Goal: Transaction & Acquisition: Obtain resource

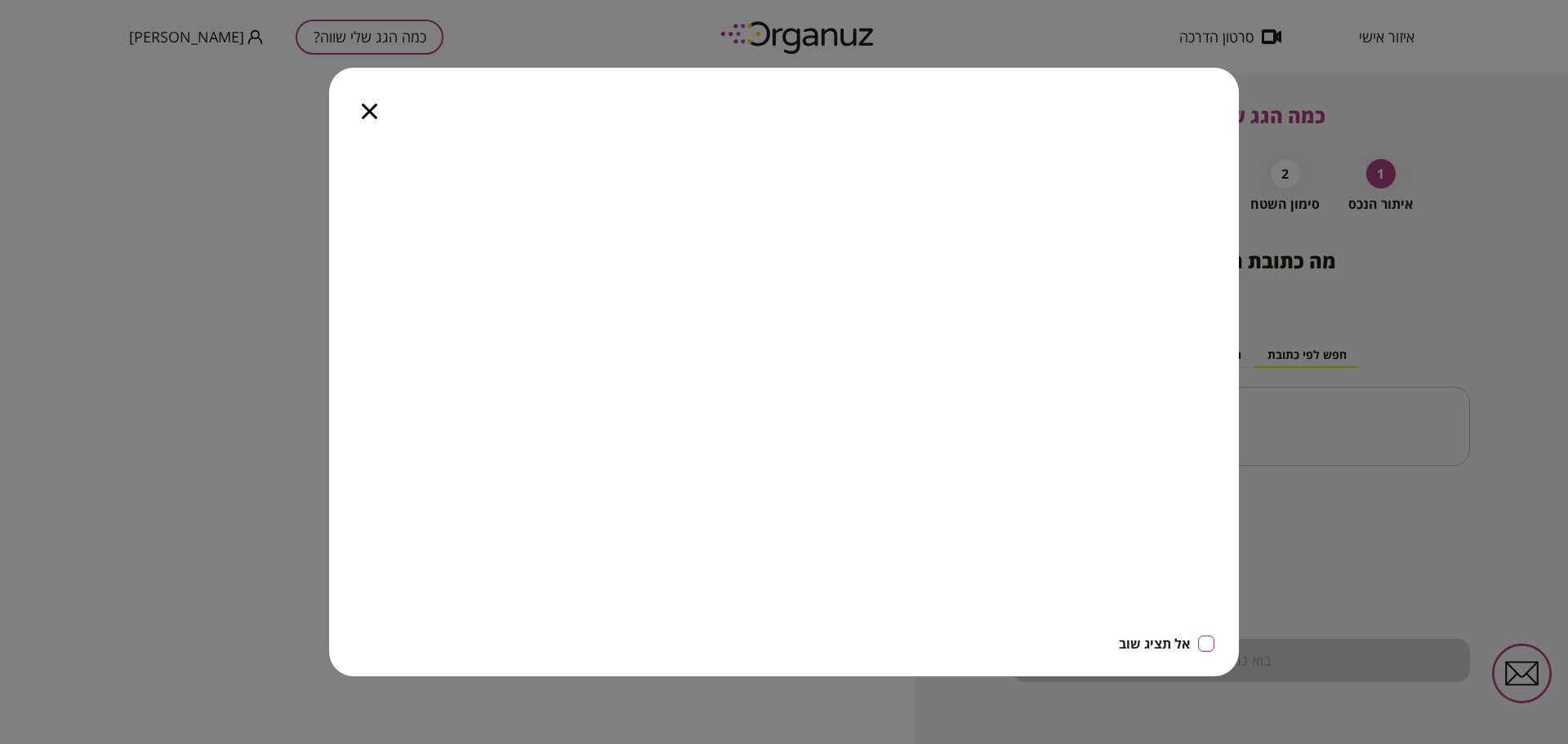
click at [365, 108] on icon "button" at bounding box center [369, 111] width 16 height 16
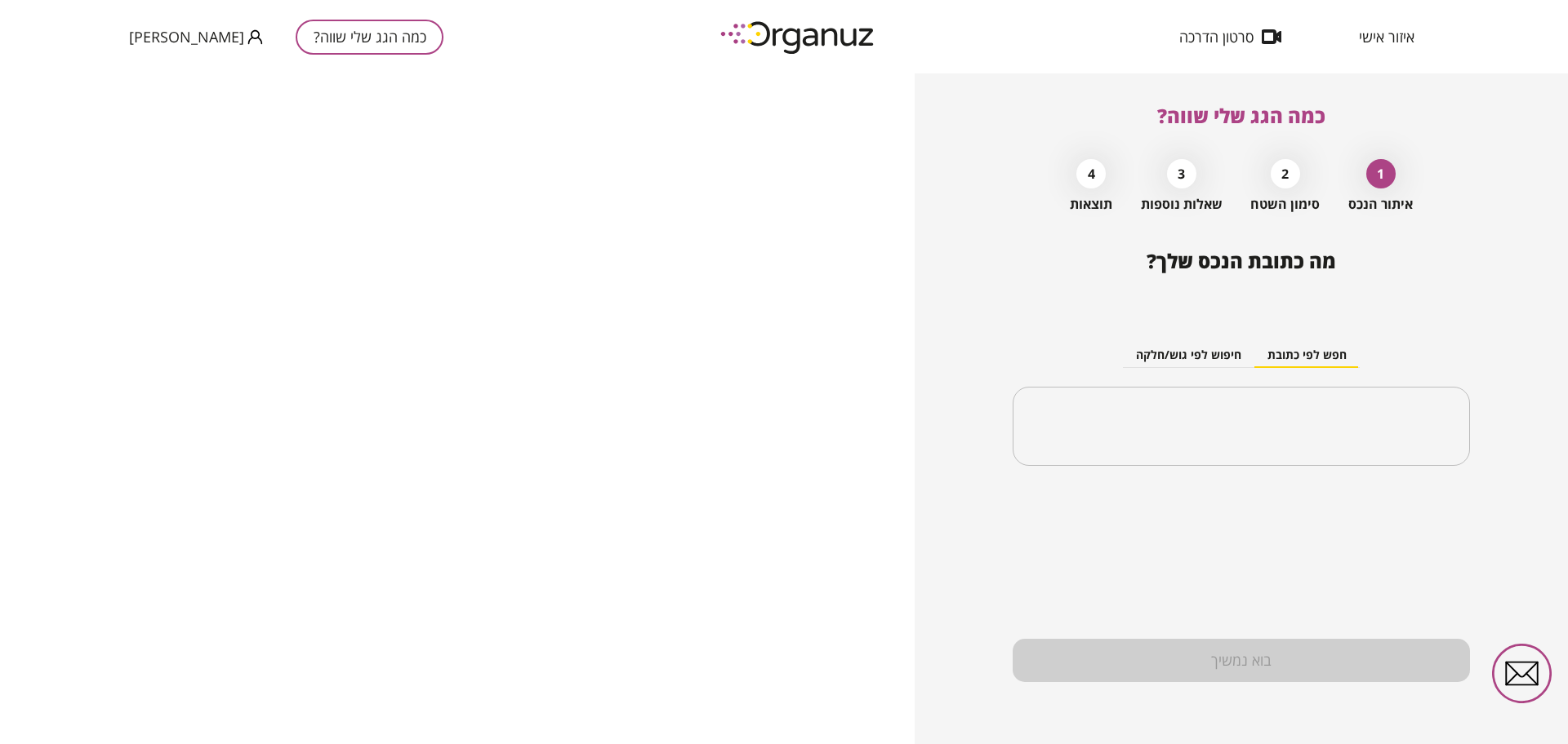
click at [1179, 352] on button "חיפוש לפי גוש/חלקה" at bounding box center [1188, 356] width 132 height 25
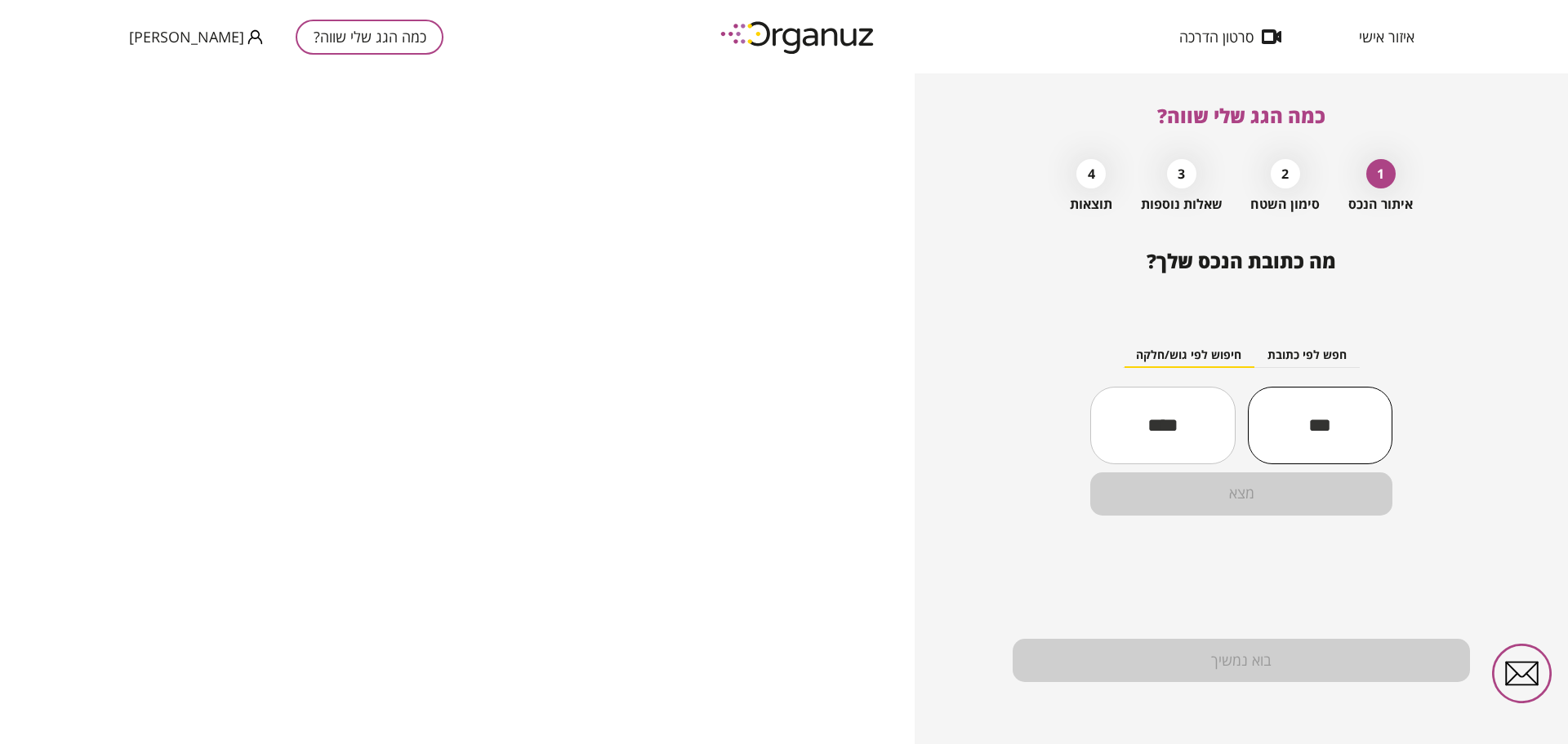
click at [1346, 421] on input "text" at bounding box center [1319, 425] width 145 height 56
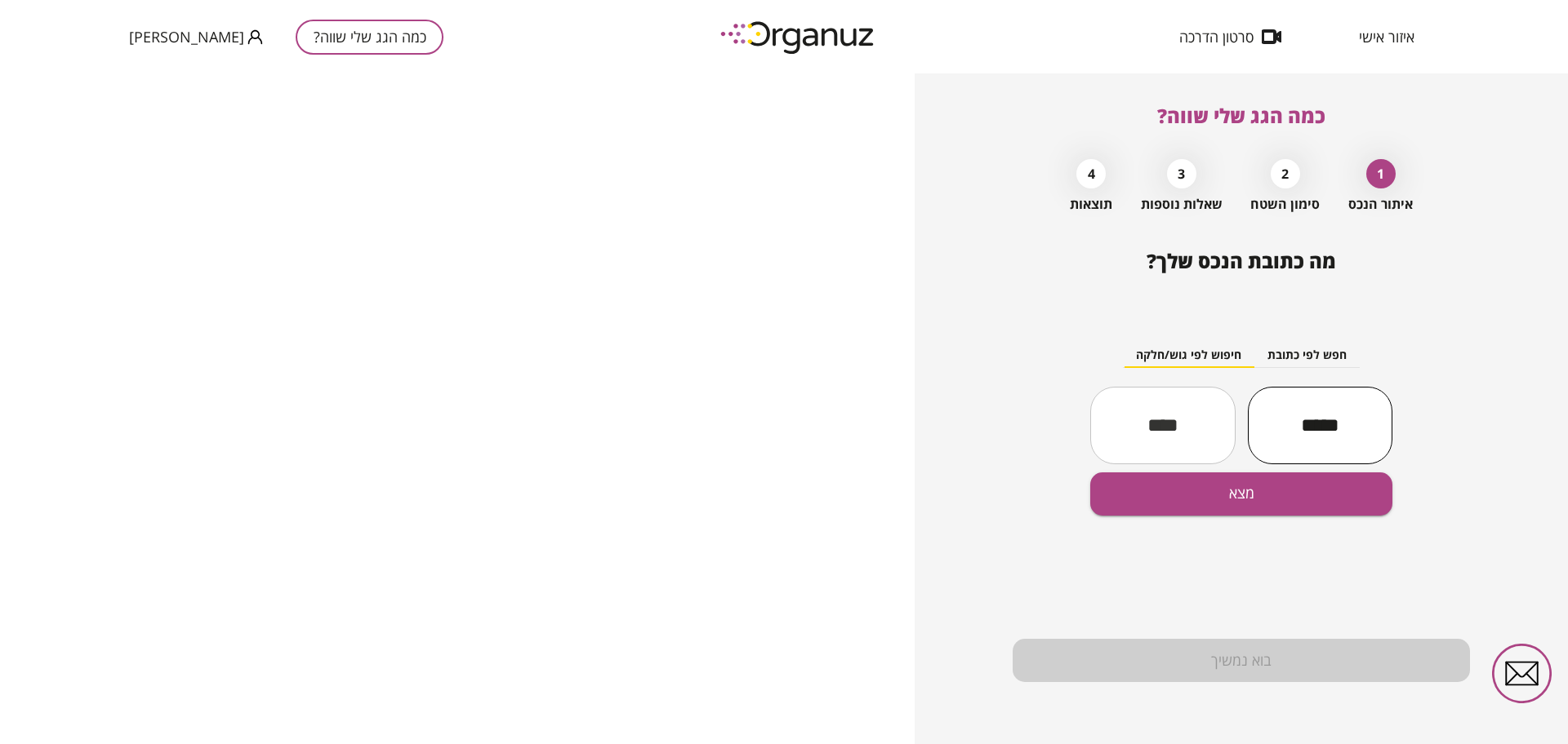
type input "*****"
click at [1162, 409] on input "text" at bounding box center [1162, 425] width 145 height 56
type input "***"
click at [1197, 485] on button "מצא" at bounding box center [1241, 494] width 302 height 43
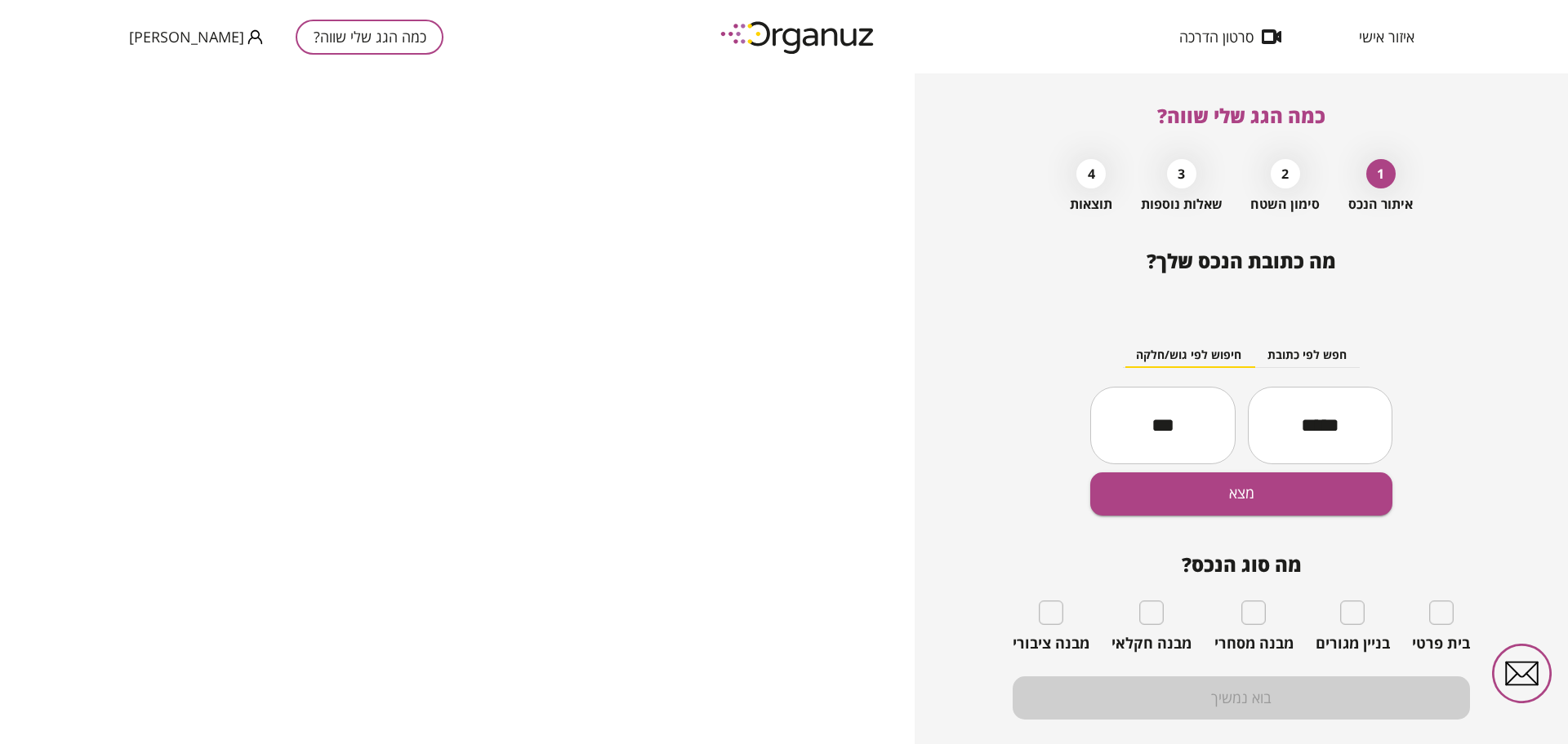
click at [1290, 342] on div "חפש לפי כתובת חיפוש לפי גוש/חלקה ***** ​ *** ​ מצא" at bounding box center [1241, 415] width 457 height 226
click at [1290, 353] on button "חפש לפי כתובת" at bounding box center [1306, 356] width 106 height 25
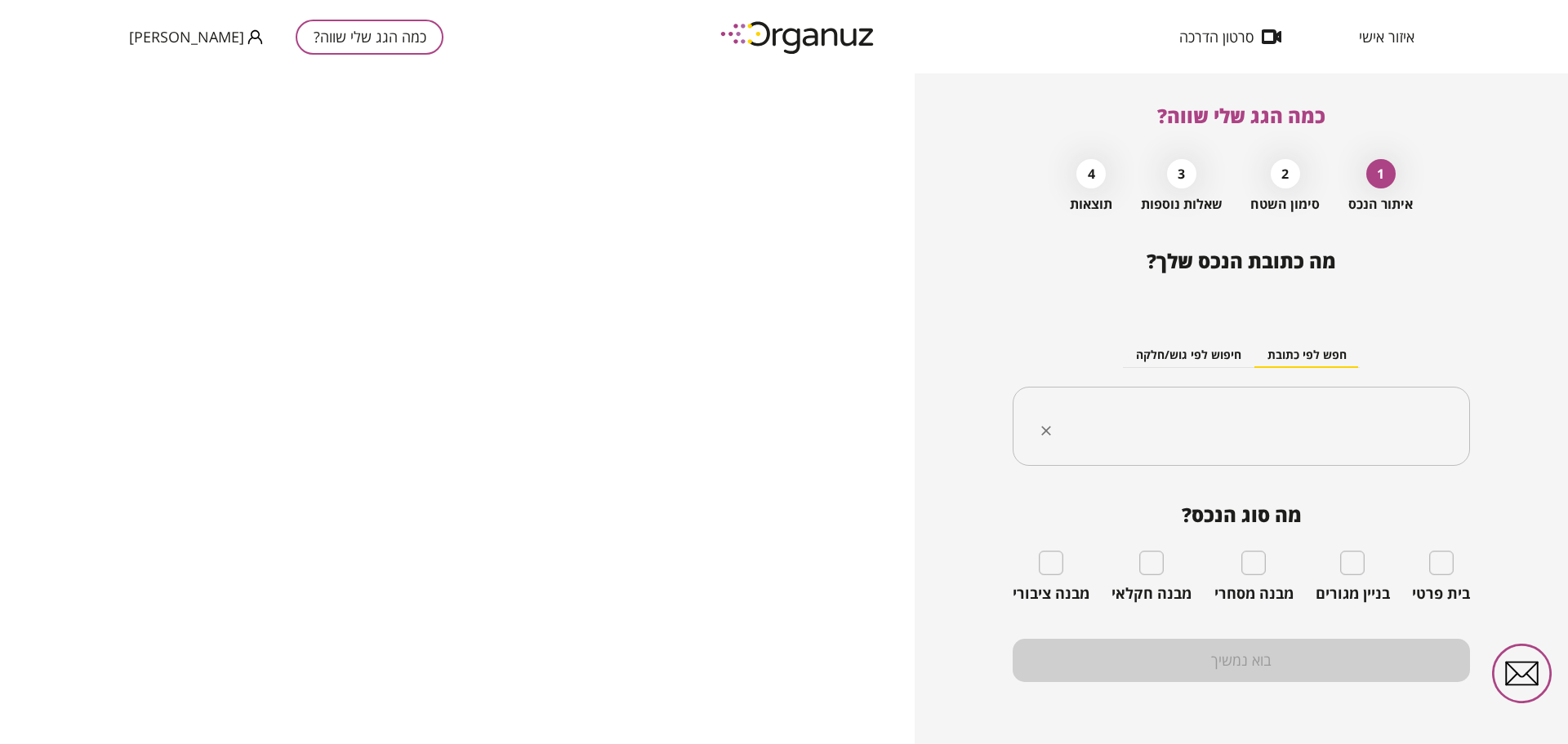
click at [1254, 430] on input "text" at bounding box center [1247, 427] width 406 height 41
click at [1249, 428] on input "text" at bounding box center [1247, 427] width 406 height 41
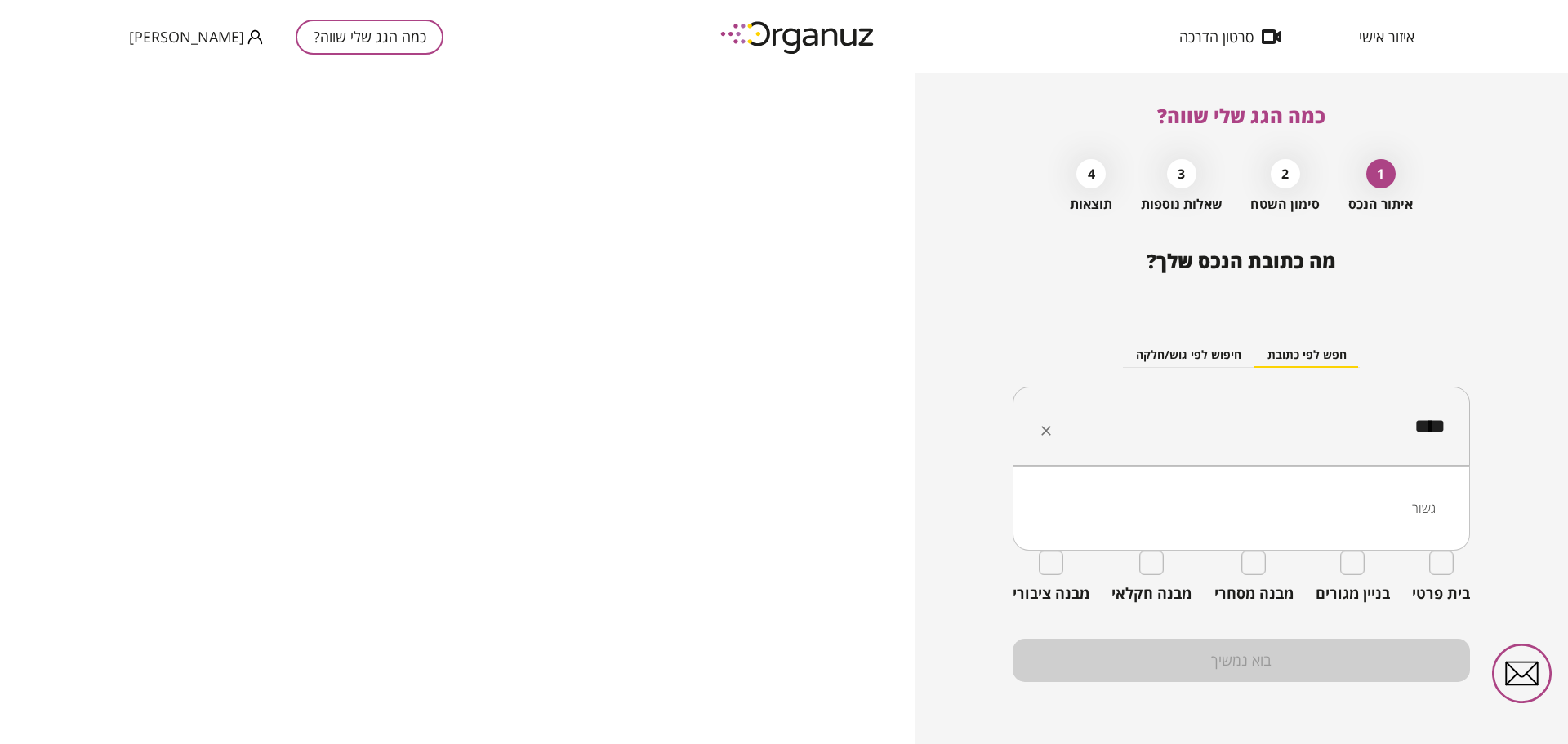
click at [1335, 510] on li "גשור" at bounding box center [1241, 509] width 415 height 29
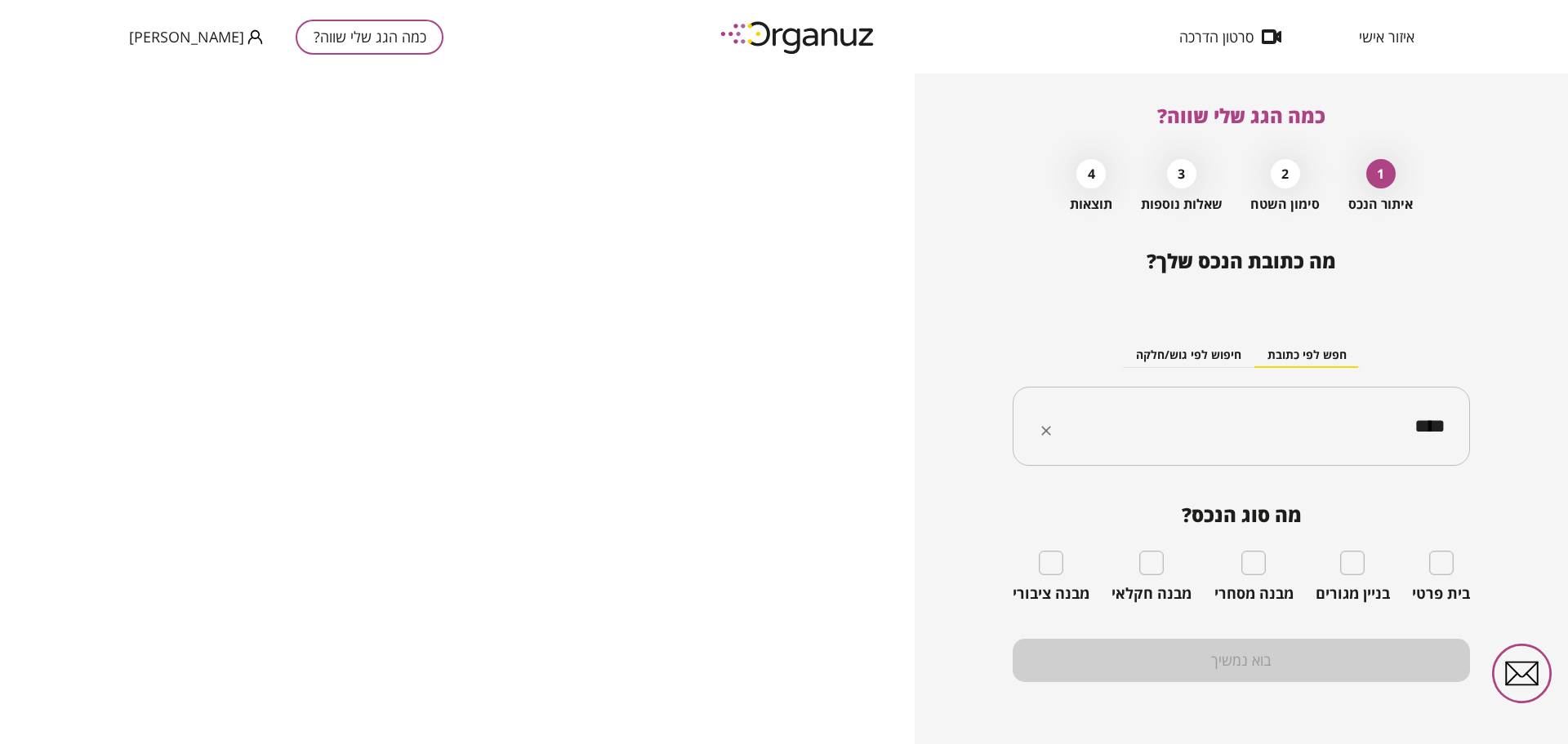
type input "****"
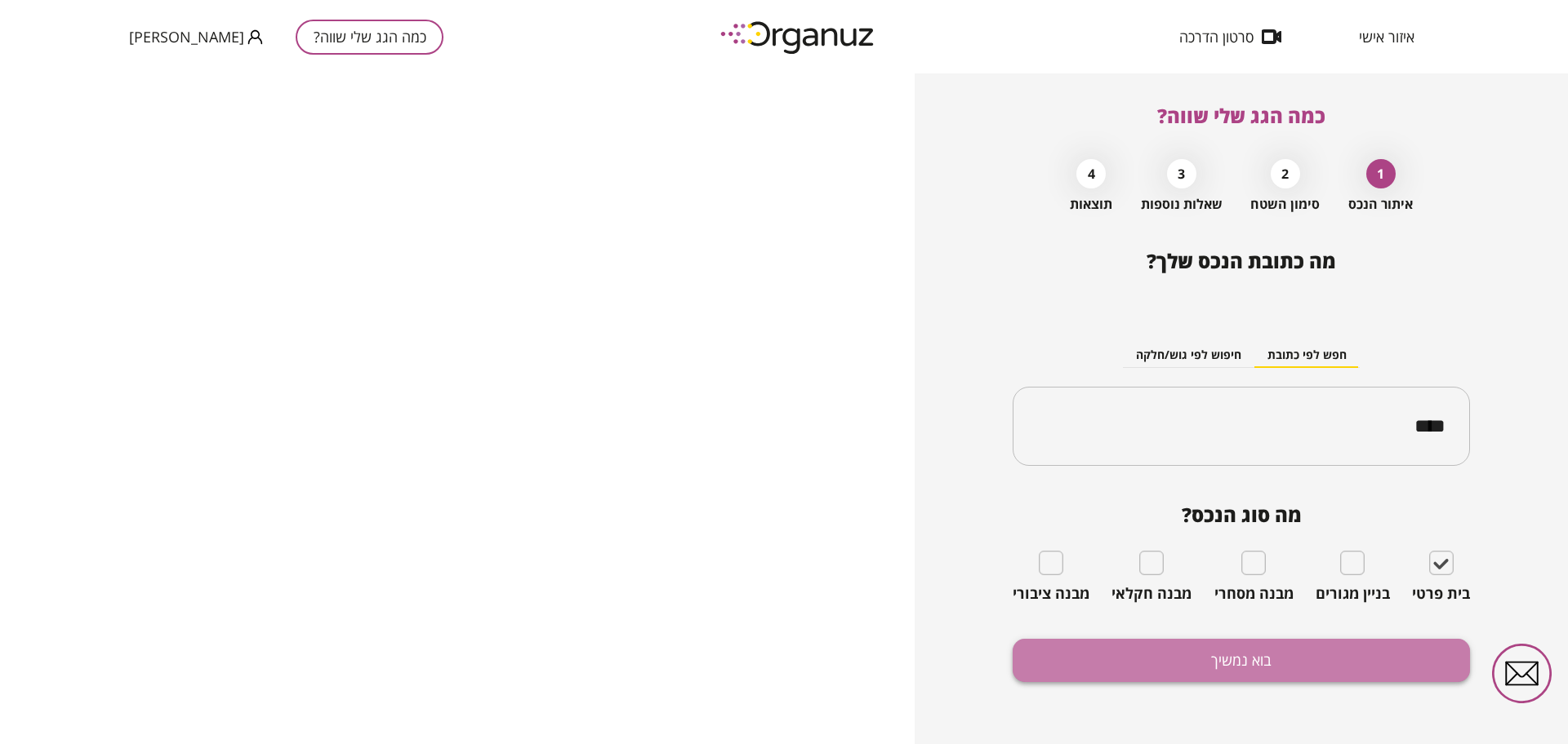
click at [1289, 641] on button "בוא נמשיך" at bounding box center [1241, 661] width 457 height 43
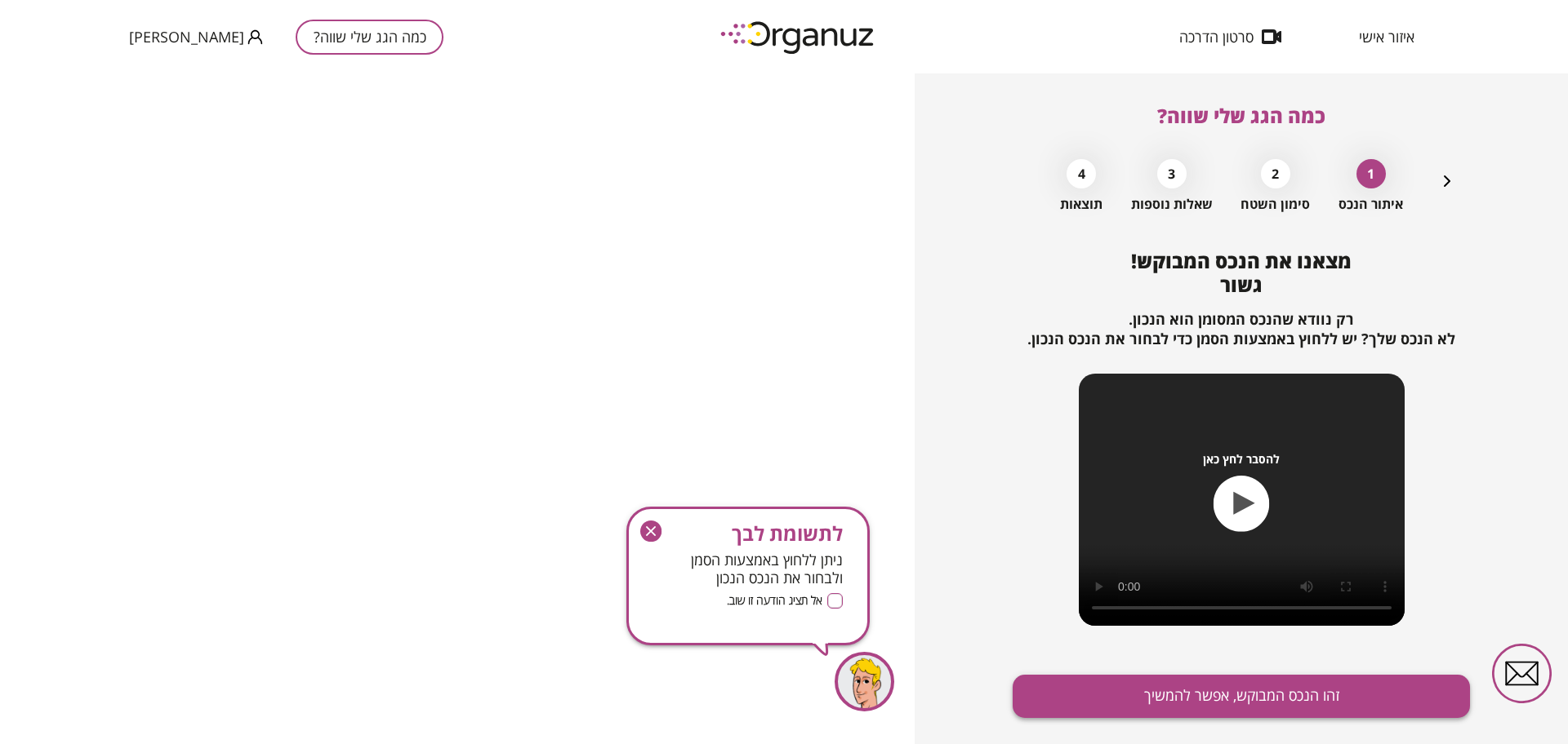
click at [1251, 693] on button "זהו הנכס המבוקש, אפשר להמשיך" at bounding box center [1241, 697] width 457 height 43
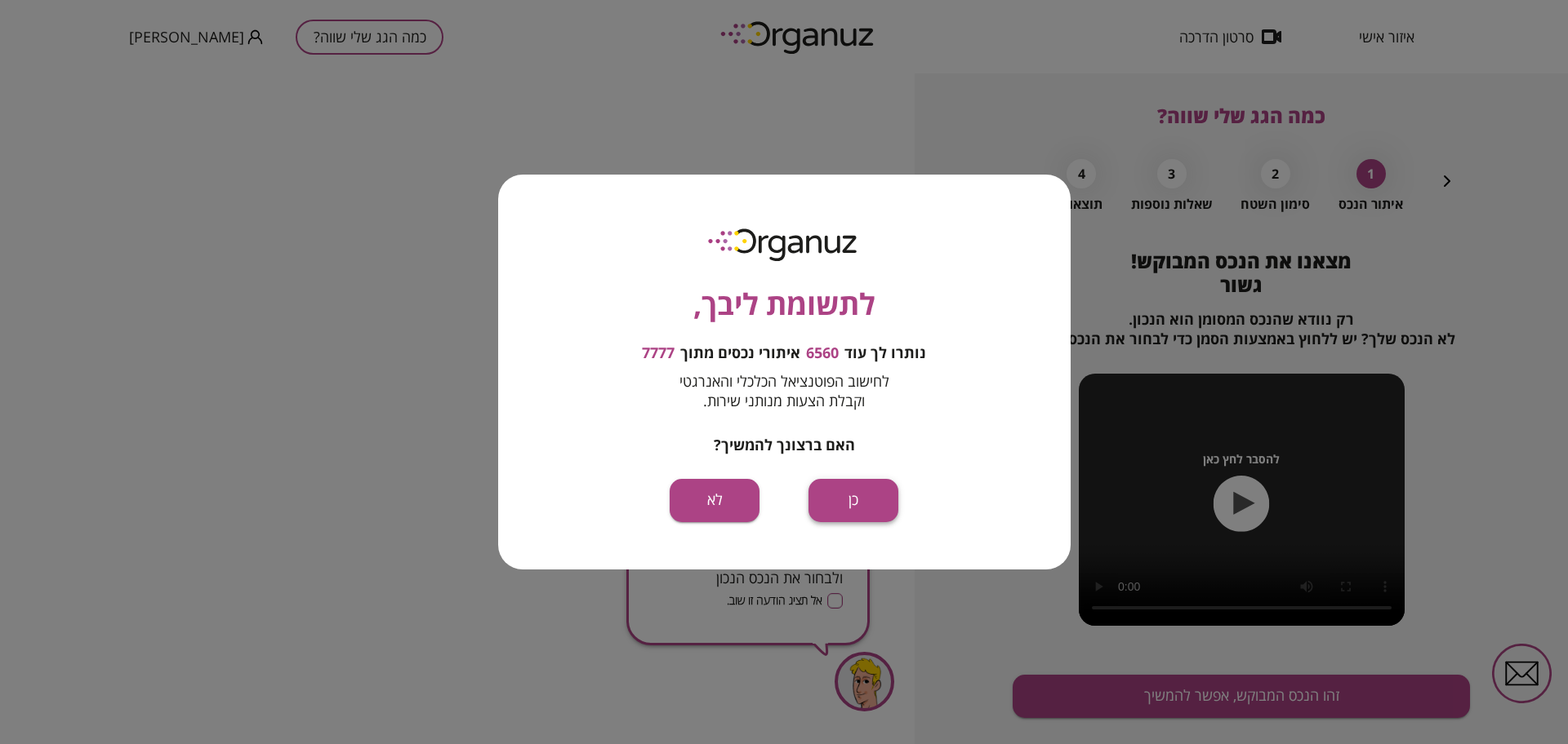
click at [859, 484] on button "כן" at bounding box center [853, 500] width 90 height 43
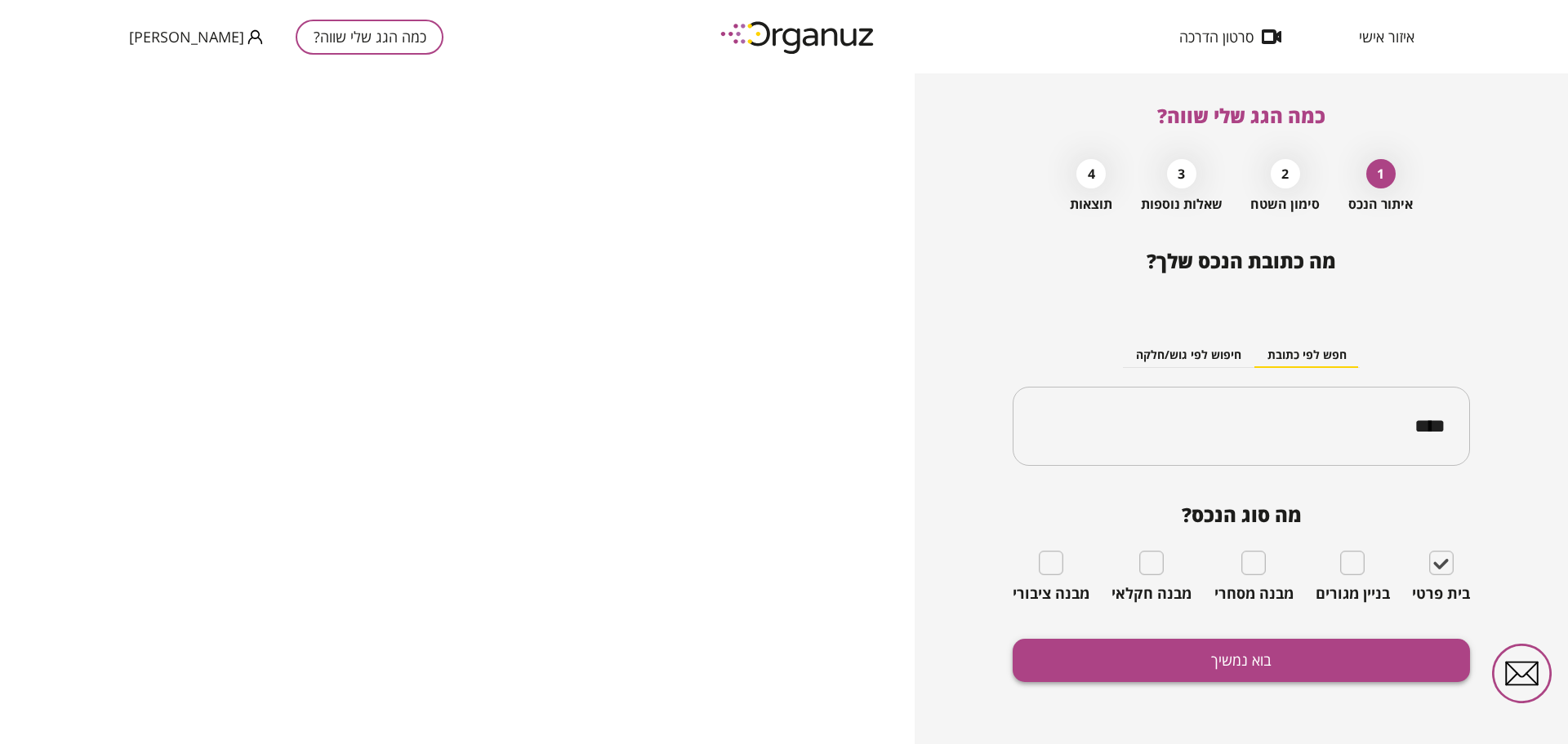
click at [1125, 661] on button "בוא נמשיך" at bounding box center [1241, 661] width 457 height 43
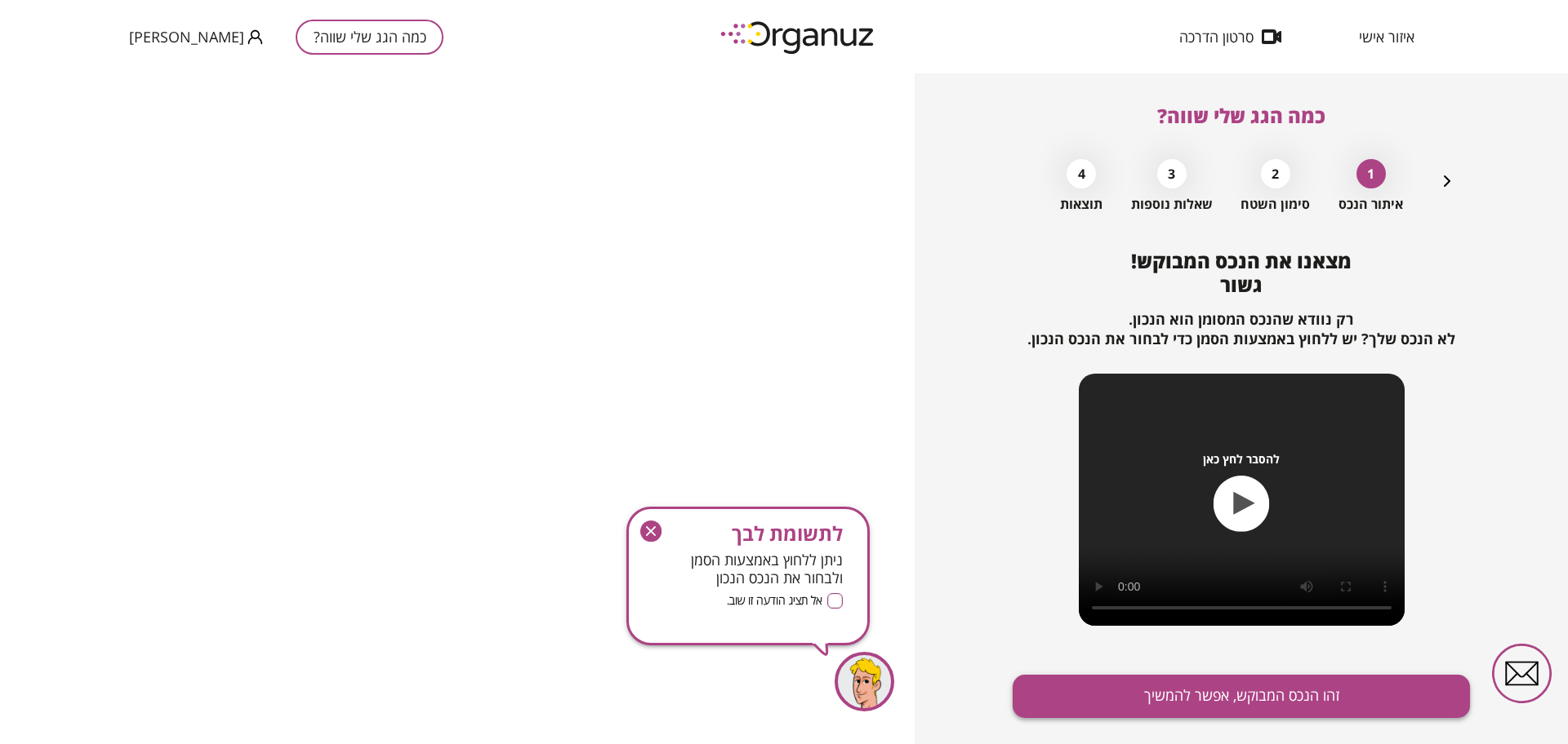
click at [1128, 685] on button "זהו הנכס המבוקש, אפשר להמשיך" at bounding box center [1241, 697] width 457 height 43
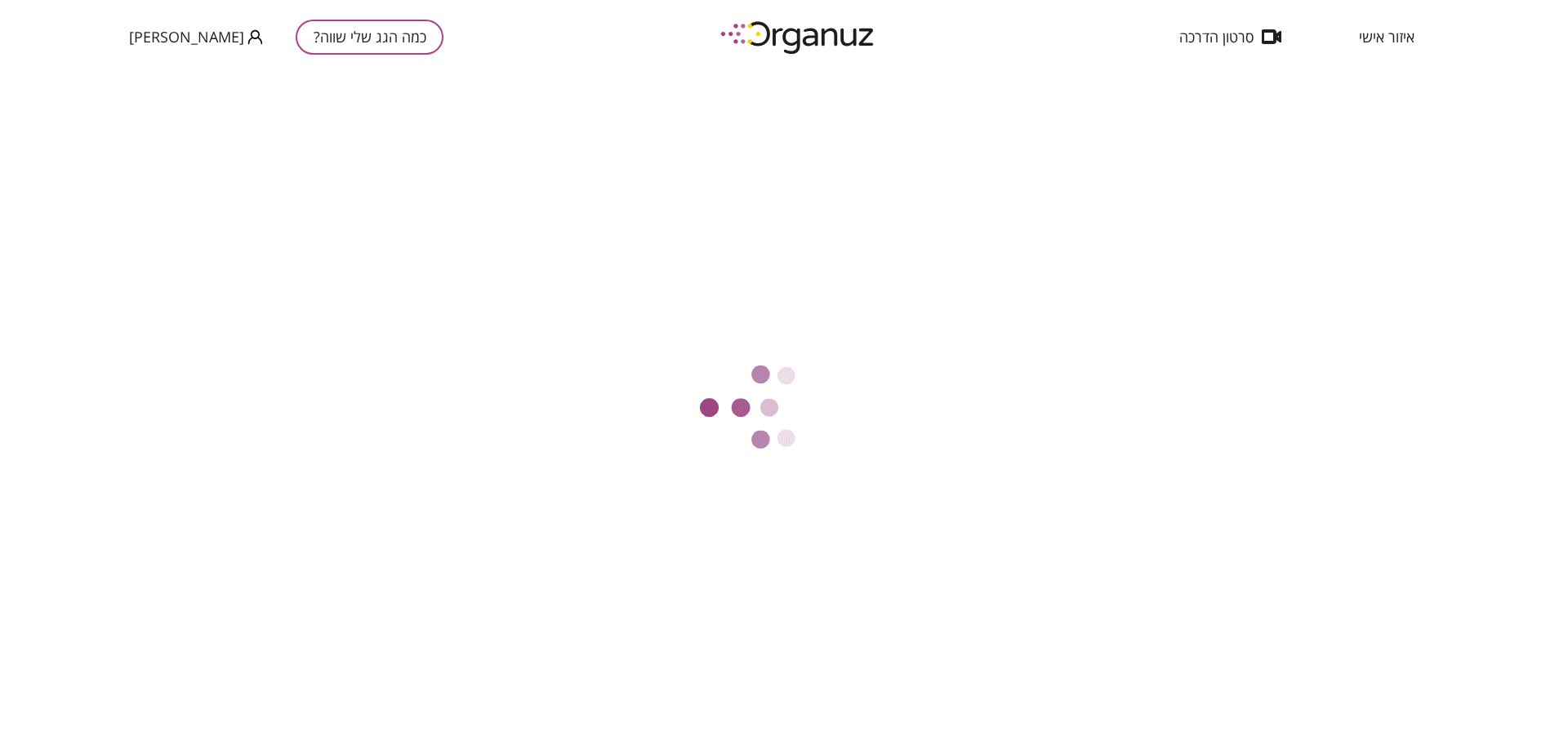
drag, startPoint x: 325, startPoint y: 55, endPoint x: 1505, endPoint y: 110, distance: 1181.3
click at [1505, 110] on div at bounding box center [784, 409] width 1568 height 671
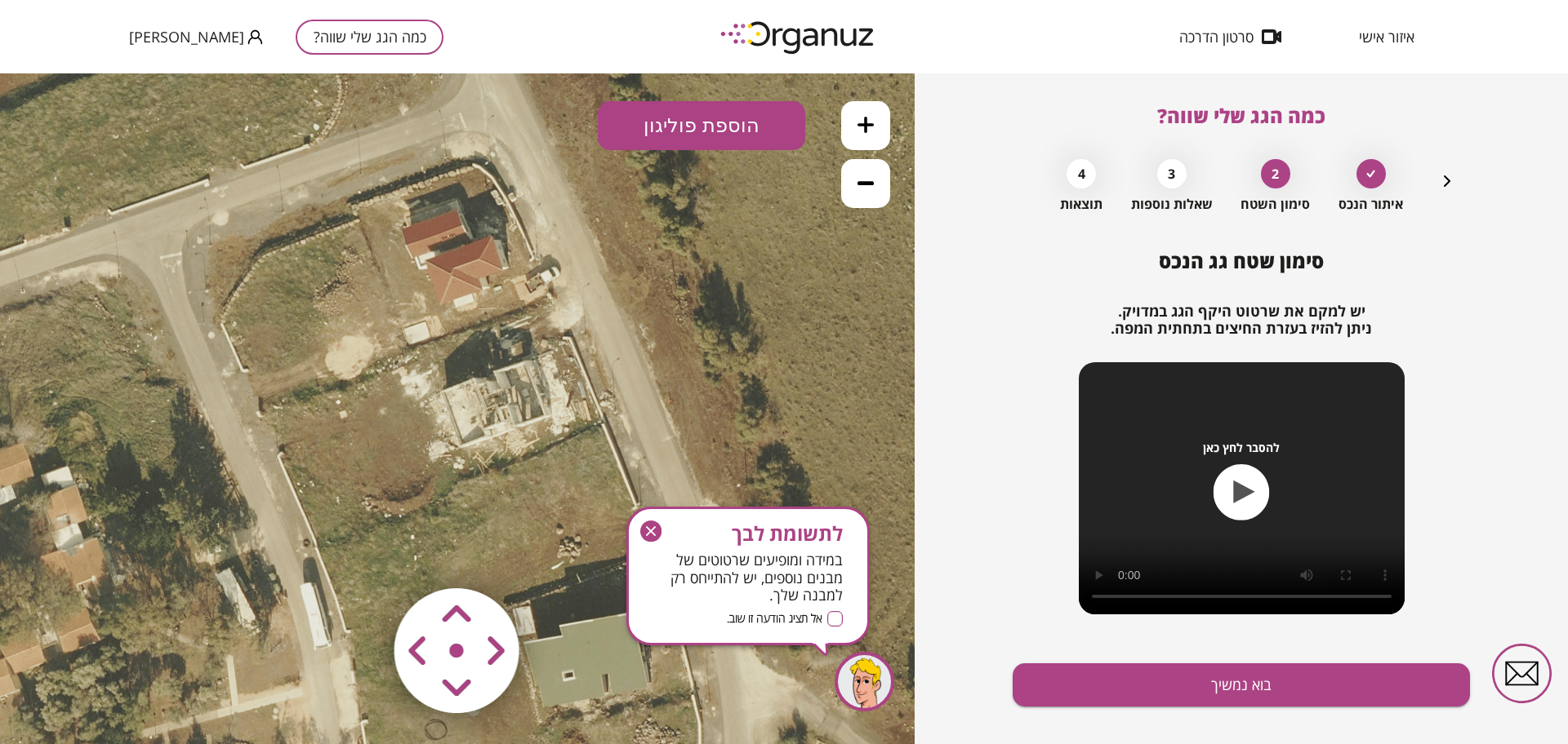
drag, startPoint x: 465, startPoint y: 375, endPoint x: 529, endPoint y: 469, distance: 113.7
click at [529, 469] on icon at bounding box center [523, 505] width 1078 height 1078
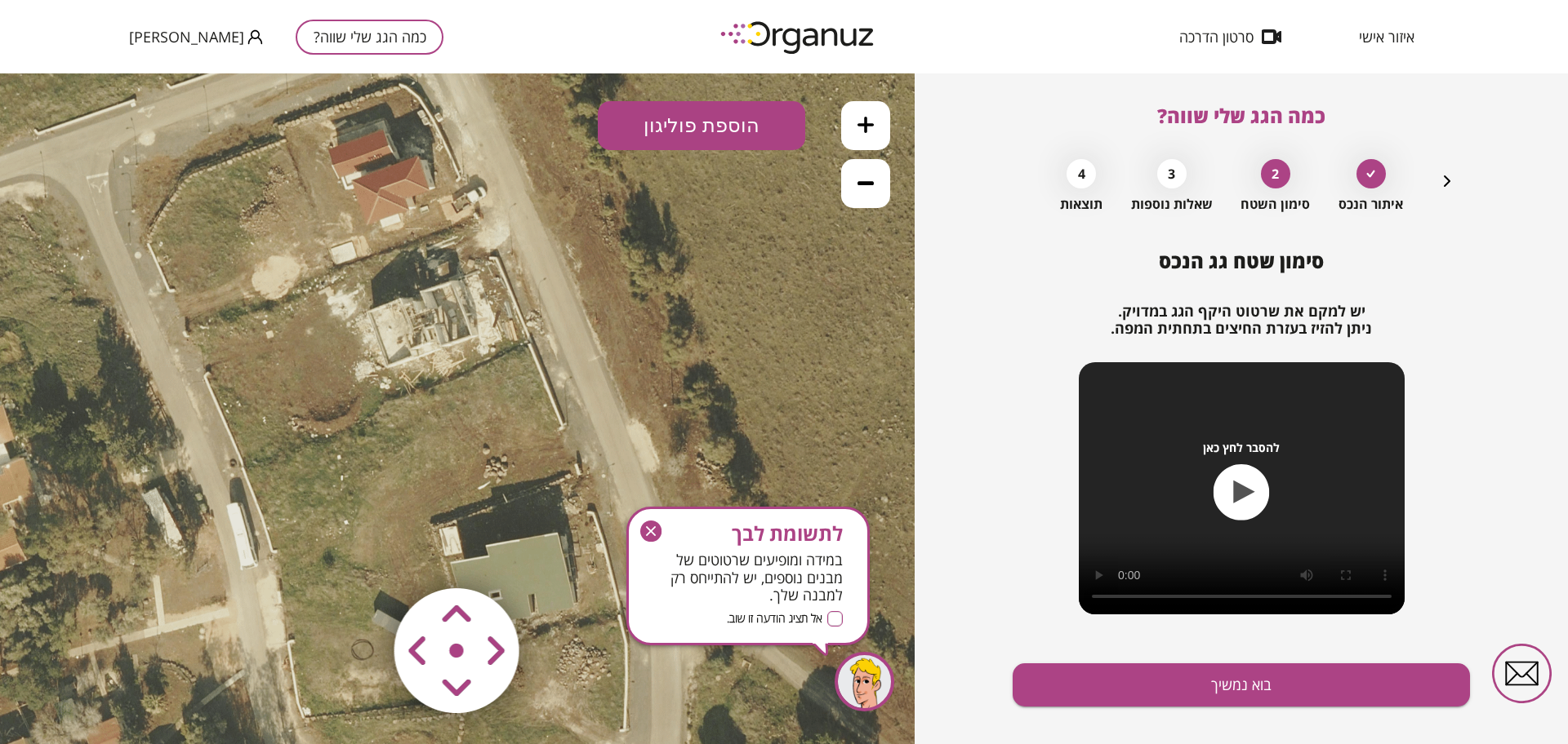
drag, startPoint x: 550, startPoint y: 401, endPoint x: 464, endPoint y: 387, distance: 87.1
click at [464, 387] on icon at bounding box center [449, 425] width 1078 height 1078
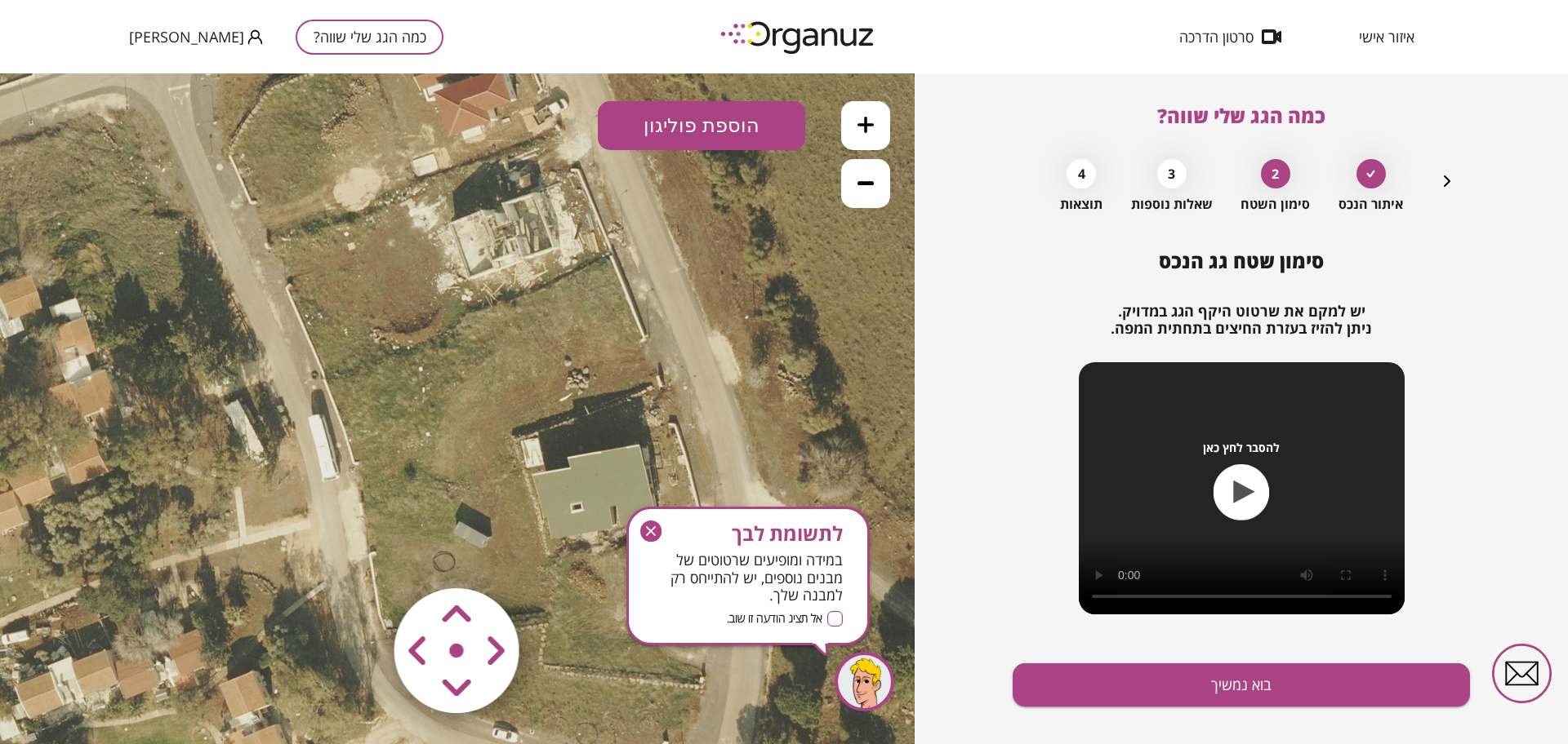
drag, startPoint x: 690, startPoint y: 400, endPoint x: 745, endPoint y: 406, distance: 55.3
click at [745, 406] on icon at bounding box center [531, 337] width 1078 height 1078
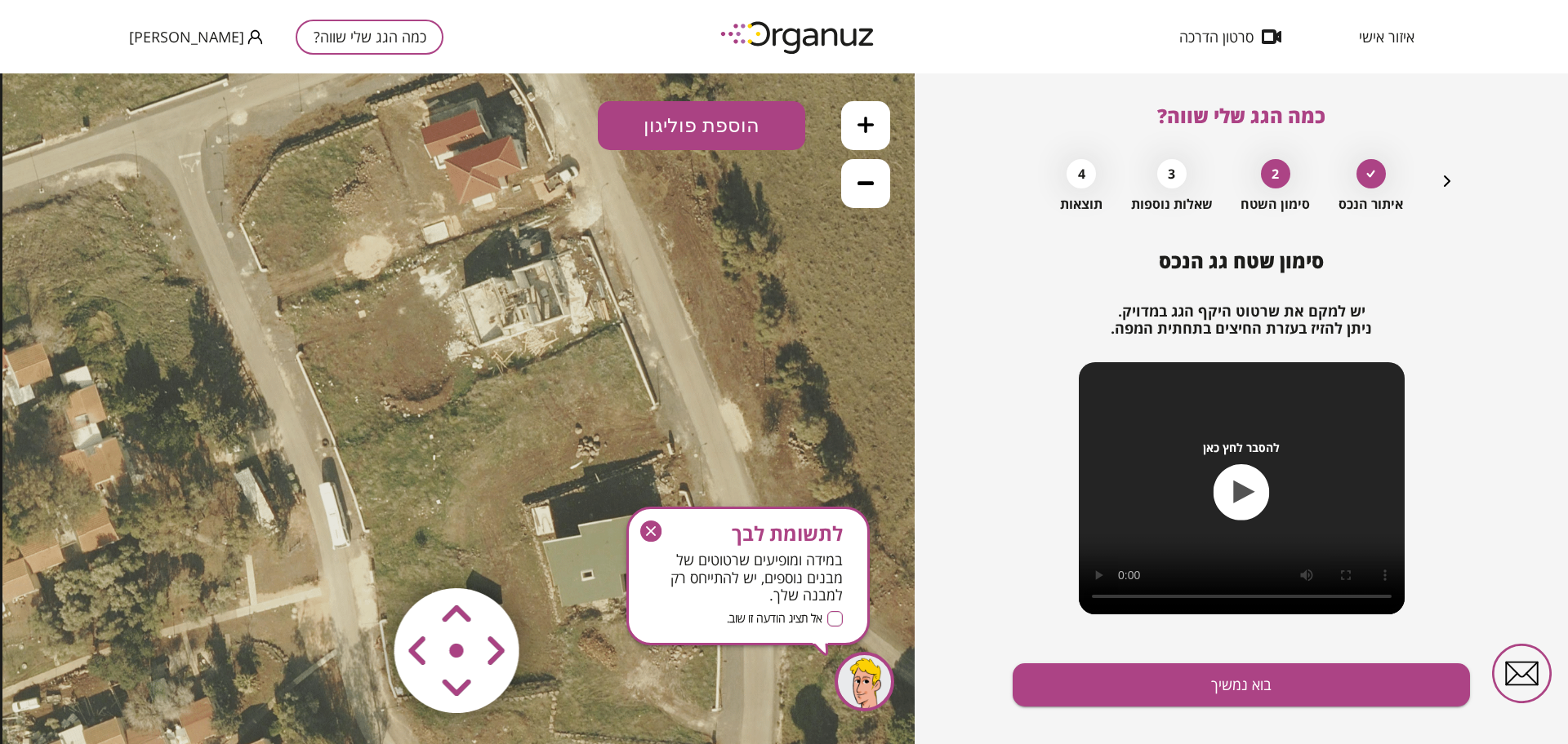
drag, startPoint x: 691, startPoint y: 310, endPoint x: 700, endPoint y: 379, distance: 69.6
click at [700, 379] on icon at bounding box center [541, 405] width 1078 height 1078
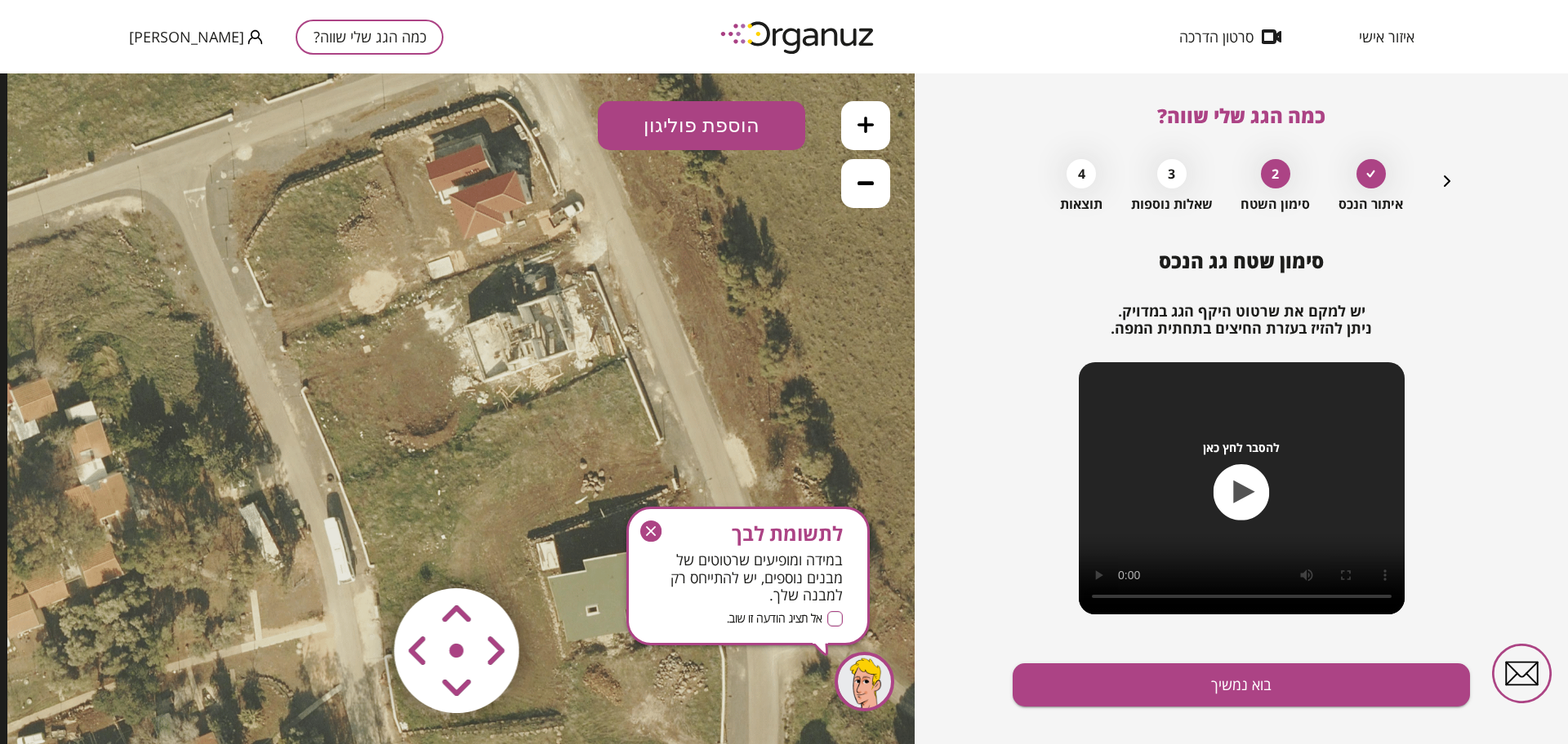
click at [663, 118] on button "הוספת פוליגון" at bounding box center [702, 126] width 208 height 49
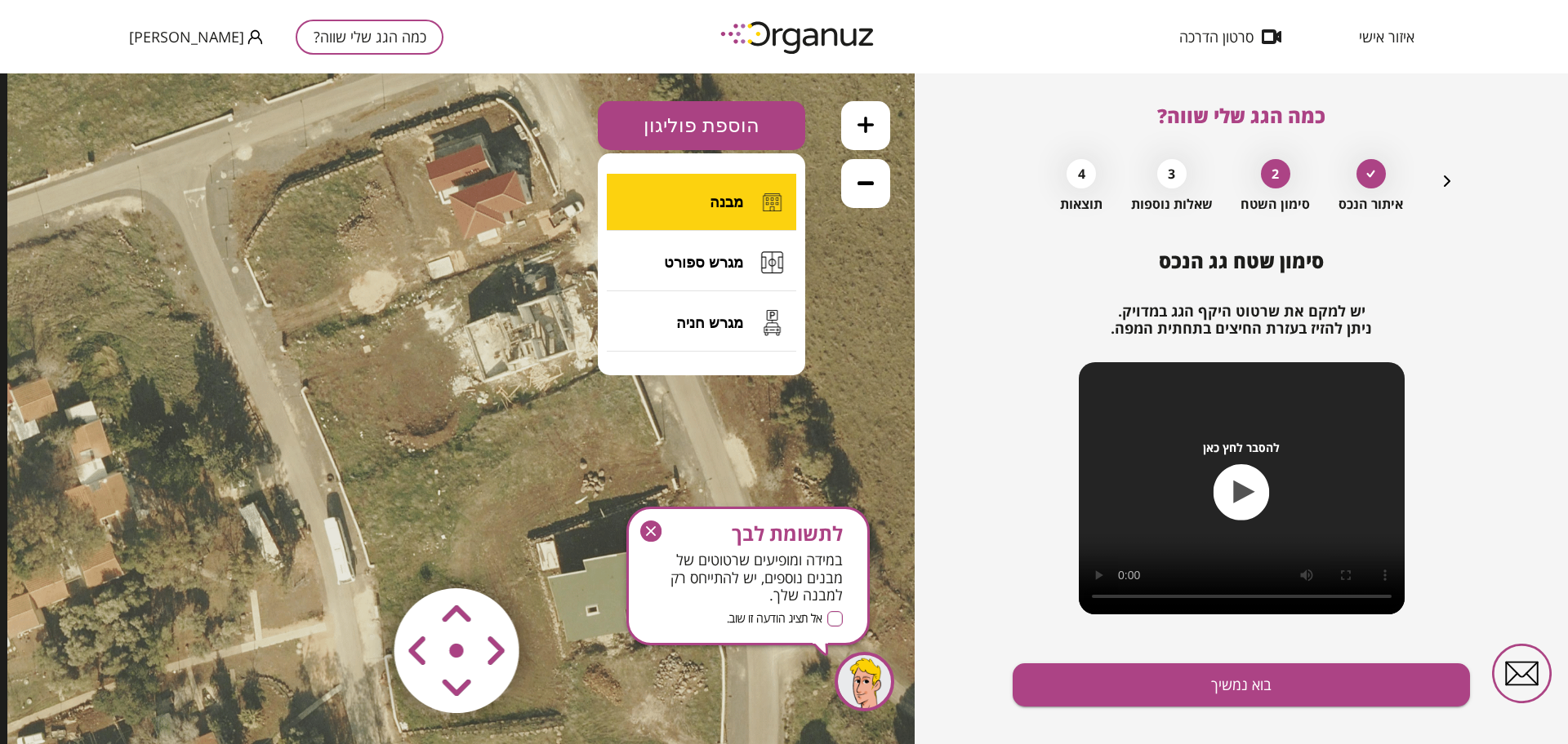
click at [739, 204] on span "מבנה" at bounding box center [726, 203] width 34 height 18
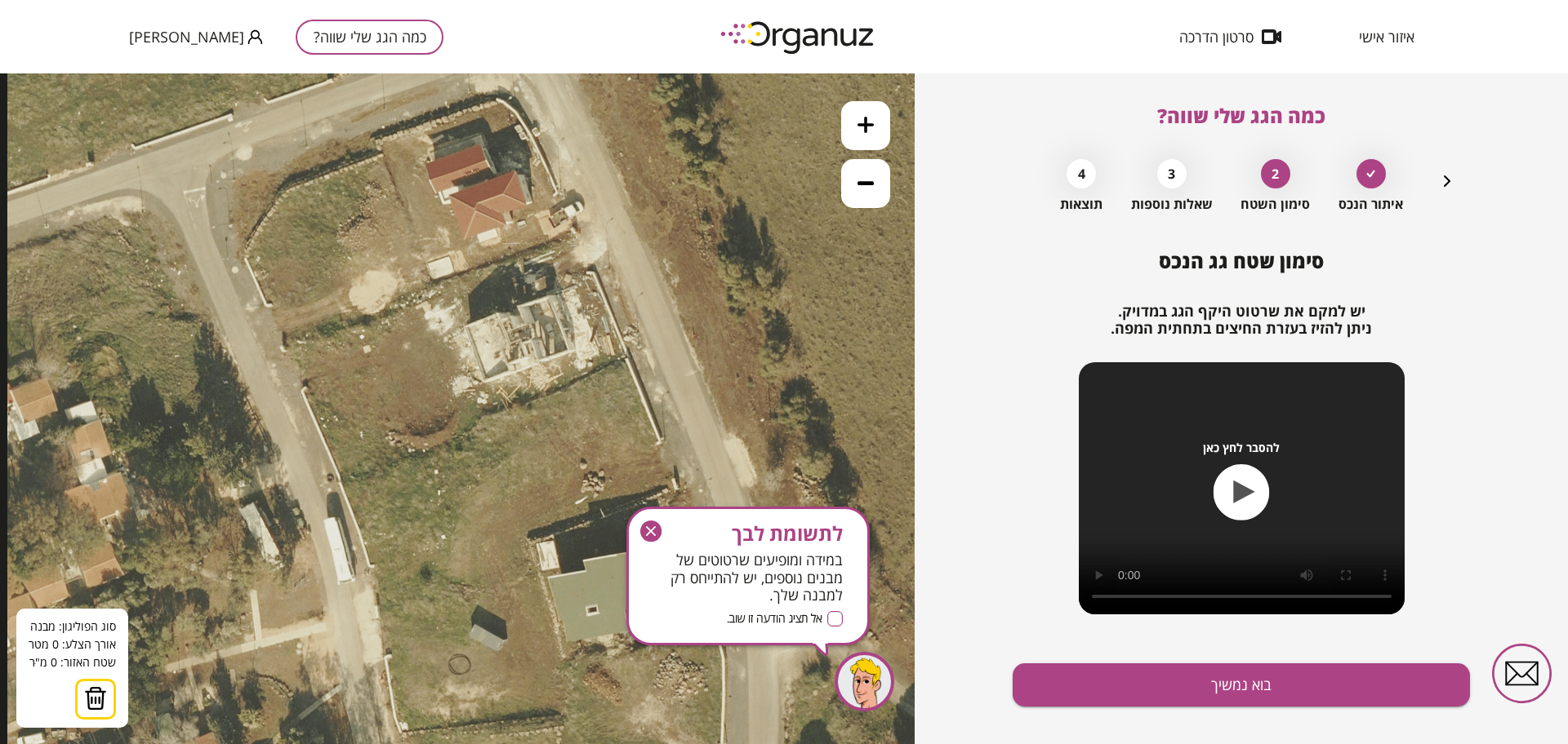
click at [499, 426] on icon at bounding box center [546, 440] width 1078 height 1078
click at [101, 699] on img at bounding box center [112, 698] width 23 height 25
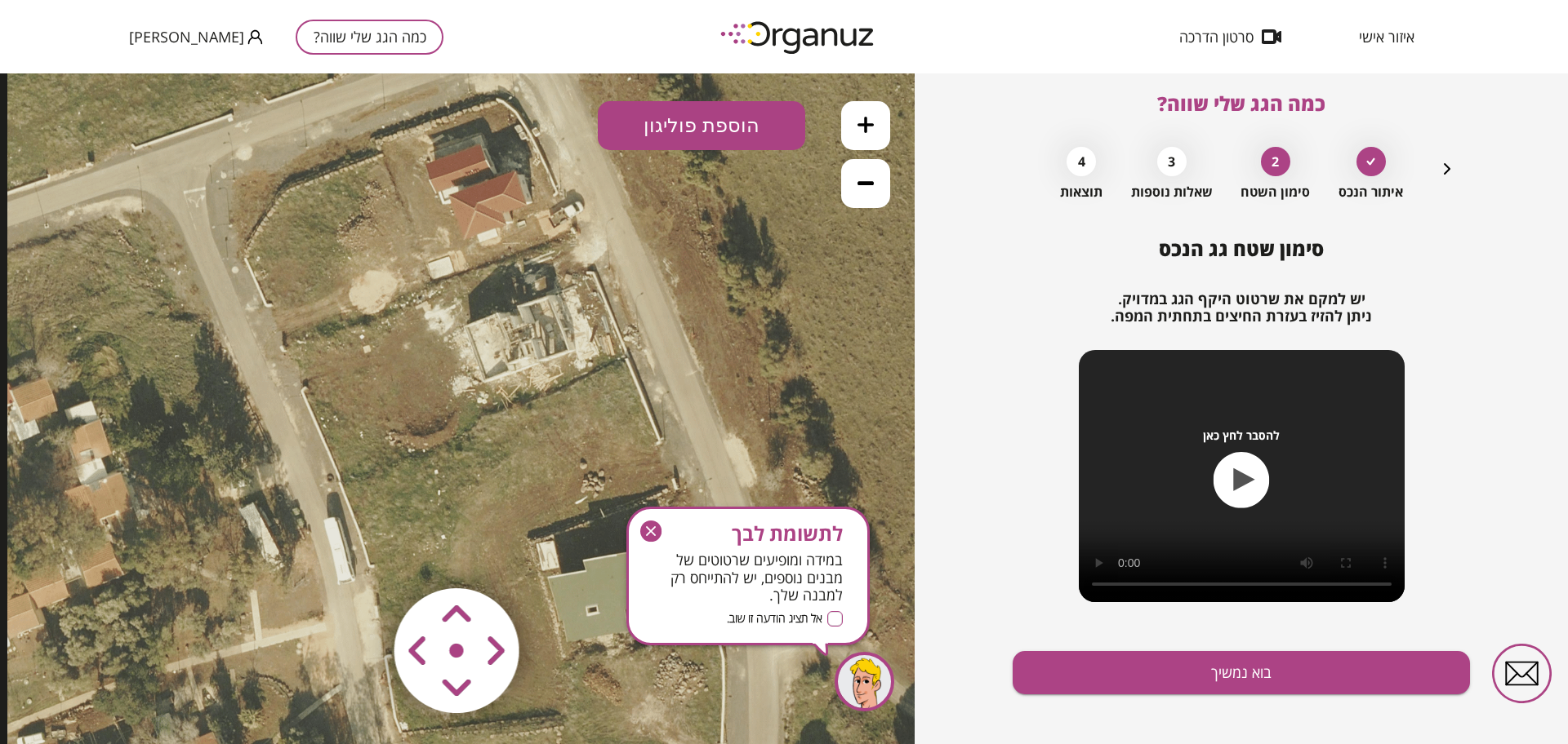
scroll to position [25, 0]
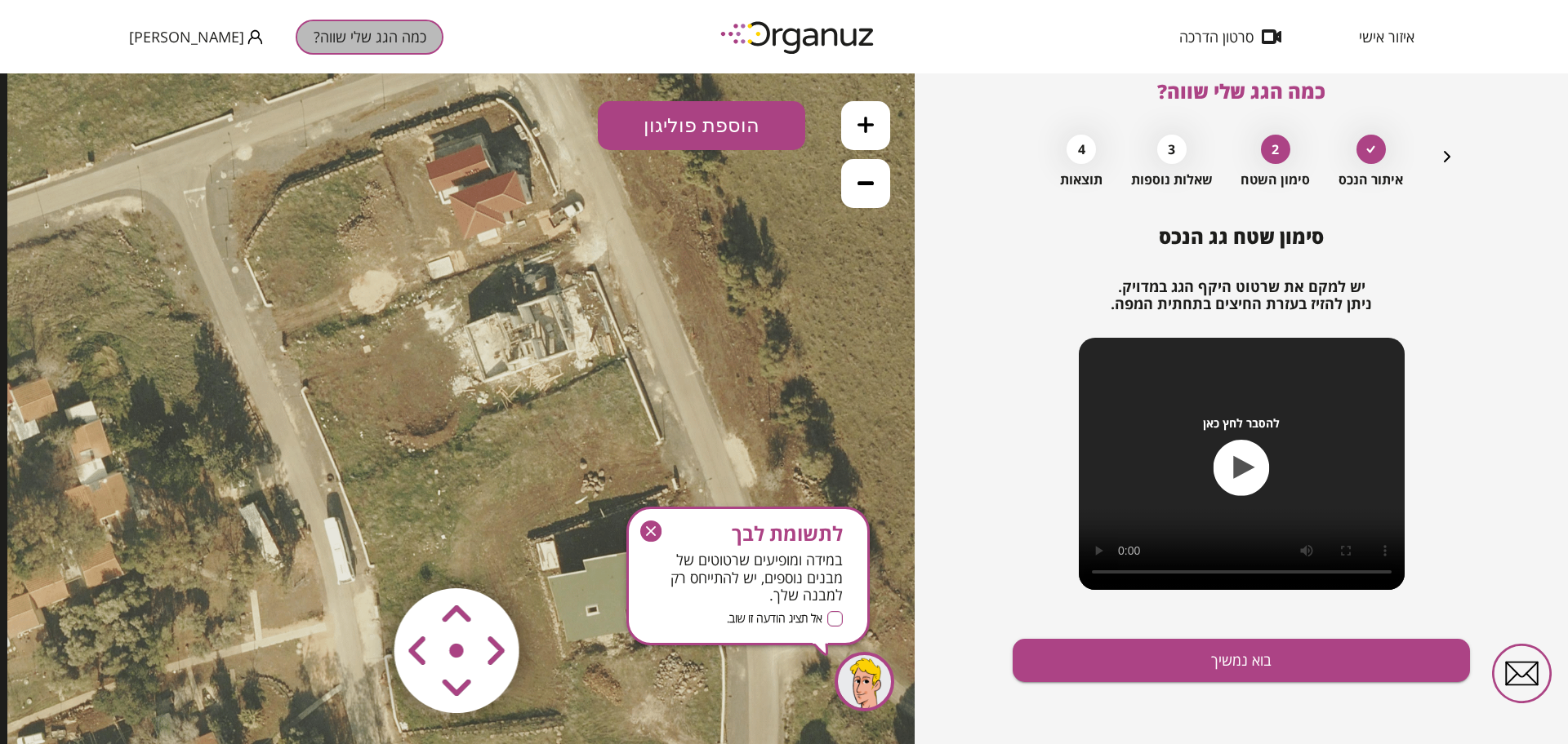
click at [360, 26] on button "כמה הגג שלי שווה?" at bounding box center [369, 37] width 148 height 35
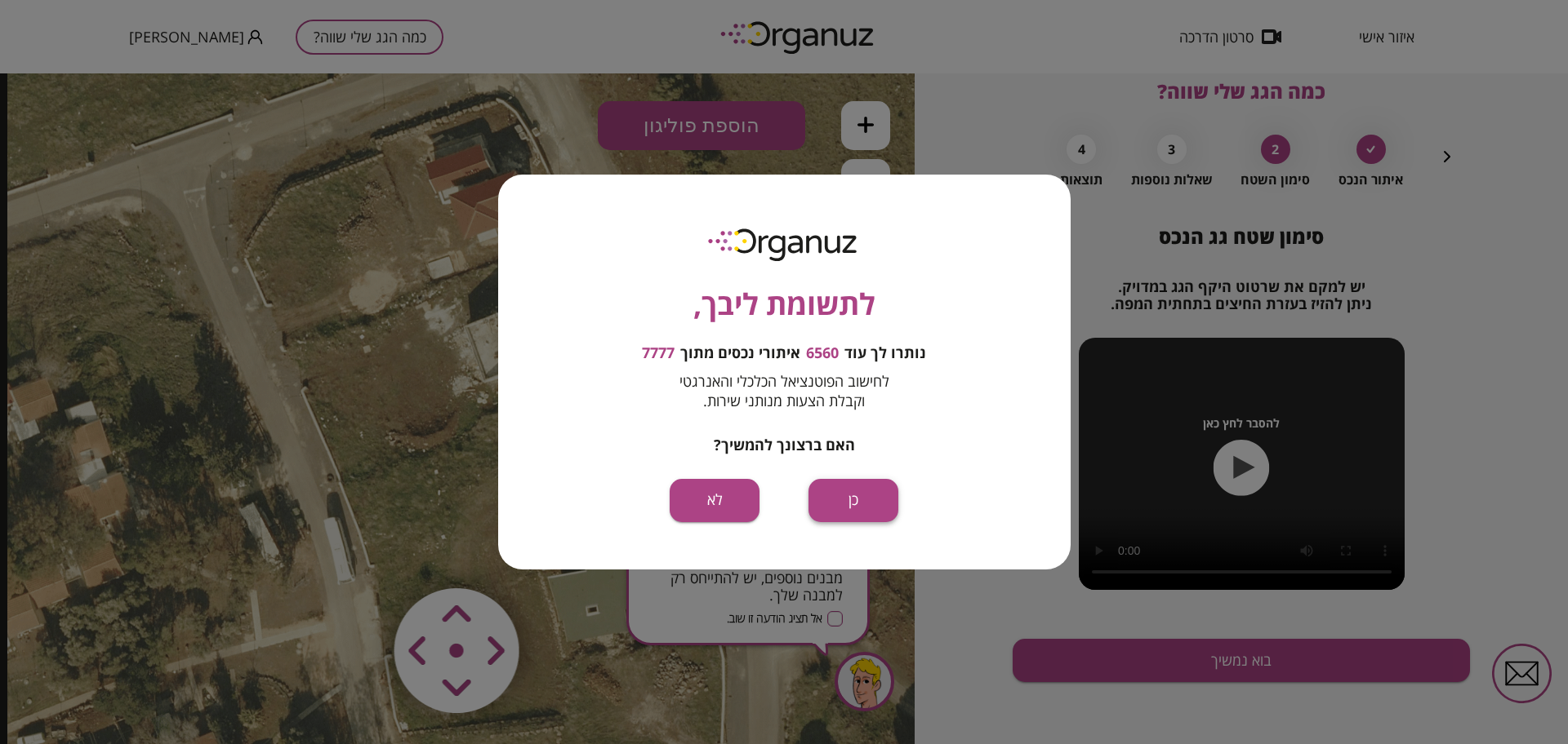
click at [877, 495] on button "כן" at bounding box center [853, 500] width 90 height 43
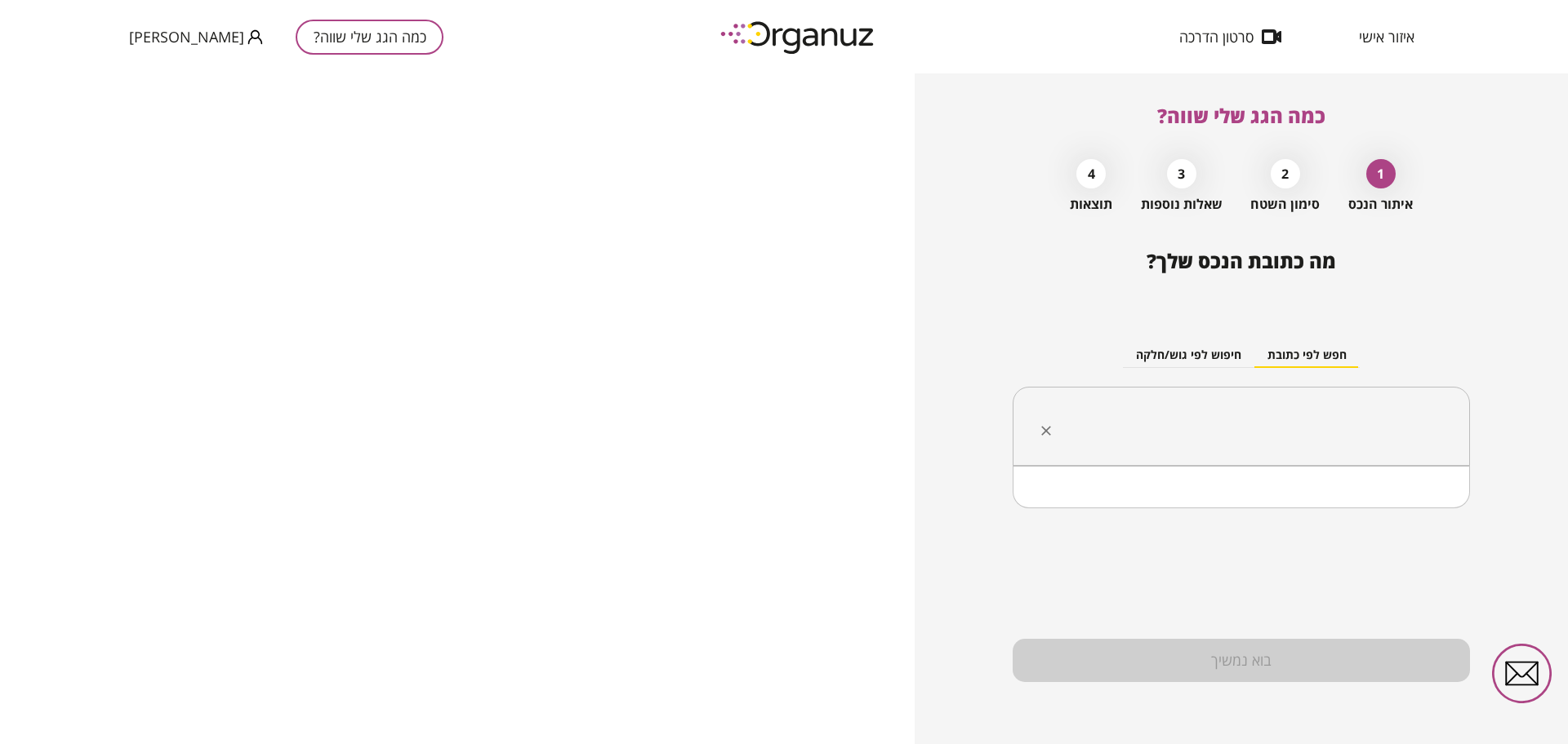
click at [1175, 419] on input "text" at bounding box center [1247, 427] width 406 height 41
click at [1337, 495] on li "שפיים" at bounding box center [1241, 509] width 415 height 29
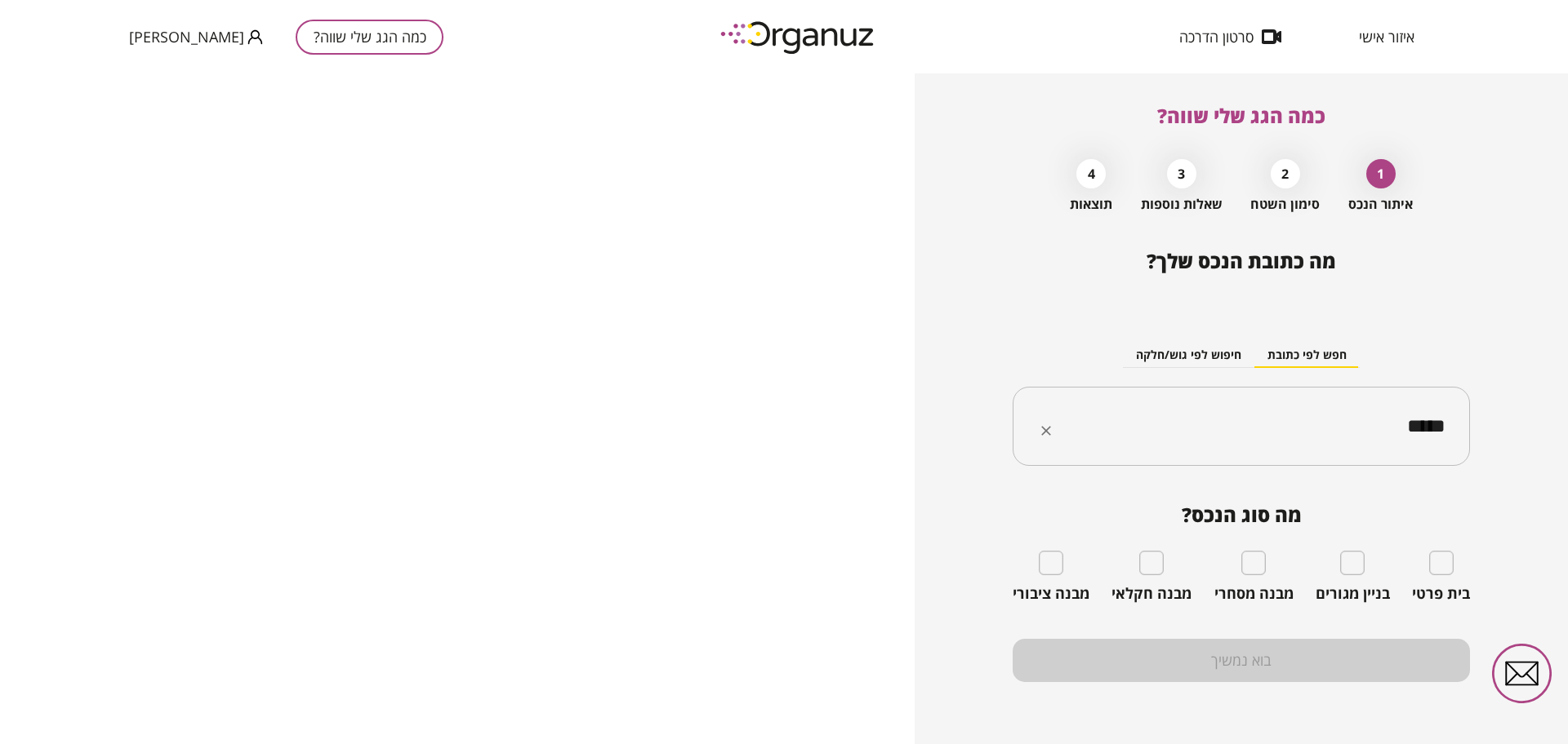
type input "*****"
drag, startPoint x: 1167, startPoint y: 355, endPoint x: 1400, endPoint y: 332, distance: 234.1
click at [1400, 332] on div "חפש לפי כתובת חיפוש לפי גוש/חלקה ***** ​" at bounding box center [1241, 391] width 457 height 177
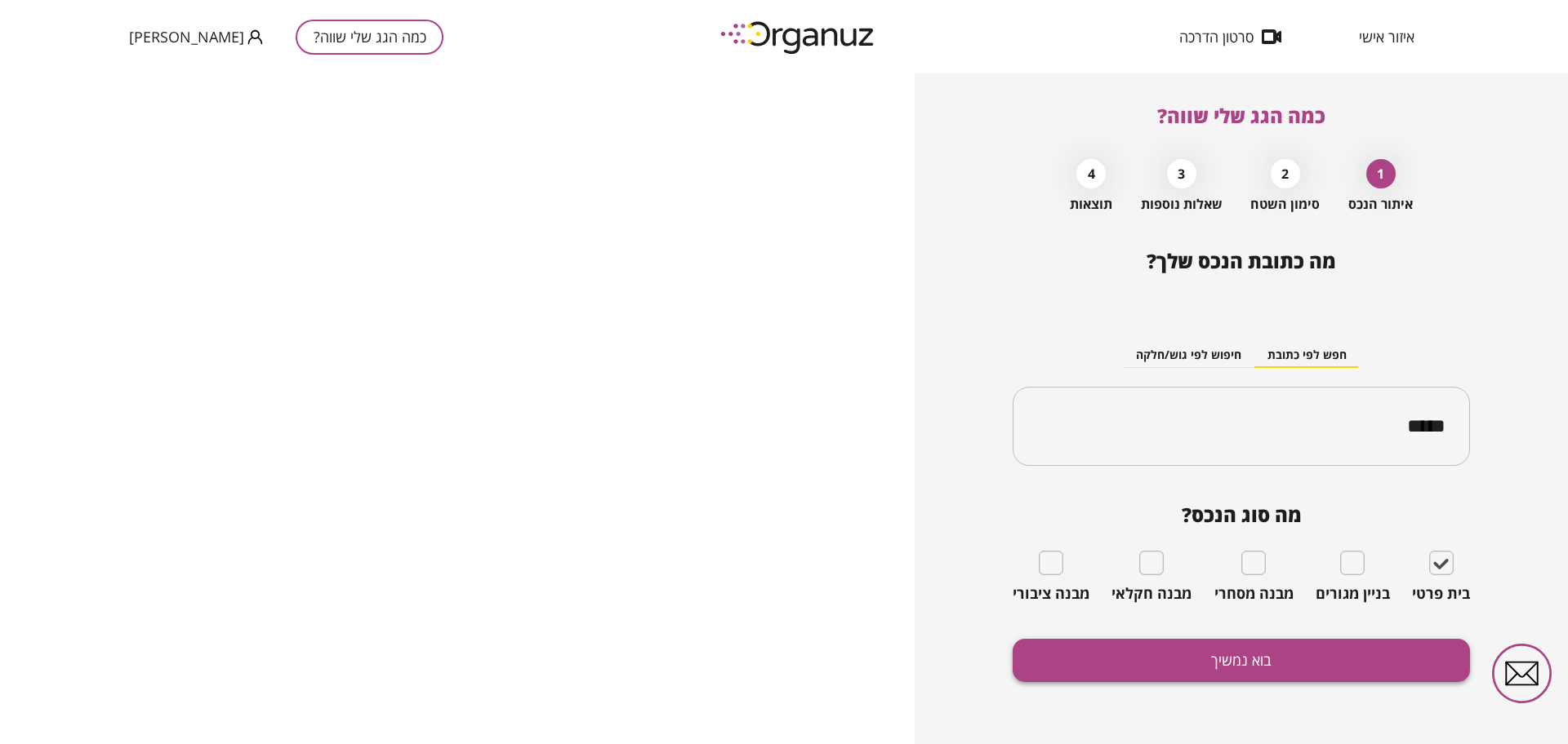
click at [1220, 650] on button "בוא נמשיך" at bounding box center [1241, 661] width 457 height 43
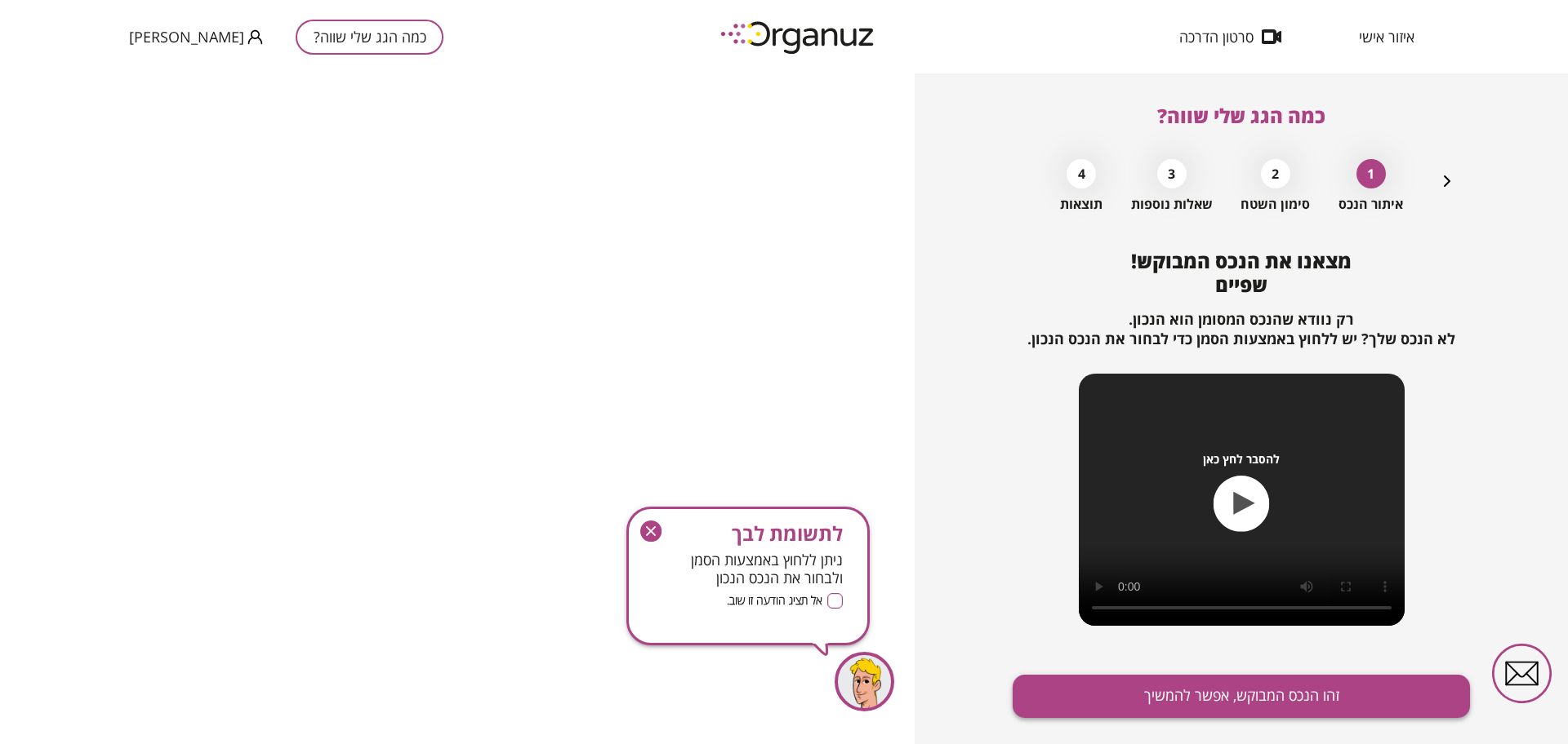
click at [1237, 689] on button "זהו הנכס המבוקש, אפשר להמשיך" at bounding box center [1241, 697] width 457 height 43
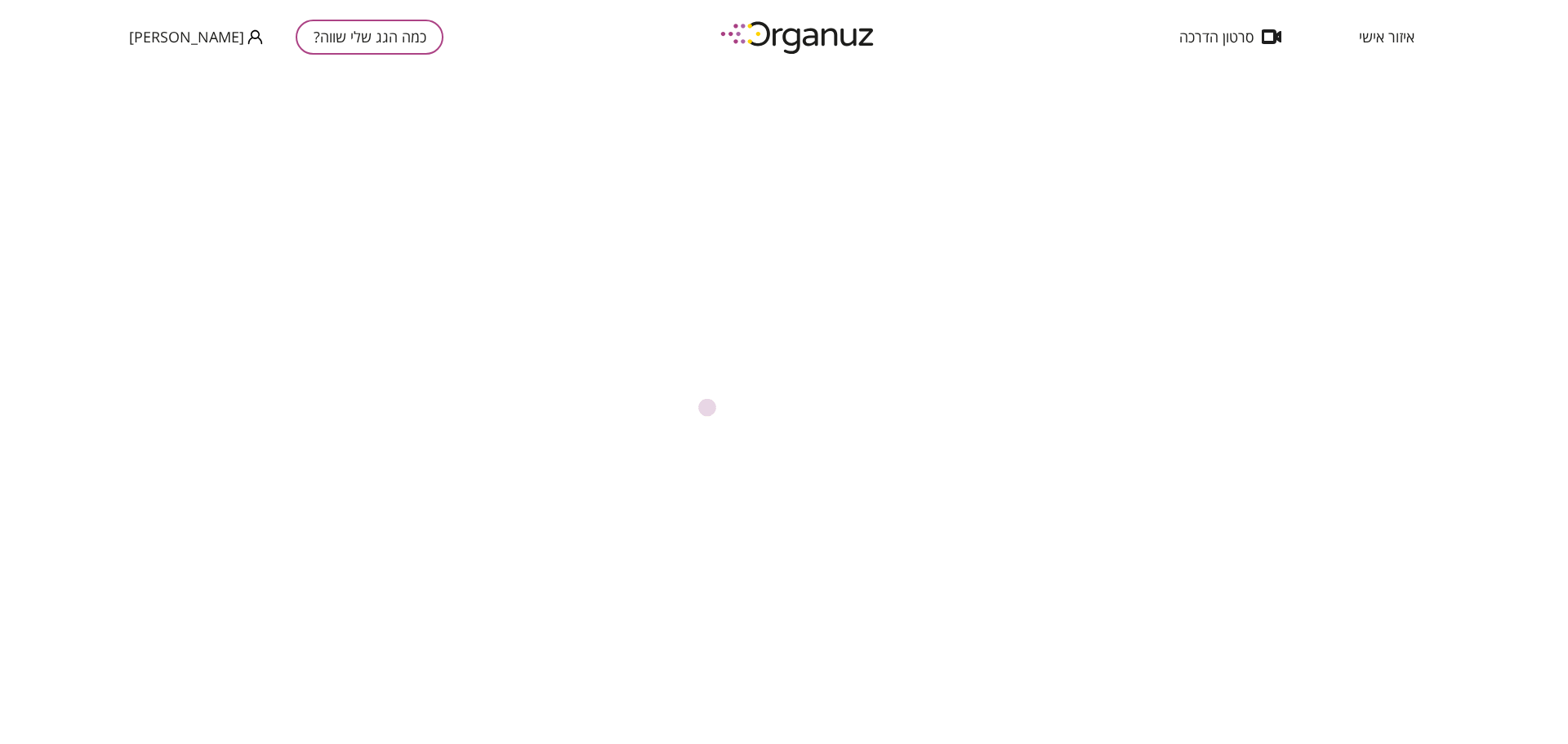
click at [1244, 676] on div at bounding box center [784, 409] width 1568 height 671
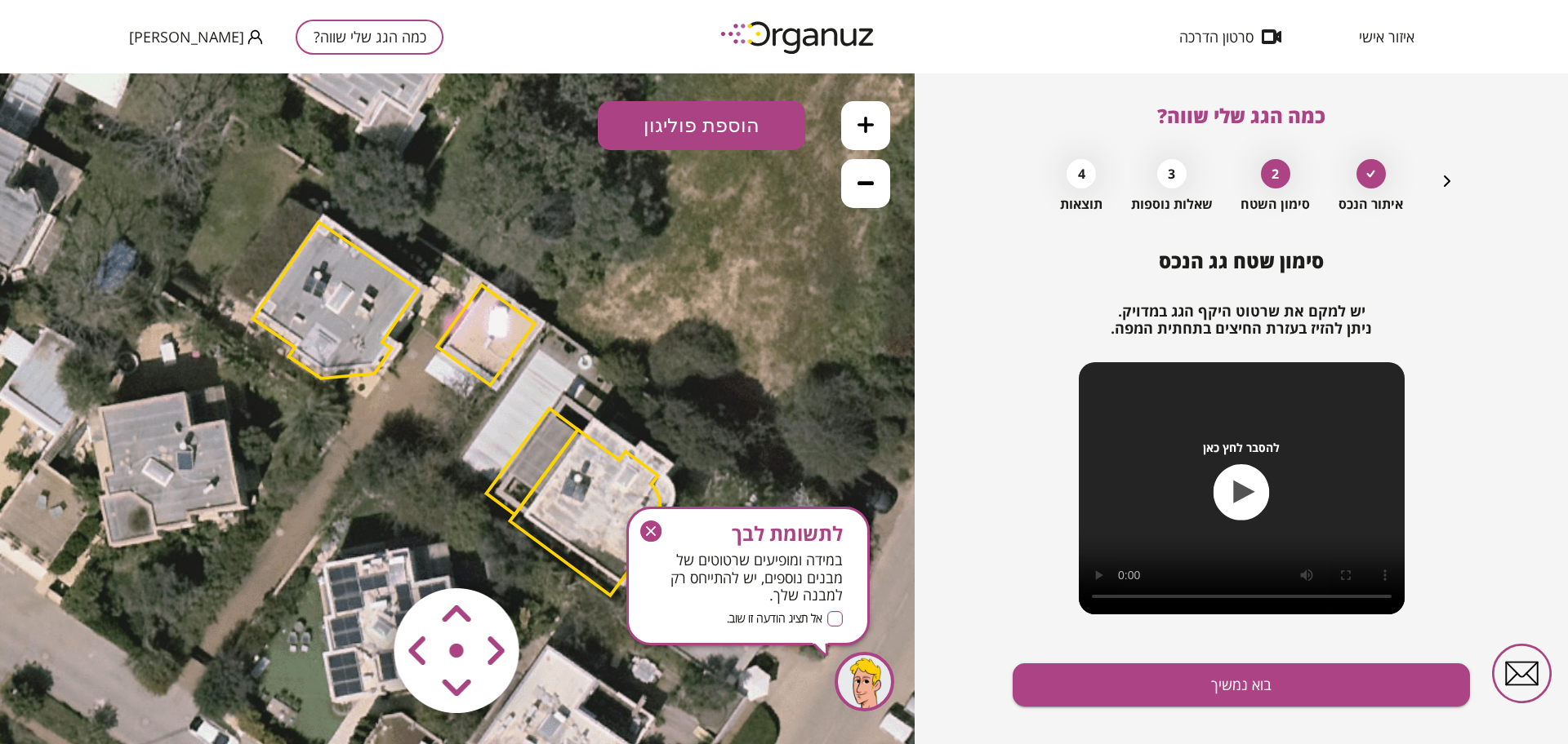
click at [655, 532] on g "button" at bounding box center [651, 531] width 21 height 21
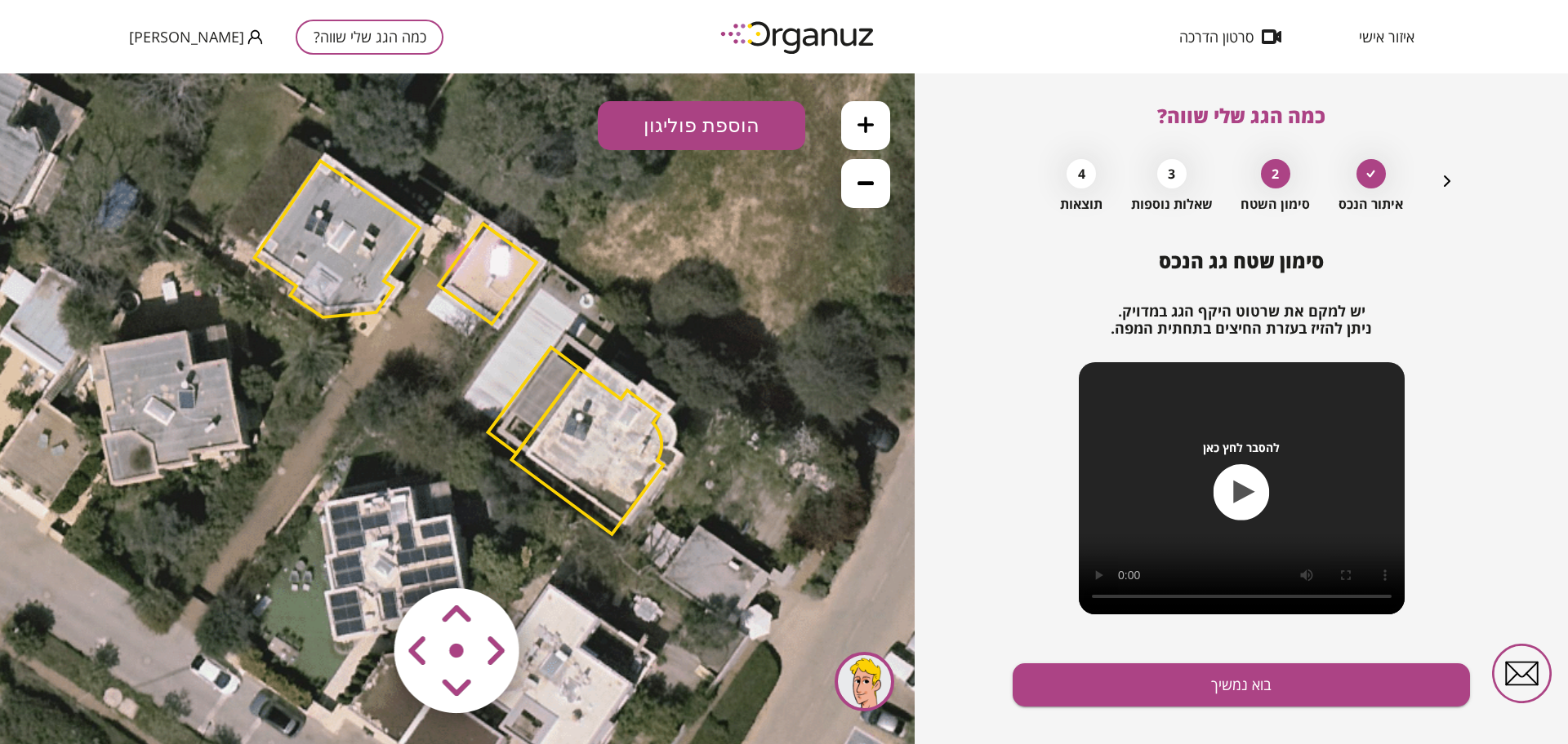
drag, startPoint x: 706, startPoint y: 378, endPoint x: 707, endPoint y: 326, distance: 52.0
click at [707, 326] on icon at bounding box center [456, 348] width 1249 height 1248
click at [874, 125] on button at bounding box center [865, 126] width 49 height 49
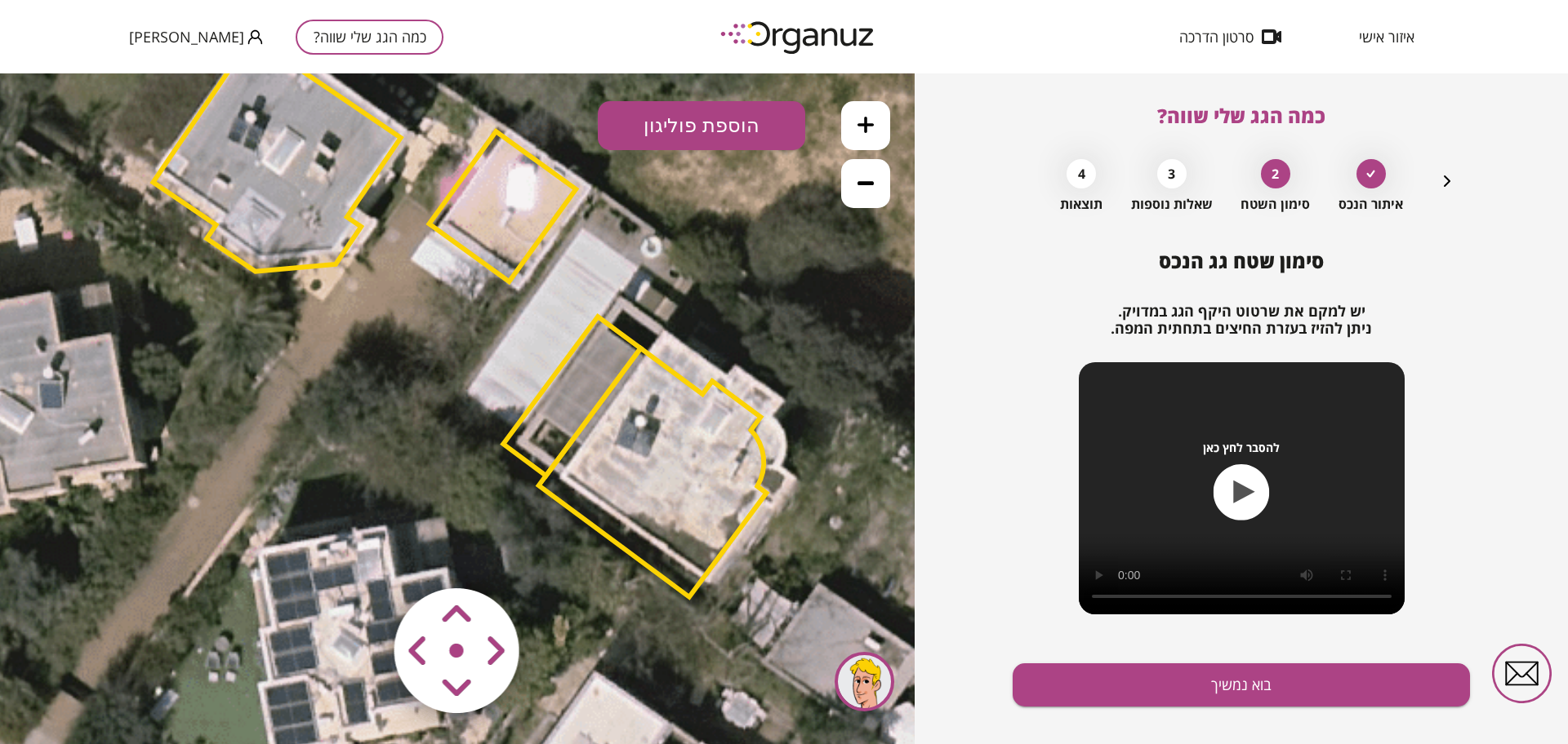
click at [508, 200] on polygon at bounding box center [503, 207] width 147 height 150
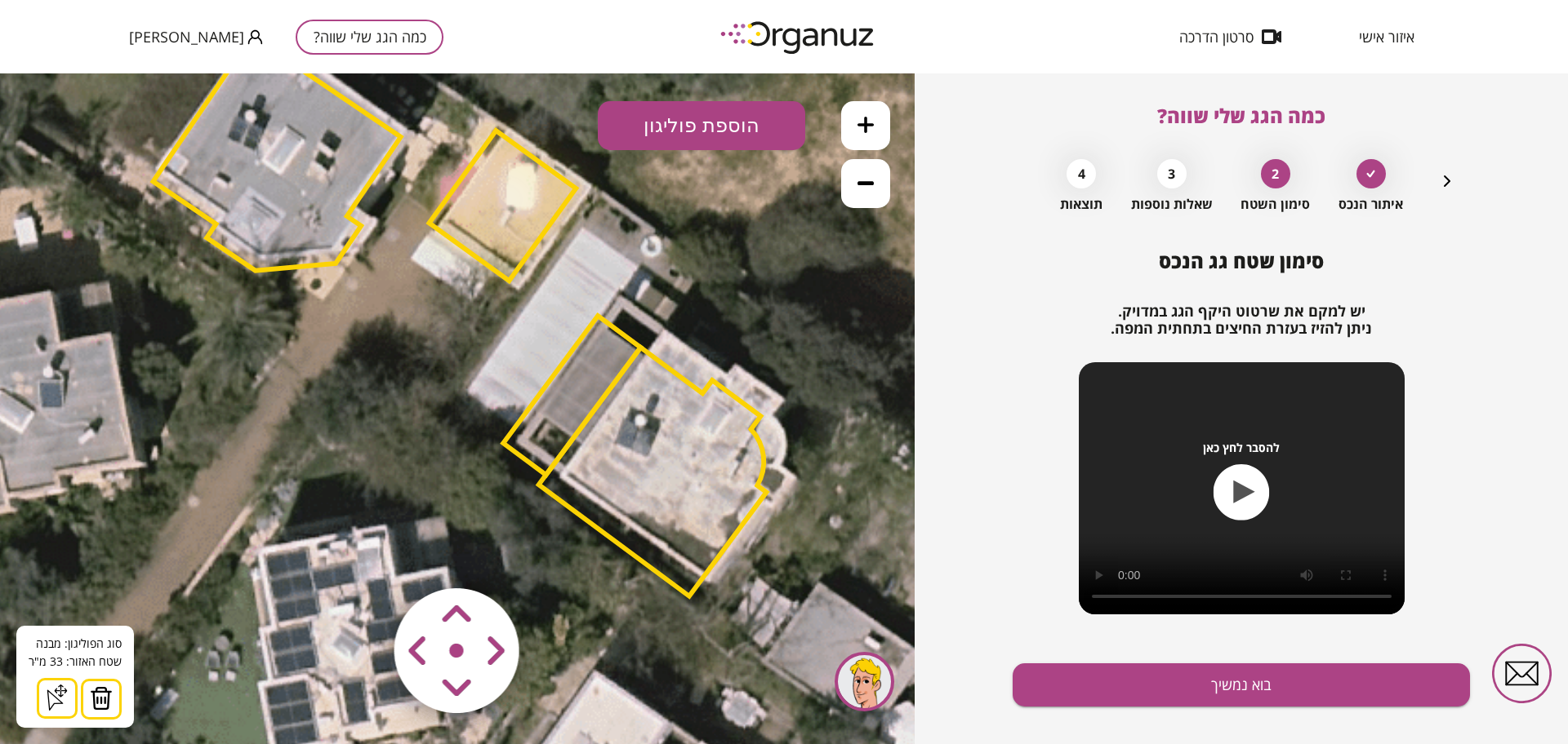
click at [730, 276] on icon at bounding box center [456, 316] width 1874 height 1873
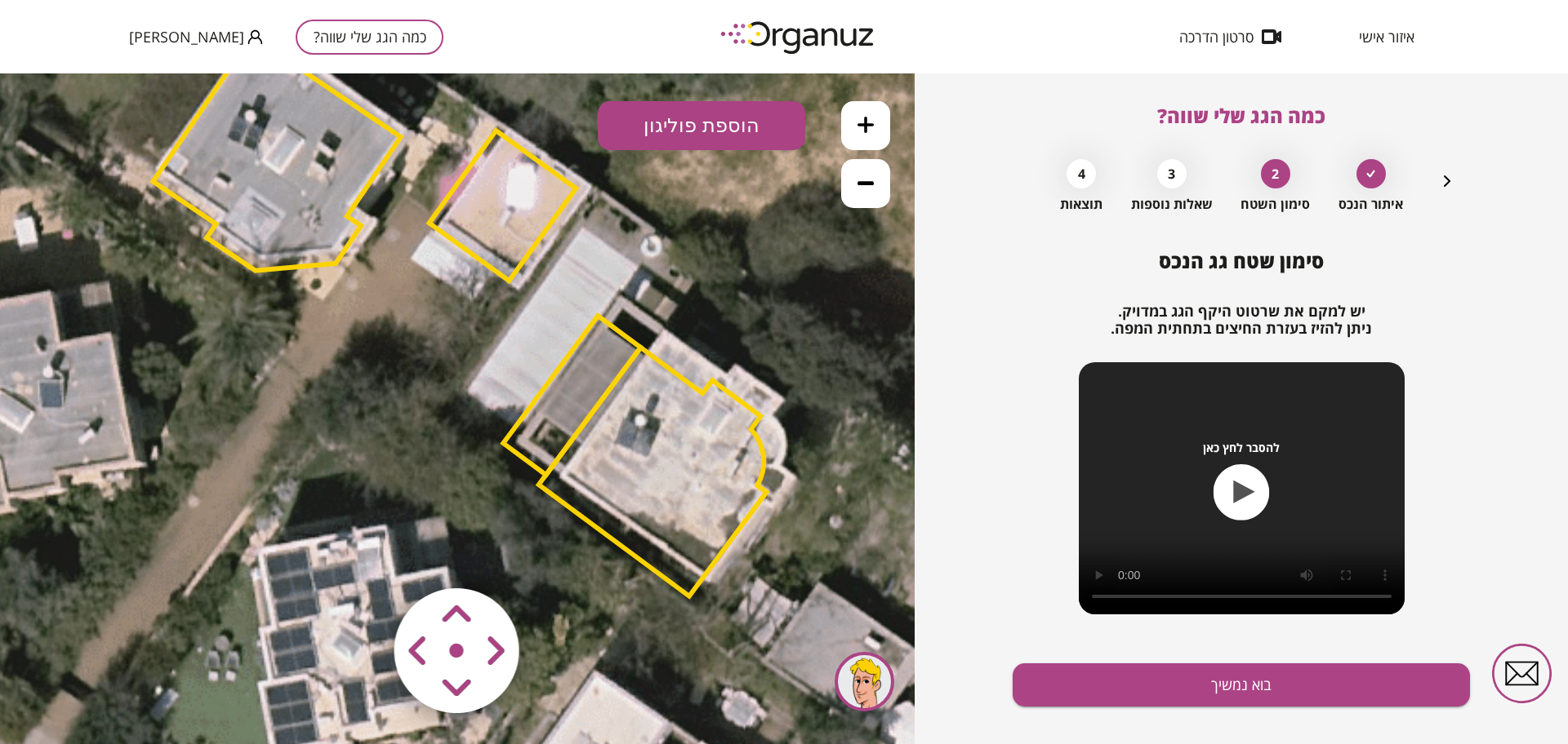
click at [658, 428] on polygon at bounding box center [653, 472] width 227 height 249
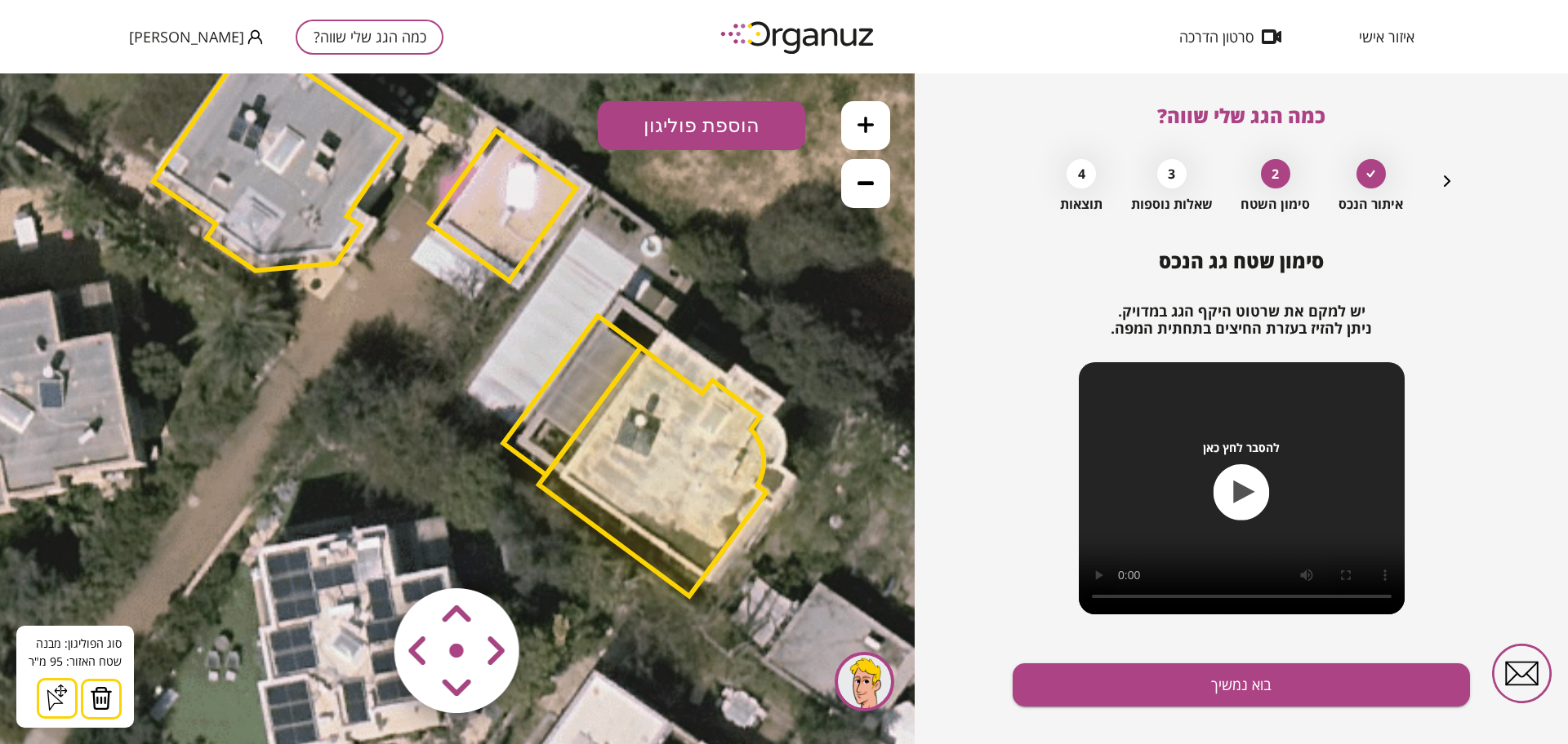
click at [360, 554] on area at bounding box center [360, 554] width 0 height 0
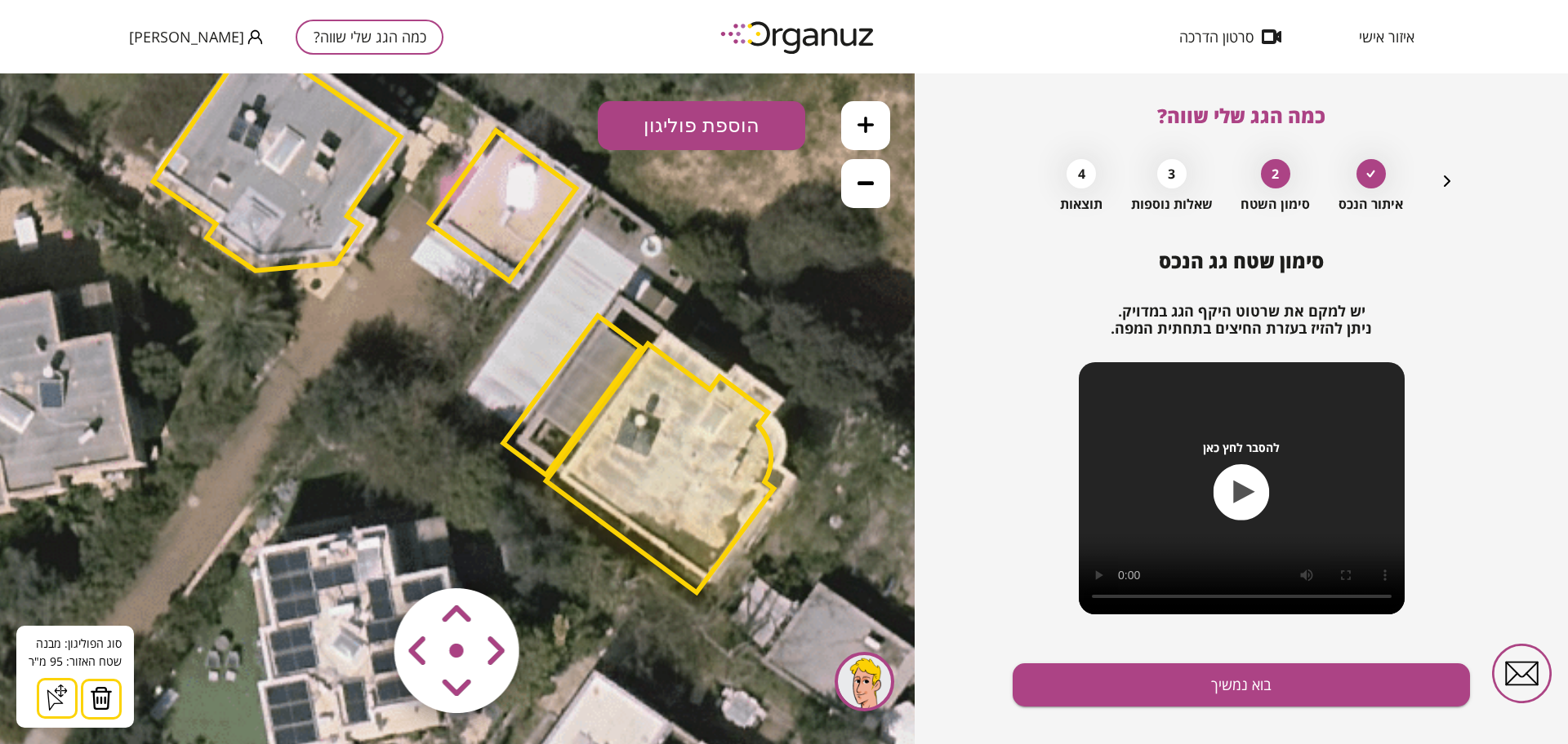
click at [360, 554] on area at bounding box center [360, 554] width 0 height 0
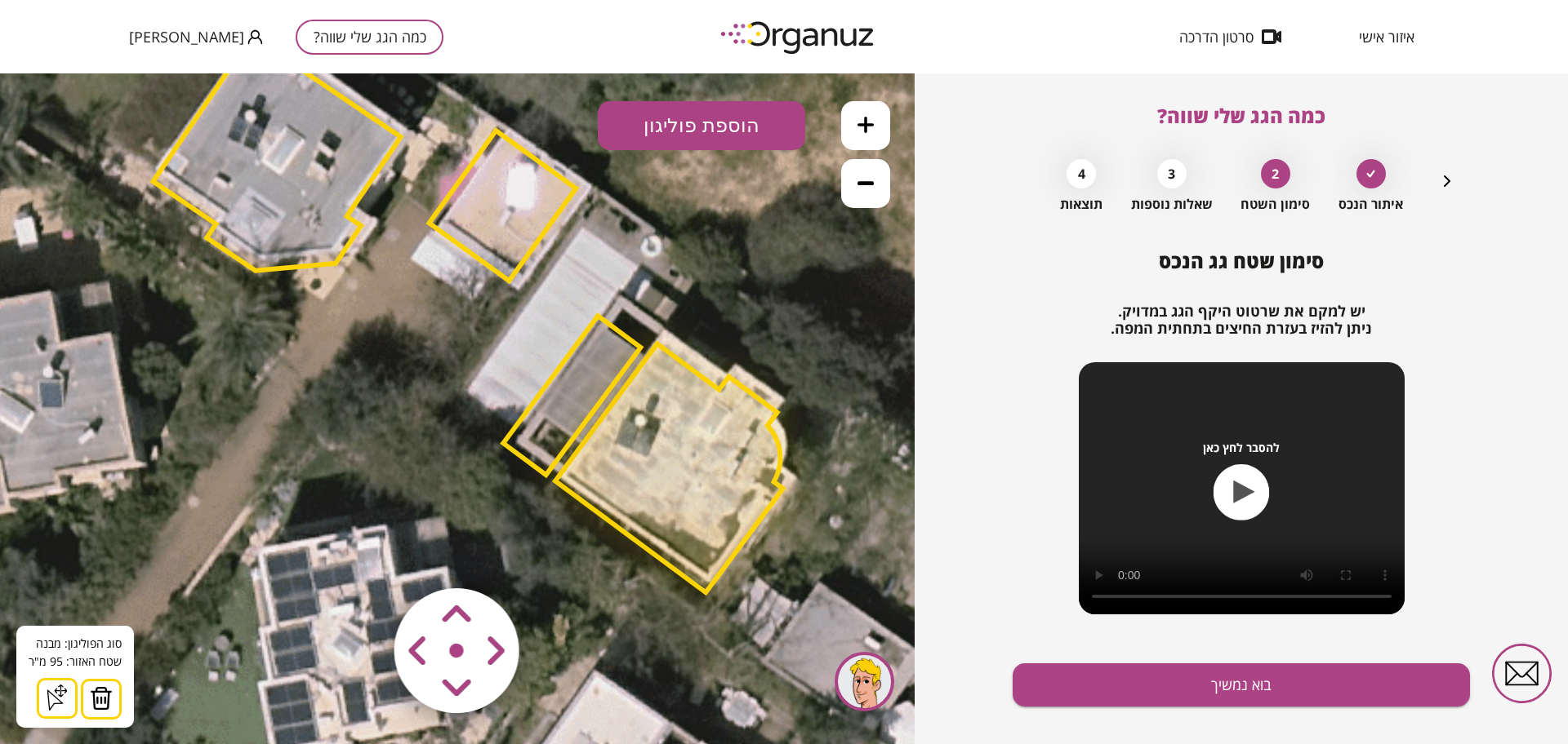
click at [360, 554] on area at bounding box center [360, 554] width 0 height 0
drag, startPoint x: 452, startPoint y: 604, endPoint x: 465, endPoint y: 621, distance: 21.4
click at [360, 554] on area at bounding box center [360, 554] width 0 height 0
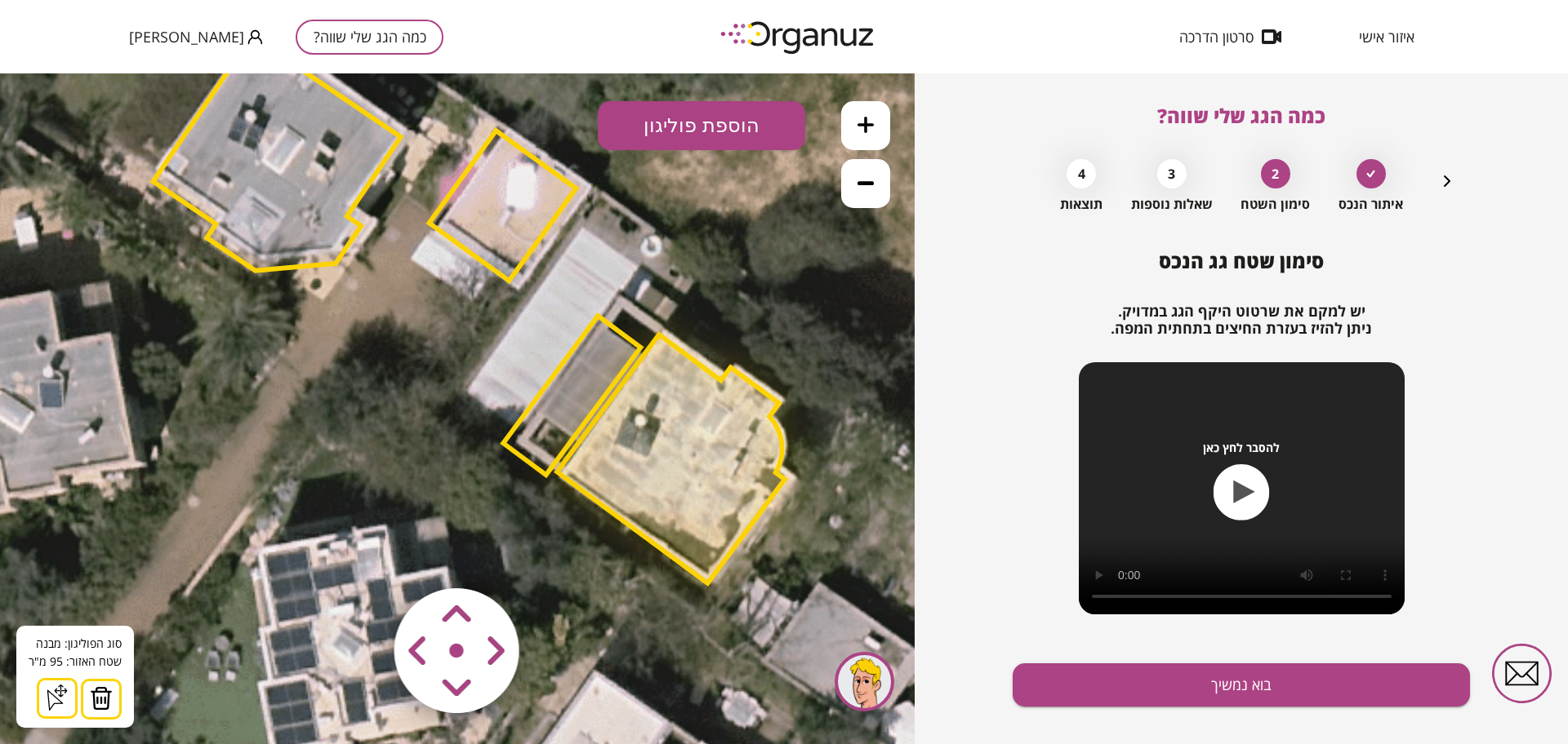
click at [360, 554] on area at bounding box center [360, 554] width 0 height 0
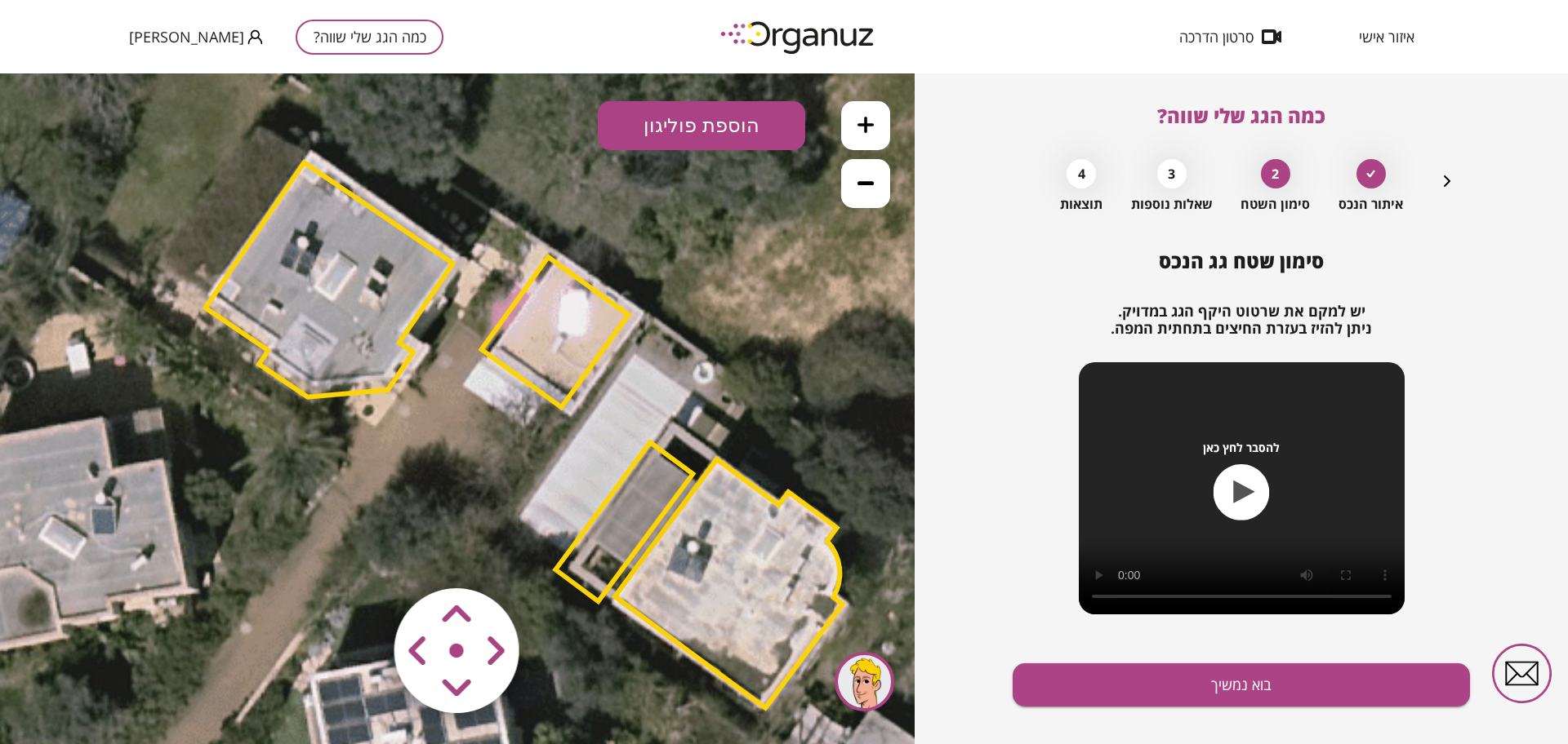
drag, startPoint x: 449, startPoint y: 333, endPoint x: 508, endPoint y: 456, distance: 136.4
click at [508, 461] on icon at bounding box center [509, 443] width 1874 height 1873
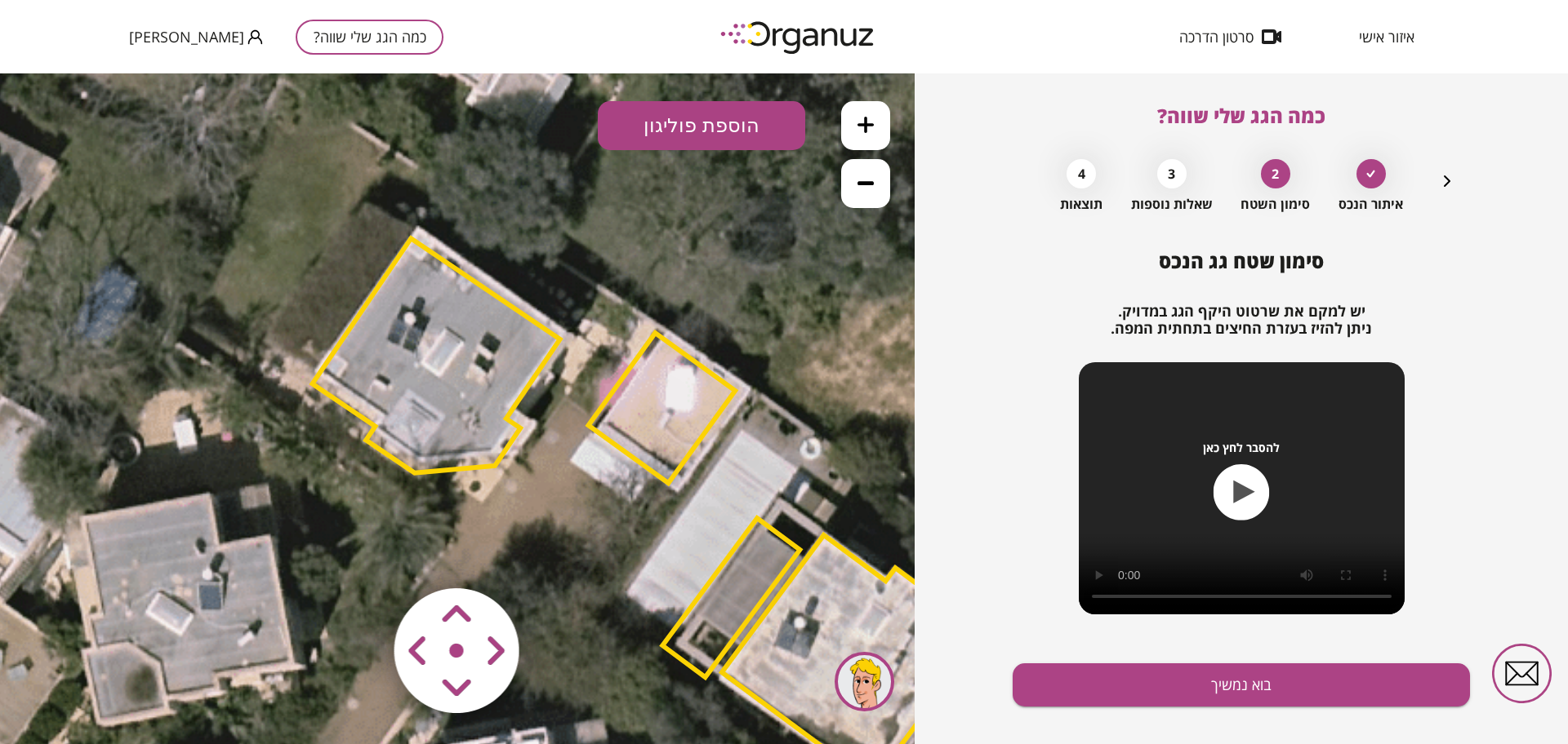
drag, startPoint x: 464, startPoint y: 214, endPoint x: 564, endPoint y: 288, distance: 124.4
click at [564, 288] on icon at bounding box center [616, 519] width 1874 height 1873
click at [502, 362] on polygon at bounding box center [436, 355] width 247 height 235
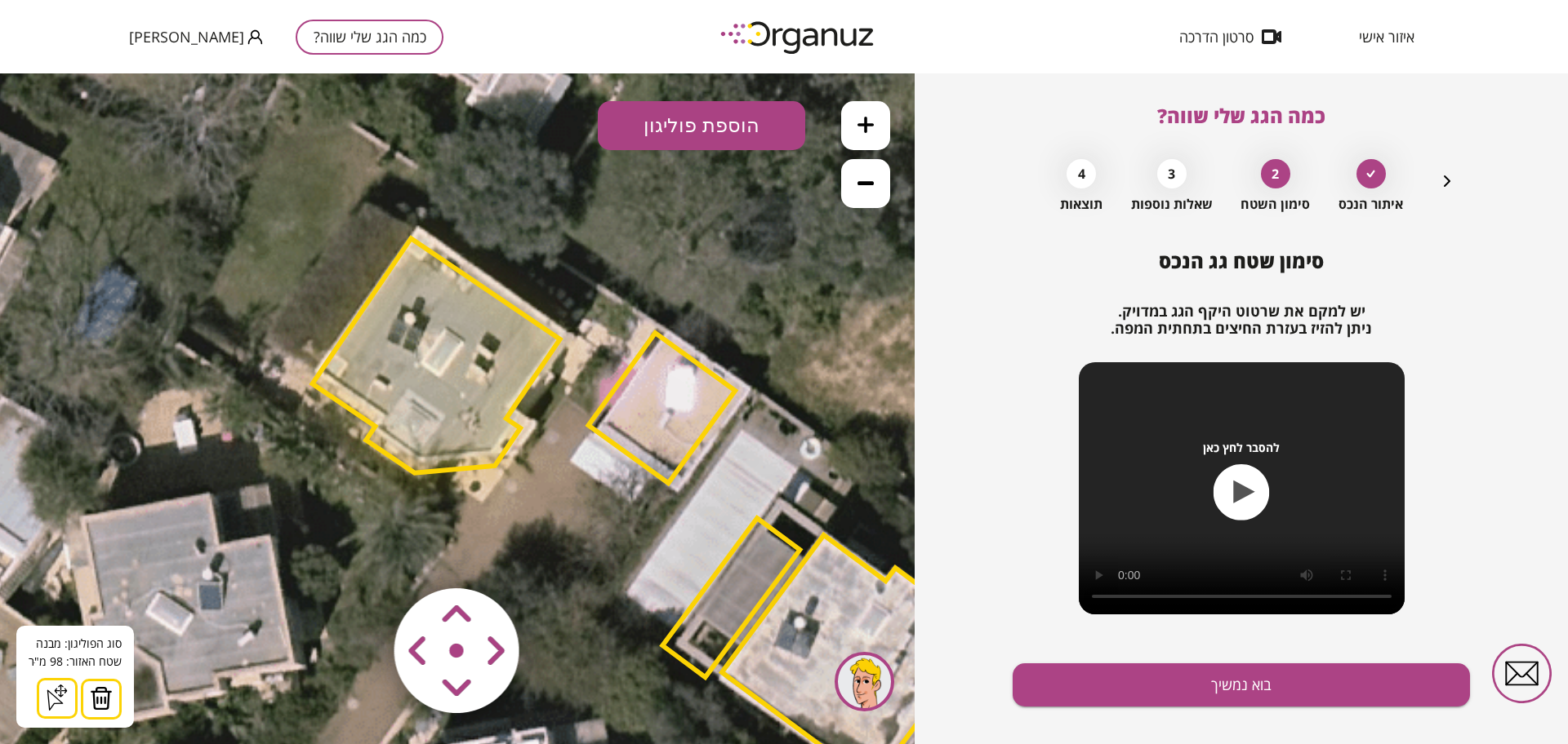
click at [360, 554] on area at bounding box center [360, 554] width 0 height 0
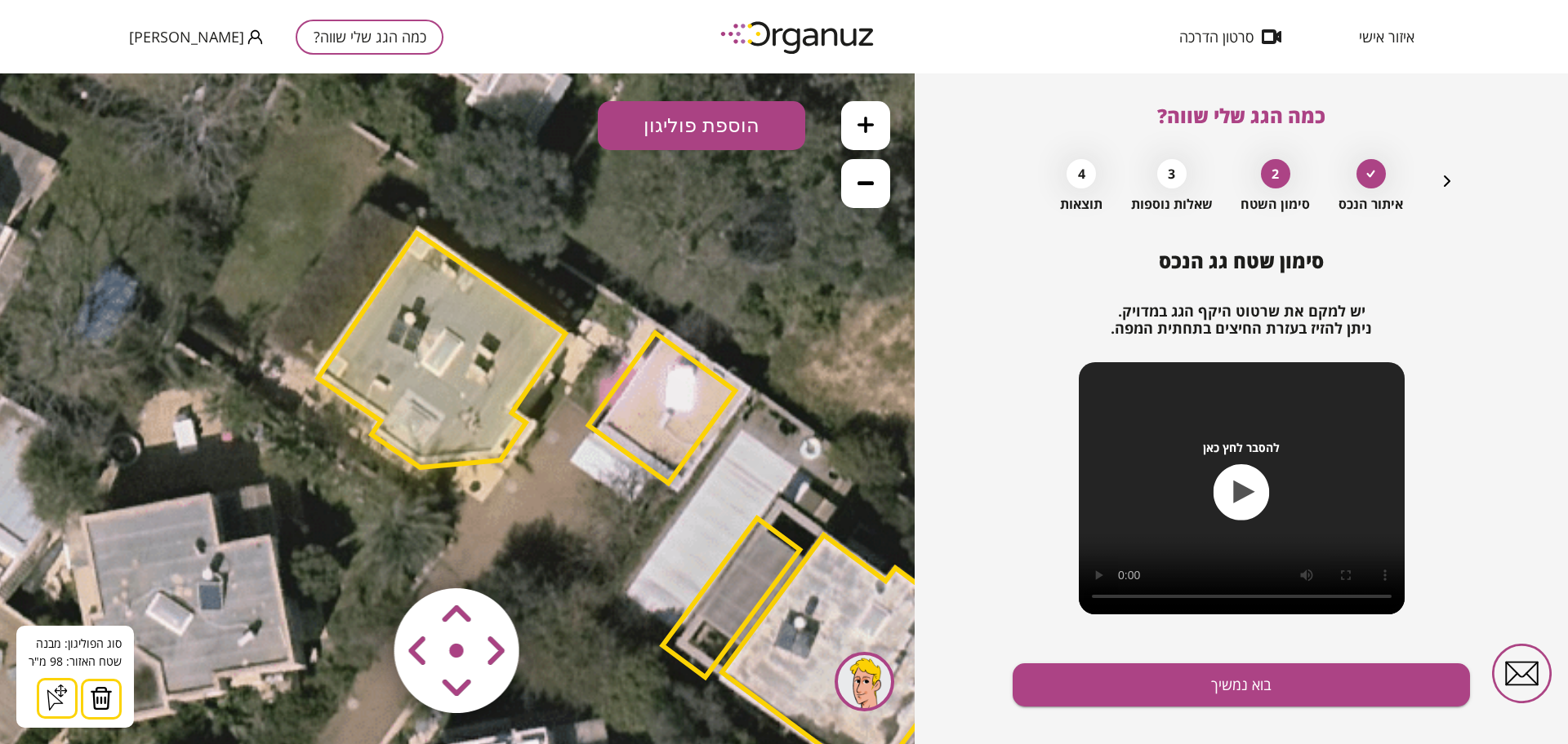
click at [360, 554] on area at bounding box center [360, 554] width 0 height 0
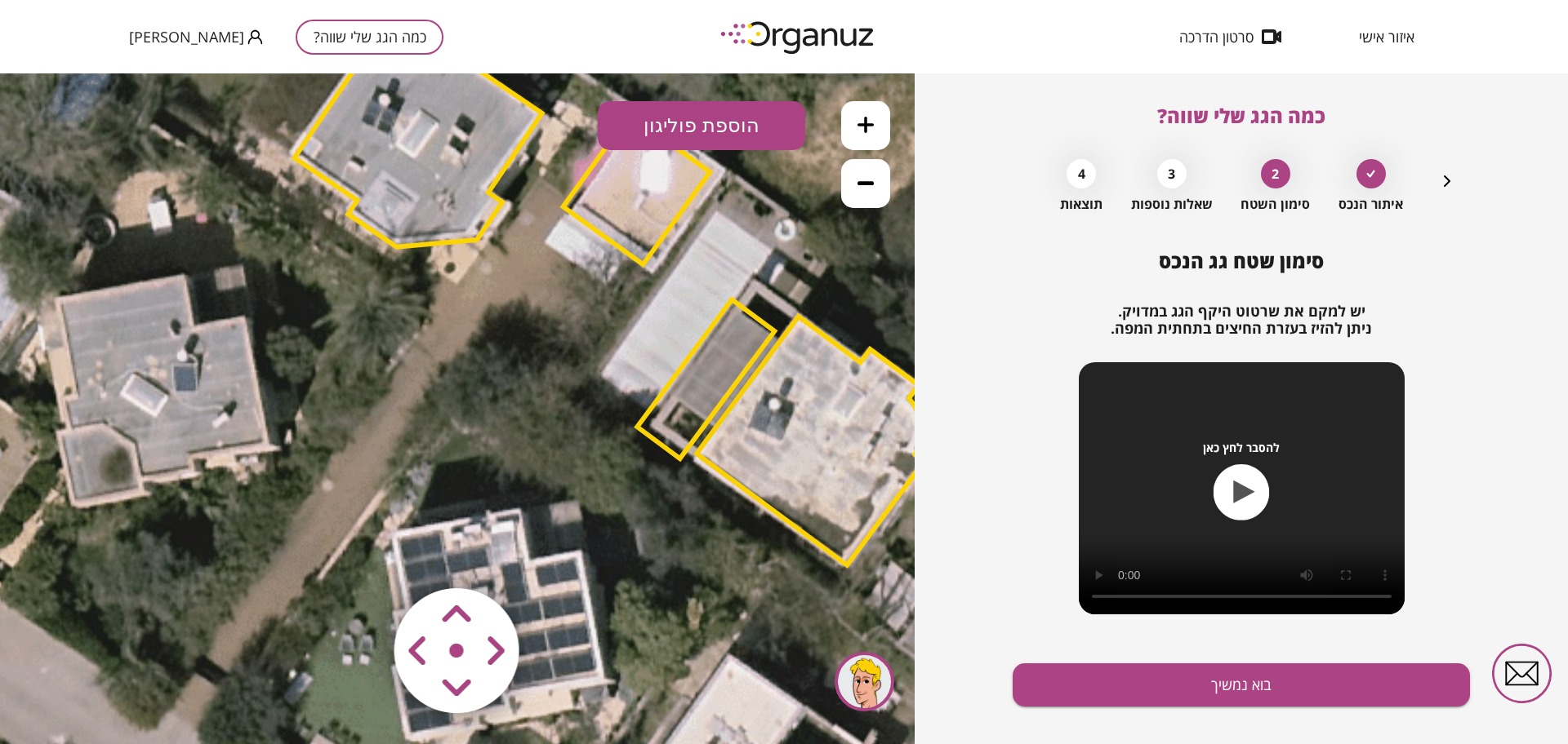
drag, startPoint x: 583, startPoint y: 532, endPoint x: 558, endPoint y: 312, distance: 221.4
click at [558, 312] on icon at bounding box center [591, 300] width 1874 height 1873
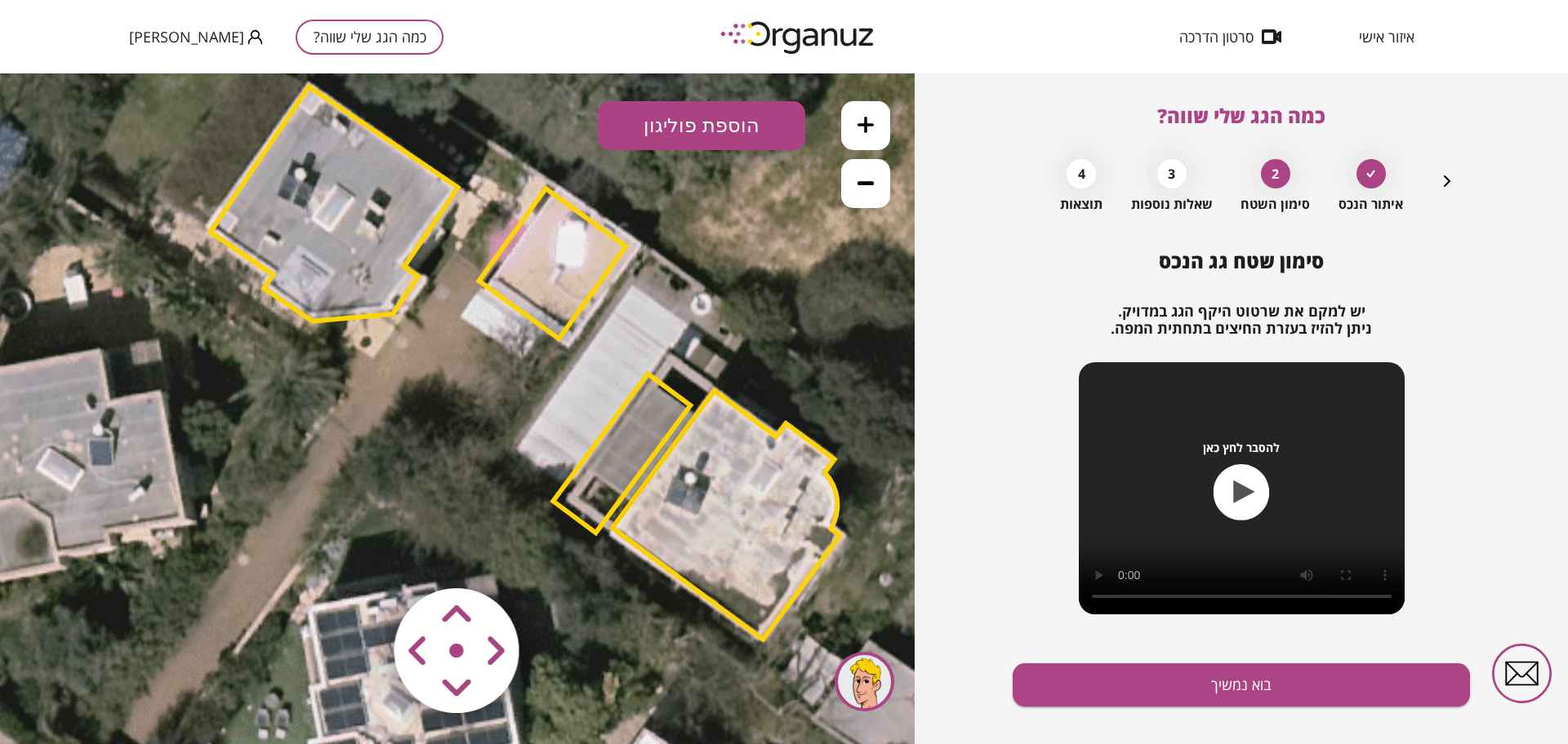
drag, startPoint x: 516, startPoint y: 376, endPoint x: 431, endPoint y: 450, distance: 112.7
click at [431, 450] on icon at bounding box center [506, 374] width 1874 height 1873
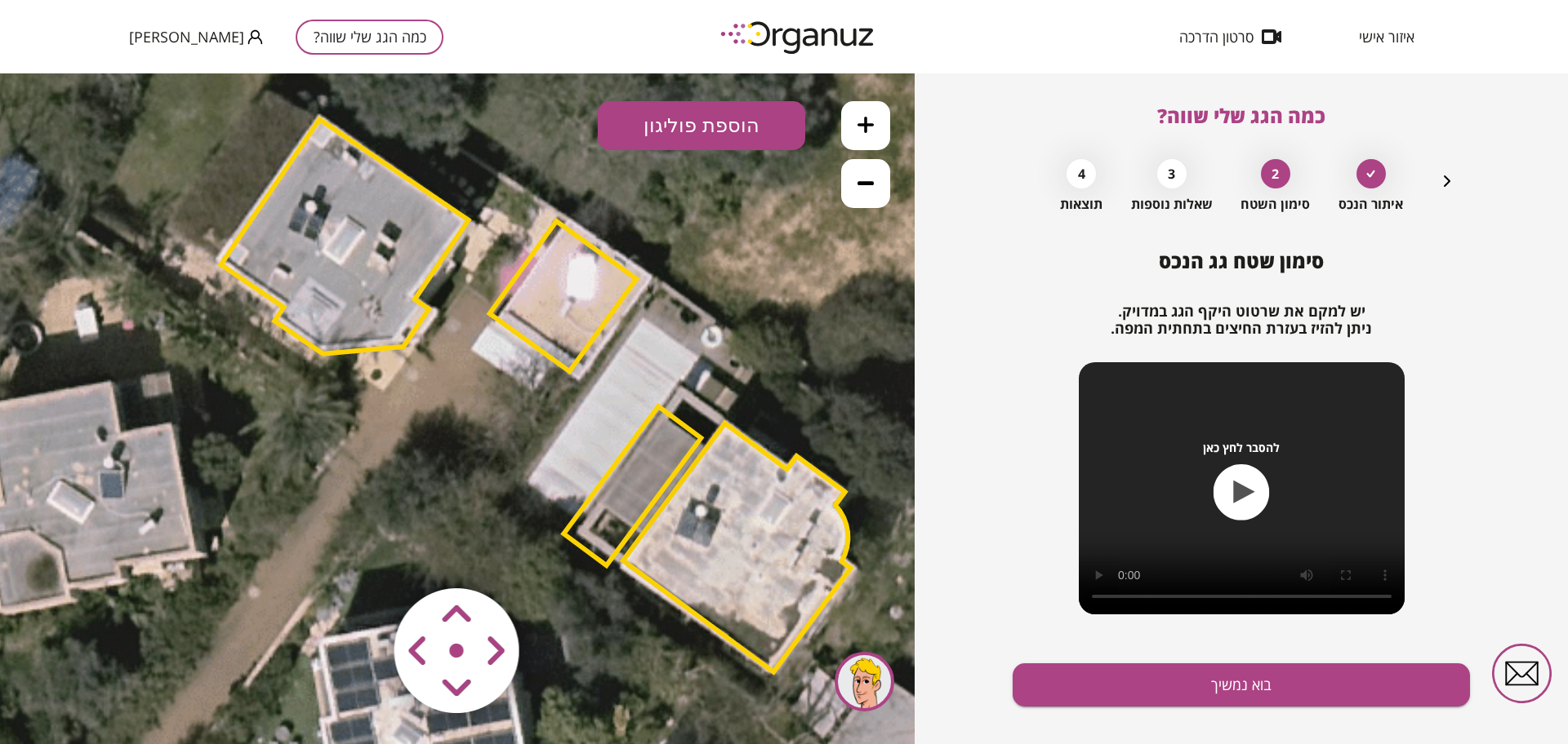
drag, startPoint x: 521, startPoint y: 424, endPoint x: 537, endPoint y: 449, distance: 29.7
click at [535, 450] on icon at bounding box center [517, 407] width 1874 height 1873
click at [564, 326] on polygon at bounding box center [564, 296] width 147 height 150
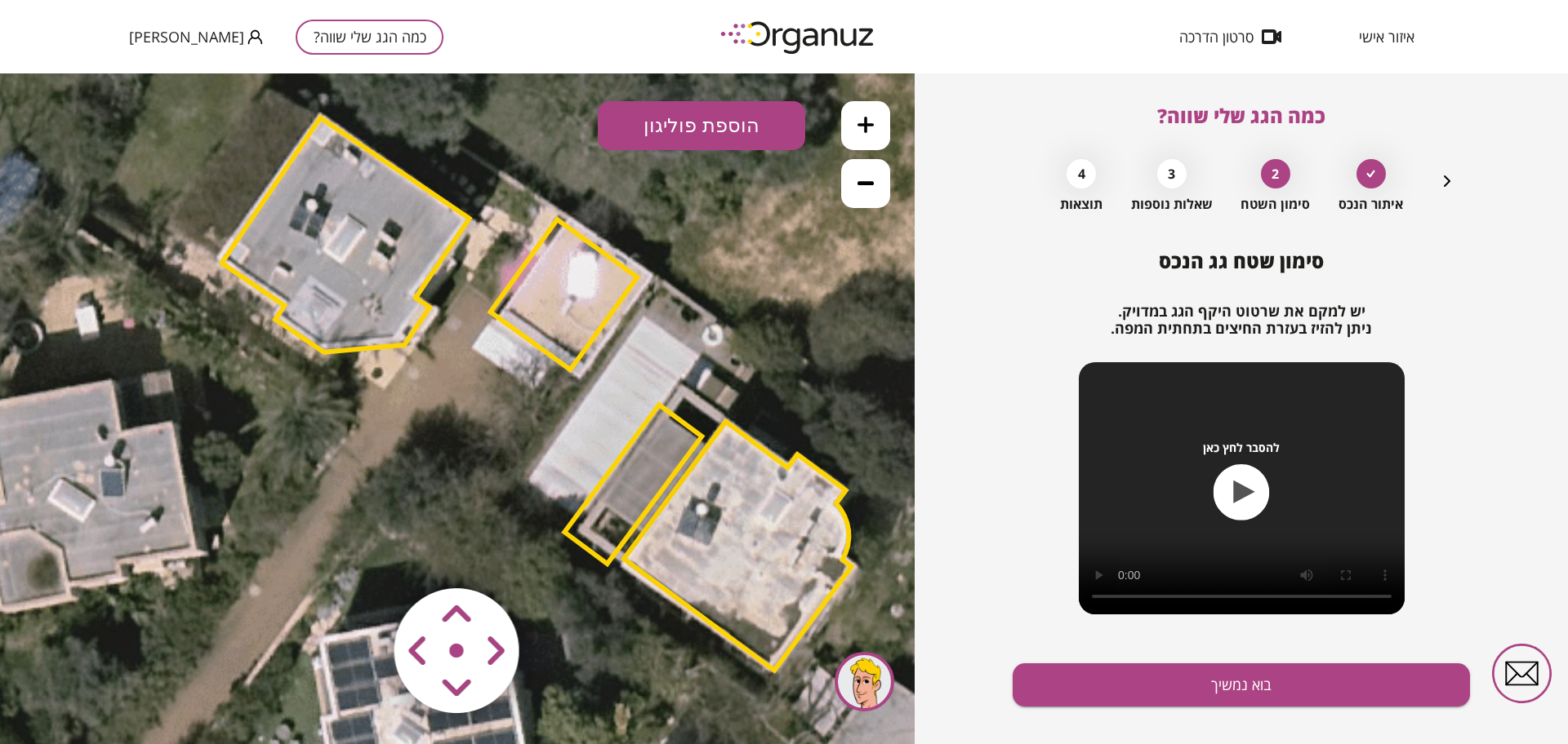
click at [563, 331] on polygon at bounding box center [564, 295] width 147 height 150
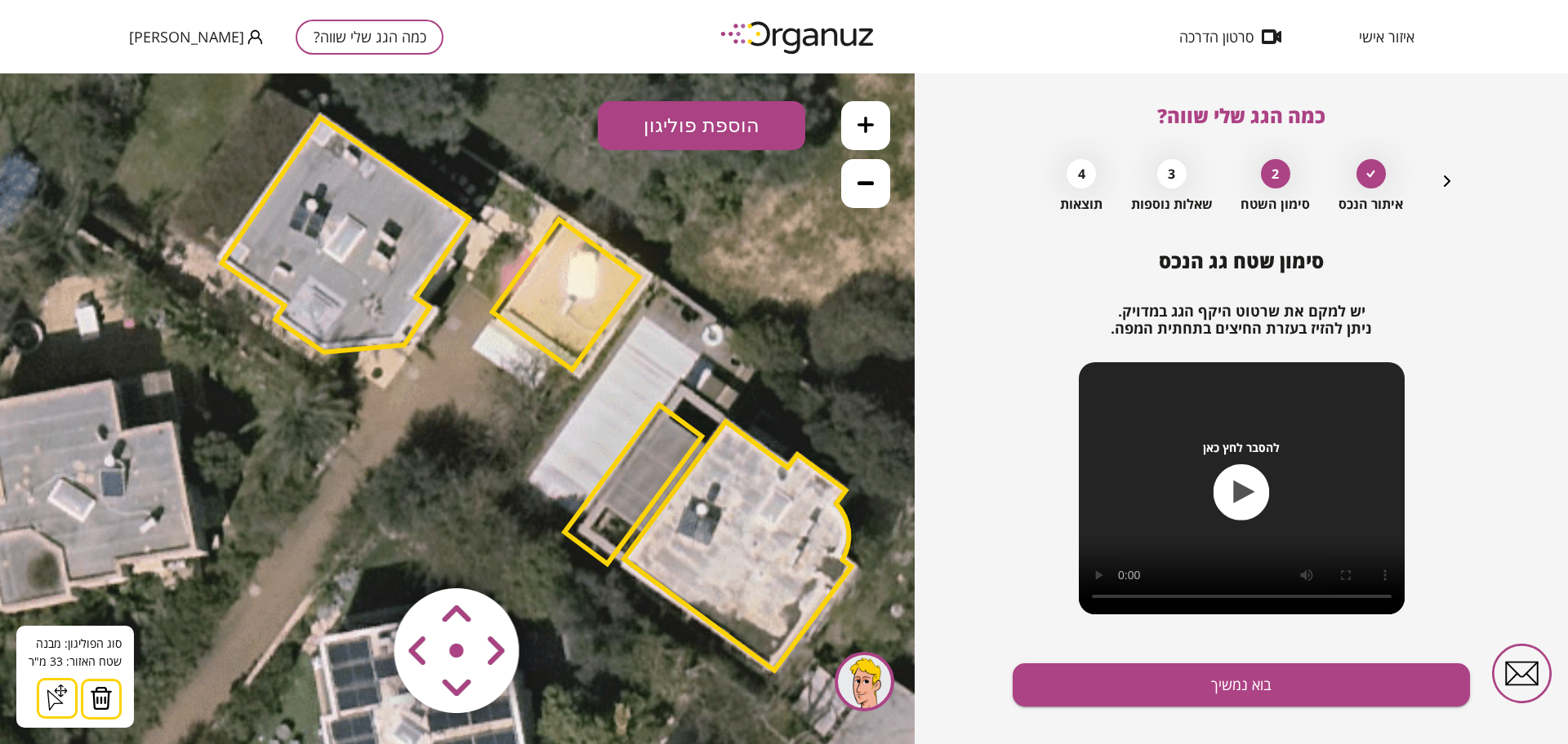
click at [360, 554] on area at bounding box center [360, 554] width 0 height 0
click at [461, 657] on img at bounding box center [457, 652] width 195 height 195
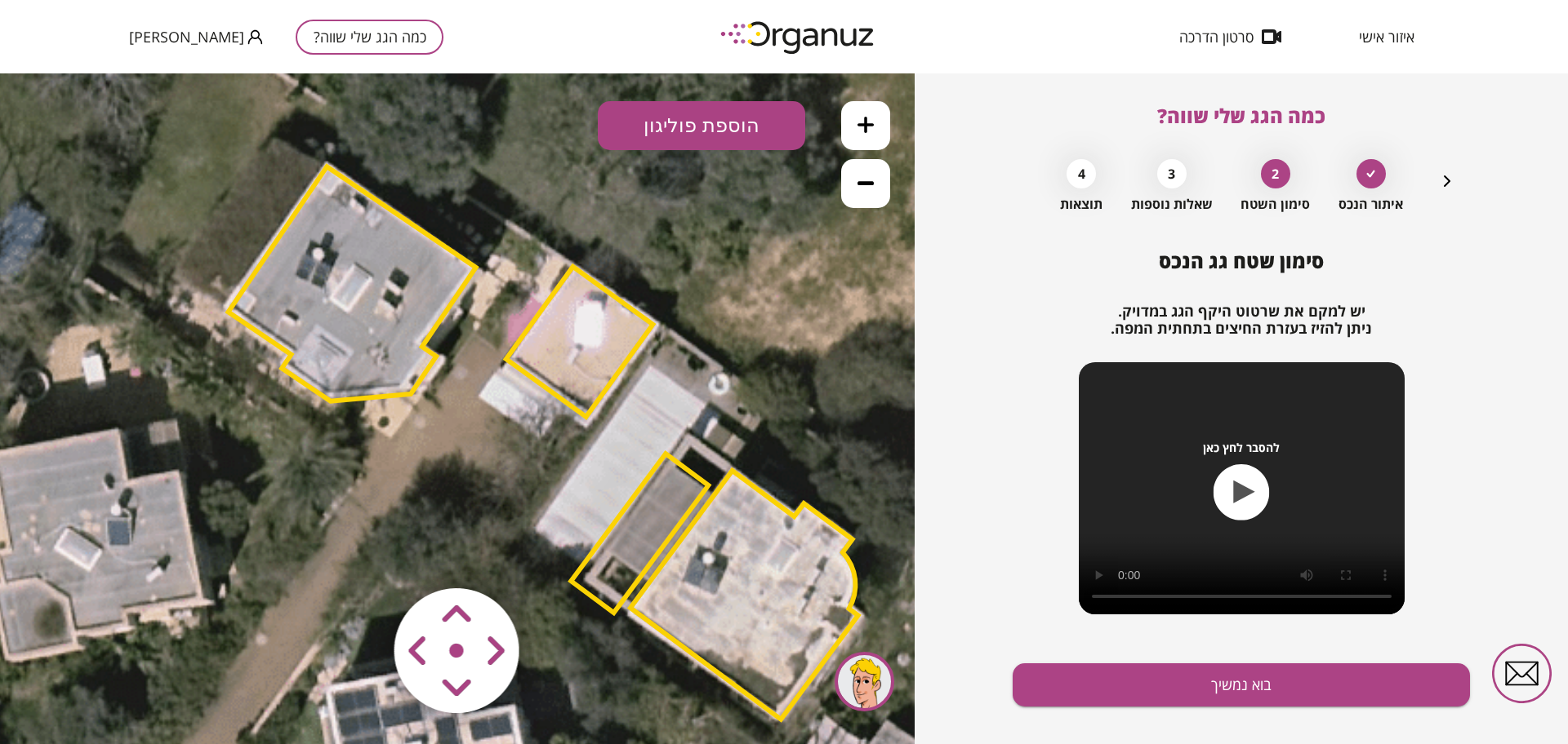
drag, startPoint x: 501, startPoint y: 201, endPoint x: 513, endPoint y: 264, distance: 64.1
click at [513, 264] on icon at bounding box center [524, 455] width 1874 height 1873
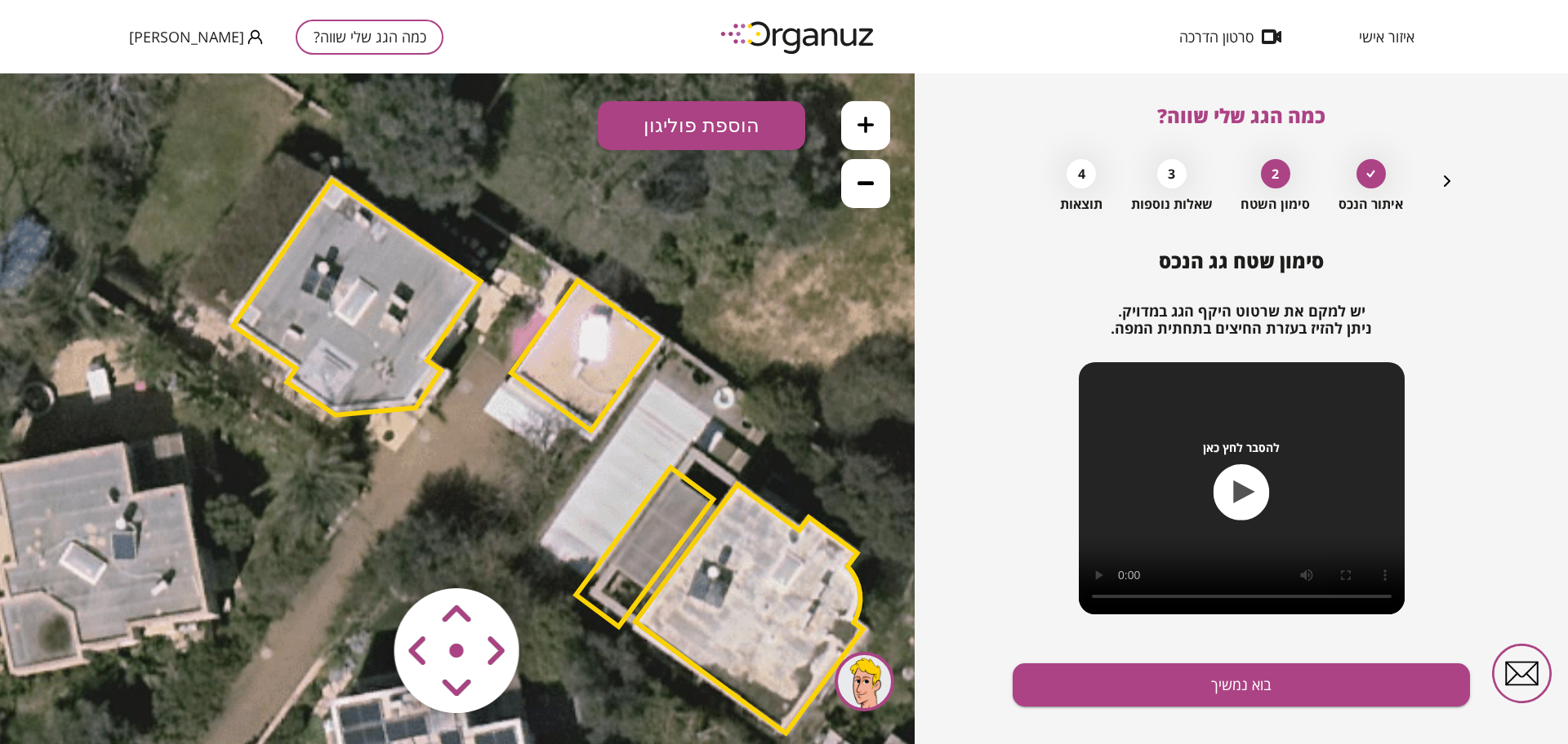
click at [417, 265] on polygon at bounding box center [357, 298] width 247 height 235
click at [417, 265] on polygon at bounding box center [357, 297] width 247 height 235
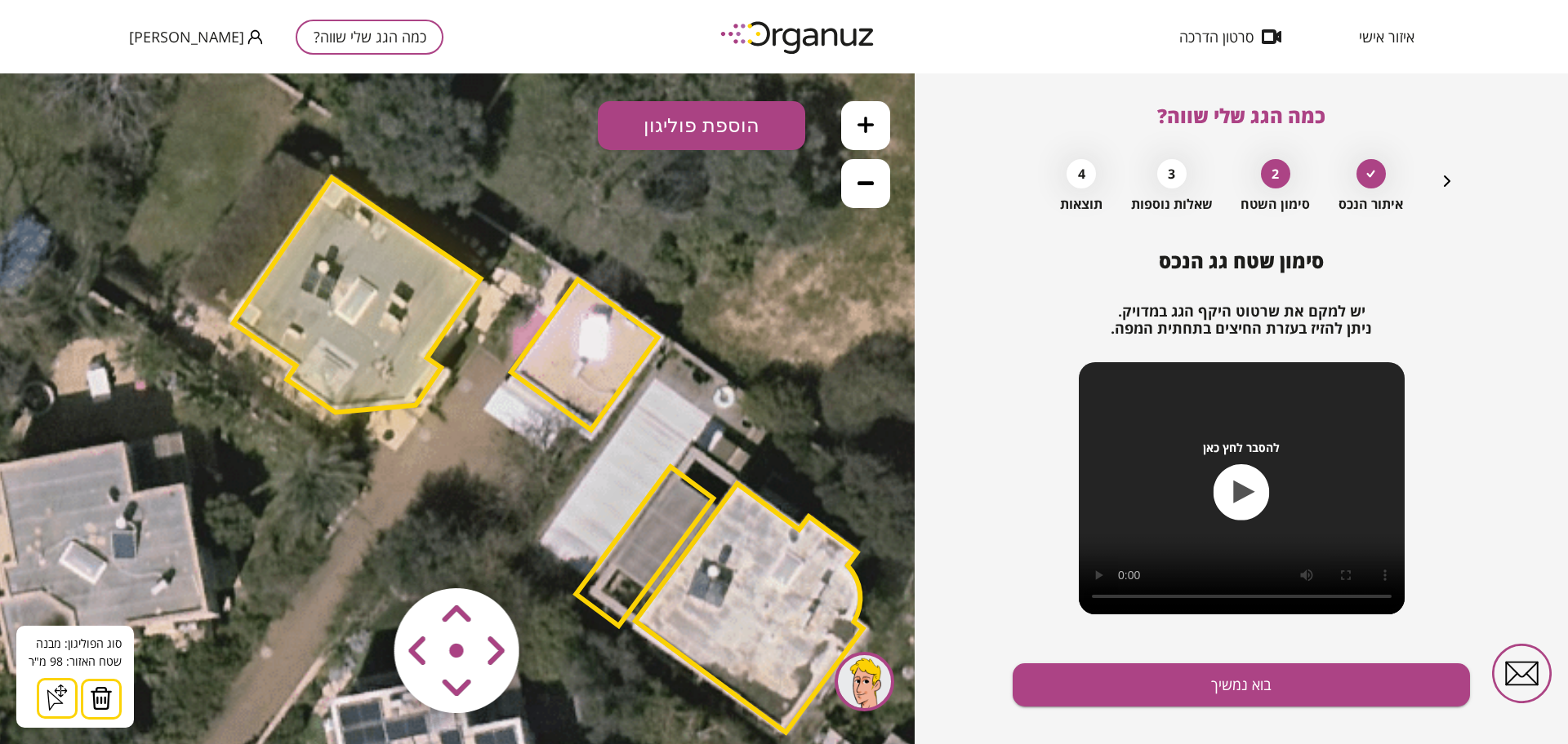
click at [360, 554] on area at bounding box center [360, 554] width 0 height 0
click at [1122, 674] on button "בוא נמשיך" at bounding box center [1241, 685] width 457 height 43
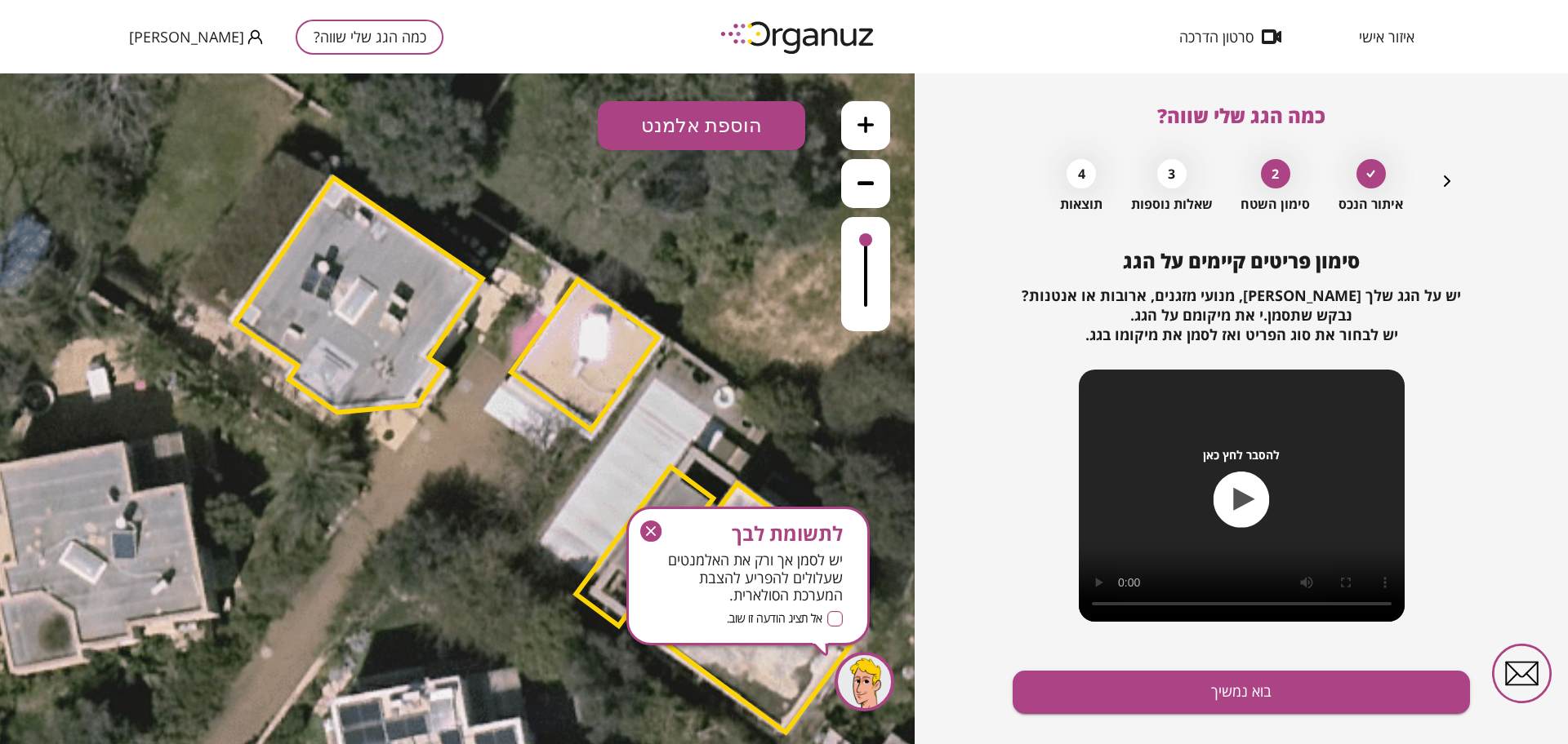
click at [1122, 674] on button "בוא נמשיך" at bounding box center [1241, 692] width 457 height 43
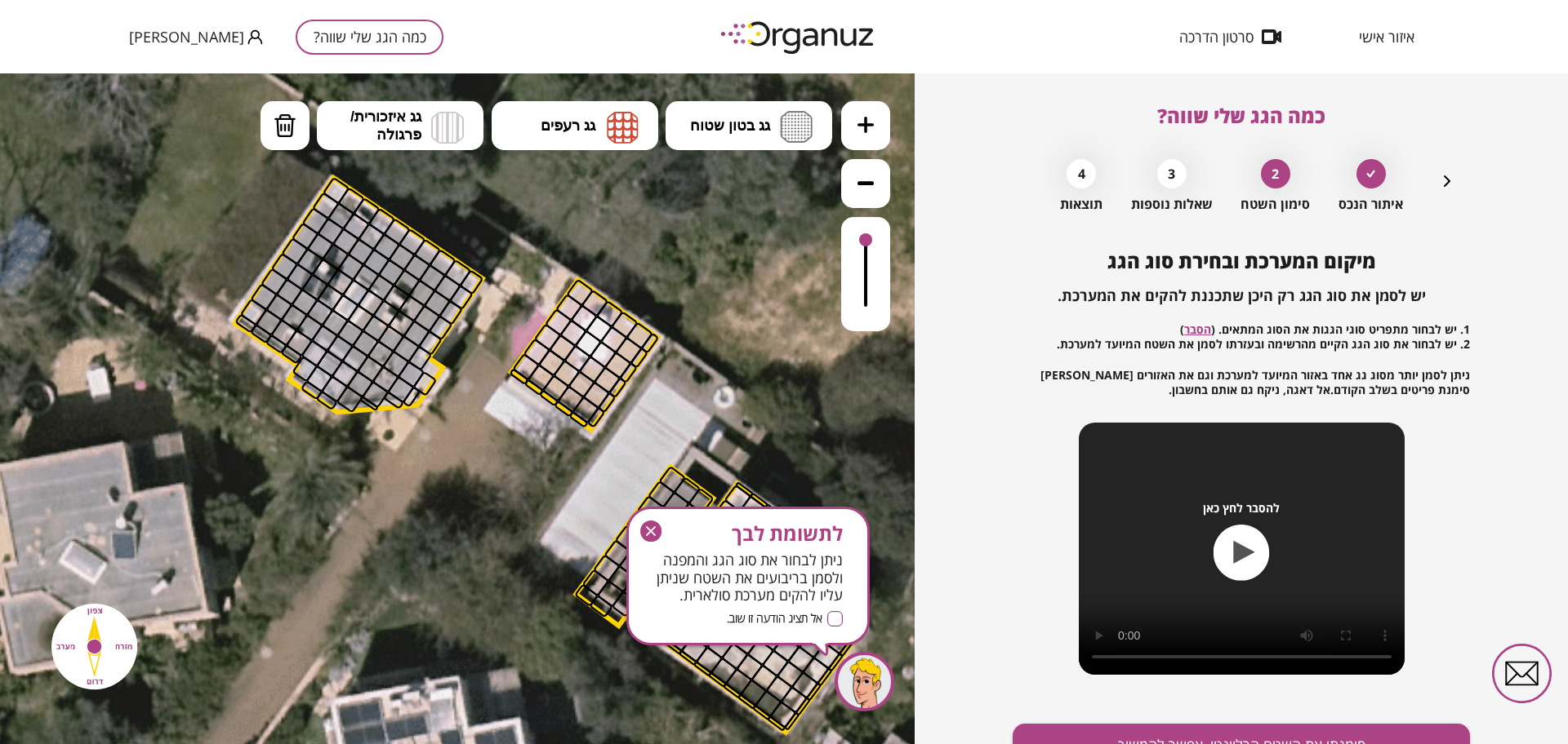
click at [851, 144] on button at bounding box center [865, 126] width 49 height 49
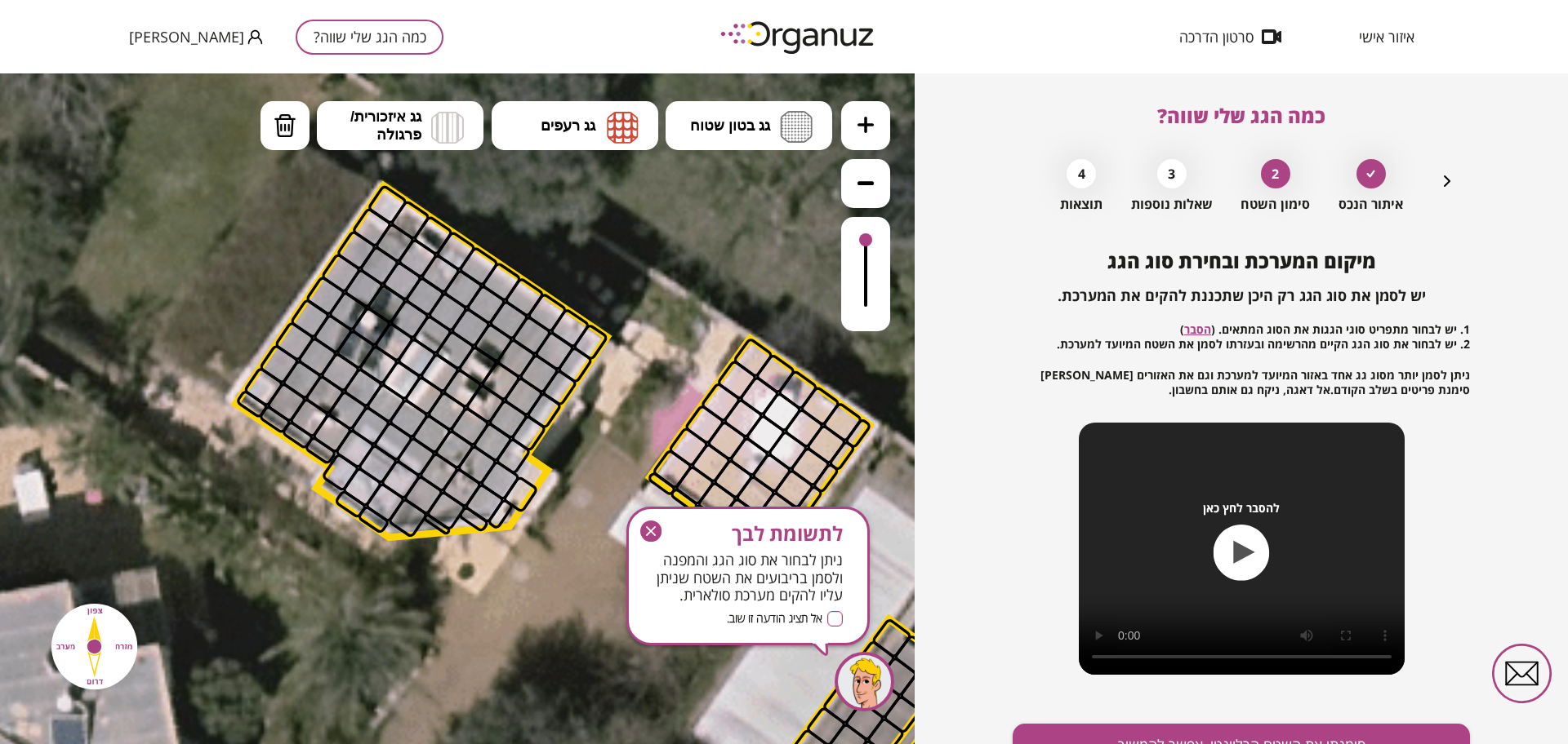
drag, startPoint x: 447, startPoint y: 514, endPoint x: 559, endPoint y: 638, distance: 167.1
click at [559, 638] on icon at bounding box center [677, 621] width 2811 height 2810
click at [1444, 174] on icon "button" at bounding box center [1447, 182] width 20 height 20
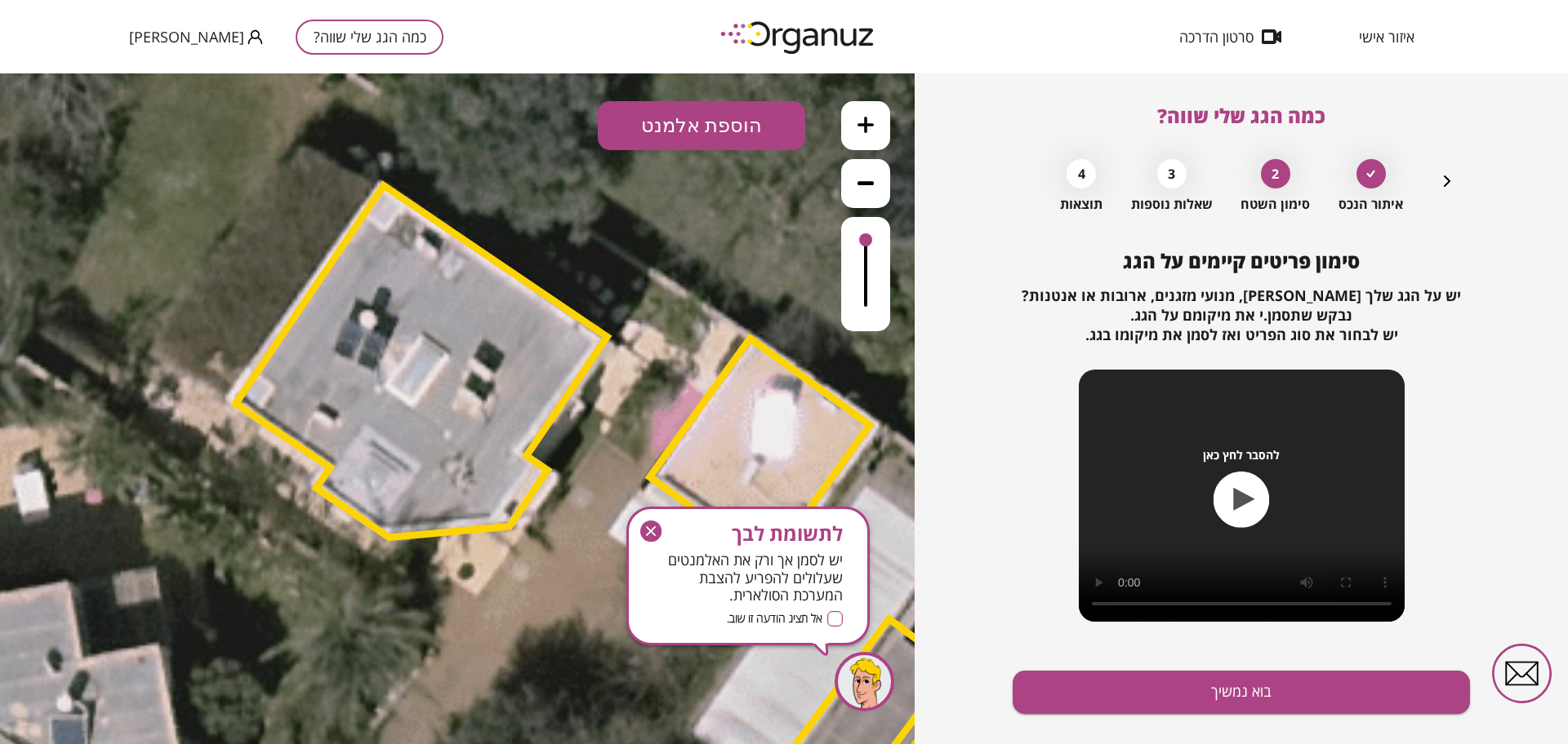
click at [678, 124] on button "הוספת אלמנט" at bounding box center [702, 126] width 208 height 49
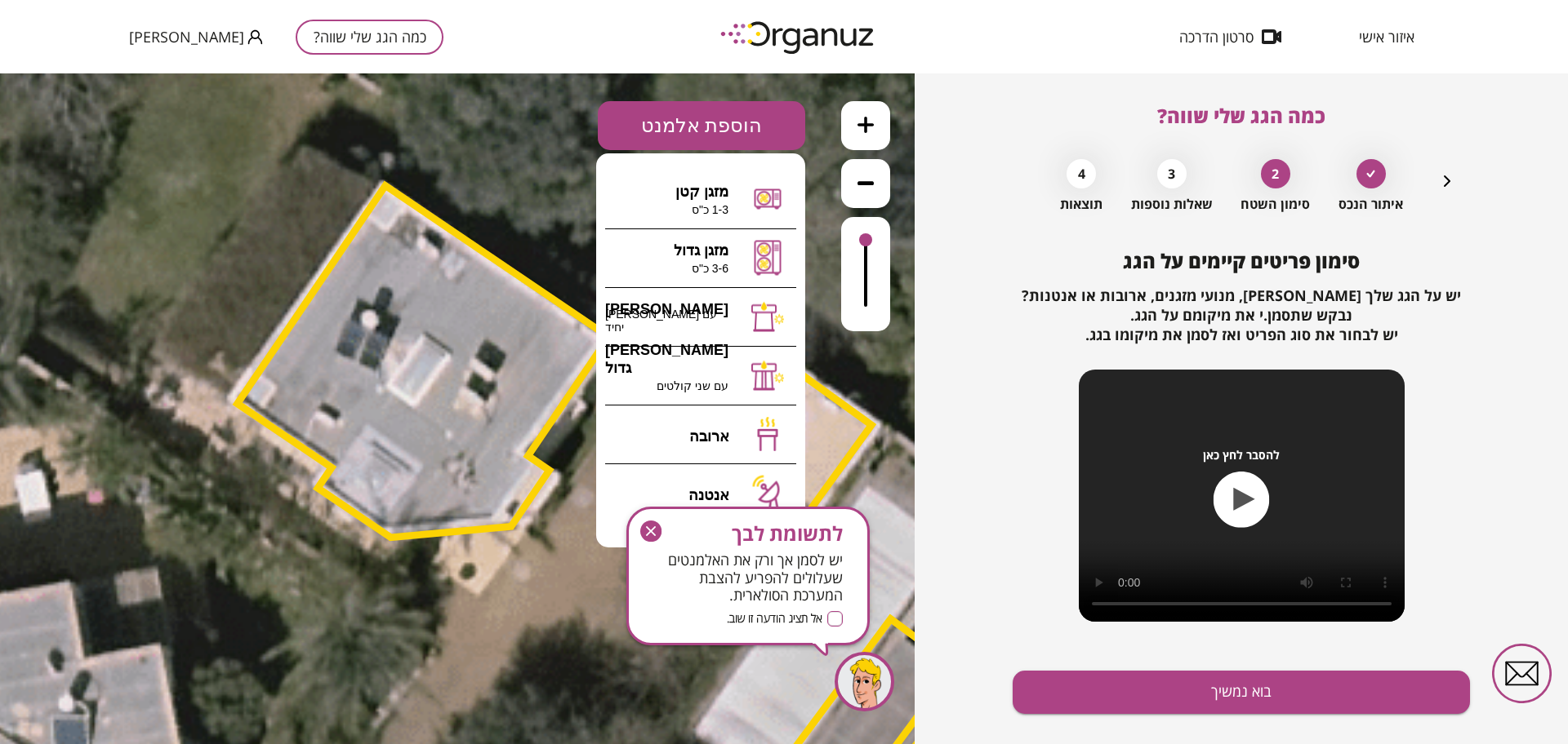
click at [656, 527] on icon "button" at bounding box center [651, 531] width 21 height 21
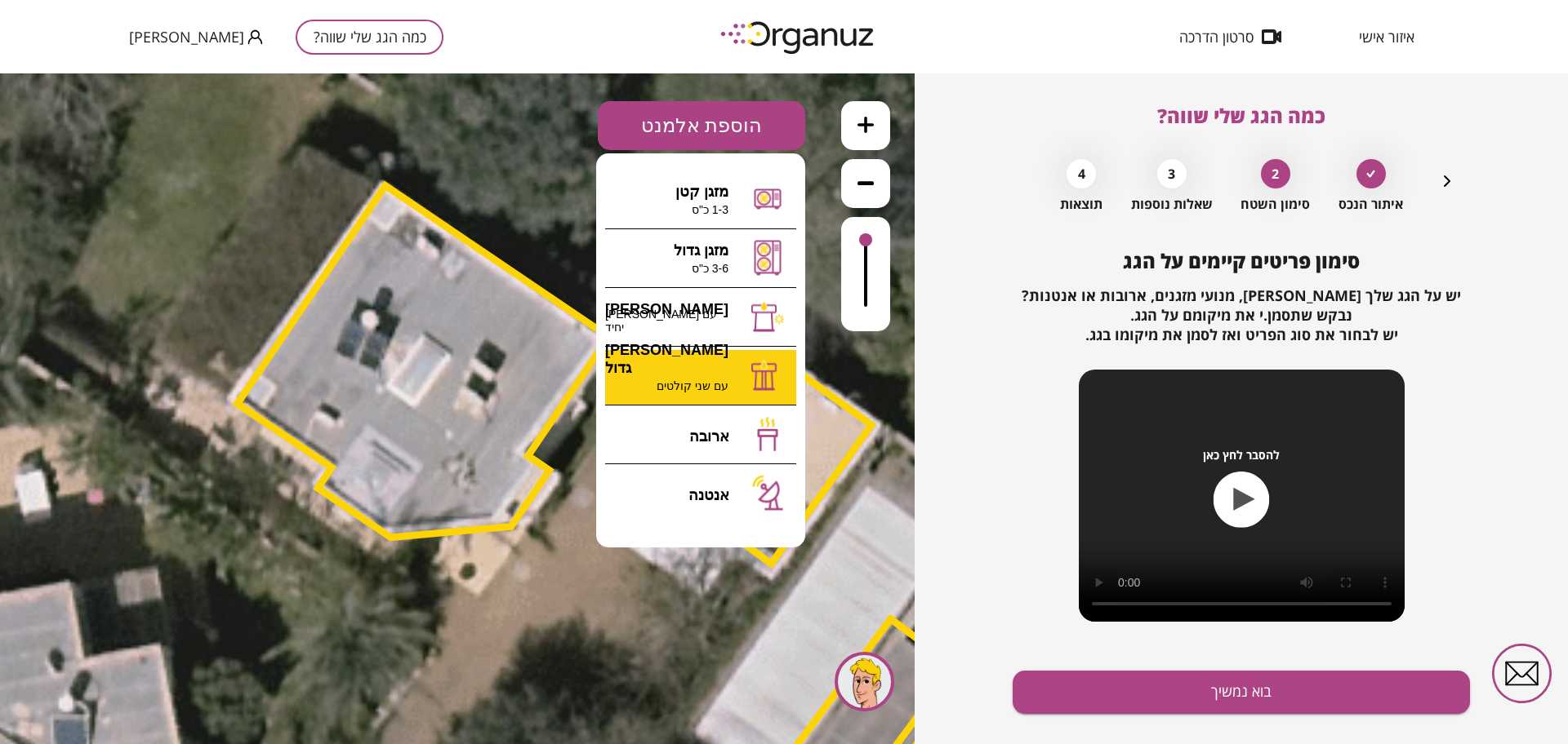
click at [713, 383] on div ".st0 { fill: #FFFFFF; } 0" at bounding box center [457, 409] width 914 height 671
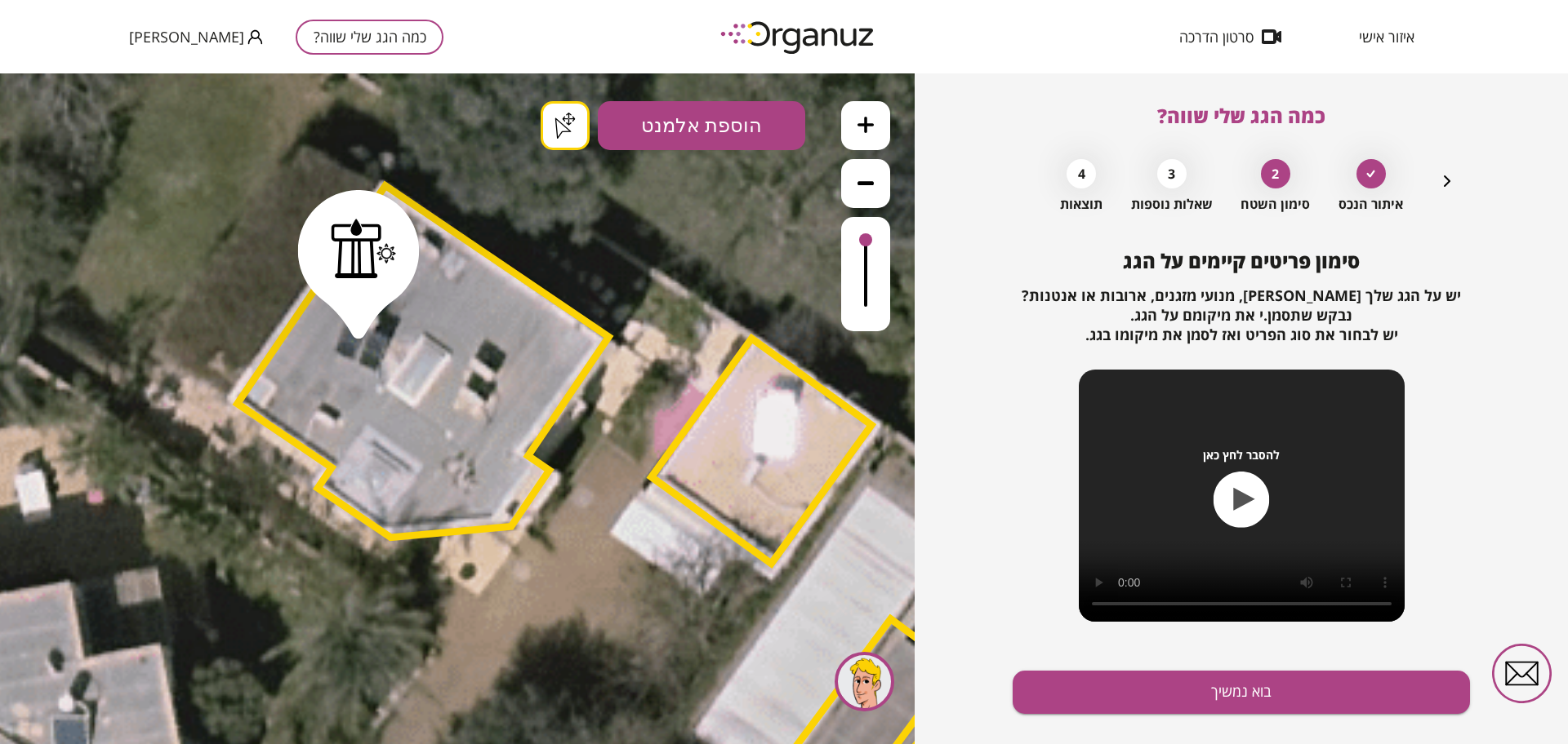
click at [573, 124] on div ".st0 { fill: #FFFFFF; } .st0 { fill: #FFFFFF; }" at bounding box center [457, 409] width 914 height 671
click at [700, 128] on button "הוספת אלמנט" at bounding box center [702, 126] width 208 height 49
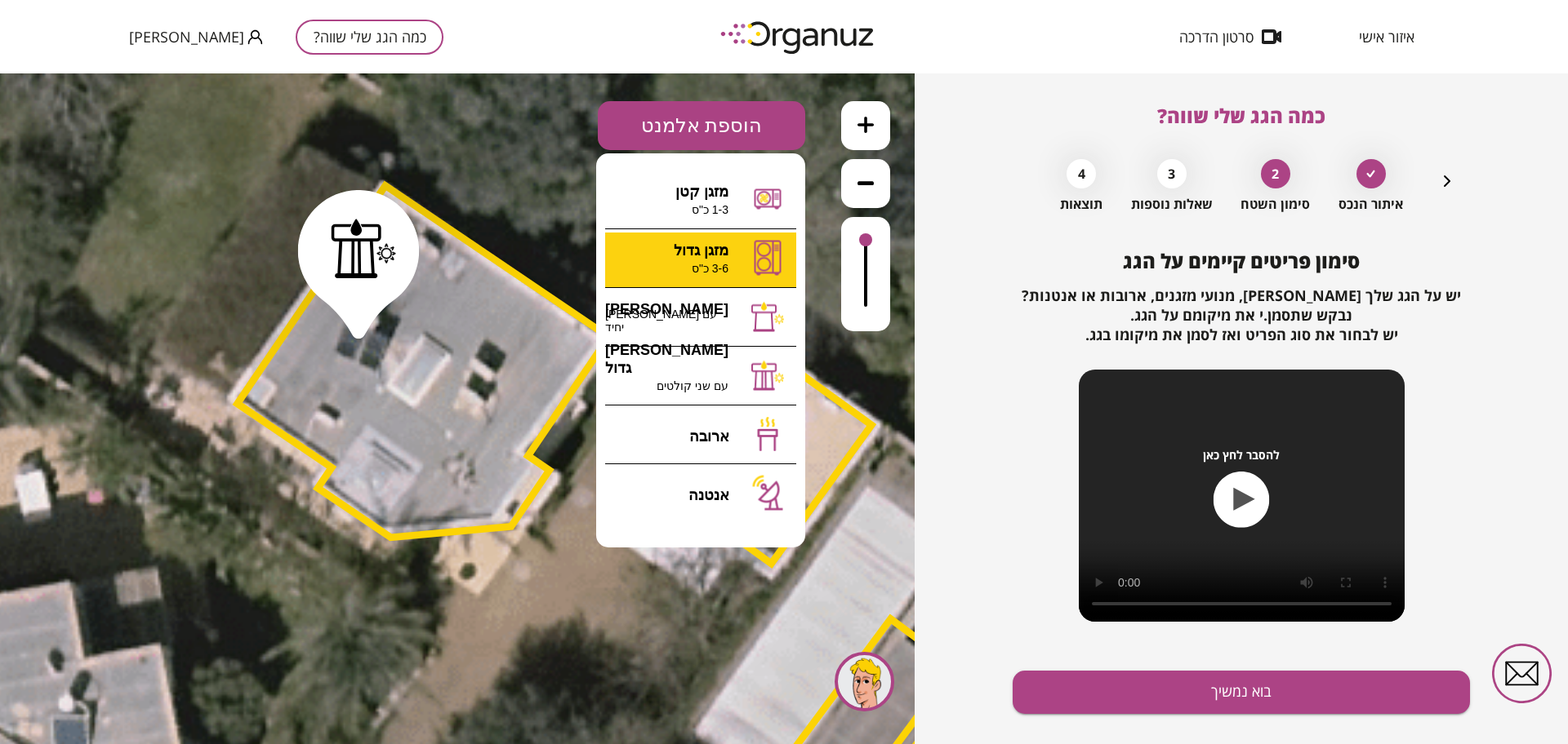
click at [756, 260] on div ".st0 { fill: #FFFFFF; } .st0 { fill: #FFFFFF; }" at bounding box center [457, 409] width 914 height 671
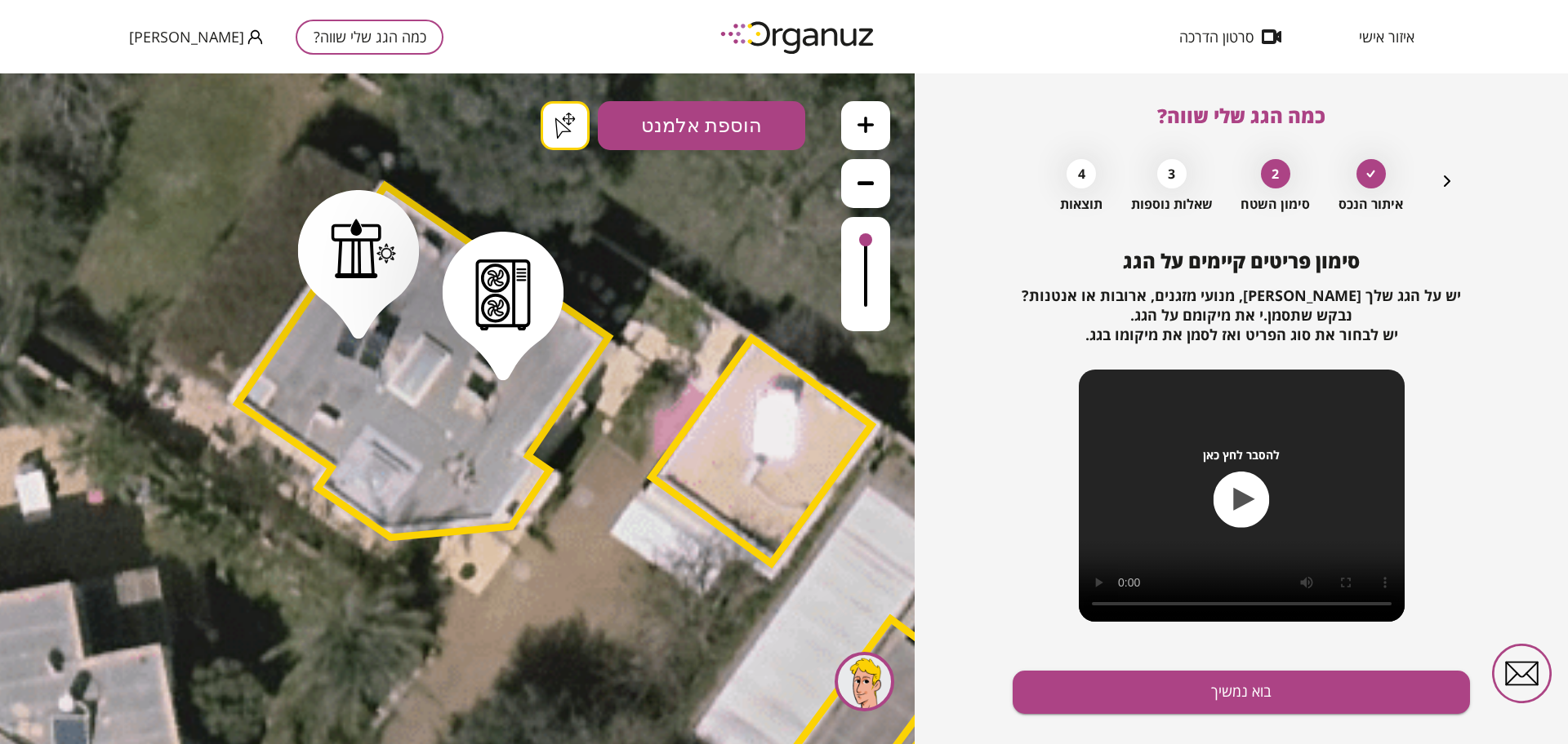
click at [559, 132] on div ".st0 { fill: #FFFFFF; } .st0 { fill: #FFFFFF; }" at bounding box center [457, 409] width 914 height 671
click at [751, 114] on button "הוספת אלמנט" at bounding box center [702, 126] width 208 height 49
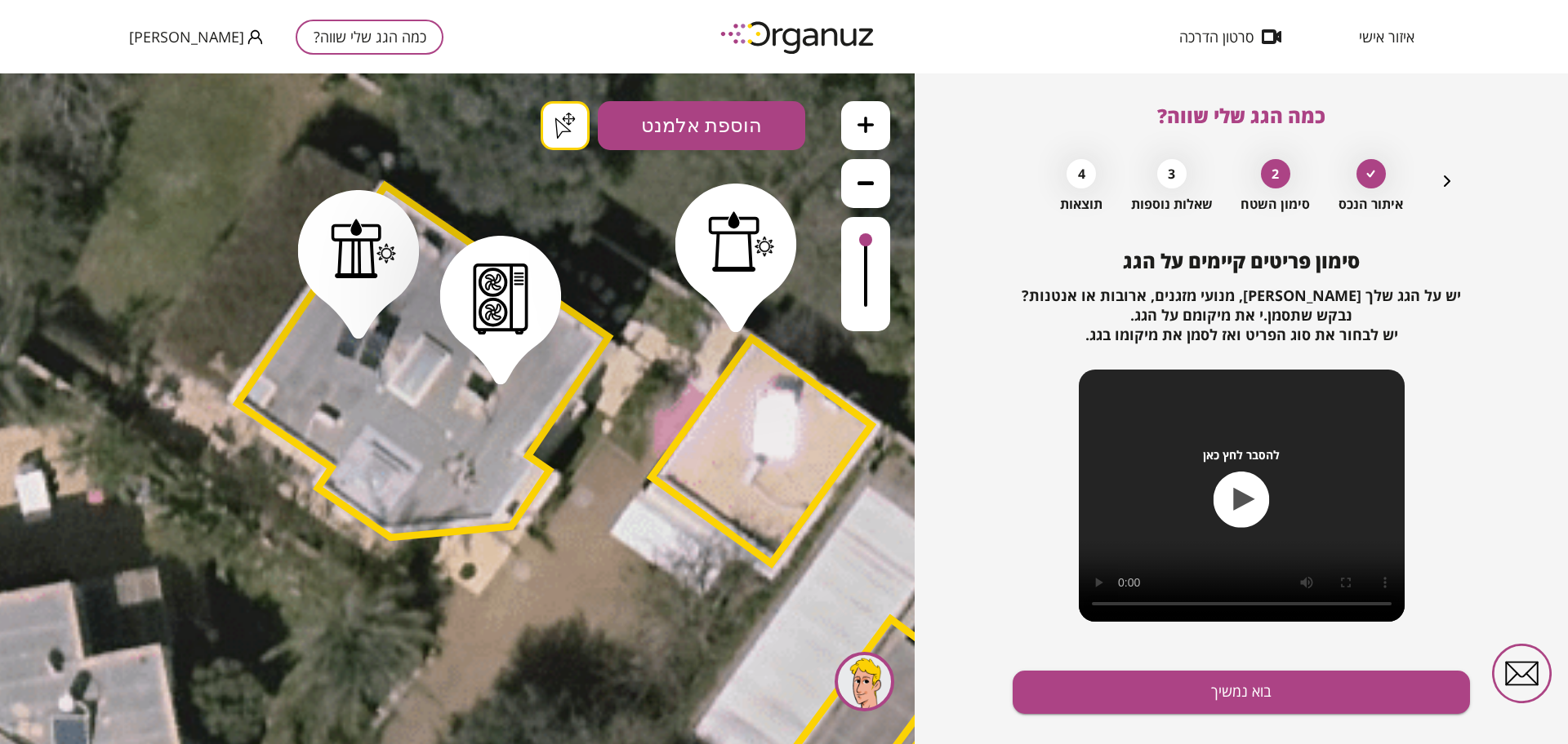
click at [735, 317] on div ".st0 { fill: #FFFFFF; } .st0 { fill: #FFFFFF; }" at bounding box center [457, 409] width 914 height 671
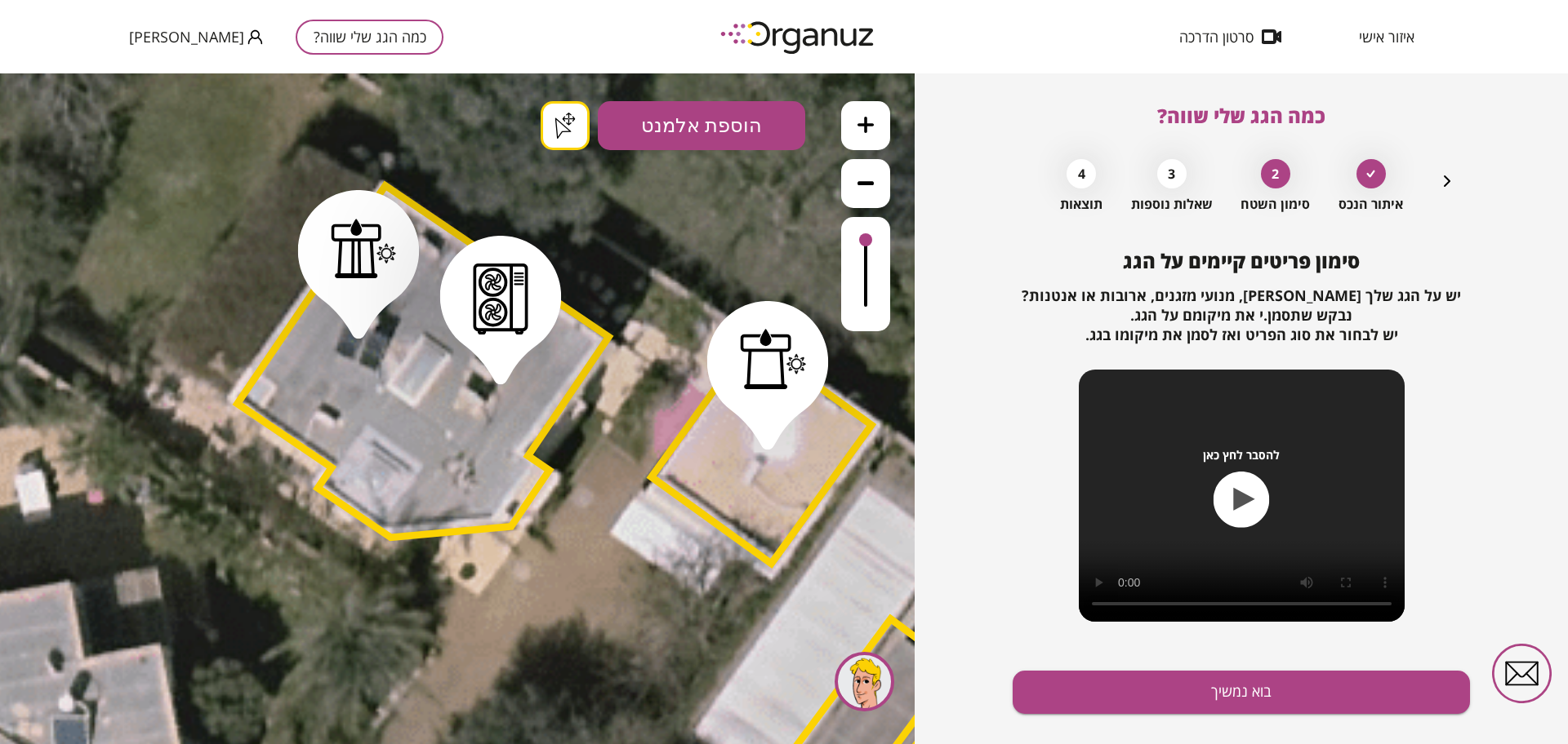
click at [547, 121] on div ".st0 { fill: #FFFFFF; } .st0 { fill: #FFFFFF; }" at bounding box center [457, 409] width 914 height 671
click at [1116, 688] on button "בוא נמשיך" at bounding box center [1241, 692] width 457 height 43
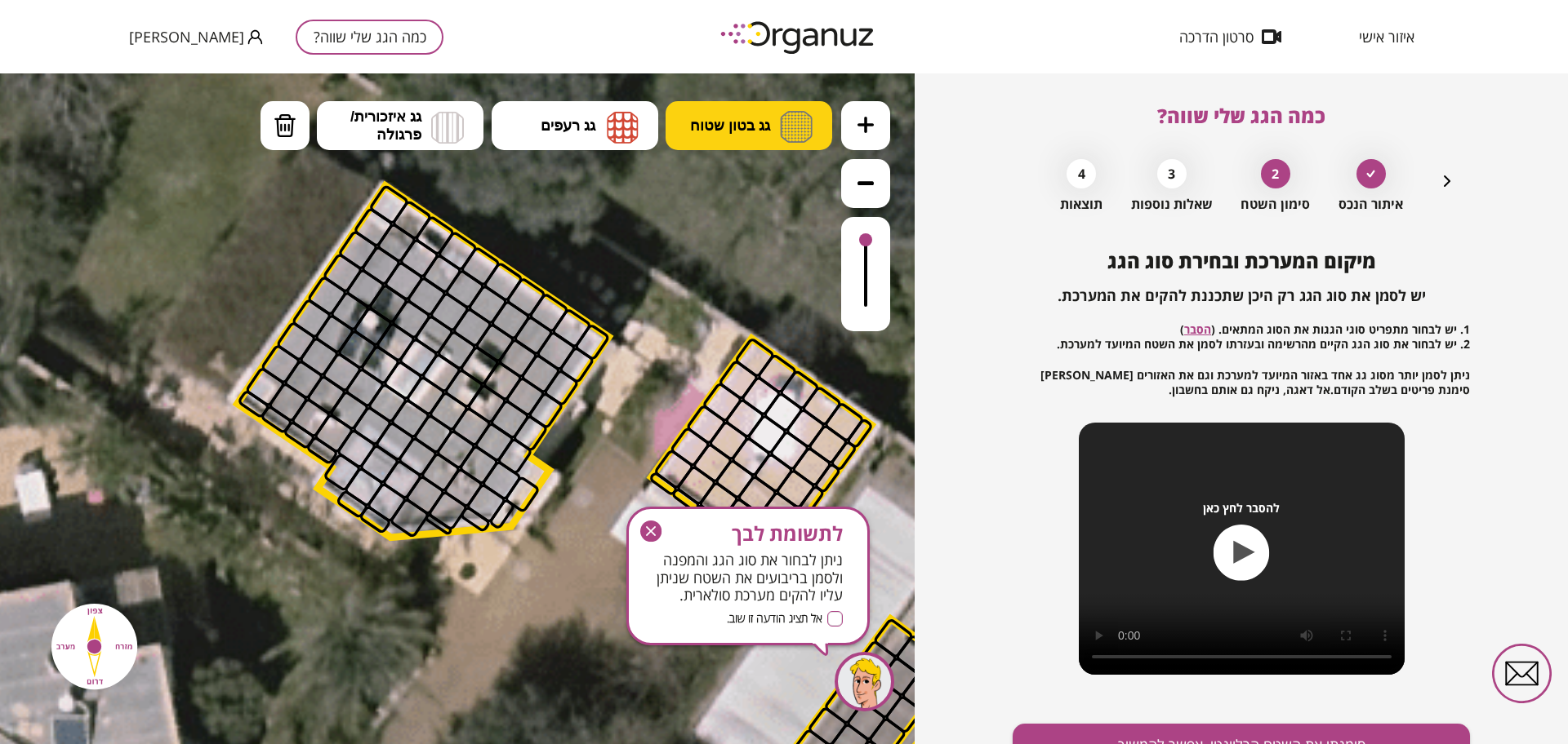
click at [808, 114] on img at bounding box center [796, 127] width 33 height 32
click at [799, 212] on div ".st0 { fill: #FFFFFF; } .st0 { fill: #FFFFFF; }" at bounding box center [457, 409] width 914 height 671
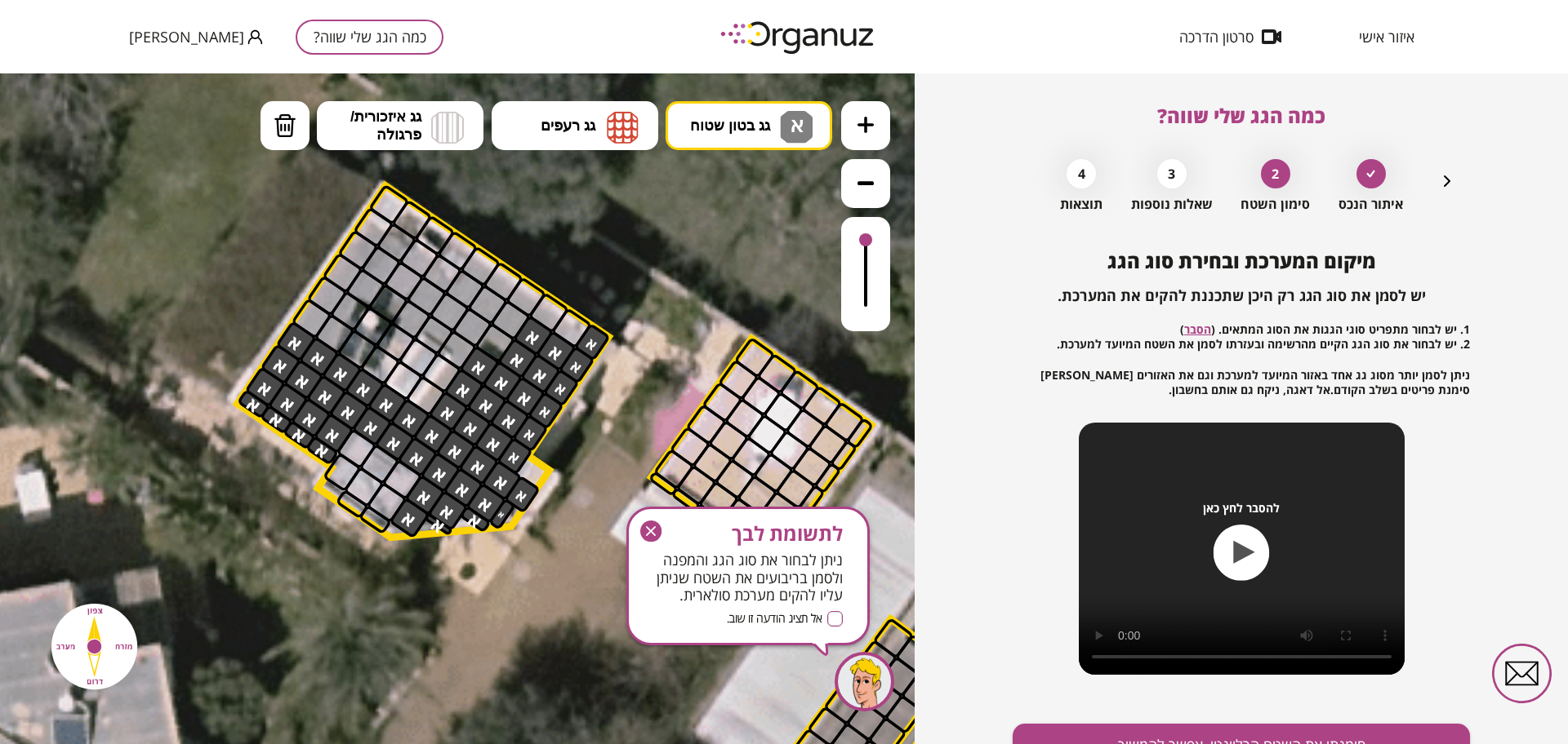
drag, startPoint x: 607, startPoint y: 340, endPoint x: 426, endPoint y: 422, distance: 198.7
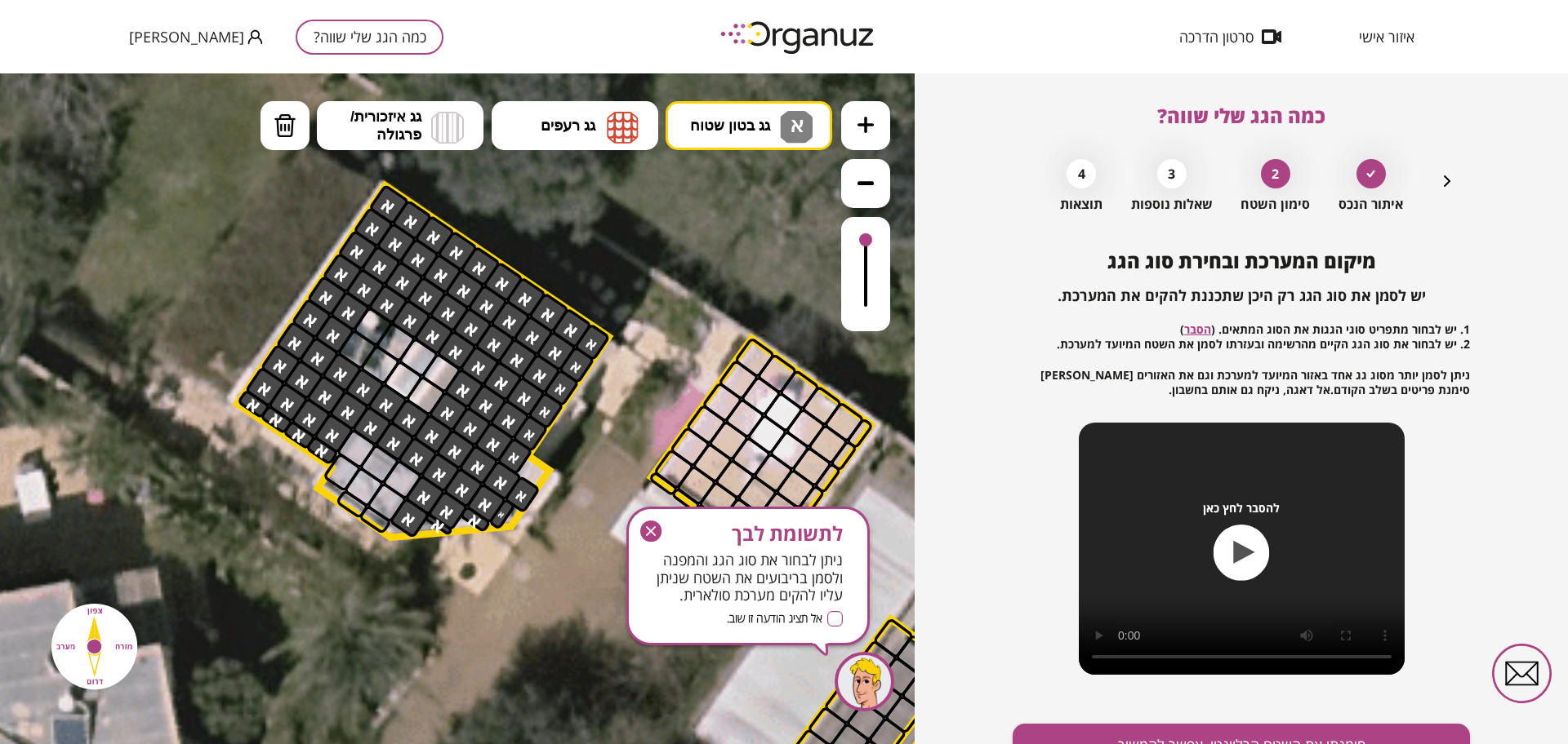
drag, startPoint x: 322, startPoint y: 332, endPoint x: 513, endPoint y: 276, distance: 199.0
click at [445, 368] on div at bounding box center [442, 374] width 43 height 43
click at [435, 385] on div at bounding box center [426, 396] width 43 height 43
drag, startPoint x: 383, startPoint y: 304, endPoint x: 406, endPoint y: 347, distance: 48.8
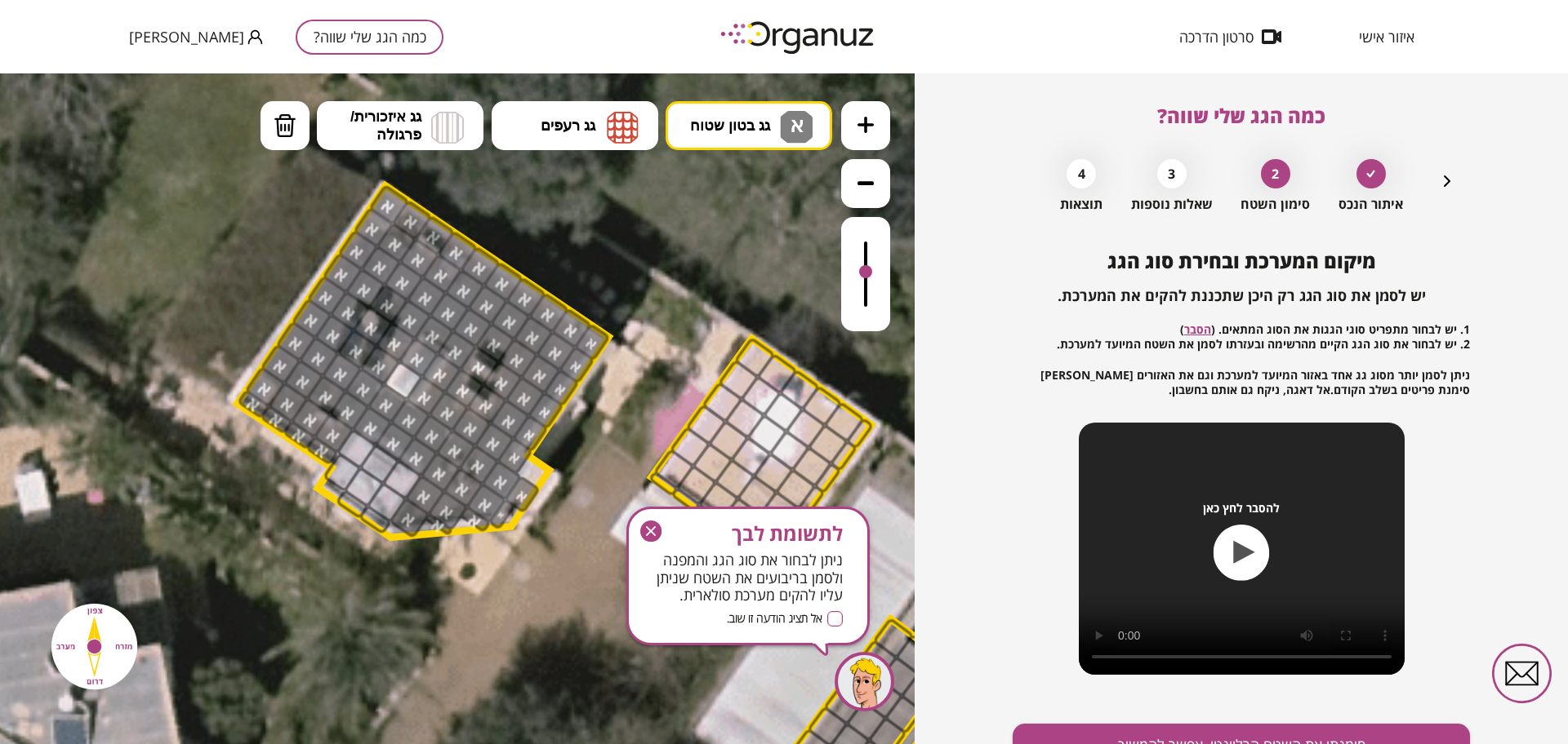
drag, startPoint x: 873, startPoint y: 240, endPoint x: 873, endPoint y: 273, distance: 33.0
click at [873, 273] on div at bounding box center [865, 275] width 49 height 114
click at [275, 123] on img at bounding box center [285, 126] width 23 height 25
click at [416, 357] on div at bounding box center [419, 358] width 43 height 43
click at [439, 325] on div at bounding box center [434, 335] width 43 height 43
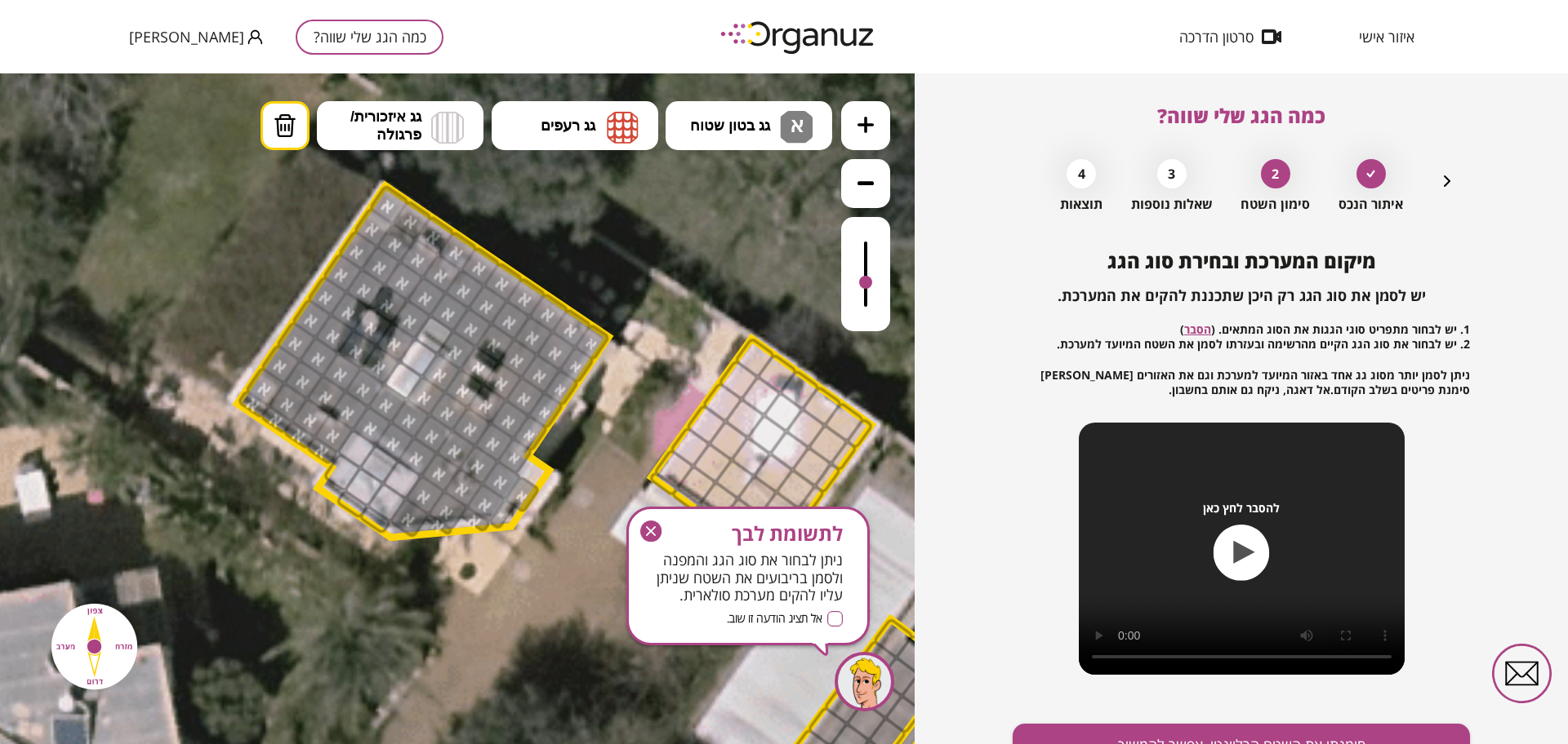
drag, startPoint x: 859, startPoint y: 268, endPoint x: 877, endPoint y: 284, distance: 24.1
click at [877, 284] on div at bounding box center [865, 275] width 49 height 114
click at [775, 119] on button "גג בטון שטוח א" at bounding box center [749, 126] width 167 height 49
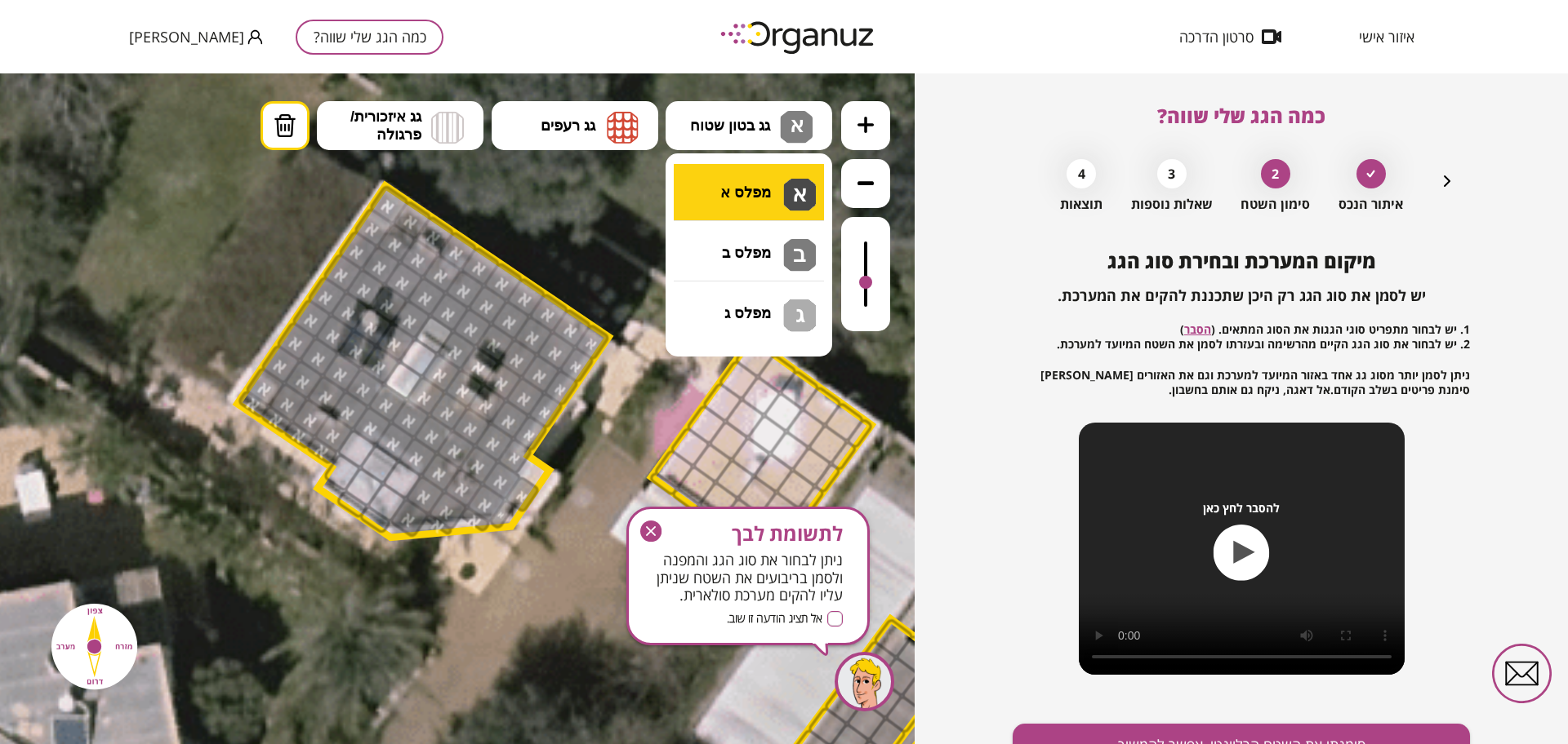
click at [753, 197] on div ".st0 { fill: #FFFFFF; } .st0 { fill: #FFFFFF; }" at bounding box center [457, 409] width 914 height 671
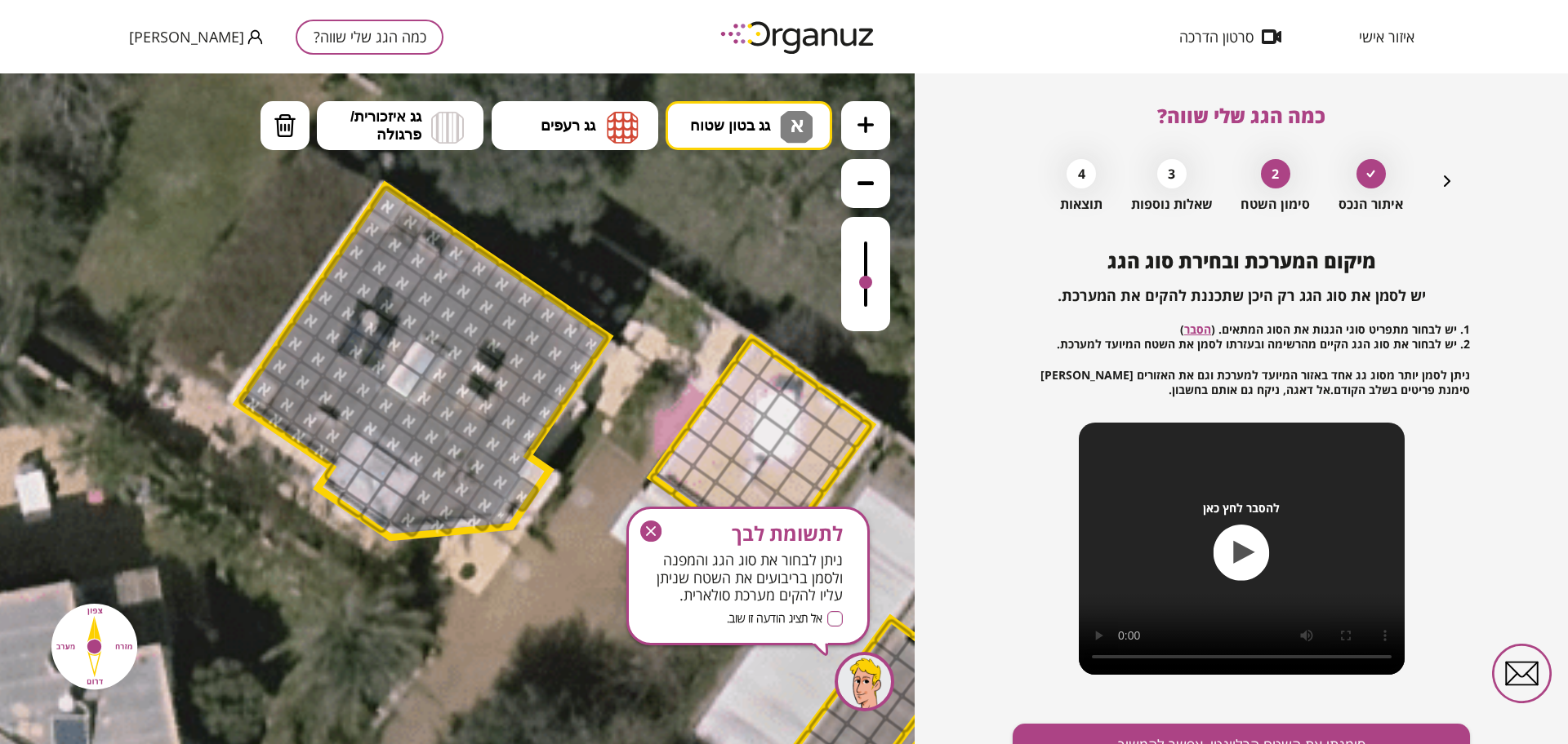
click at [437, 331] on div at bounding box center [434, 335] width 43 height 43
click at [869, 240] on div at bounding box center [865, 275] width 49 height 114
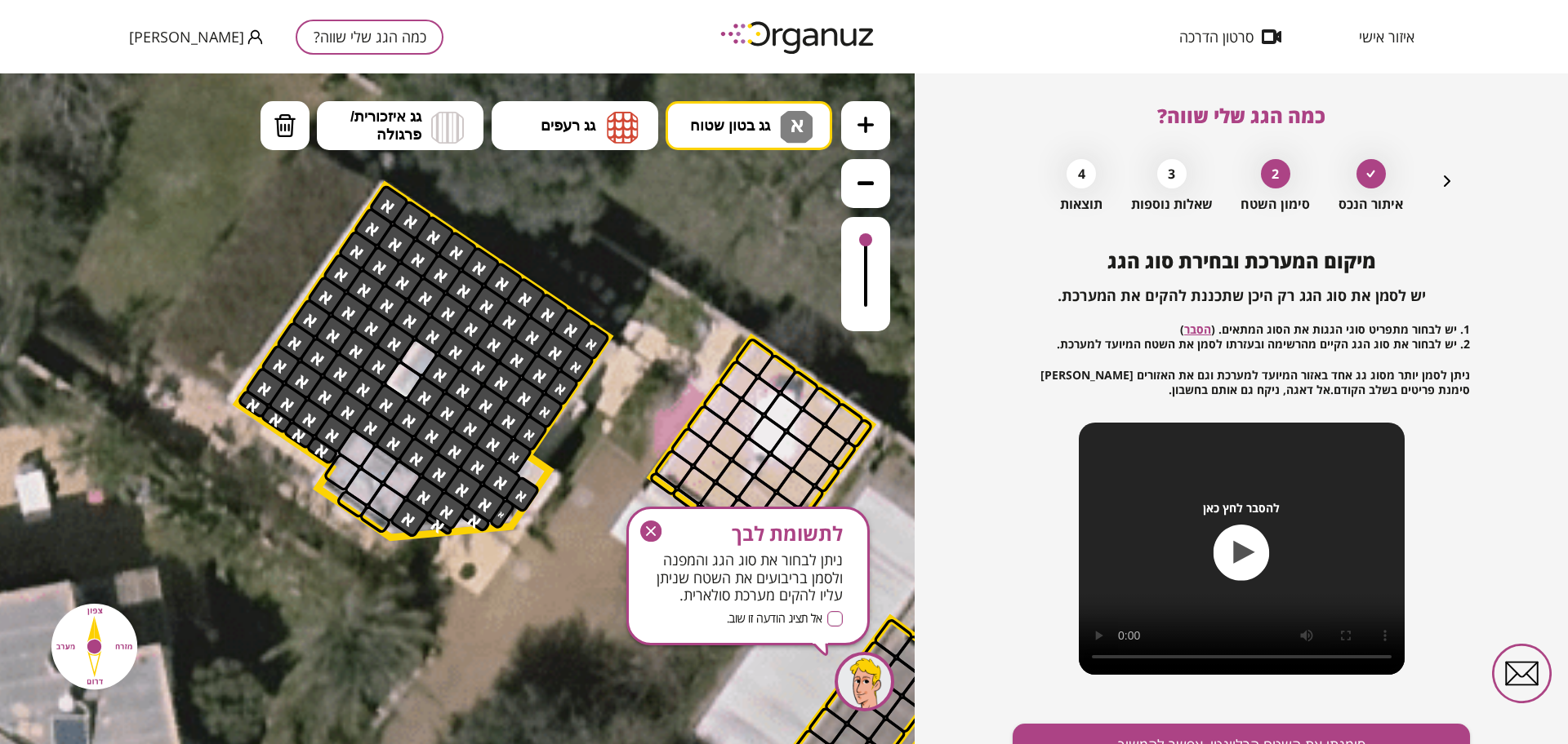
click at [651, 533] on icon "button" at bounding box center [651, 531] width 21 height 21
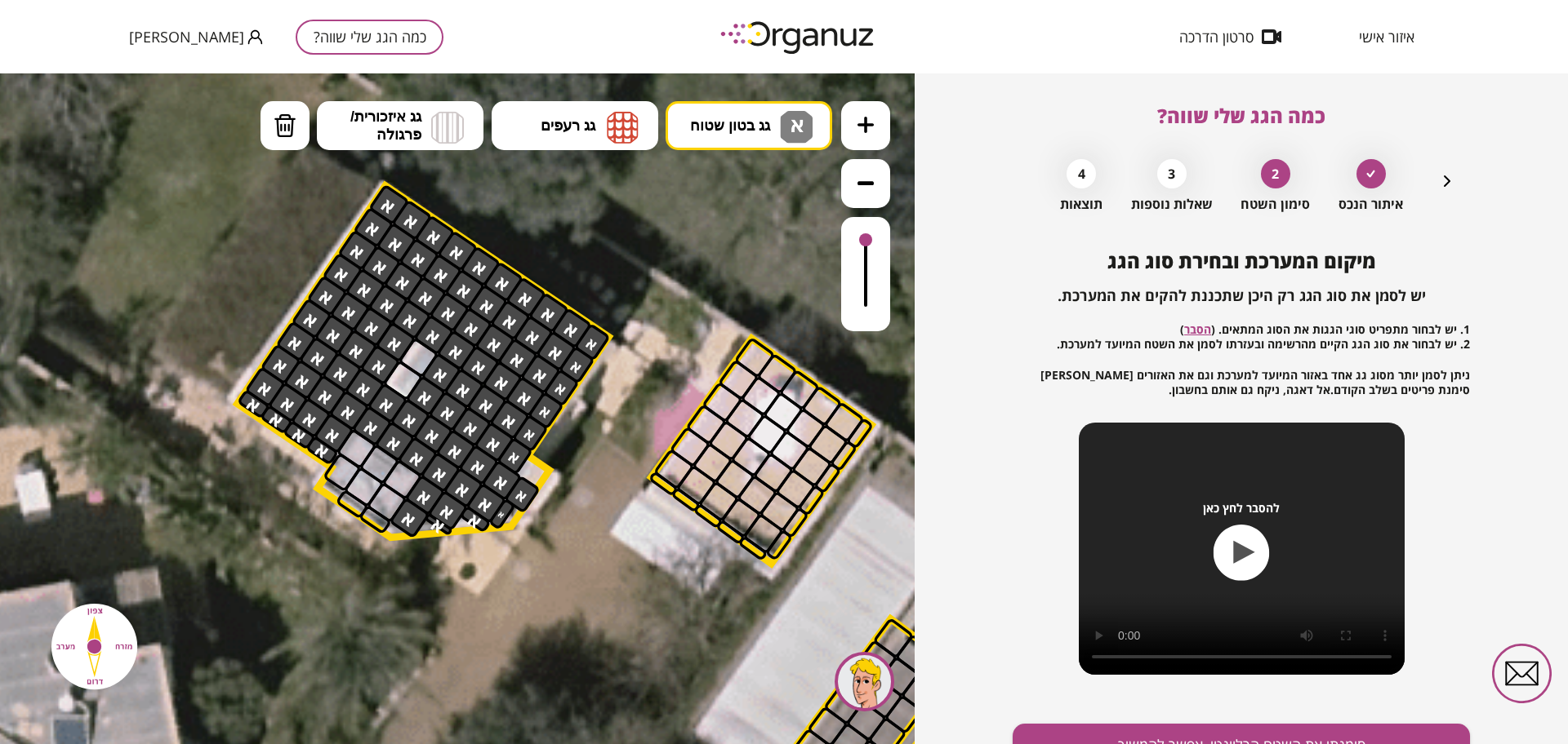
click at [869, 285] on div at bounding box center [865, 275] width 49 height 114
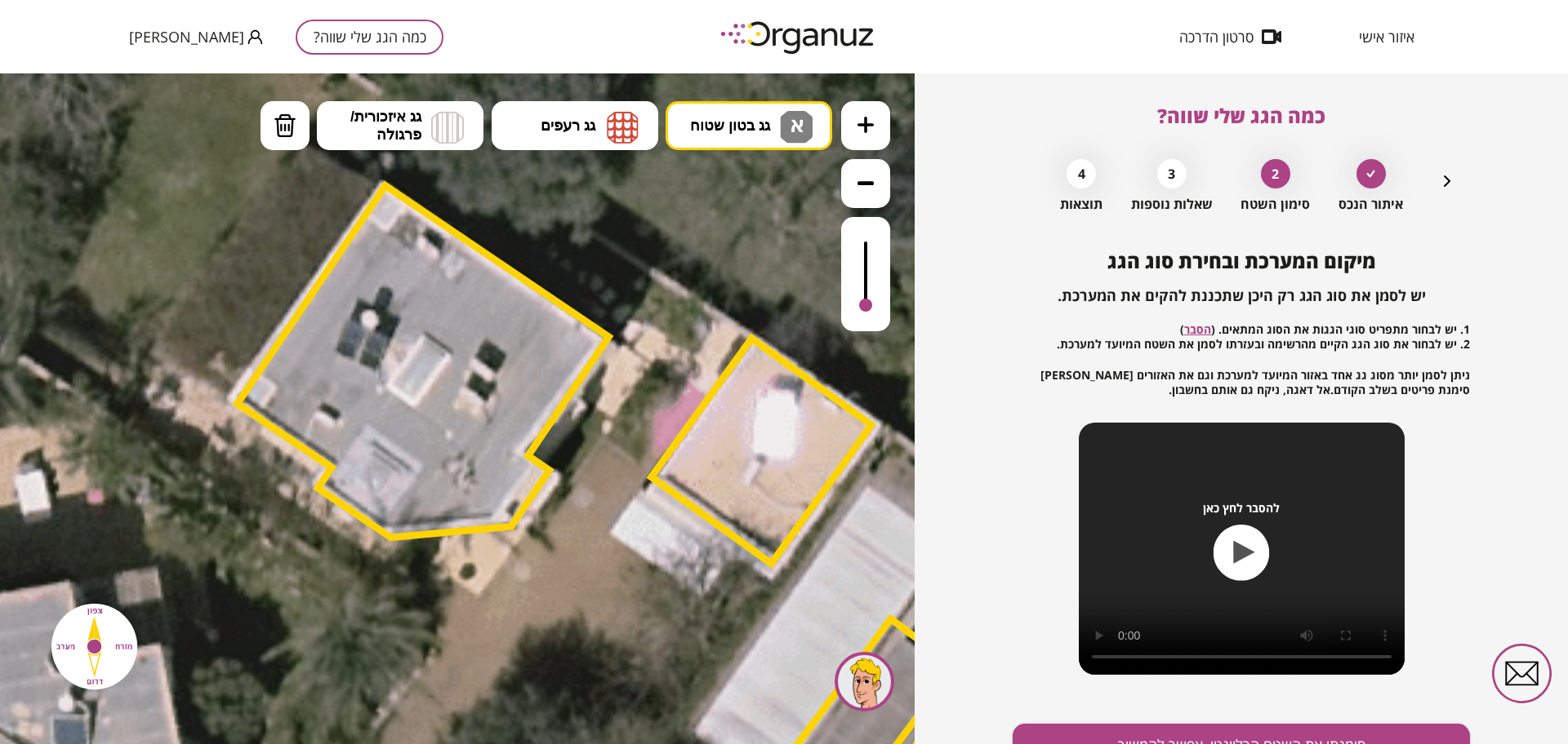
click at [869, 329] on div at bounding box center [865, 275] width 49 height 114
click at [866, 335] on icon at bounding box center [679, 621] width 2811 height 2810
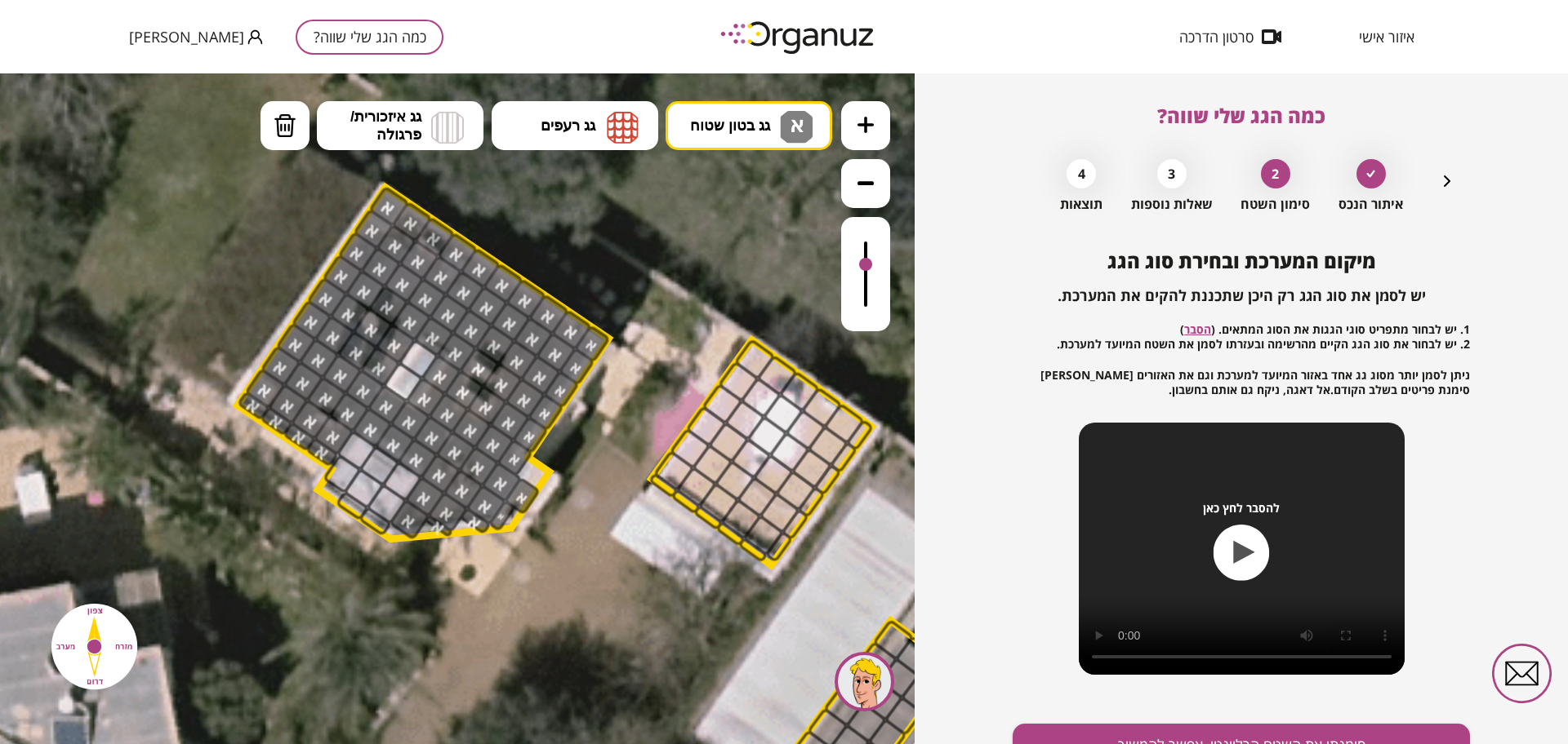
click at [851, 266] on div at bounding box center [865, 275] width 49 height 114
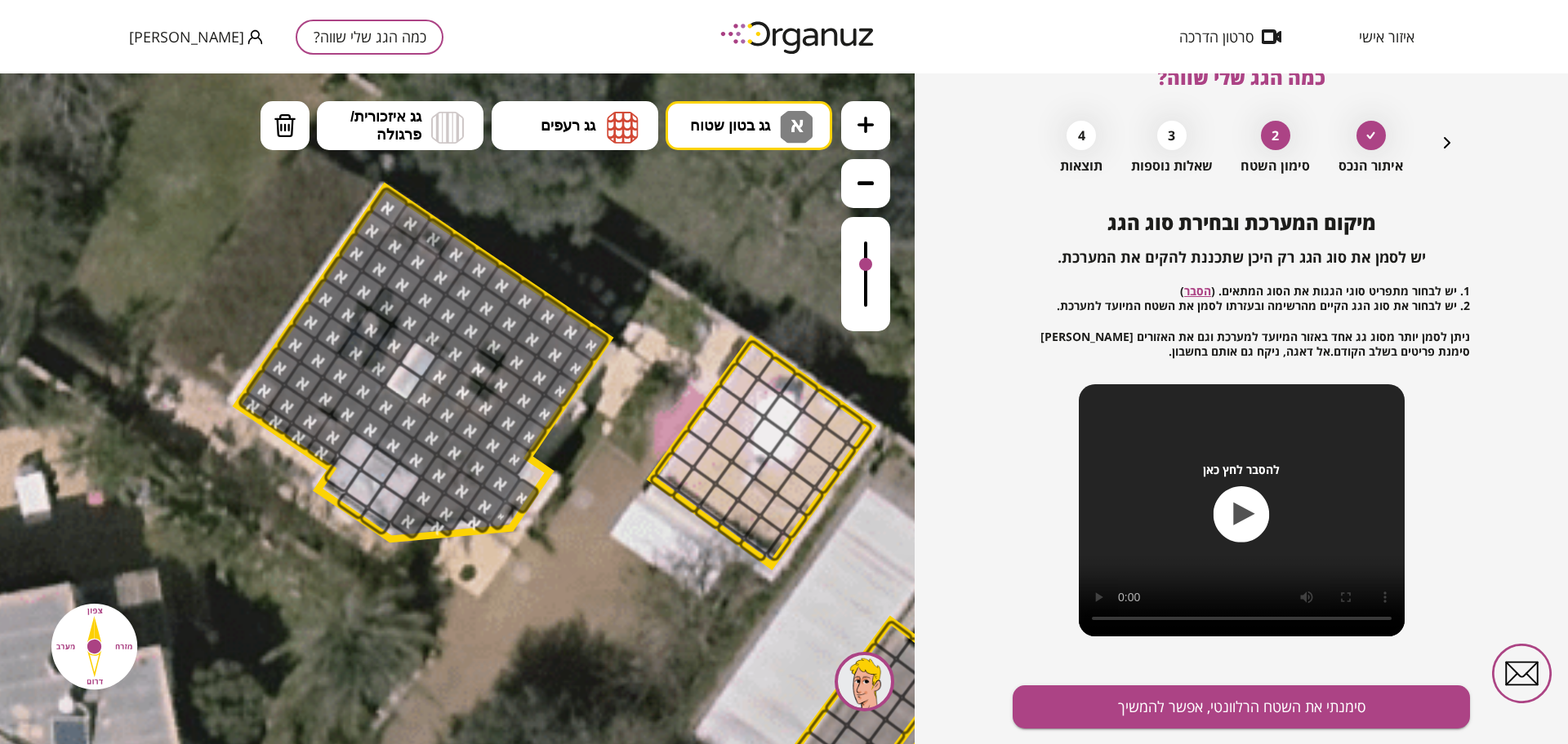
scroll to position [85, 0]
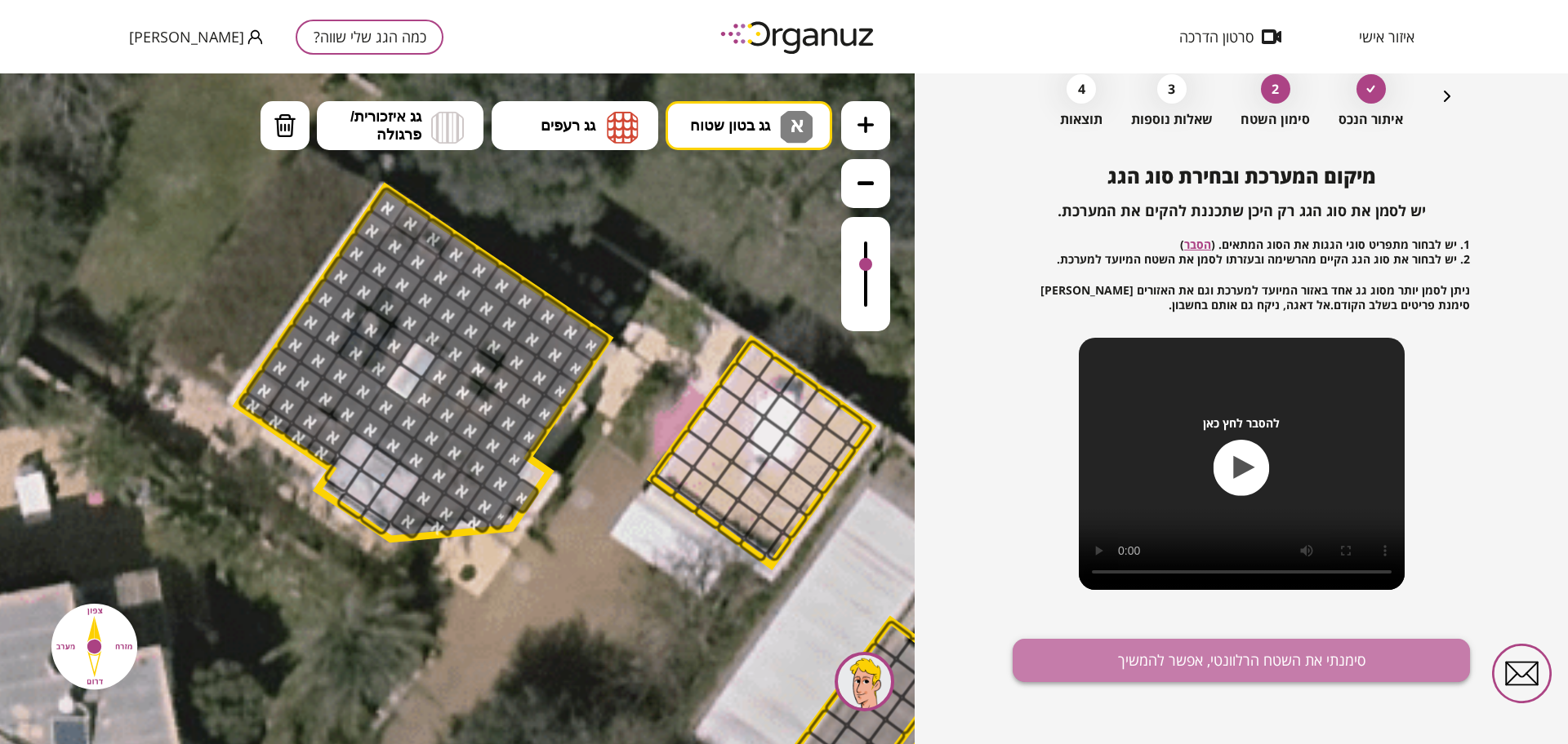
click at [1242, 666] on button "סימנתי את השטח הרלוונטי, אפשר להמשיך" at bounding box center [1241, 661] width 457 height 43
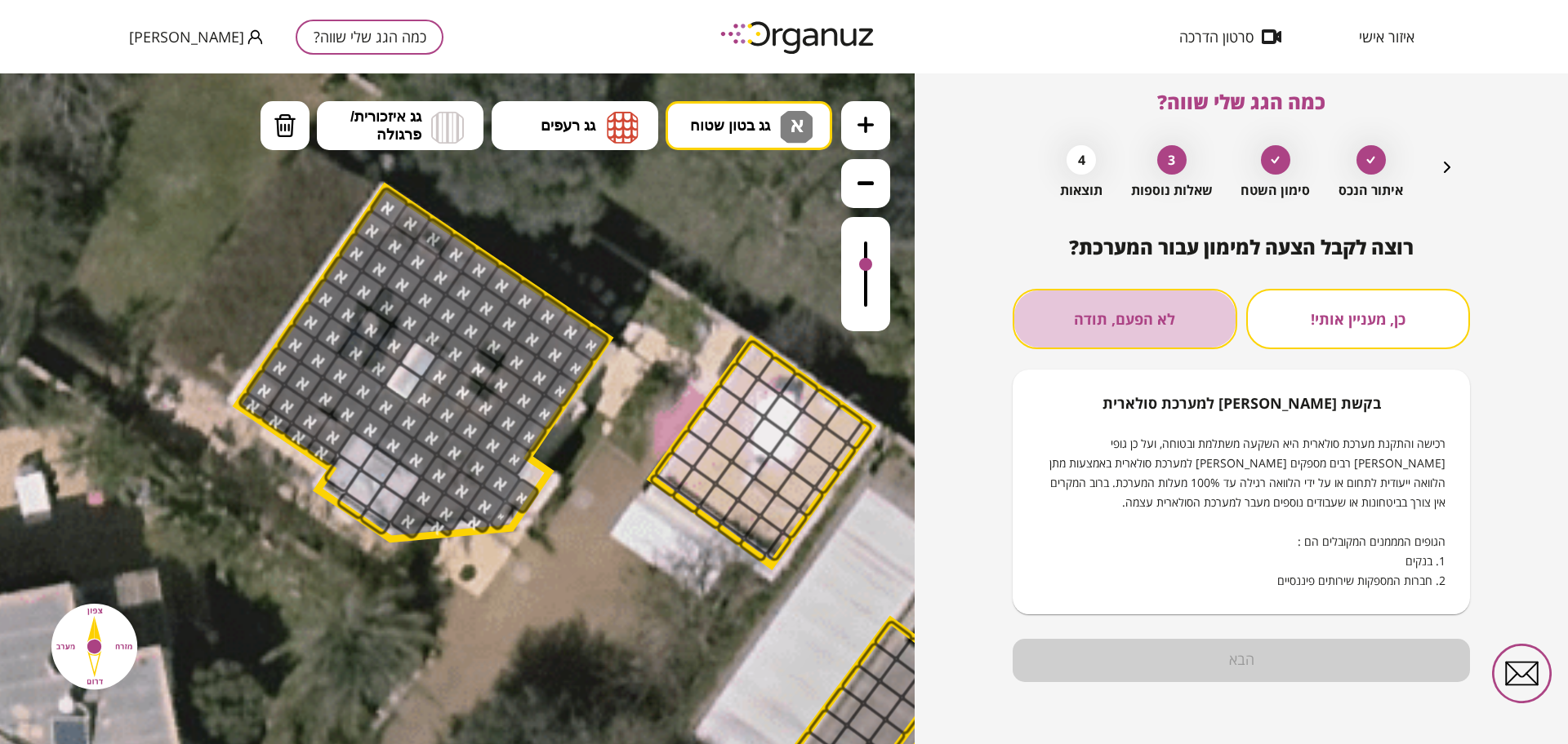
click at [1095, 292] on button "לא הפעם, תודה" at bounding box center [1125, 319] width 225 height 61
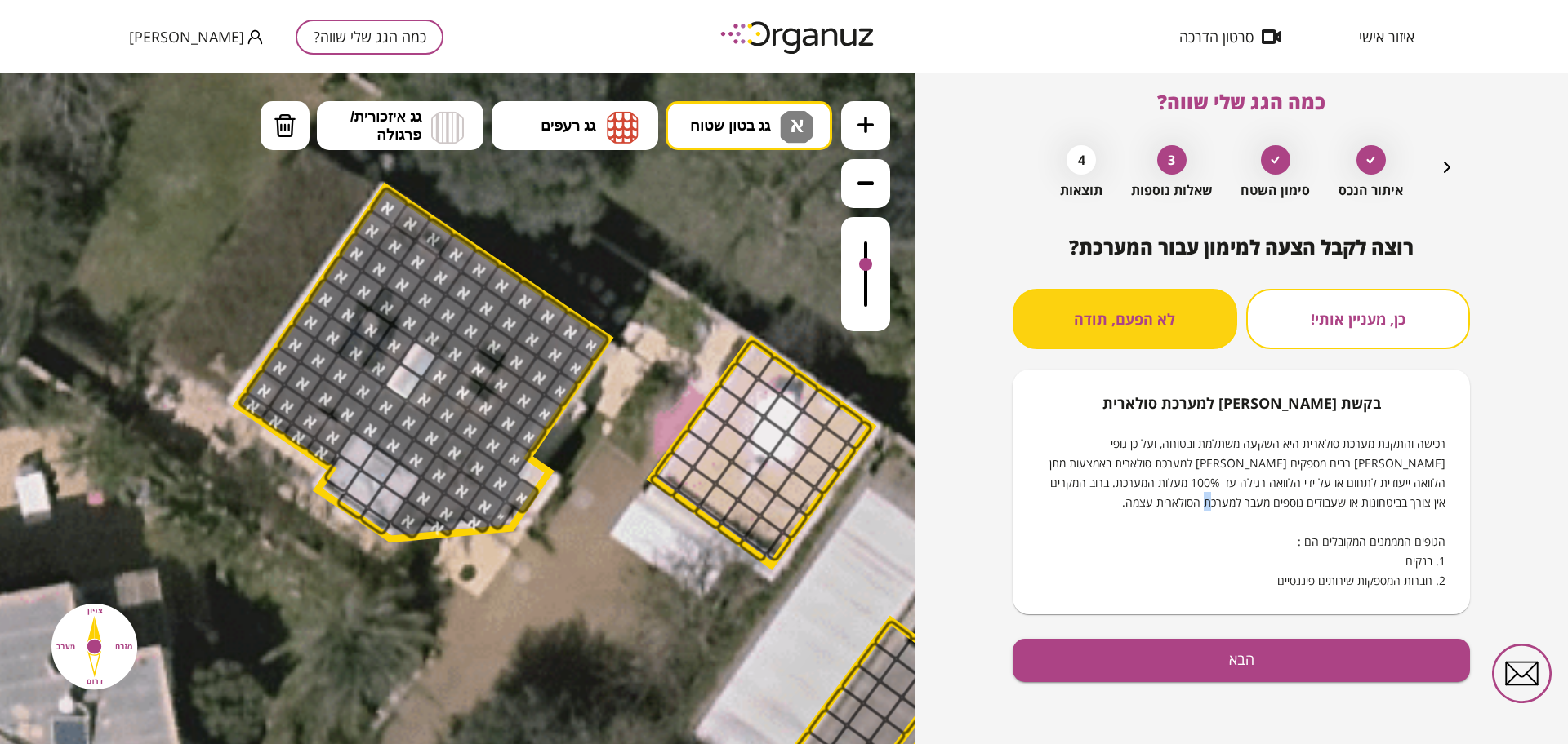
drag, startPoint x: 1106, startPoint y: 511, endPoint x: 1106, endPoint y: 535, distance: 24.0
click at [1106, 518] on div "רכישה והתקנת מערכת סולארית היא השקעה משתלמת ובטוחה, ועל כן גופי [PERSON_NAME] ר…" at bounding box center [1241, 512] width 408 height 157
click at [1147, 652] on button "הבא" at bounding box center [1241, 661] width 457 height 43
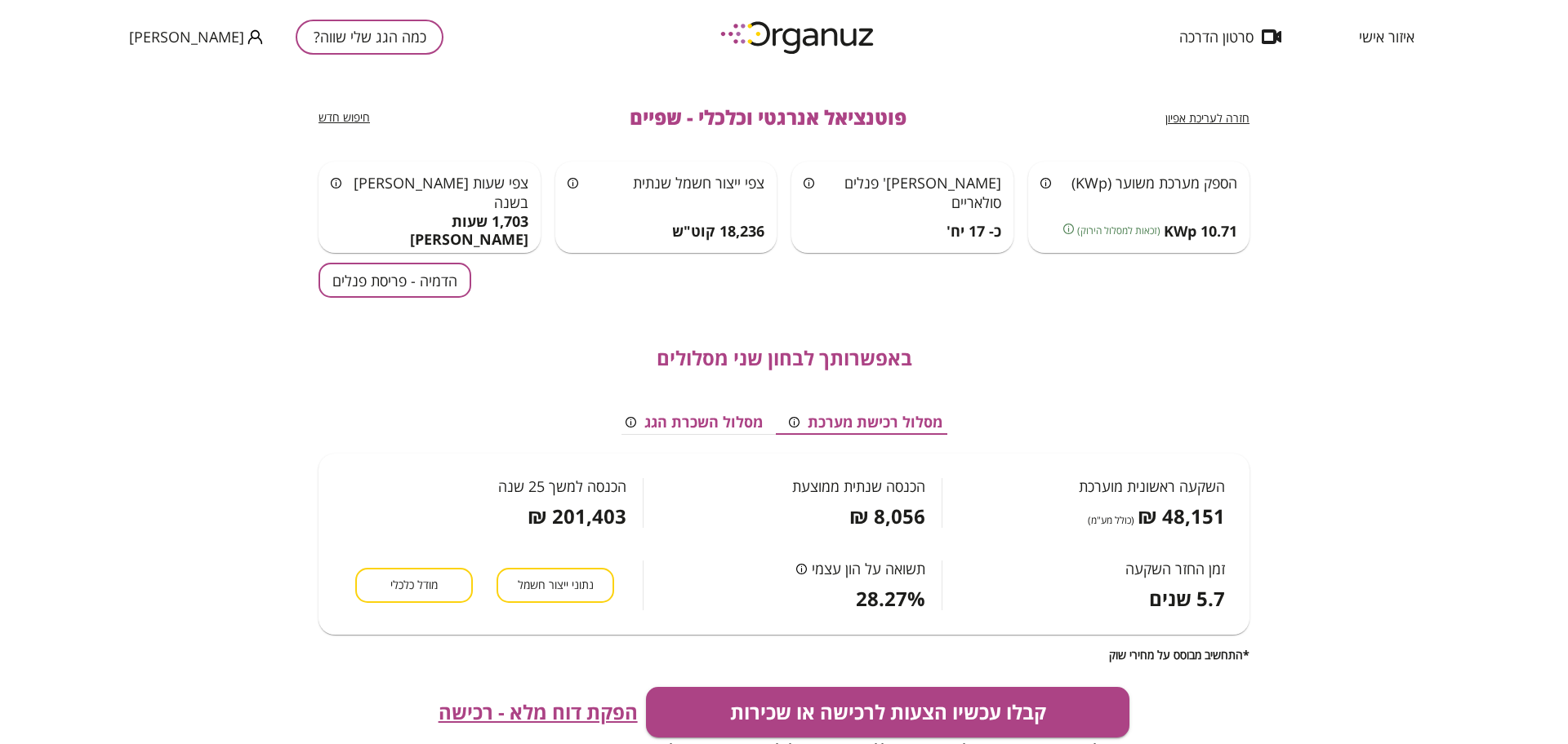
click at [448, 277] on button "הדמיה - פריסת פנלים" at bounding box center [394, 280] width 153 height 35
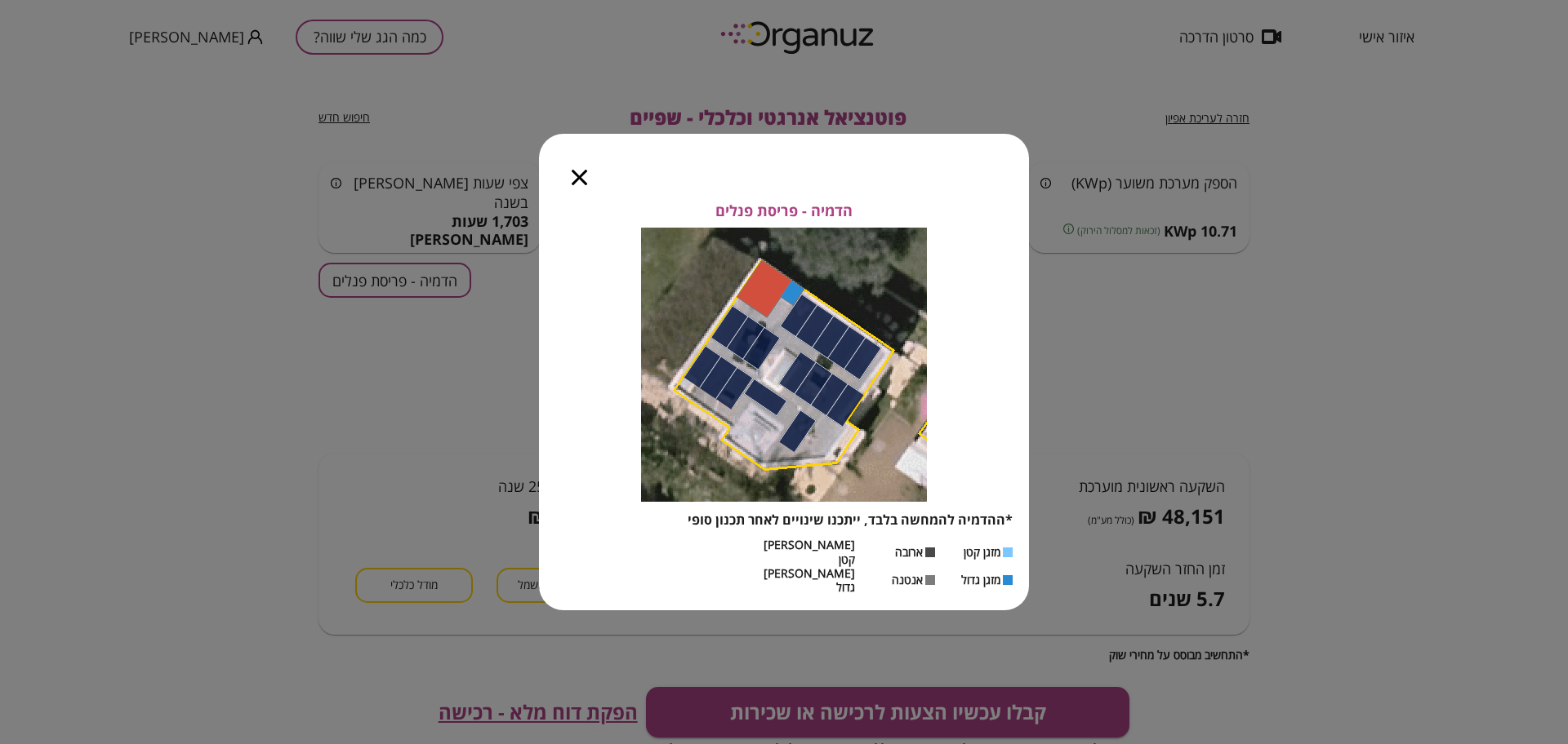
click at [579, 186] on icon "button" at bounding box center [579, 177] width 16 height 16
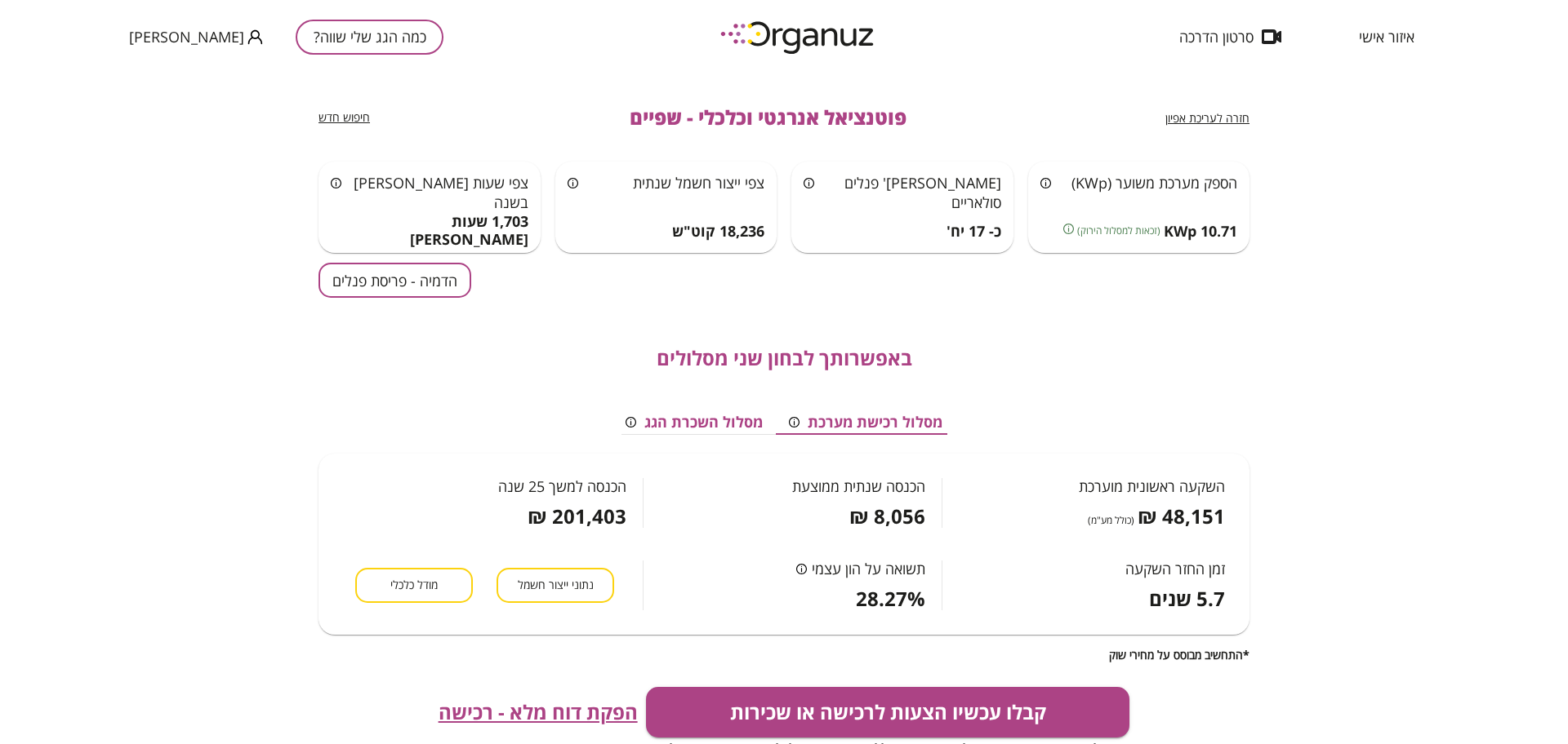
click at [1200, 115] on span "חזרה לעריכת אפיון" at bounding box center [1206, 118] width 84 height 16
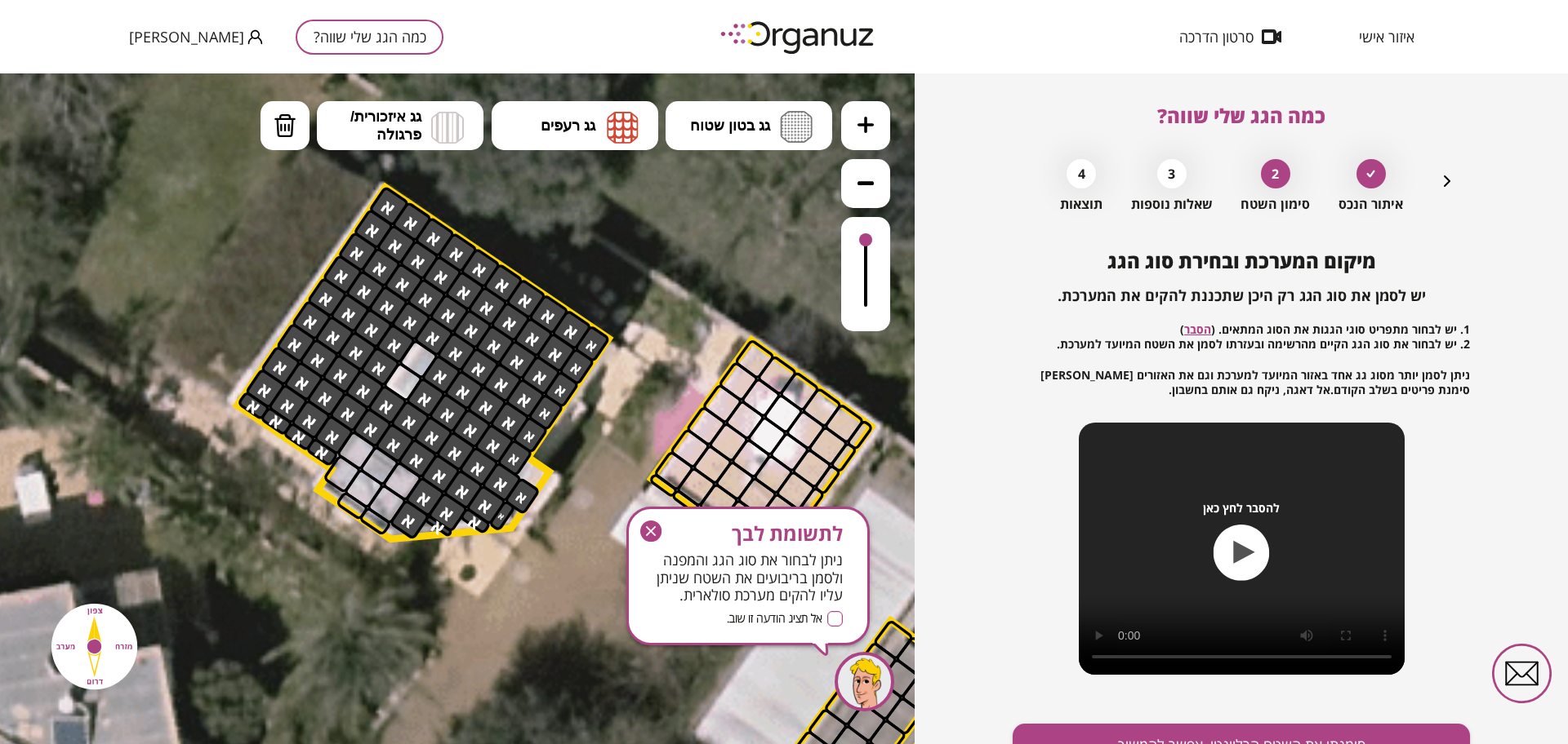
click at [656, 529] on icon "button" at bounding box center [651, 531] width 21 height 21
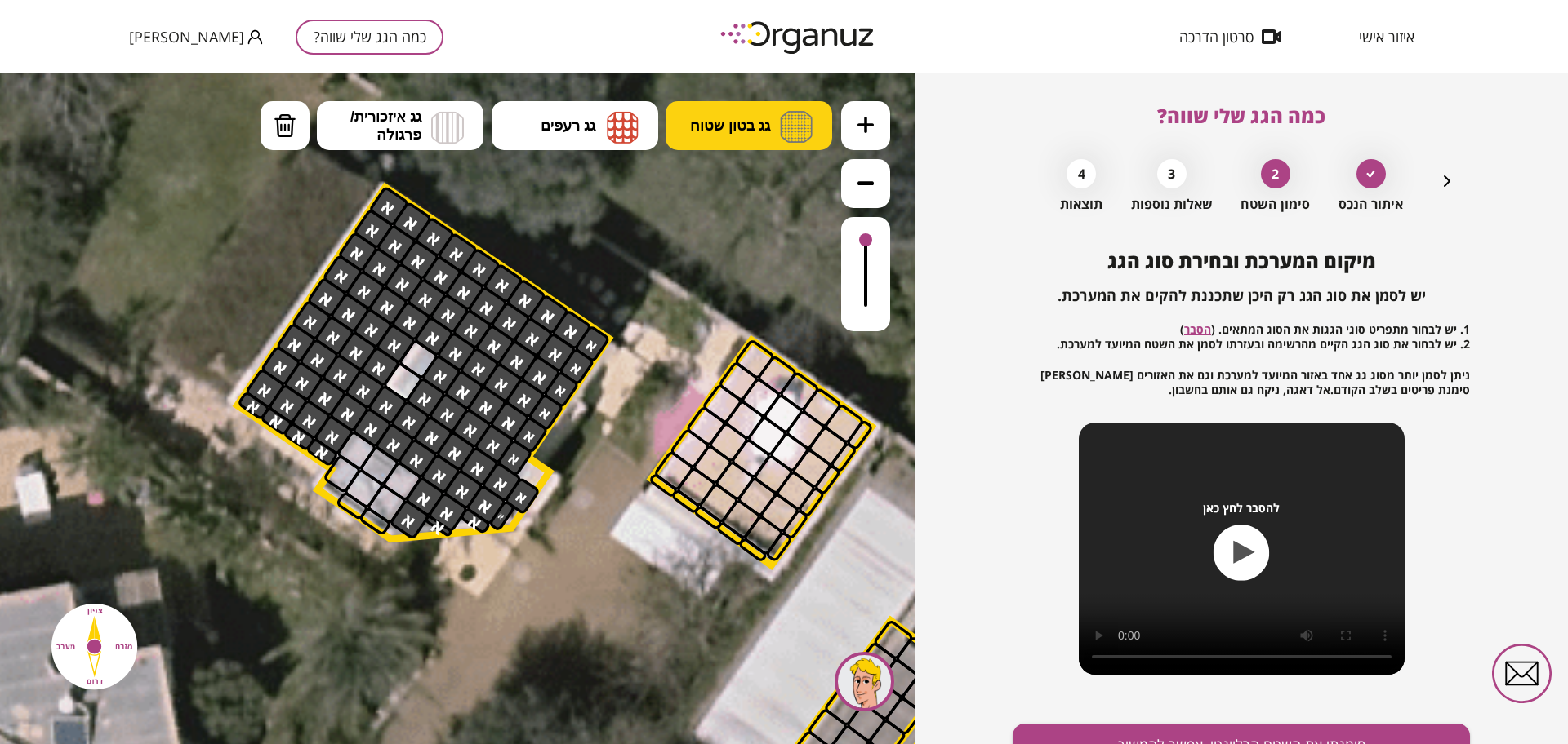
click at [717, 128] on span "גג בטון שטוח" at bounding box center [730, 126] width 80 height 18
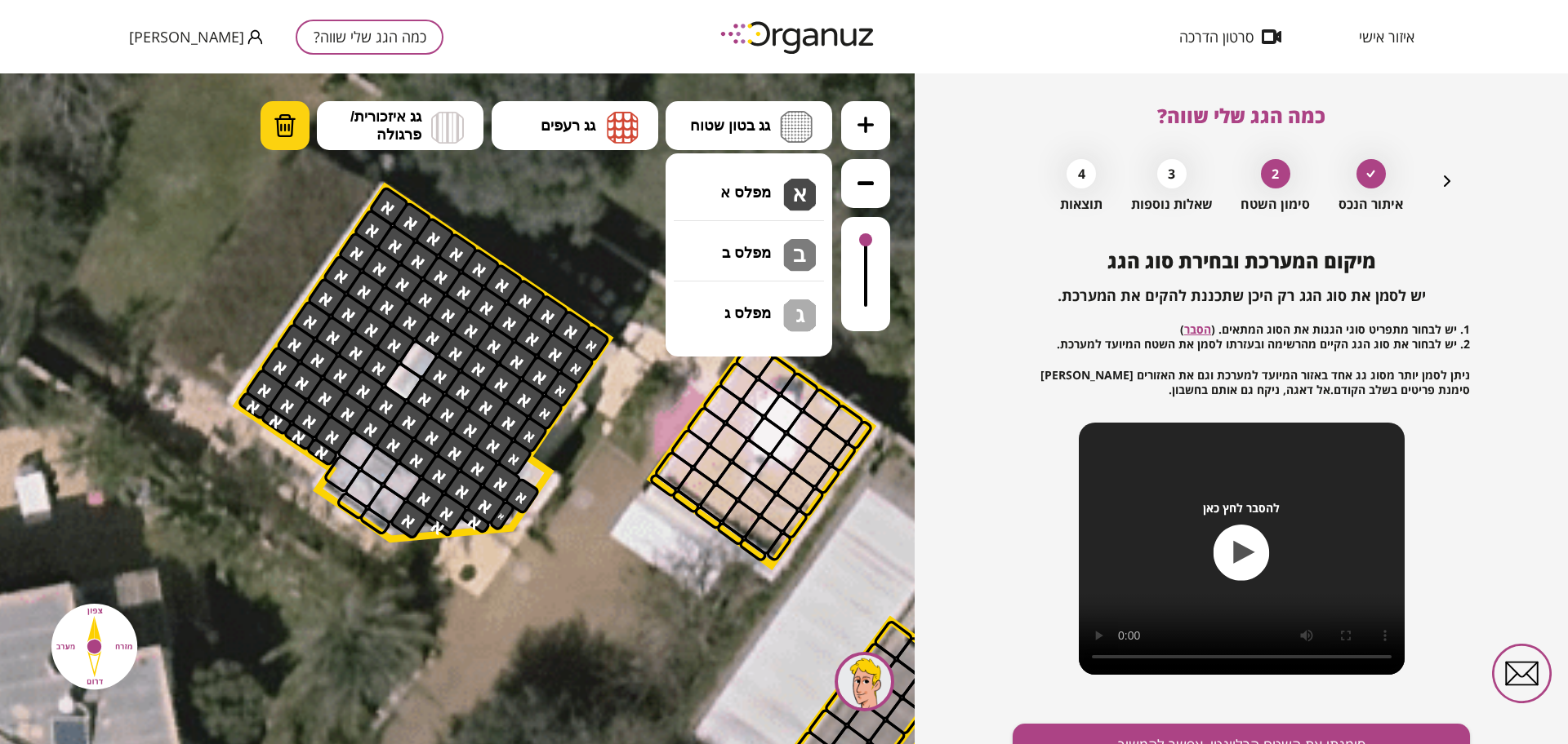
click at [279, 119] on img at bounding box center [285, 126] width 23 height 25
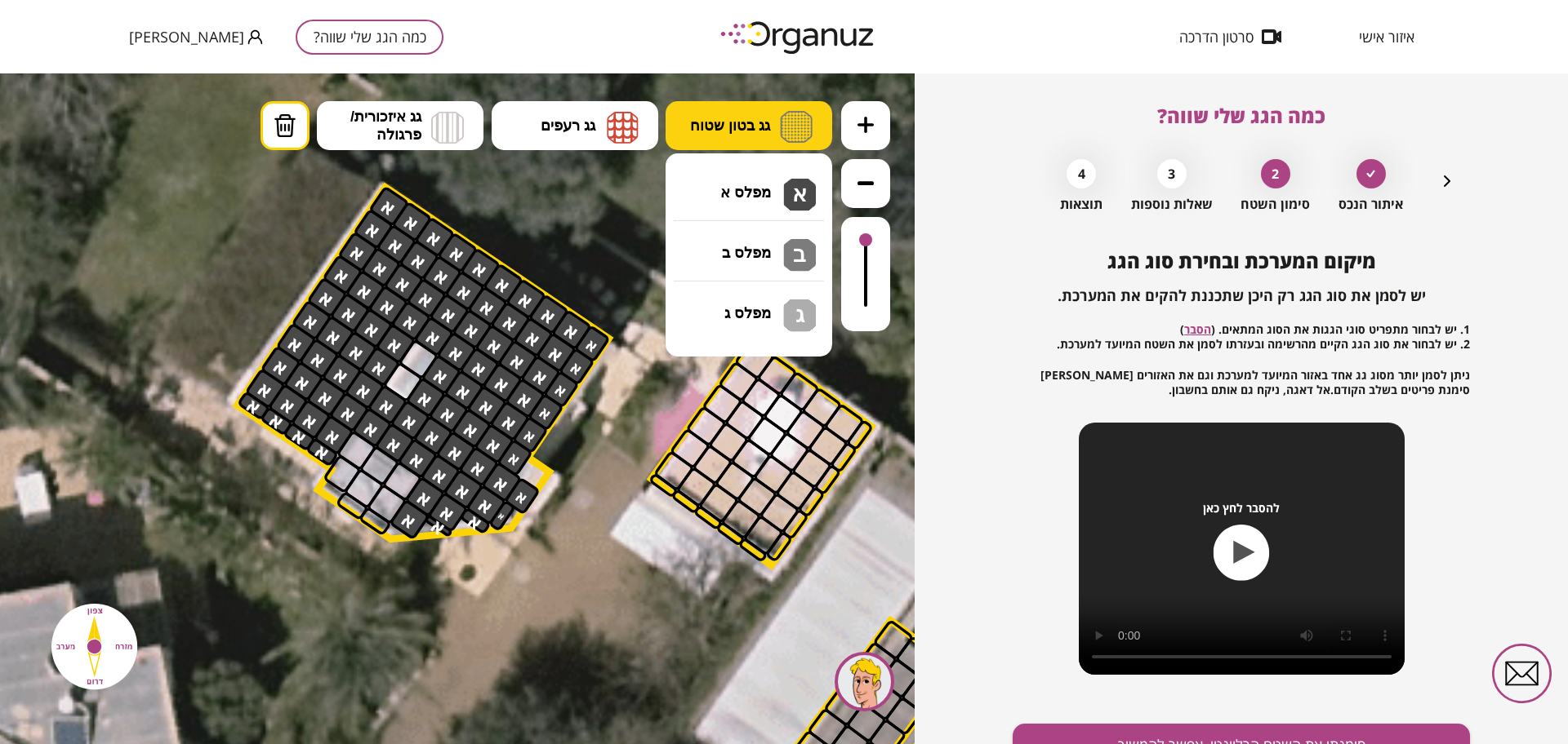
click at [771, 110] on button "גג בטון שטוח" at bounding box center [749, 126] width 167 height 49
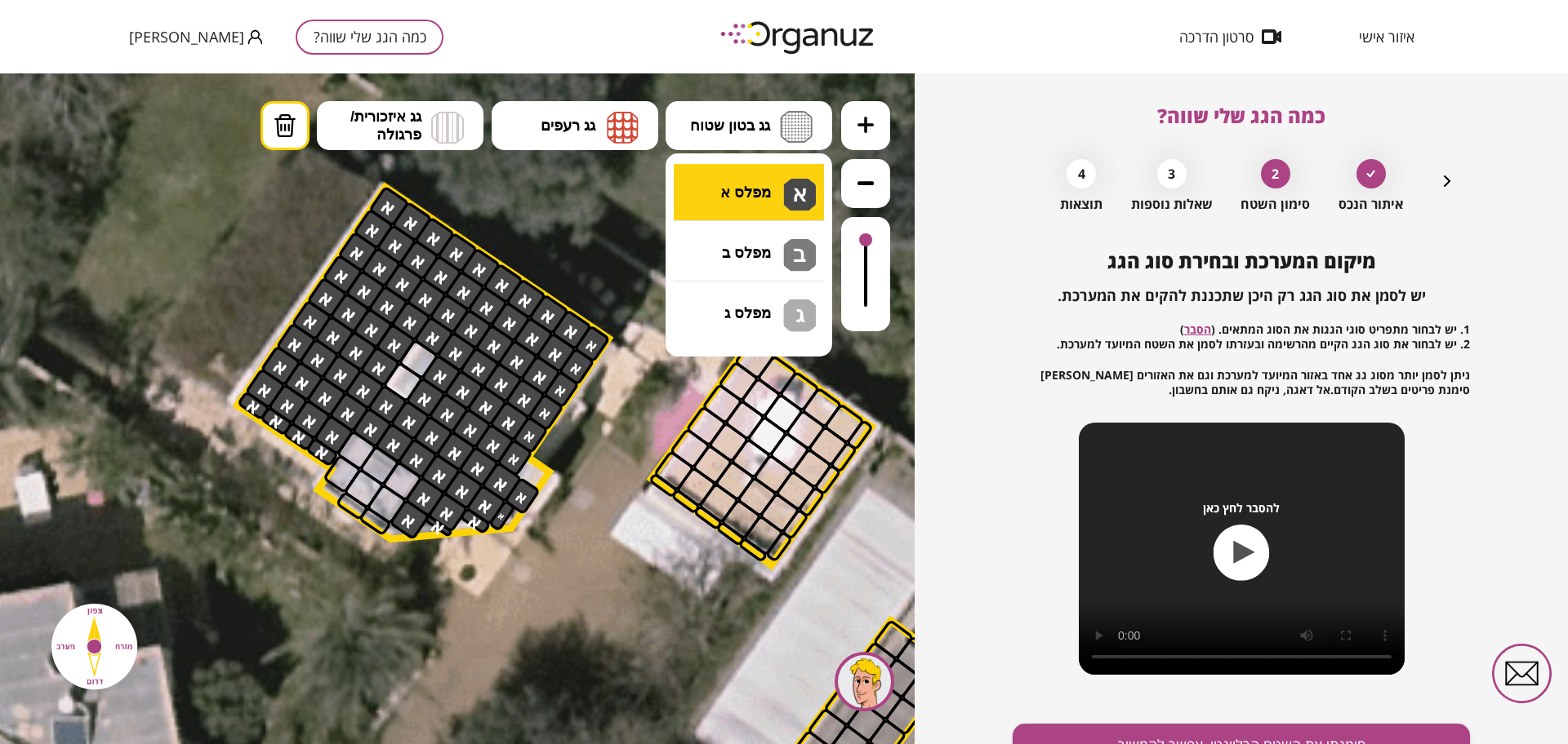
click at [784, 195] on div ".st0 { fill: #FFFFFF; } .st0 { fill: #FFFFFF; }" at bounding box center [457, 409] width 914 height 671
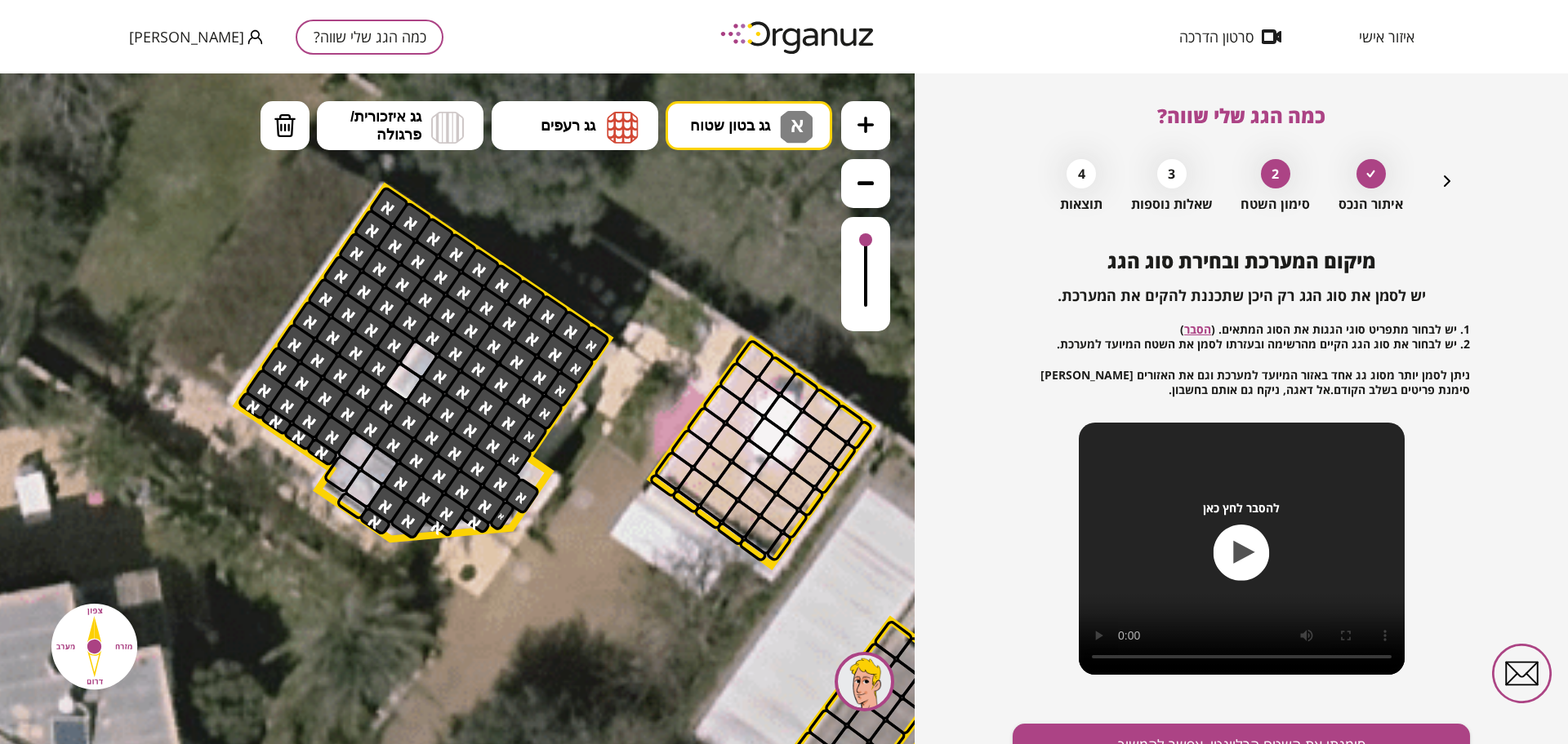
drag, startPoint x: 417, startPoint y: 473, endPoint x: 546, endPoint y: 477, distance: 129.1
click at [546, 483] on div ".st0 { fill: #FFFFFF; } .st0 { fill: #FFFFFF; }" at bounding box center [679, 623] width 2811 height 2810
click at [1118, 729] on button "סימנתי את השטח הרלוונטי, אפשר להמשיך" at bounding box center [1241, 745] width 457 height 43
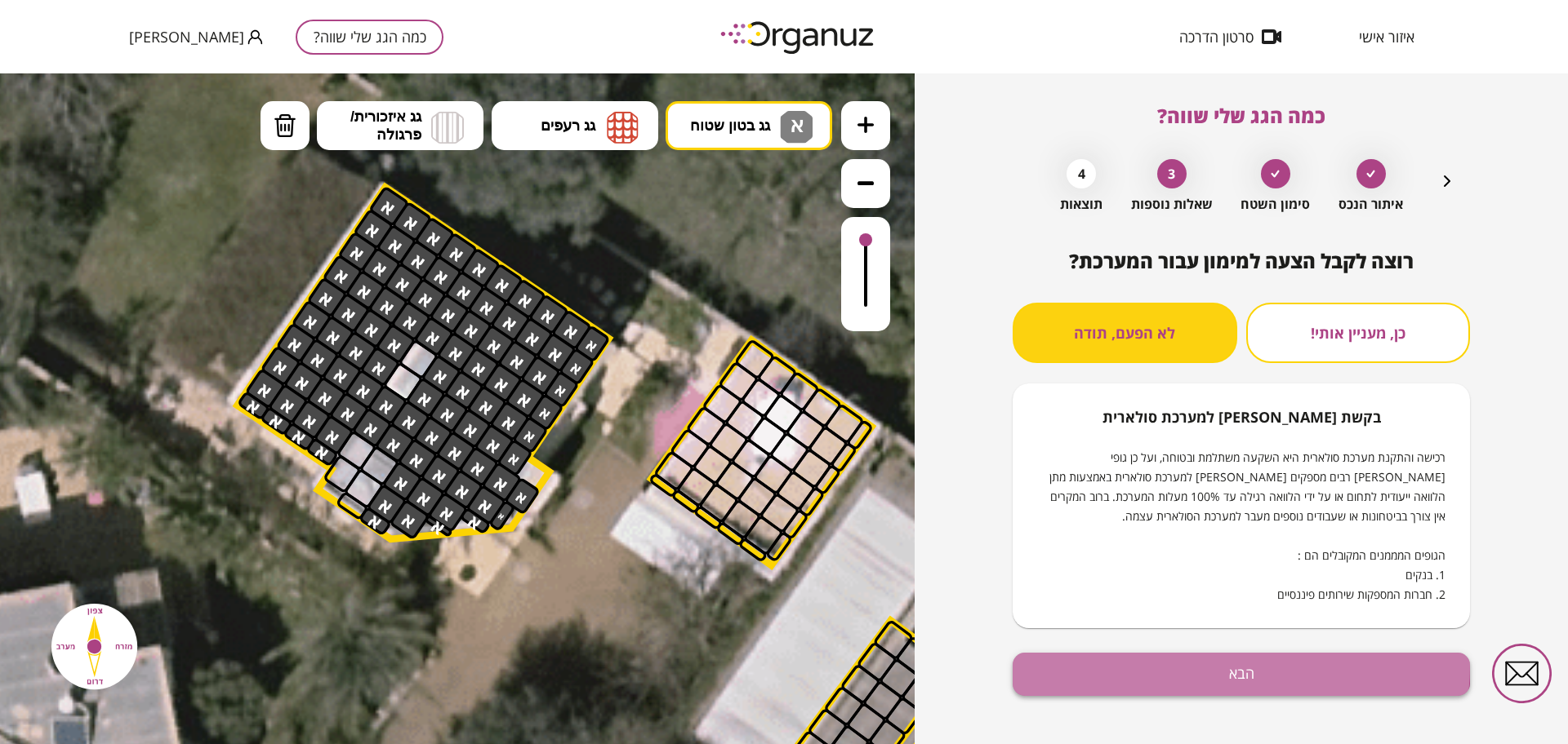
click at [1209, 666] on button "הבא" at bounding box center [1241, 675] width 457 height 43
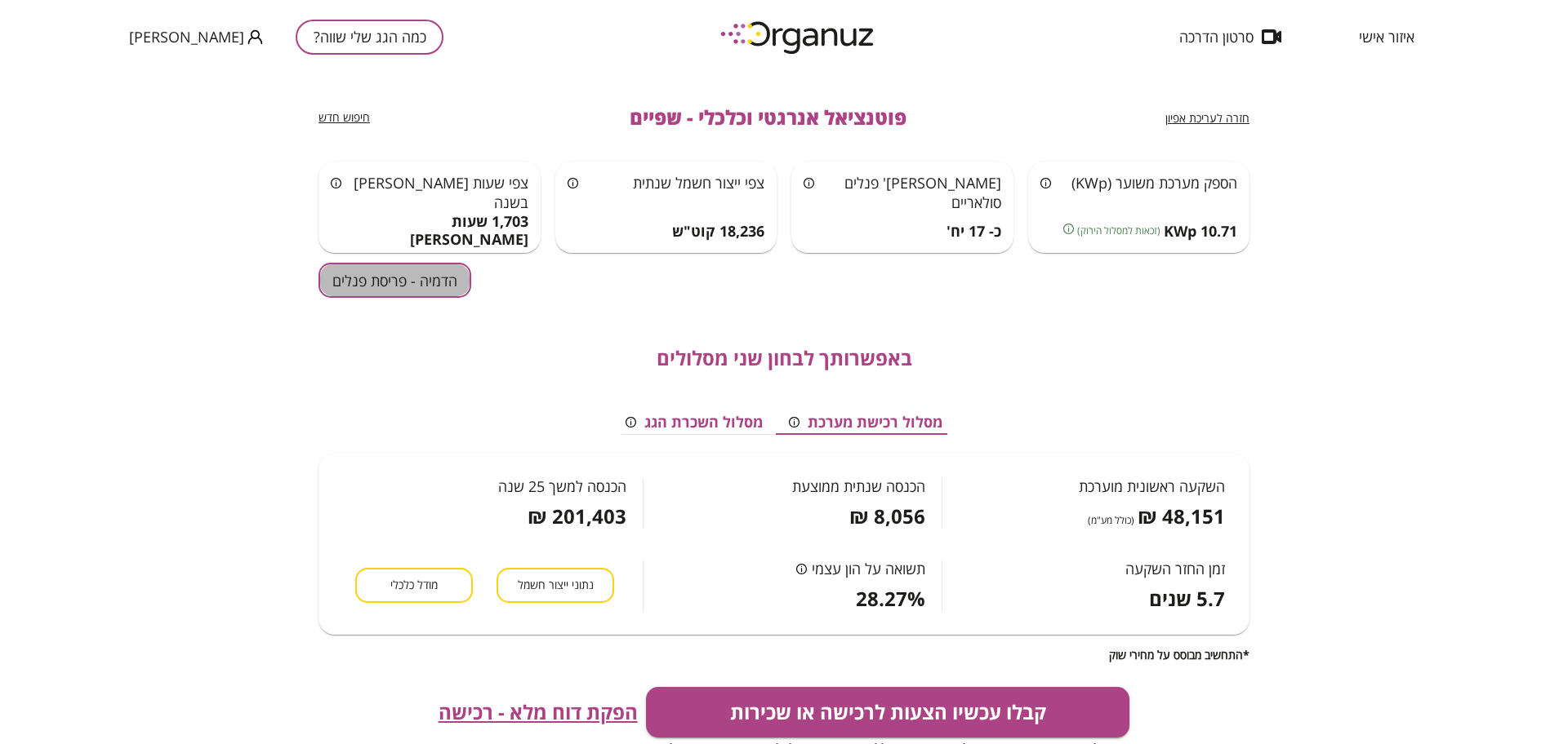
click at [456, 291] on button "הדמיה - פריסת פנלים" at bounding box center [394, 280] width 153 height 35
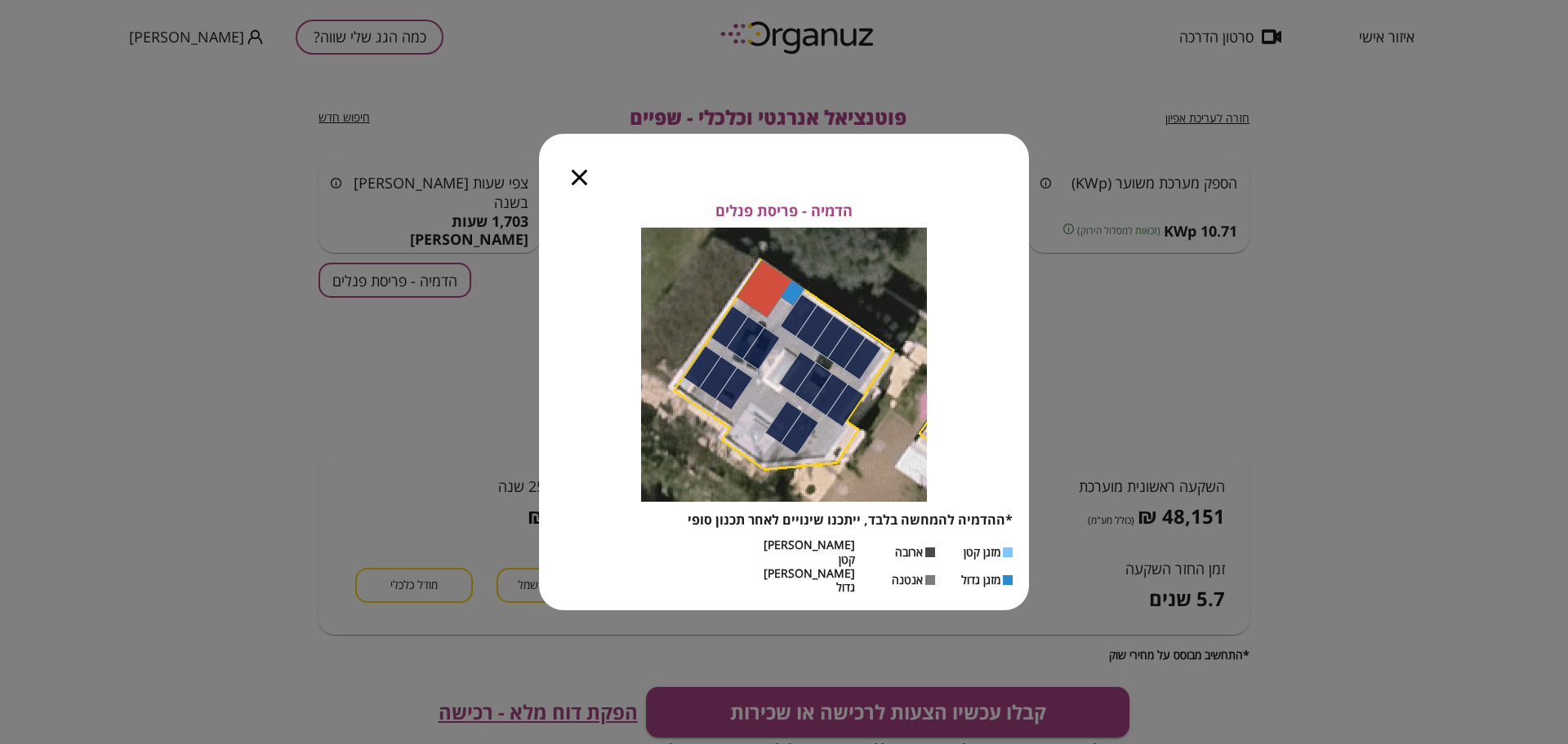
click at [574, 186] on icon "button" at bounding box center [579, 177] width 16 height 16
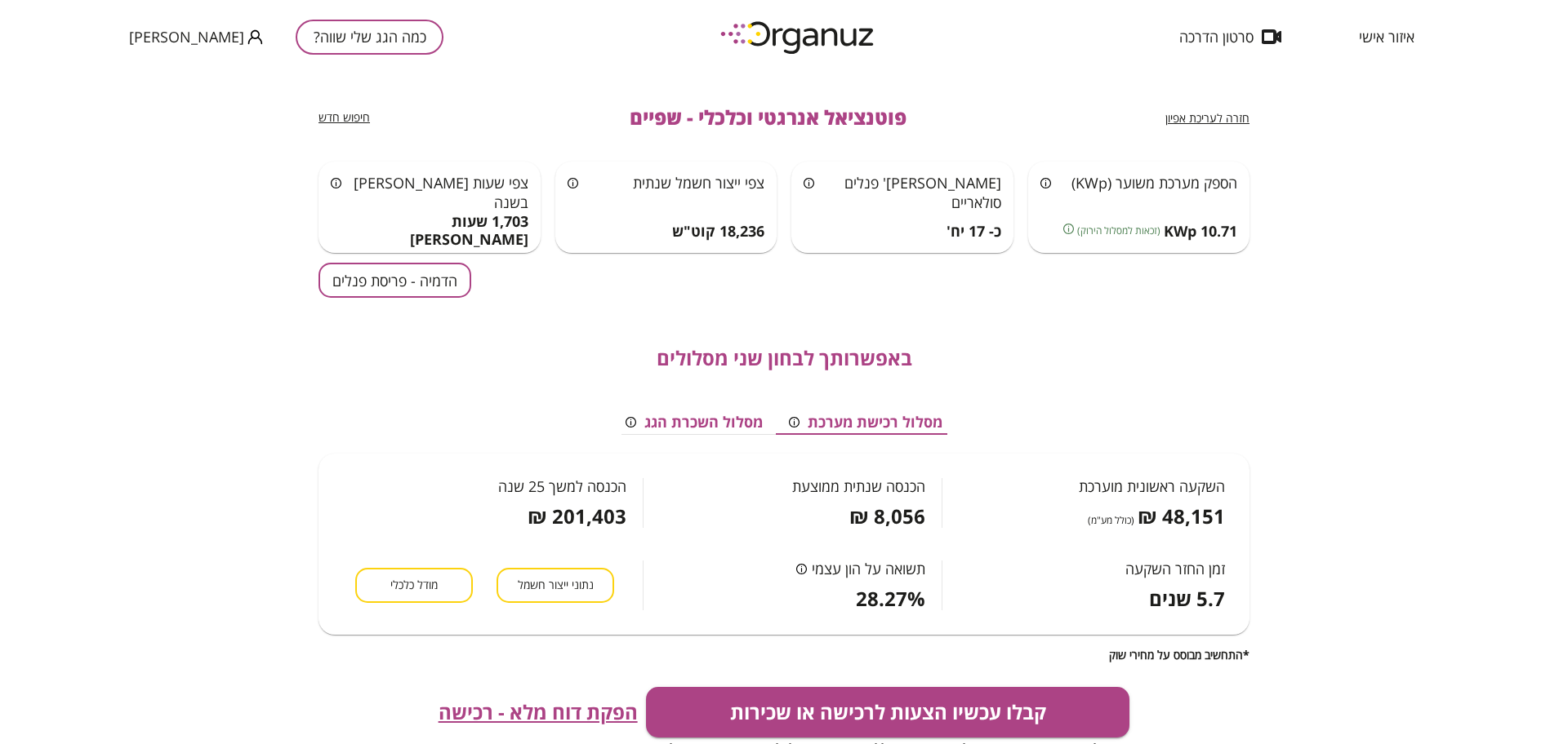
click at [1203, 115] on span "חזרה לעריכת אפיון" at bounding box center [1206, 118] width 84 height 16
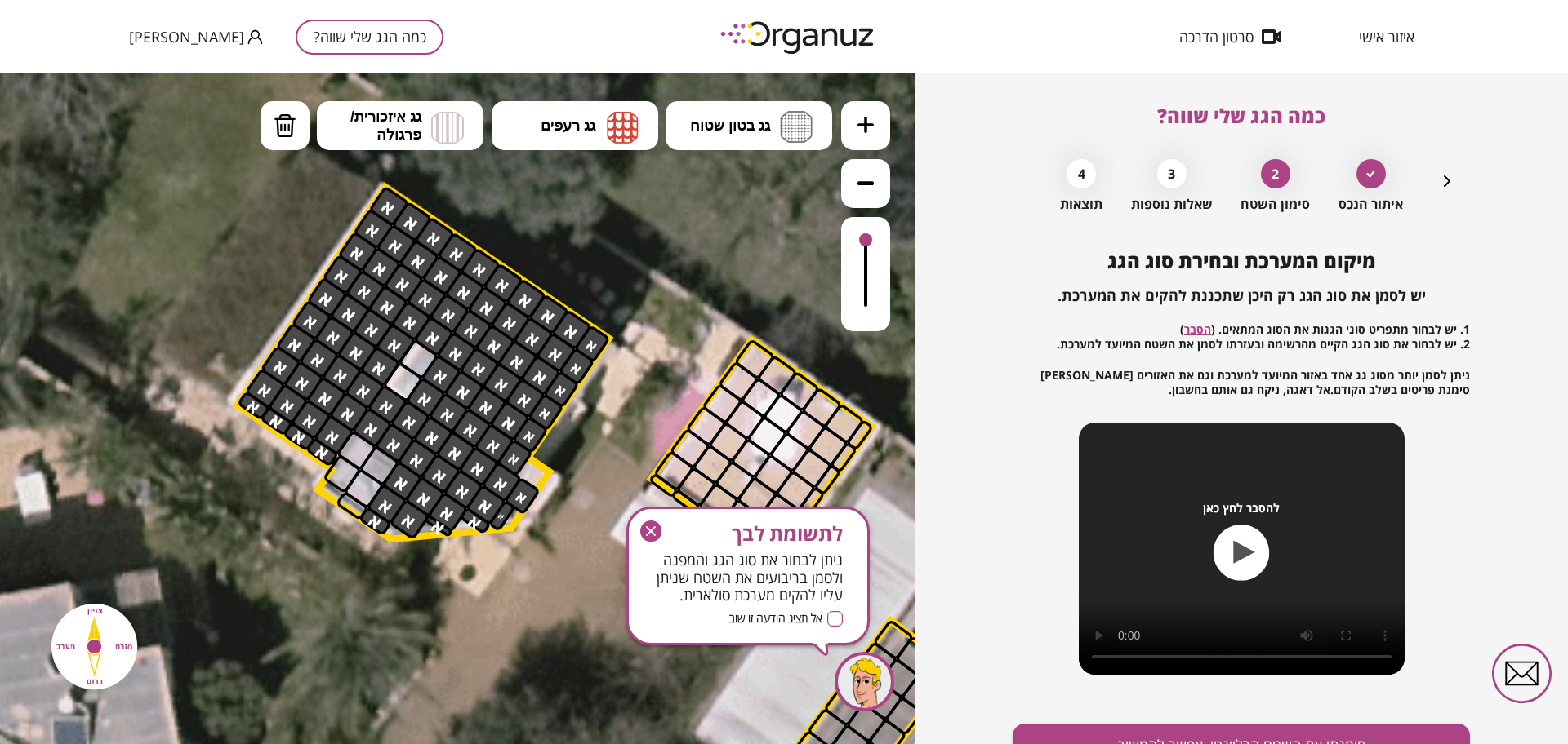
click at [652, 528] on icon "button" at bounding box center [651, 531] width 21 height 21
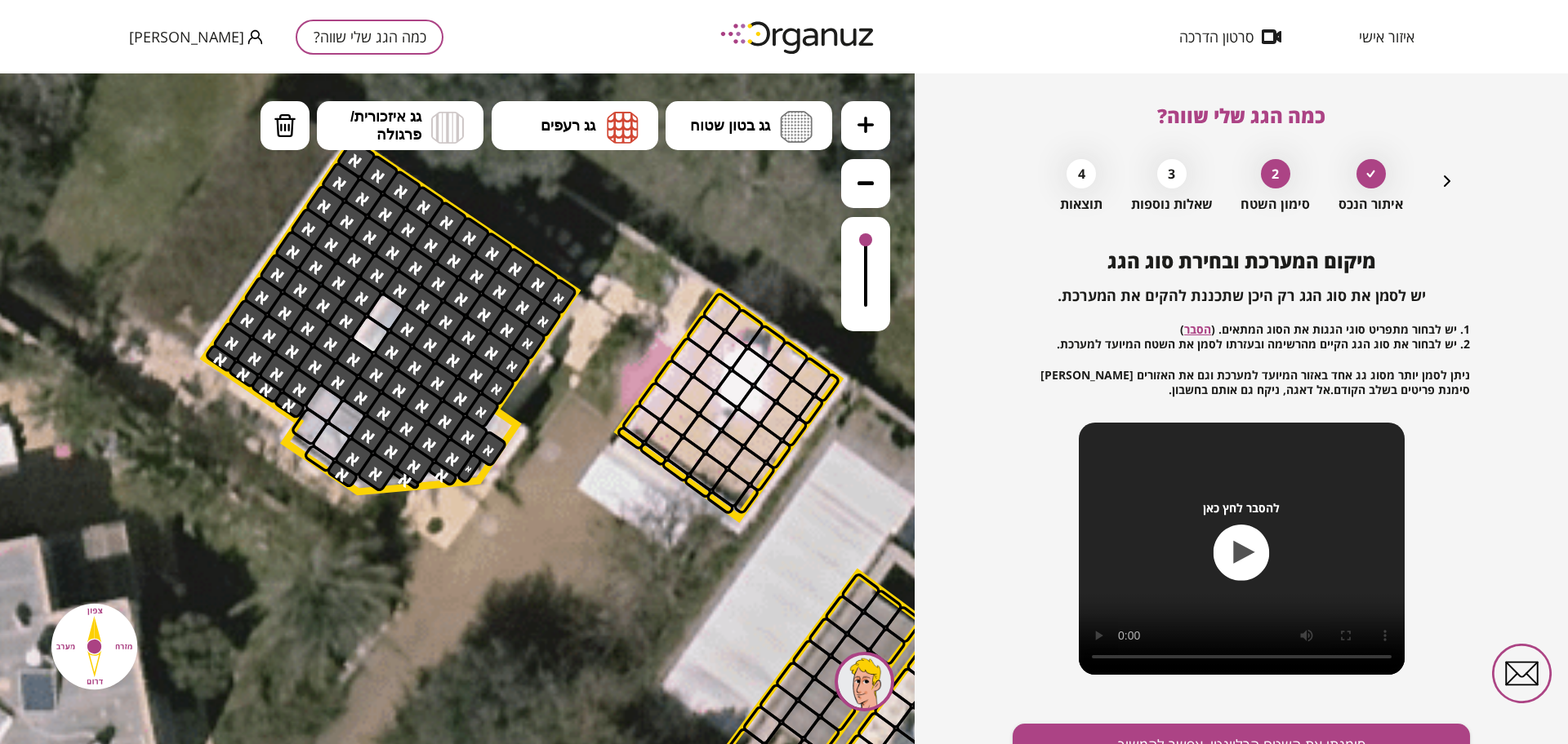
drag, startPoint x: 678, startPoint y: 390, endPoint x: 645, endPoint y: 338, distance: 61.6
click at [645, 338] on icon at bounding box center [646, 576] width 2811 height 2810
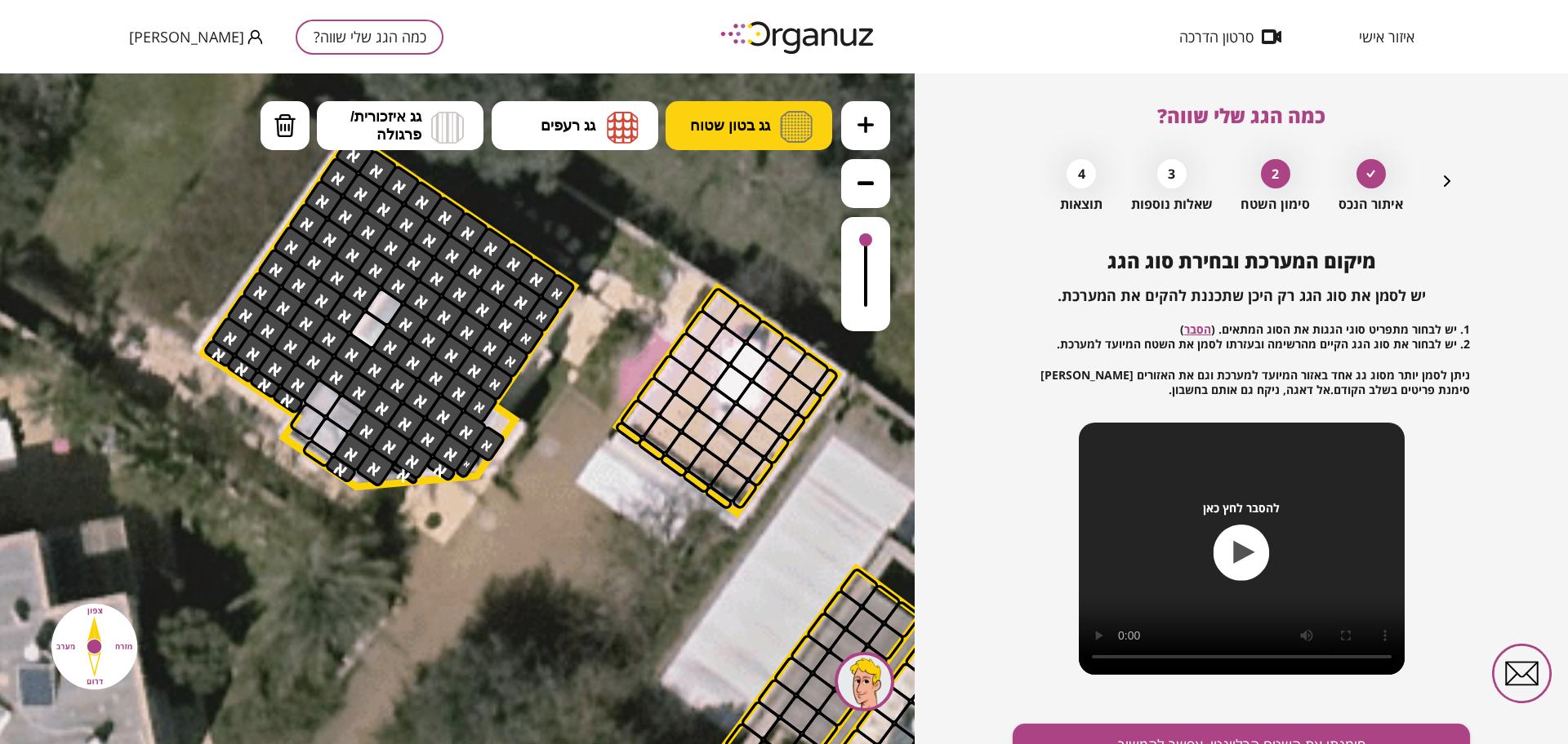
click at [715, 147] on button "גג בטון שטוח" at bounding box center [749, 126] width 167 height 49
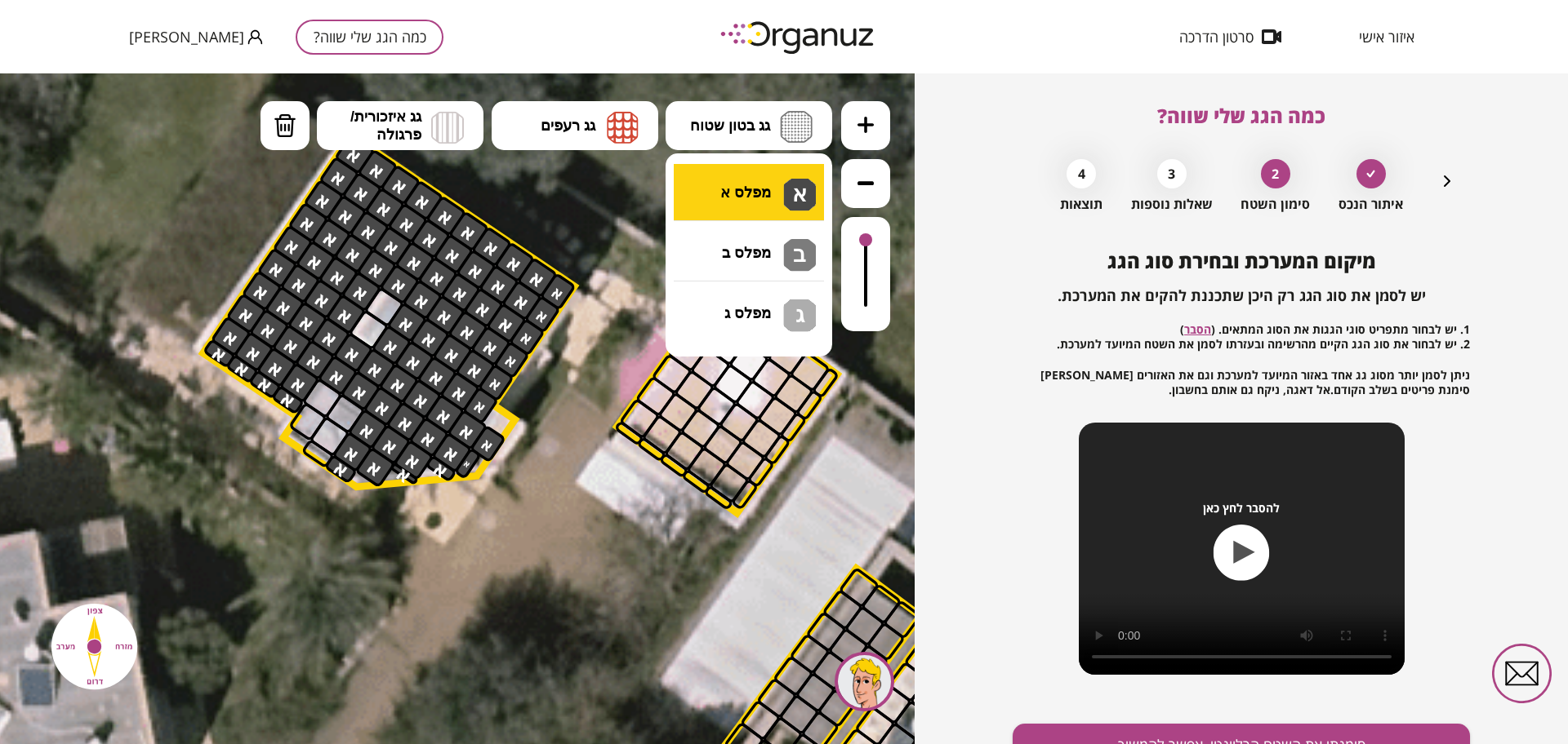
click at [755, 191] on div ".st0 { fill: #FFFFFF; } .st0 { fill: #FFFFFF; }" at bounding box center [457, 409] width 914 height 671
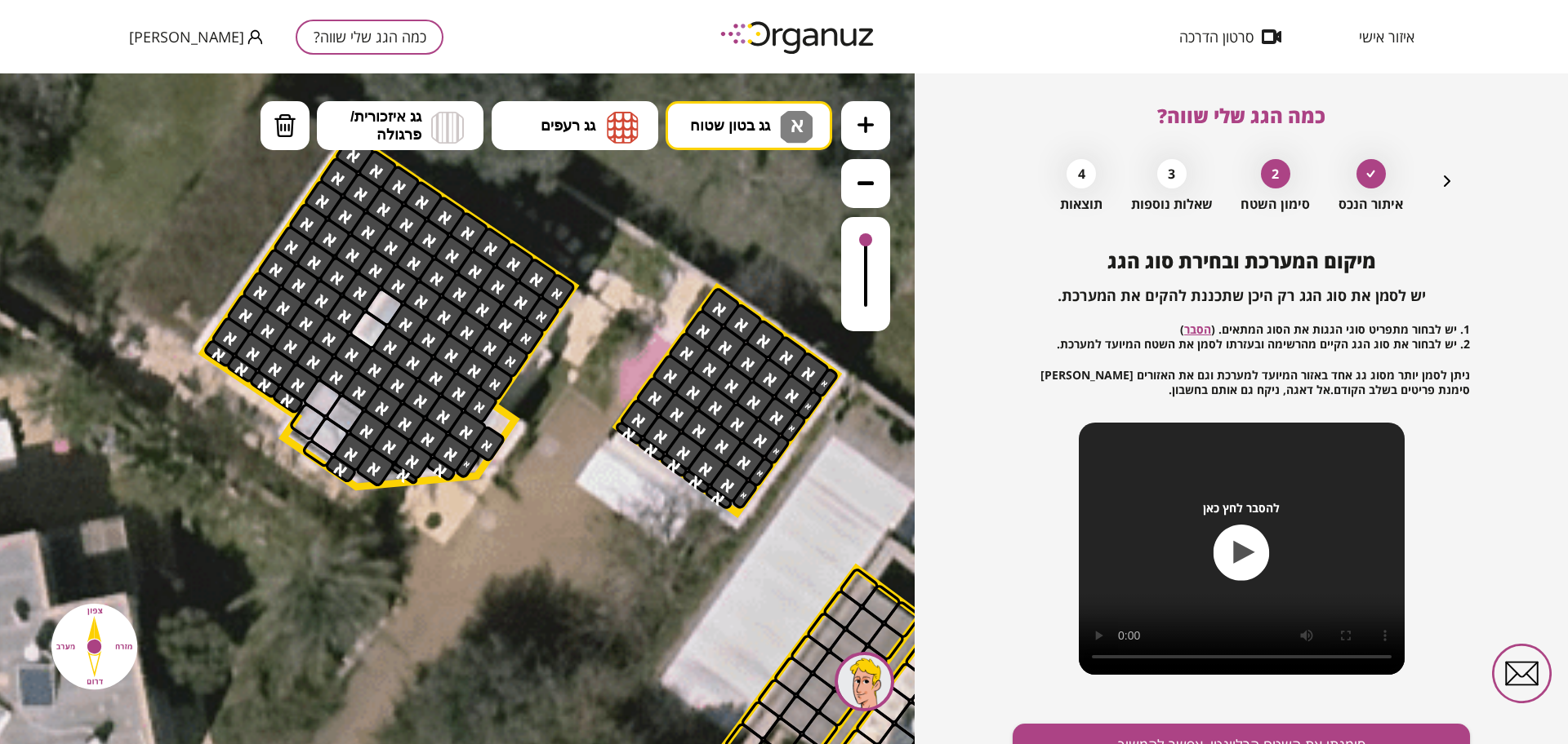
drag, startPoint x: 717, startPoint y: 306, endPoint x: 812, endPoint y: 403, distance: 135.8
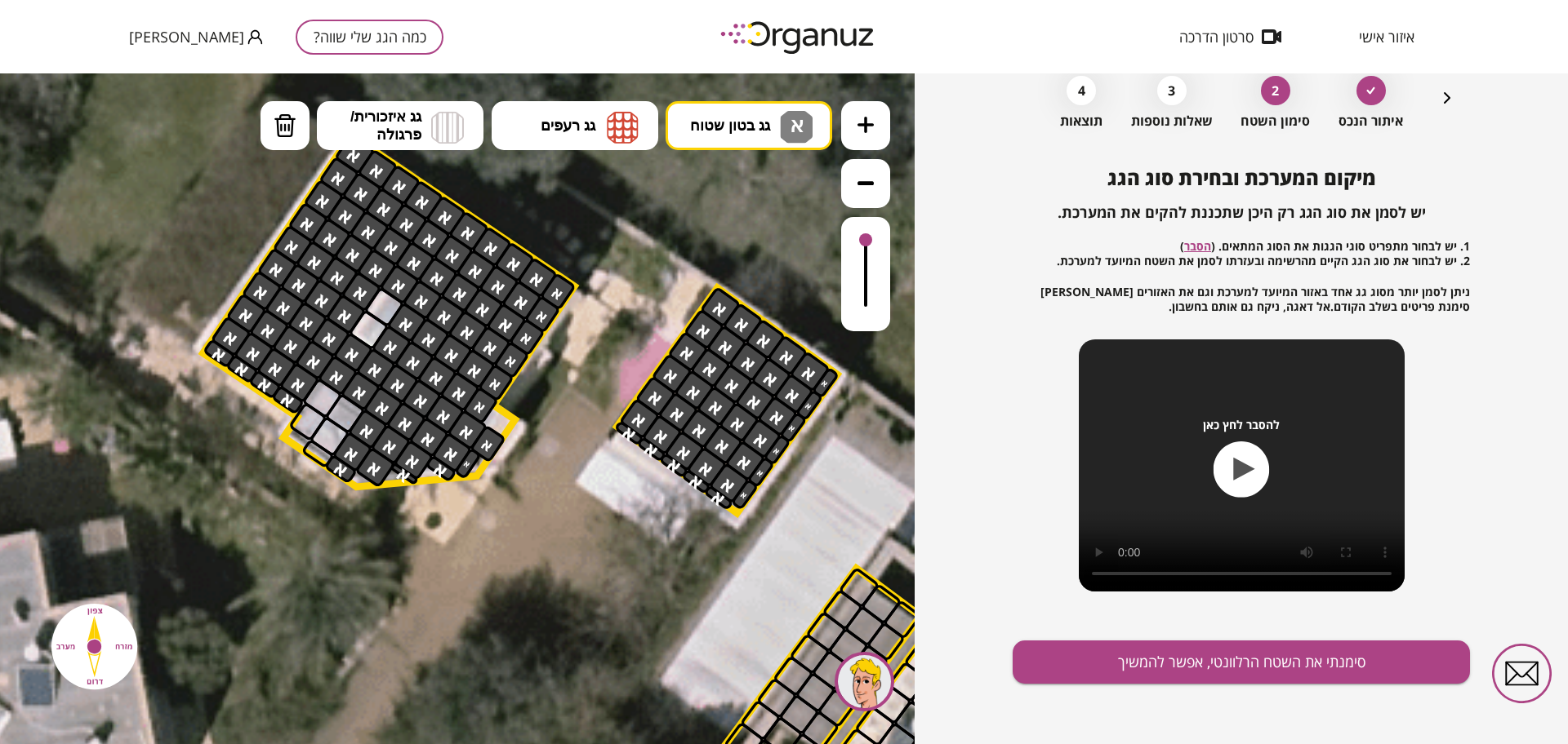
scroll to position [85, 0]
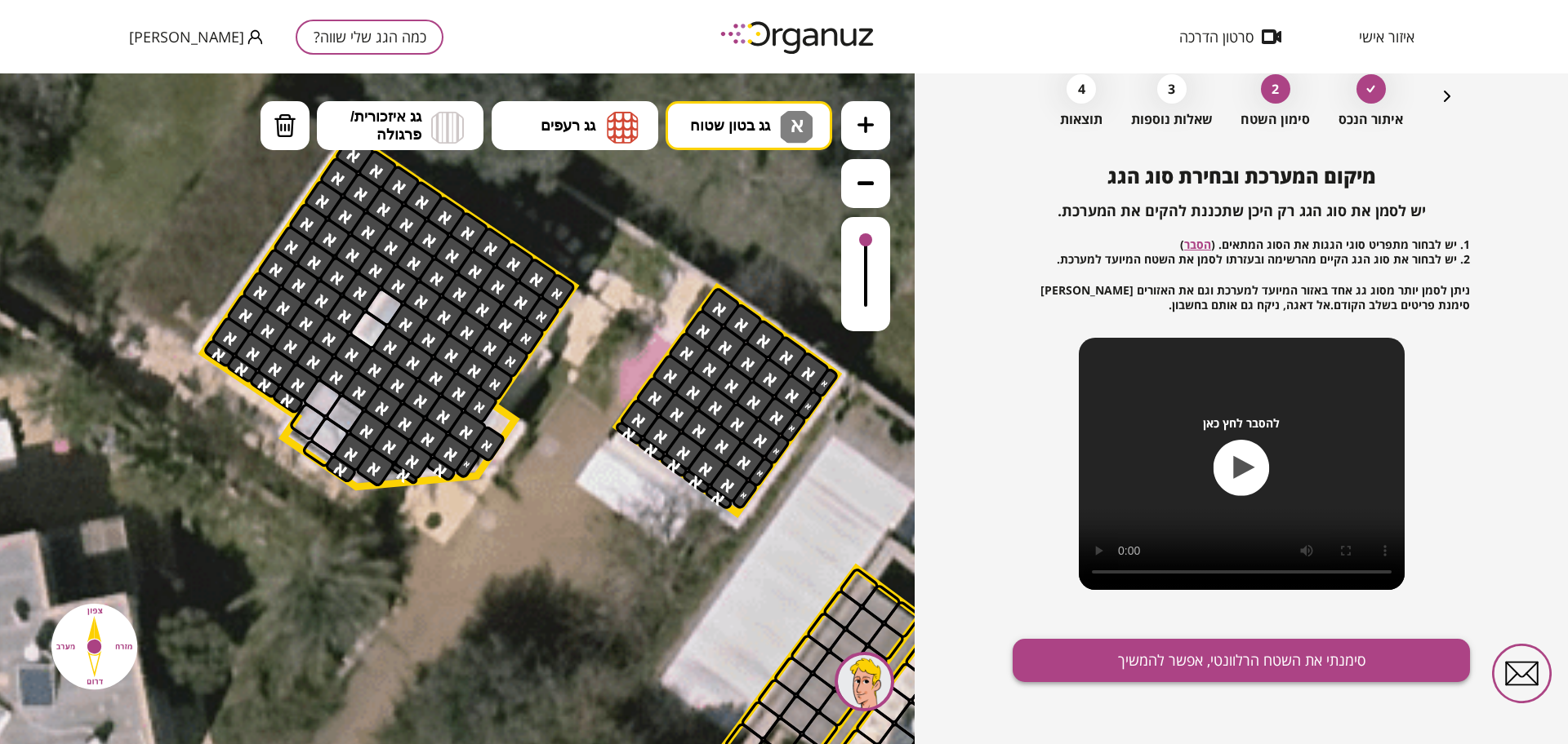
click at [1152, 649] on button "סימנתי את השטח הרלוונטי, אפשר להמשיך" at bounding box center [1241, 661] width 457 height 43
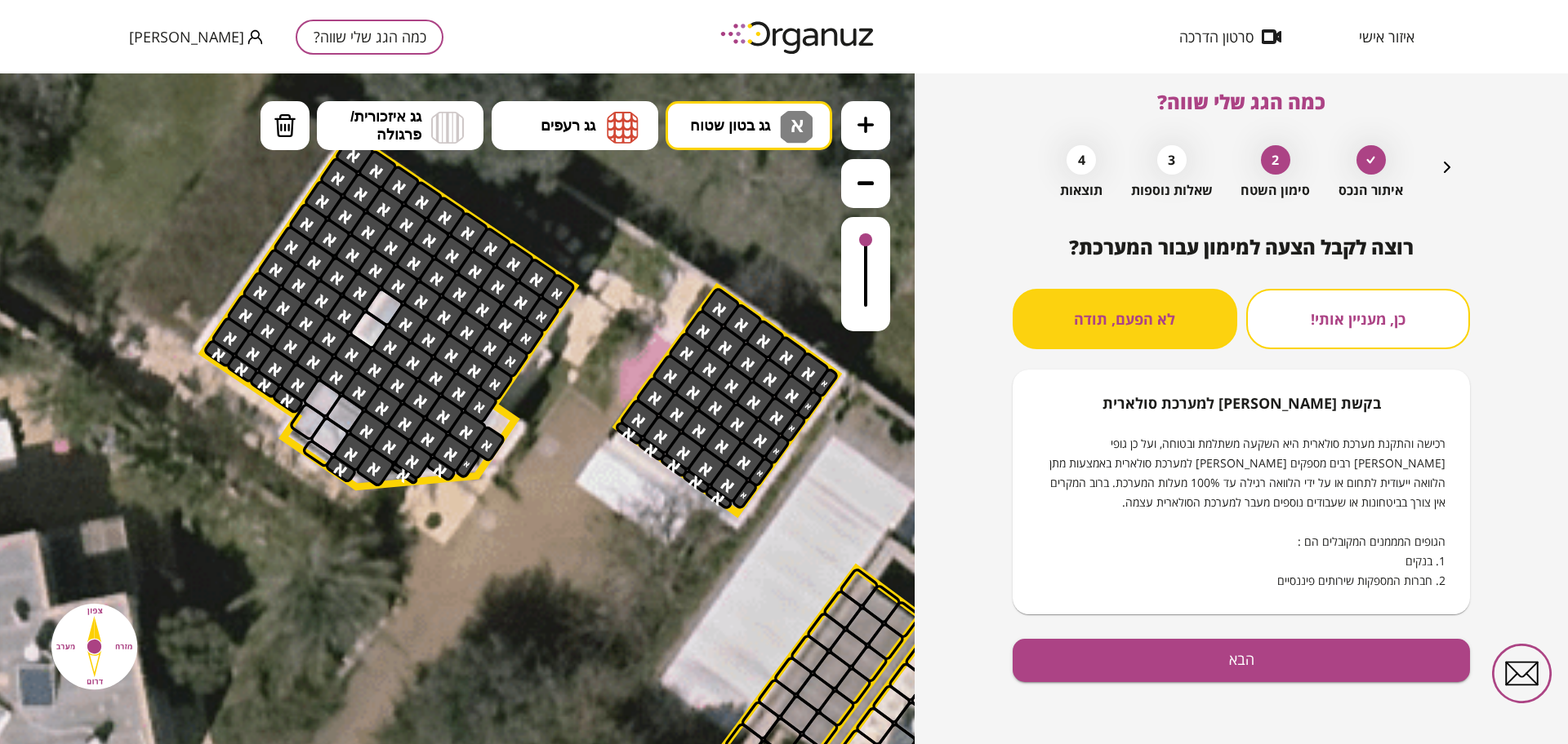
scroll to position [14, 0]
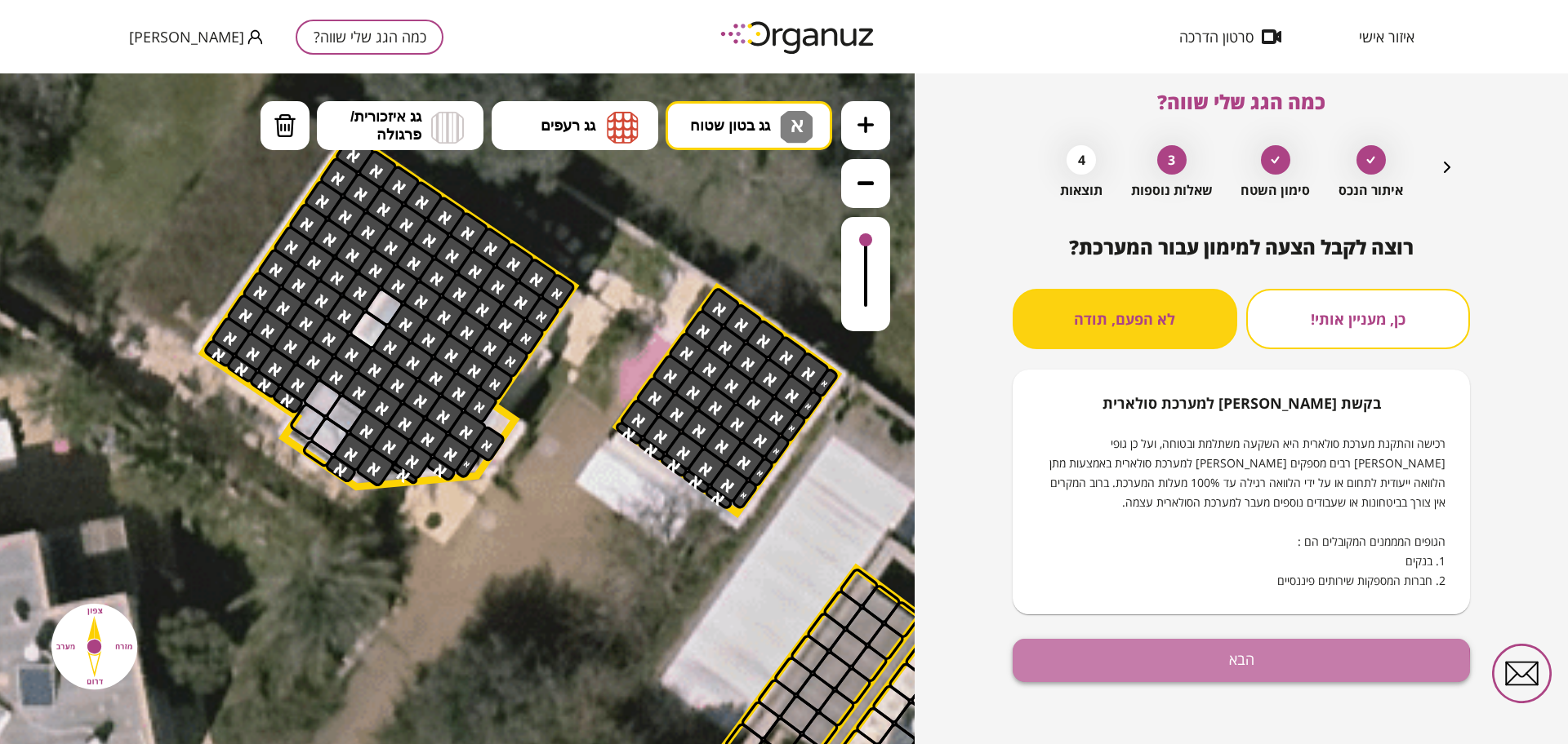
click at [1148, 668] on button "הבא" at bounding box center [1241, 661] width 457 height 43
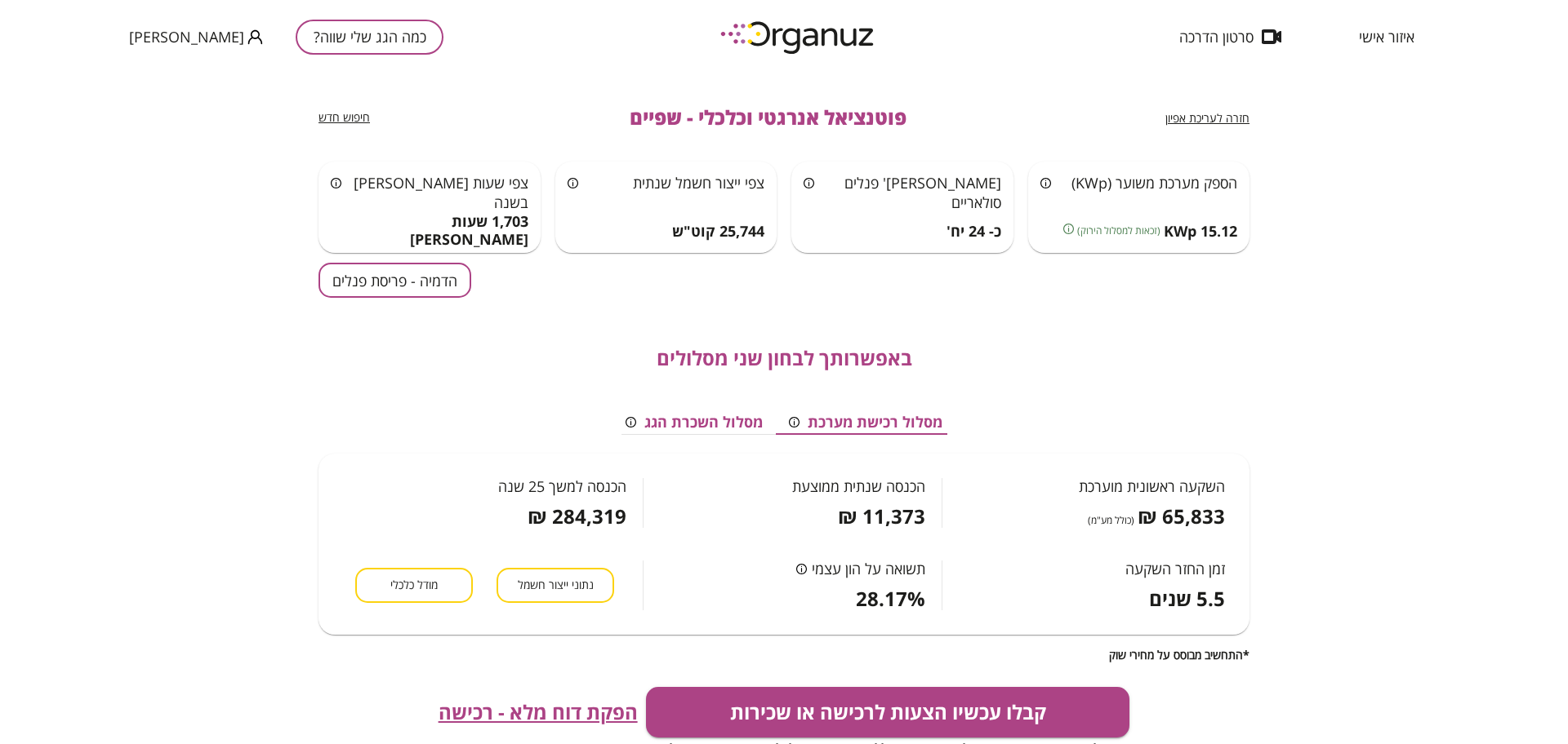
click at [409, 293] on button "הדמיה - פריסת פנלים" at bounding box center [394, 280] width 153 height 35
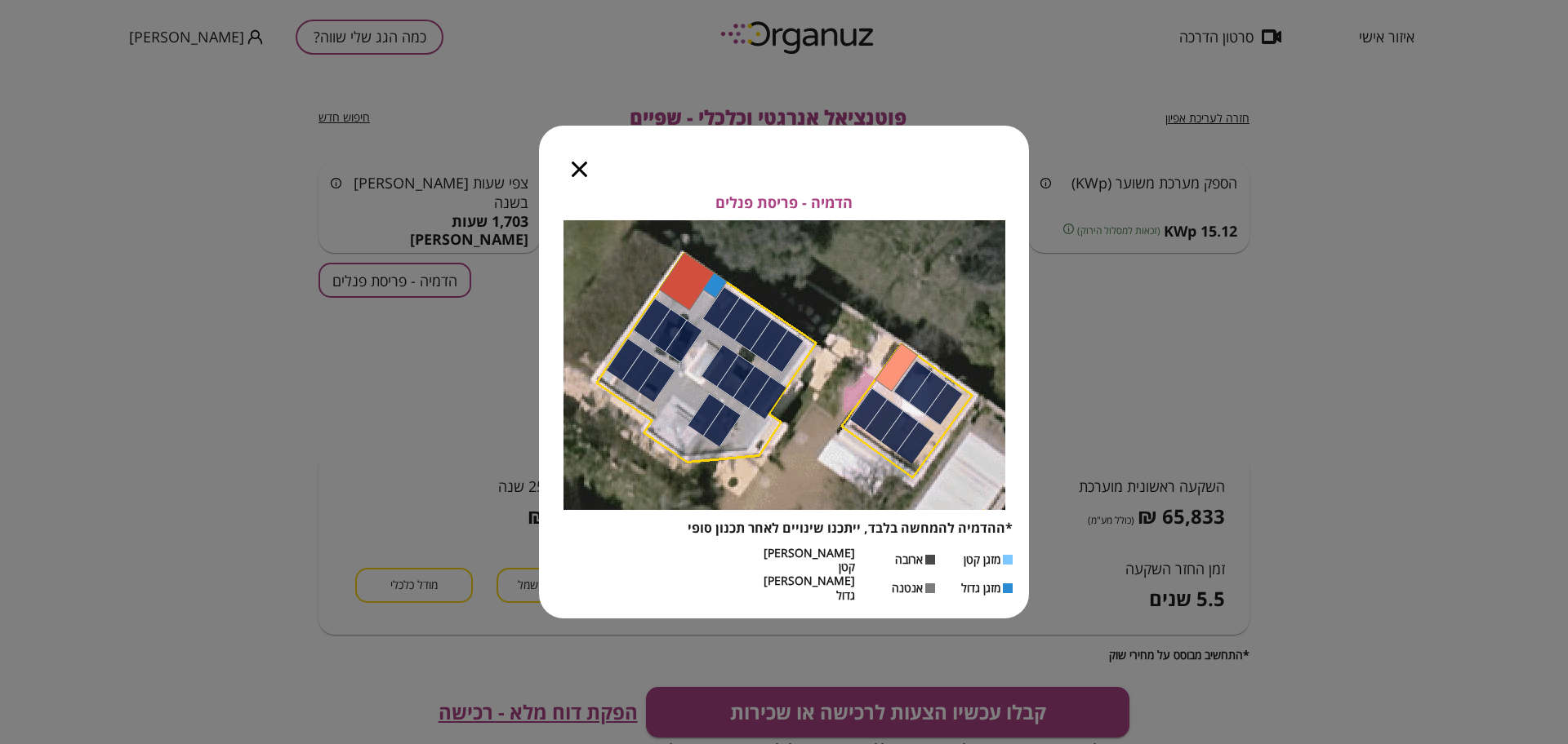
click at [581, 177] on icon "button" at bounding box center [579, 169] width 16 height 16
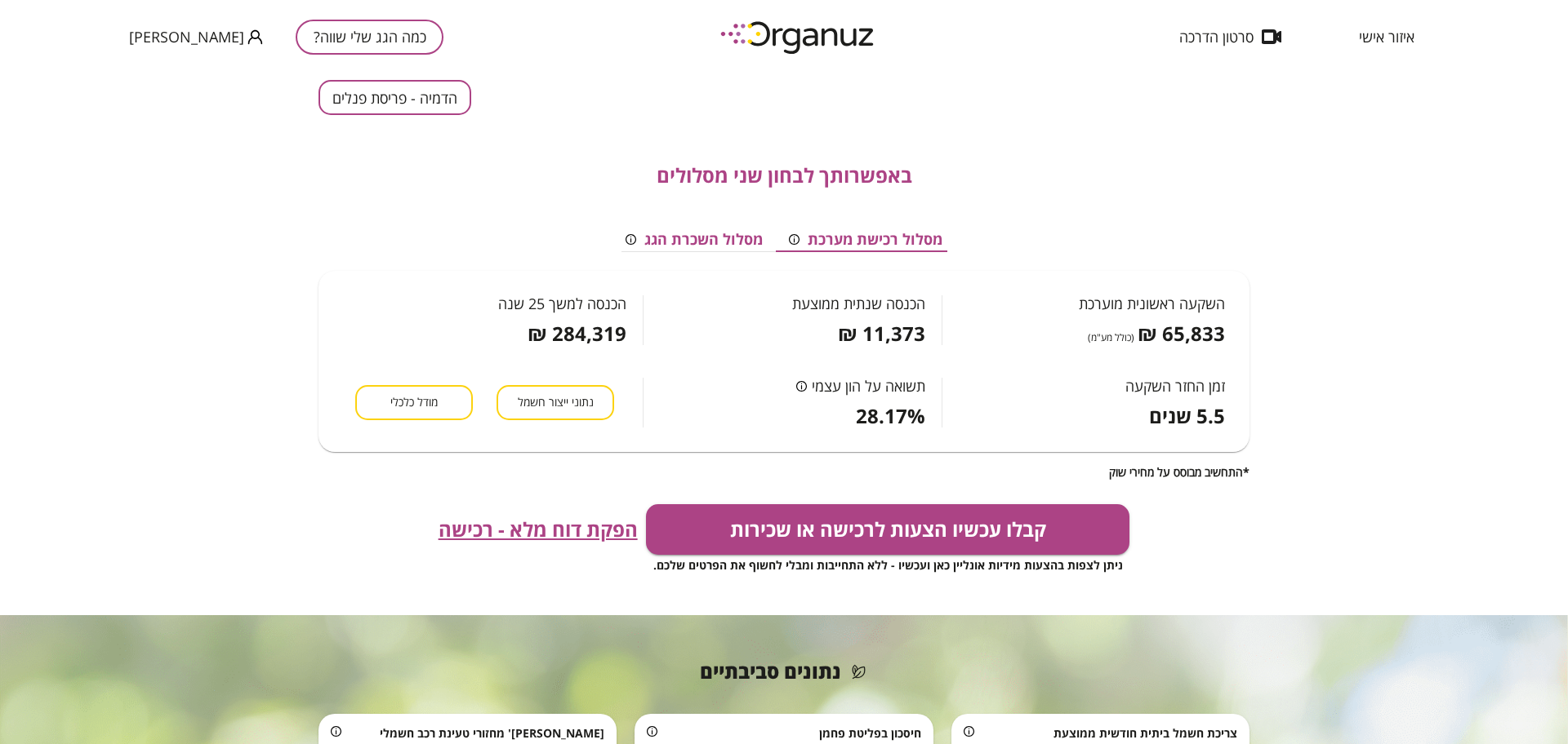
scroll to position [204, 0]
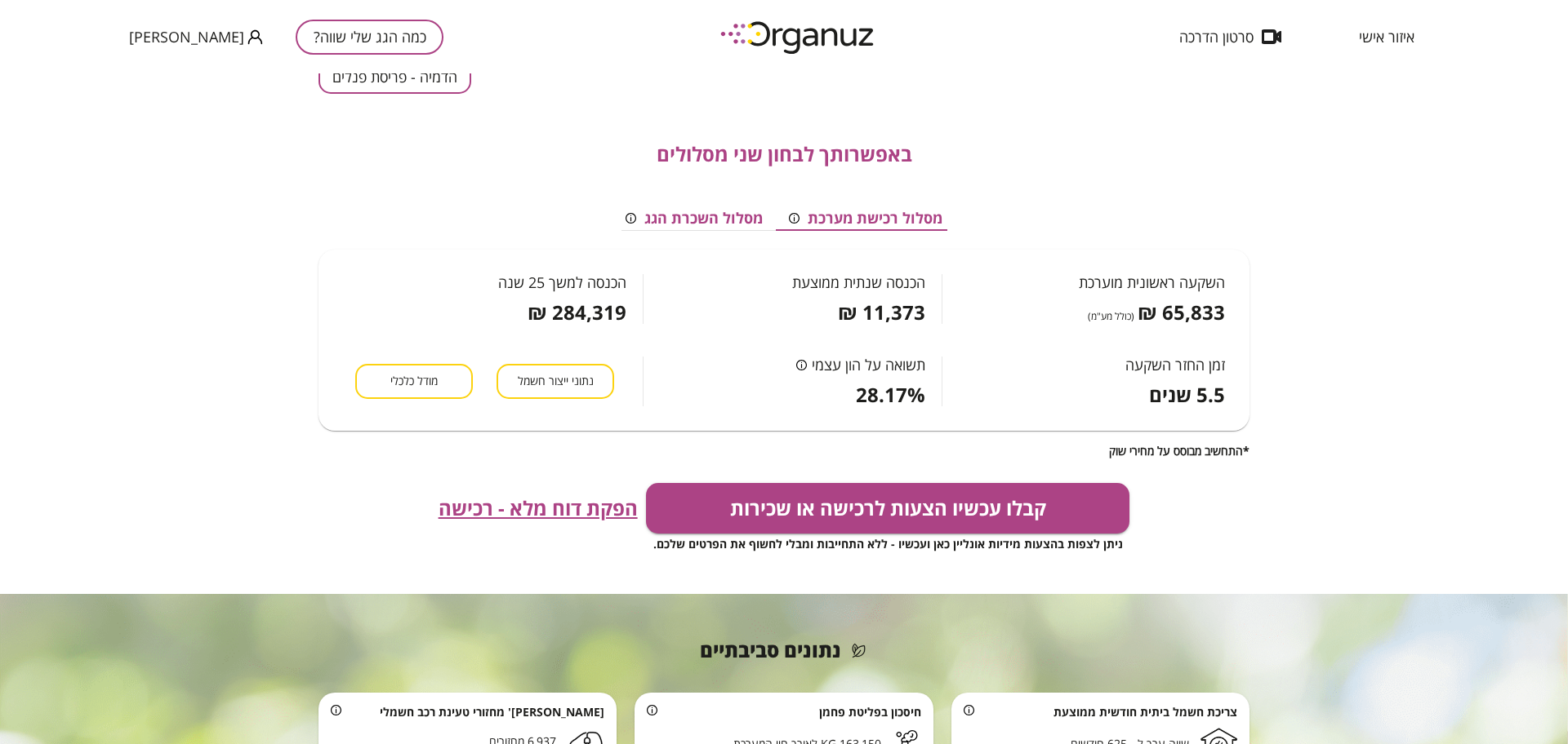
drag, startPoint x: 431, startPoint y: 362, endPoint x: 431, endPoint y: 374, distance: 12.0
click at [431, 363] on div "נתוני ייצור חשמל מודל כלכלי" at bounding box center [492, 365] width 299 height 83
click at [431, 375] on span "מודל כלכלי" at bounding box center [414, 381] width 47 height 16
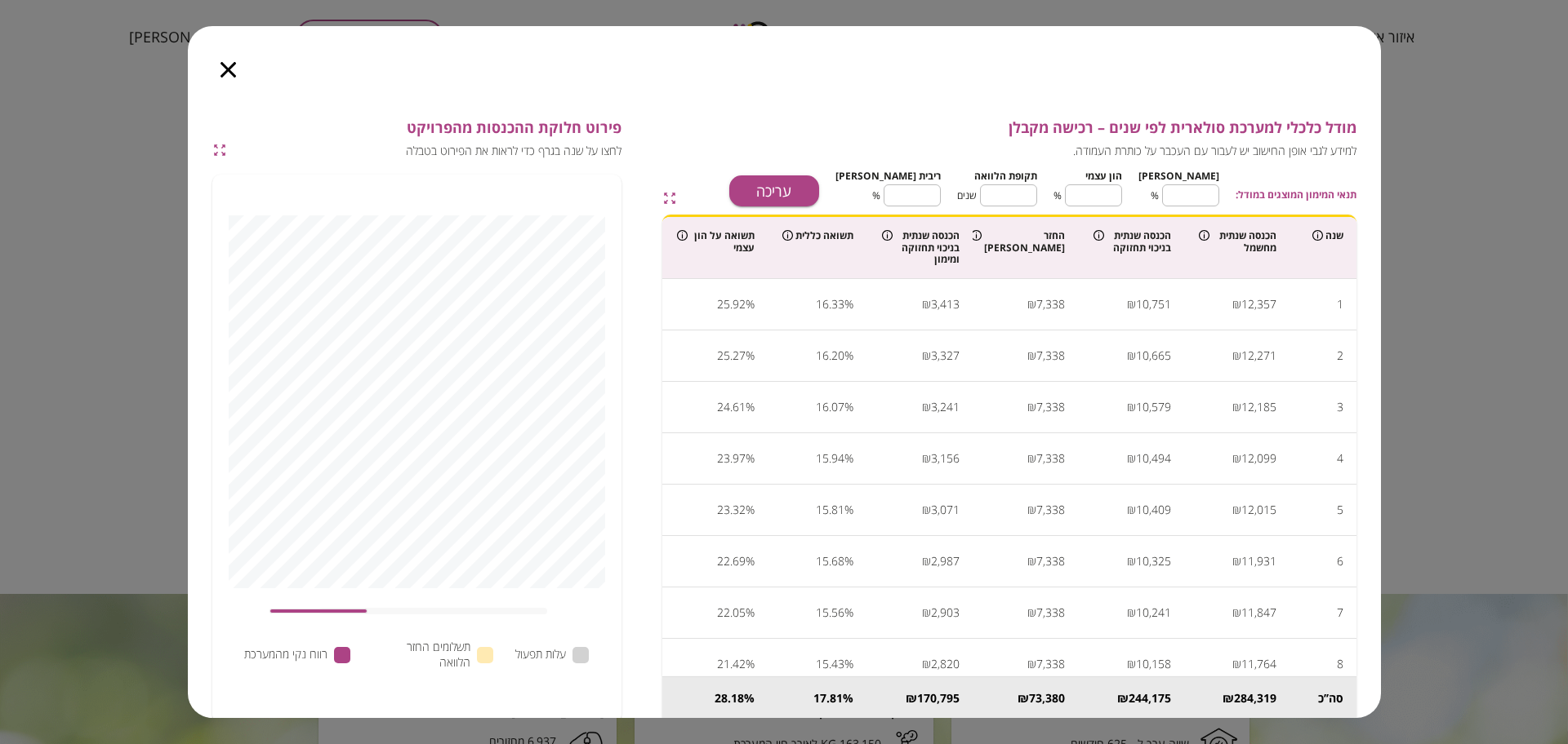
click at [231, 64] on icon "button" at bounding box center [228, 69] width 16 height 16
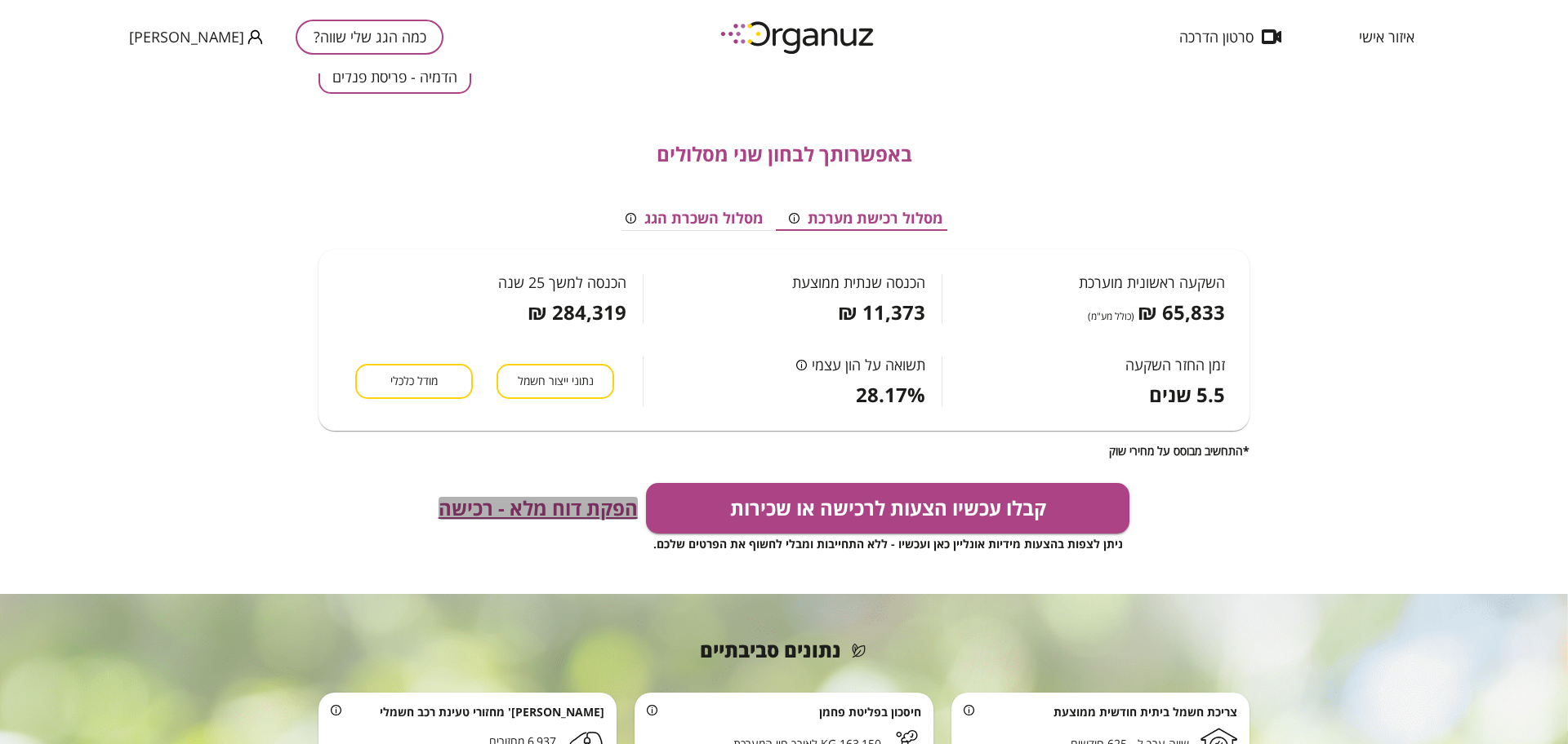
click at [571, 505] on span "הפקת דוח מלא - רכישה" at bounding box center [538, 509] width 200 height 23
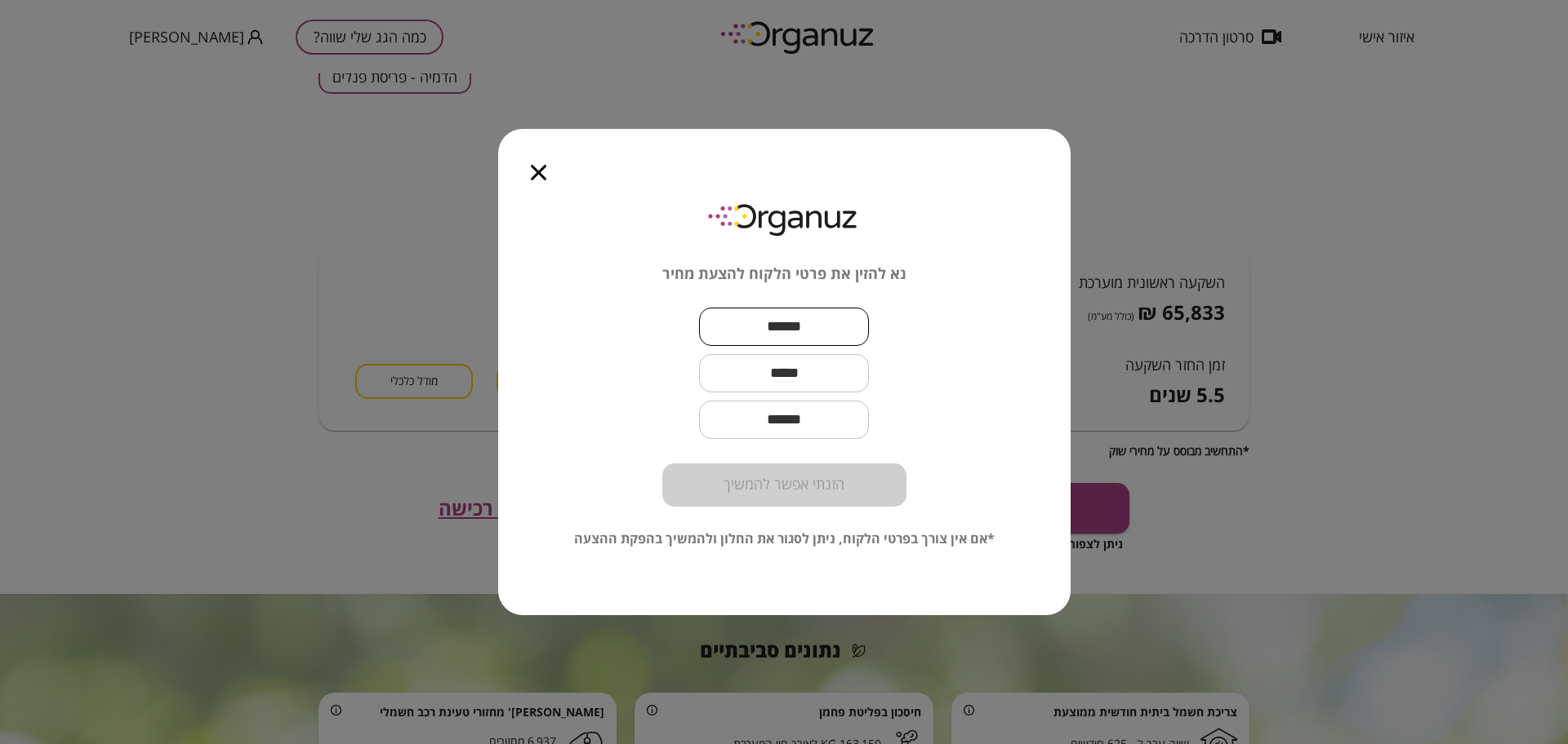
click at [736, 319] on input "text" at bounding box center [784, 326] width 170 height 48
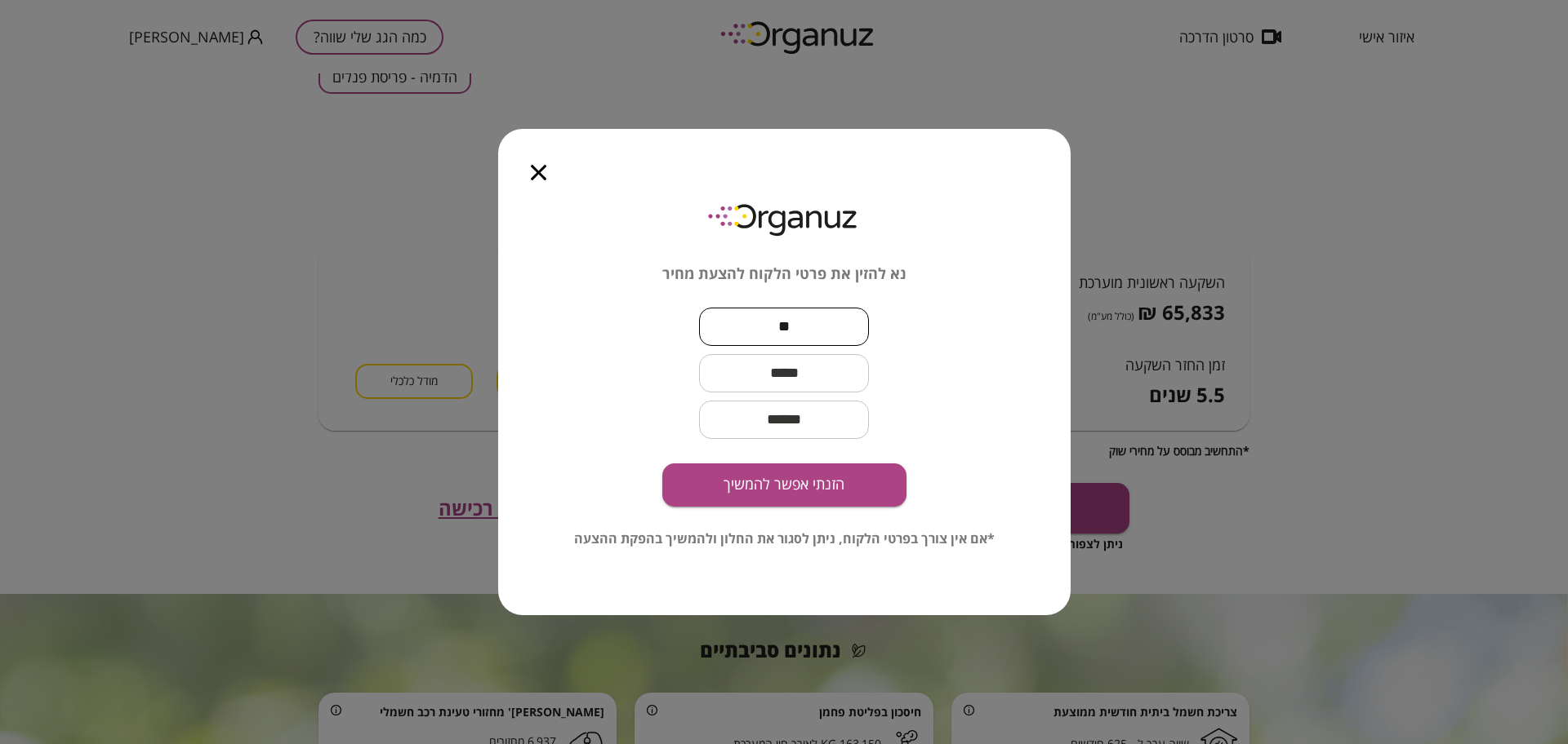
type input "*"
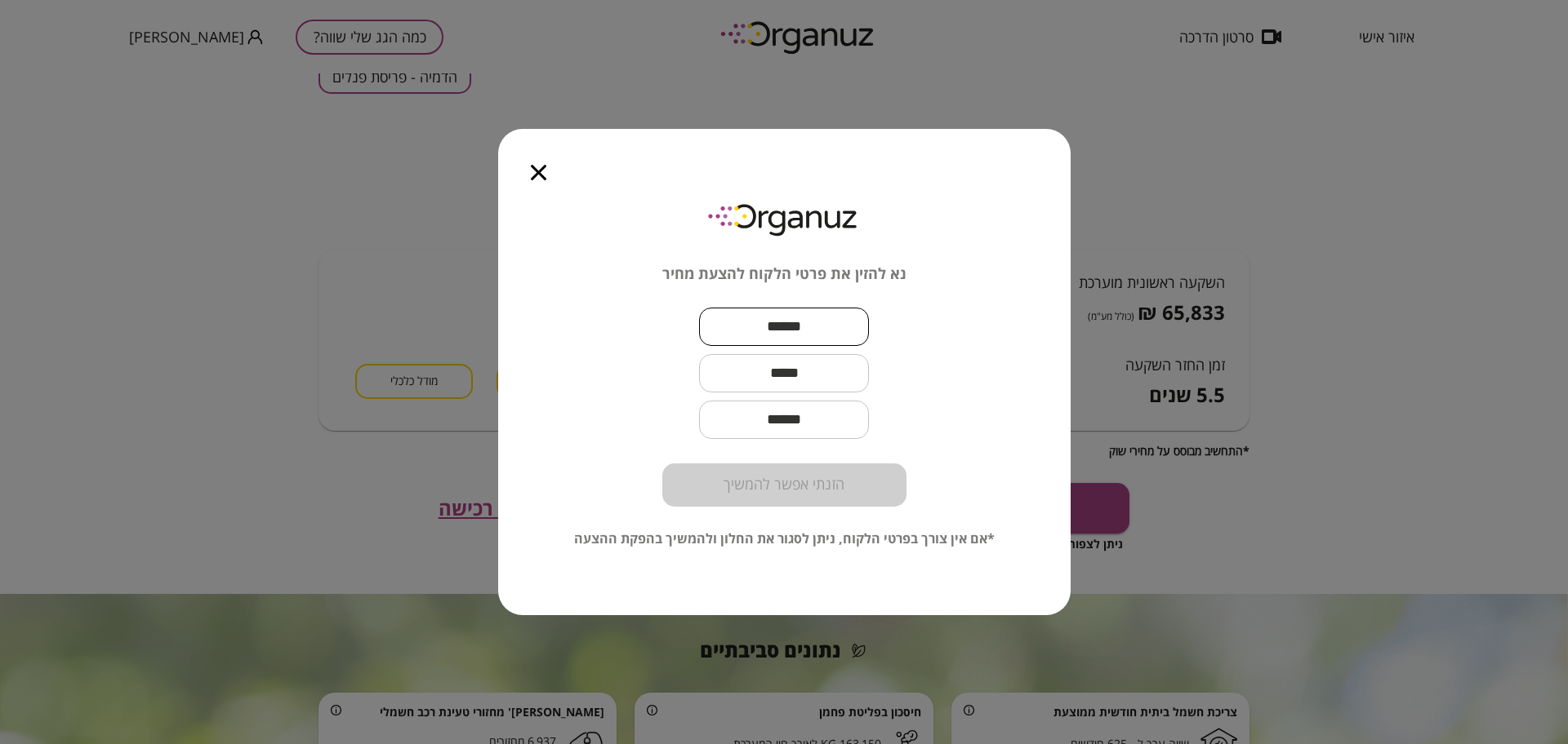
paste input "**********"
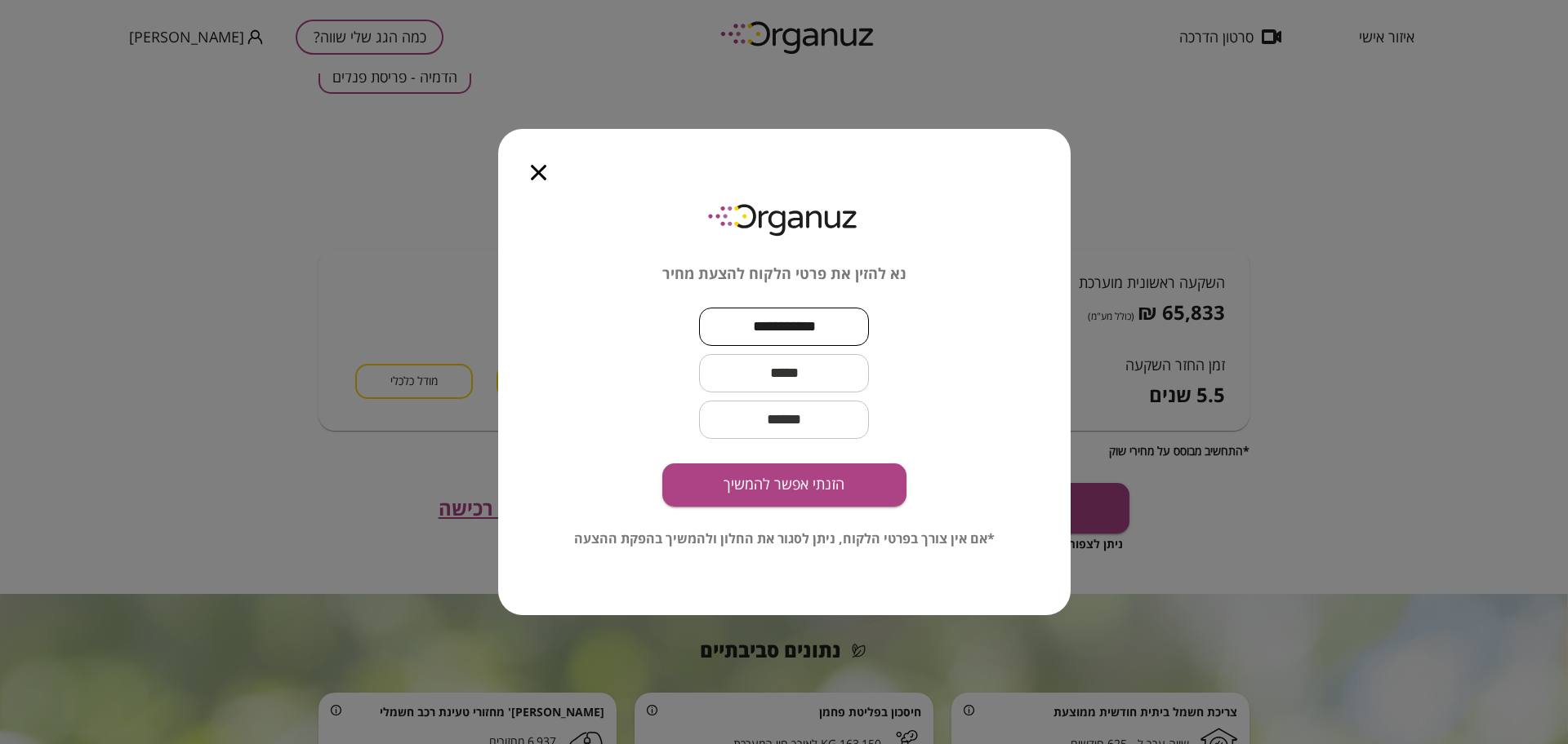
type input "**********"
click at [832, 381] on input "text" at bounding box center [784, 373] width 170 height 48
paste input "**********"
type input "**********"
click at [826, 477] on button "הזנתי אפשר להמשיך" at bounding box center [784, 485] width 244 height 43
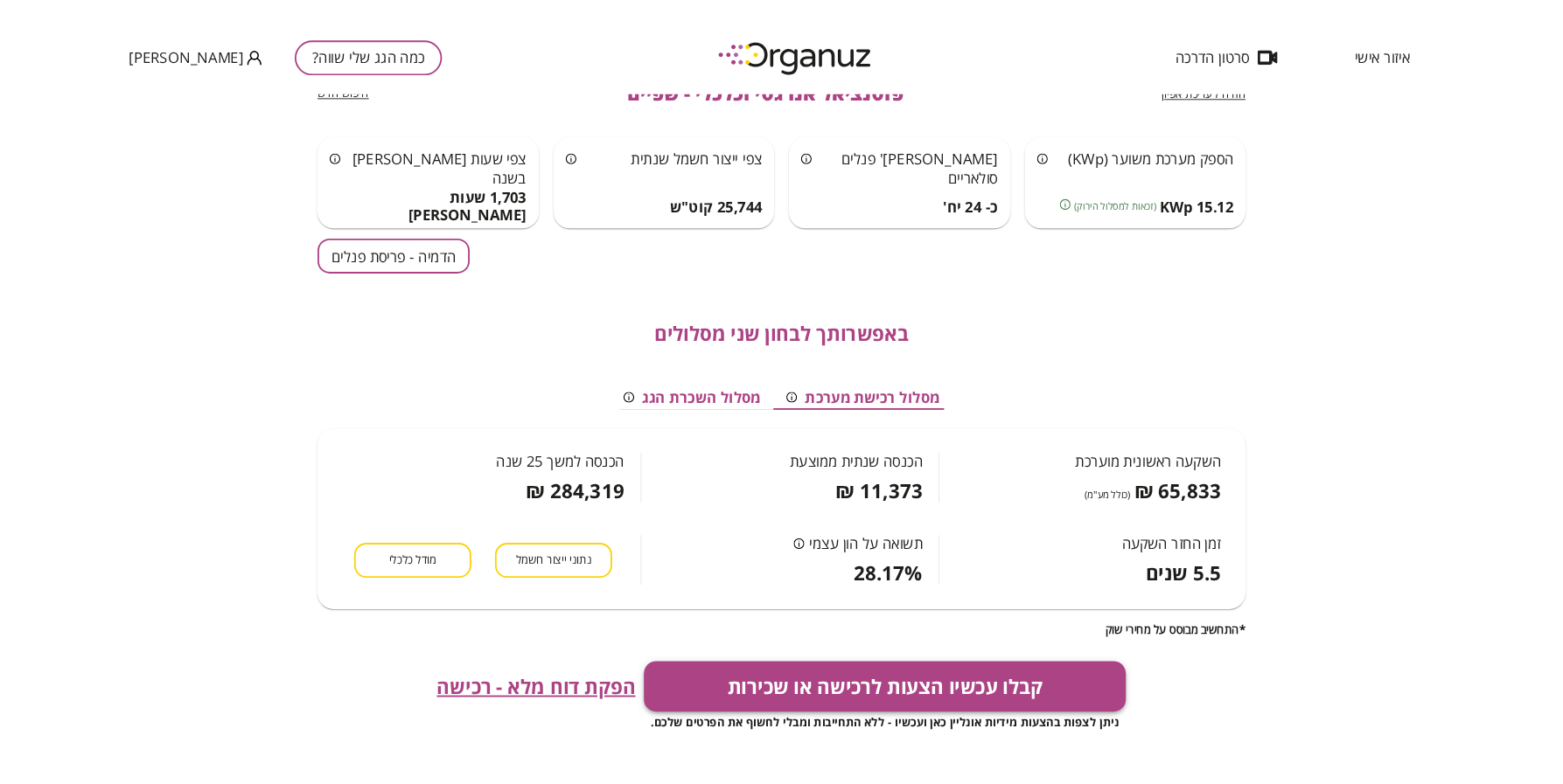
scroll to position [109, 0]
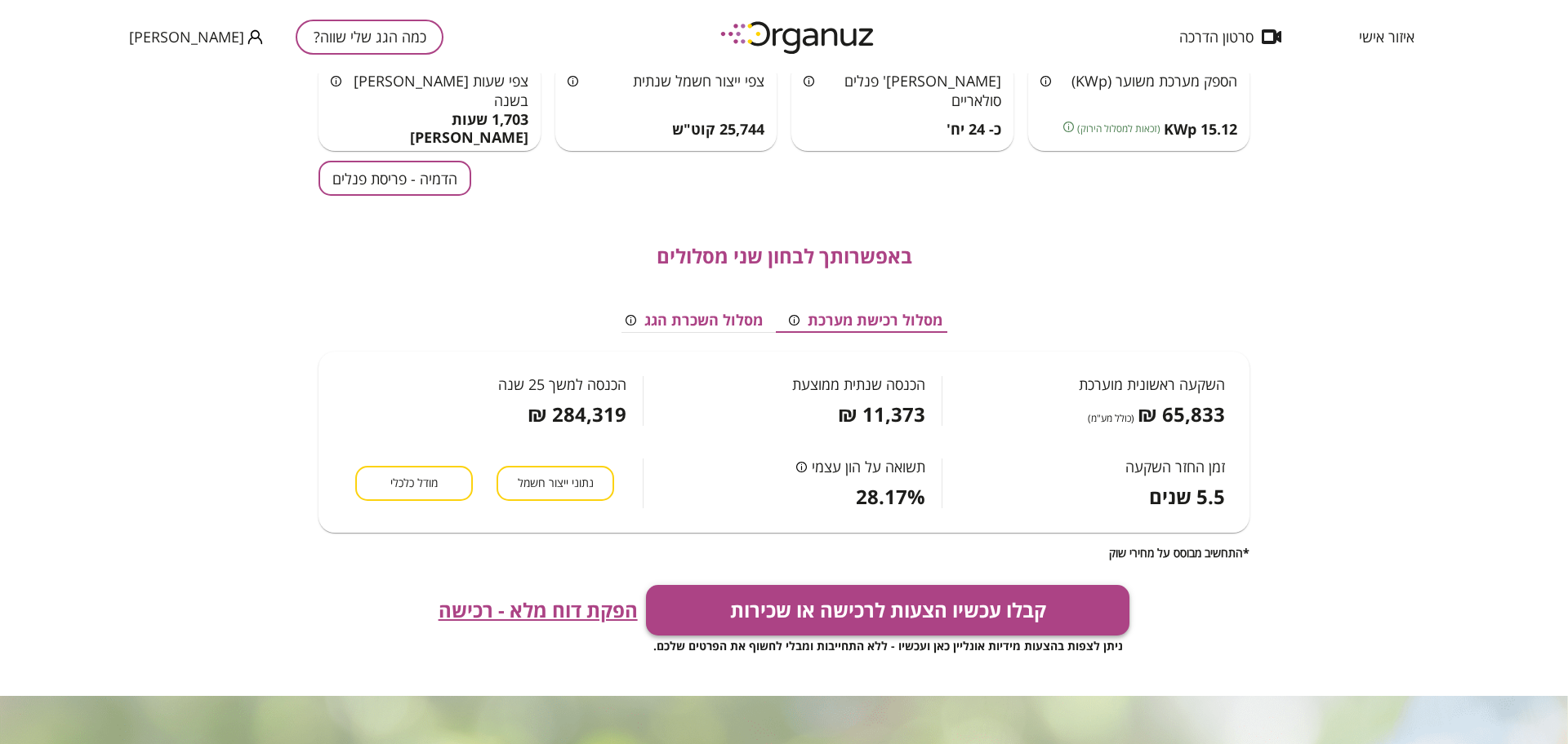
click at [869, 625] on button "קבלו עכשיו הצעות לרכישה או שכירות" at bounding box center [888, 611] width 484 height 51
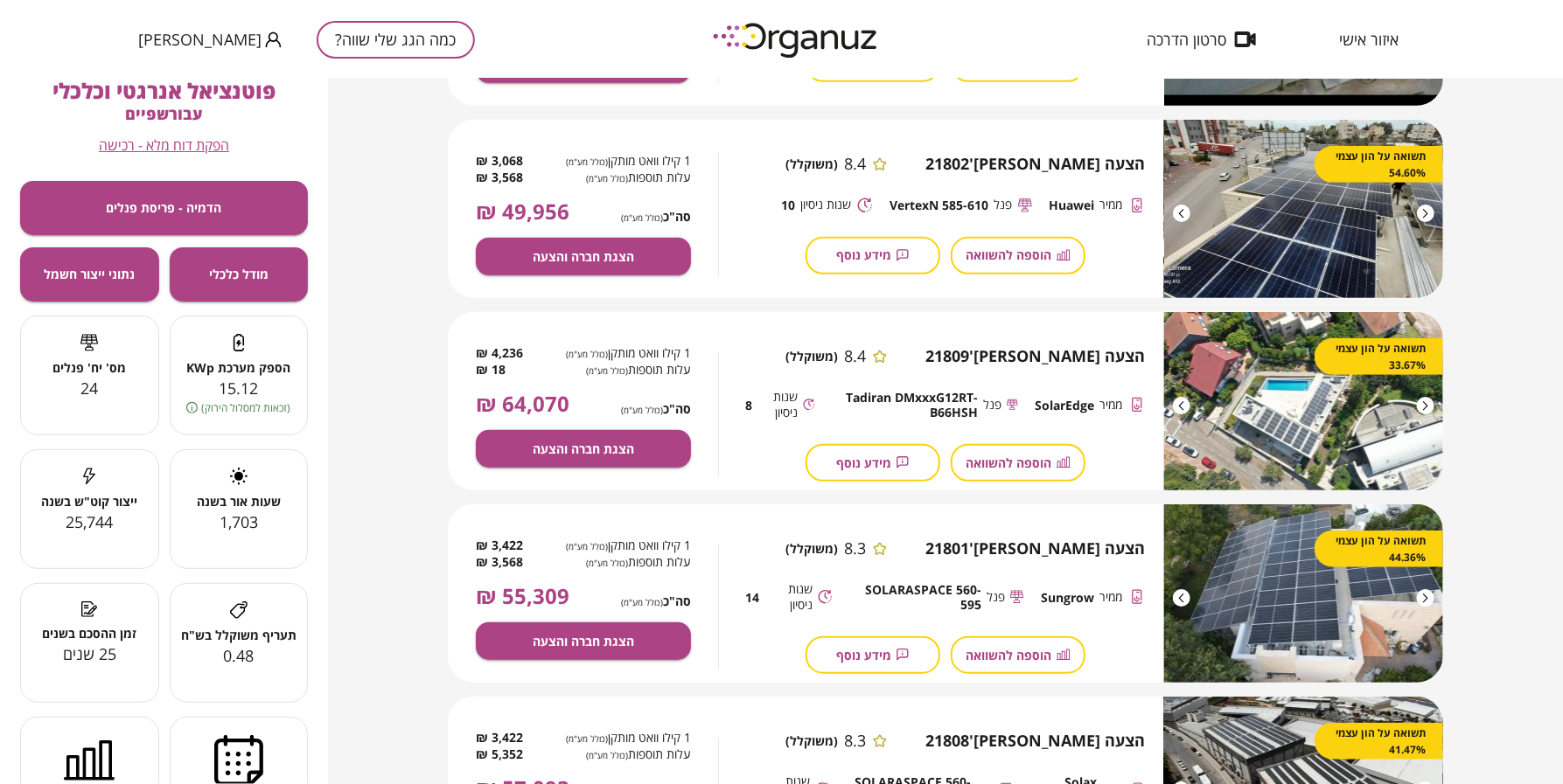
scroll to position [437, 0]
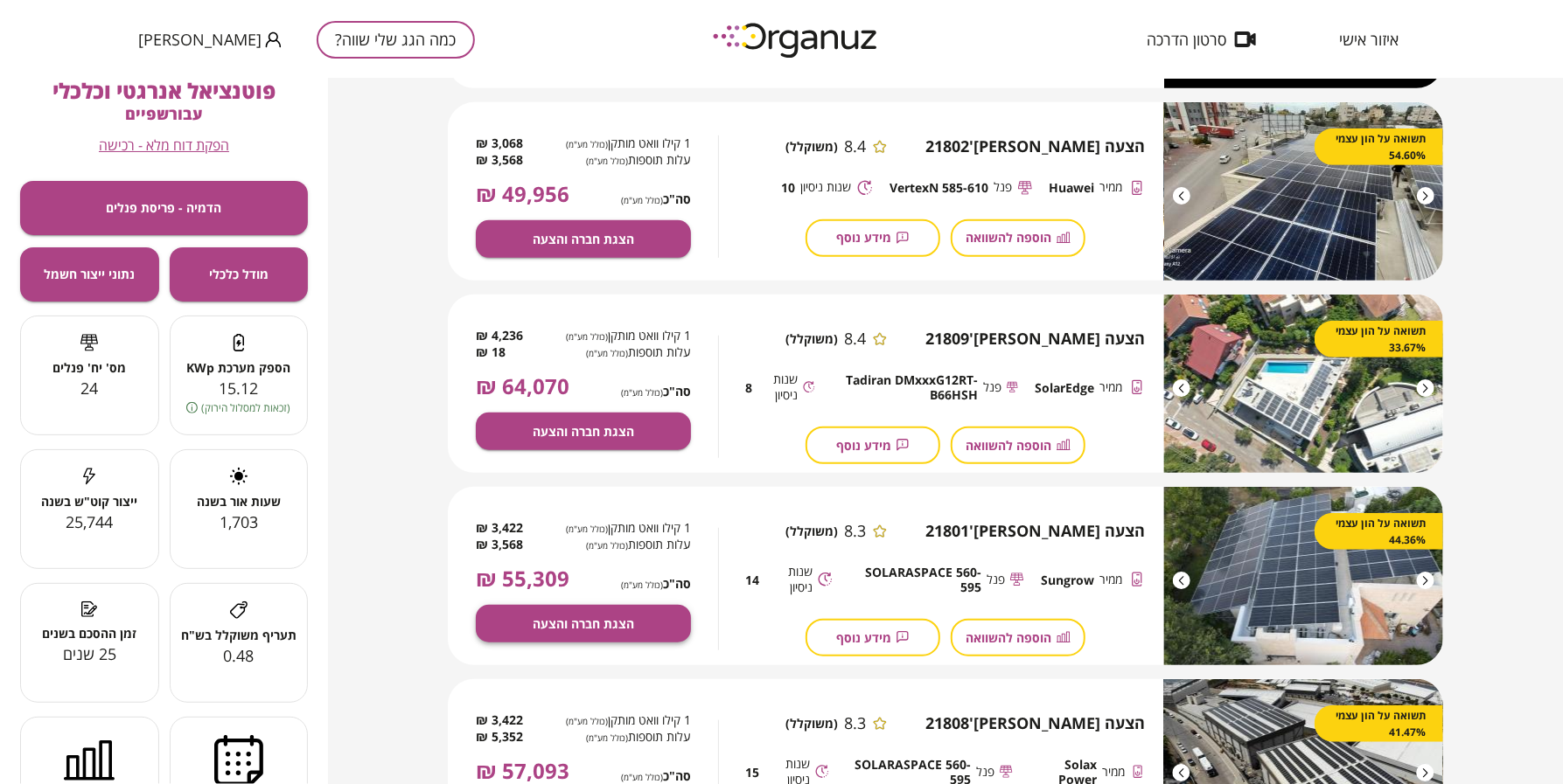
click at [637, 614] on button "הצגת חברה והצעה" at bounding box center [583, 624] width 216 height 38
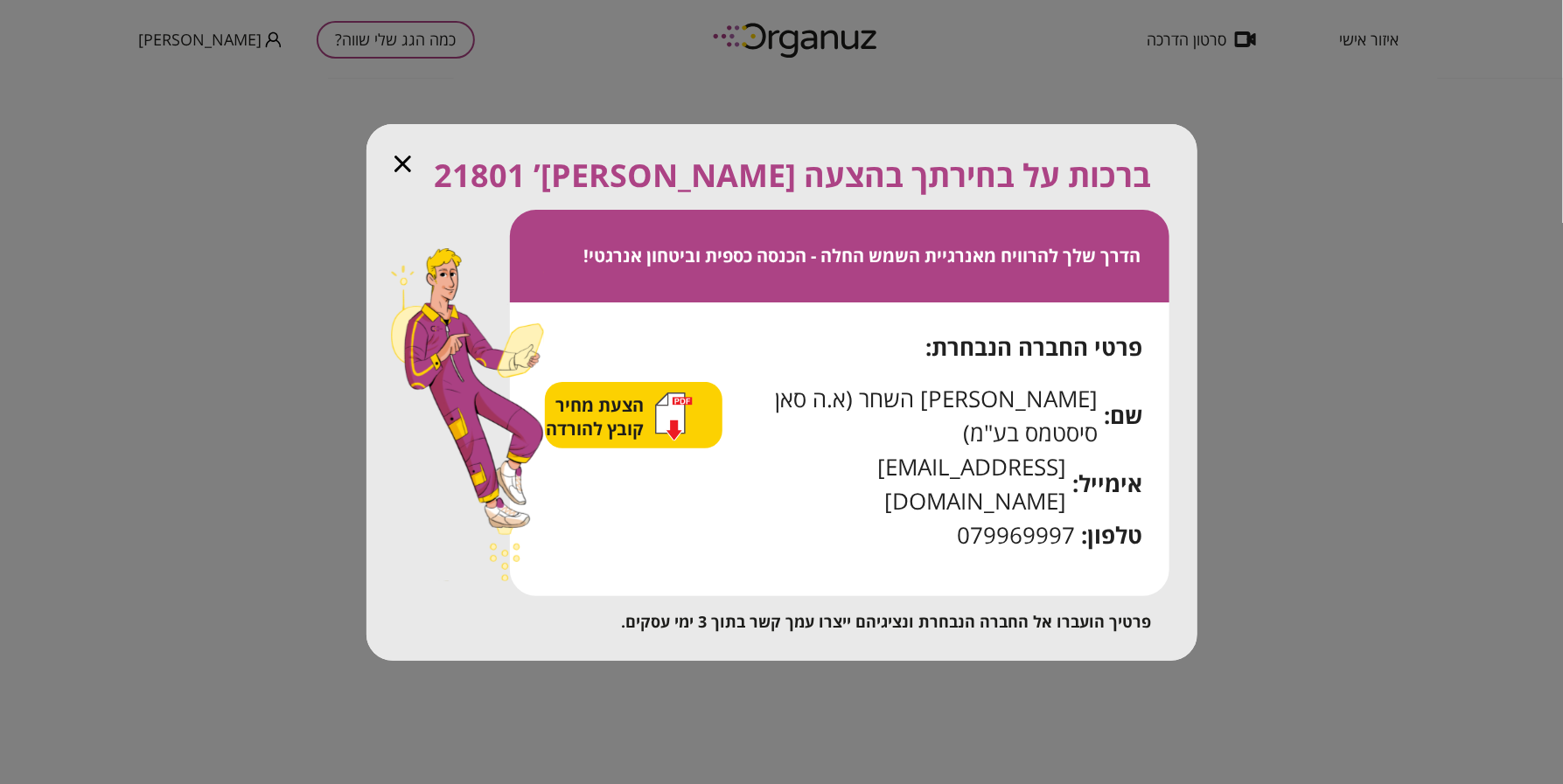
click at [674, 441] on div "הצעת מחיר קובץ להורדה" at bounding box center [619, 417] width 147 height 49
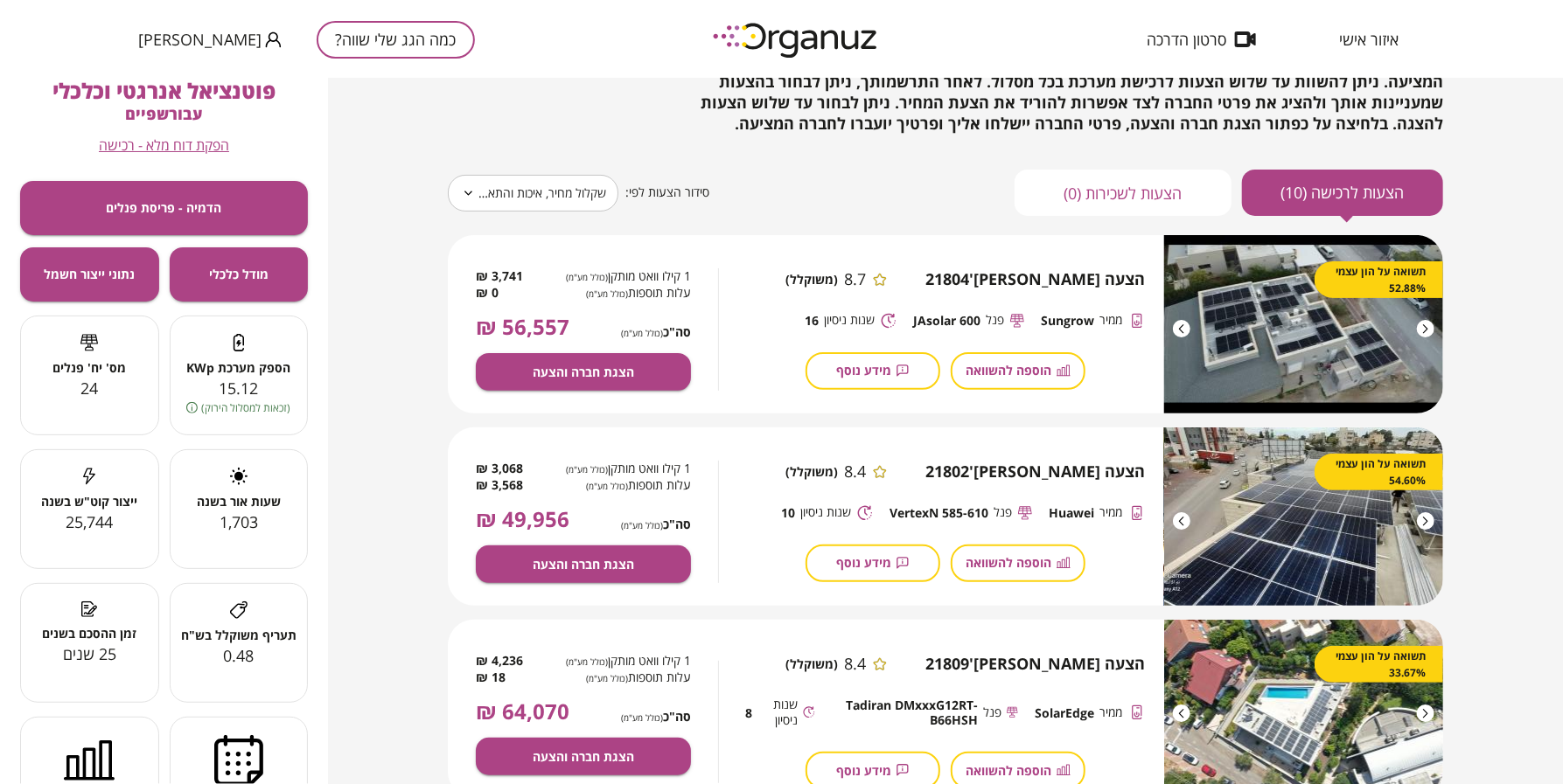
scroll to position [109, 0]
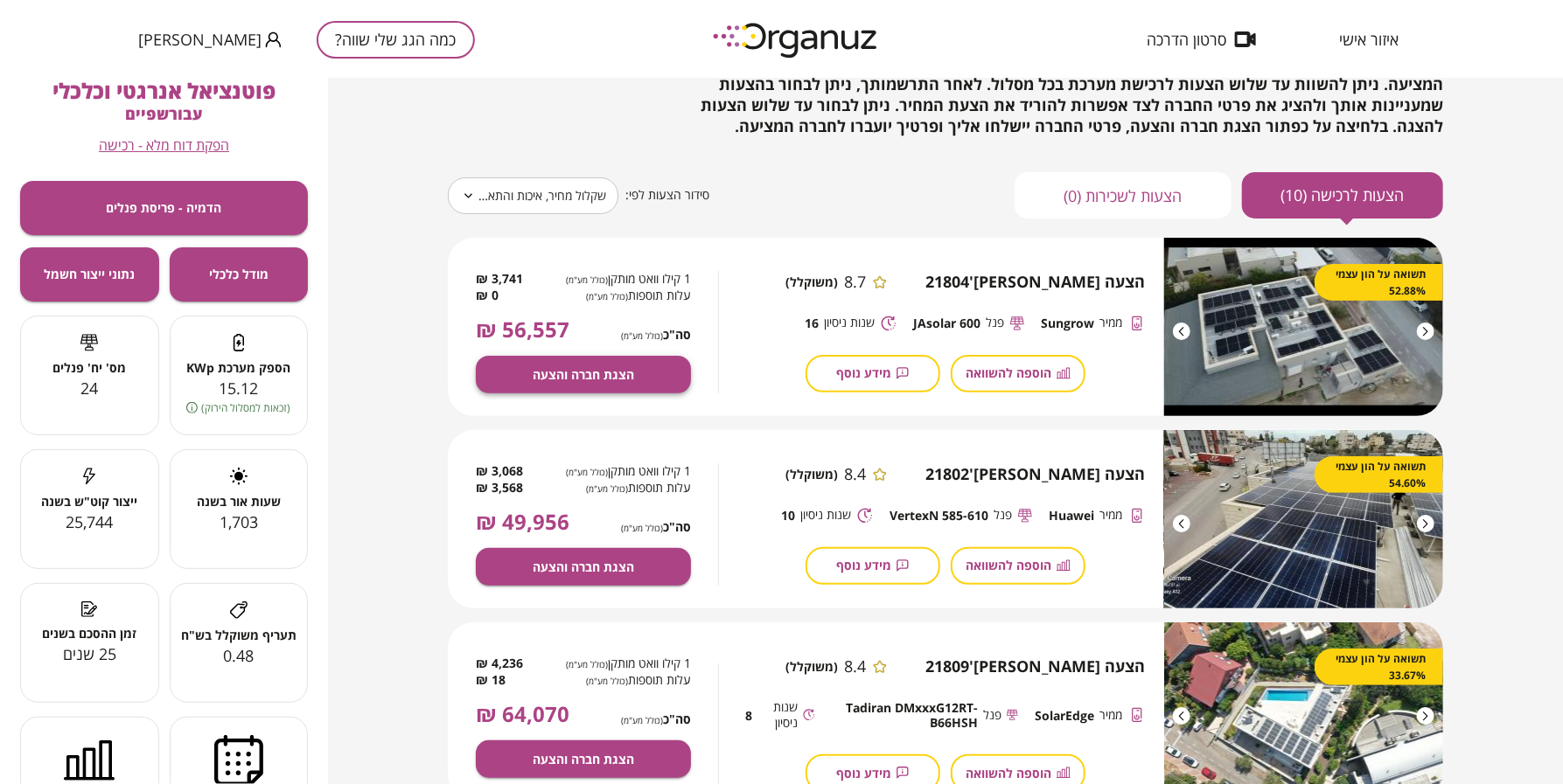
click at [630, 364] on button "הצגת חברה והצעה" at bounding box center [583, 374] width 216 height 38
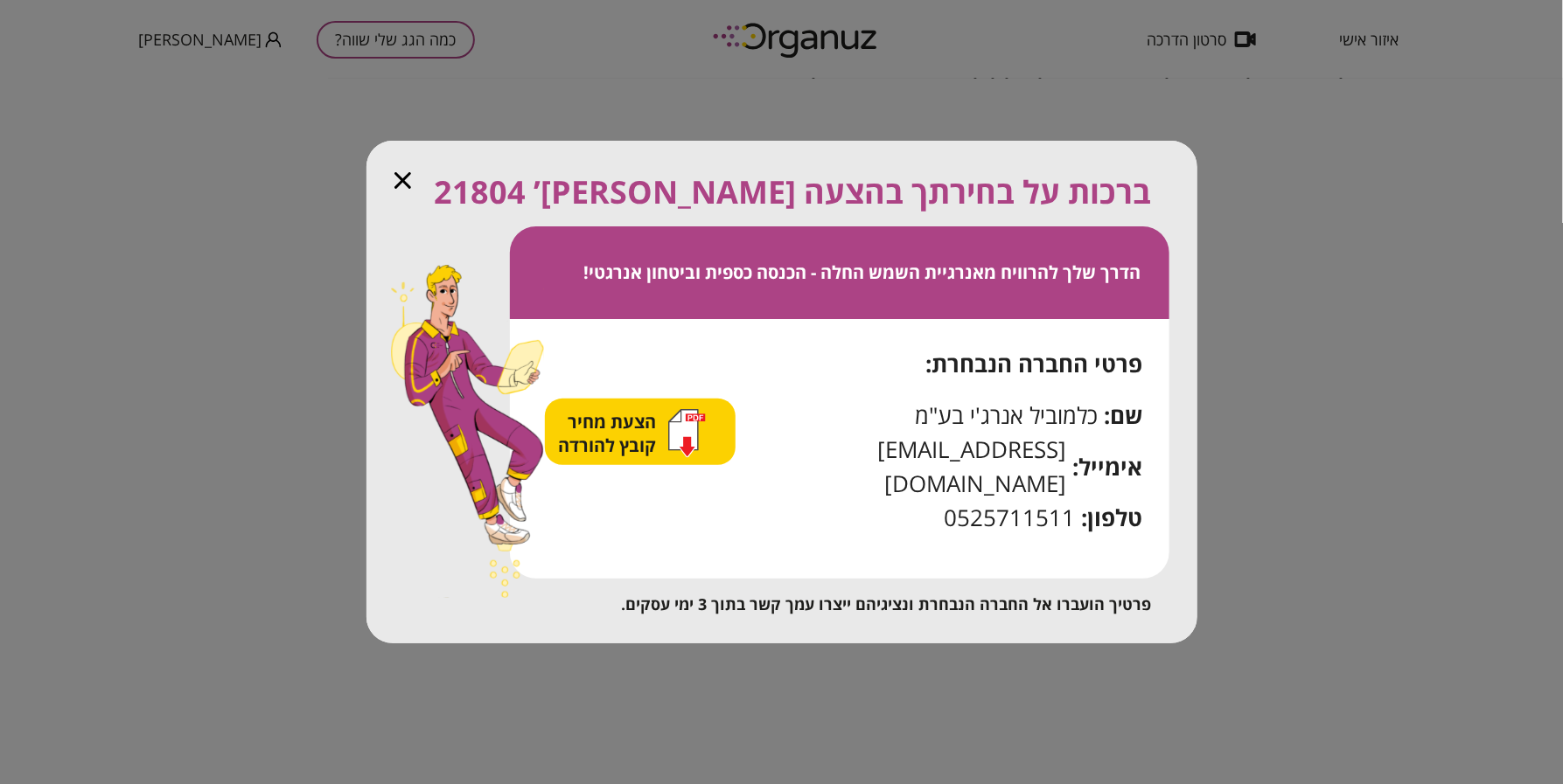
click at [611, 438] on span "הצעת מחיר קובץ להורדה" at bounding box center [610, 434] width 103 height 47
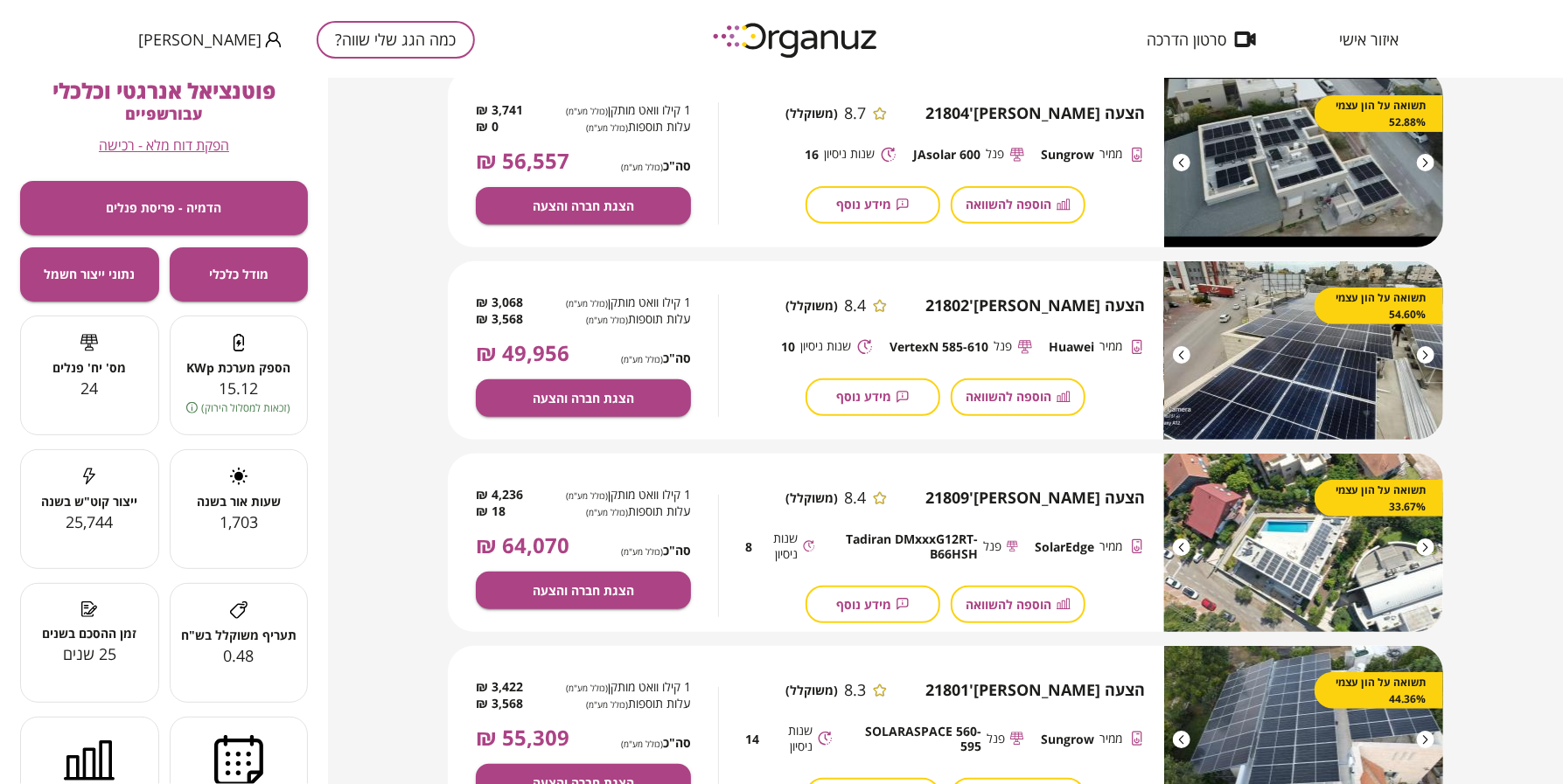
scroll to position [328, 0]
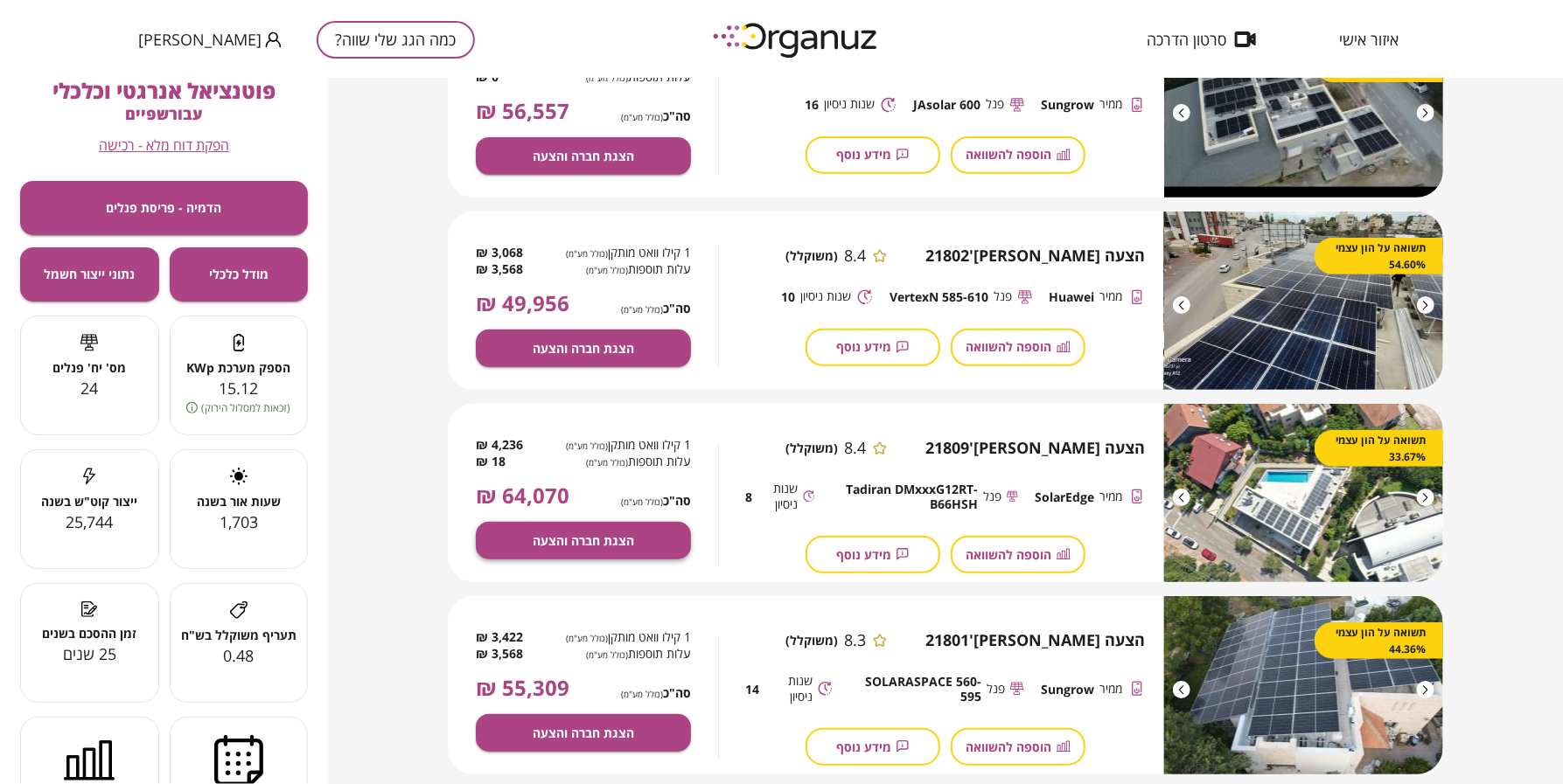
click at [560, 539] on span "הצגת חברה והצעה" at bounding box center [583, 540] width 102 height 15
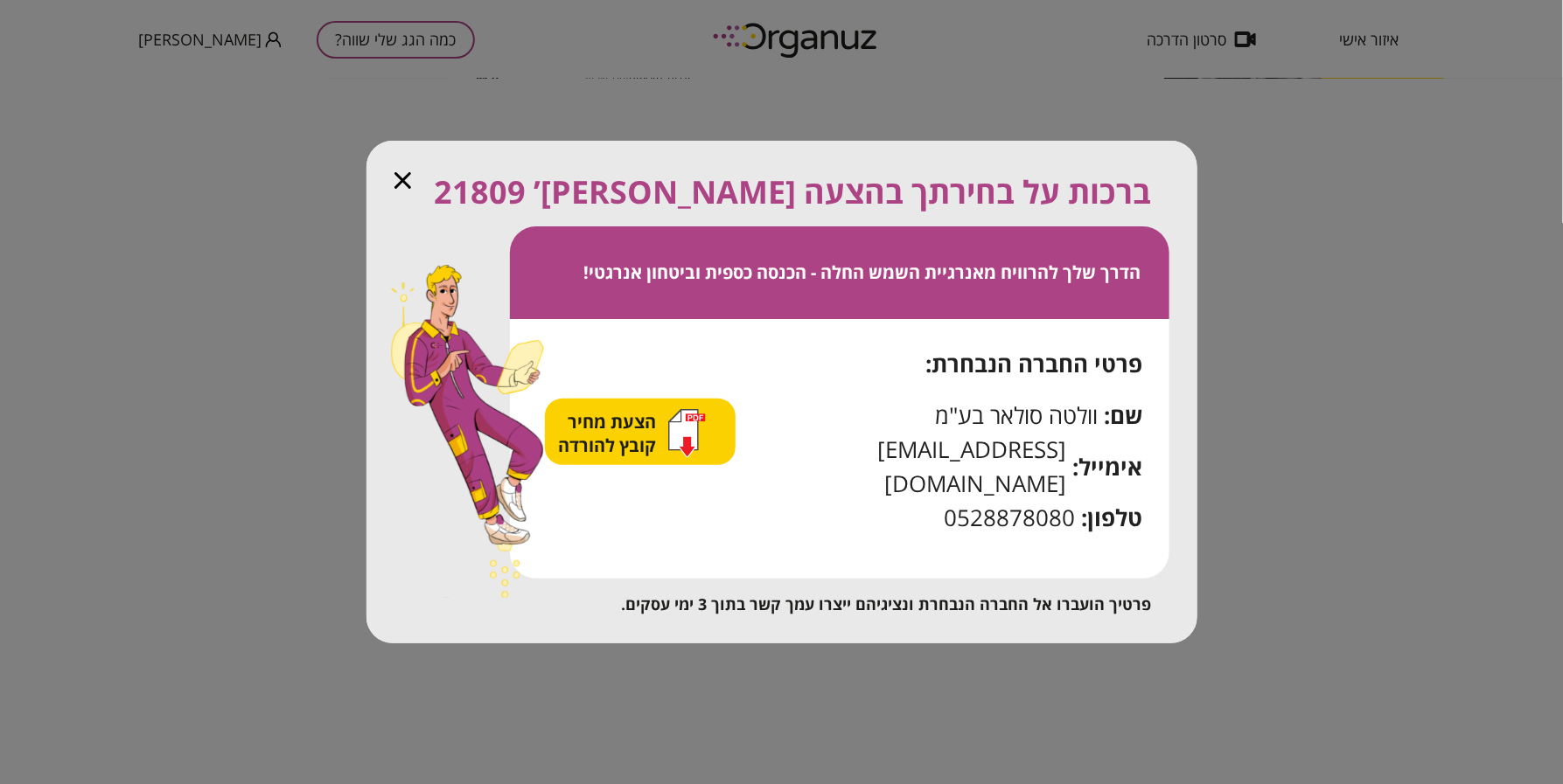
click at [647, 453] on span "הצעת מחיר קובץ להורדה" at bounding box center [610, 434] width 103 height 47
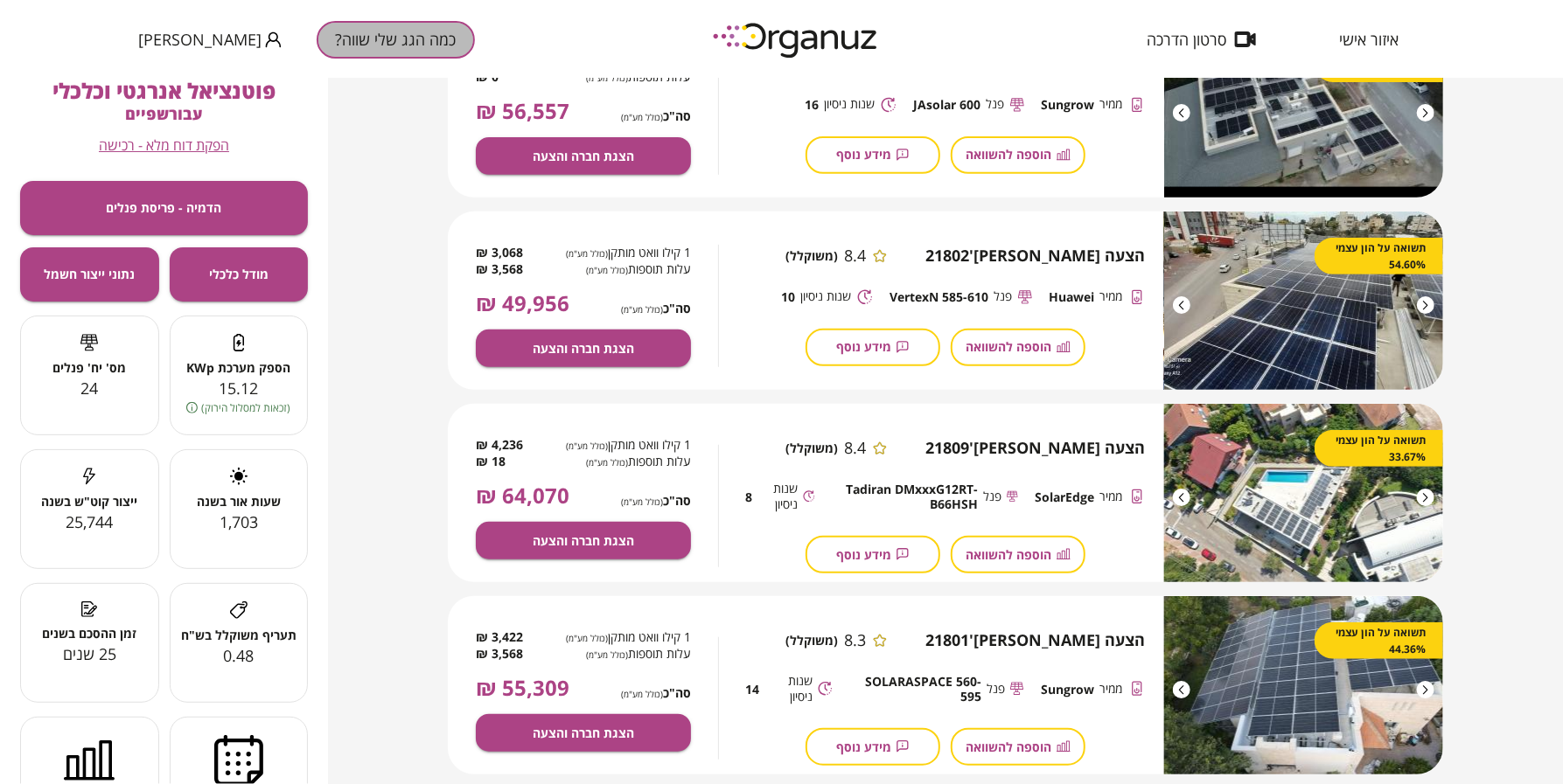
click at [354, 36] on button "כמה הגג שלי שווה?" at bounding box center [395, 39] width 159 height 38
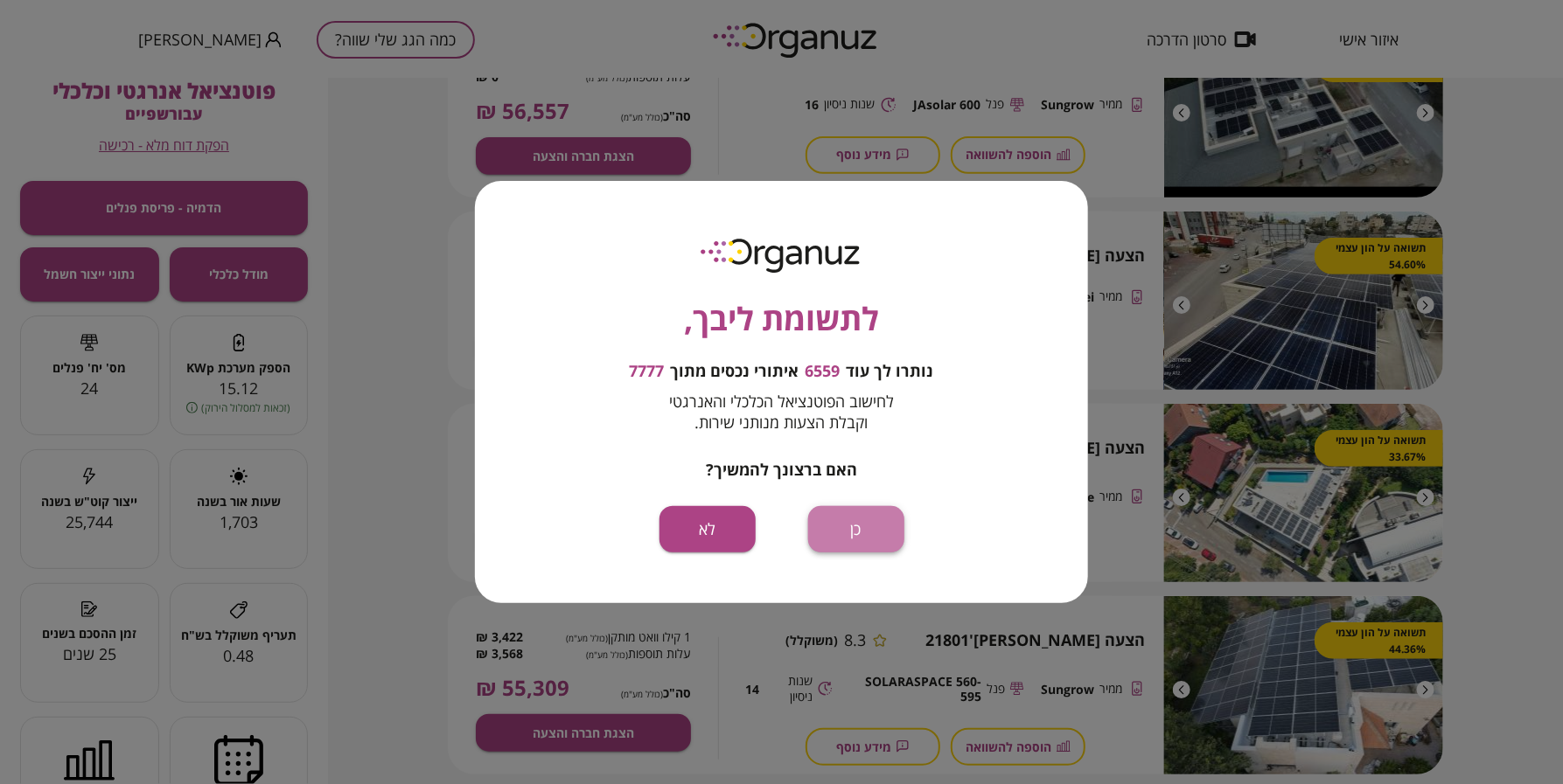
click at [866, 522] on button "כן" at bounding box center [856, 529] width 96 height 46
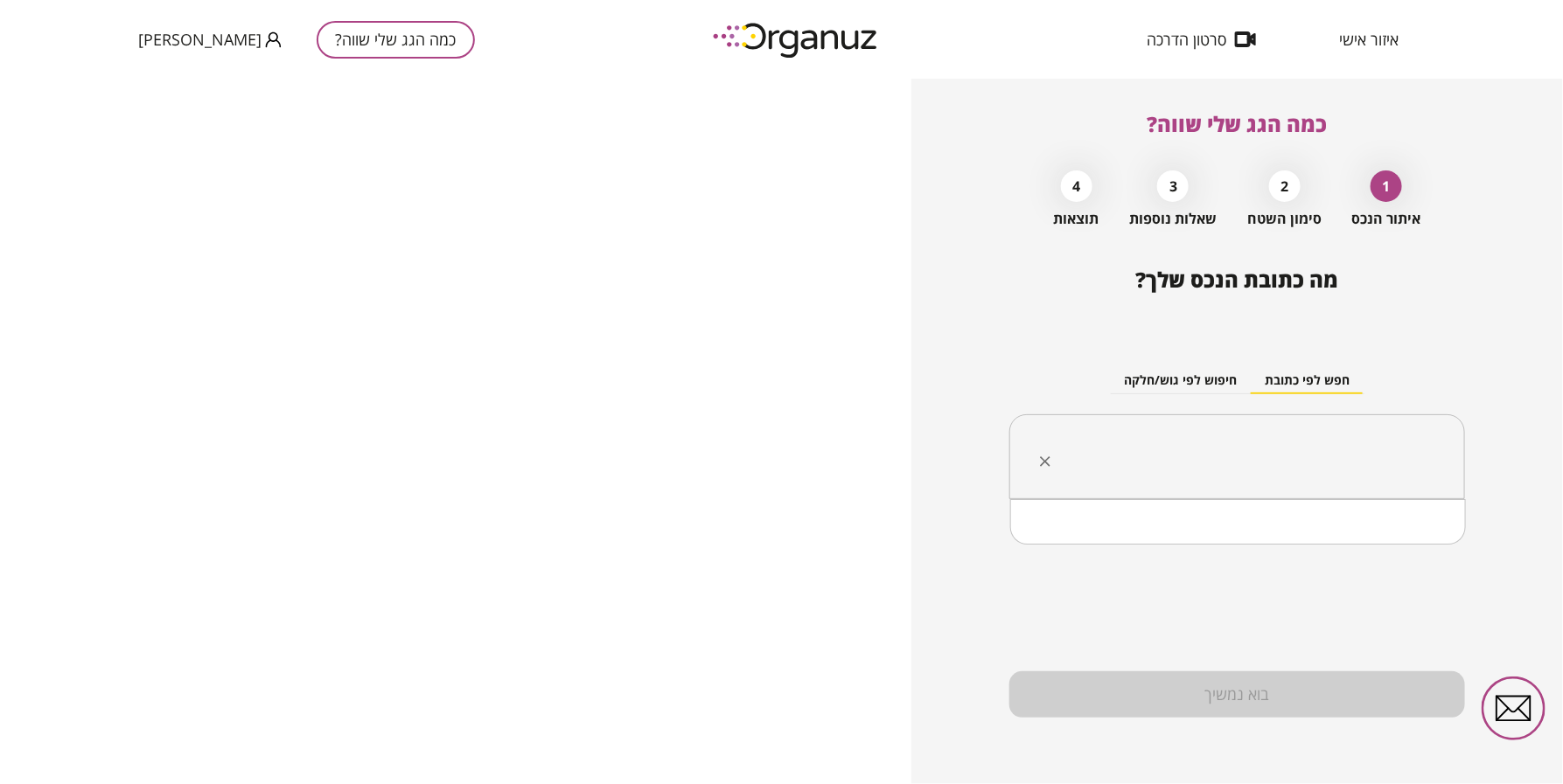
click at [1275, 451] on input "text" at bounding box center [1243, 457] width 400 height 44
paste input "**********"
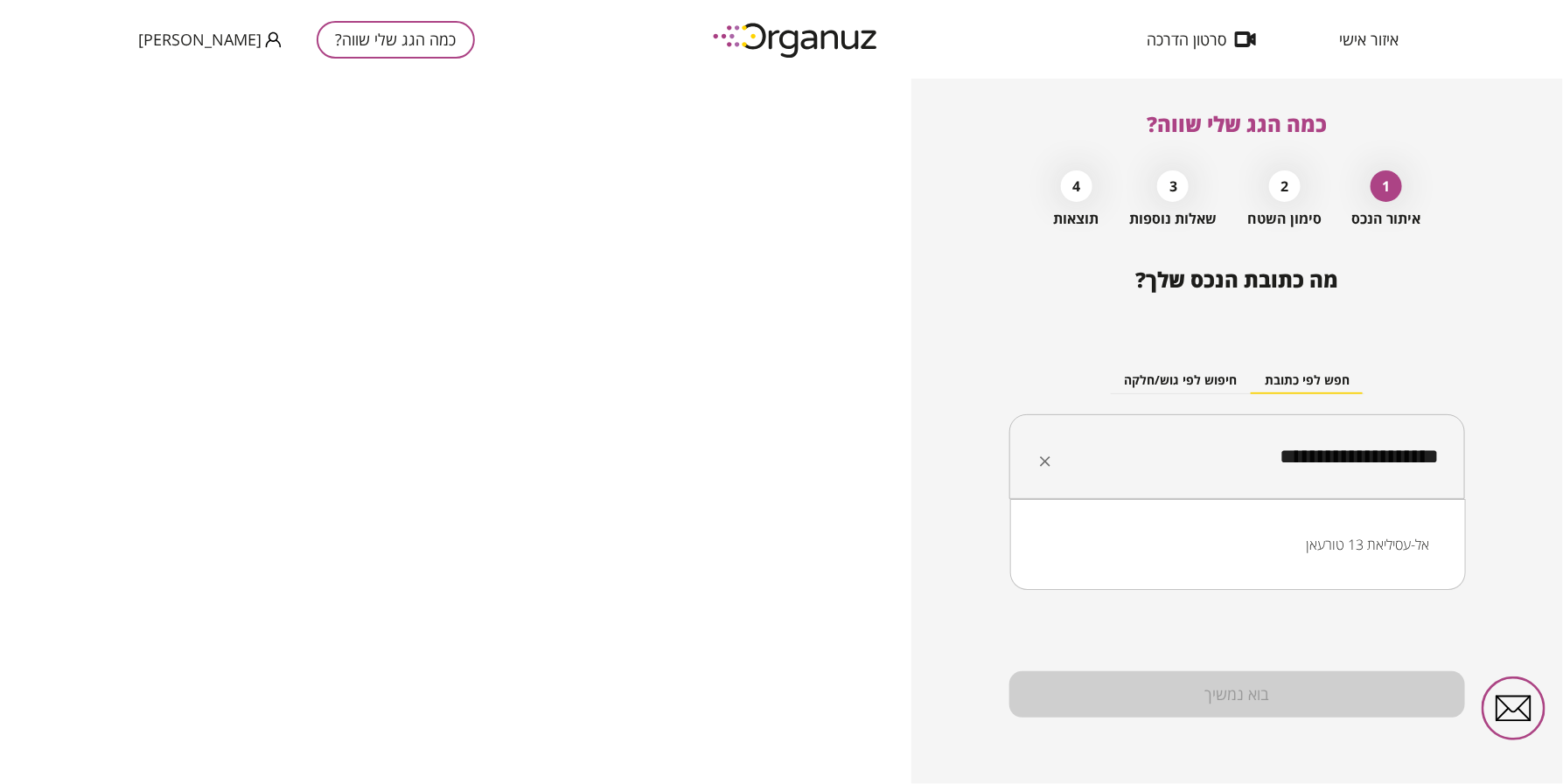
click at [1309, 544] on li "אל-עסיליאת 13 טורעאן" at bounding box center [1238, 545] width 410 height 32
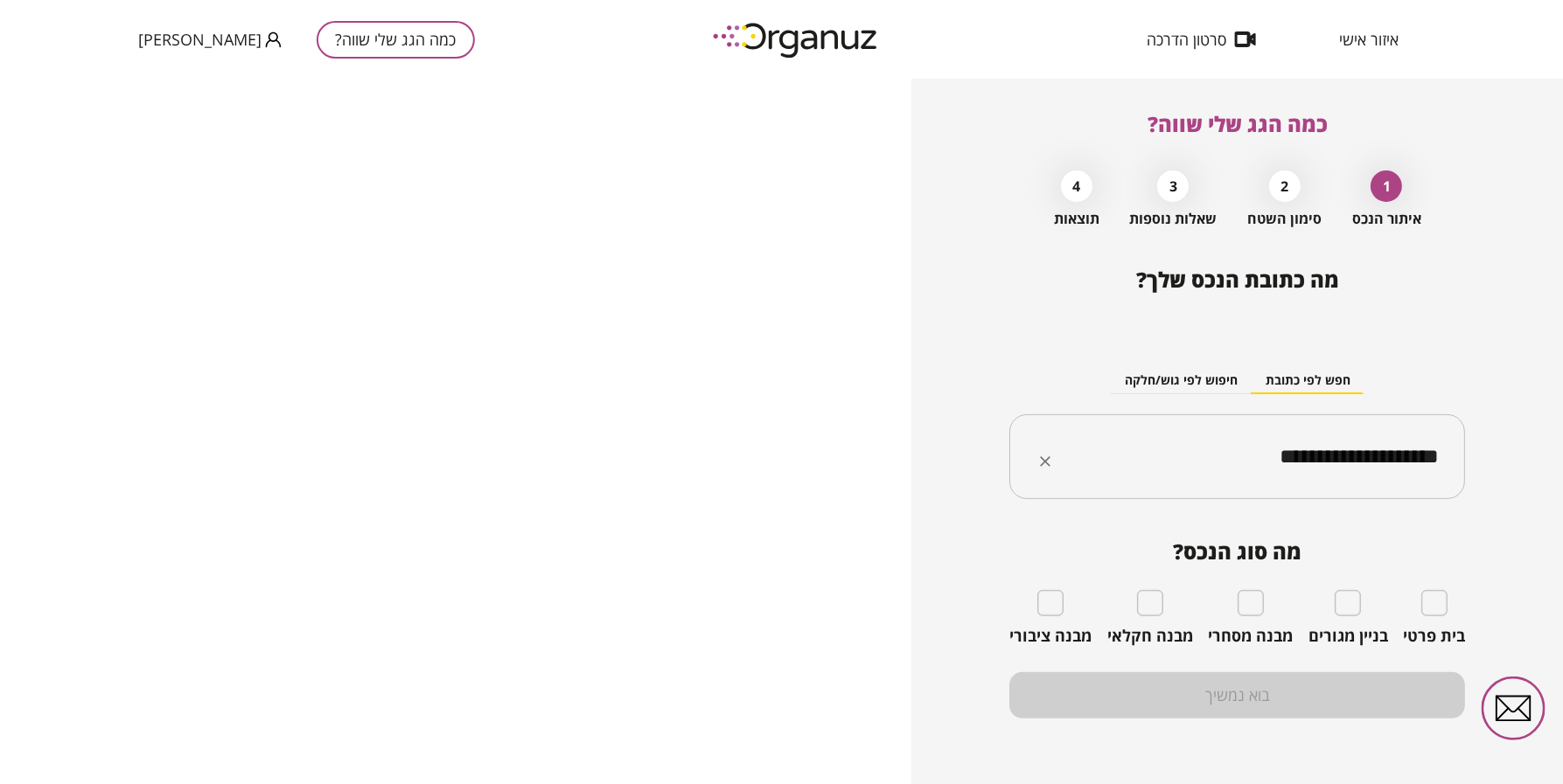
type input "**********"
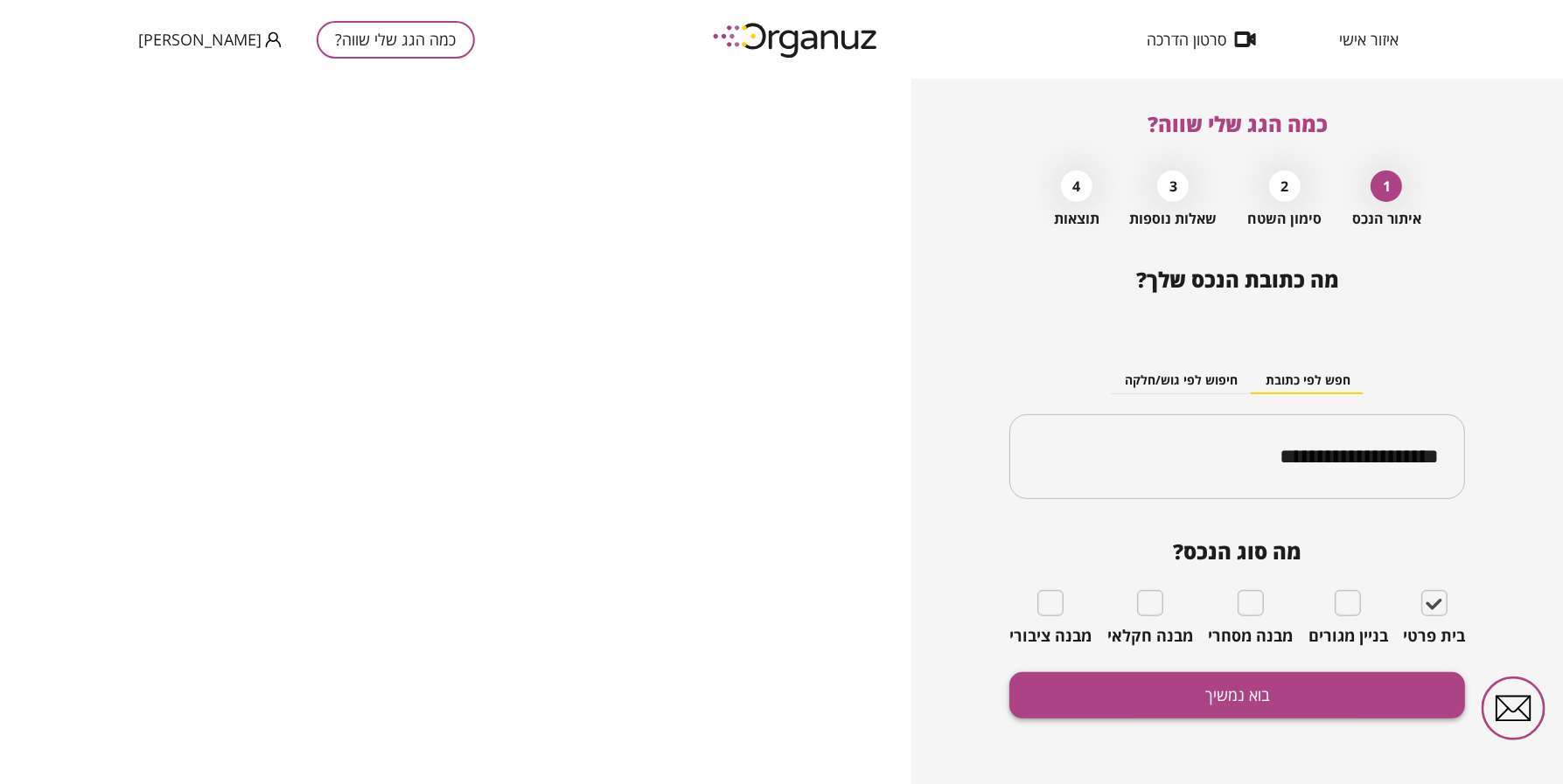
click at [1296, 696] on button "בוא נמשיך" at bounding box center [1237, 696] width 456 height 46
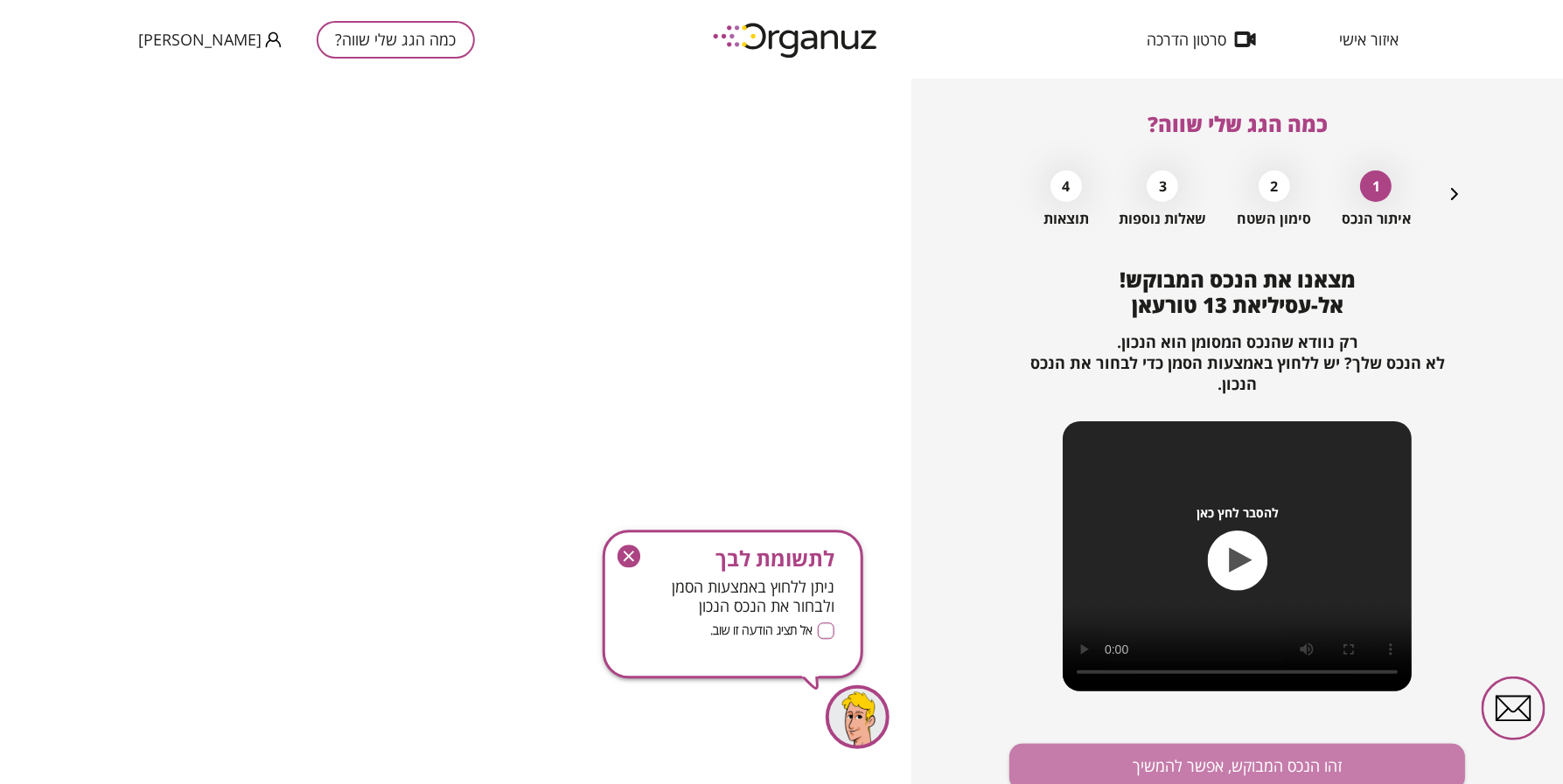
click at [1234, 722] on div "מצאנו את הנכס המבוקש! אל-עסיליאת 13 טורעאן רק נוודא שהנכס המסומן הוא הנכון. לא …" at bounding box center [1237, 562] width 456 height 590
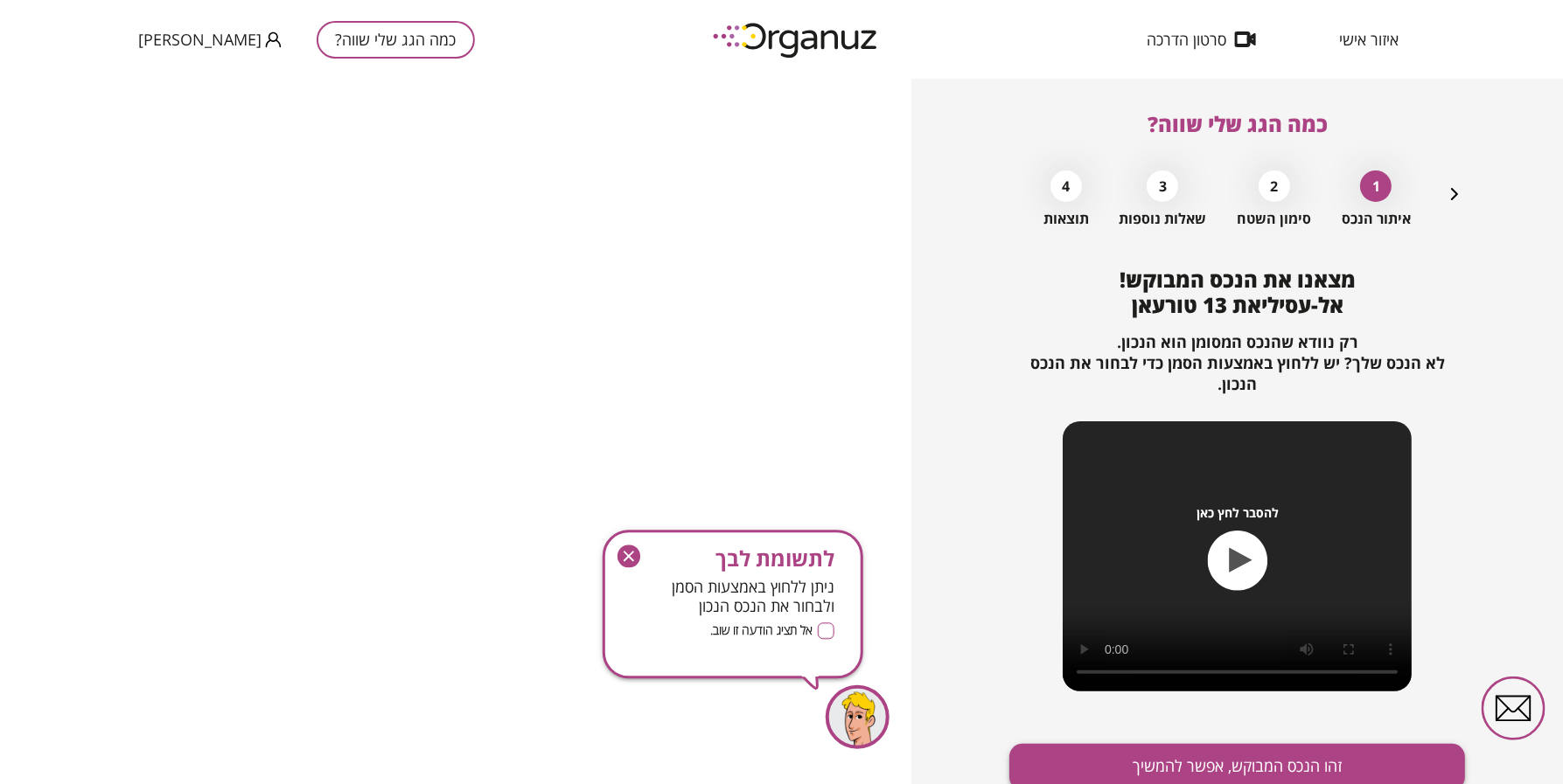
click at [1146, 759] on button "זהו הנכס המבוקש, אפשר להמשיך" at bounding box center [1237, 766] width 456 height 46
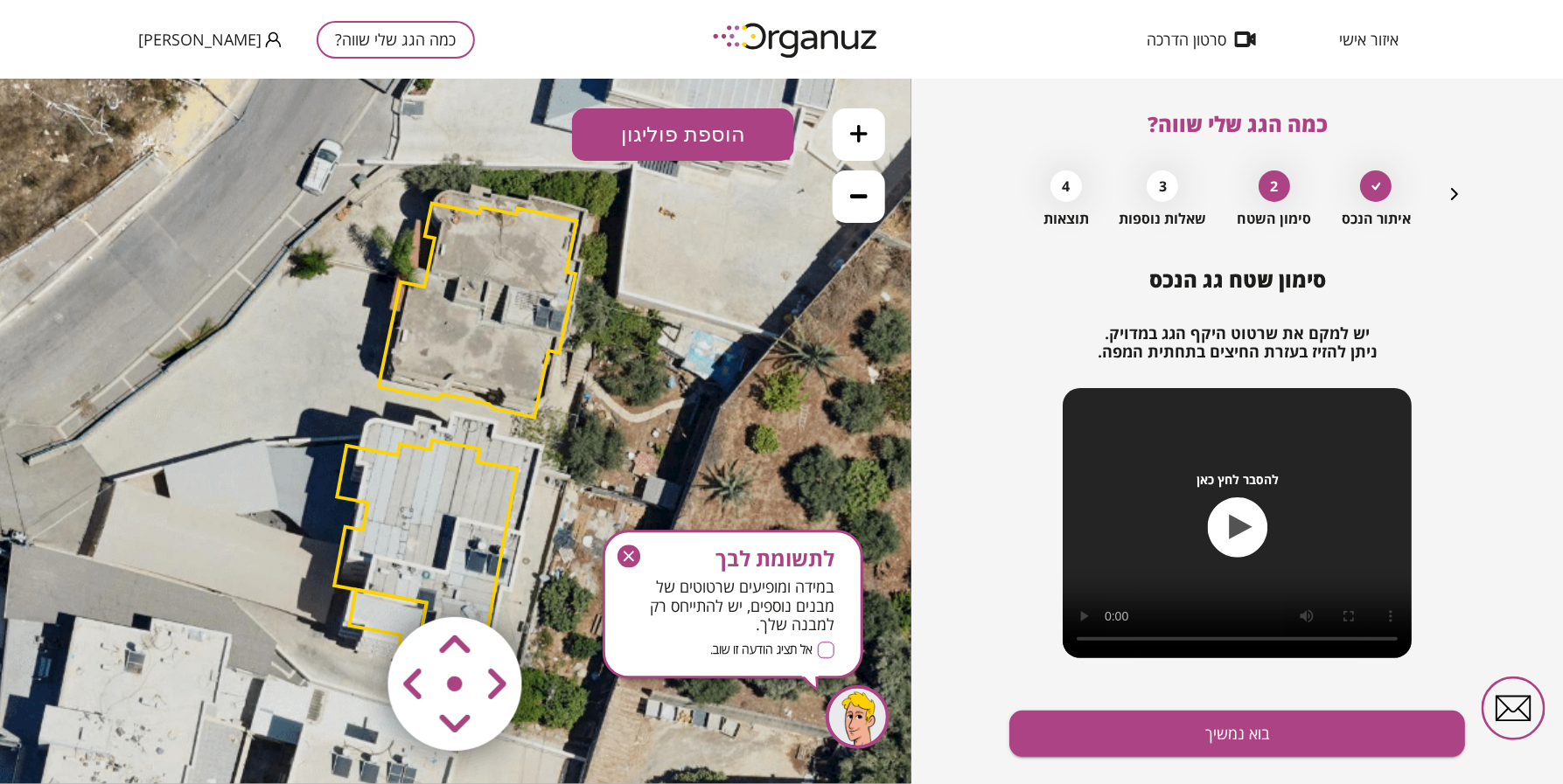
click at [635, 555] on icon "button" at bounding box center [629, 557] width 23 height 23
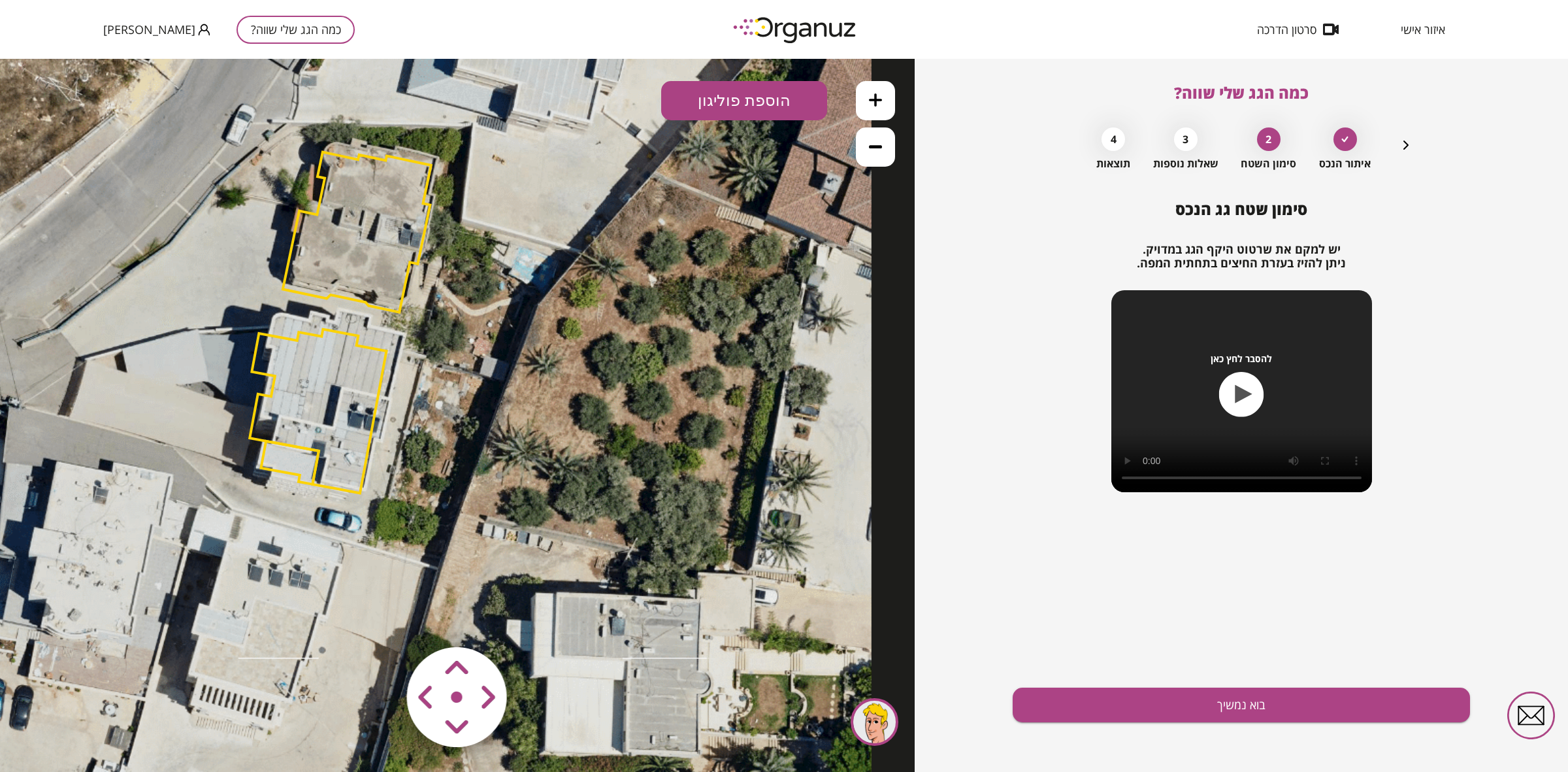
click at [321, 354] on polygon at bounding box center [317, 411] width 137 height 164
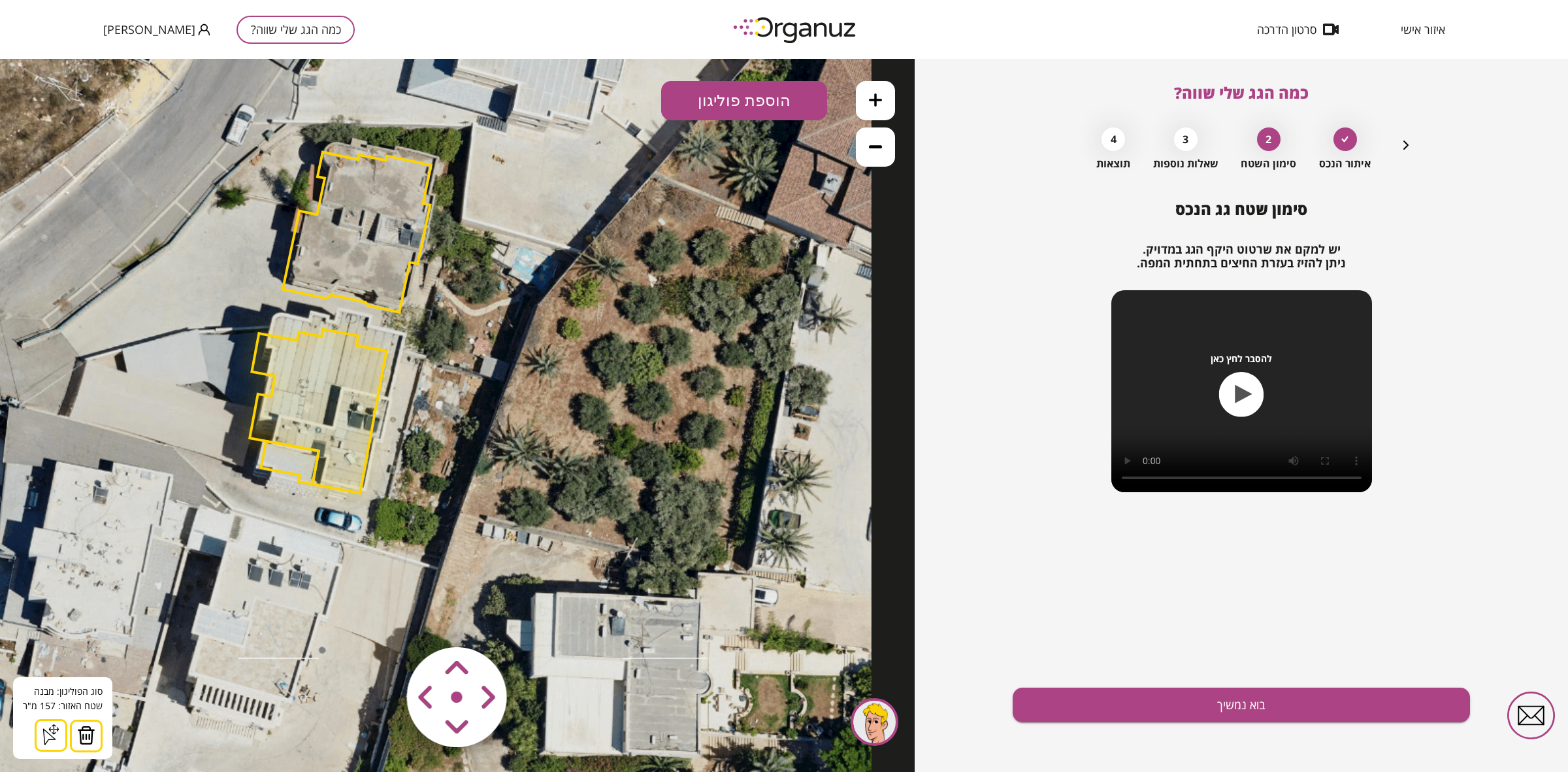
click at [884, 96] on button at bounding box center [876, 101] width 39 height 39
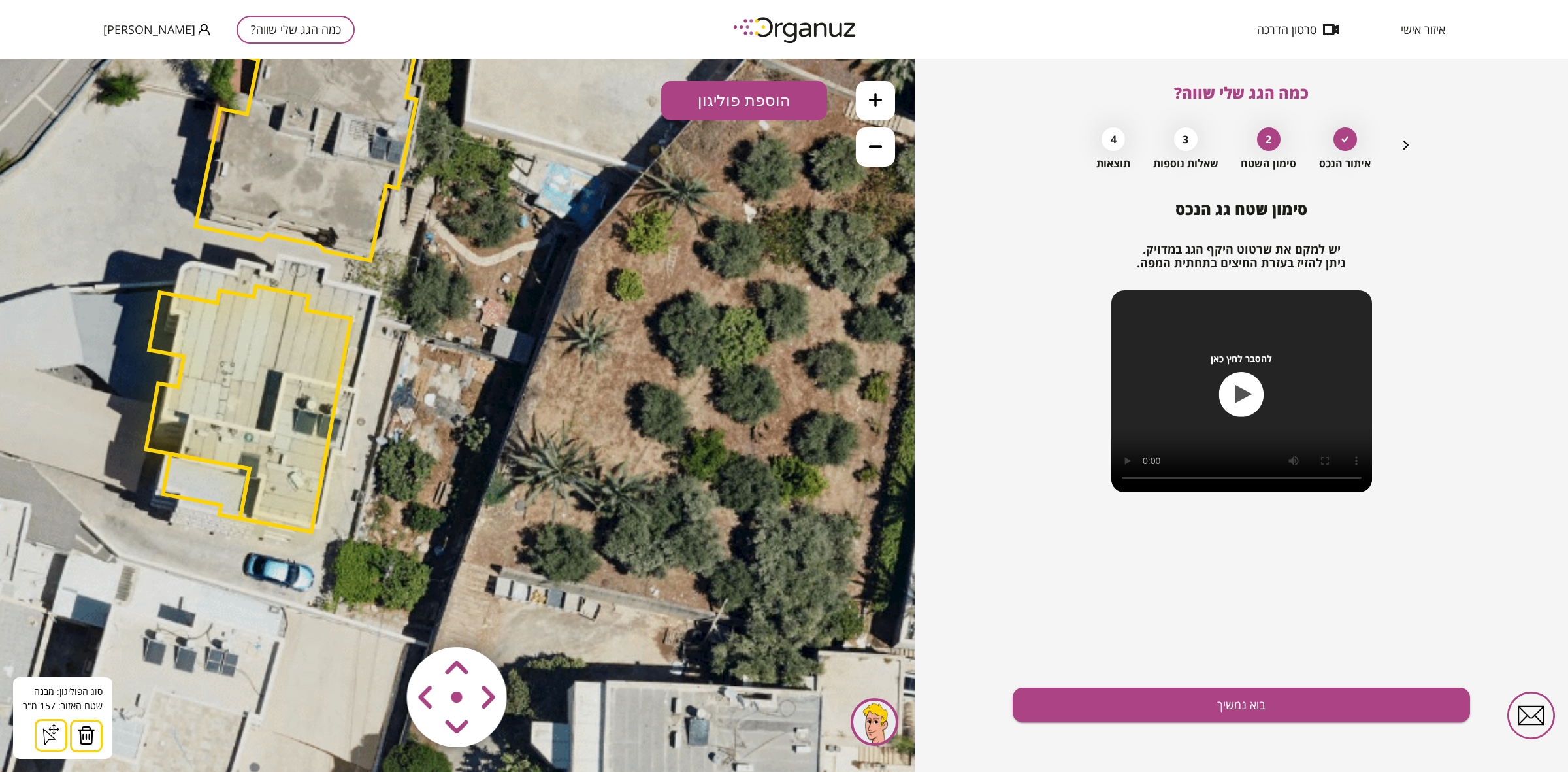
click at [884, 96] on button at bounding box center [876, 101] width 39 height 39
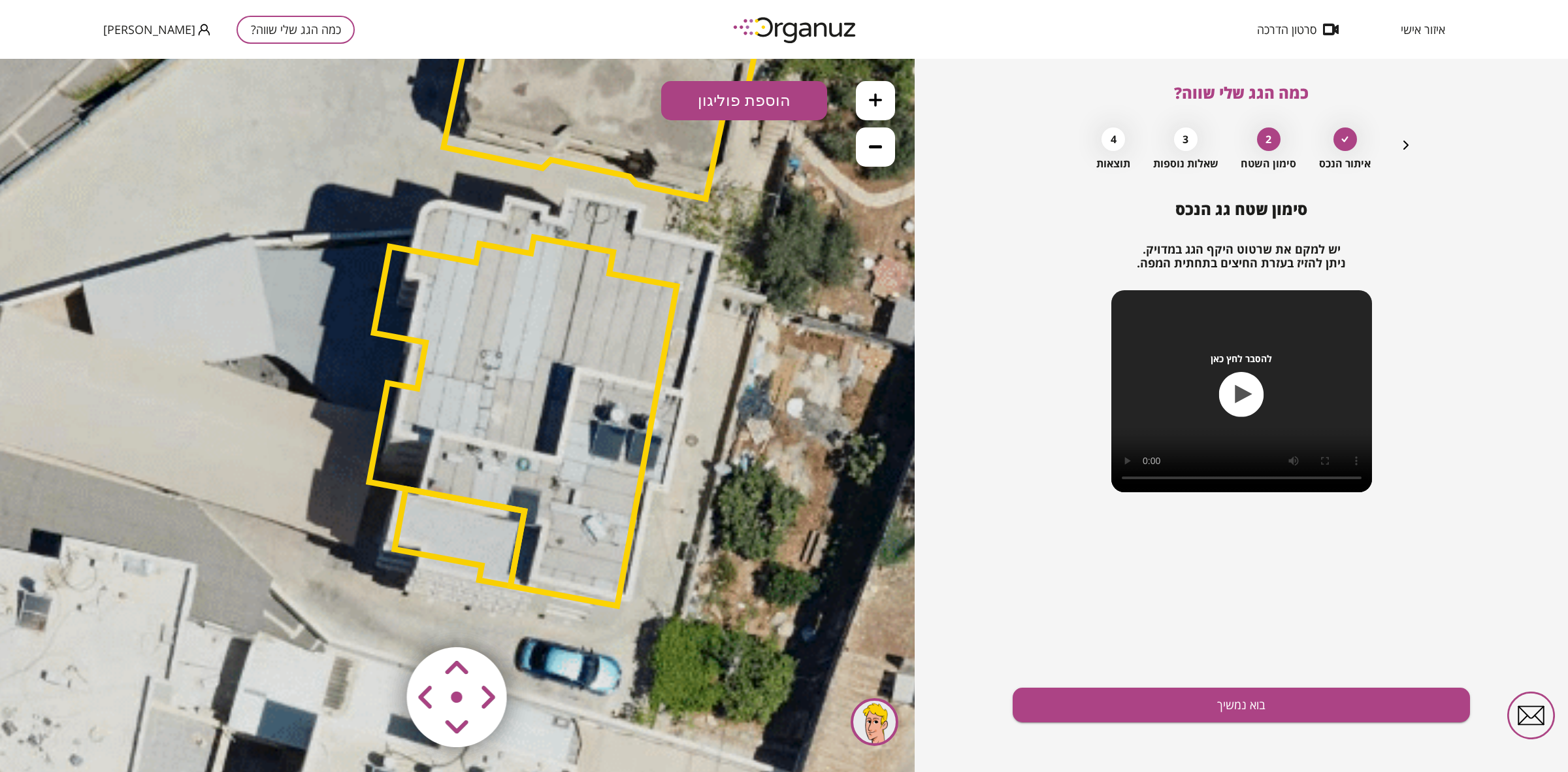
drag, startPoint x: 491, startPoint y: 321, endPoint x: 817, endPoint y: 334, distance: 326.3
click at [817, 334] on icon at bounding box center [577, 219] width 2381 height 2382
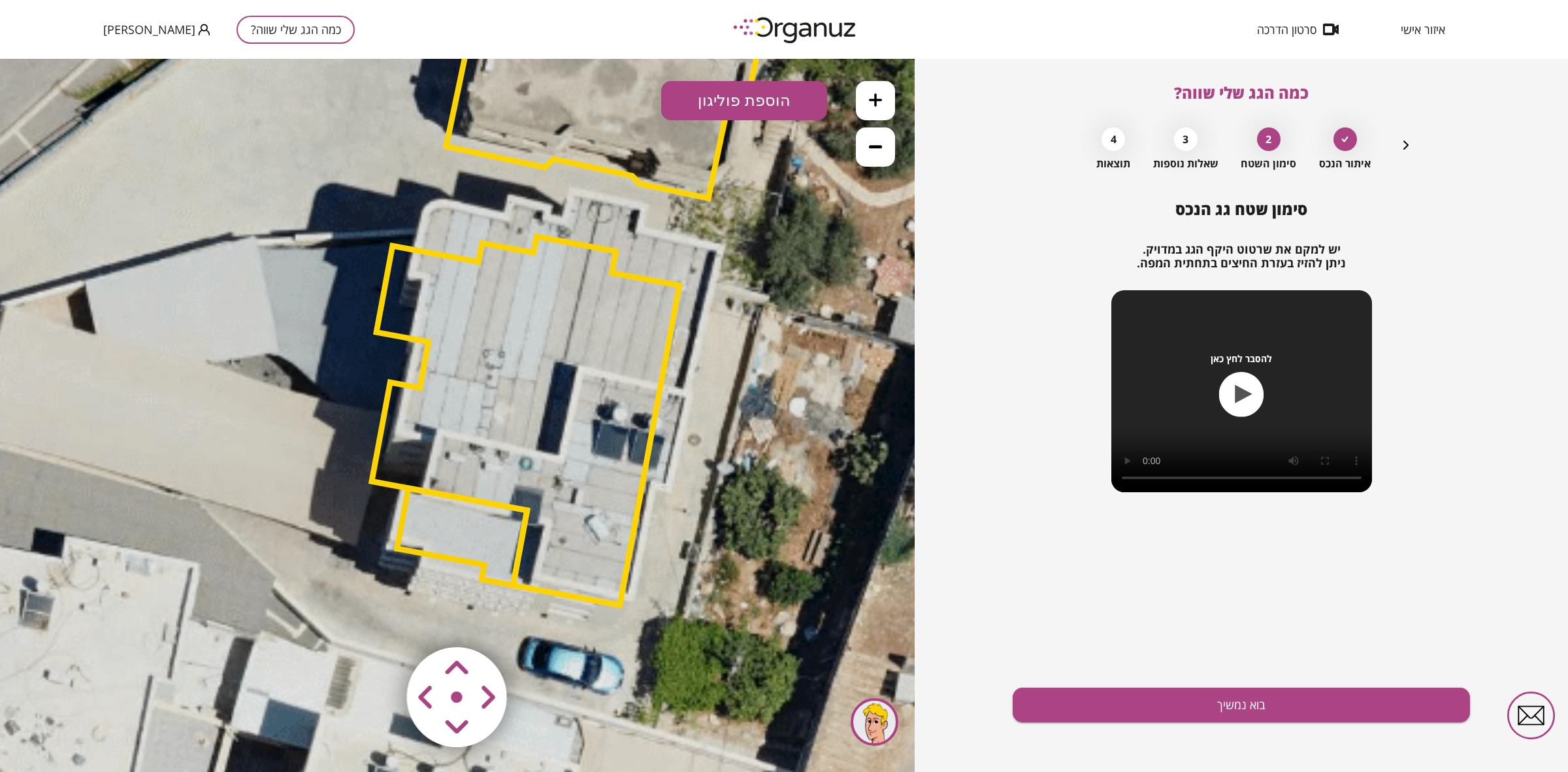
click at [586, 347] on polygon at bounding box center [526, 420] width 308 height 369
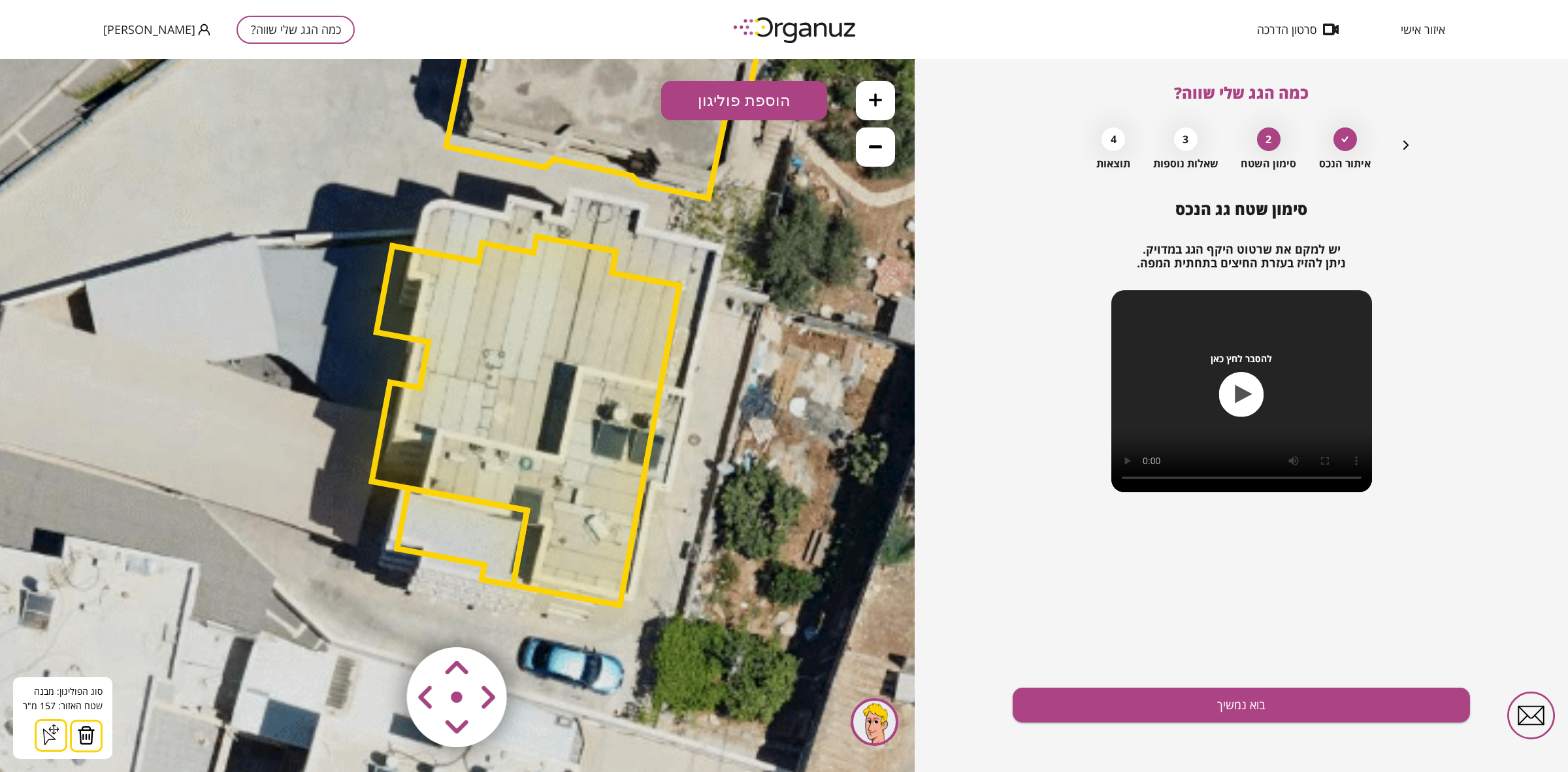
click at [380, 595] on area at bounding box center [380, 619] width 0 height 0
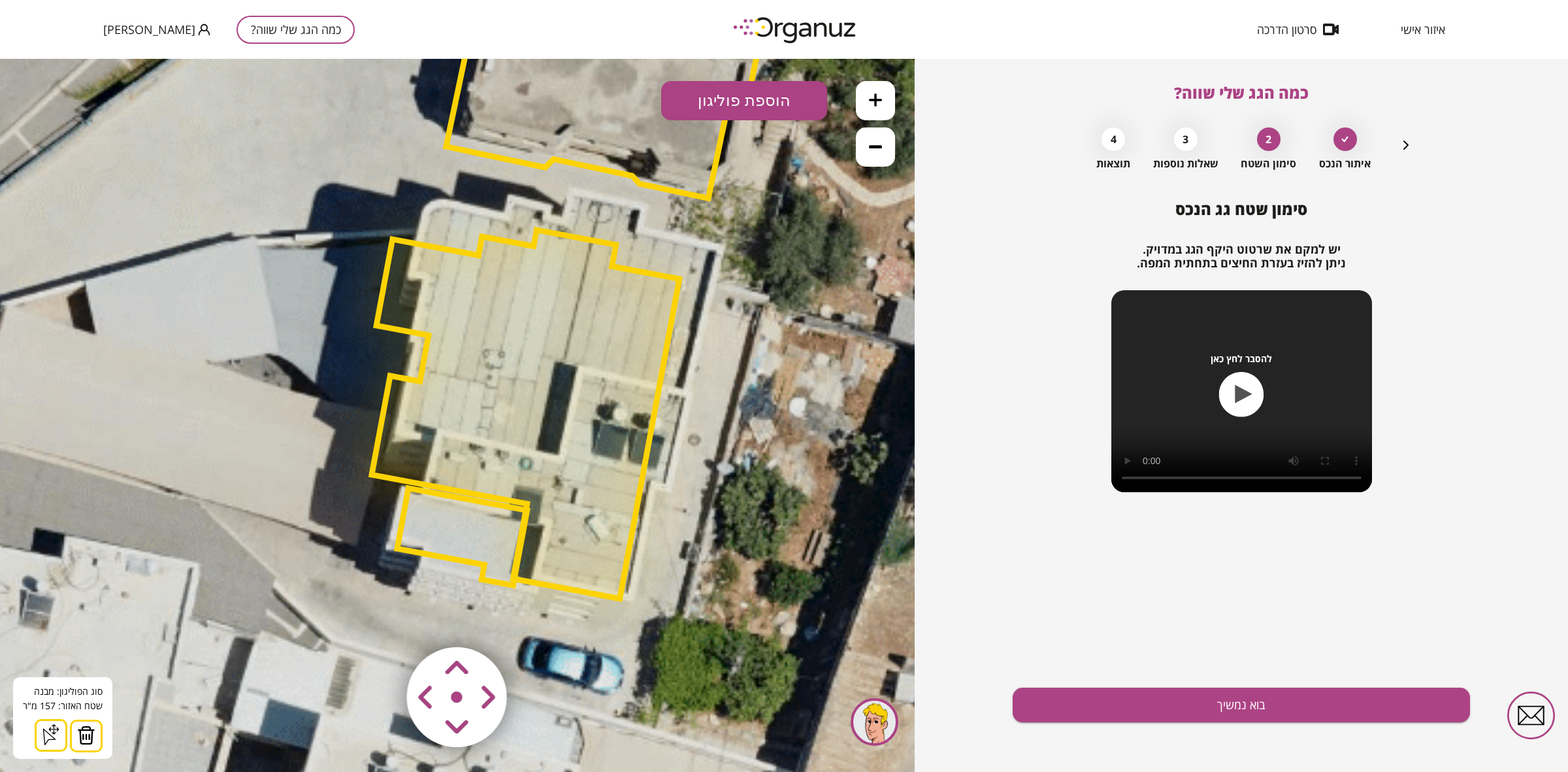
click at [380, 595] on area at bounding box center [380, 619] width 0 height 0
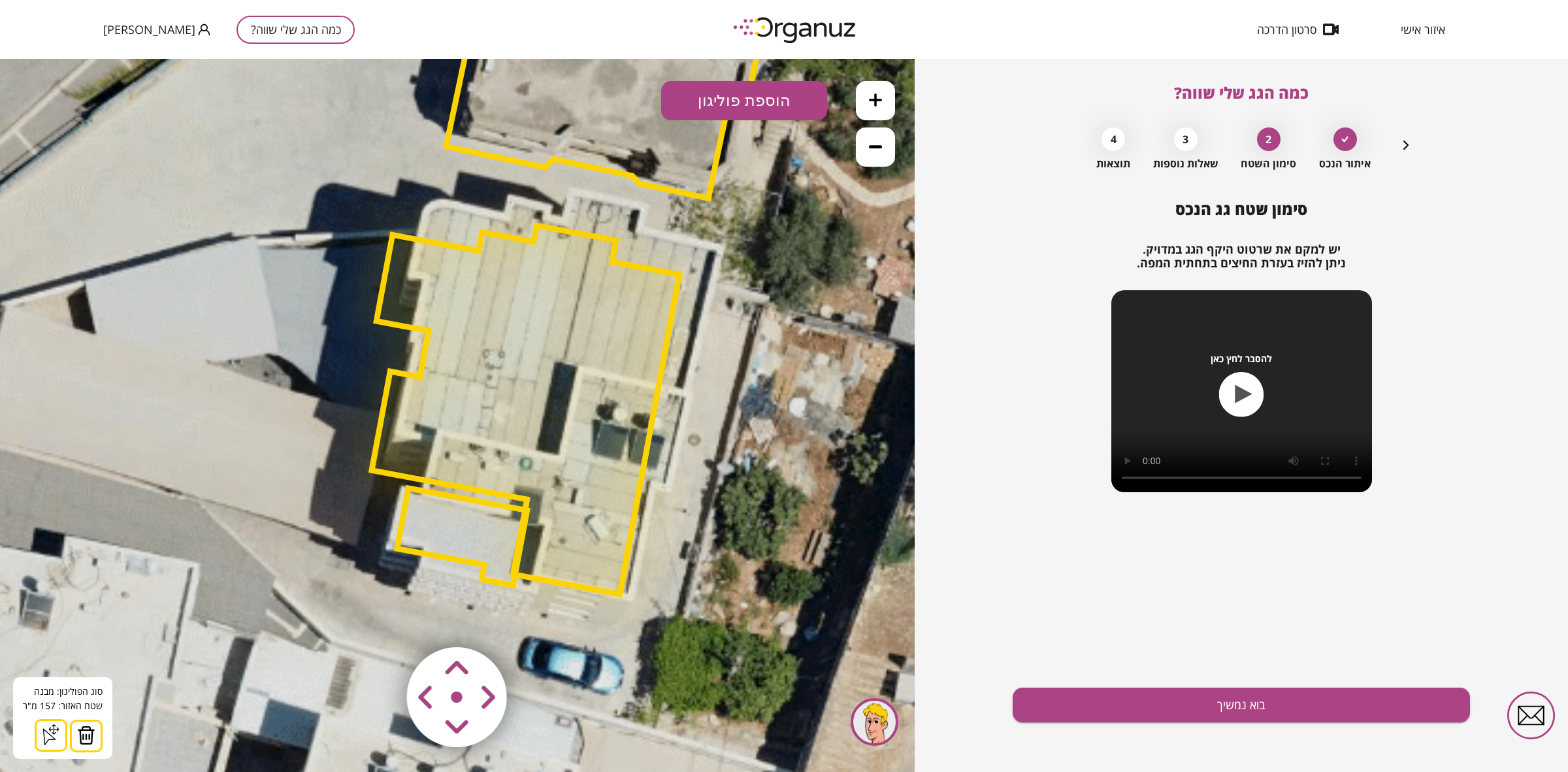
click at [380, 595] on area at bounding box center [380, 619] width 0 height 0
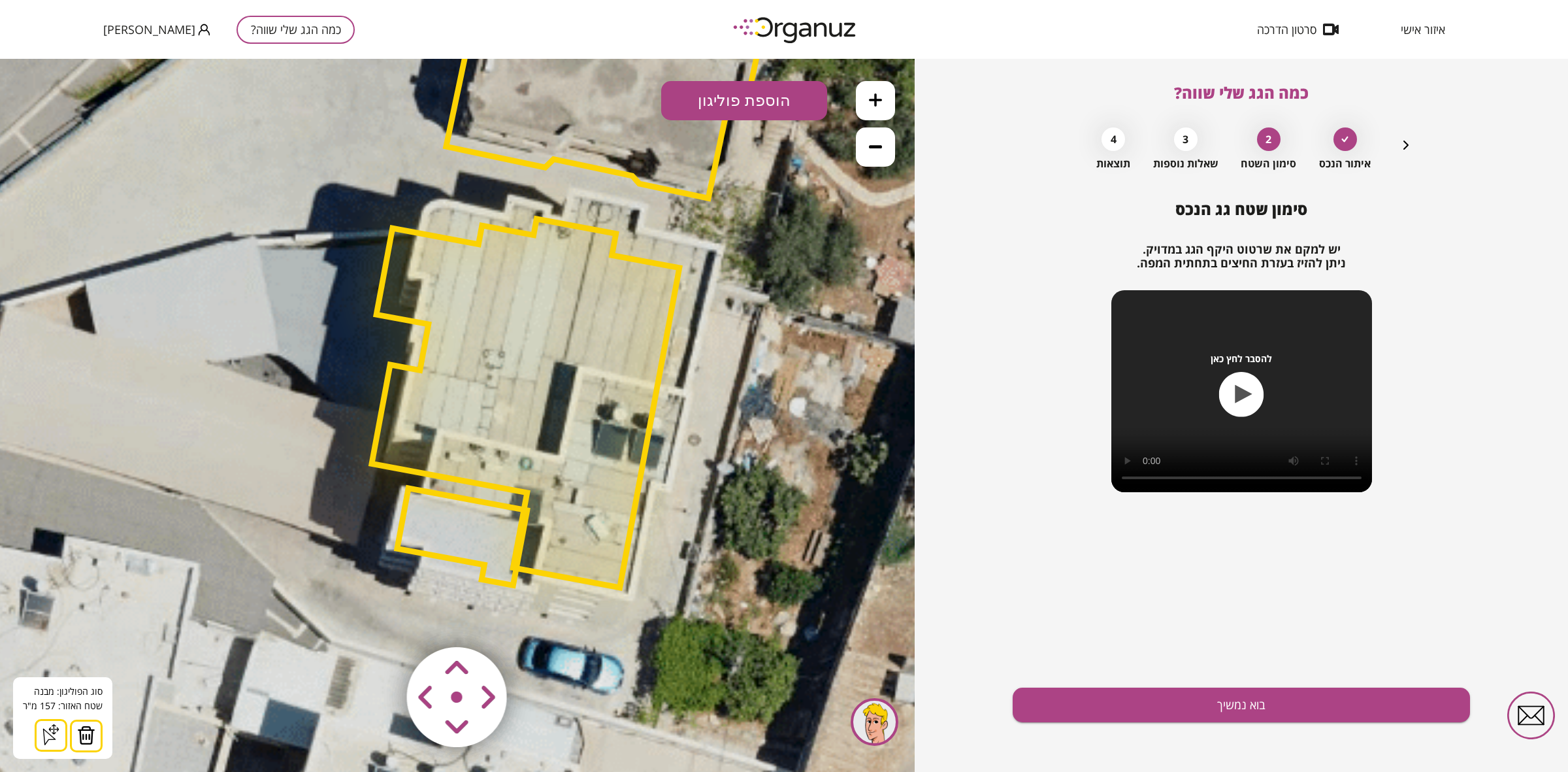
click at [380, 595] on area at bounding box center [380, 619] width 0 height 0
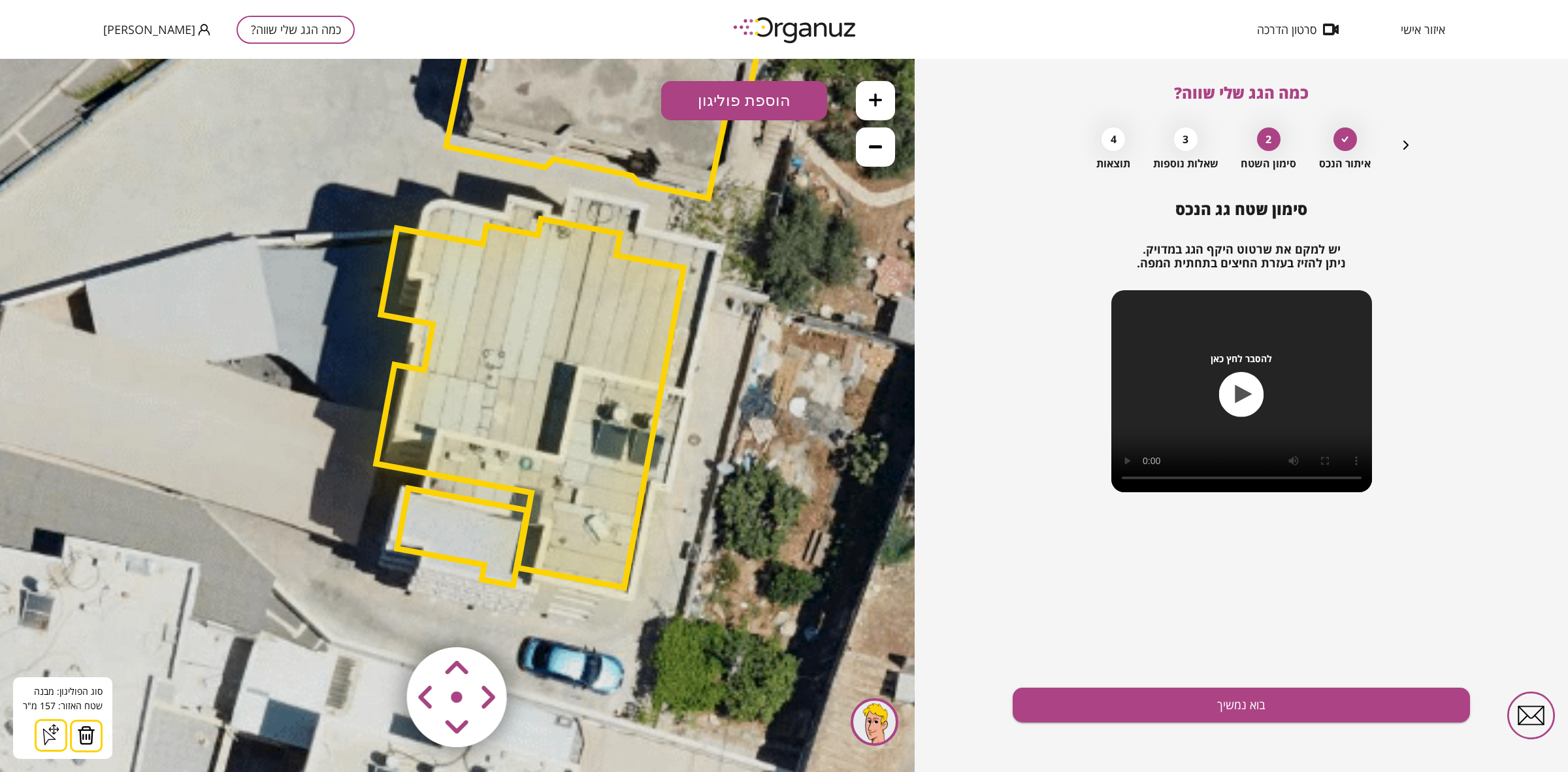
click at [380, 595] on area at bounding box center [380, 619] width 0 height 0
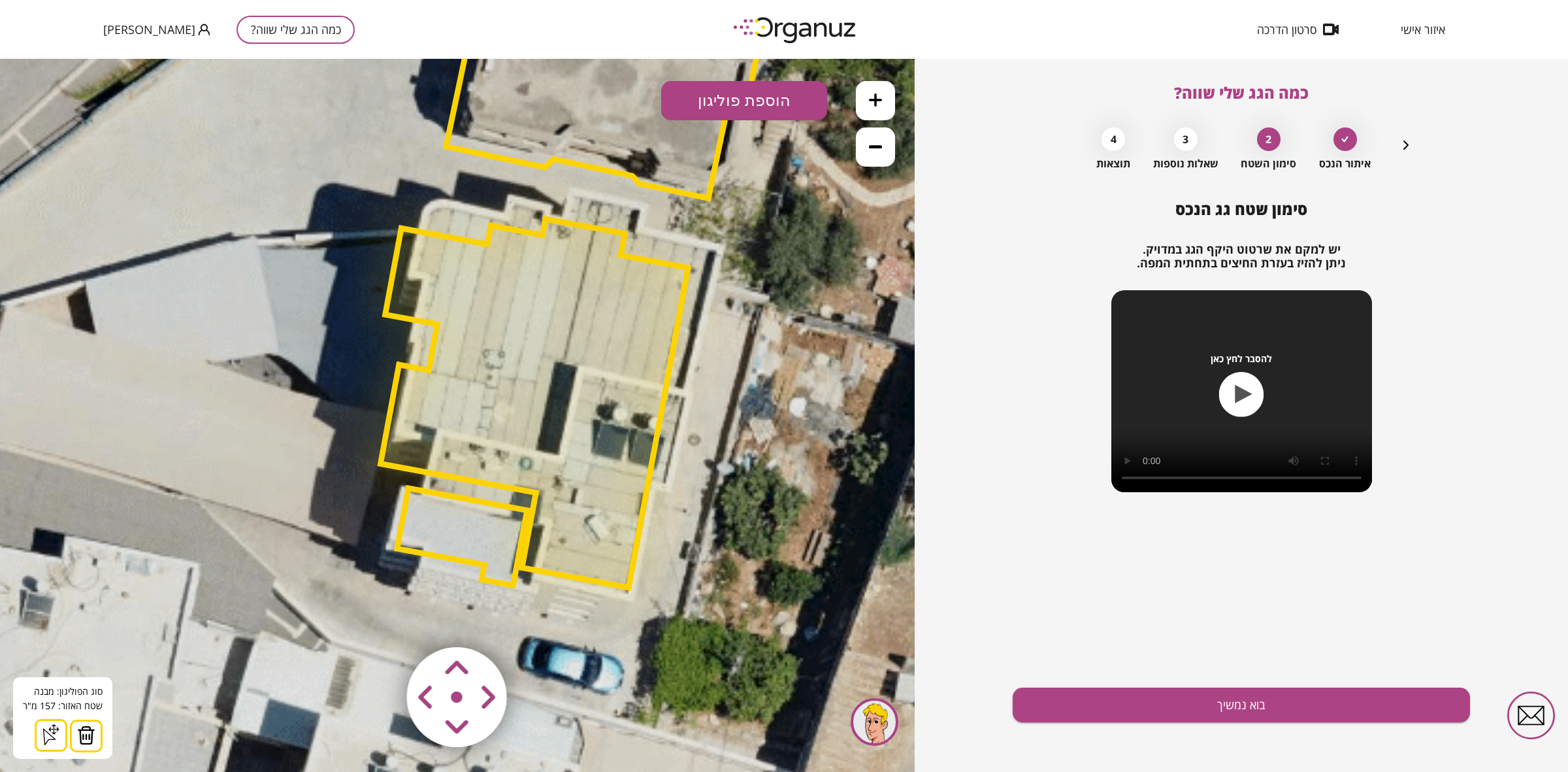
click at [380, 595] on area at bounding box center [380, 619] width 0 height 0
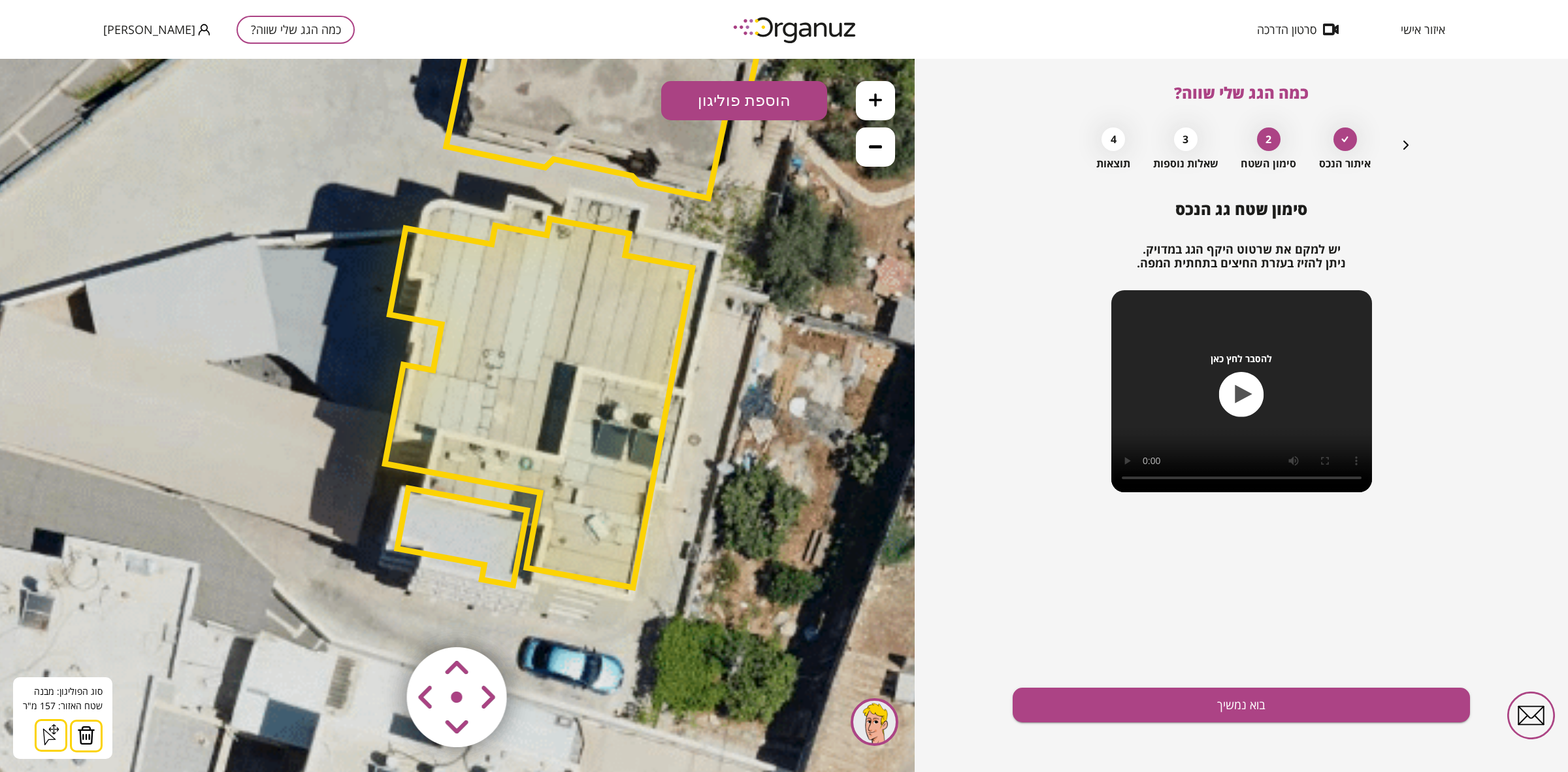
click at [380, 595] on area at bounding box center [380, 619] width 0 height 0
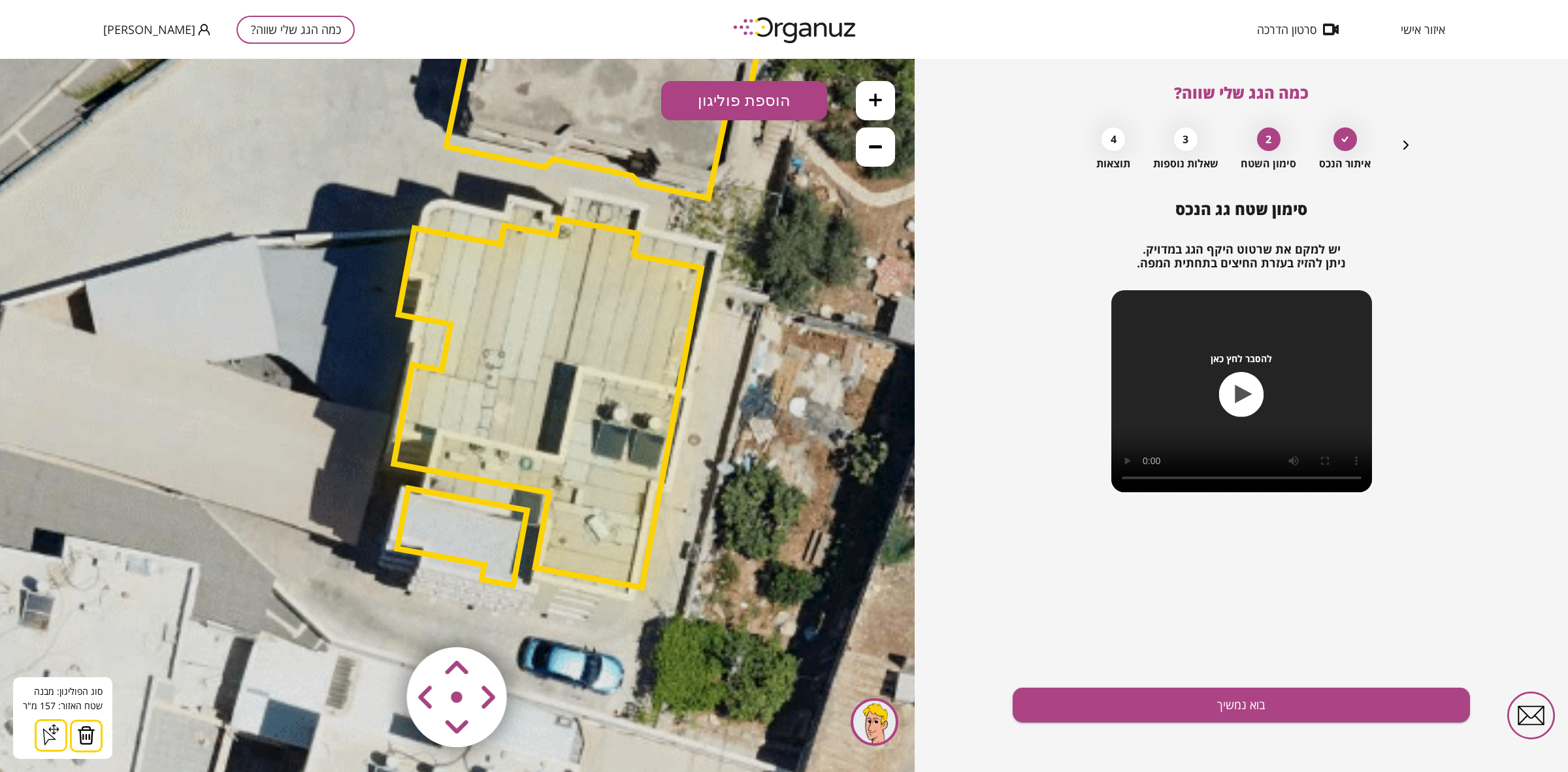
click at [380, 595] on area at bounding box center [380, 619] width 0 height 0
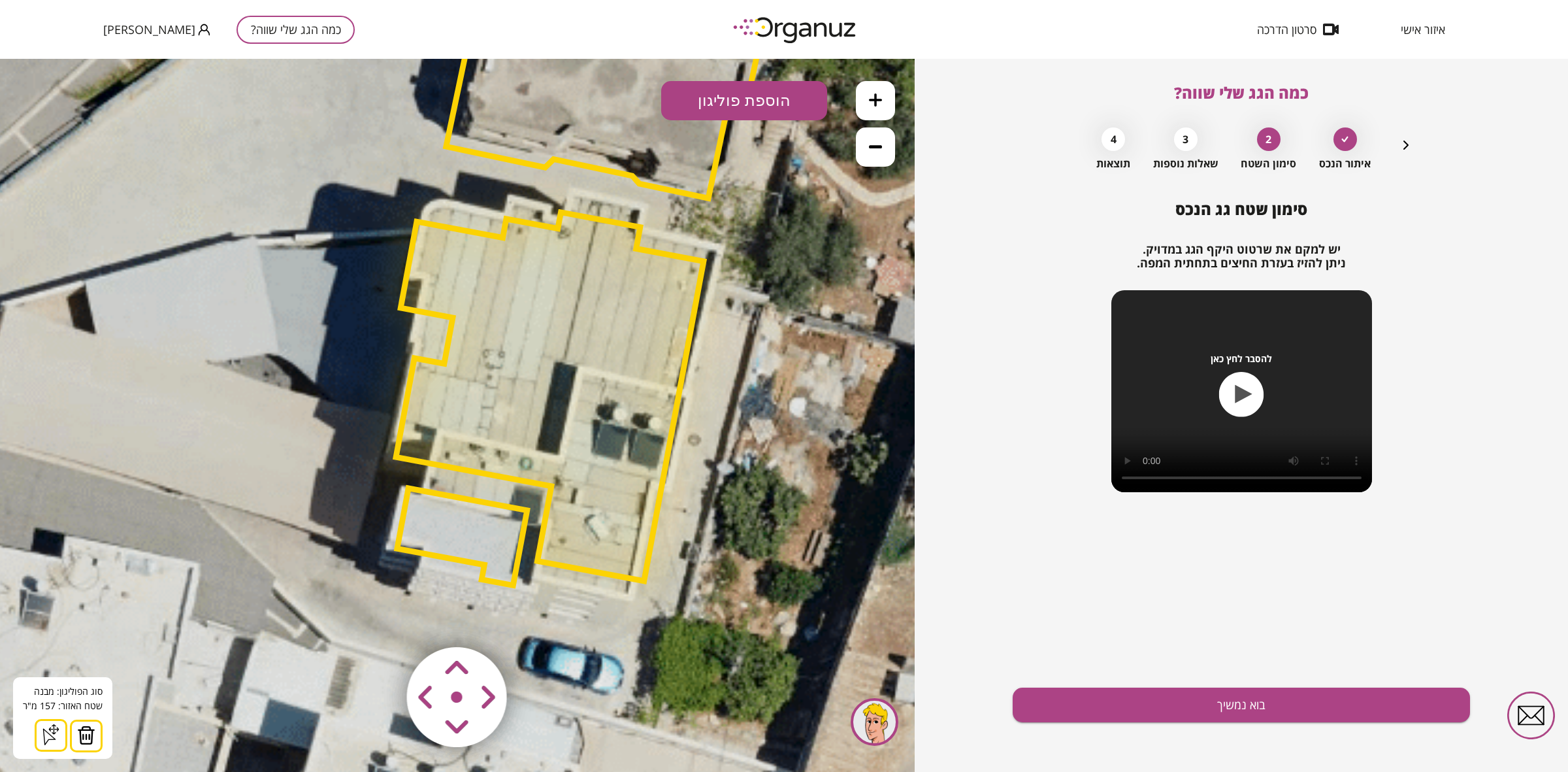
click at [380, 595] on area at bounding box center [380, 619] width 0 height 0
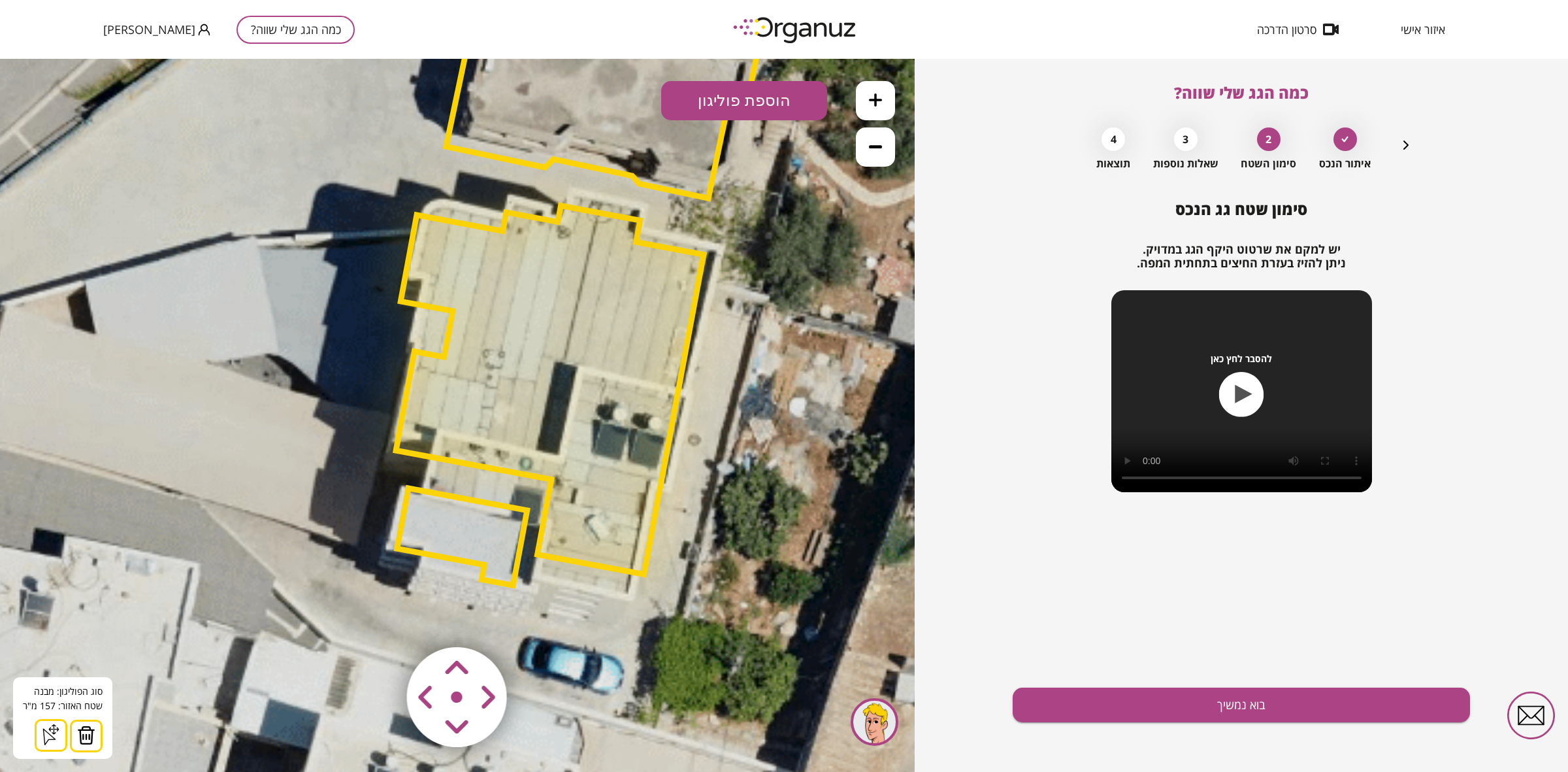
click at [88, 595] on img at bounding box center [86, 735] width 18 height 20
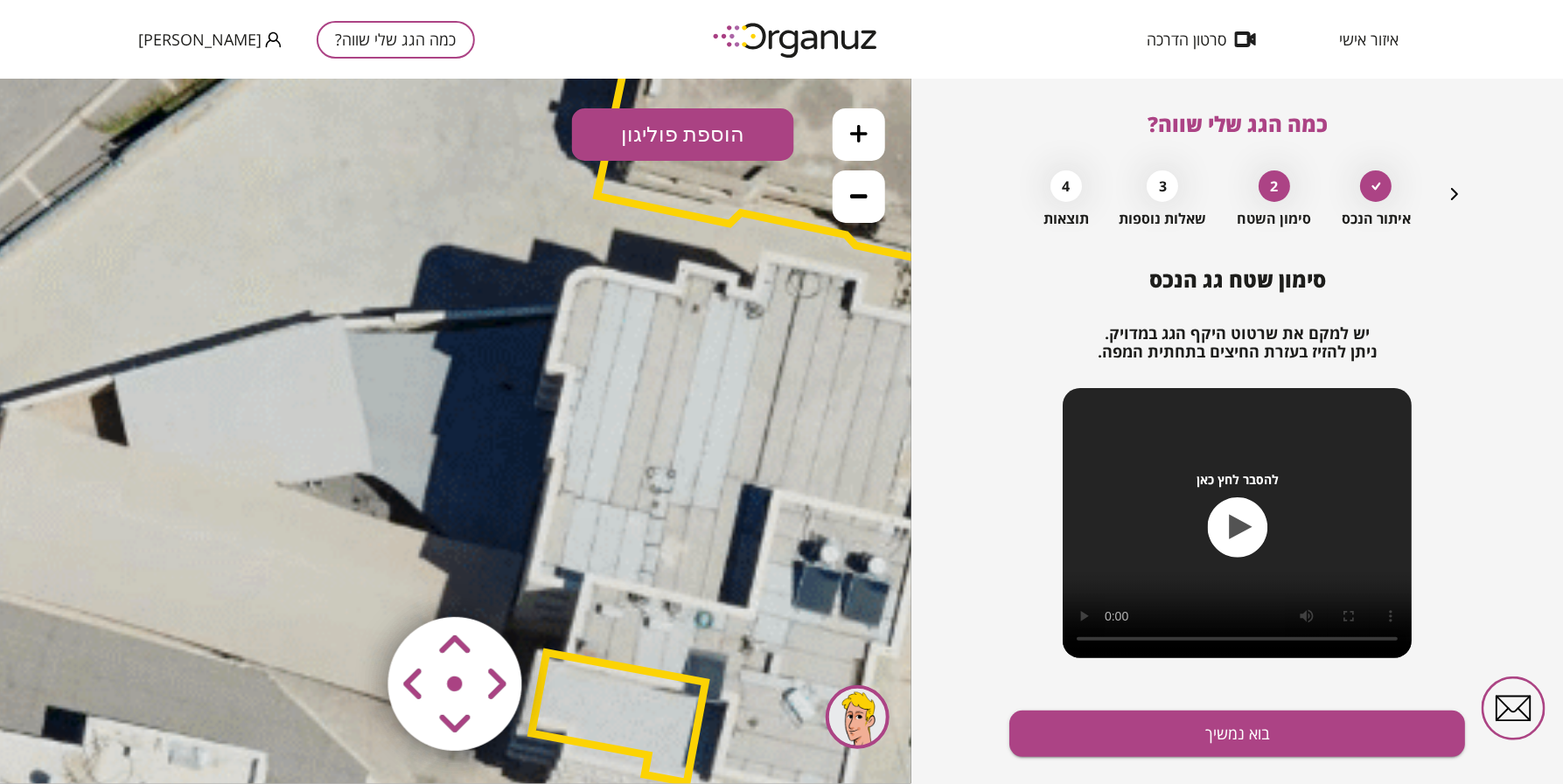
click at [862, 196] on icon at bounding box center [859, 195] width 18 height 4
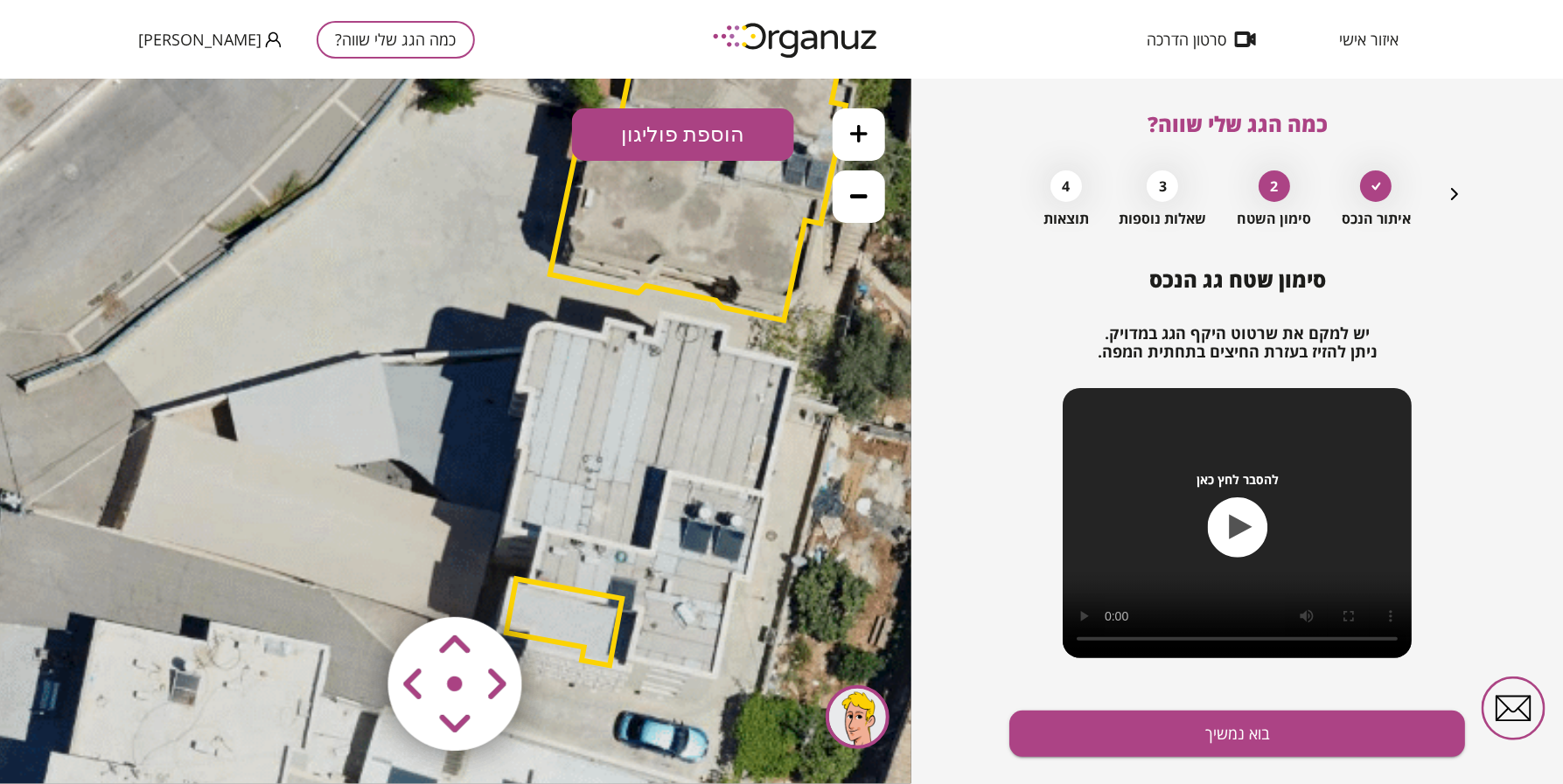
click at [862, 196] on icon at bounding box center [859, 195] width 18 height 4
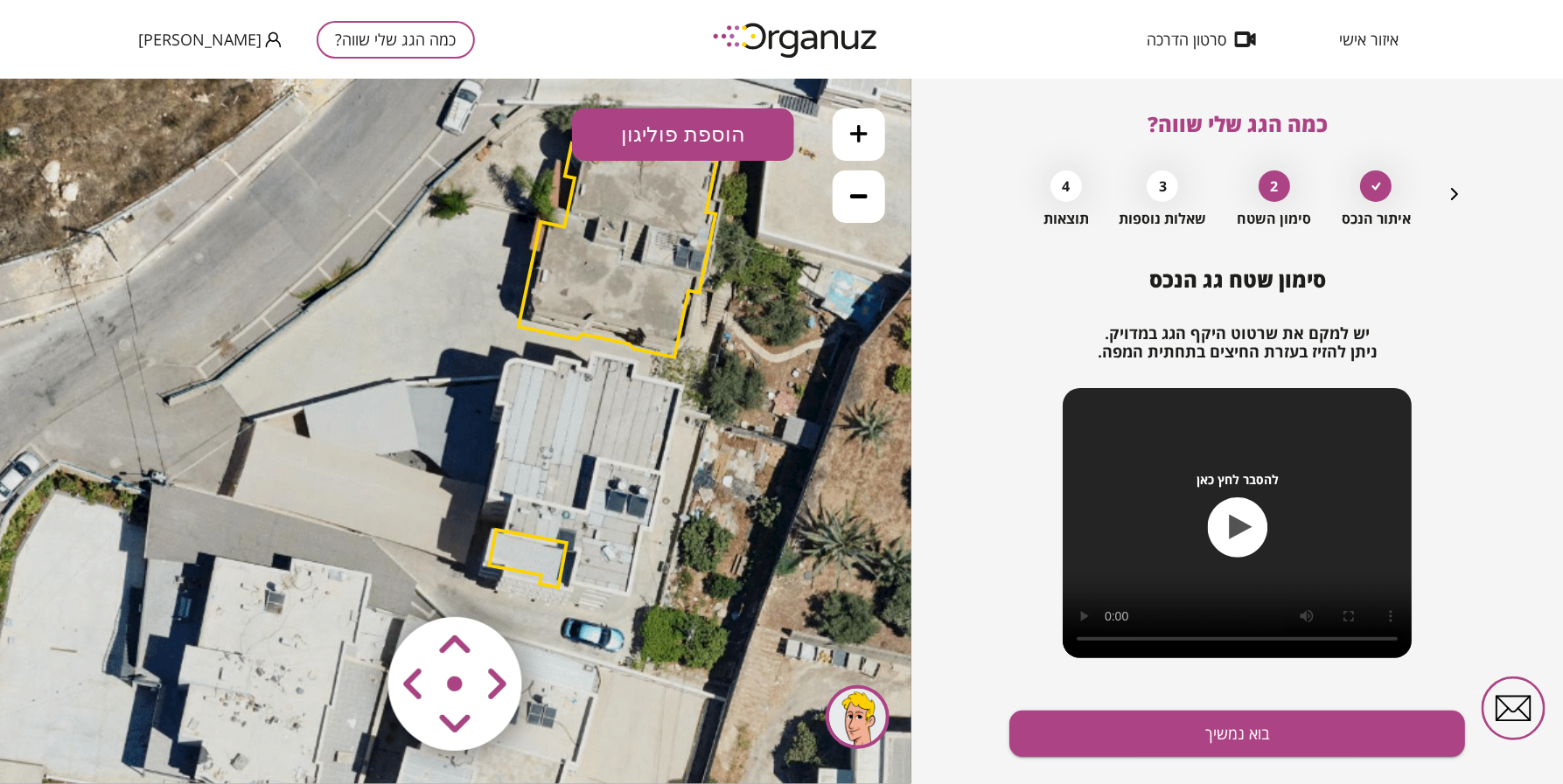
click at [532, 543] on polygon at bounding box center [528, 558] width 77 height 58
click at [527, 557] on polygon at bounding box center [528, 558] width 77 height 58
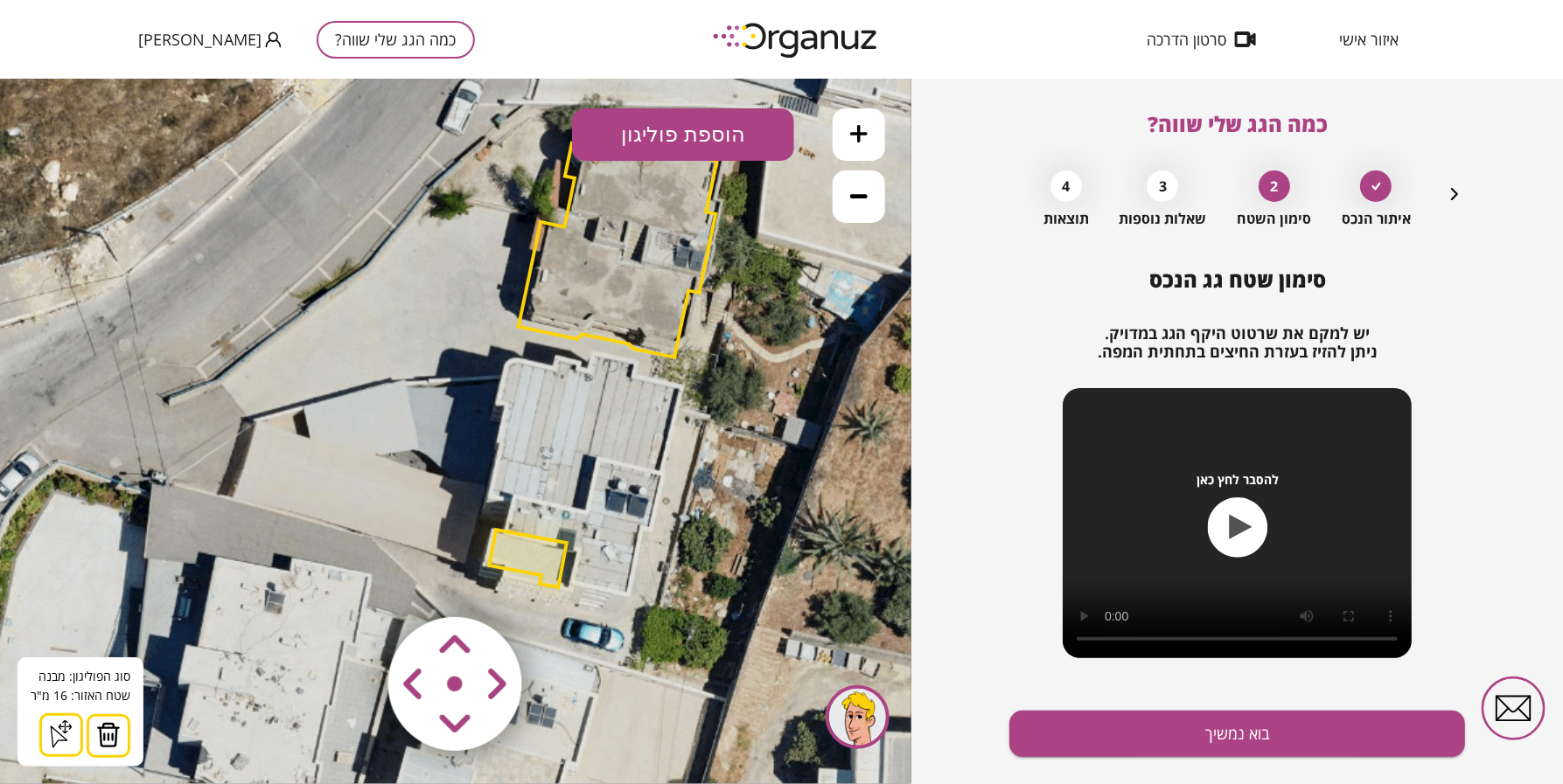
click at [103, 740] on img at bounding box center [109, 735] width 25 height 26
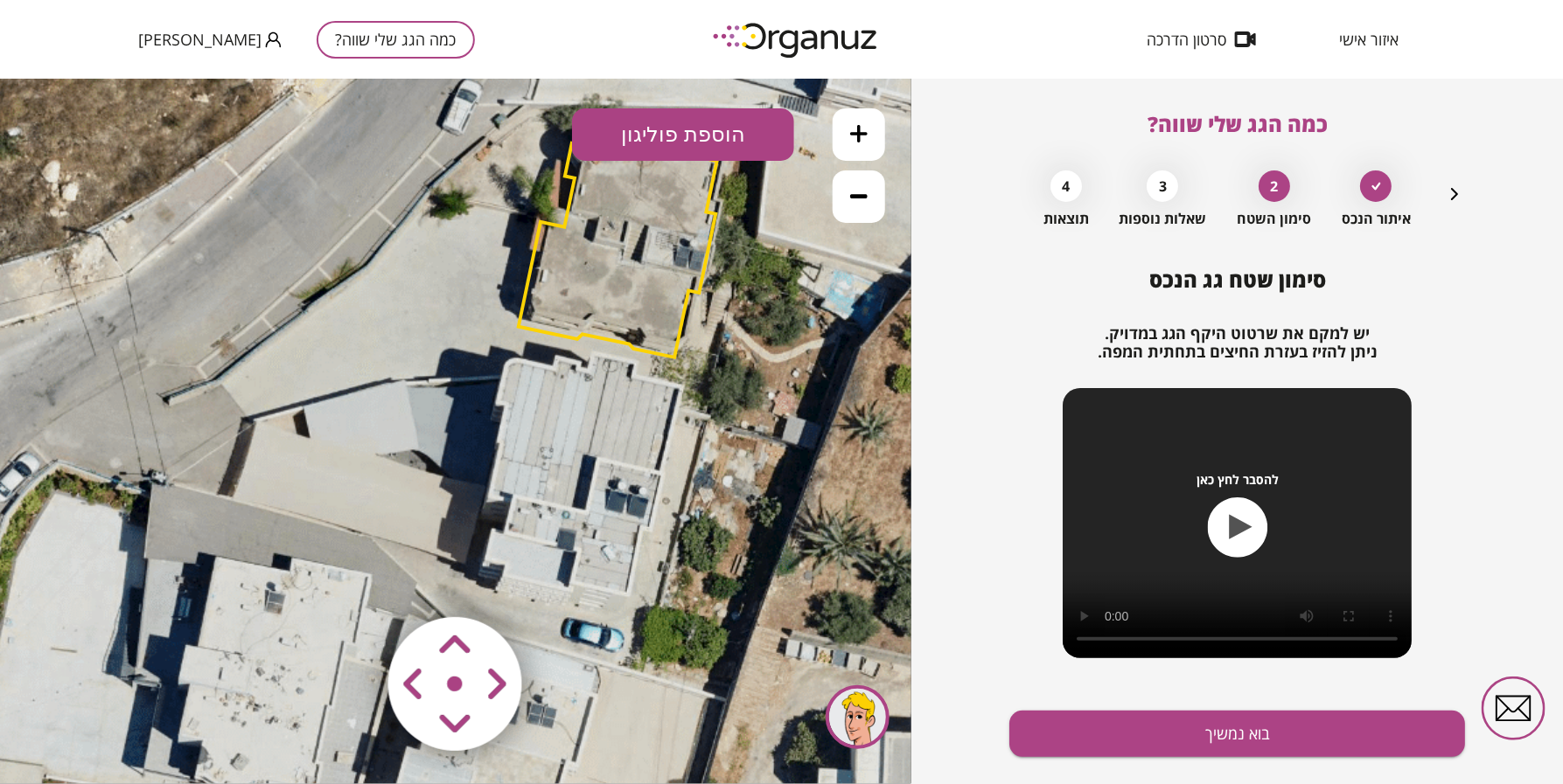
click at [850, 131] on icon at bounding box center [859, 133] width 18 height 18
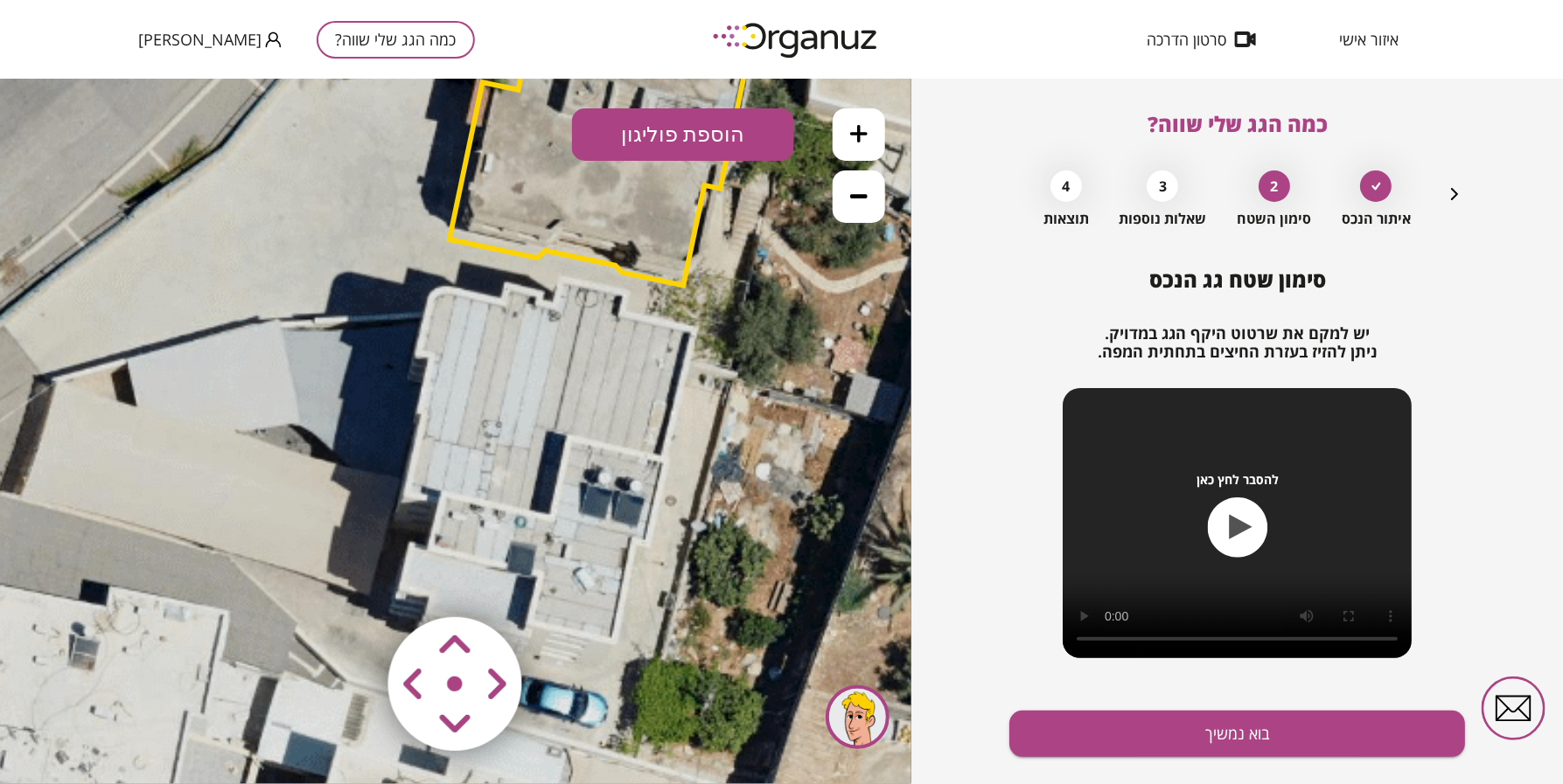
drag, startPoint x: 434, startPoint y: 338, endPoint x: 365, endPoint y: 251, distance: 111.0
click at [333, 302] on icon at bounding box center [569, 304] width 2125 height 2125
click at [702, 124] on button "הוספת פוליגון" at bounding box center [683, 134] width 223 height 53
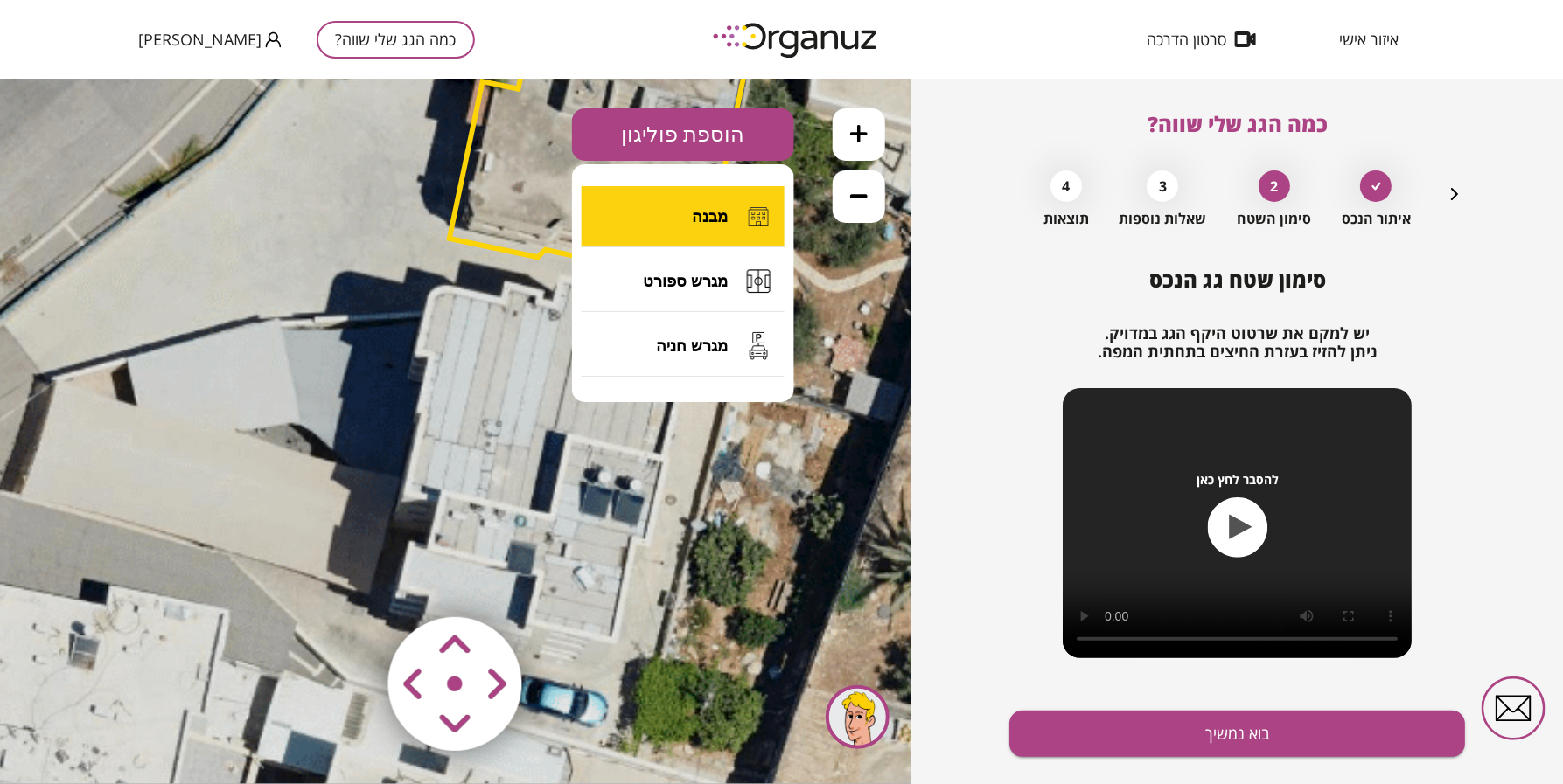
click at [714, 201] on button "מבנה" at bounding box center [683, 216] width 203 height 61
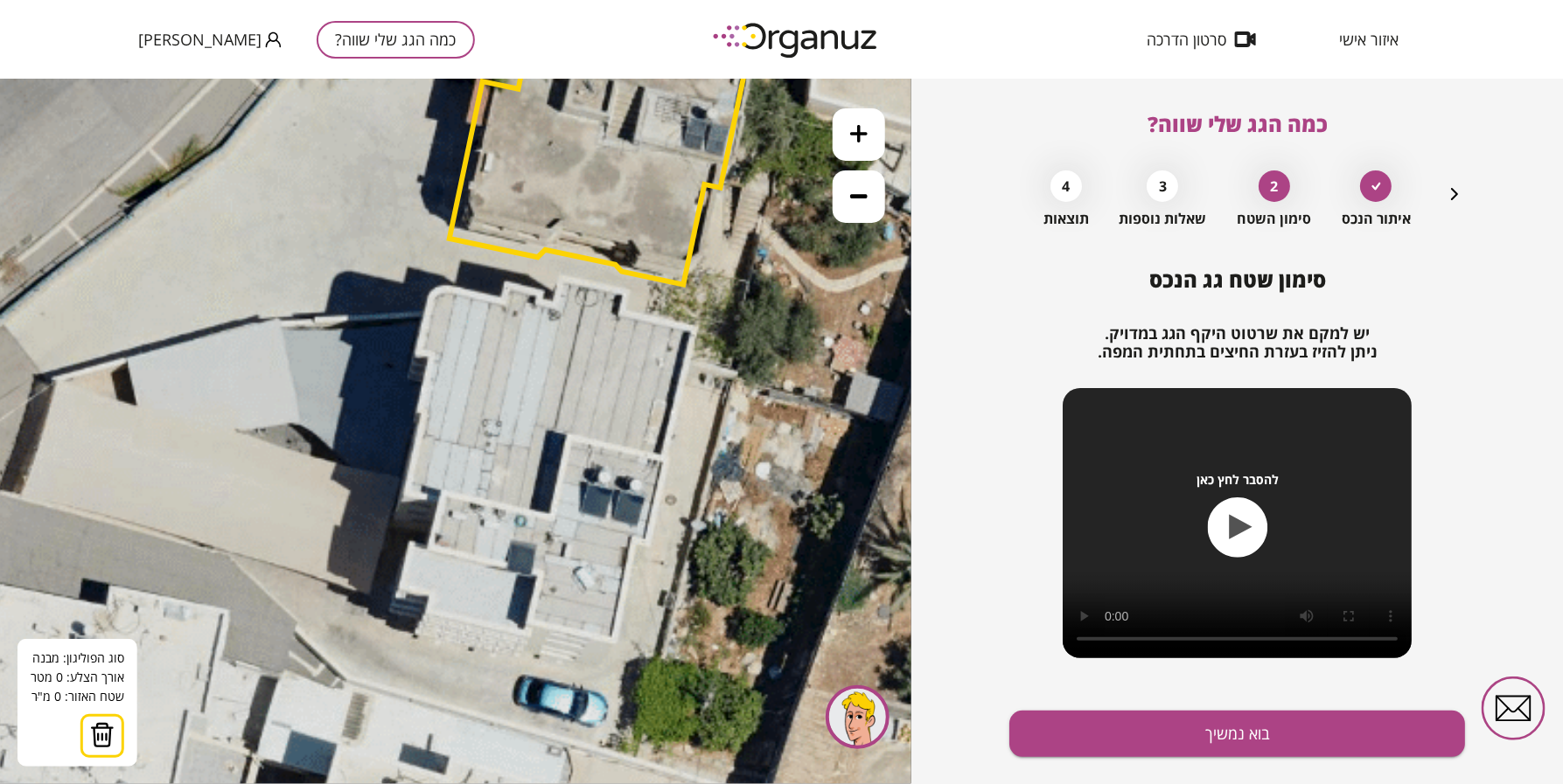
click at [419, 351] on icon at bounding box center [569, 303] width 2125 height 2125
click at [436, 286] on polygon at bounding box center [428, 318] width 18 height 66
click at [504, 300] on polygon at bounding box center [461, 318] width 85 height 66
click at [508, 284] on polygon at bounding box center [463, 317] width 89 height 67
click at [541, 290] on polygon at bounding box center [479, 317] width 122 height 67
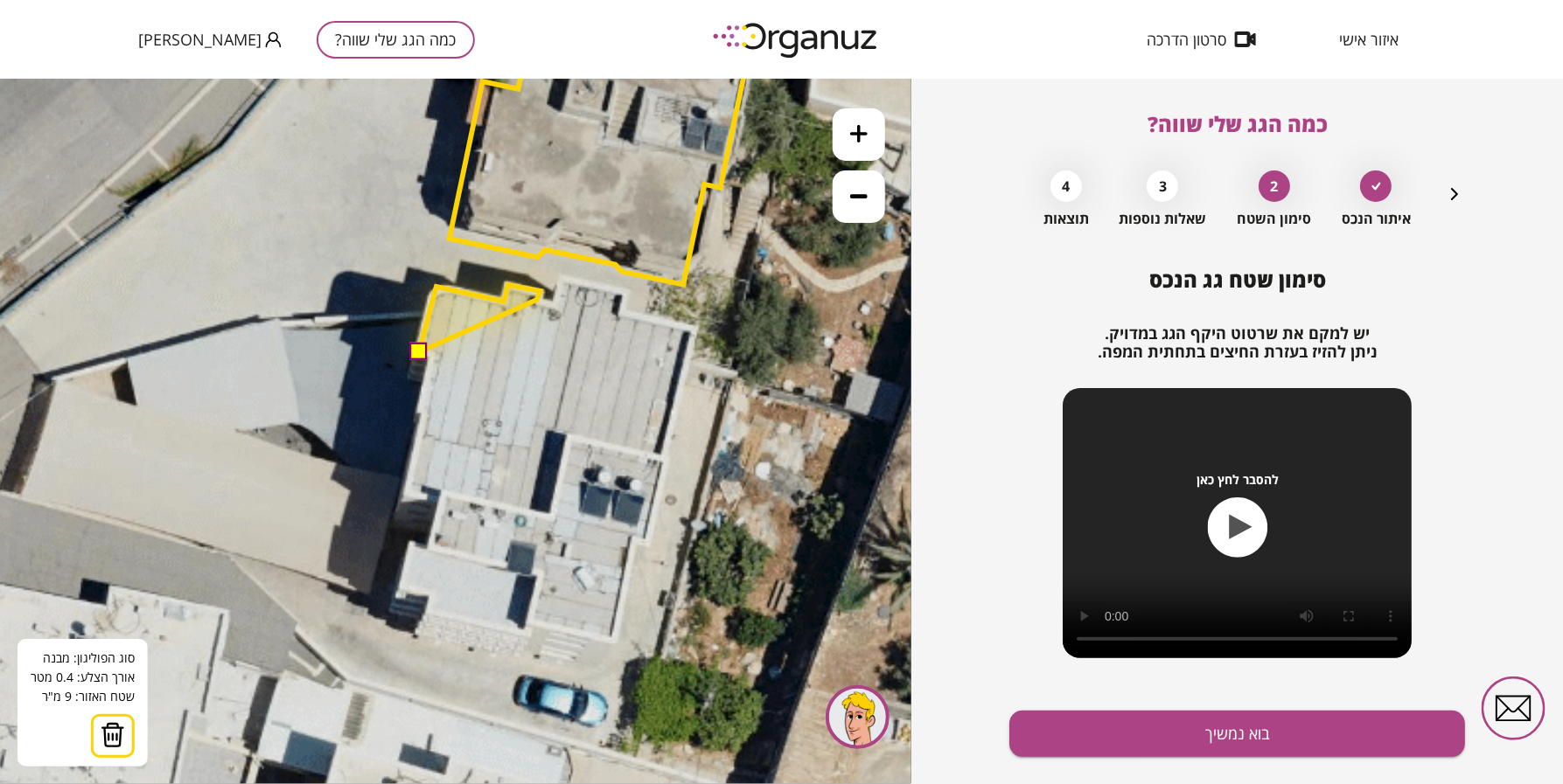
click at [537, 299] on polygon at bounding box center [479, 317] width 122 height 67
click at [558, 305] on polygon at bounding box center [488, 317] width 139 height 67
click at [562, 279] on polygon at bounding box center [491, 315] width 144 height 72
click at [625, 293] on icon at bounding box center [569, 303] width 2125 height 2125
click at [620, 311] on polygon at bounding box center [521, 314] width 206 height 73
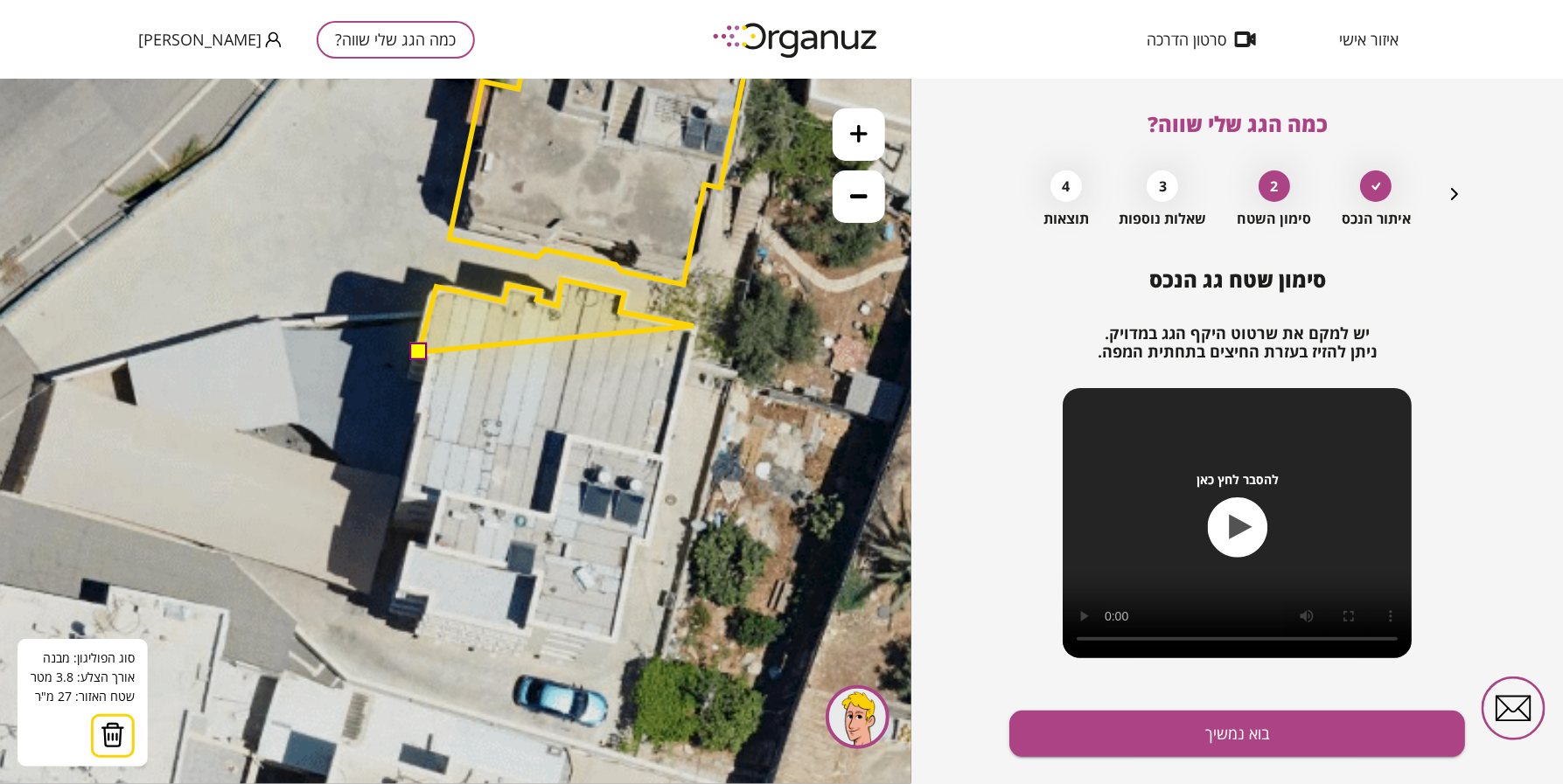
click at [694, 325] on icon at bounding box center [569, 303] width 2125 height 2125
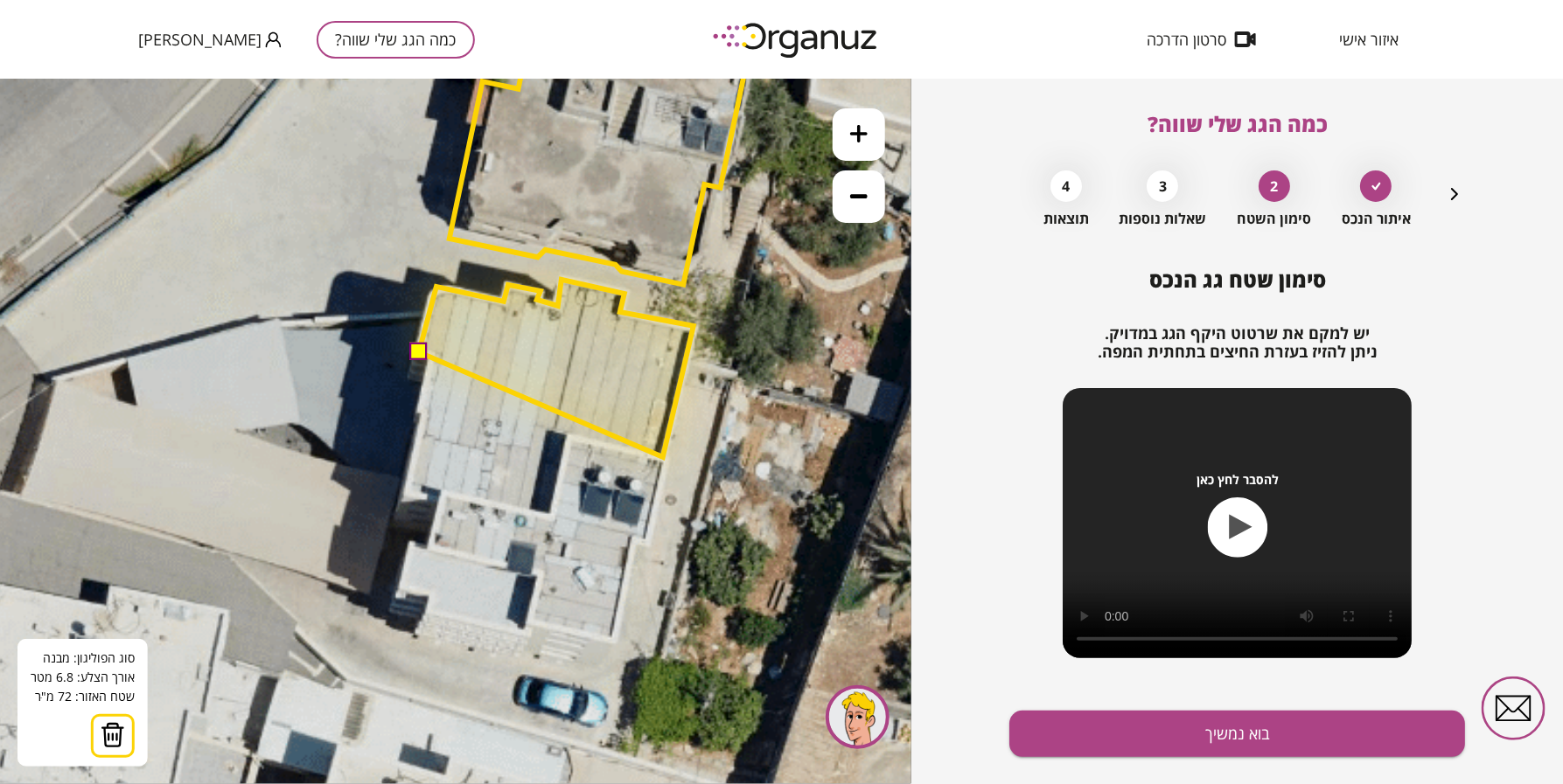
click at [663, 456] on polygon at bounding box center [555, 367] width 274 height 178
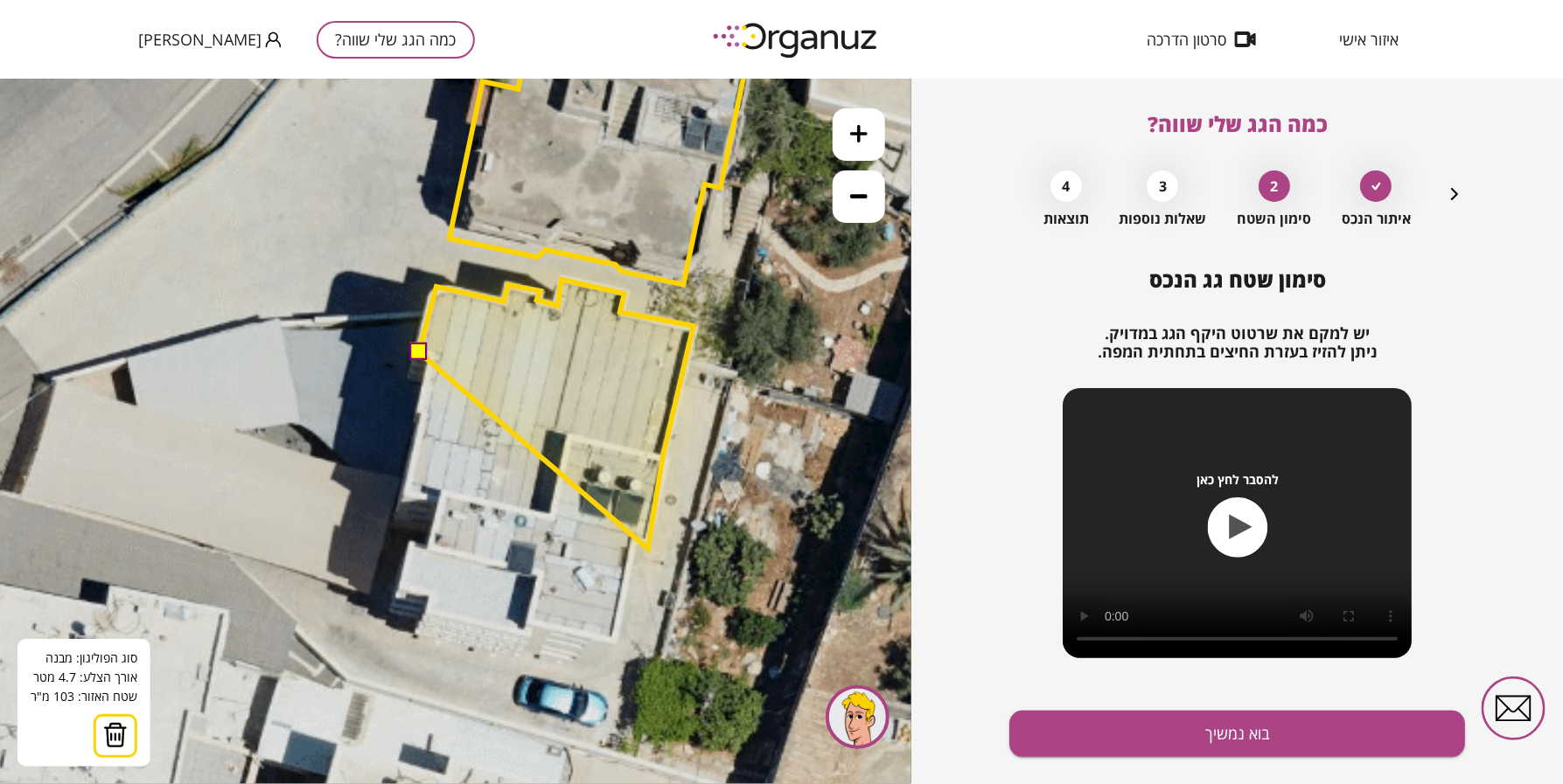
click at [648, 548] on polygon at bounding box center [555, 413] width 274 height 269
click at [633, 544] on polygon at bounding box center [555, 413] width 274 height 269
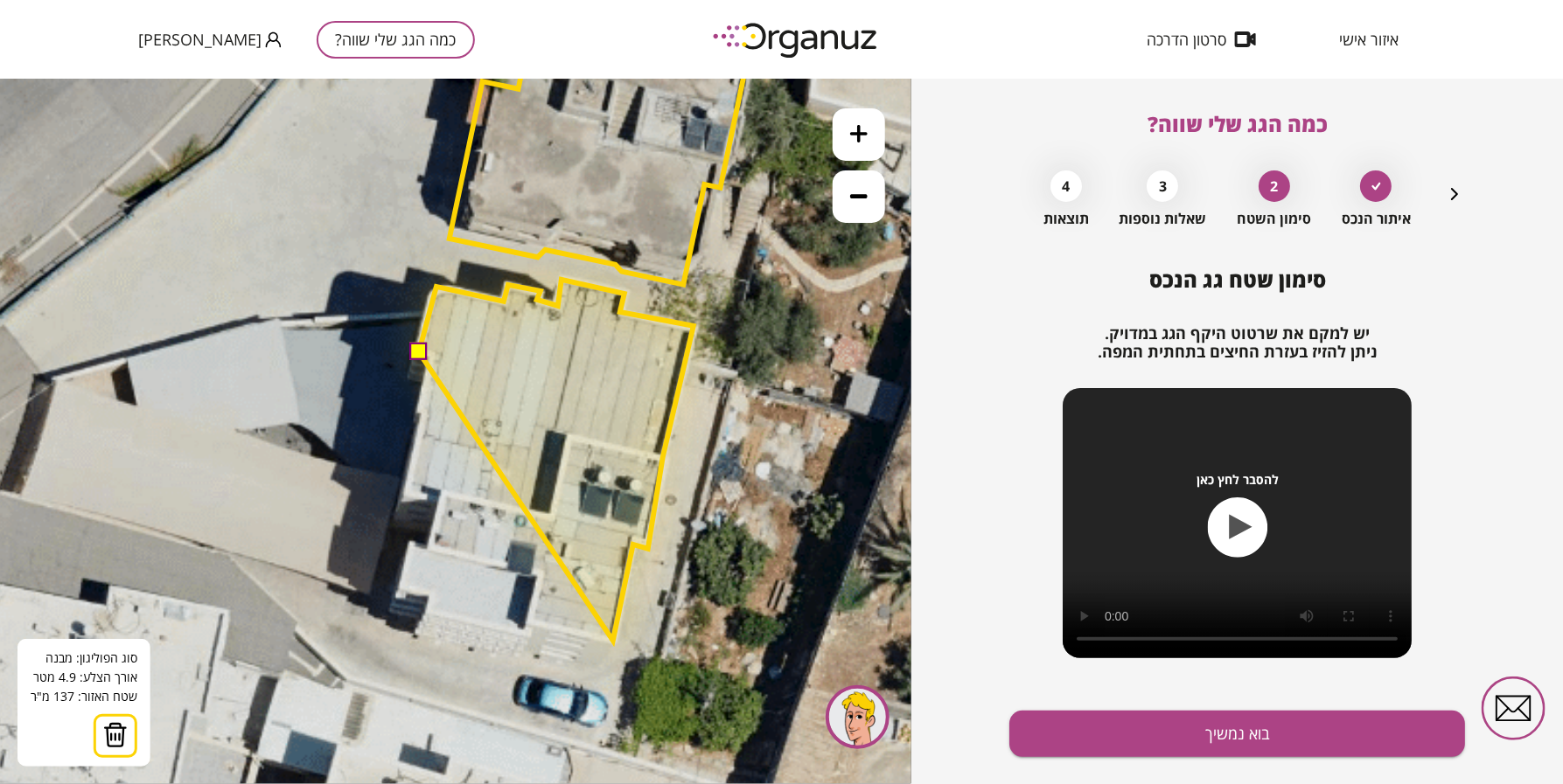
click at [613, 640] on polygon at bounding box center [555, 459] width 274 height 361
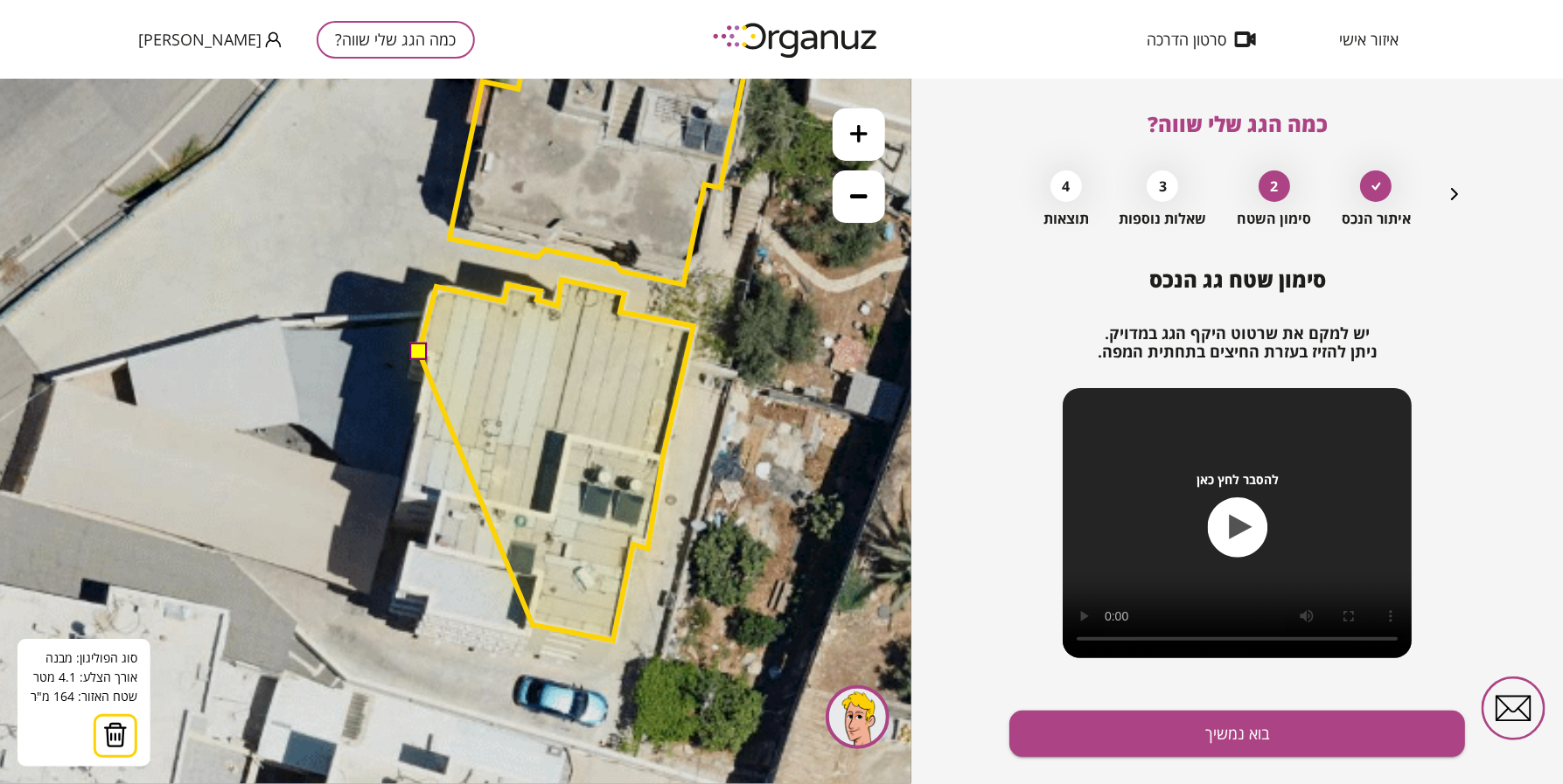
click at [533, 625] on polygon at bounding box center [555, 459] width 274 height 361
click at [543, 577] on polygon at bounding box center [555, 459] width 274 height 361
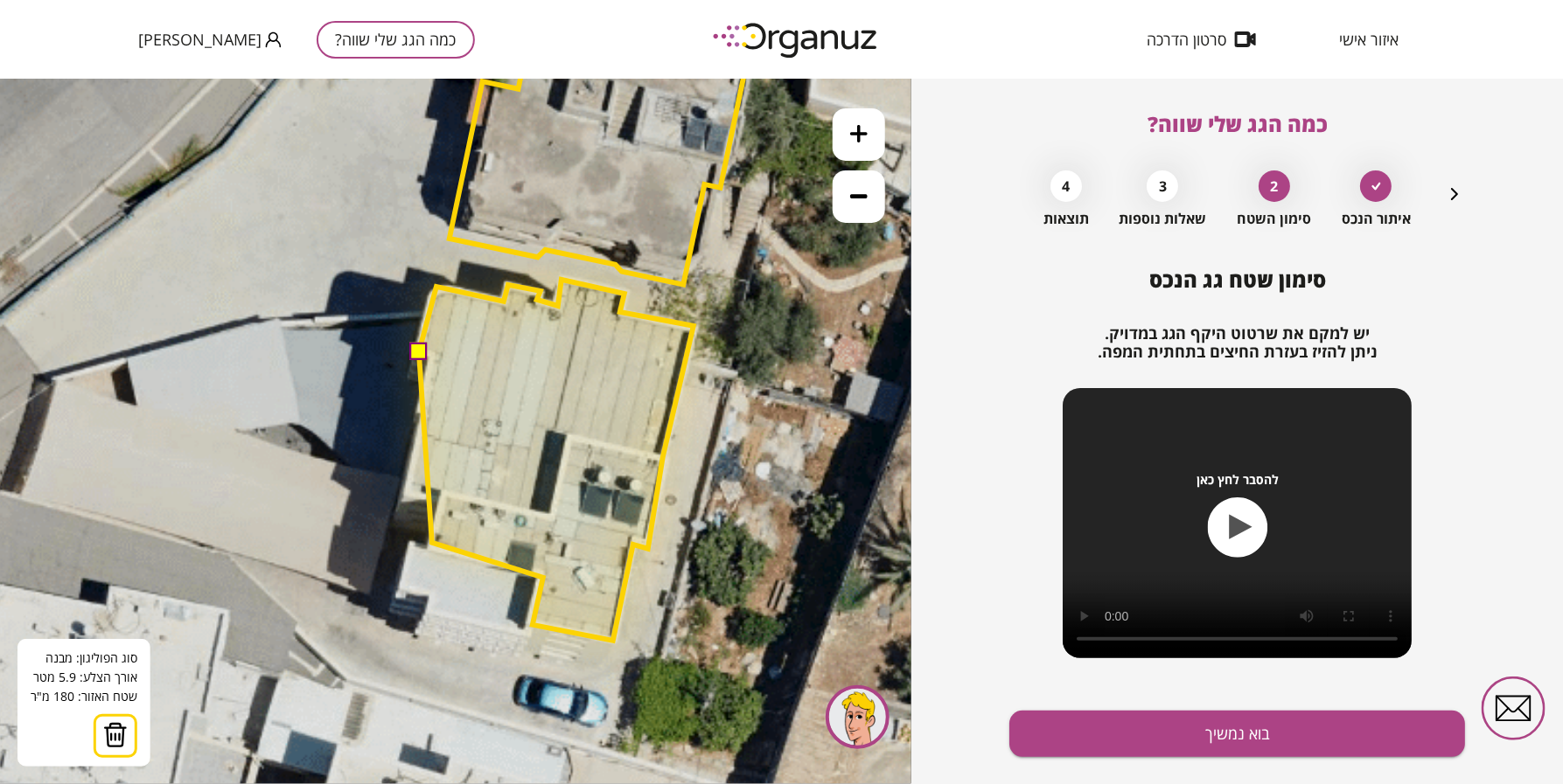
click at [432, 542] on polygon at bounding box center [555, 459] width 274 height 361
click at [444, 493] on polygon at bounding box center [555, 459] width 274 height 361
click at [401, 483] on polygon at bounding box center [547, 459] width 292 height 361
click at [421, 413] on polygon at bounding box center [547, 459] width 292 height 361
click at [416, 403] on polygon at bounding box center [547, 459] width 292 height 361
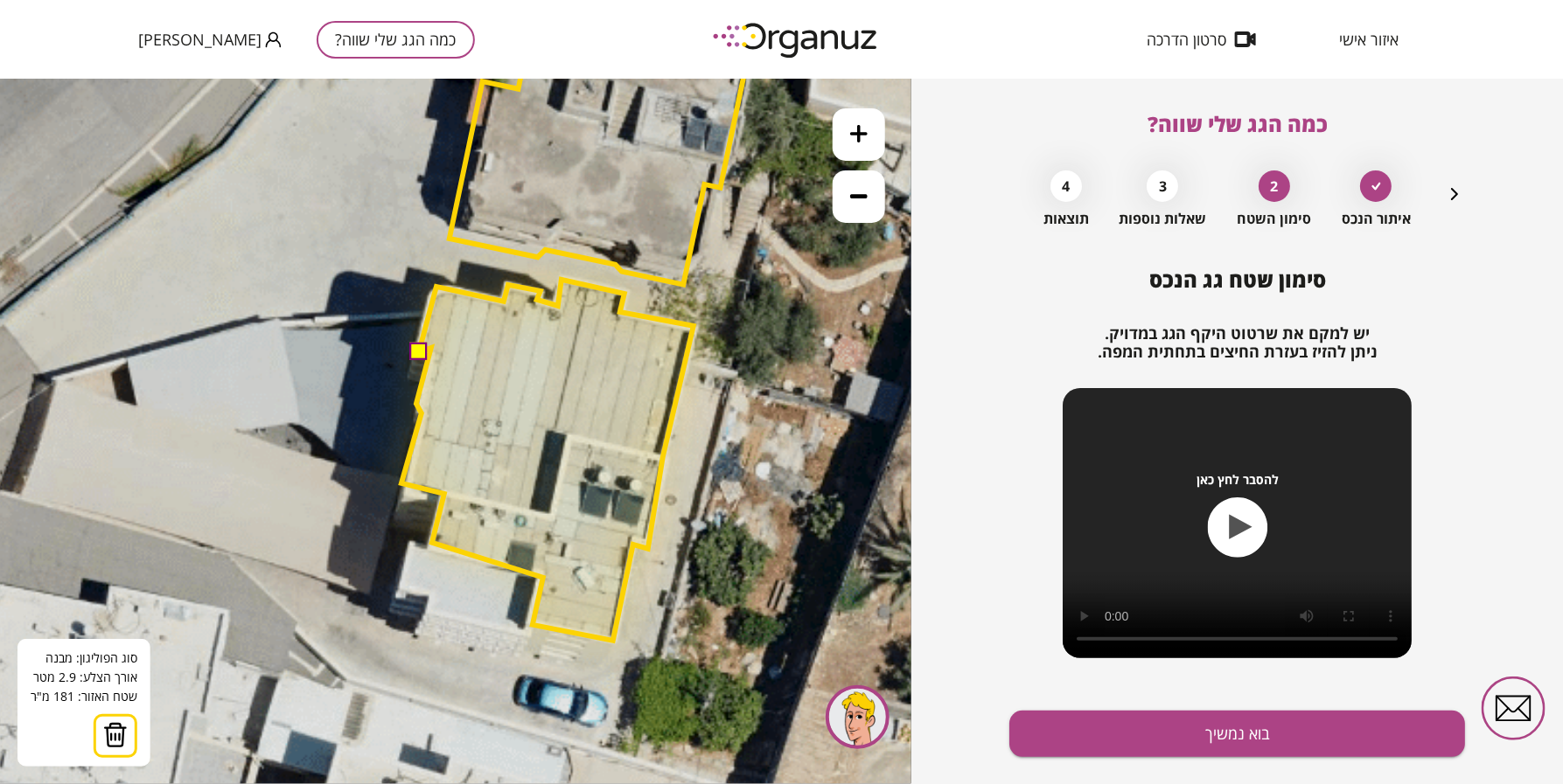
click at [431, 347] on polygon at bounding box center [547, 459] width 292 height 361
click at [423, 347] on button at bounding box center [418, 350] width 18 height 18
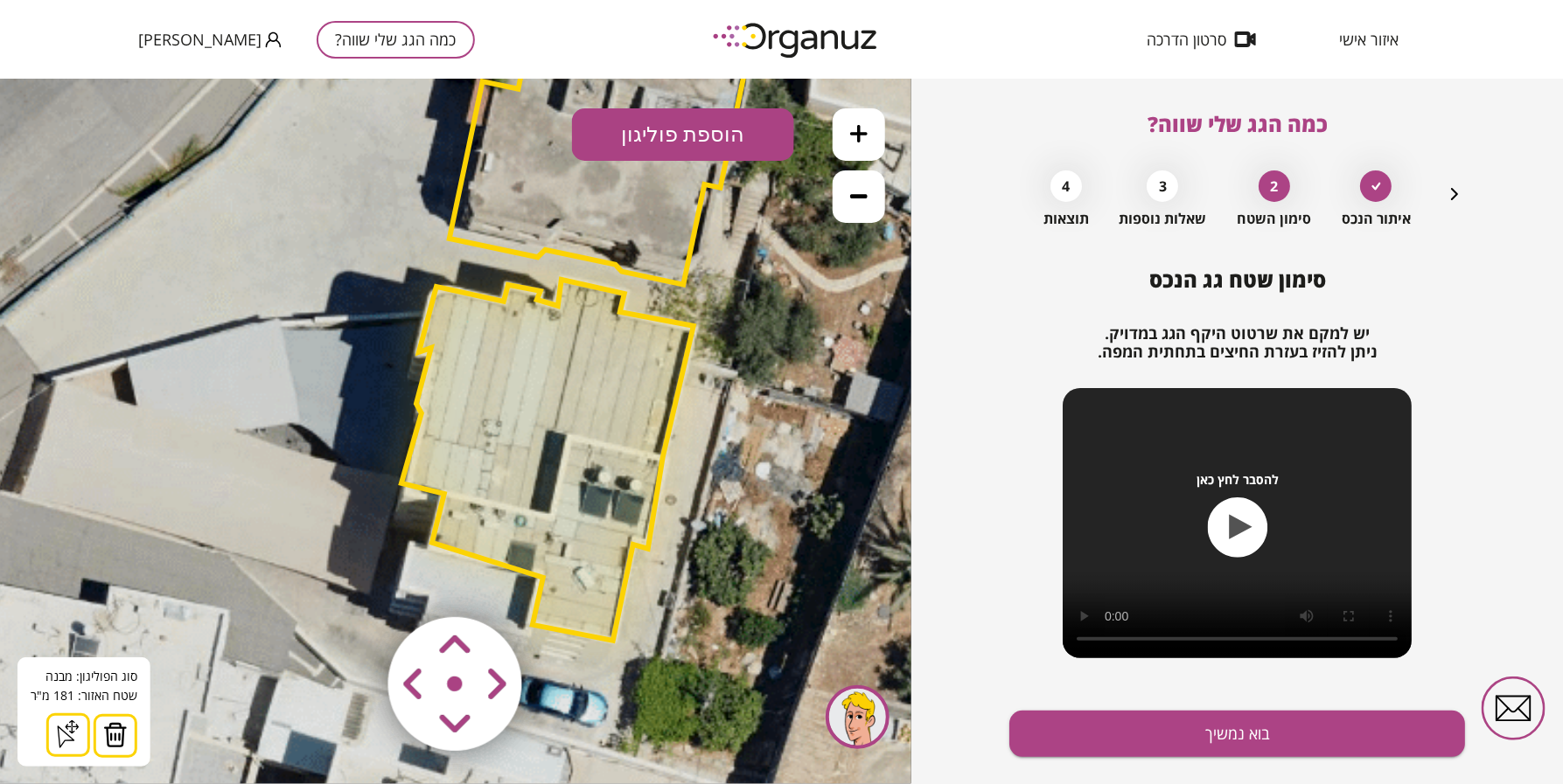
click at [843, 187] on button at bounding box center [859, 196] width 53 height 53
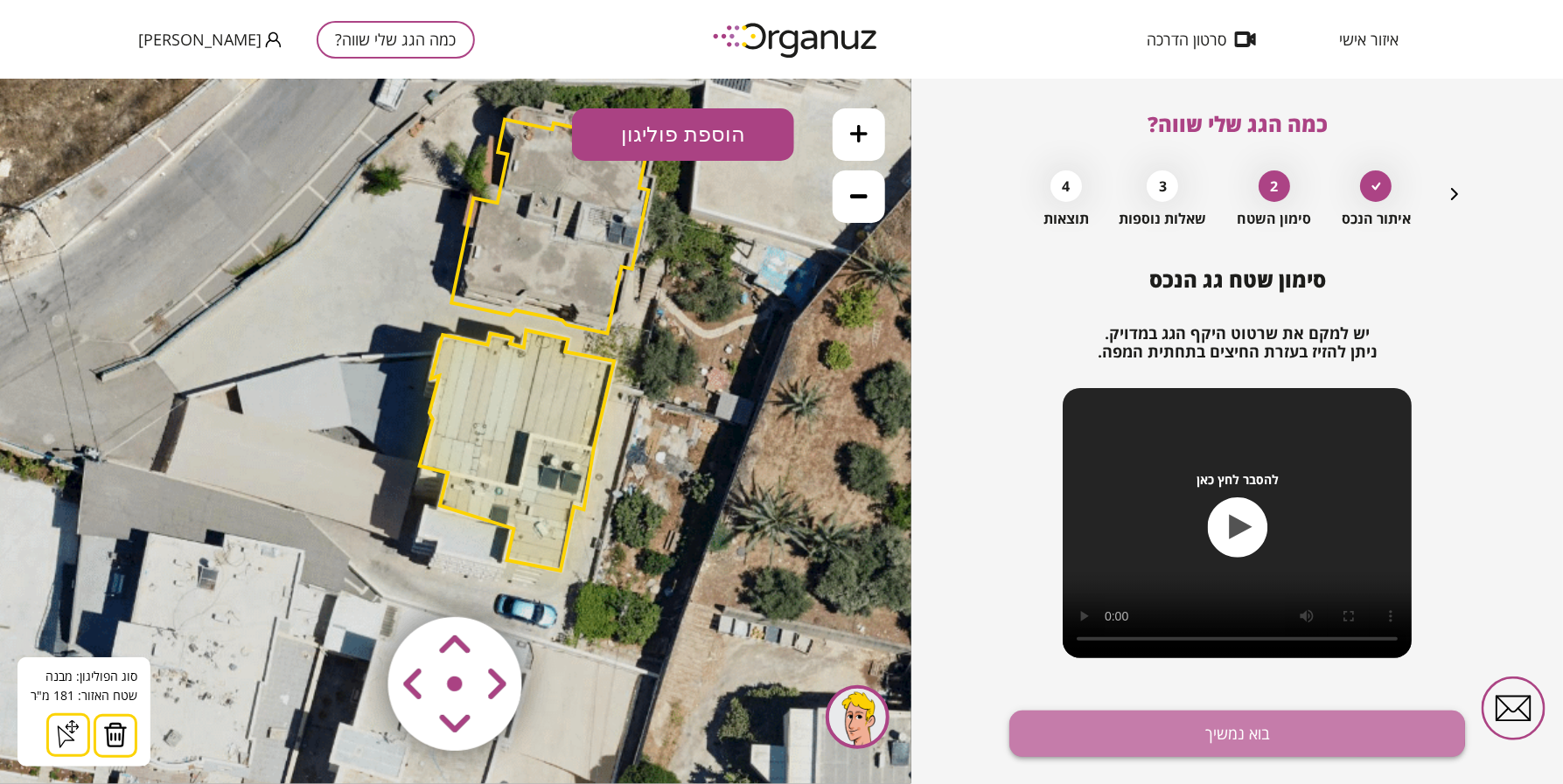
click at [1076, 731] on button "בוא נמשיך" at bounding box center [1237, 734] width 456 height 46
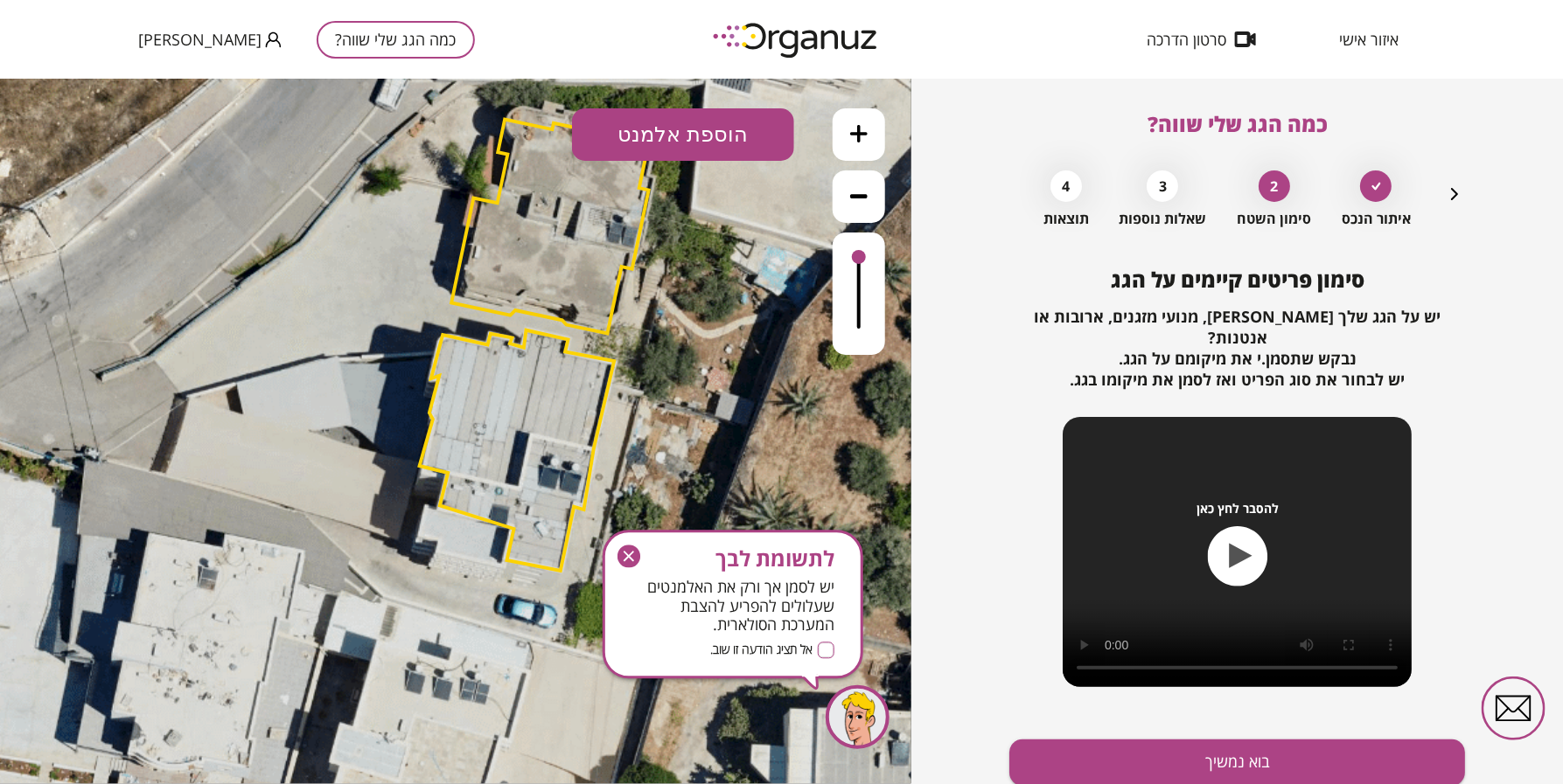
click at [1076, 739] on button "בוא נמשיך" at bounding box center [1237, 762] width 456 height 46
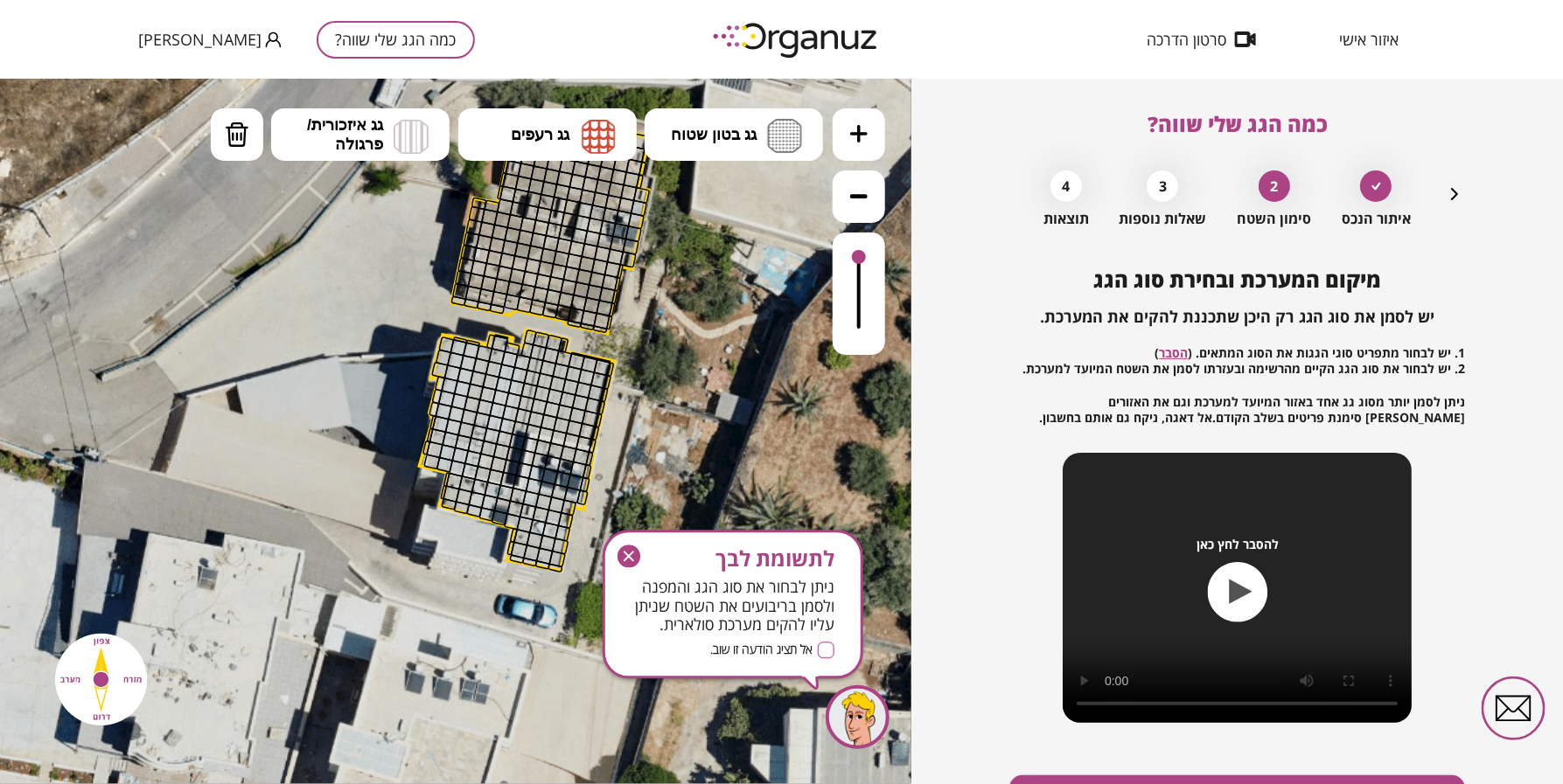
click at [866, 133] on icon at bounding box center [859, 133] width 18 height 18
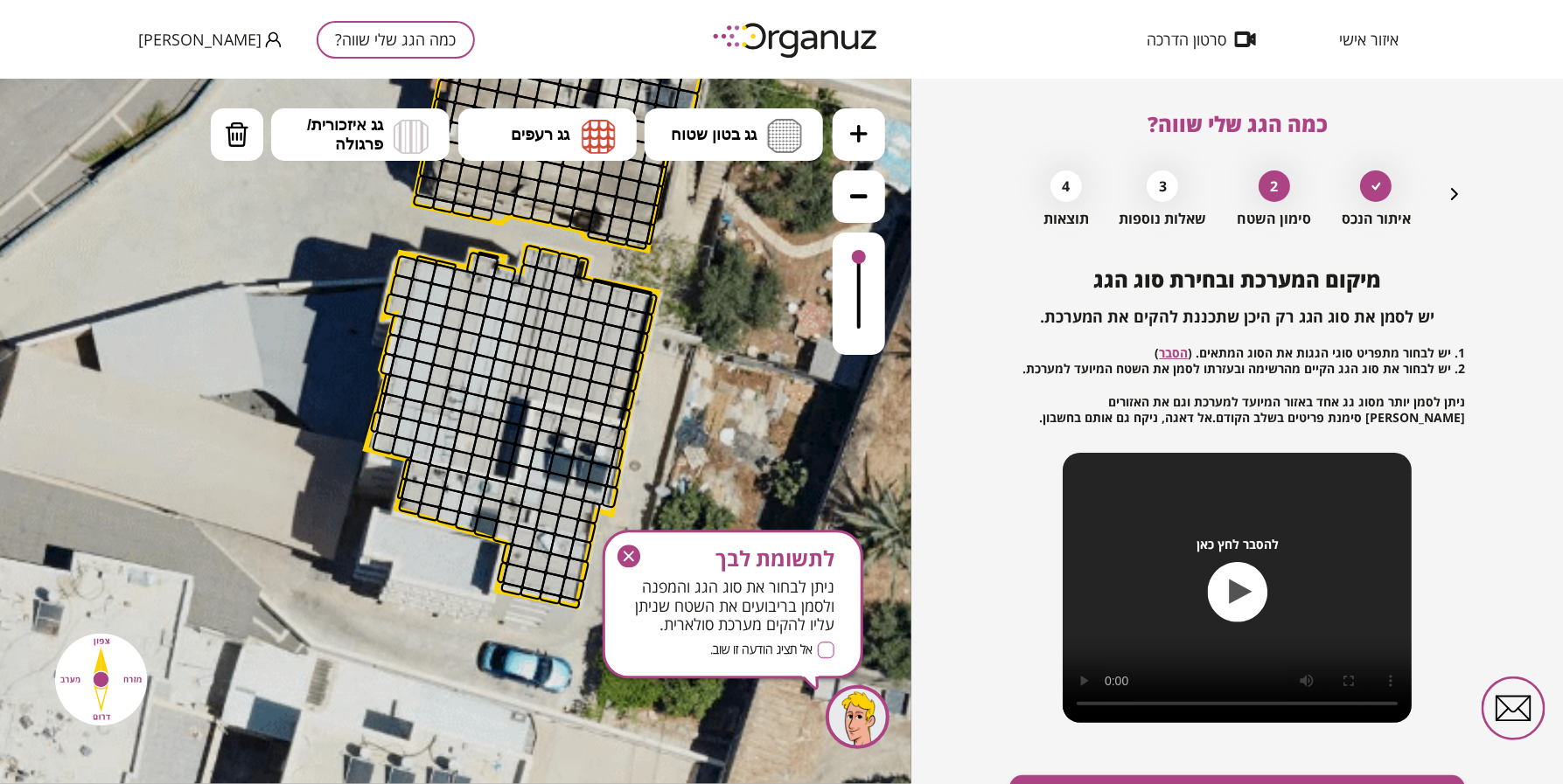
click at [753, 337] on icon at bounding box center [533, 269] width 2125 height 2125
click at [726, 128] on span "גג בטון שטוח" at bounding box center [714, 134] width 86 height 19
click at [738, 199] on div ".st0 { fill: #FFFFFF; } א" at bounding box center [456, 431] width 911 height 706
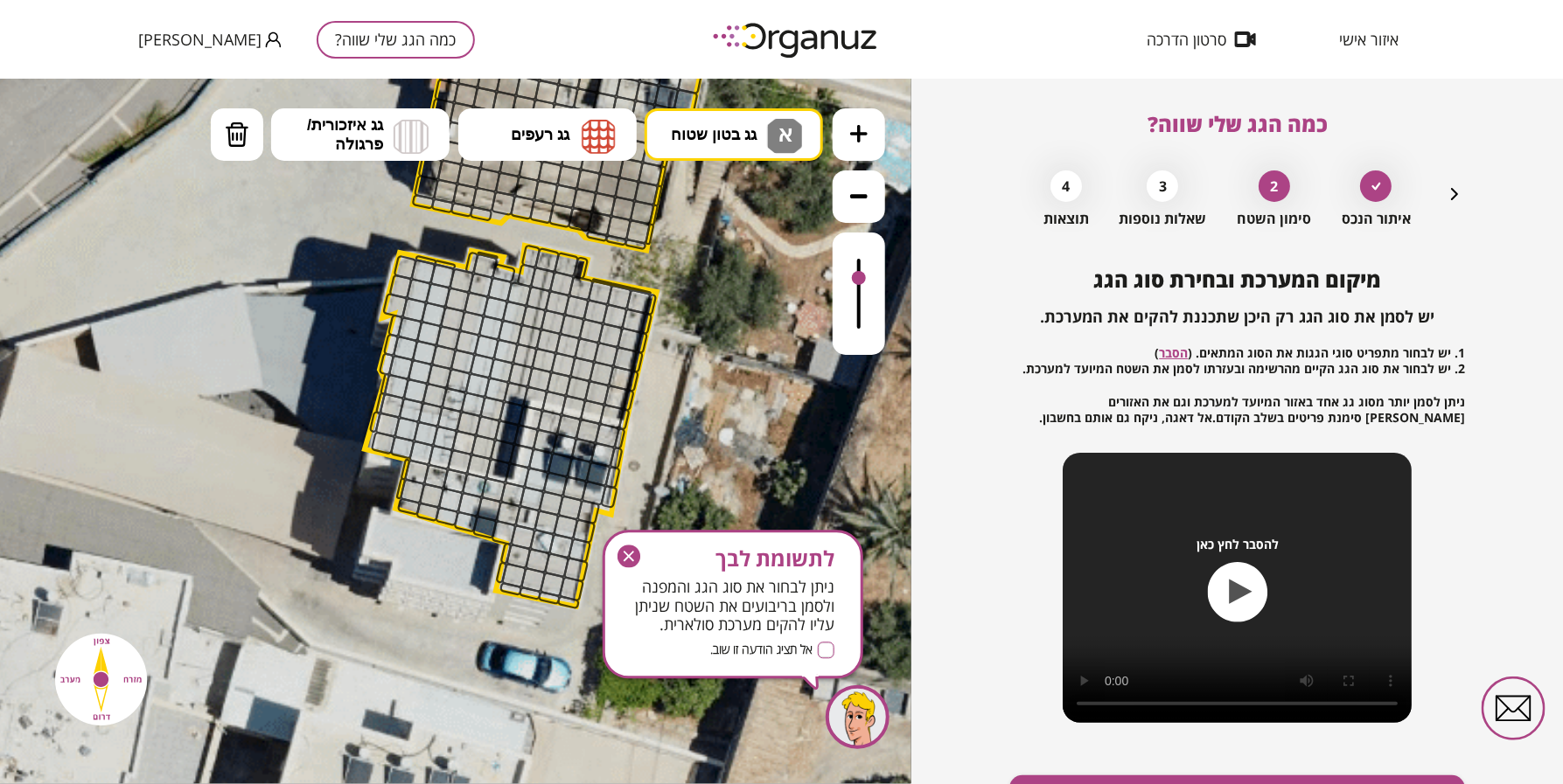
drag, startPoint x: 855, startPoint y: 255, endPoint x: 855, endPoint y: 279, distance: 24.0
click at [855, 279] on div at bounding box center [859, 277] width 14 height 14
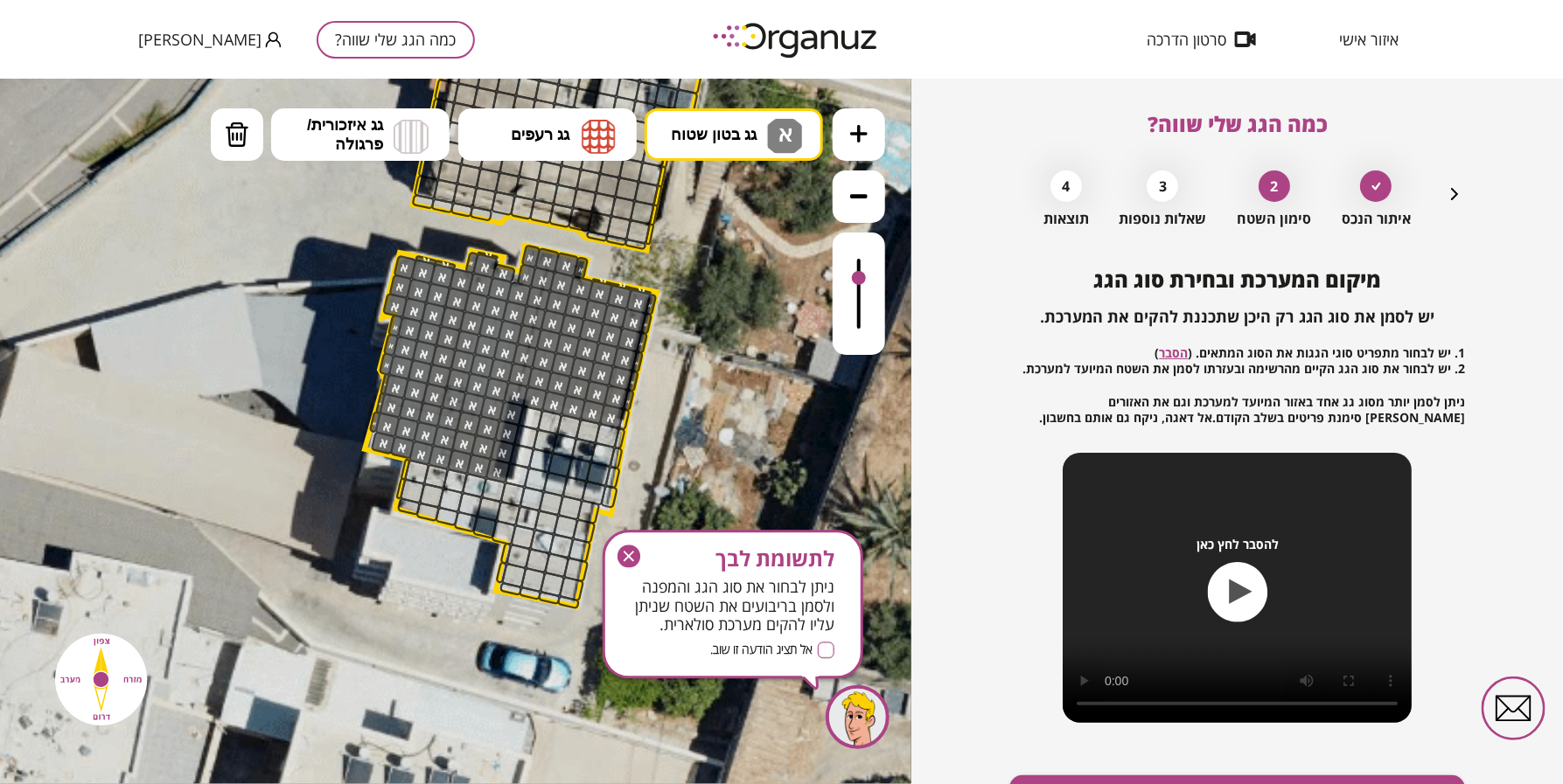
drag, startPoint x: 613, startPoint y: 412, endPoint x: 647, endPoint y: 324, distance: 94.3
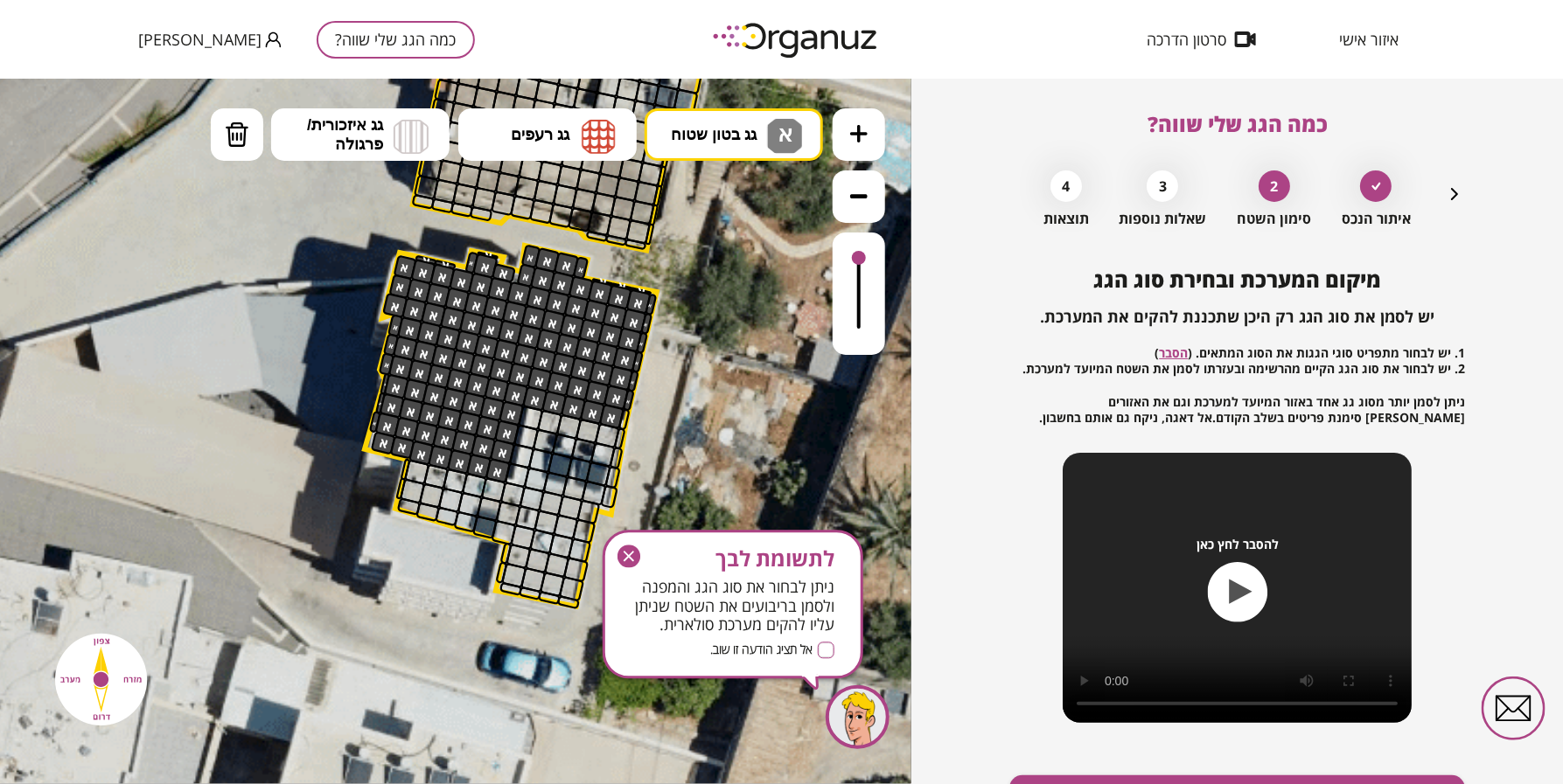
click at [862, 258] on div at bounding box center [859, 257] width 14 height 14
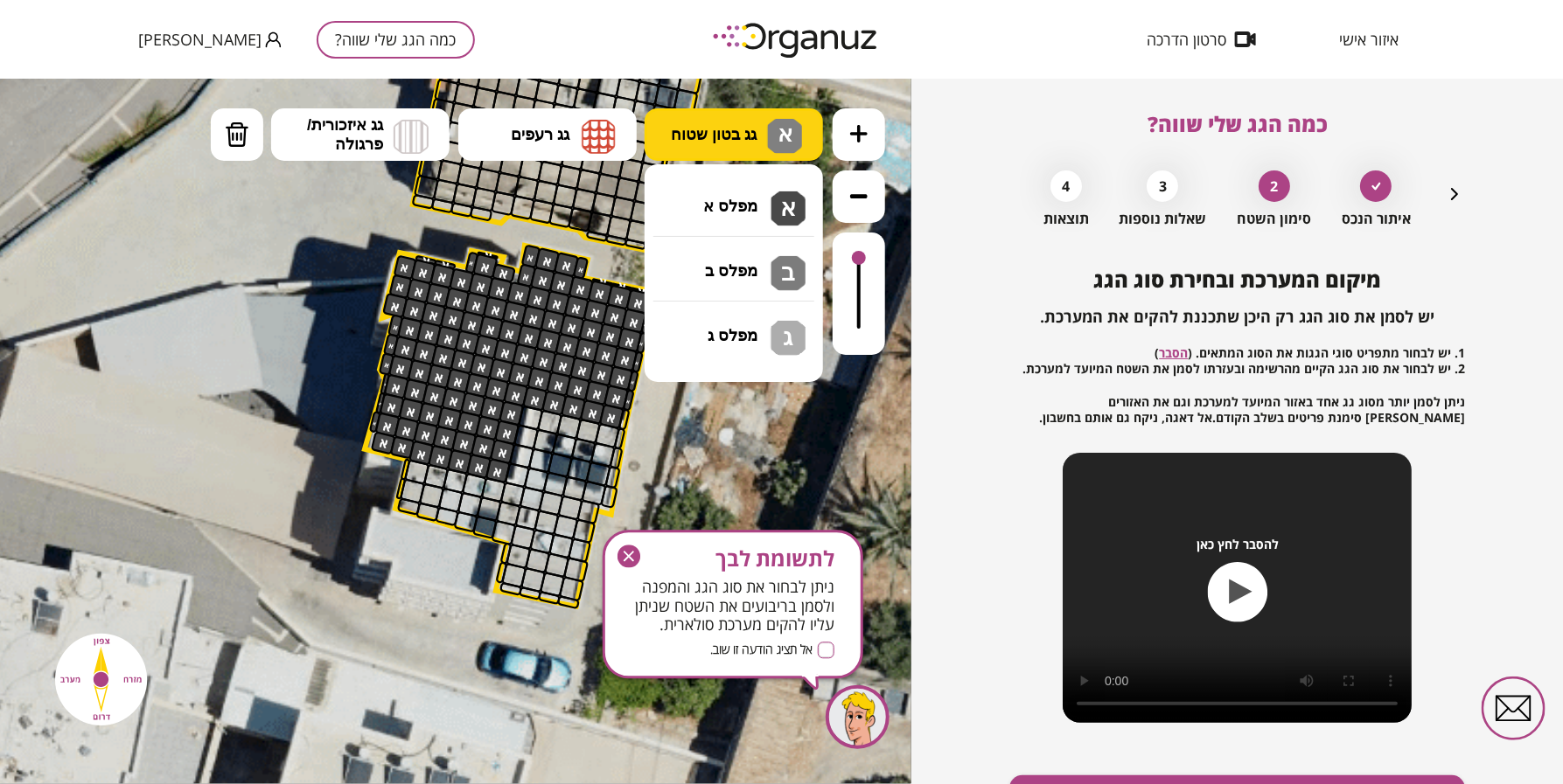
click at [753, 122] on button "גג בטון שטוח א" at bounding box center [734, 134] width 179 height 53
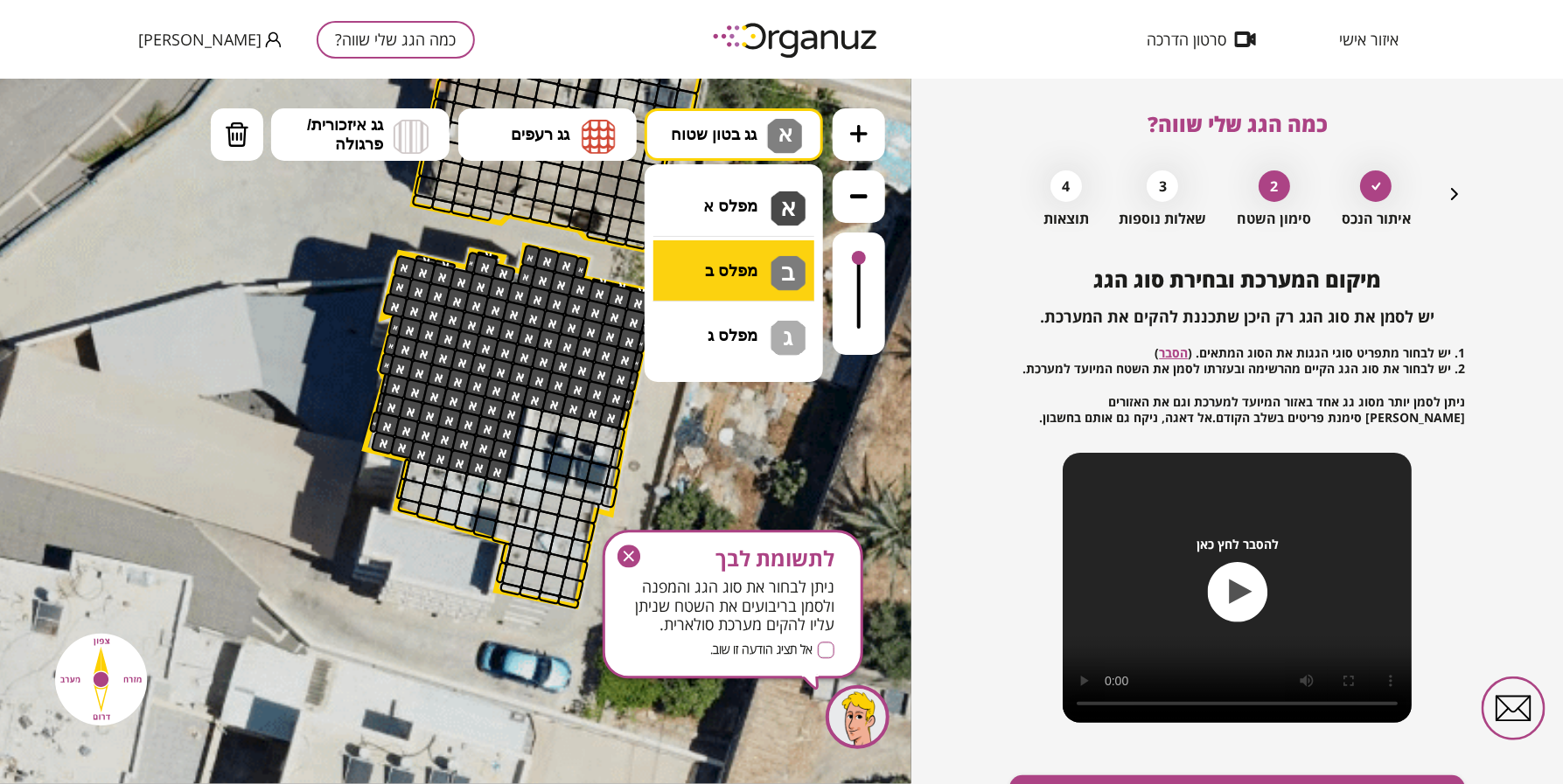
click at [746, 262] on div ".st0 { fill: #FFFFFF; } א" at bounding box center [456, 431] width 911 height 706
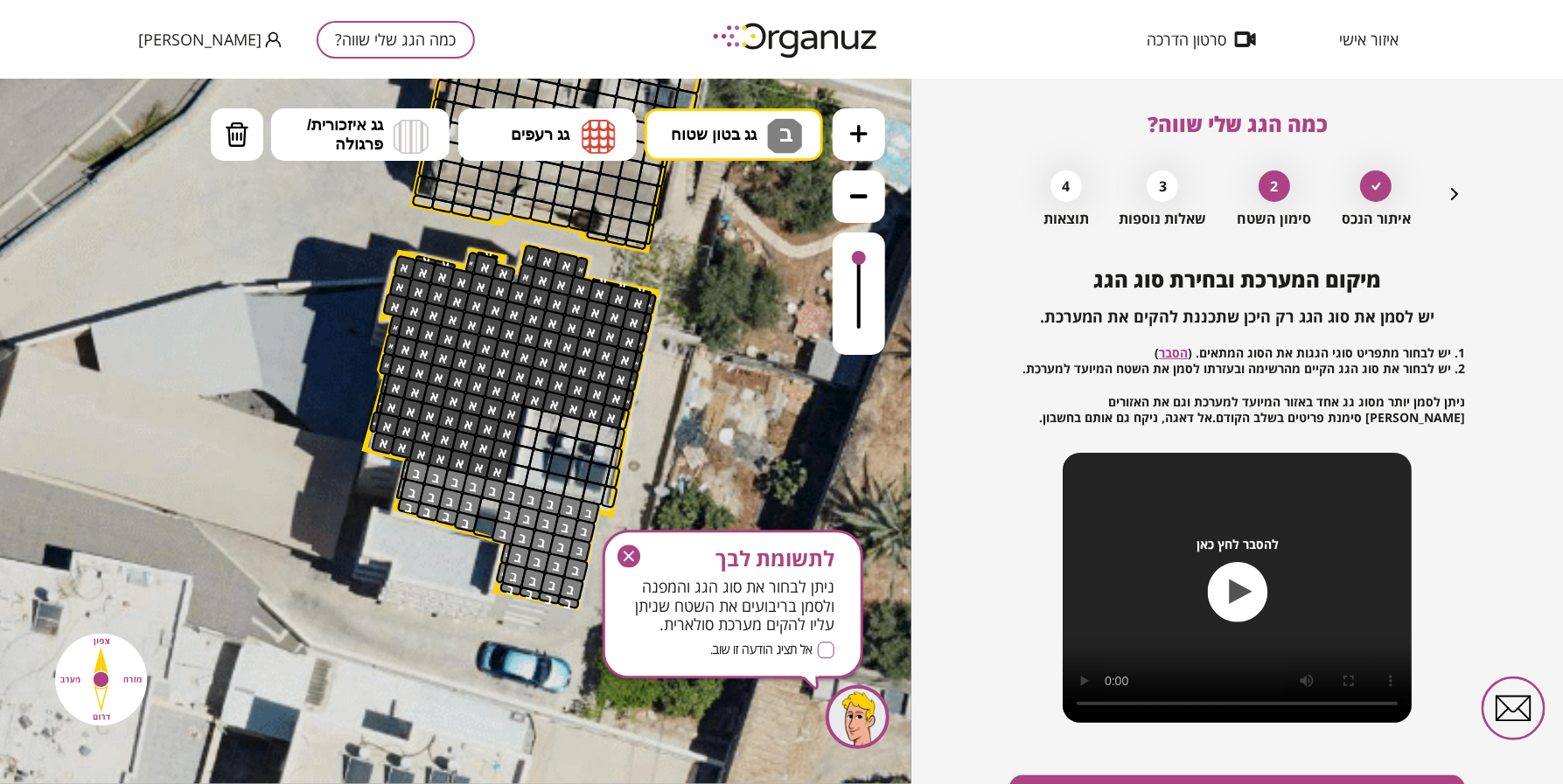
drag, startPoint x: 477, startPoint y: 484, endPoint x: 574, endPoint y: 550, distance: 117.3
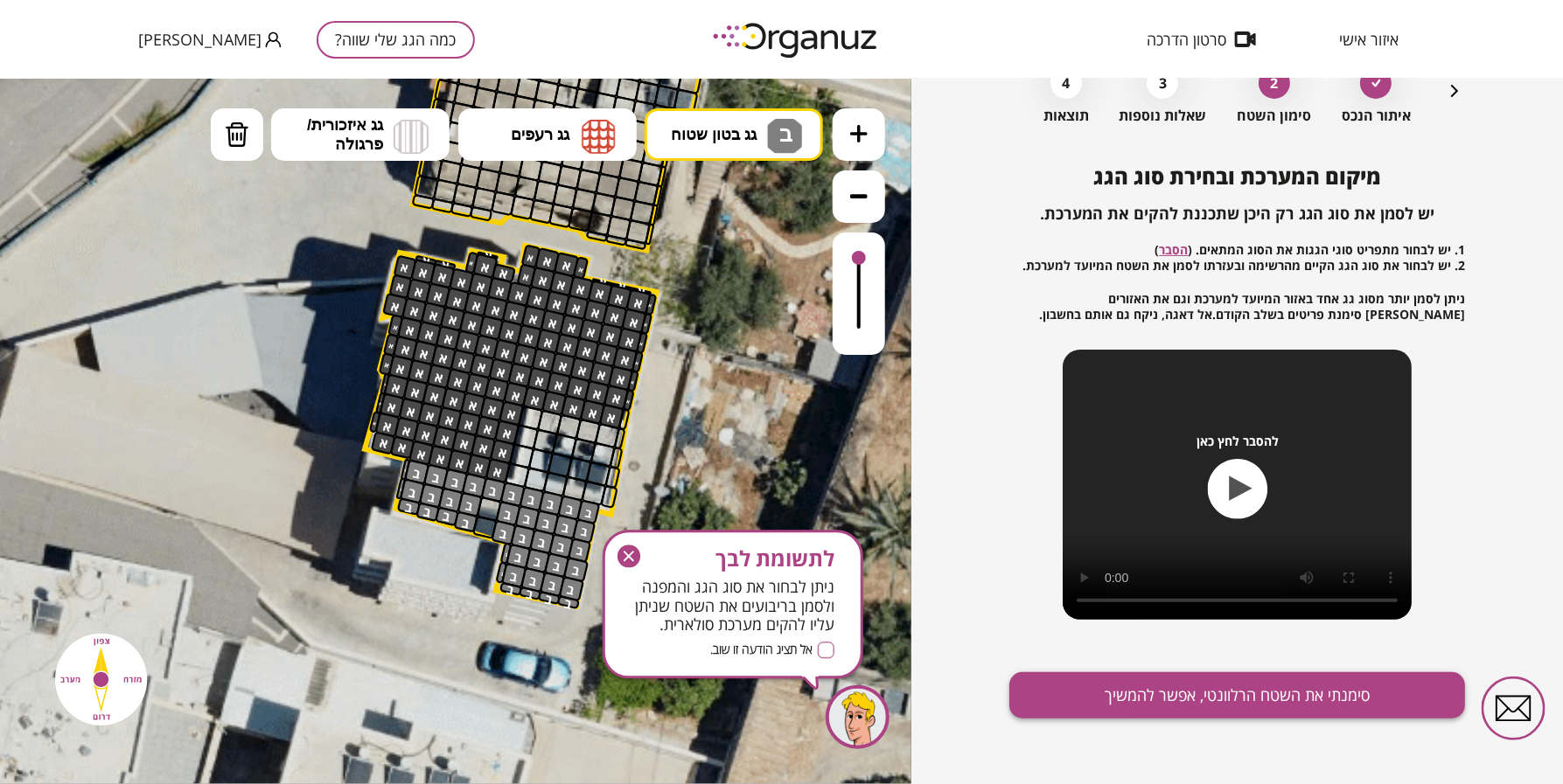
click at [1190, 674] on button "סימנתי את השטח הרלוונטי, אפשר להמשיך" at bounding box center [1237, 696] width 456 height 46
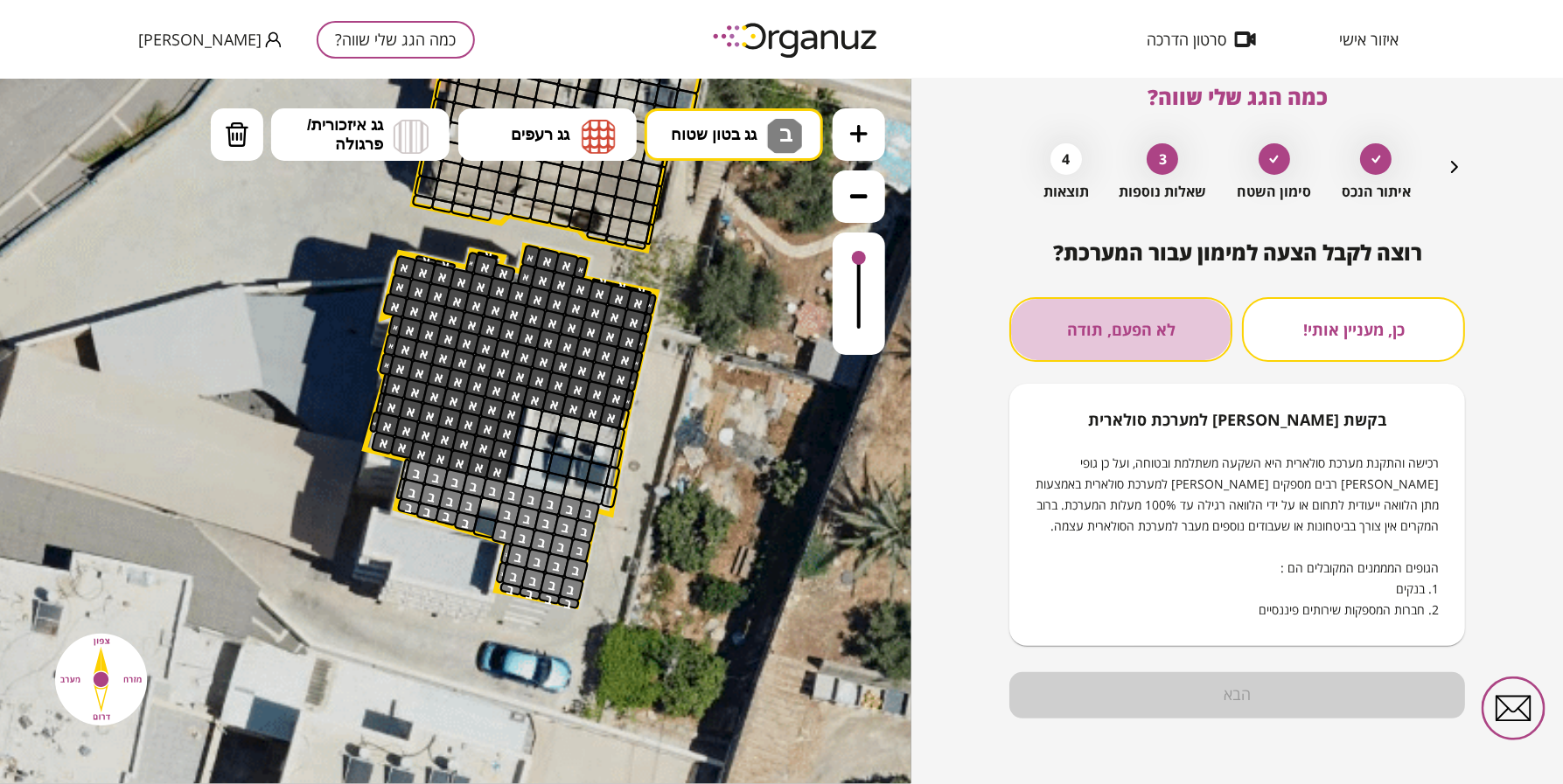
click at [1144, 297] on button "לא הפעם, תודה" at bounding box center [1121, 329] width 223 height 65
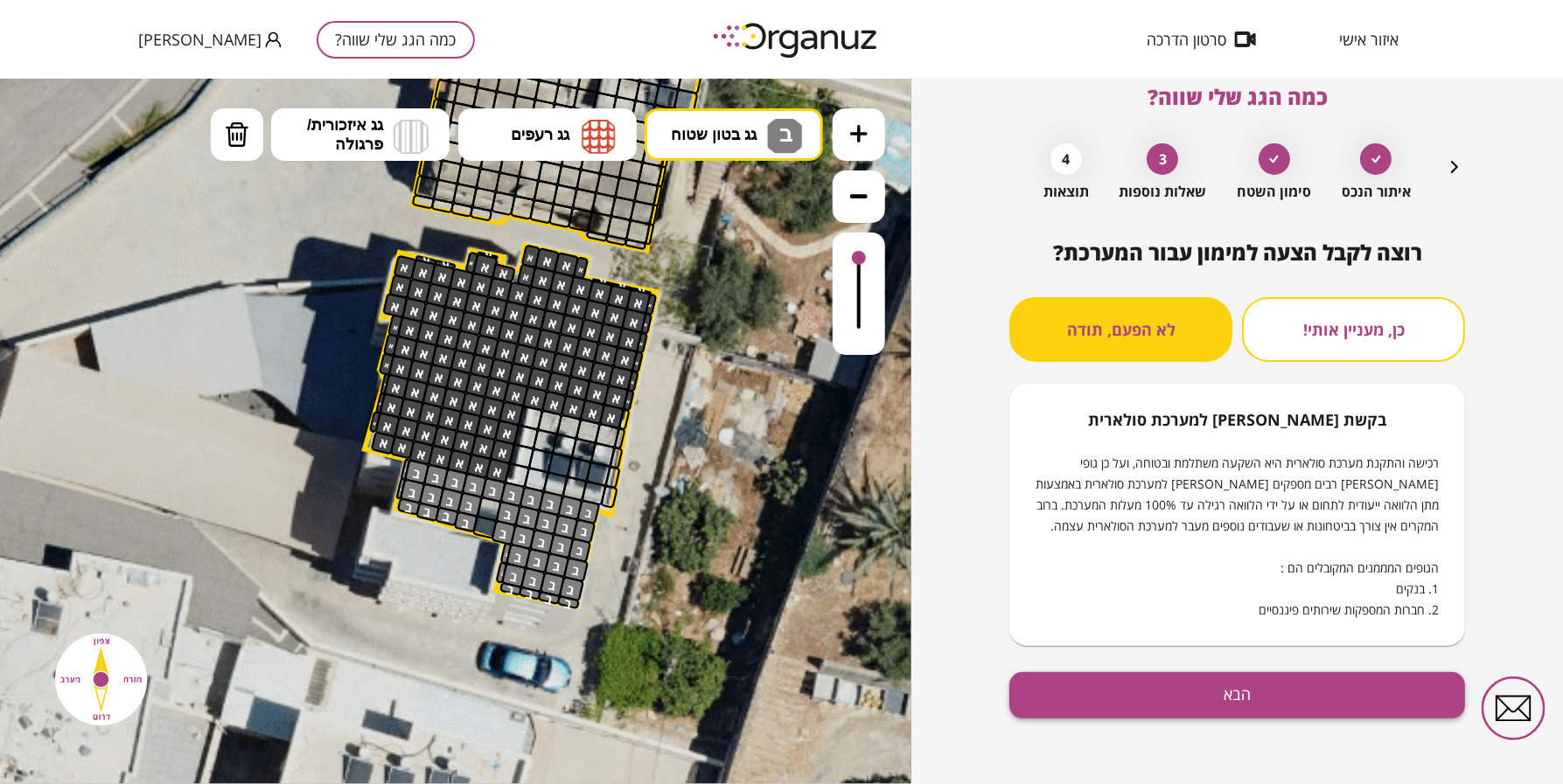
click at [1213, 697] on button "הבא" at bounding box center [1237, 696] width 456 height 46
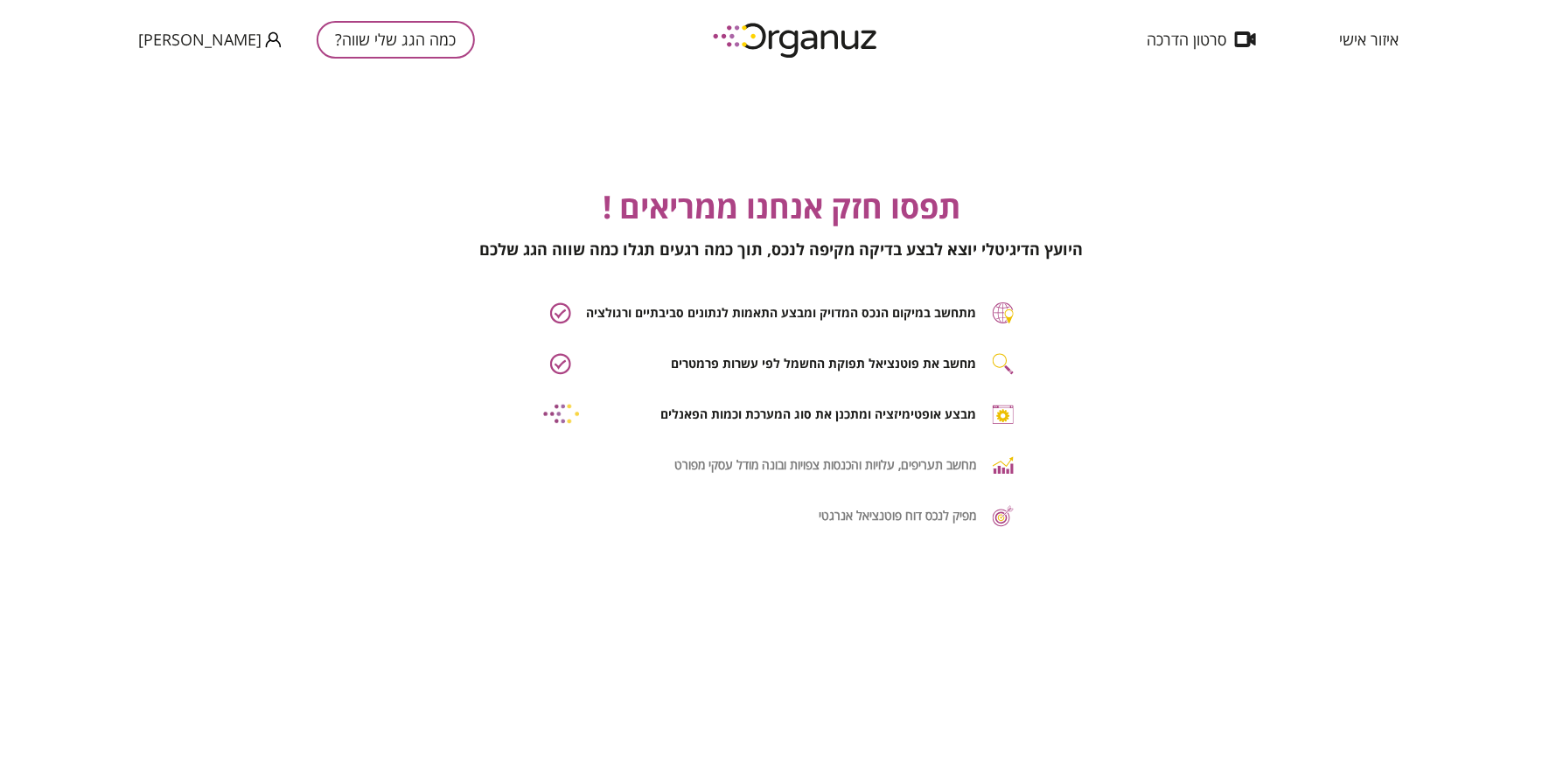
scroll to position [0, 1]
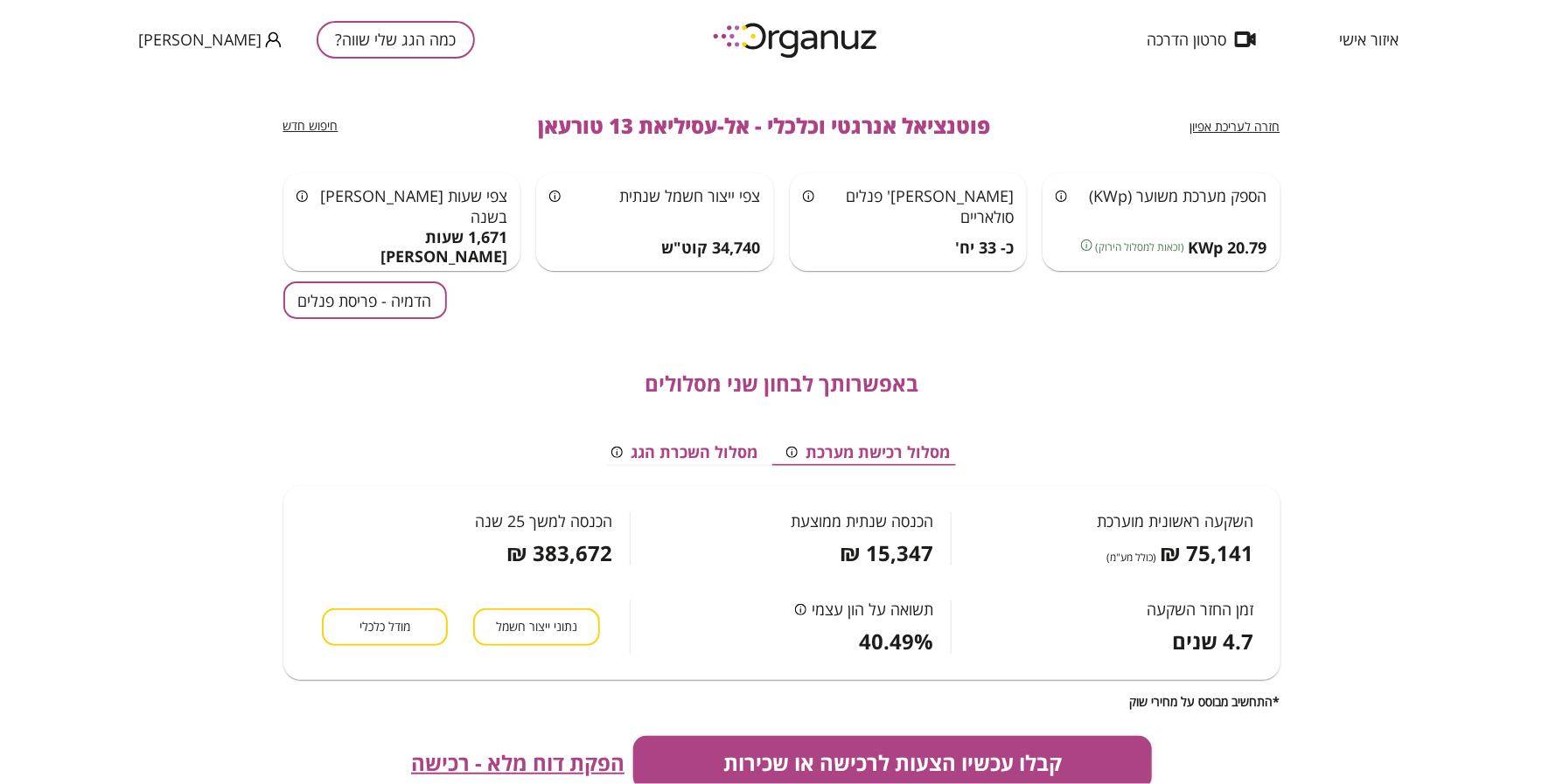
click at [351, 304] on button "הדמיה - פריסת פנלים" at bounding box center [364, 300] width 164 height 38
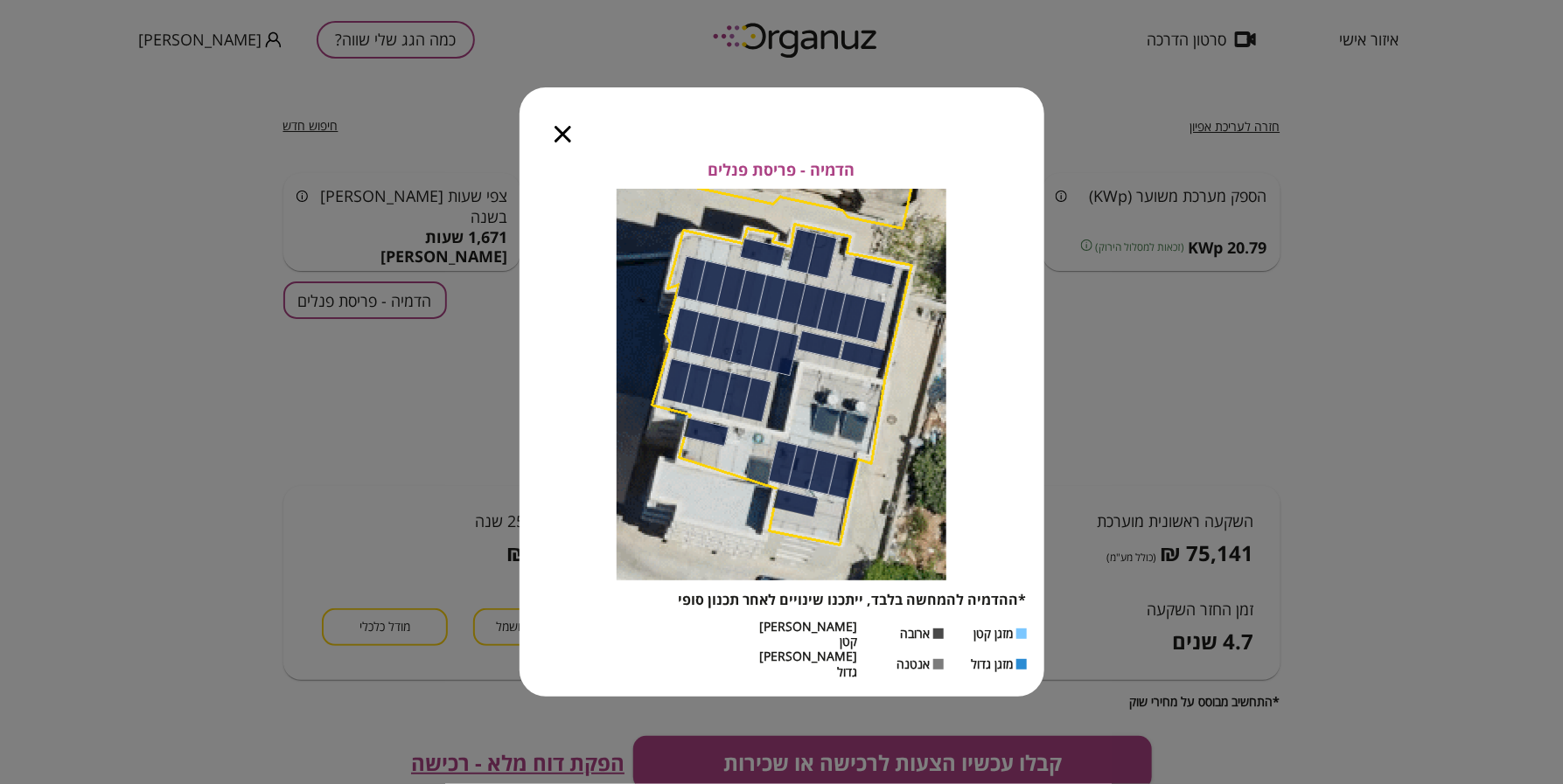
click at [558, 136] on div at bounding box center [562, 124] width 87 height 74
click at [558, 143] on icon "button" at bounding box center [562, 134] width 17 height 17
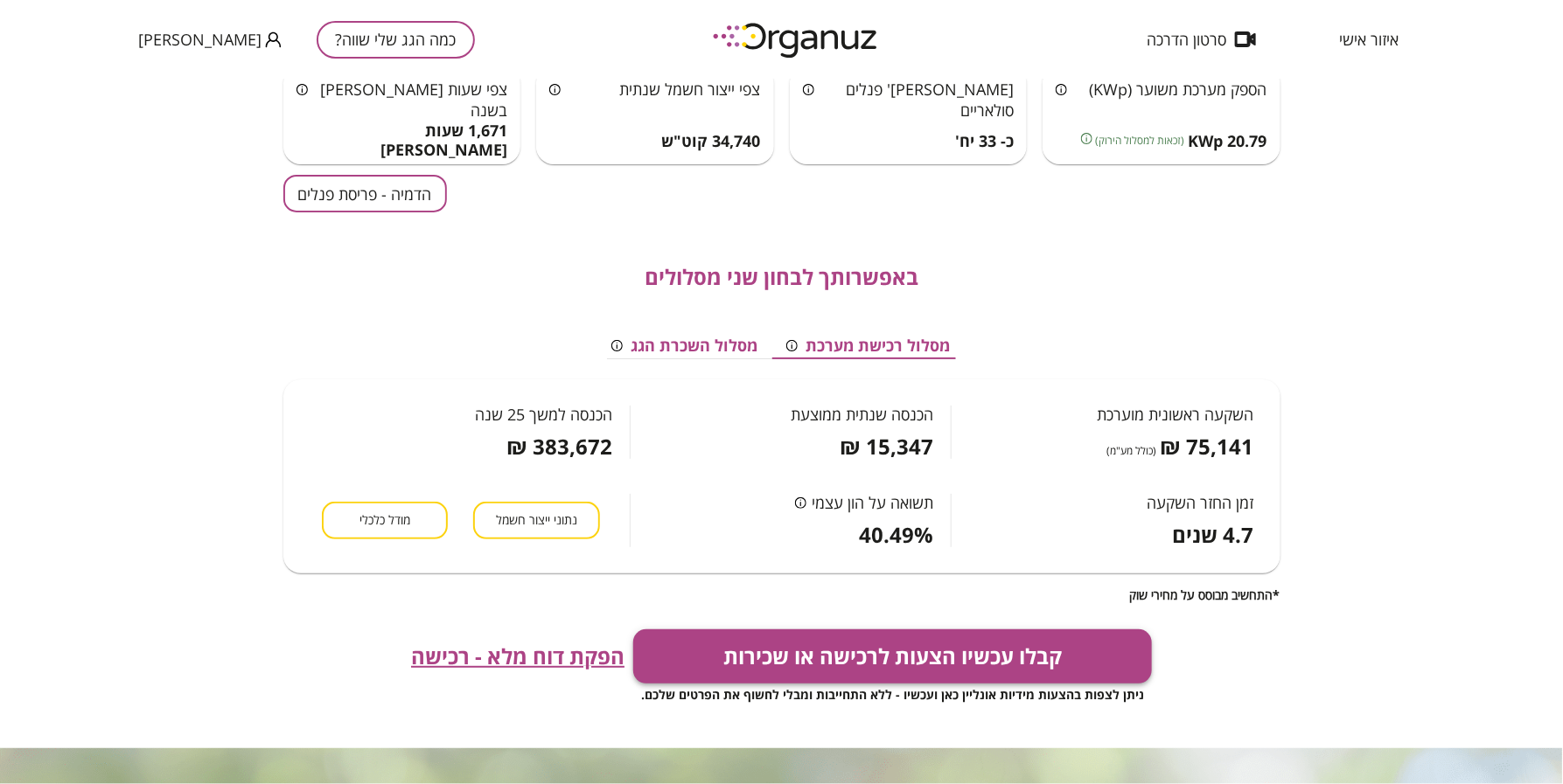
scroll to position [109, 0]
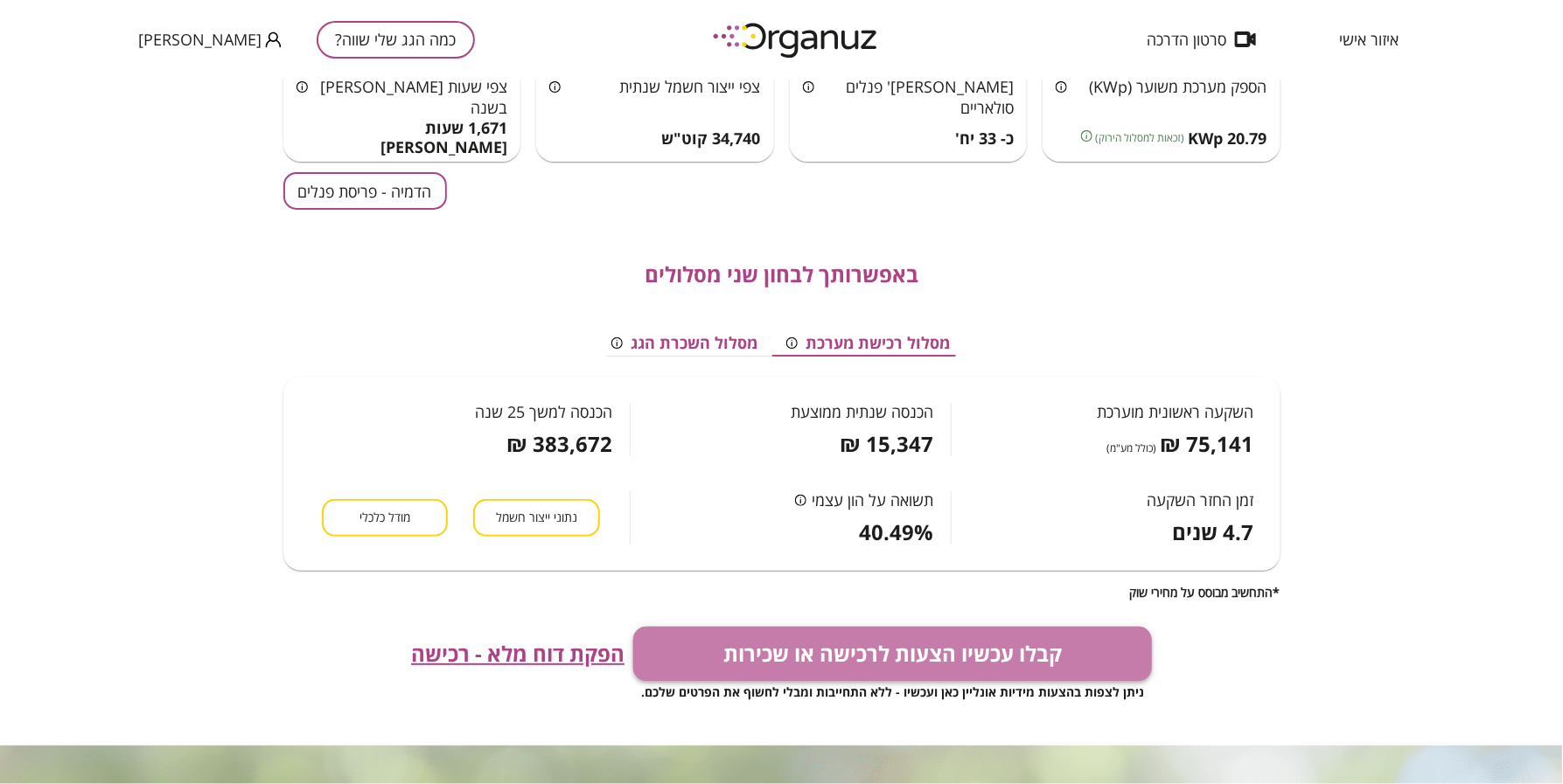
click at [814, 653] on button "קבלו עכשיו הצעות לרכישה או שכירות" at bounding box center [893, 654] width 519 height 54
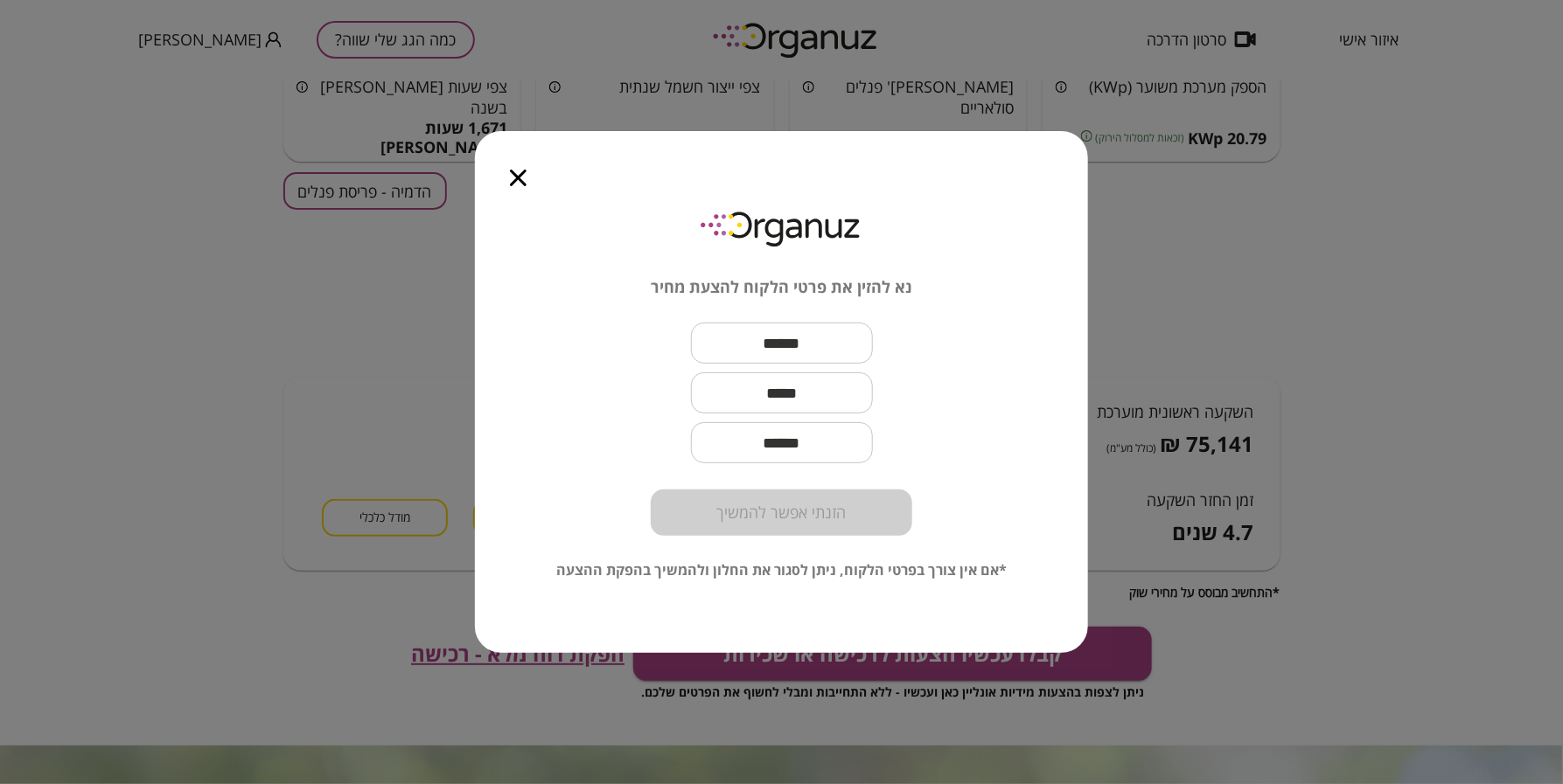
click at [787, 355] on input "text" at bounding box center [782, 343] width 182 height 52
paste input "**********"
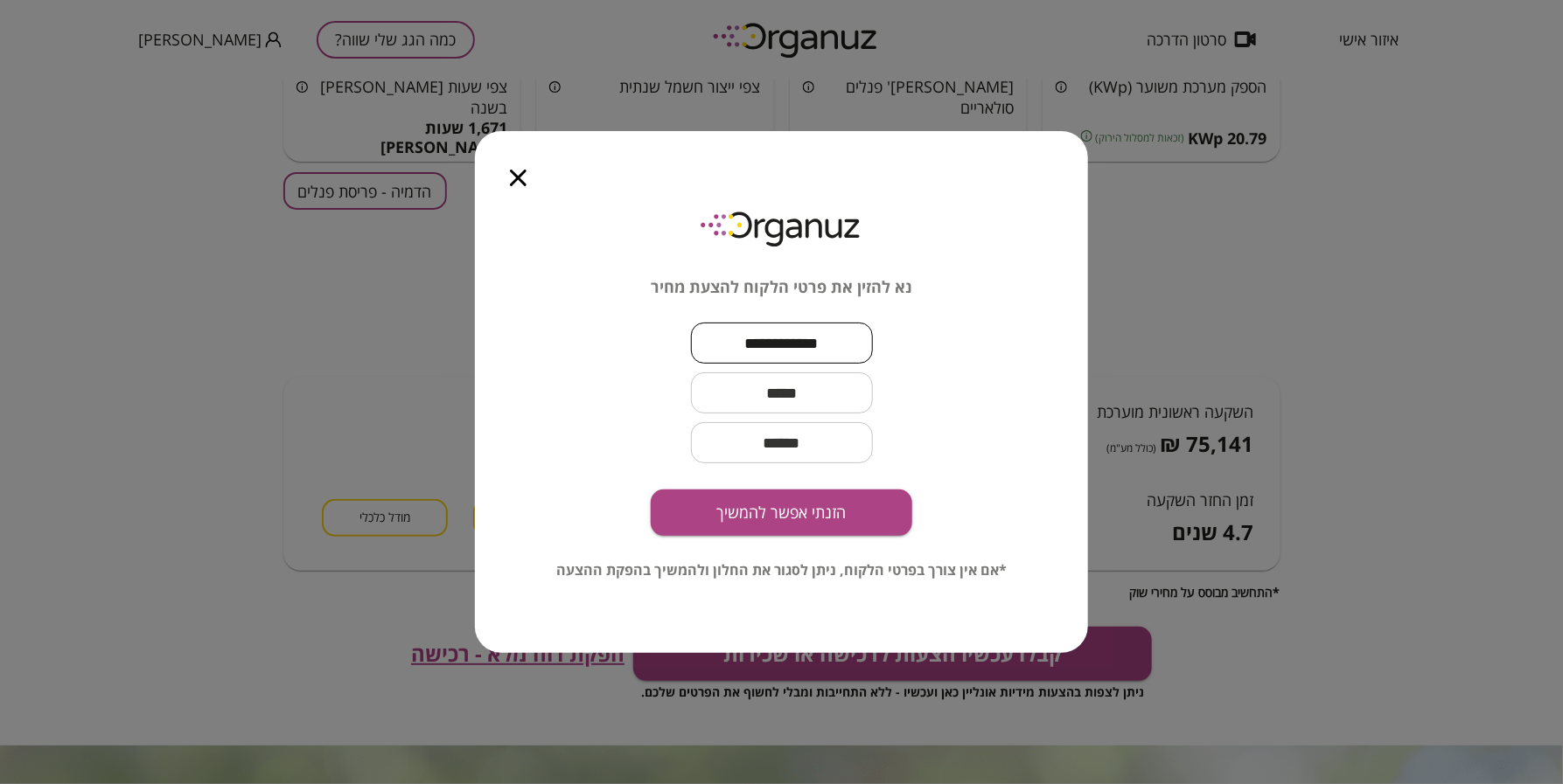
type input "**********"
click at [718, 382] on input "text" at bounding box center [782, 392] width 182 height 52
paste input "**********"
type input "**********"
click at [813, 522] on button "הזנתי אפשר להמשיך" at bounding box center [782, 512] width 261 height 46
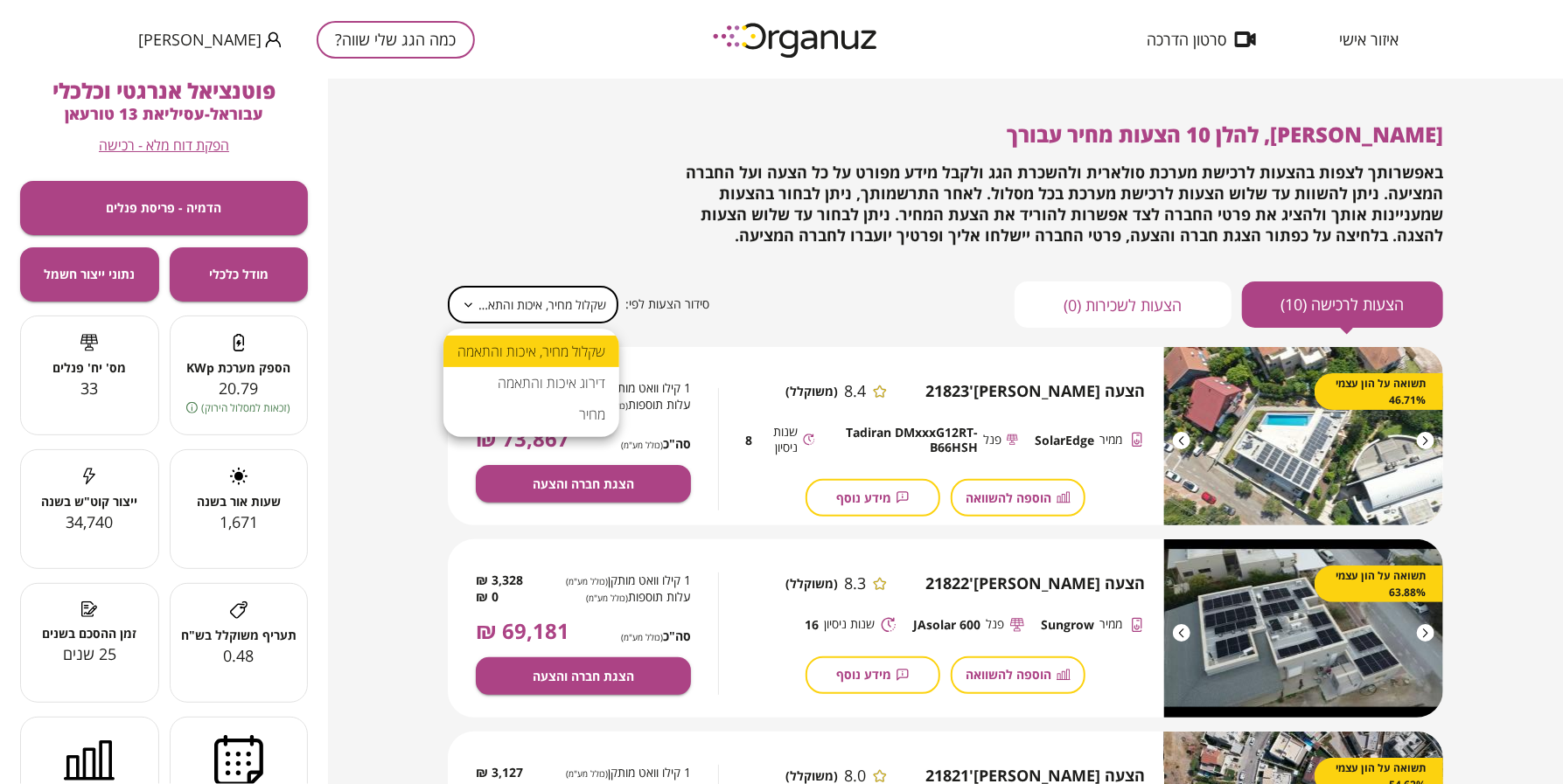
click at [566, 297] on body "**********" at bounding box center [782, 392] width 1563 height 784
click at [577, 407] on li "מחיר" at bounding box center [531, 414] width 176 height 32
type input "*****"
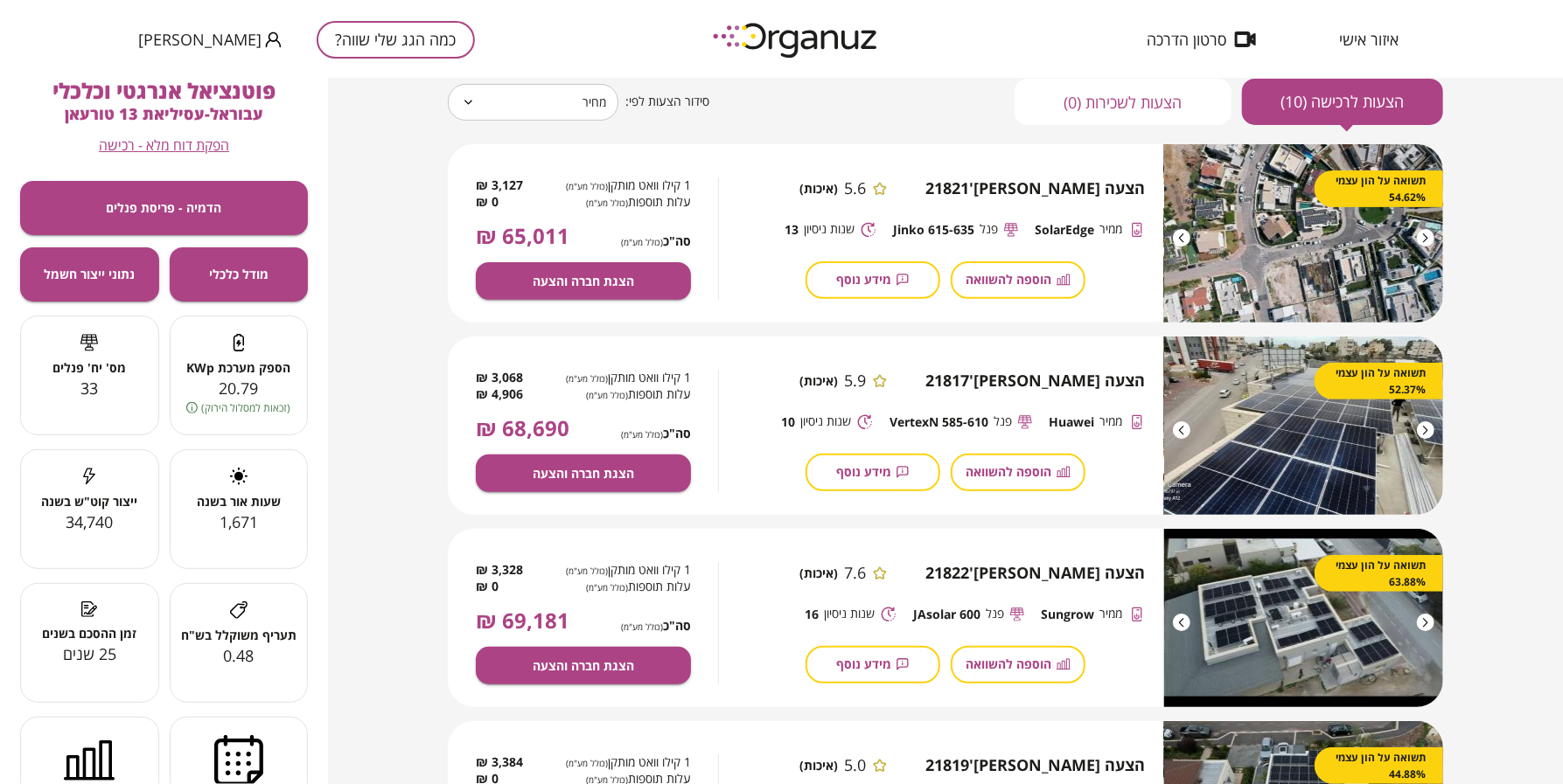
scroll to position [328, 0]
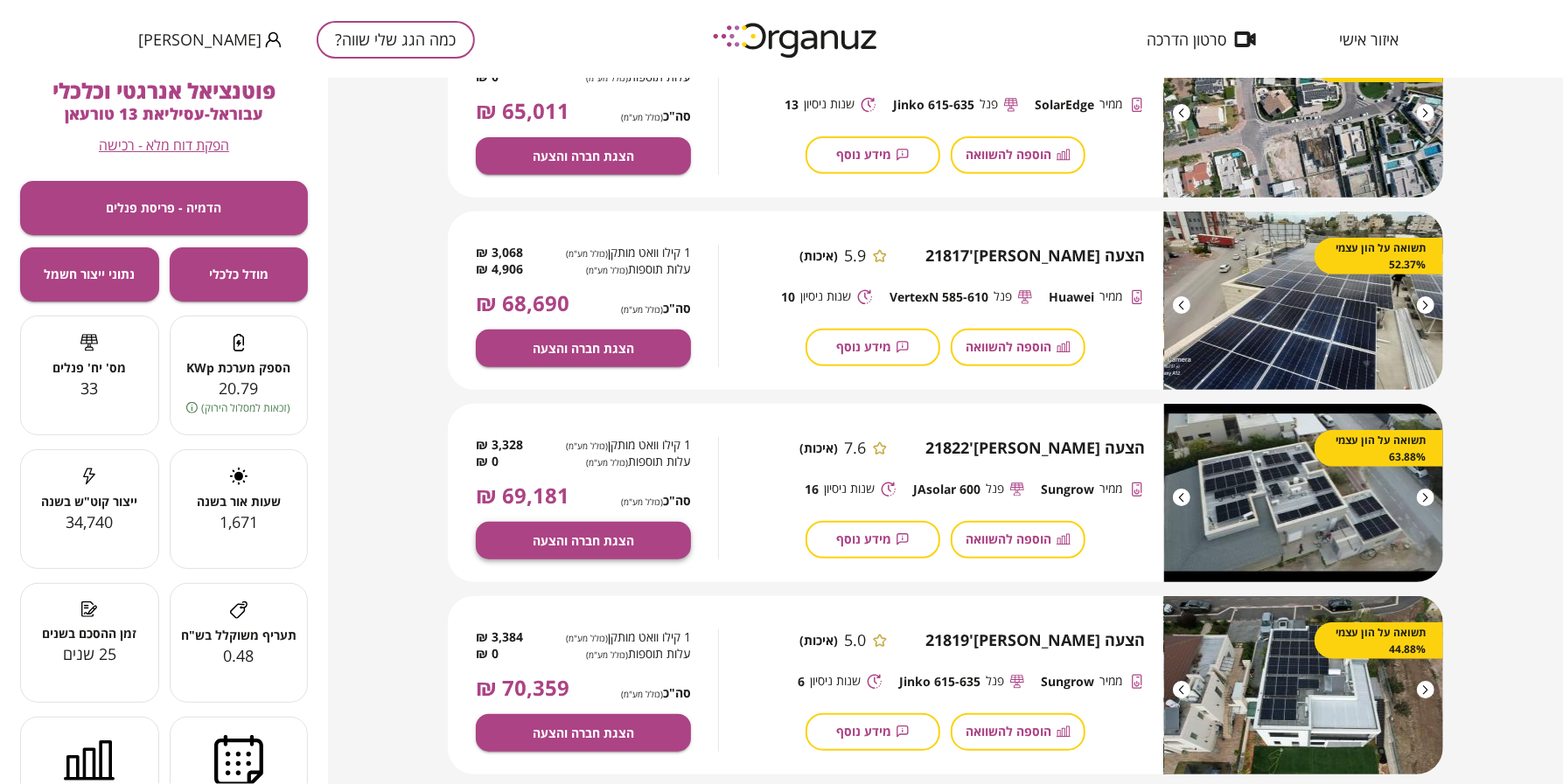
click at [605, 535] on span "הצגת חברה והצעה" at bounding box center [583, 540] width 102 height 15
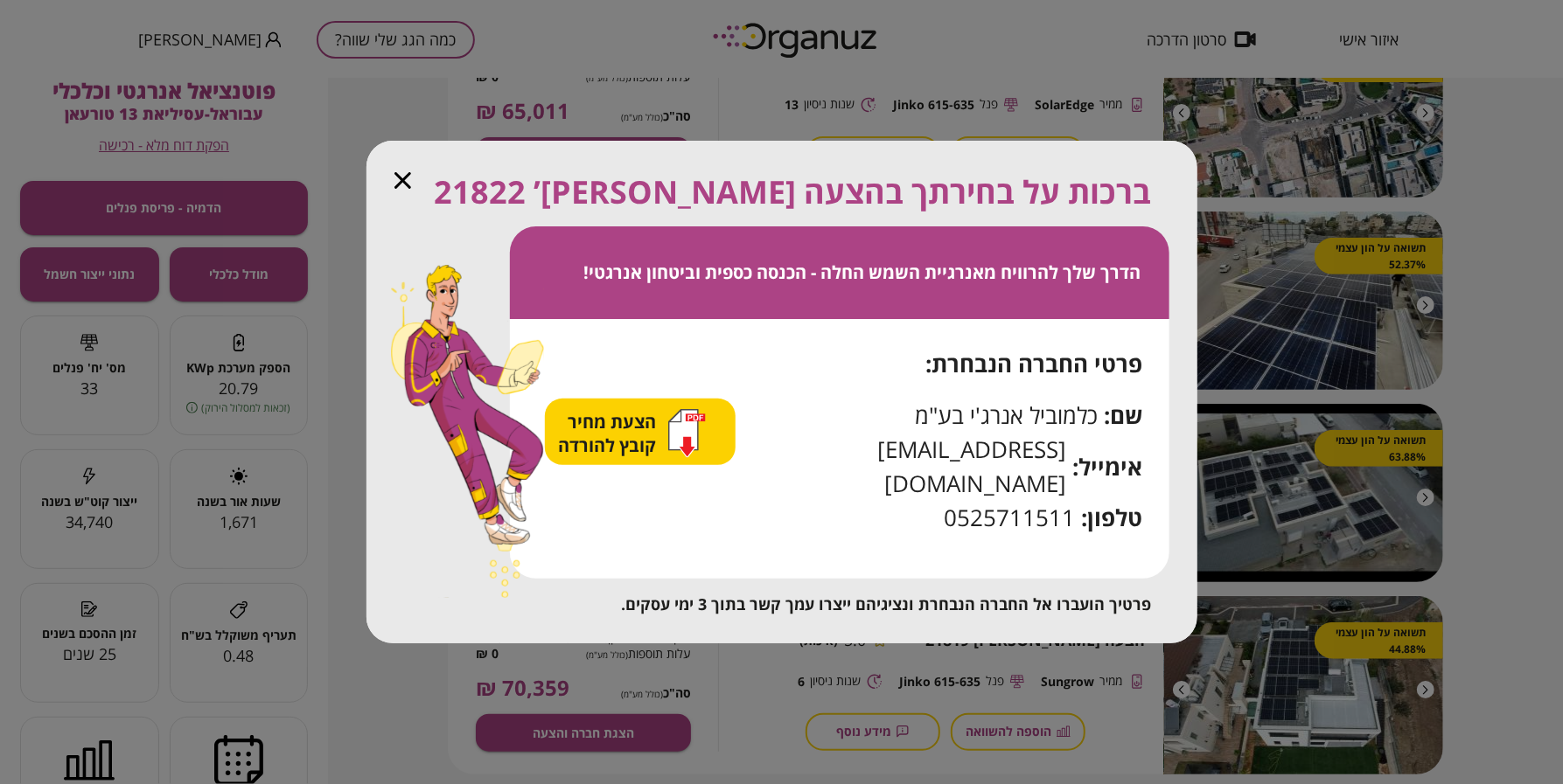
click at [649, 439] on span "הצעת מחיר קובץ להורדה" at bounding box center [610, 434] width 103 height 47
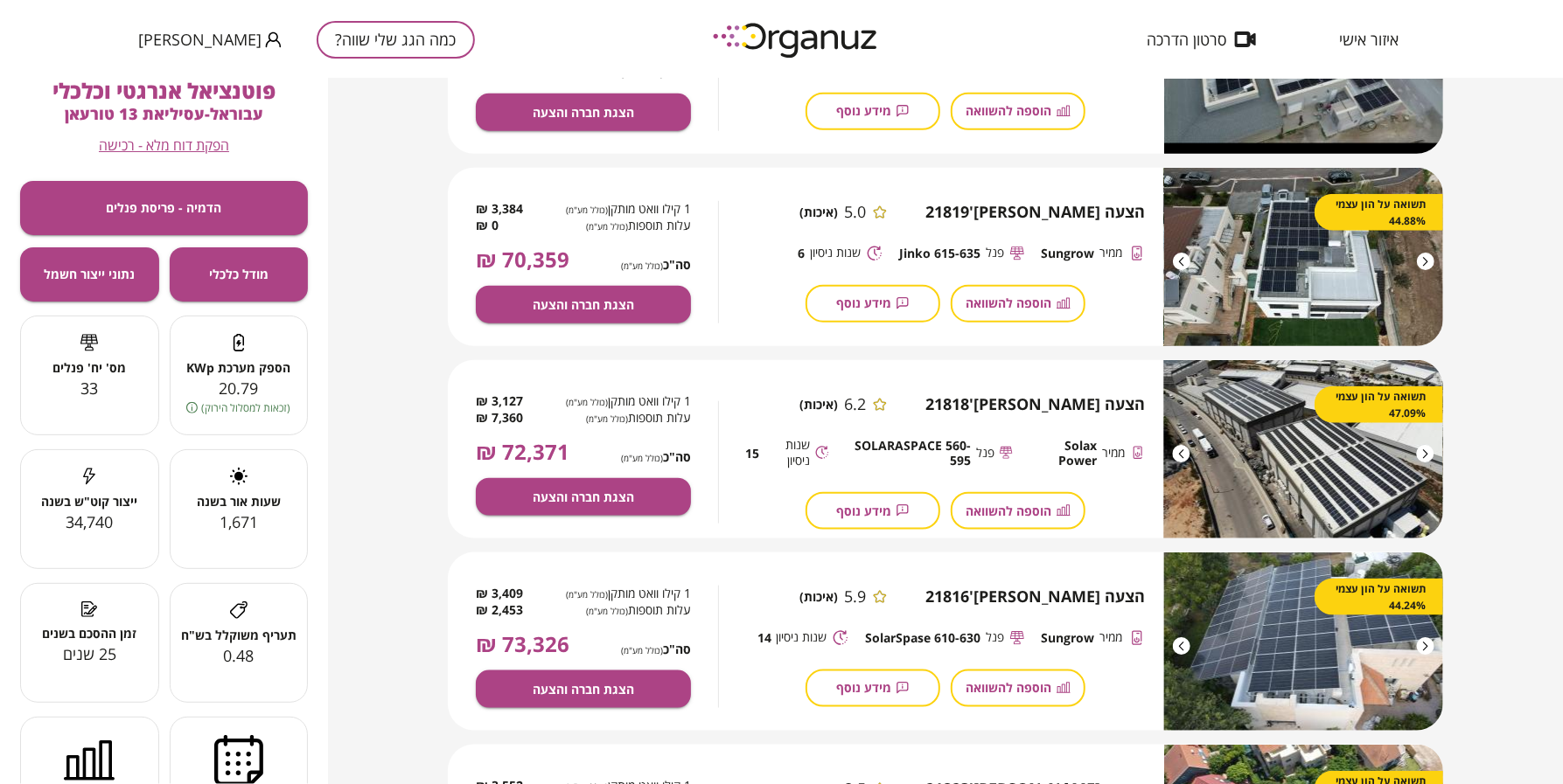
scroll to position [765, 0]
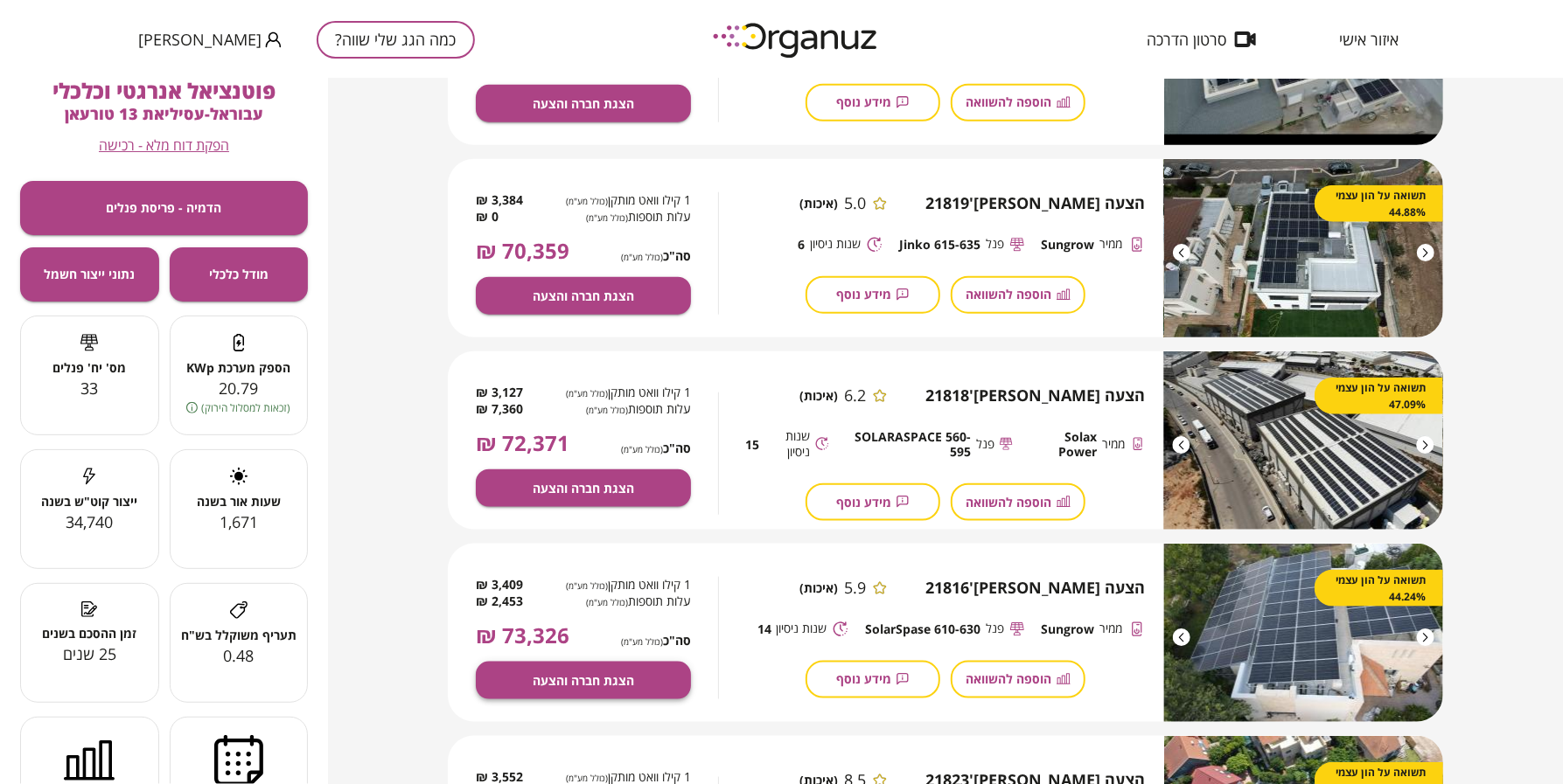
click at [657, 684] on button "הצגת חברה והצעה" at bounding box center [583, 681] width 216 height 38
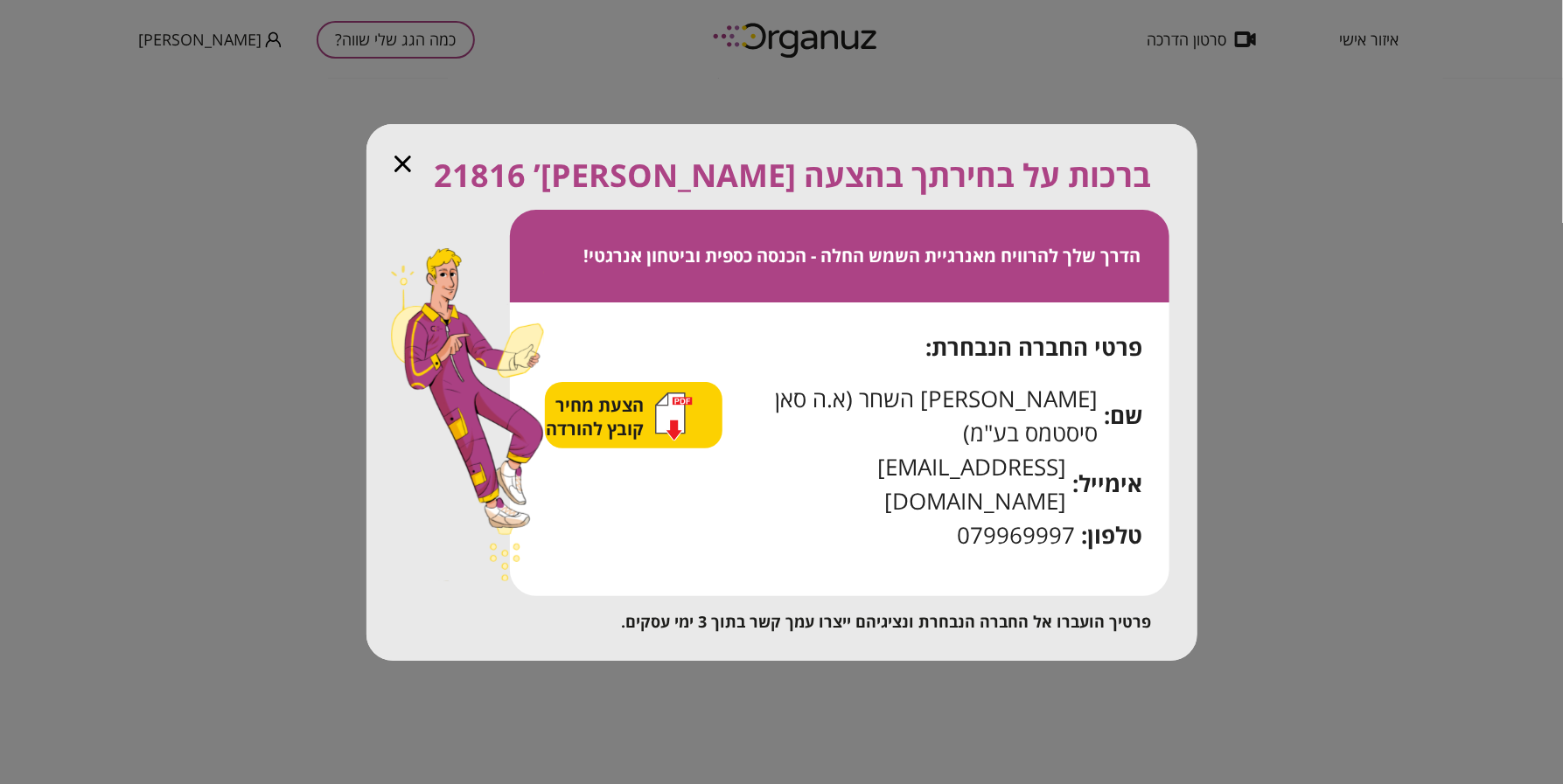
click at [610, 441] on span "הצעת מחיר קובץ להורדה" at bounding box center [597, 417] width 103 height 47
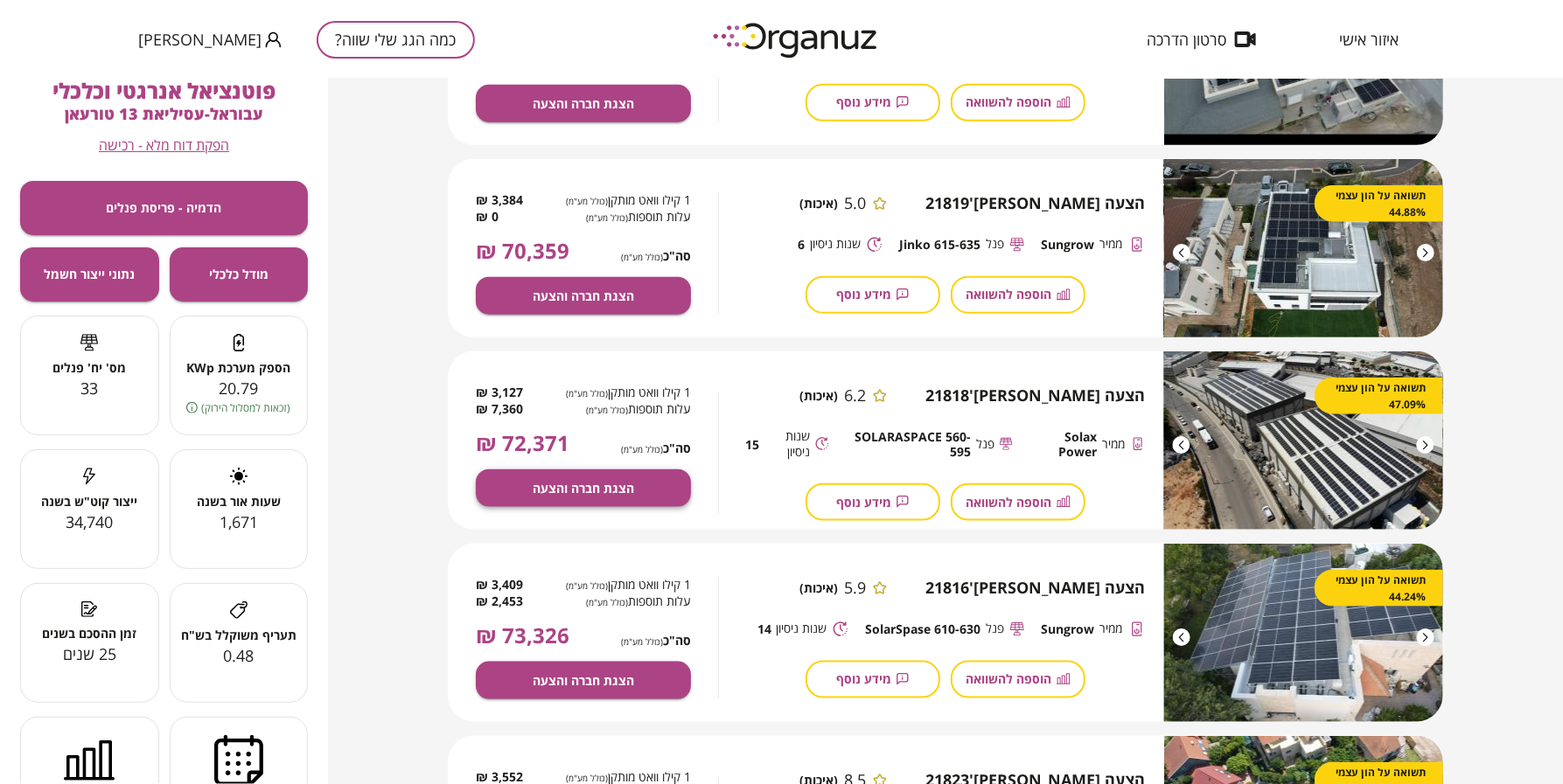
click at [582, 483] on span "הצגת חברה והצעה" at bounding box center [583, 488] width 102 height 15
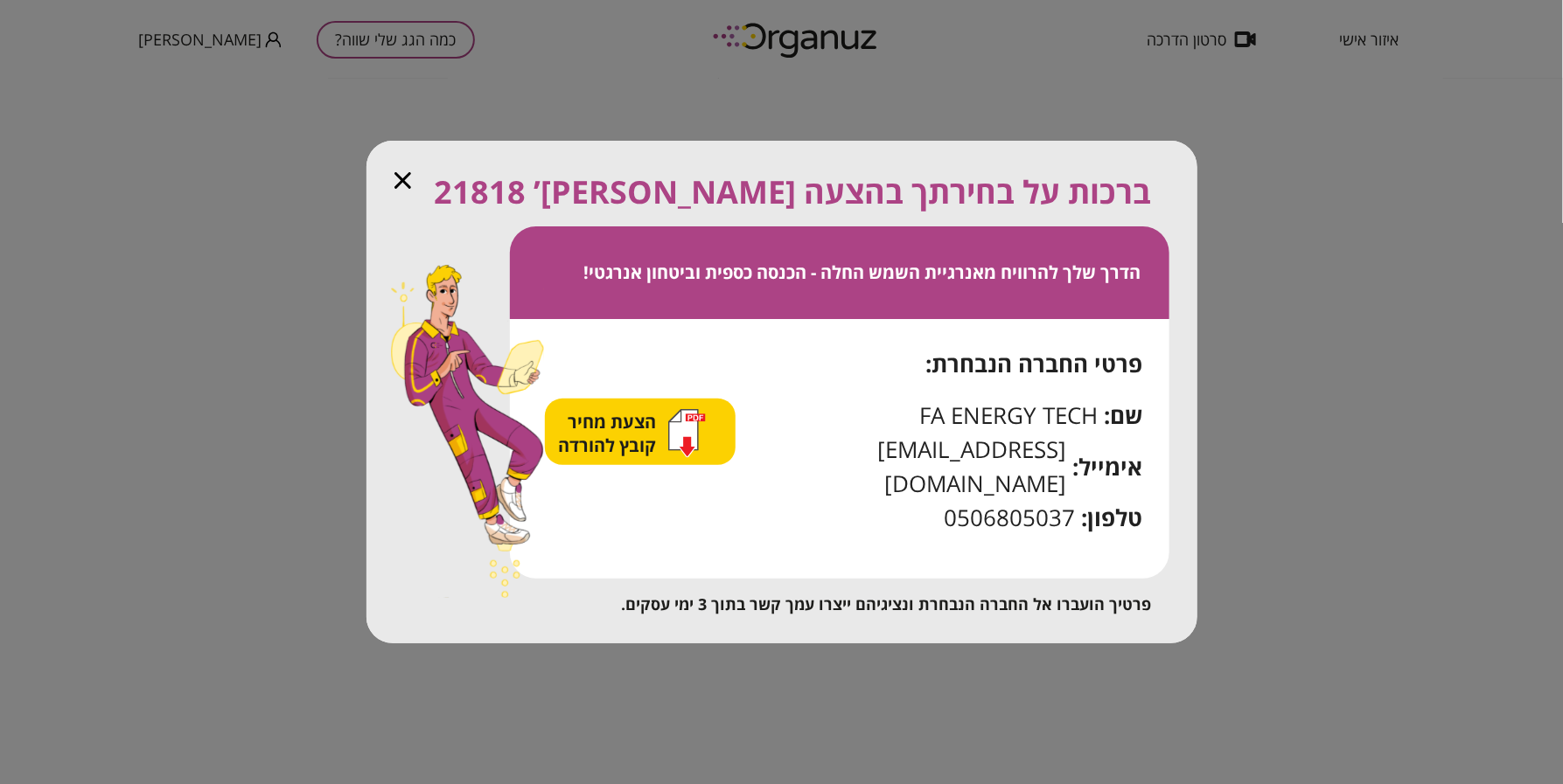
click at [647, 438] on span "הצעת מחיר קובץ להורדה" at bounding box center [610, 434] width 103 height 47
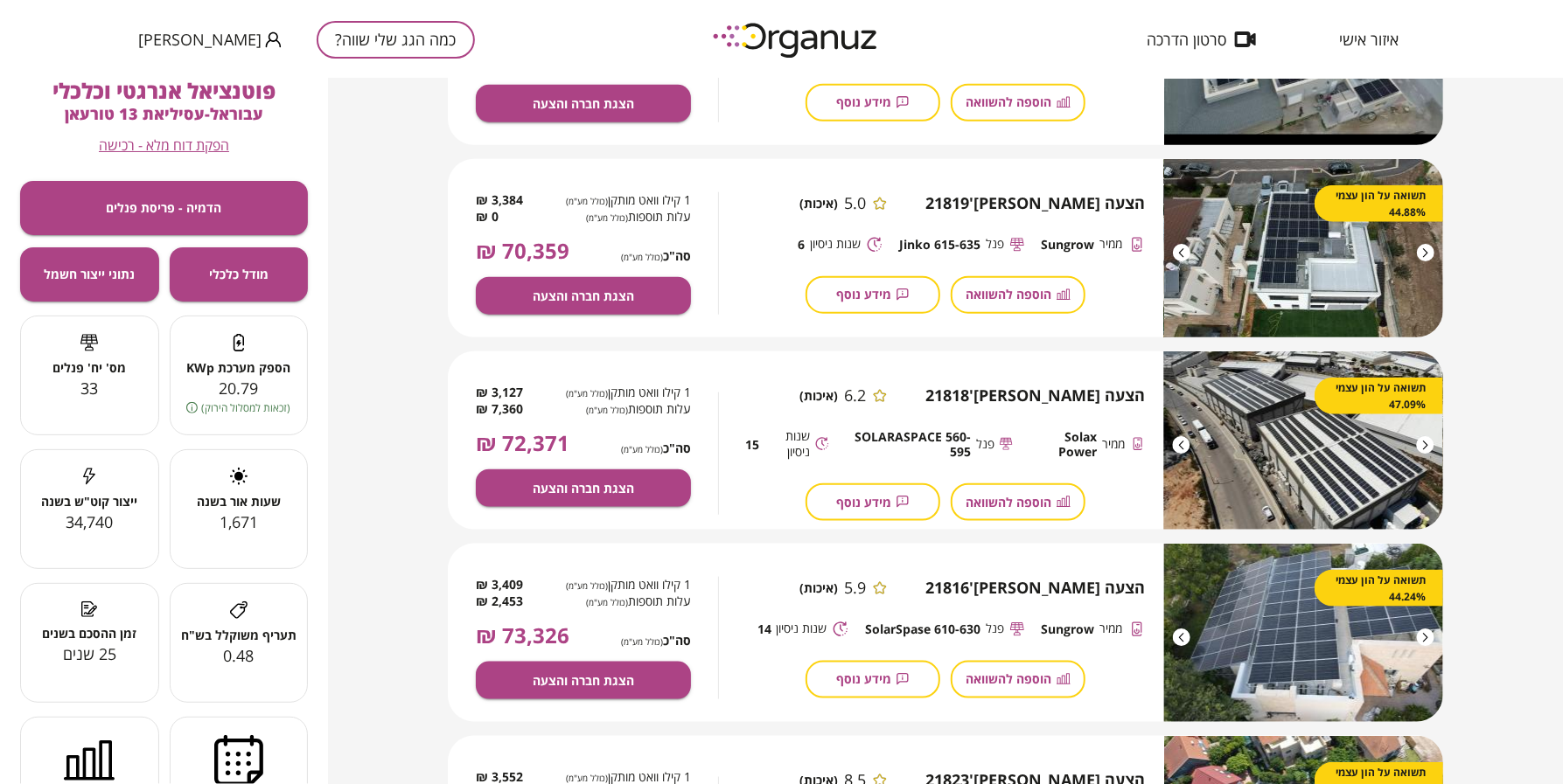
click at [640, 13] on div "איזור אישי סרטון הדרכה כמה הגג שלי שווה? [PERSON_NAME]" at bounding box center [782, 39] width 1563 height 79
click at [350, 60] on div "כמה הגג שלי שווה? [PERSON_NAME]" at bounding box center [307, 39] width 336 height 79
click at [351, 36] on button "כמה הגג שלי שווה?" at bounding box center [395, 39] width 159 height 38
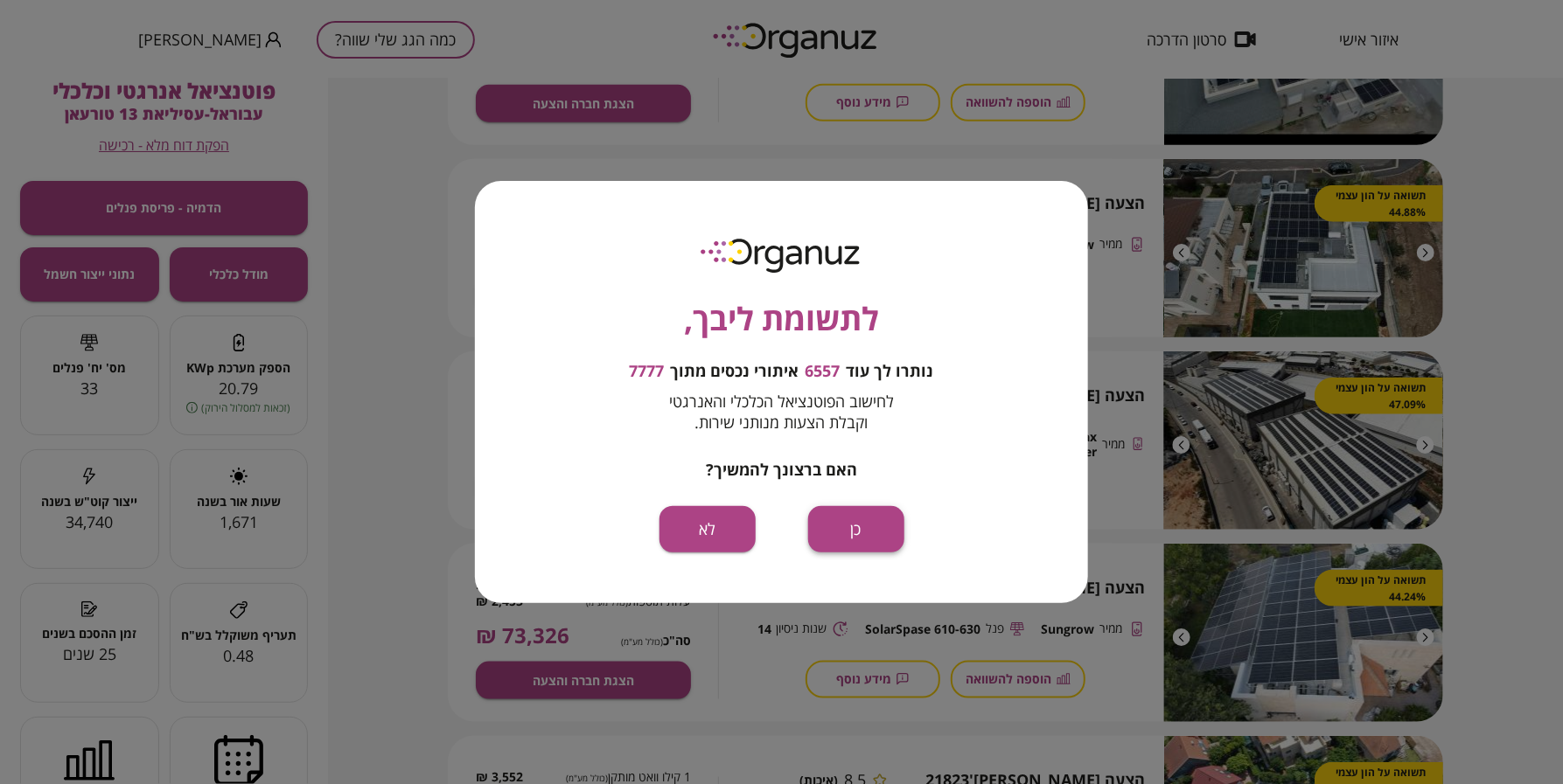
click at [846, 518] on button "כן" at bounding box center [856, 529] width 96 height 46
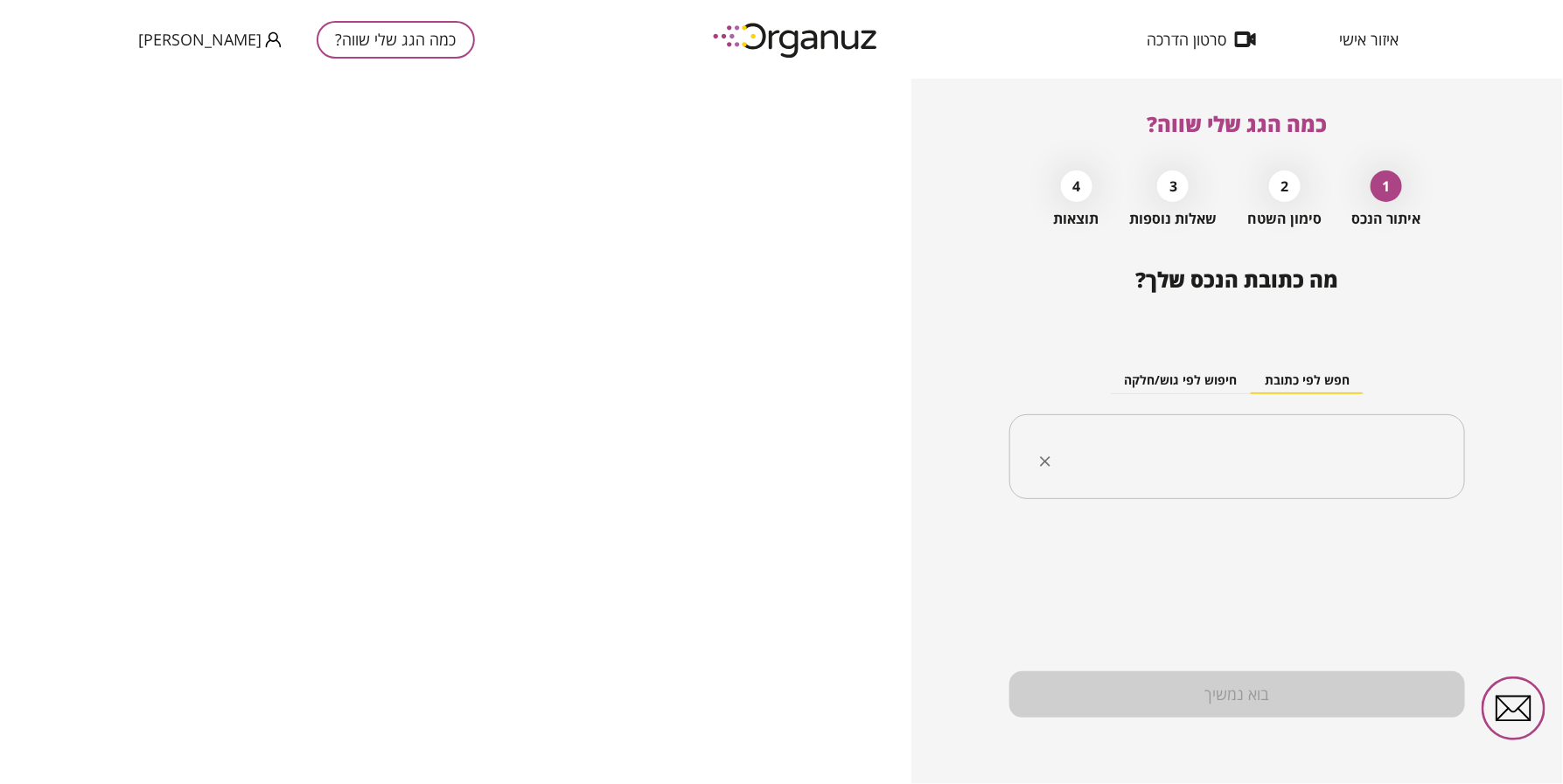
click at [1268, 442] on input "text" at bounding box center [1243, 457] width 400 height 44
paste input "**********"
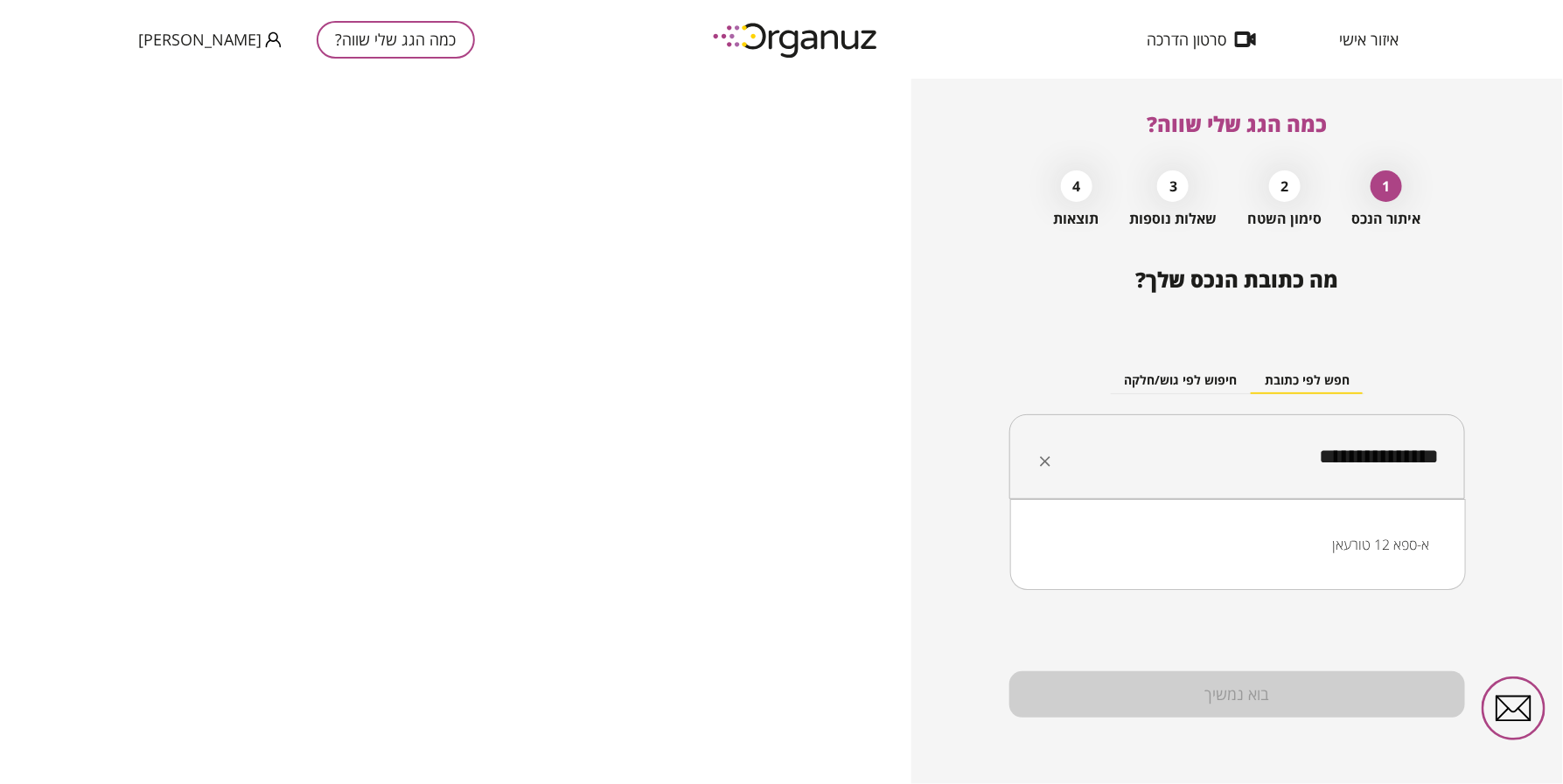
click at [1392, 549] on li "א-ספא 12 טורעאן" at bounding box center [1238, 545] width 410 height 32
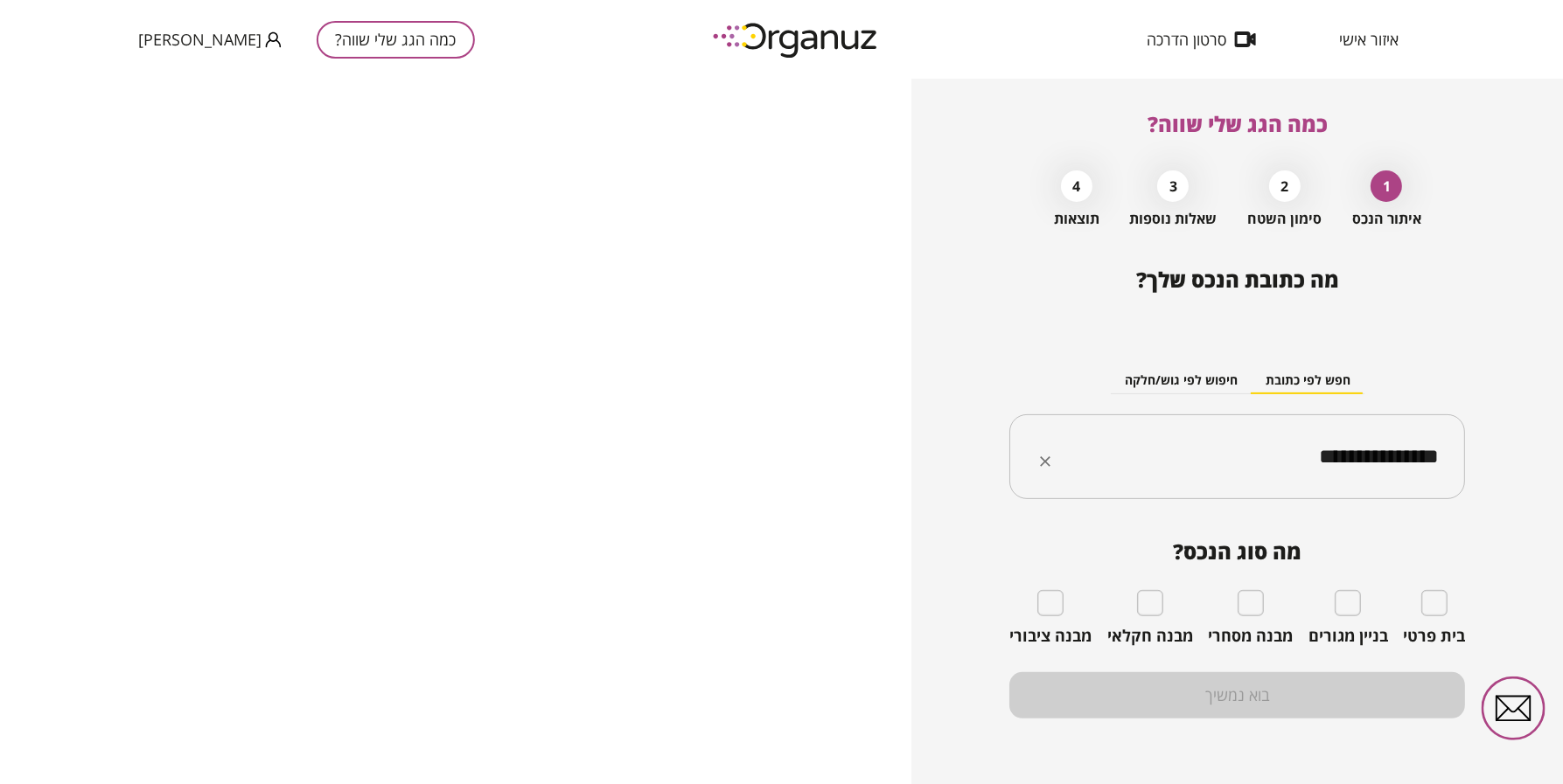
type input "**********"
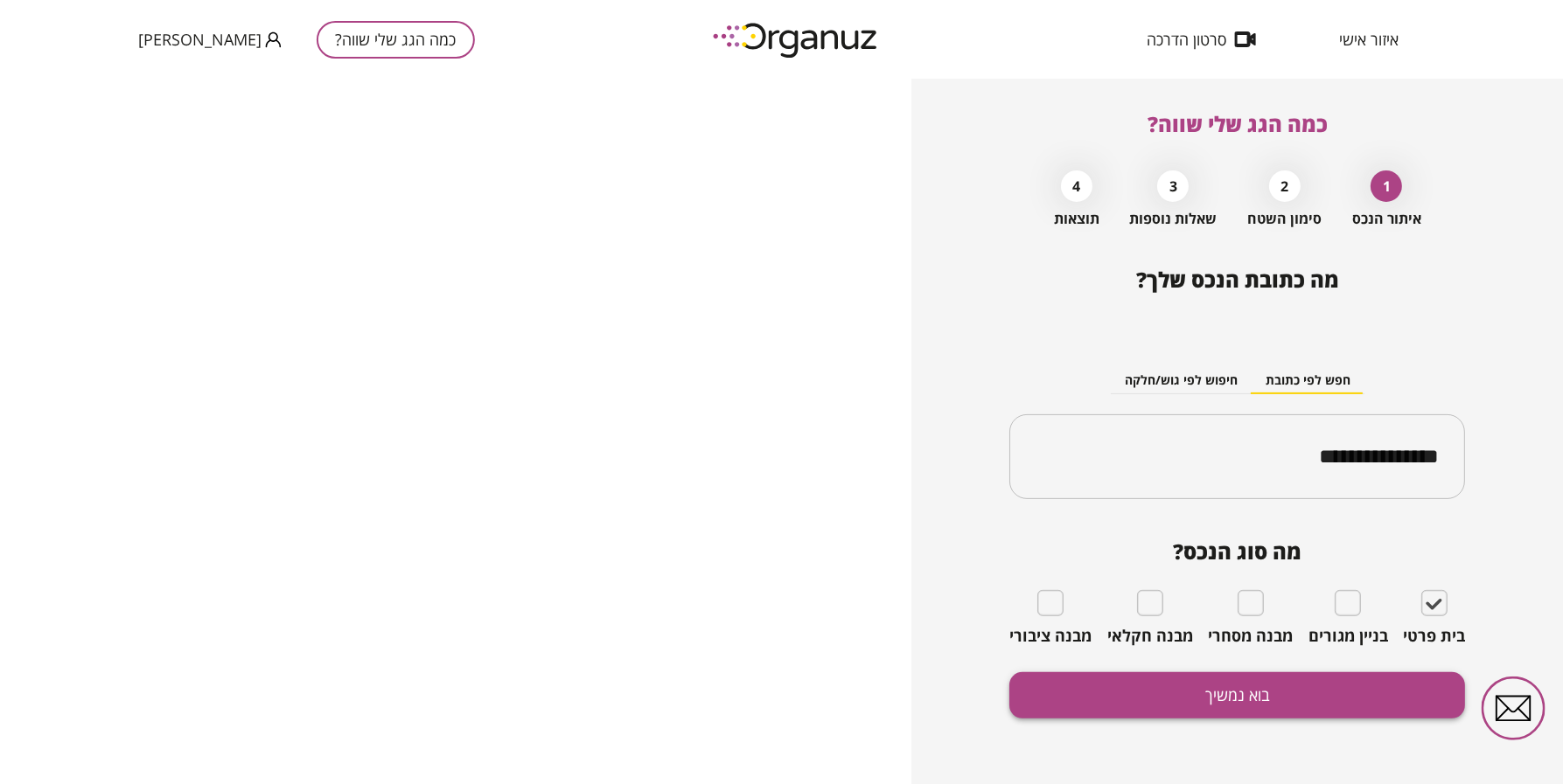
click at [1397, 691] on button "בוא נמשיך" at bounding box center [1237, 696] width 456 height 46
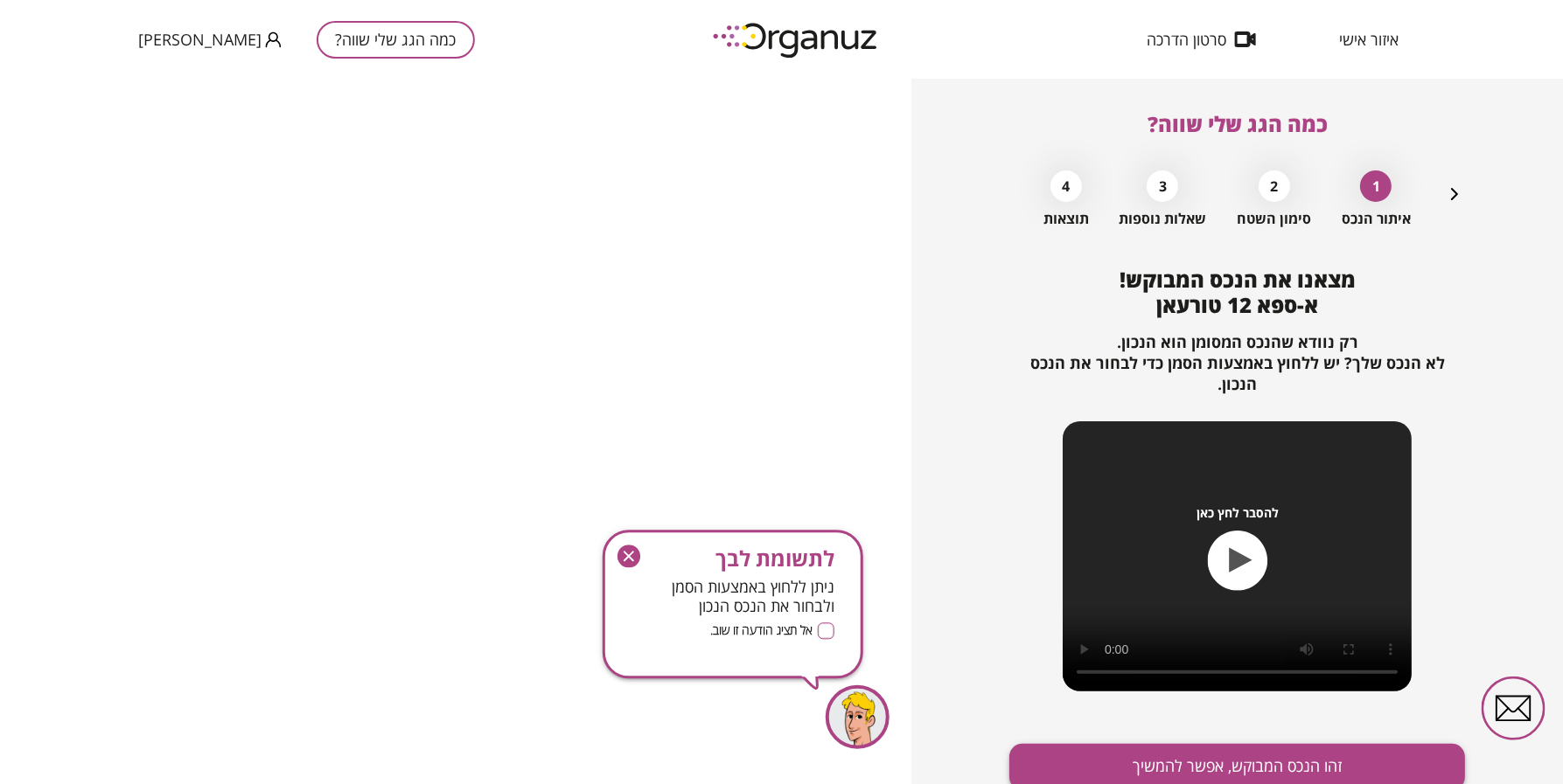
click at [1361, 744] on button "זהו הנכס המבוקש, אפשר להמשיך" at bounding box center [1237, 766] width 456 height 46
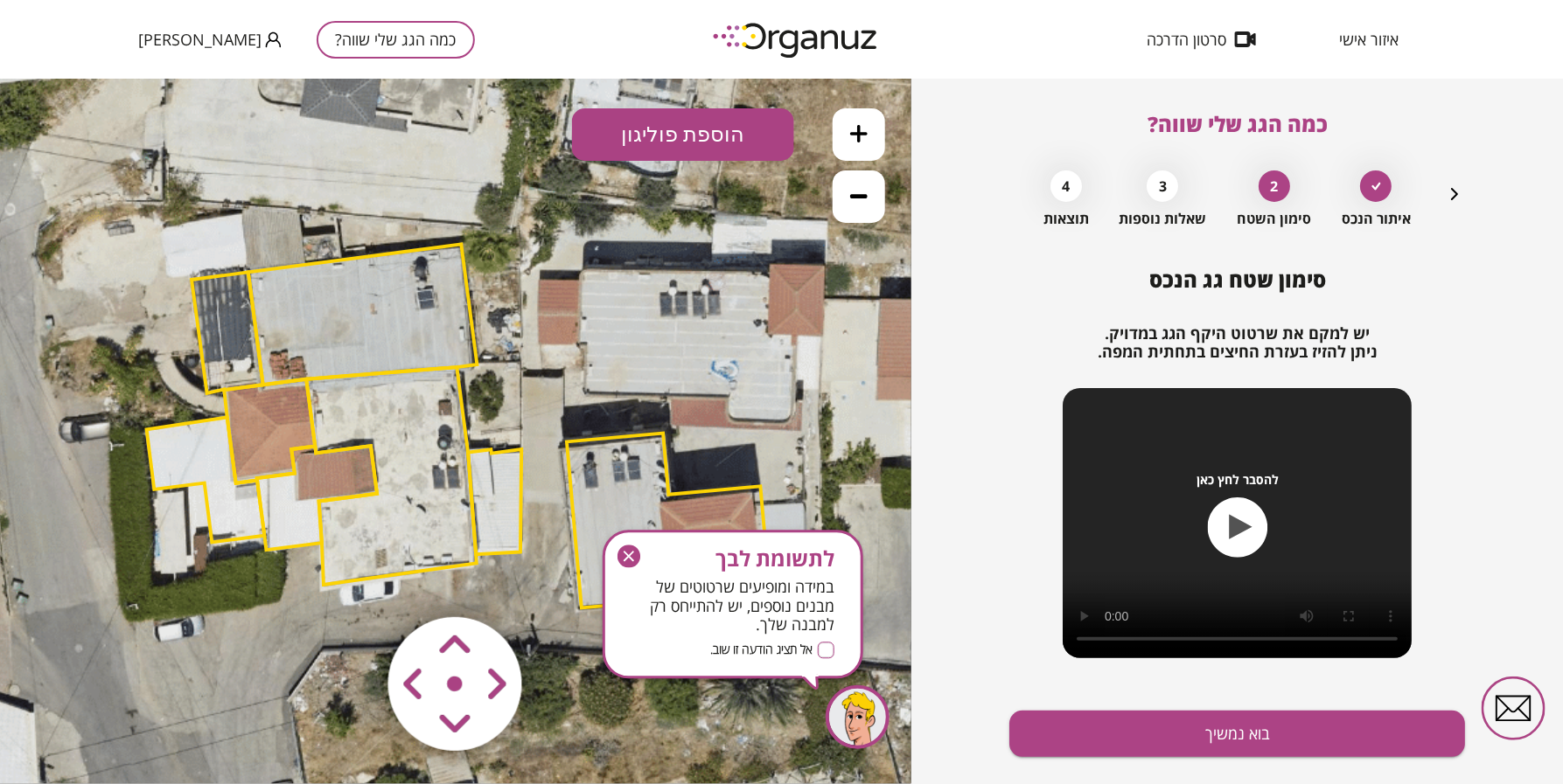
click at [630, 555] on icon "button" at bounding box center [629, 557] width 11 height 11
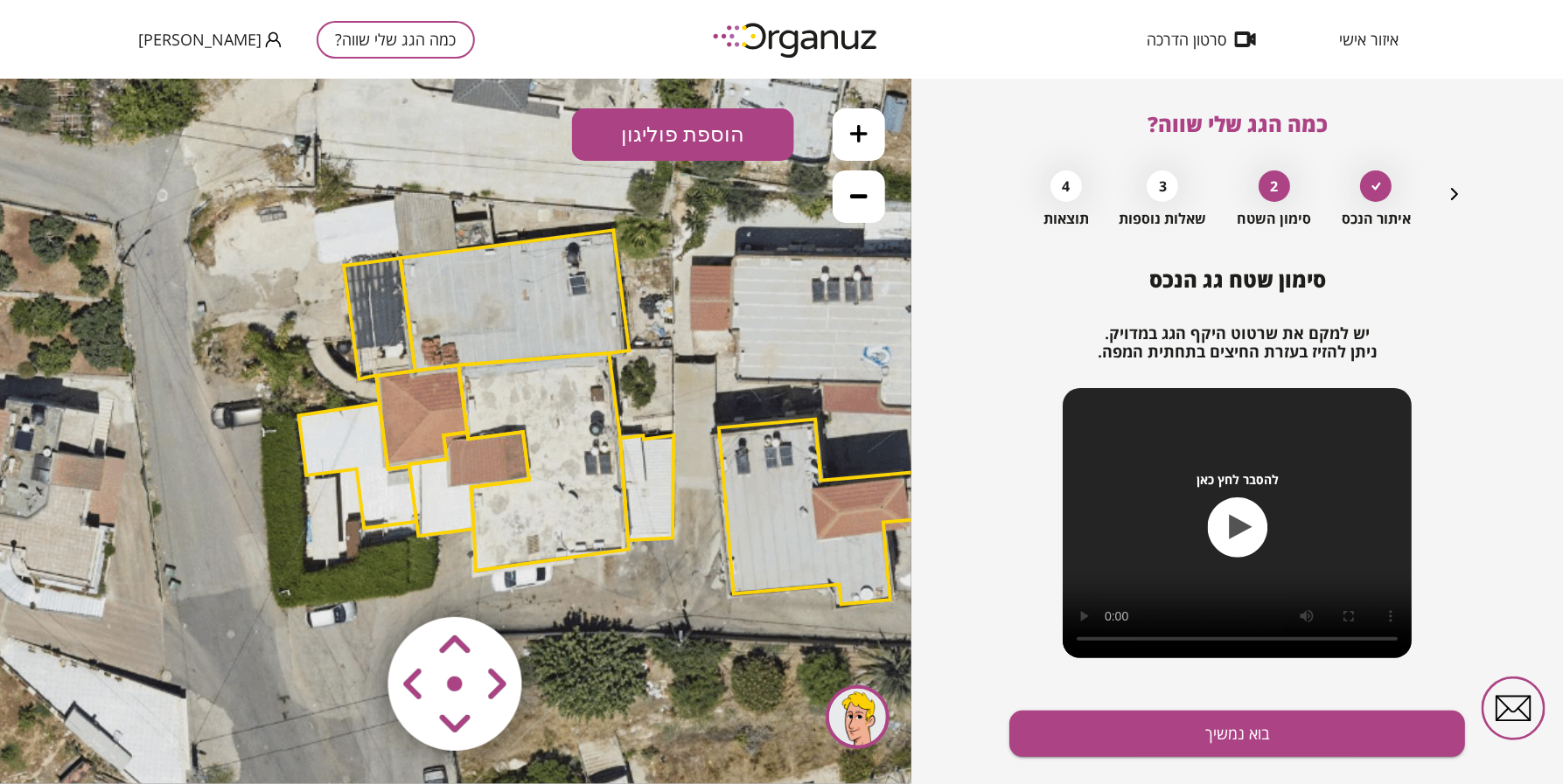
drag, startPoint x: 664, startPoint y: 408, endPoint x: 858, endPoint y: 433, distance: 195.6
click at [858, 433] on icon at bounding box center [605, 416] width 1889 height 1889
click at [871, 133] on button at bounding box center [859, 134] width 53 height 53
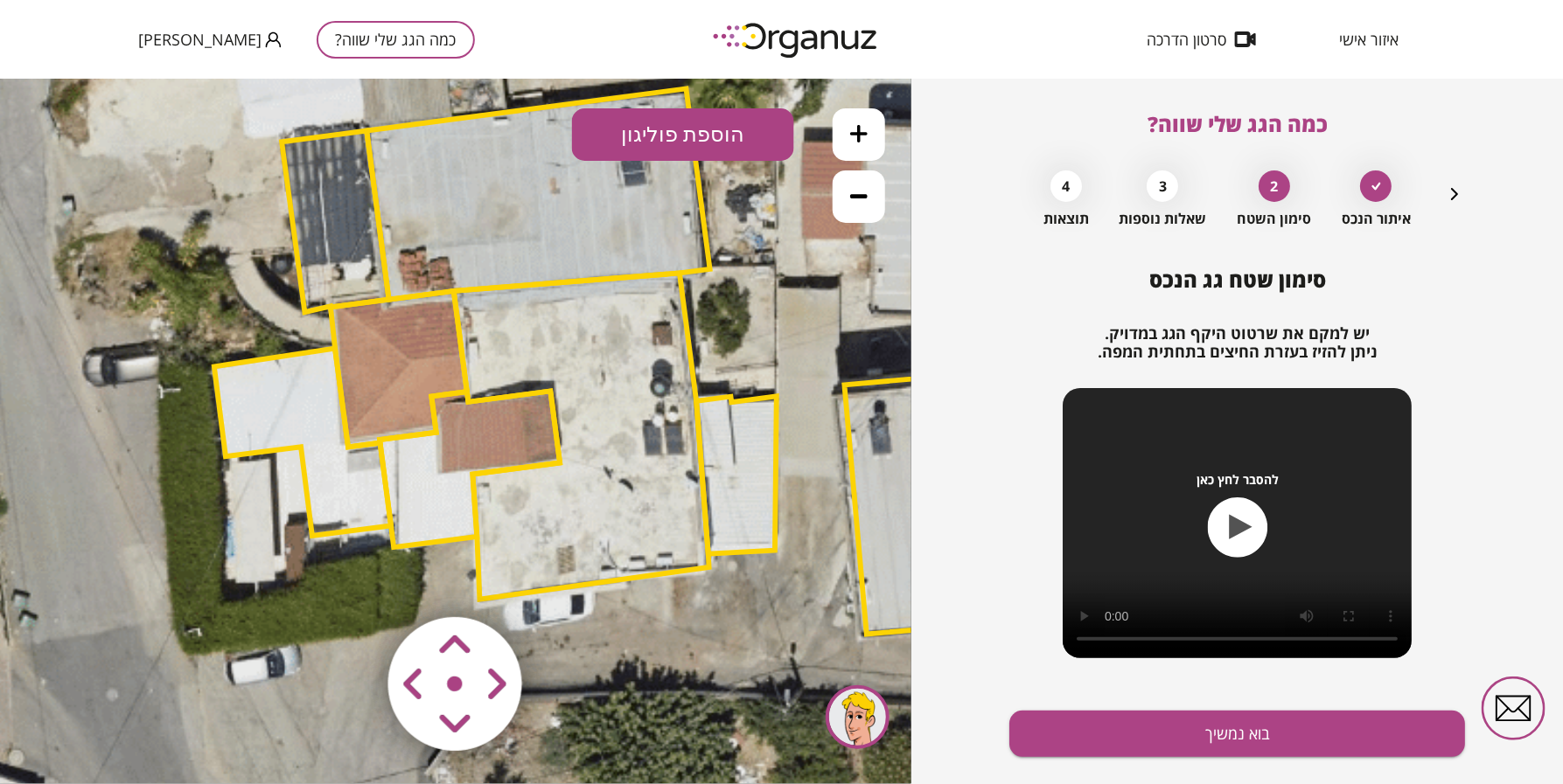
drag, startPoint x: 810, startPoint y: 380, endPoint x: 801, endPoint y: 364, distance: 18.4
click at [801, 364] on icon at bounding box center [675, 368] width 2833 height 2833
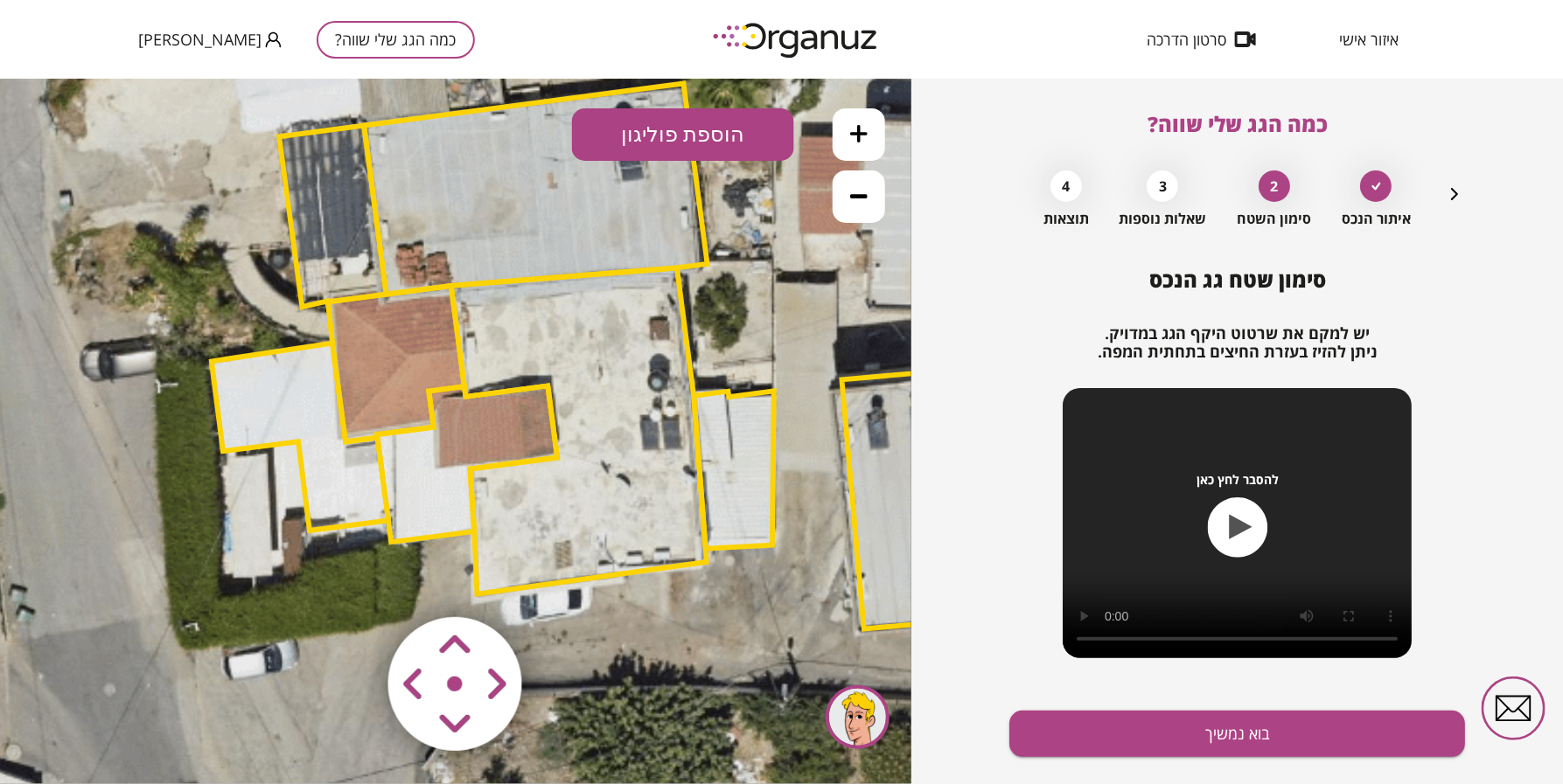
click at [1124, 760] on div "סימון שטח גג הנכס יש למקם את שרטוט היקף הגג במדויק. ניתן להזיז בעזרת החיצים בתח…" at bounding box center [1237, 545] width 456 height 556
click at [1133, 741] on button "בוא נמשיך" at bounding box center [1237, 734] width 456 height 46
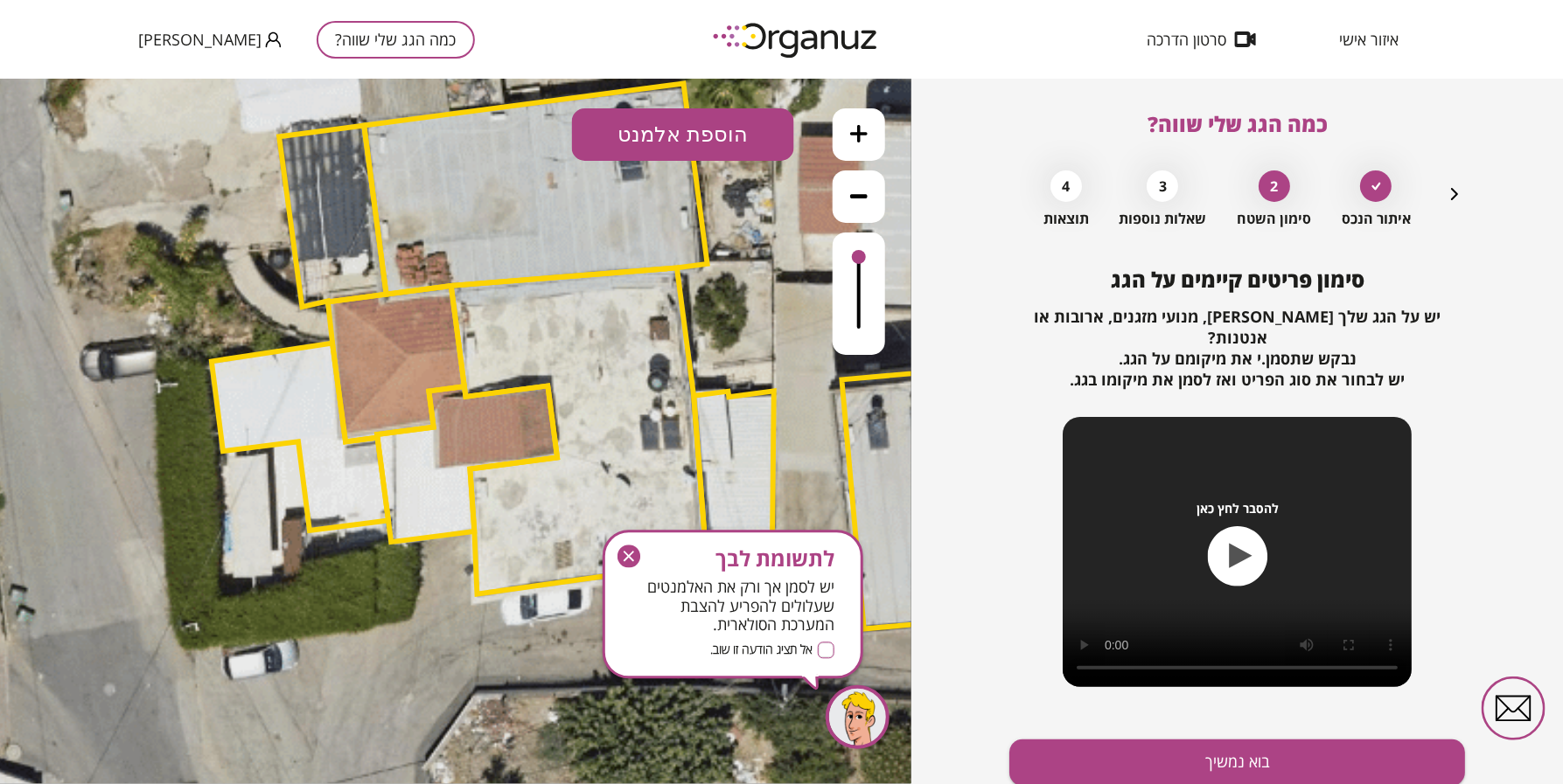
click at [1133, 741] on button "בוא נמשיך" at bounding box center [1237, 762] width 456 height 46
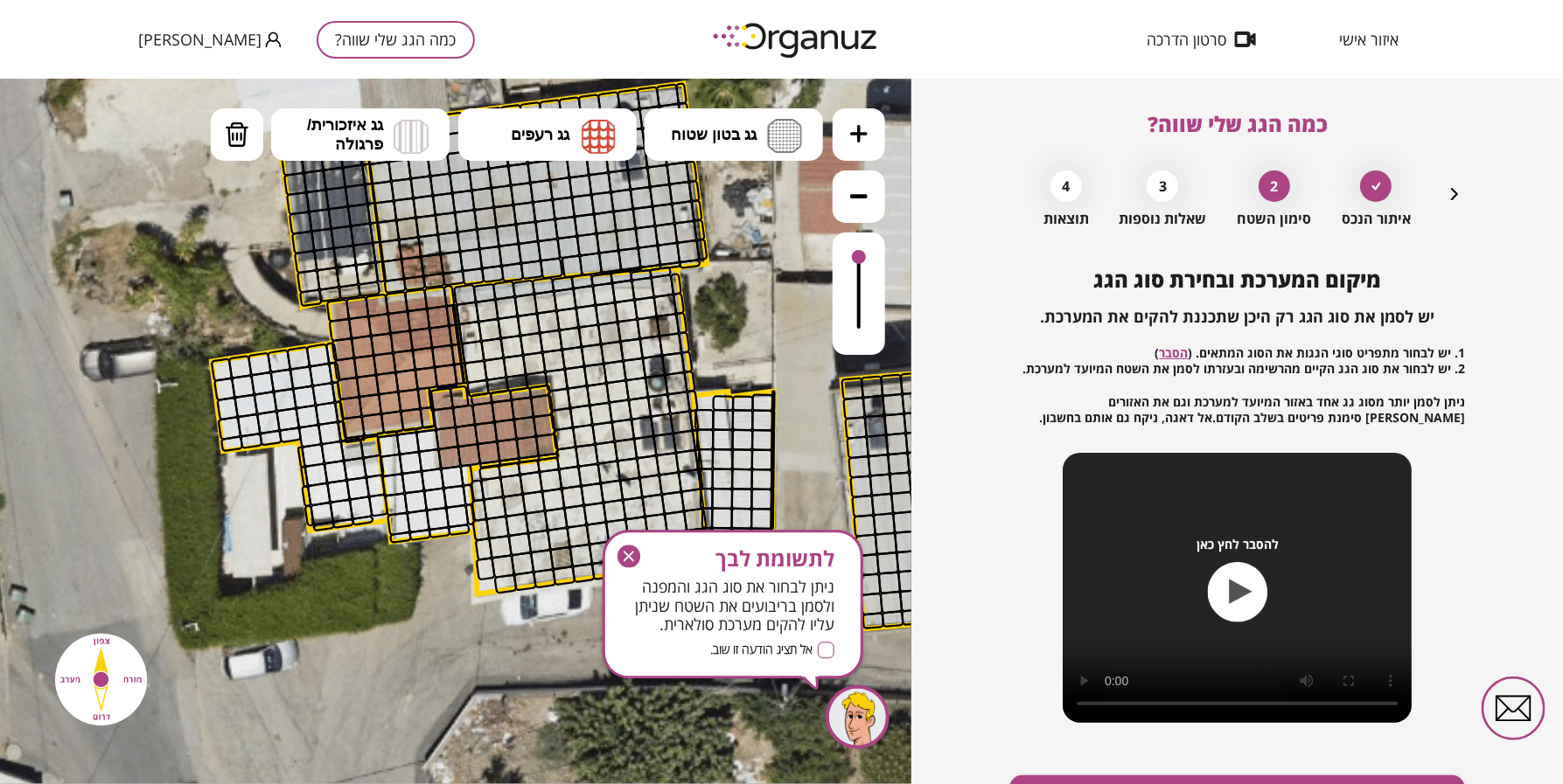
click at [628, 552] on icon "button" at bounding box center [629, 557] width 23 height 23
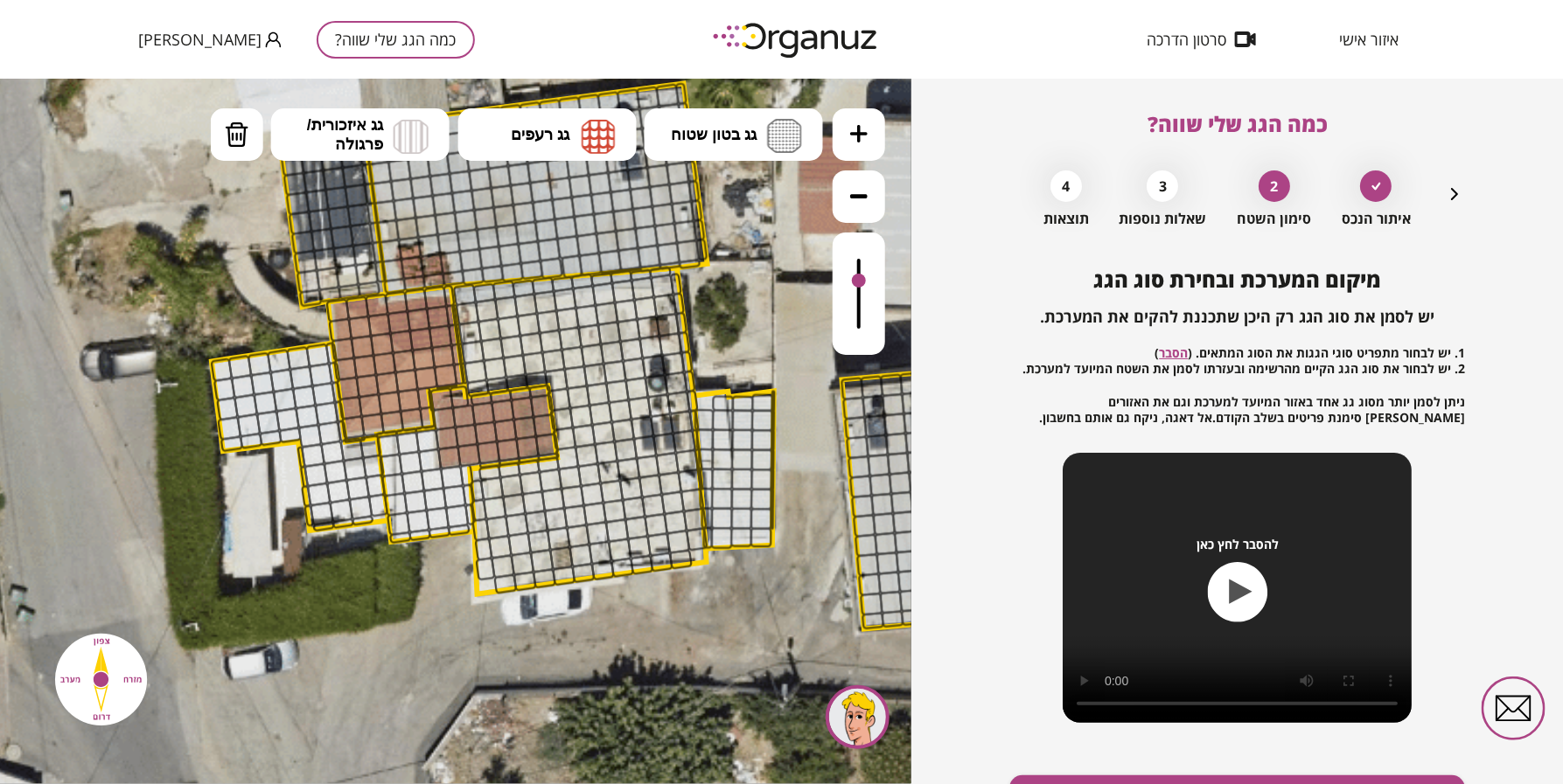
click at [862, 279] on div at bounding box center [859, 279] width 14 height 14
click at [766, 132] on button "גג בטון שטוח" at bounding box center [734, 134] width 179 height 53
click at [759, 201] on div ".st0 { fill: #FFFFFF; } 10" at bounding box center [456, 431] width 911 height 706
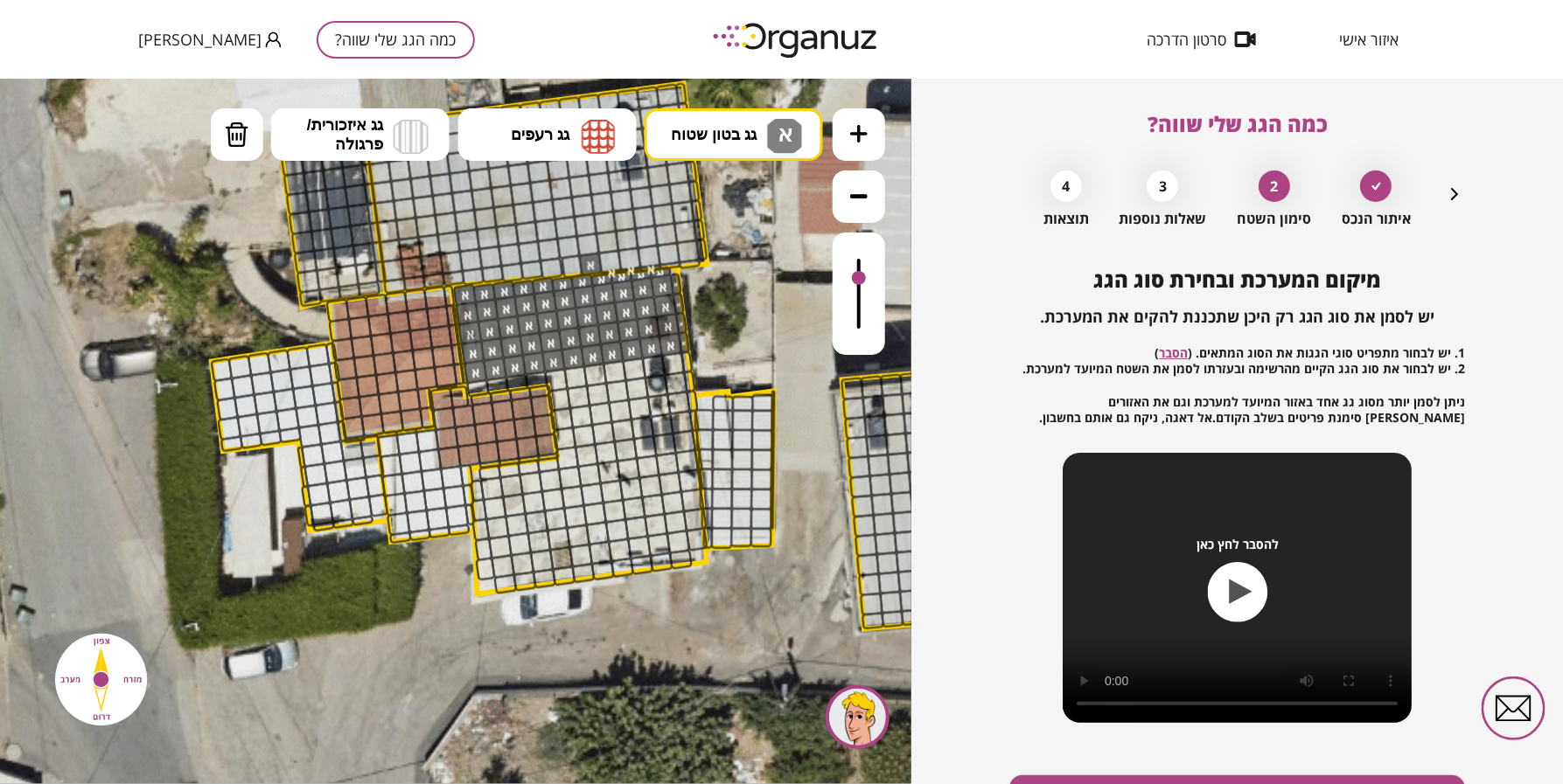
drag, startPoint x: 461, startPoint y: 288, endPoint x: 620, endPoint y: 272, distance: 159.8
click at [239, 137] on img at bounding box center [237, 134] width 25 height 26
drag, startPoint x: 575, startPoint y: 254, endPoint x: 670, endPoint y: 240, distance: 96.0
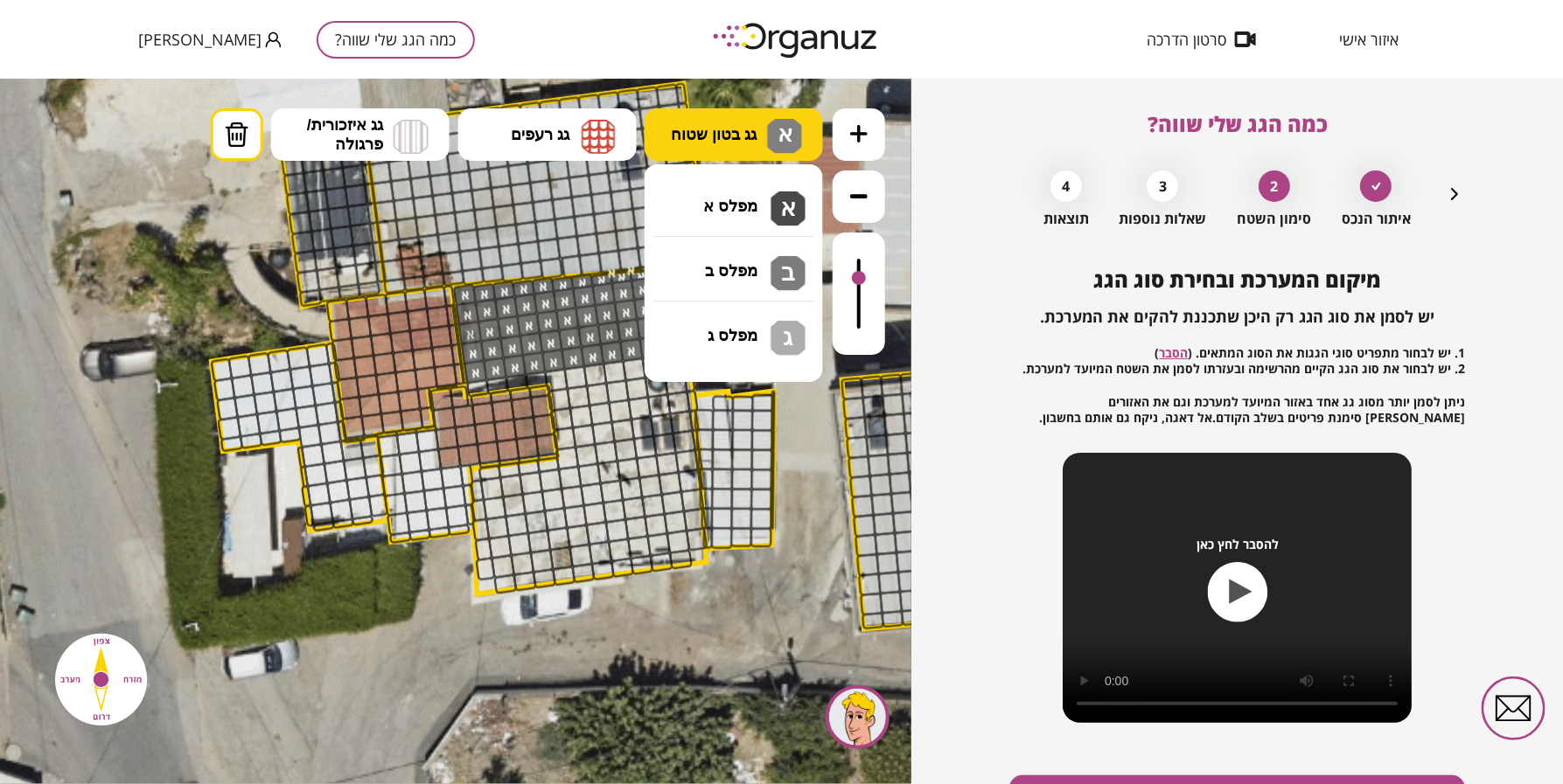
click at [775, 135] on span "א" at bounding box center [782, 131] width 18 height 21
click at [773, 188] on div ".st0 { fill: #FFFFFF; } 10" at bounding box center [456, 431] width 911 height 706
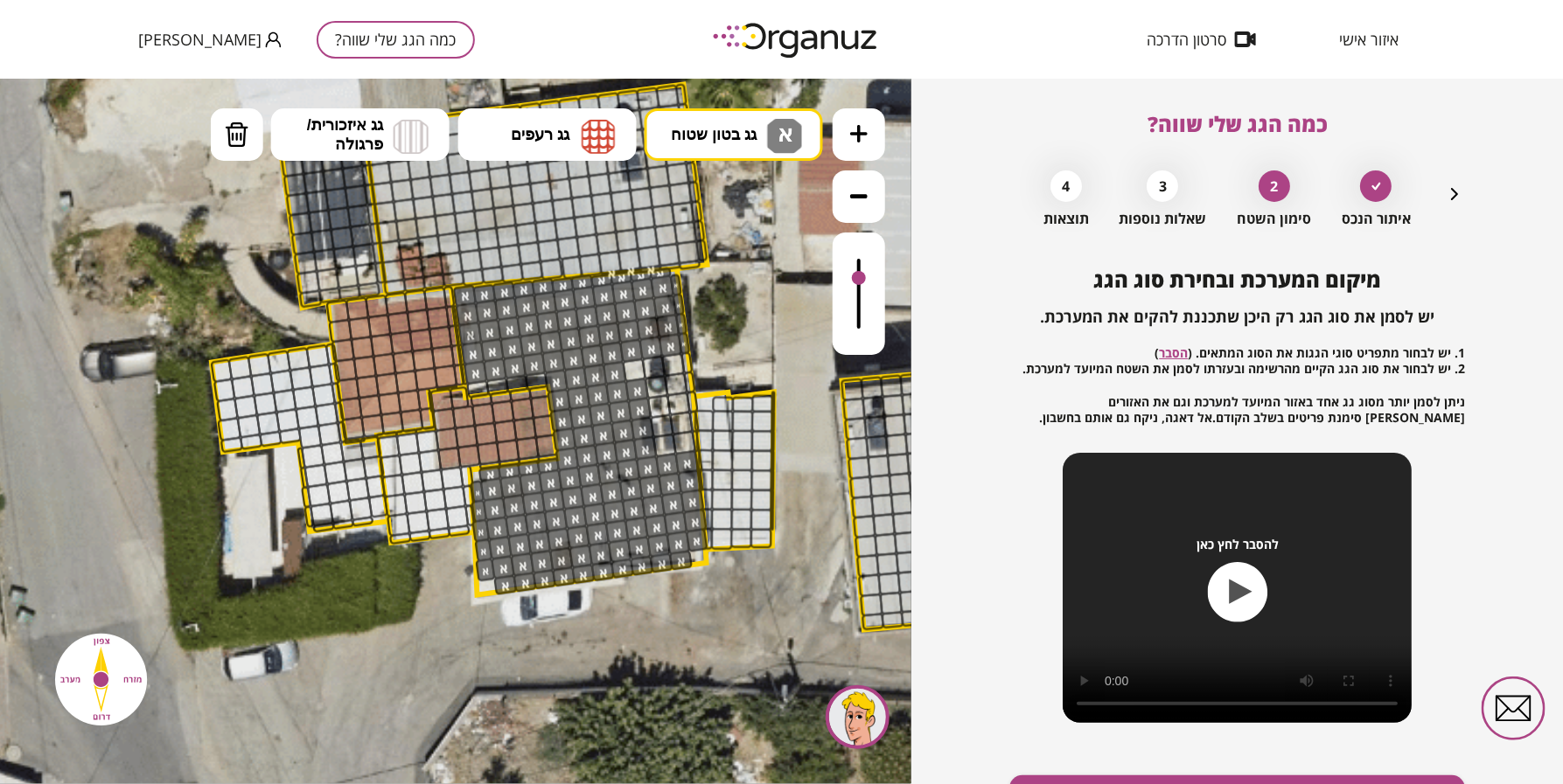
drag, startPoint x: 558, startPoint y: 379, endPoint x: 625, endPoint y: 588, distance: 219.5
click at [616, 586] on div ".st0 { fill: #FFFFFF; }" at bounding box center [672, 364] width 2833 height 2833
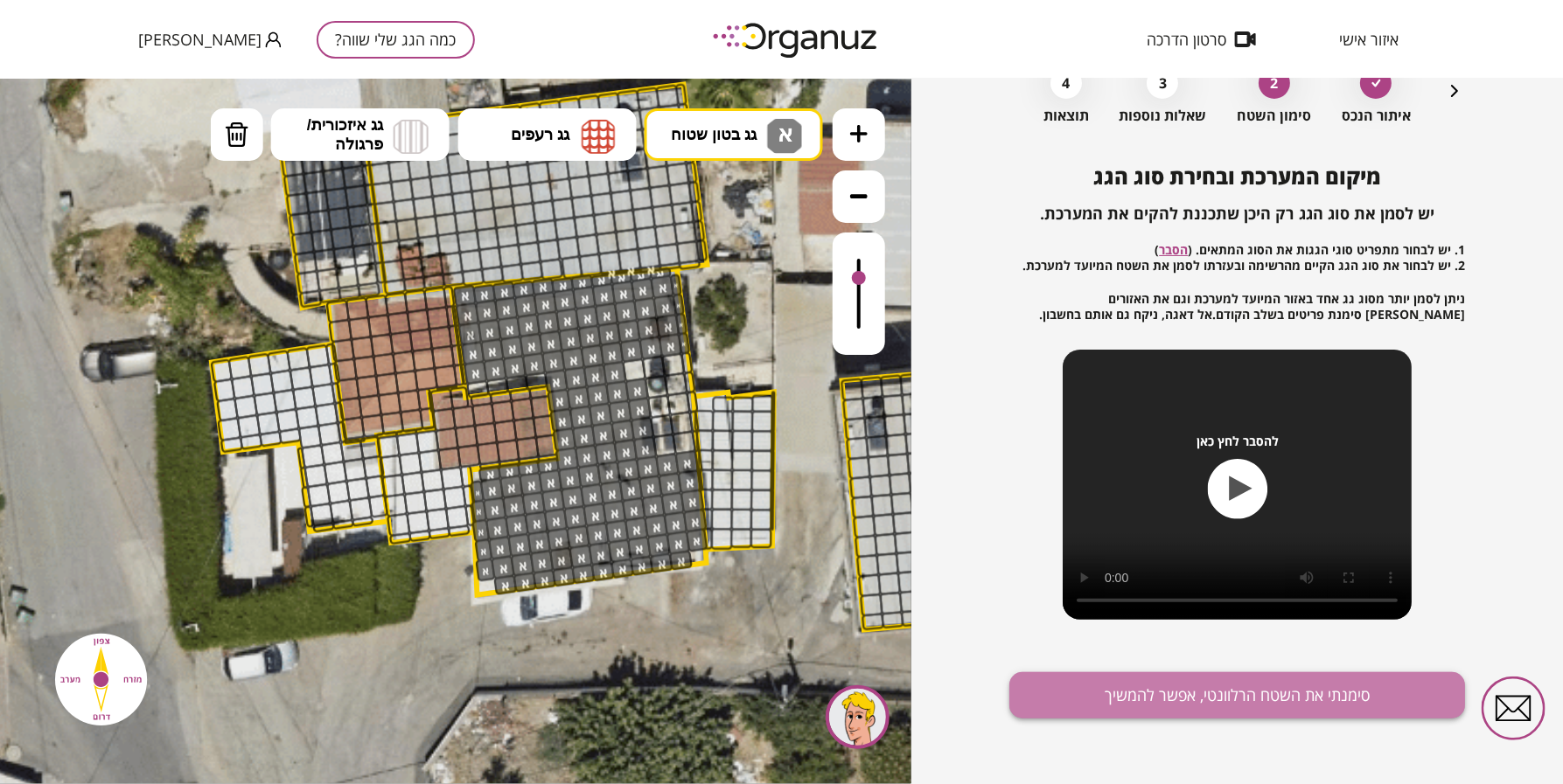
click at [1213, 687] on button "סימנתי את השטח הרלוונטי, אפשר להמשיך" at bounding box center [1237, 696] width 456 height 46
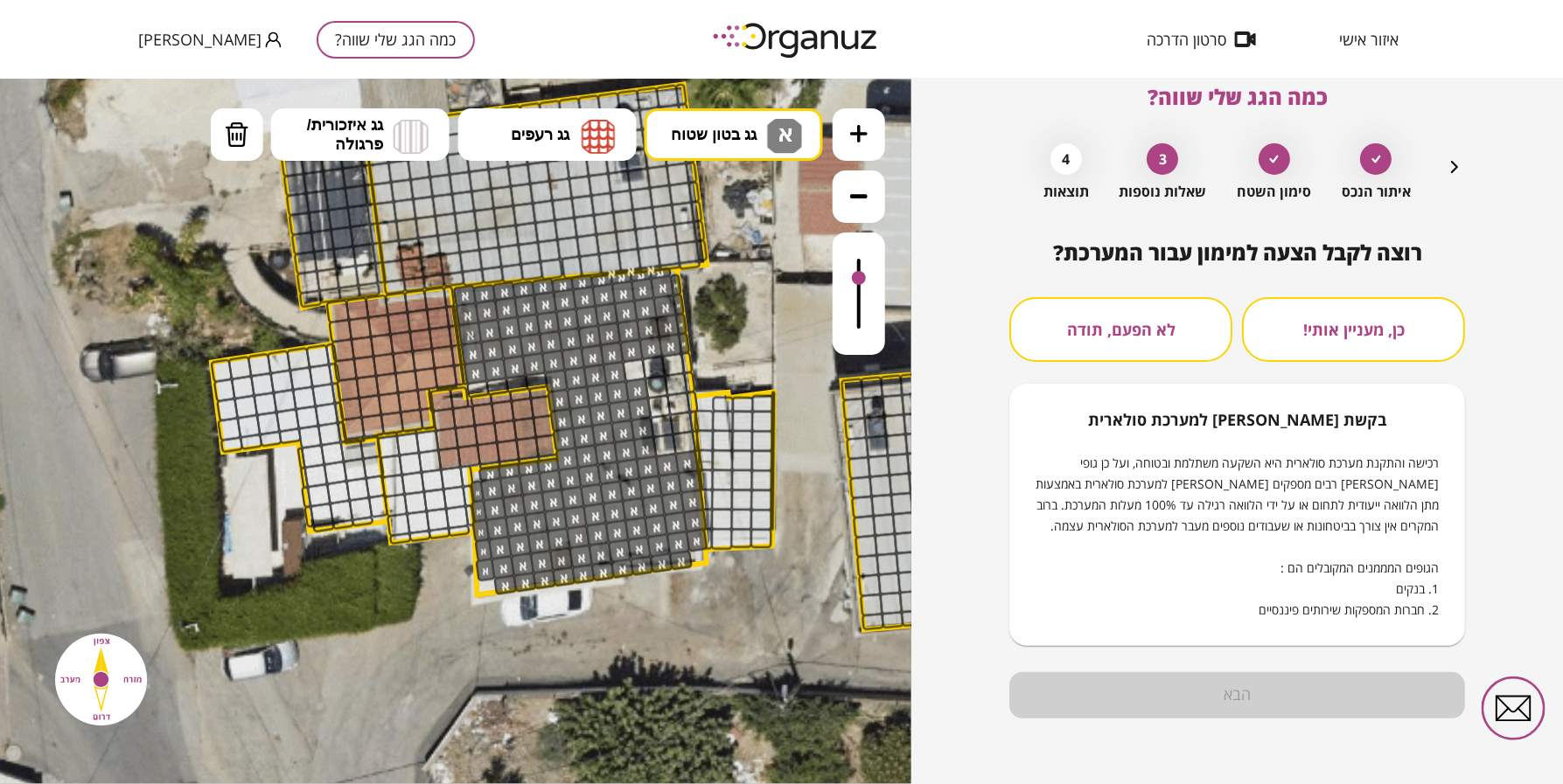
click at [1151, 302] on button "לא הפעם, תודה" at bounding box center [1121, 329] width 223 height 65
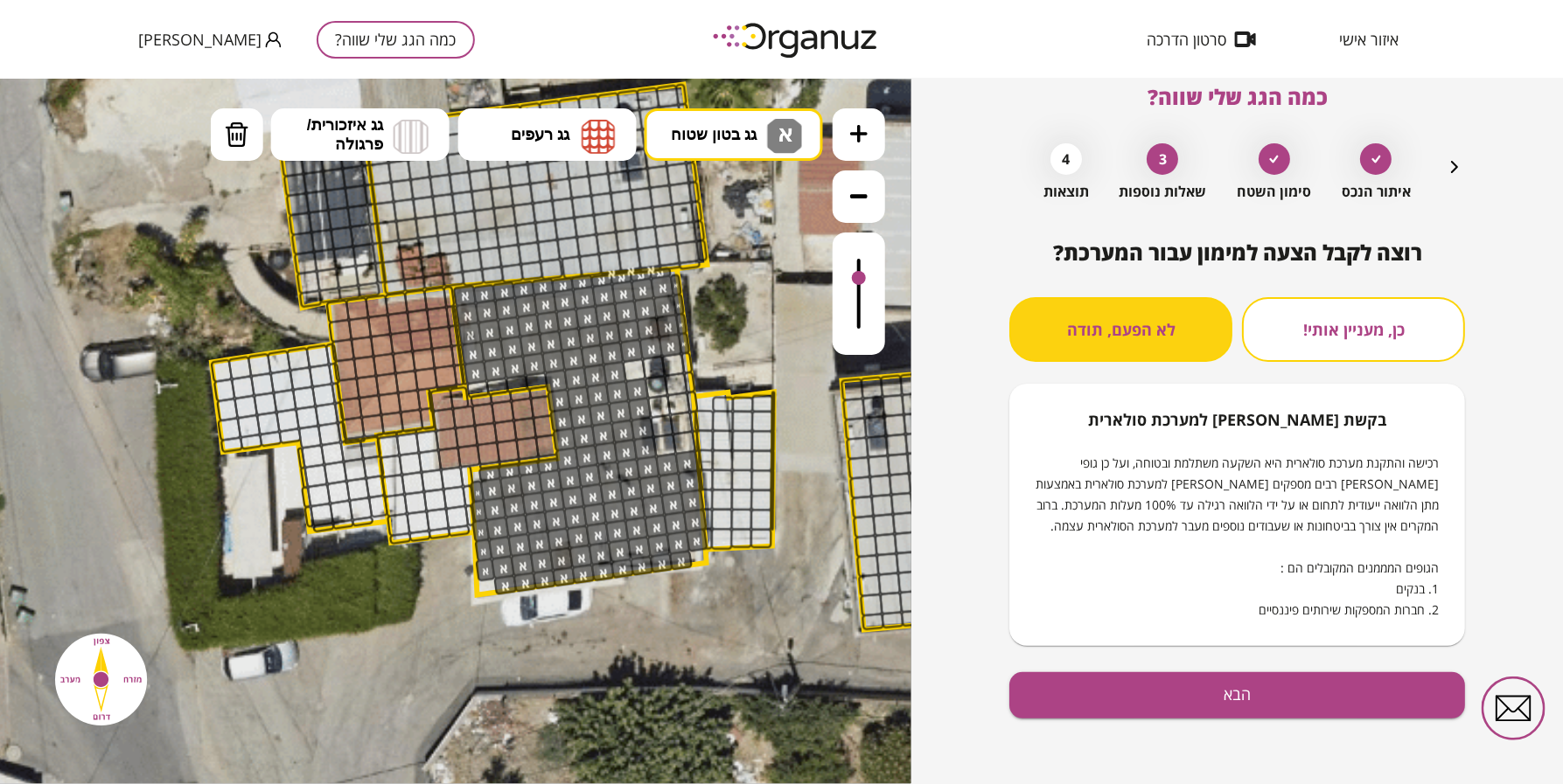
click at [1169, 653] on div "רוצה לקבל הצעה למימון עבור המערכת? כן, מעניין אותי! לא הפעם, תודה בקשת [PERSON_…" at bounding box center [1237, 513] width 456 height 545
click at [1174, 676] on button "הבא" at bounding box center [1237, 696] width 456 height 46
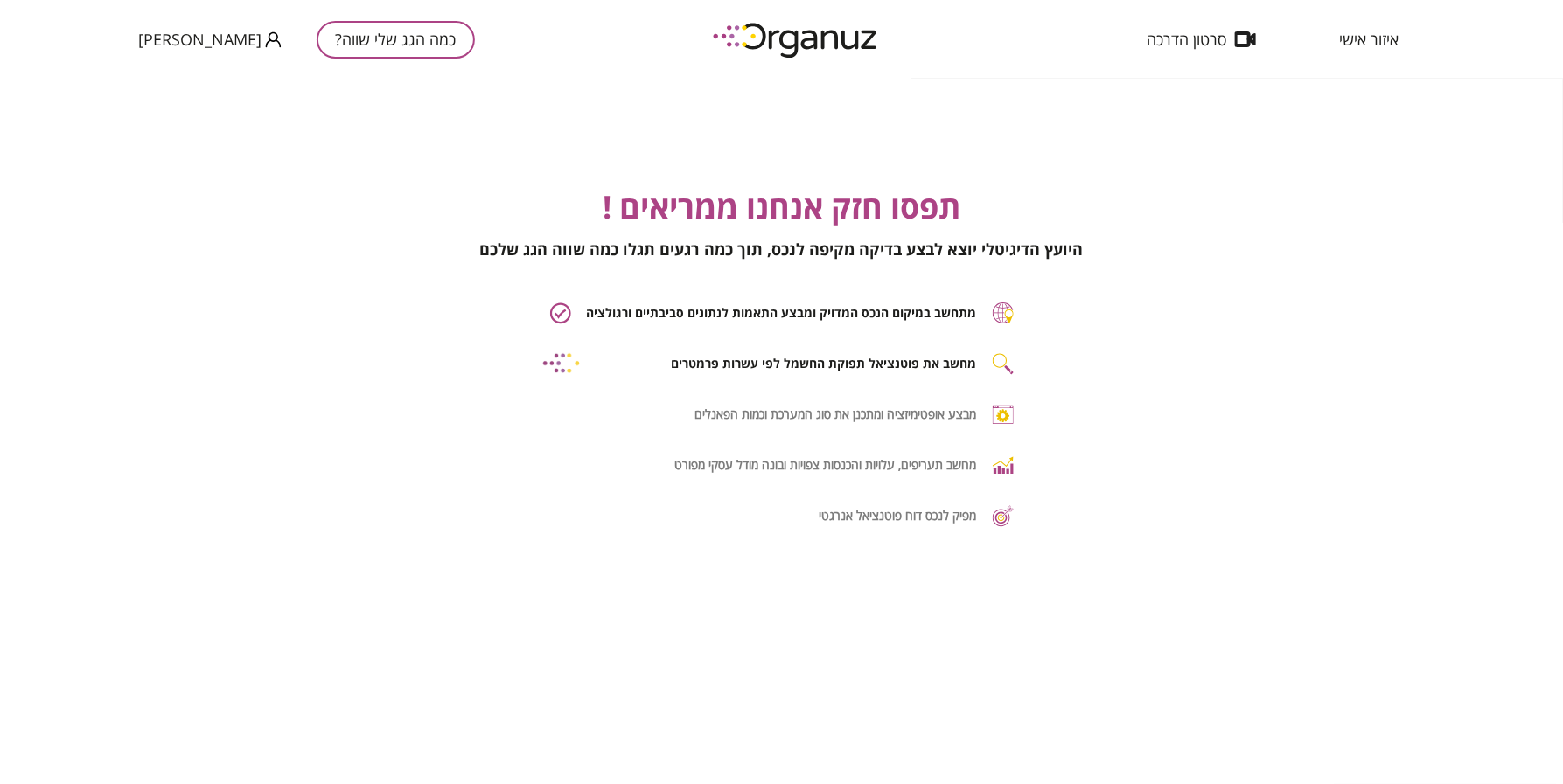
drag, startPoint x: 1156, startPoint y: 648, endPoint x: 1367, endPoint y: 390, distance: 333.3
click at [1367, 390] on div "תפסו חזק אנחנו ממריאים ! היועץ הדיגיטלי יוצא לבצע בדיקה מקיפה לנכס, תוך כמה רגע…" at bounding box center [782, 356] width 1528 height 344
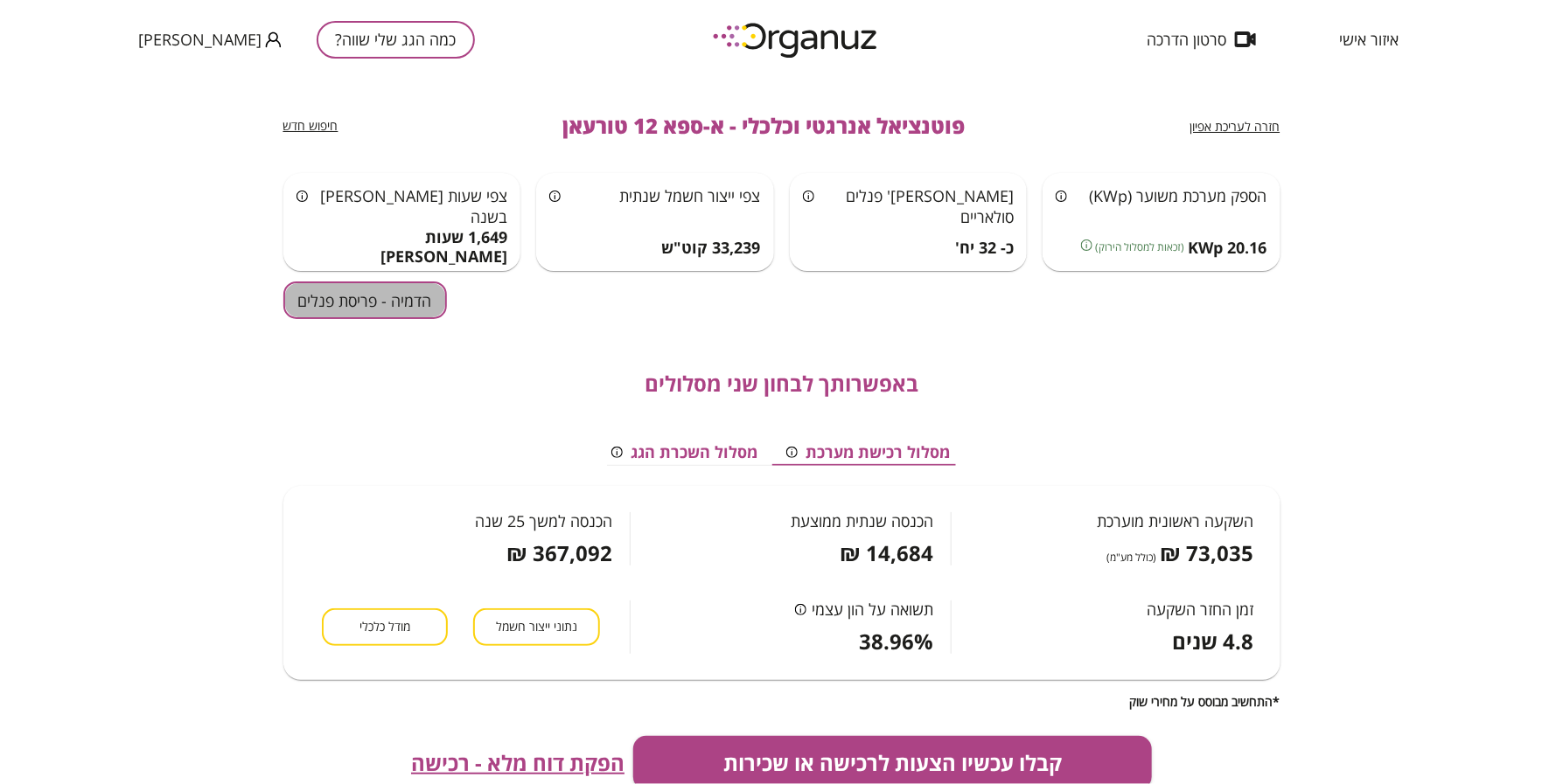
click at [403, 307] on button "הדמיה - פריסת פנלים" at bounding box center [364, 300] width 164 height 38
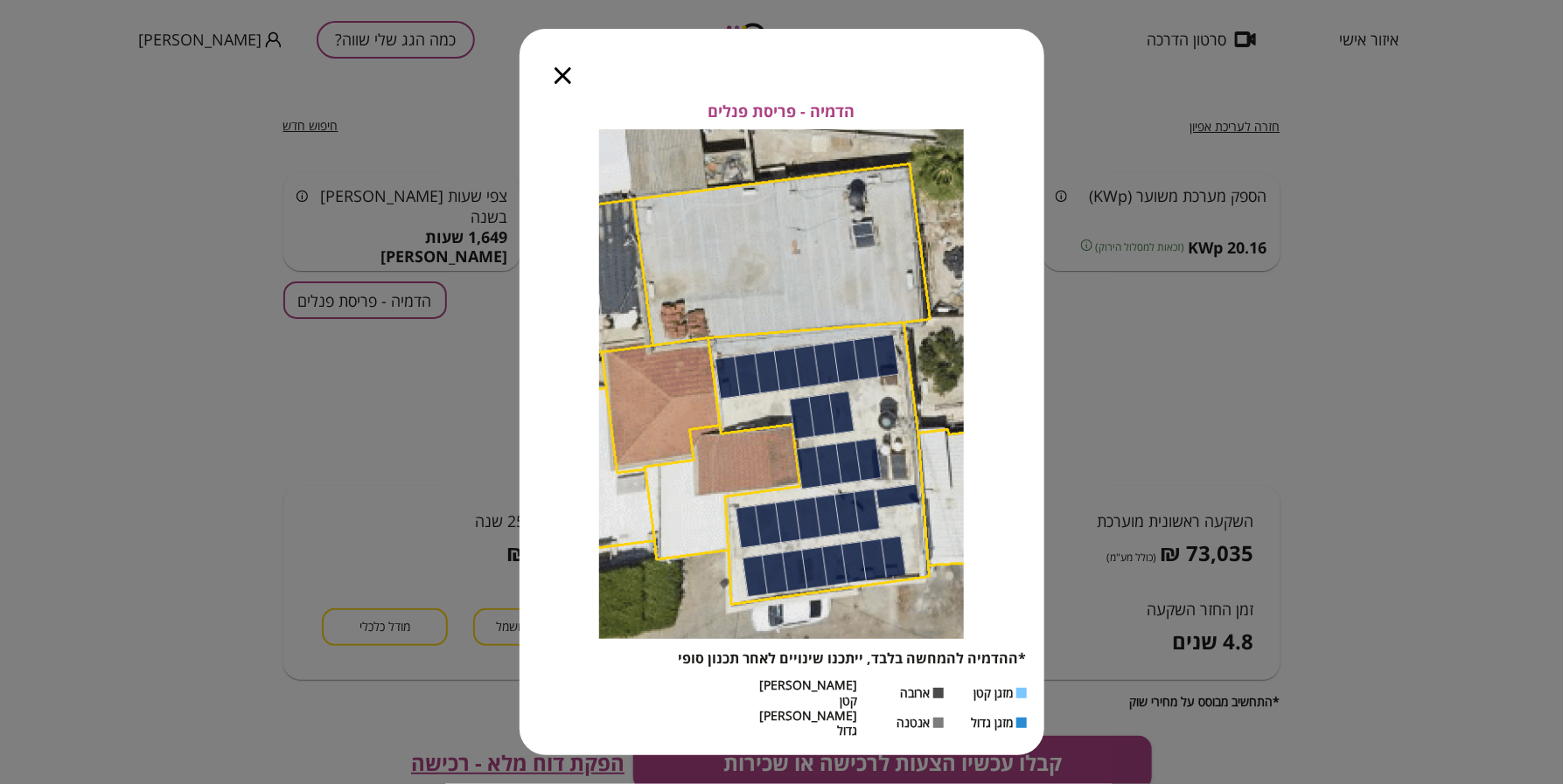
click at [556, 84] on icon "button" at bounding box center [562, 75] width 17 height 17
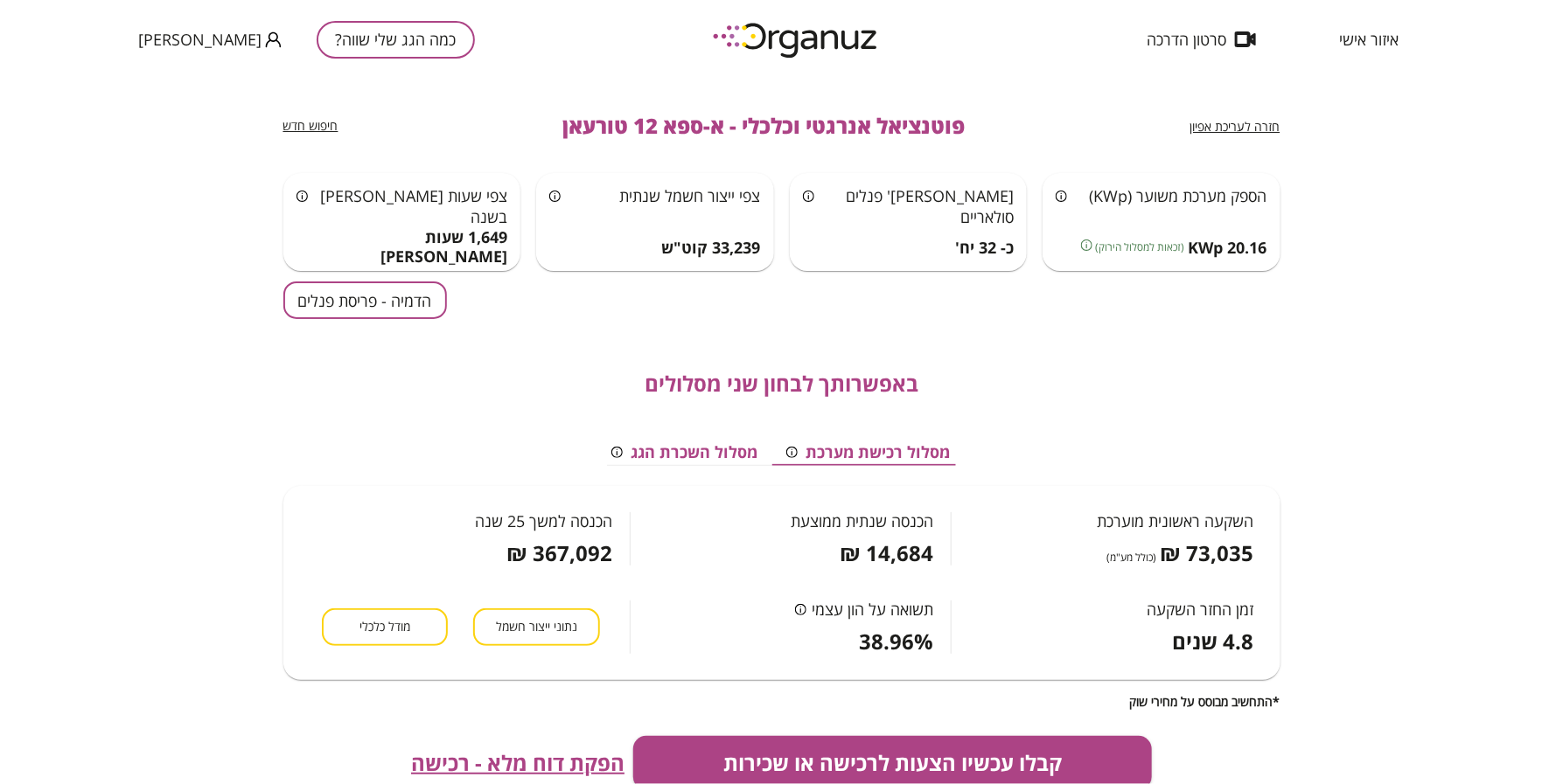
click at [1252, 133] on span "חזרה לעריכת אפיון" at bounding box center [1235, 126] width 90 height 17
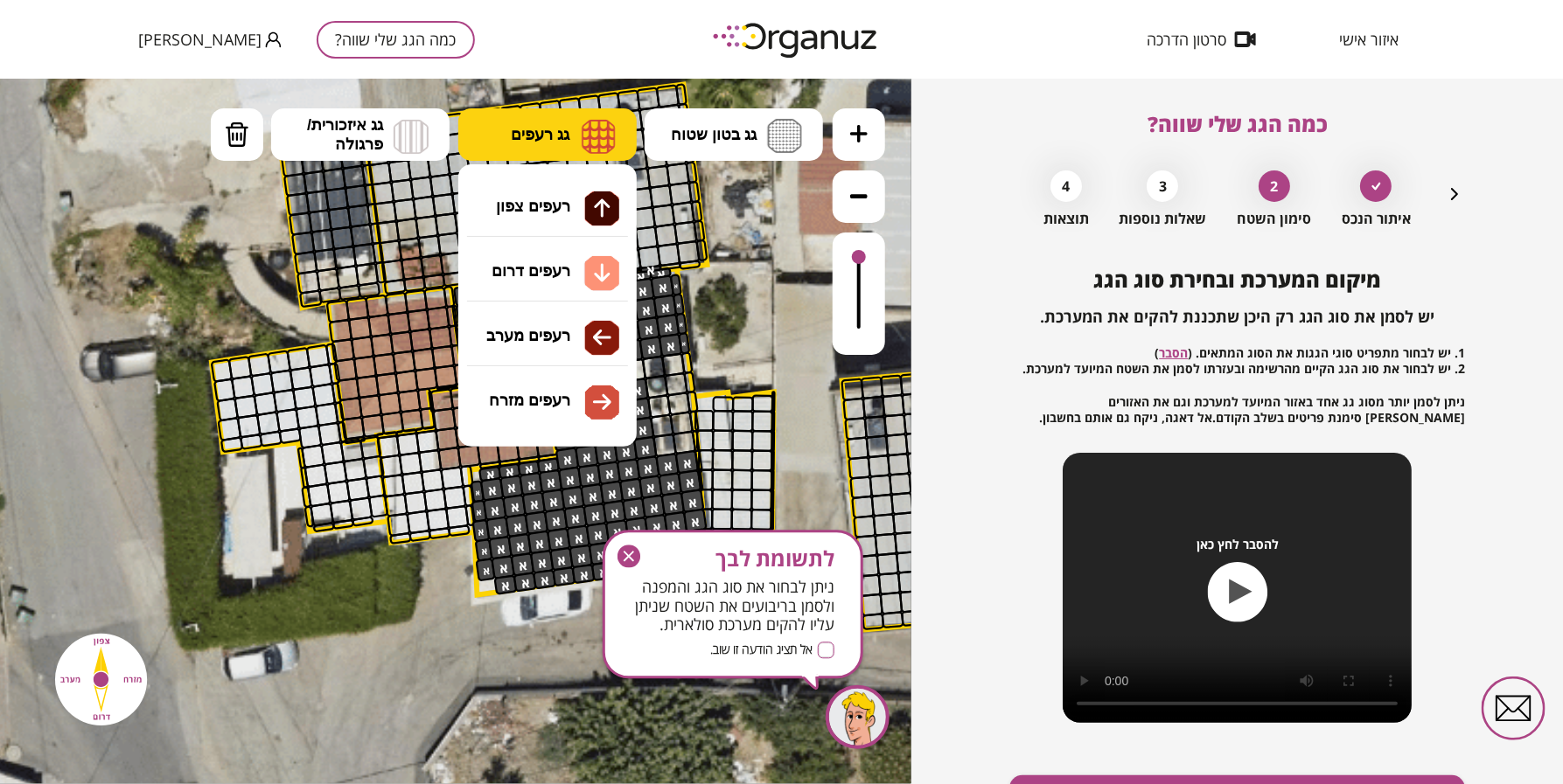
click at [587, 149] on img at bounding box center [598, 136] width 34 height 35
drag, startPoint x: 578, startPoint y: 272, endPoint x: 528, endPoint y: 368, distance: 108.2
click at [578, 270] on div ".st0 { fill: #FFFFFF; } 10" at bounding box center [456, 431] width 911 height 706
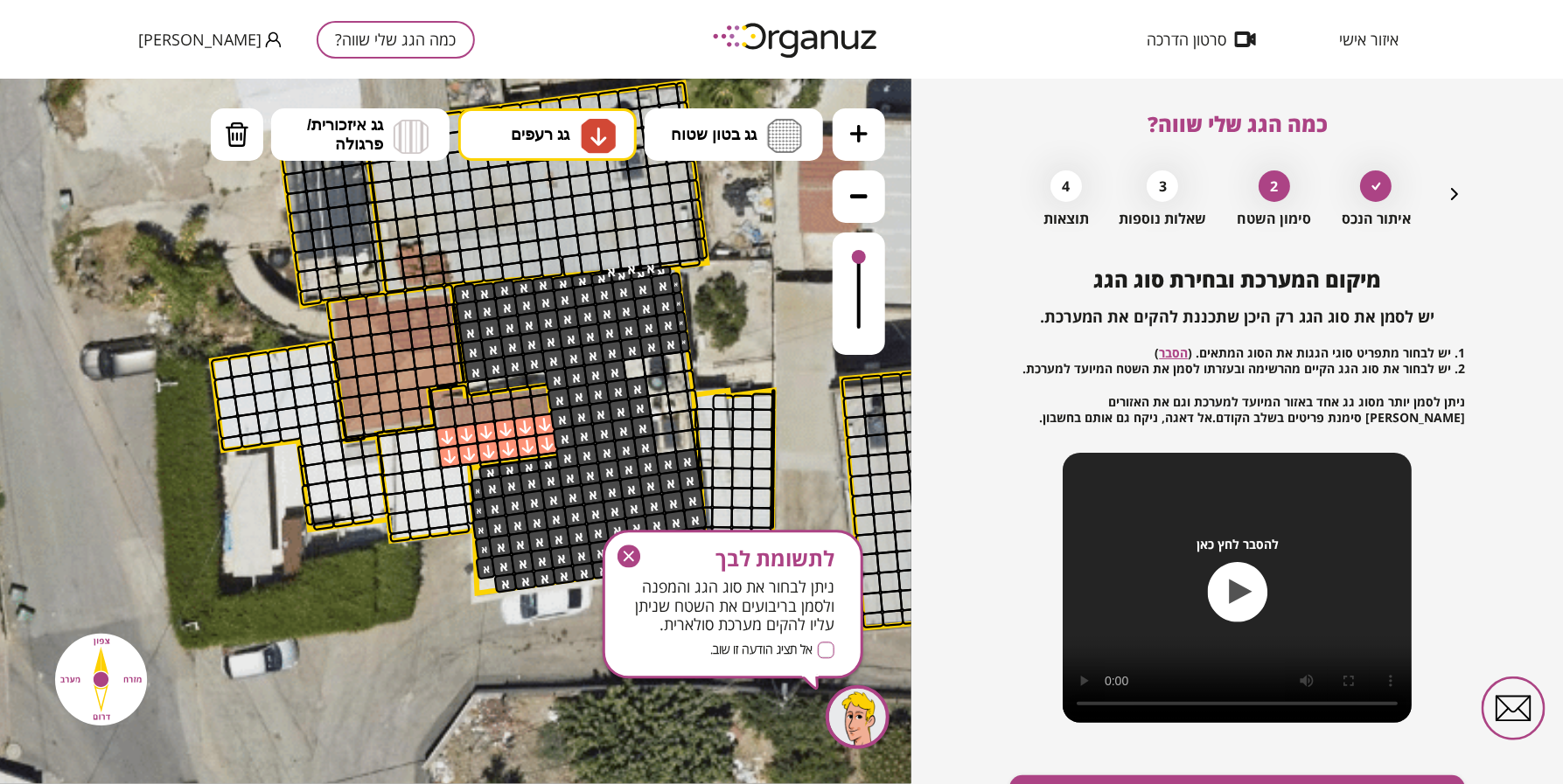
click at [550, 433] on div at bounding box center [548, 443] width 25 height 25
click at [626, 557] on icon "button" at bounding box center [629, 557] width 23 height 23
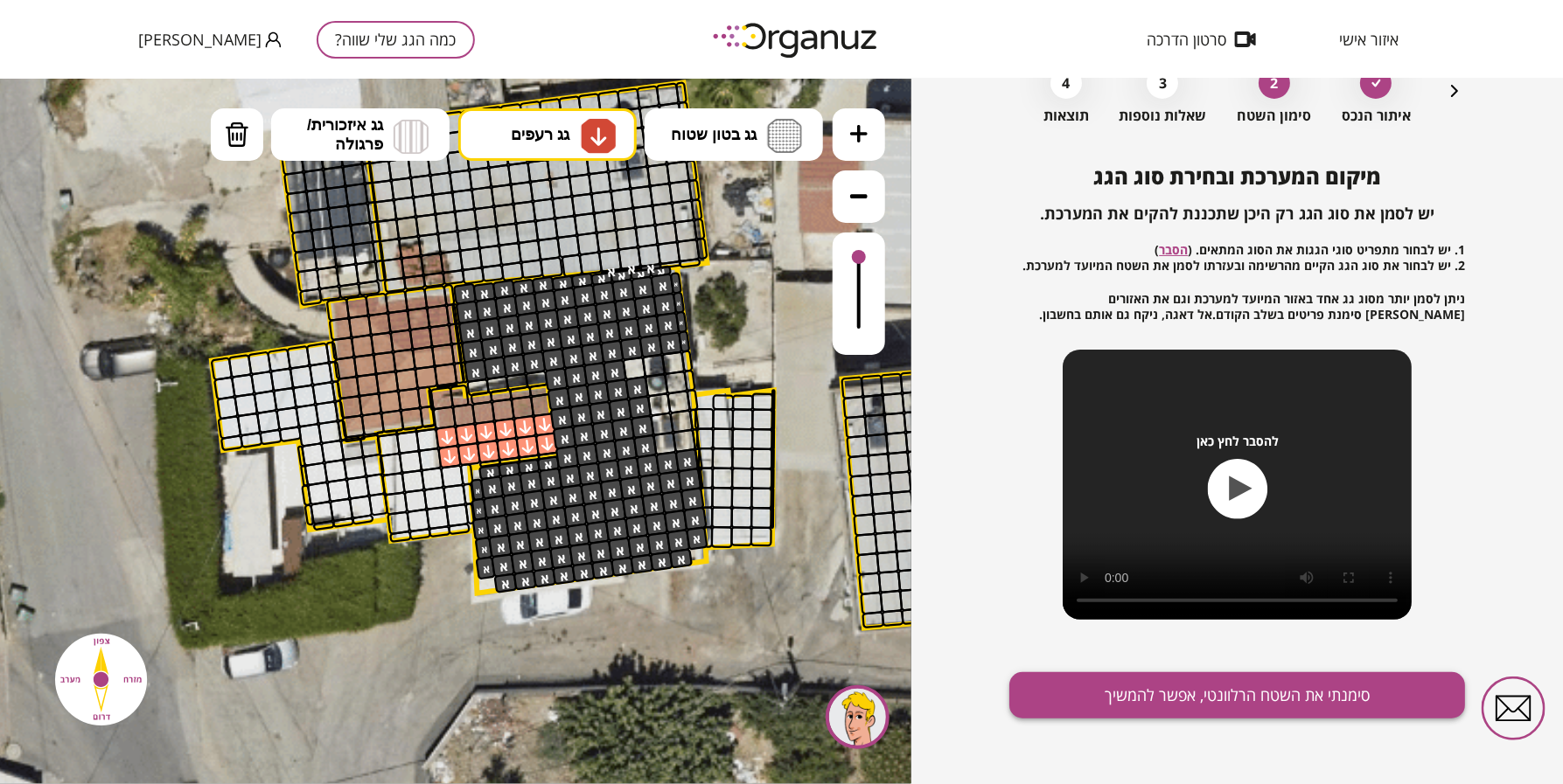
click at [1227, 710] on button "סימנתי את השטח הרלוונטי, אפשר להמשיך" at bounding box center [1237, 696] width 456 height 46
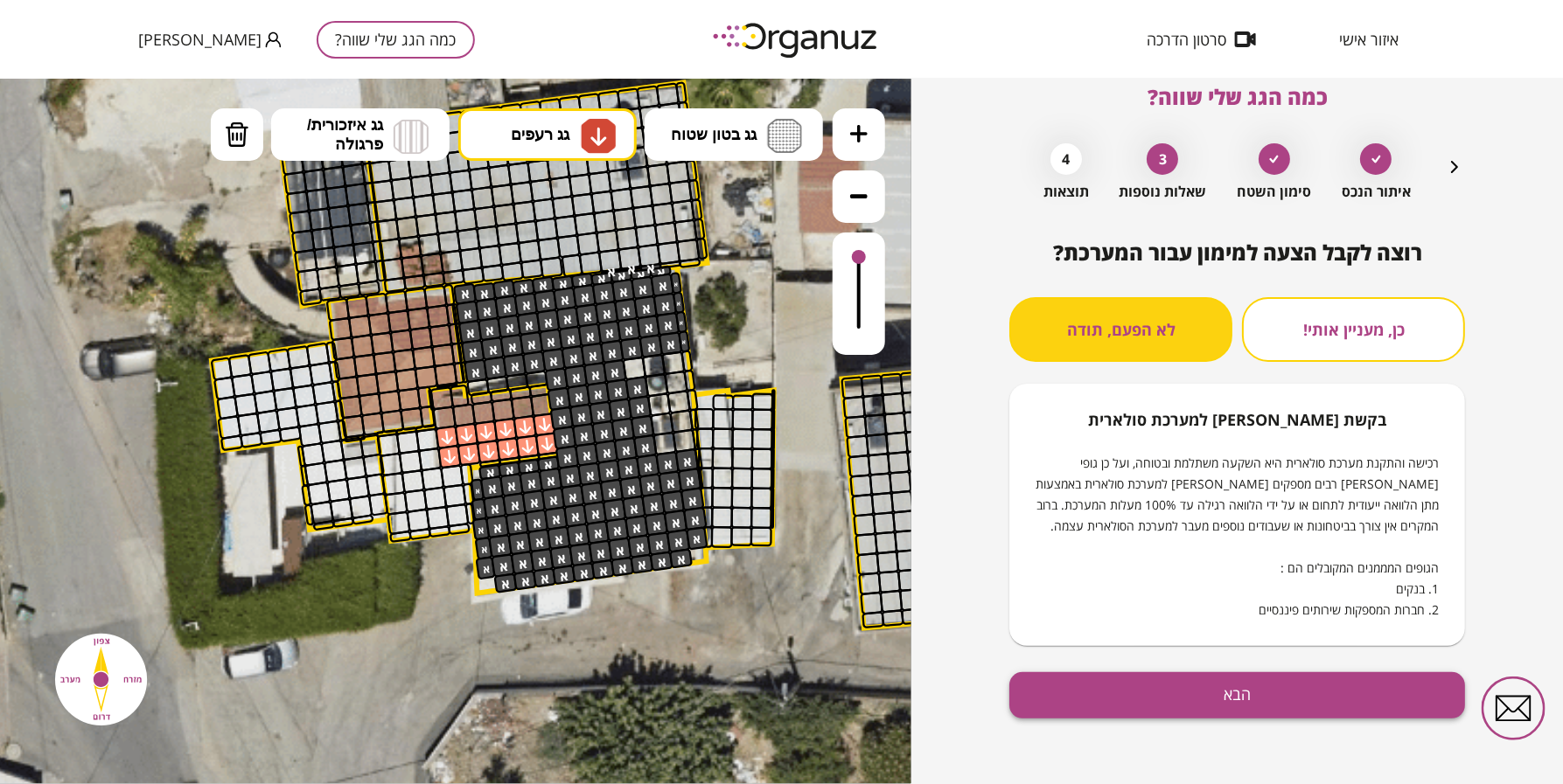
click at [1100, 696] on button "הבא" at bounding box center [1237, 696] width 456 height 46
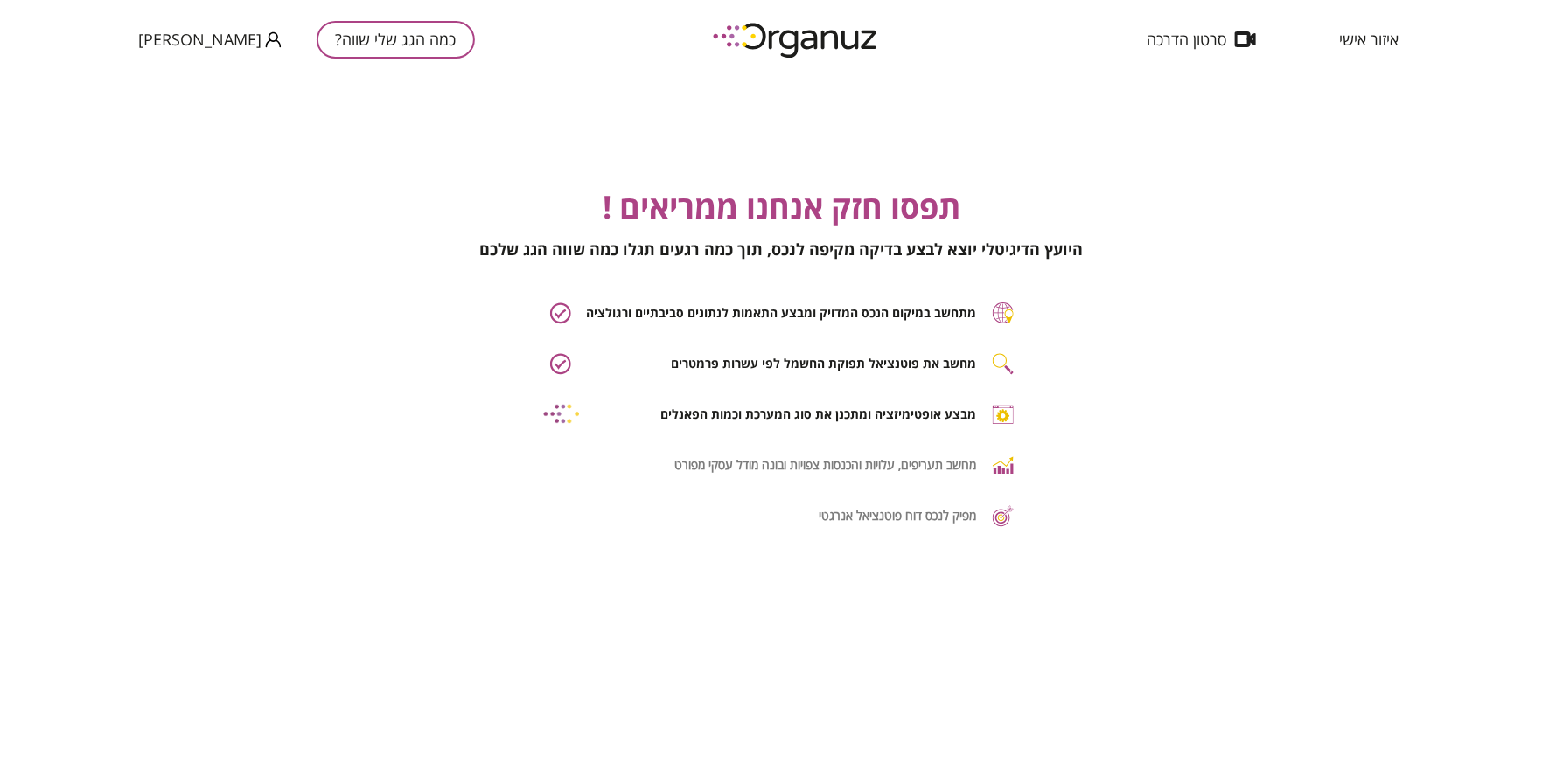
scroll to position [0, 1]
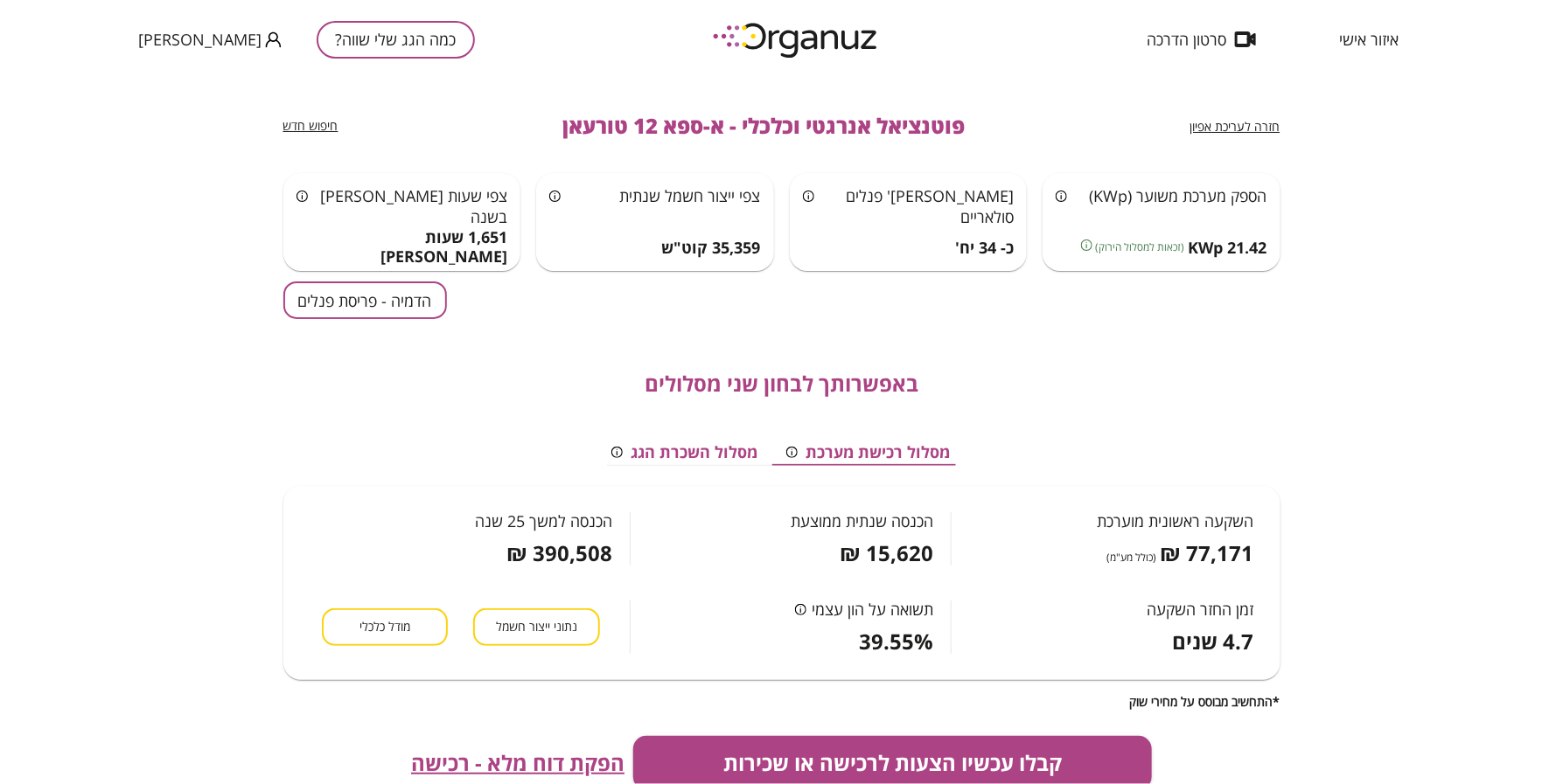
click at [418, 301] on button "הדמיה - פריסת פנלים" at bounding box center [364, 300] width 164 height 38
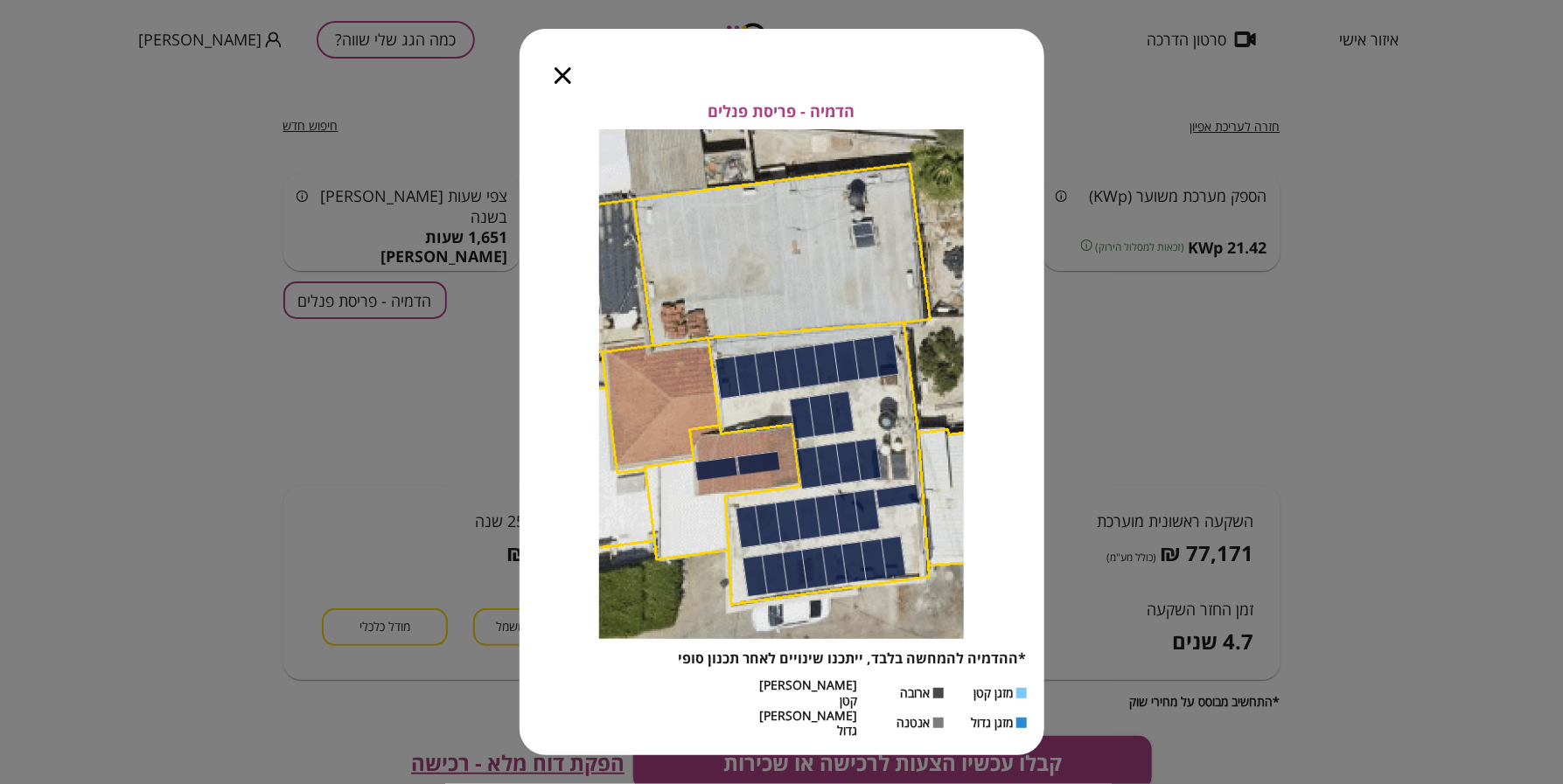
click at [556, 84] on icon "button" at bounding box center [562, 75] width 17 height 17
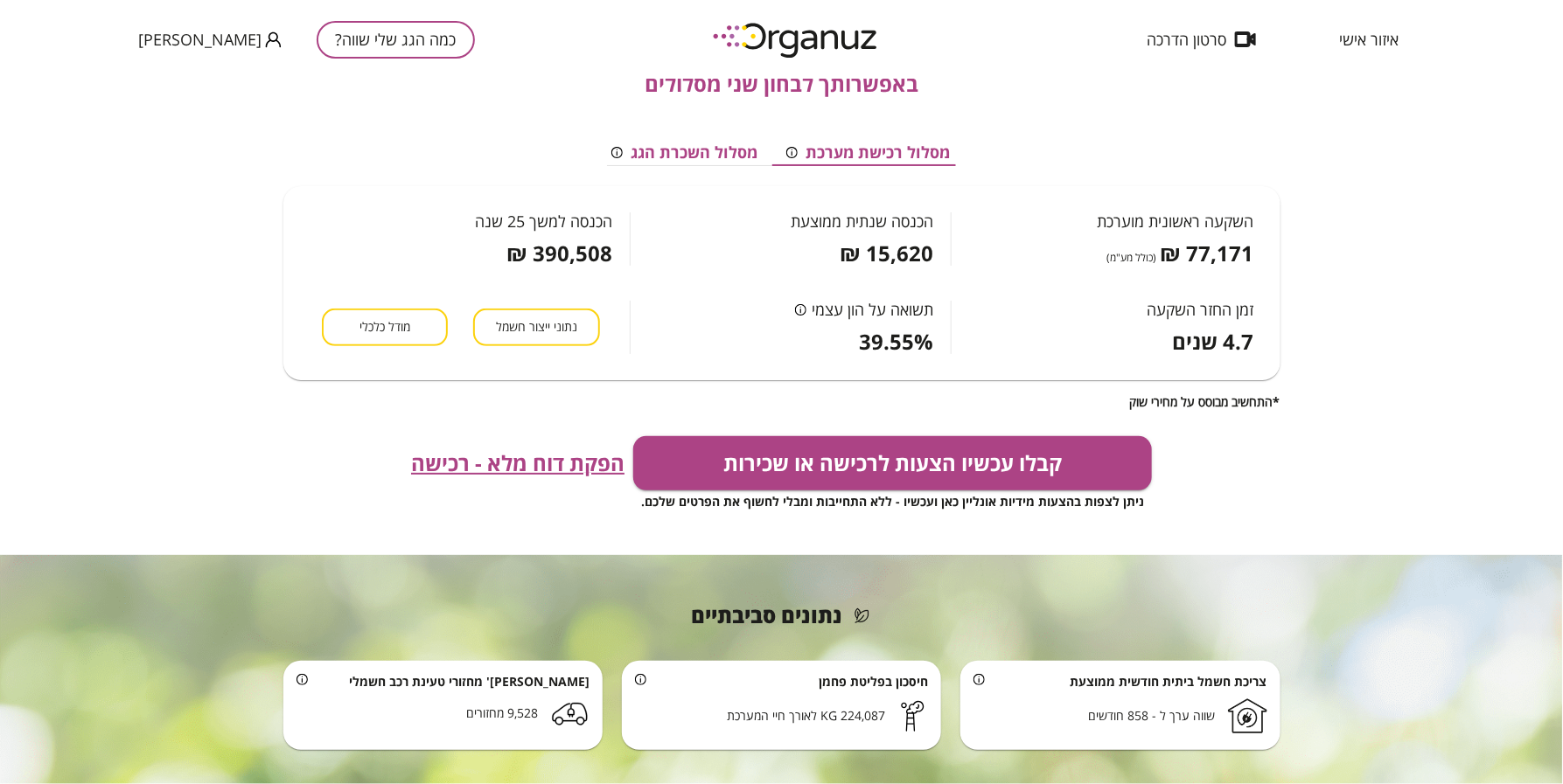
scroll to position [328, 0]
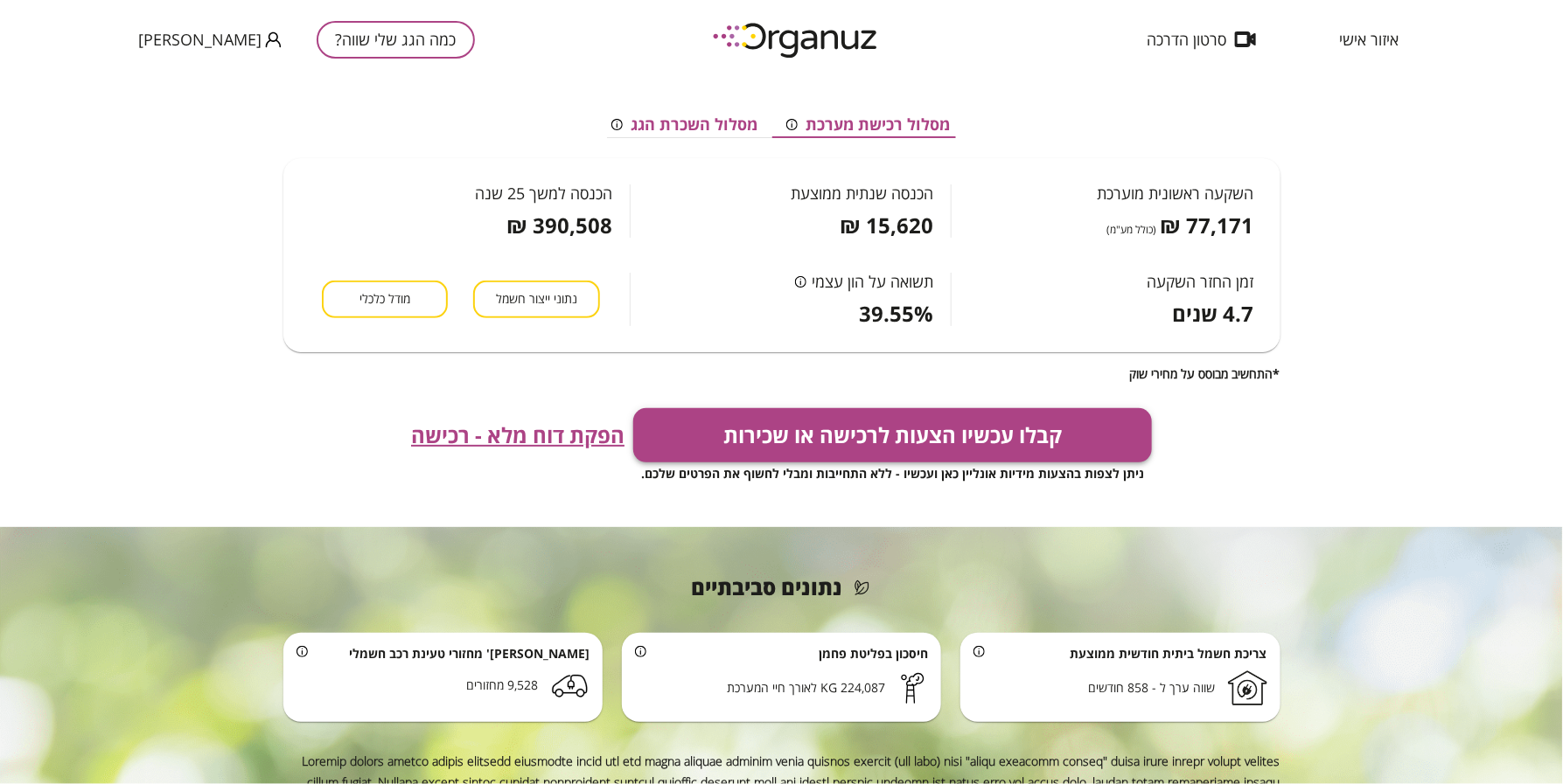
click at [740, 430] on button "קבלו עכשיו הצעות לרכישה או שכירות" at bounding box center [893, 435] width 519 height 54
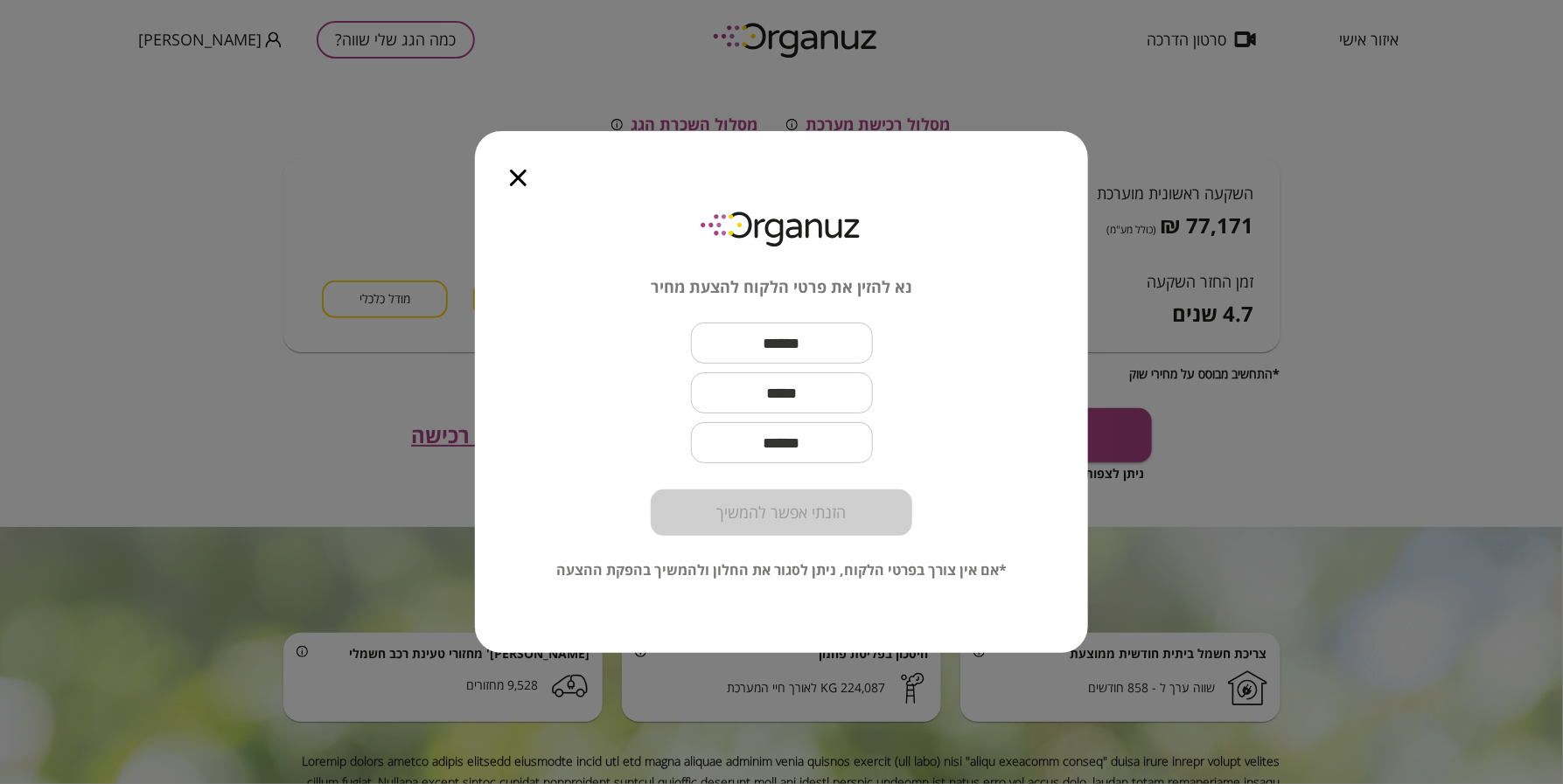
click at [745, 323] on input "text" at bounding box center [782, 343] width 182 height 52
paste input "**********"
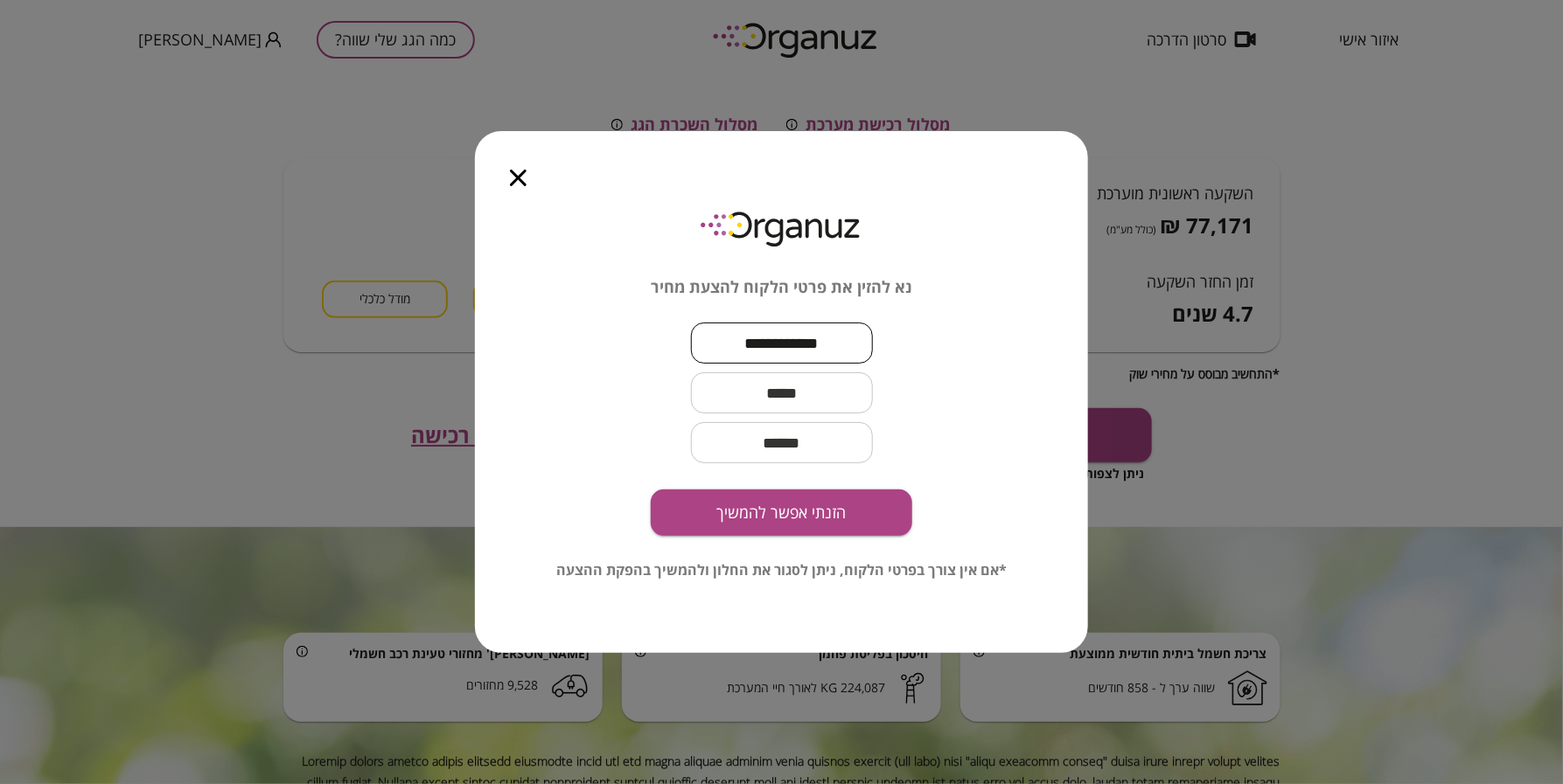
type input "**********"
click at [824, 381] on input "text" at bounding box center [782, 392] width 182 height 52
click at [803, 393] on input "text" at bounding box center [782, 392] width 182 height 52
paste input "**********"
type input "**********"
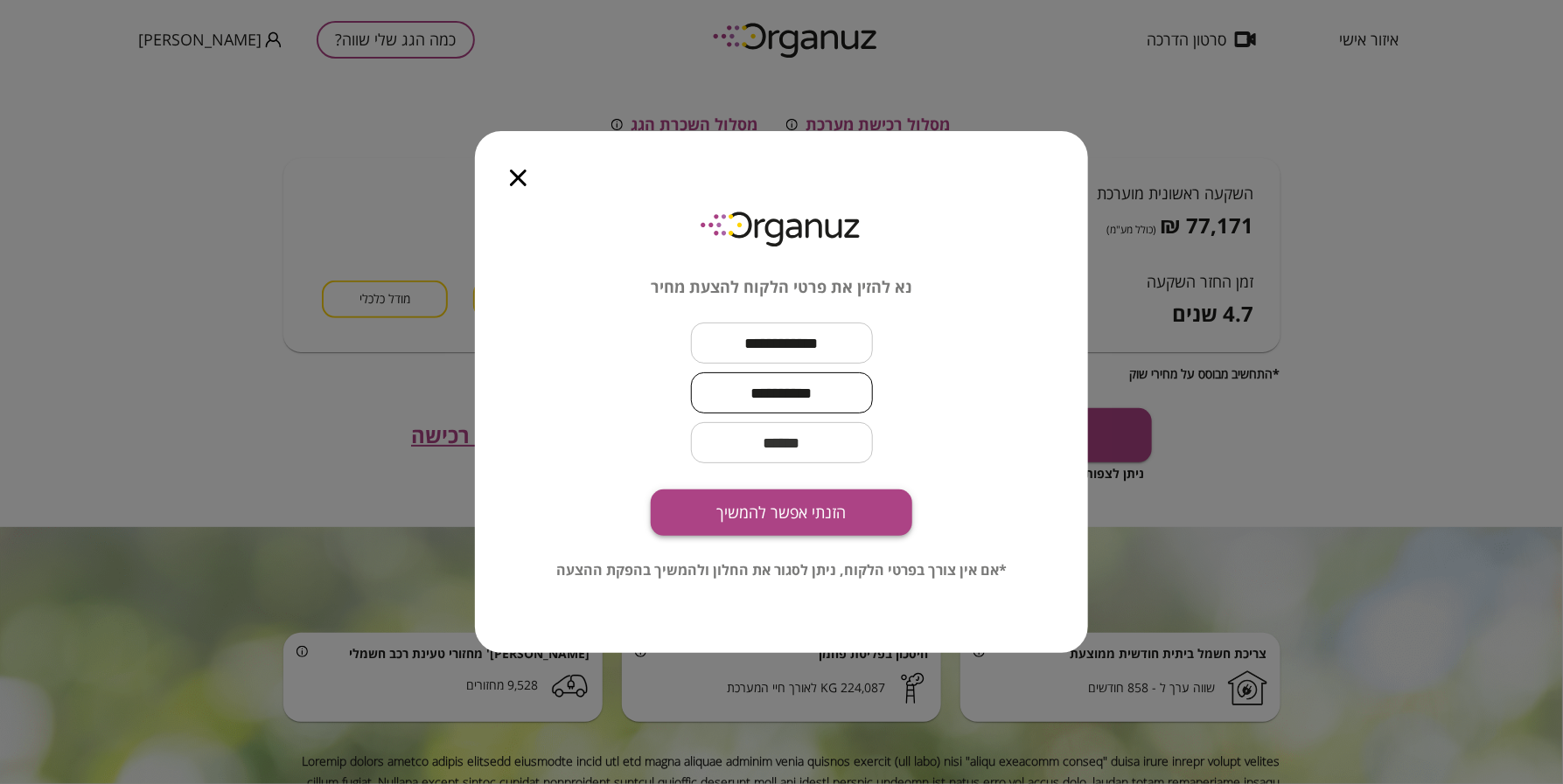
click at [791, 522] on button "הזנתי אפשר להמשיך" at bounding box center [782, 512] width 261 height 46
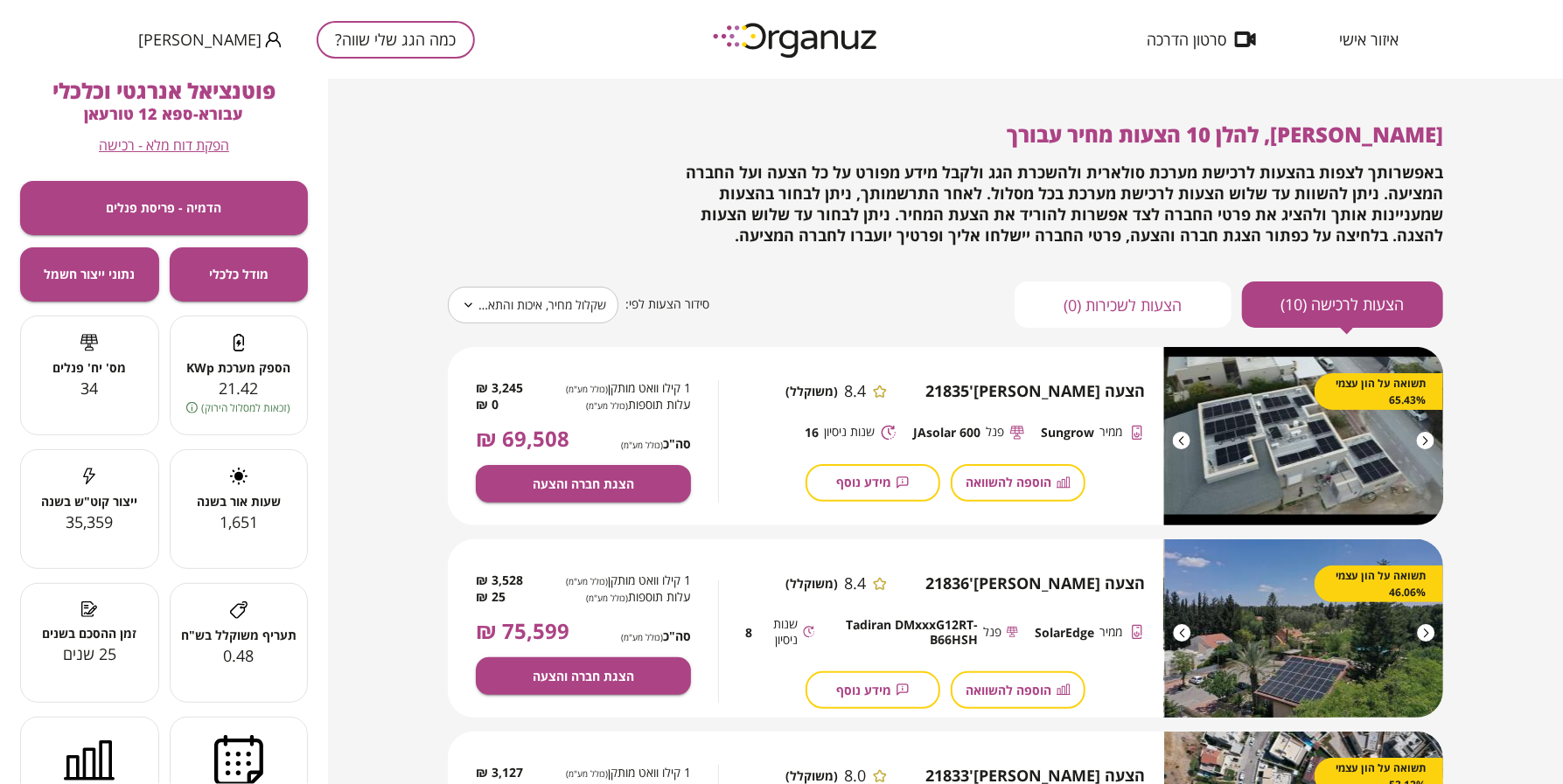
click at [512, 291] on body "**********" at bounding box center [782, 392] width 1563 height 784
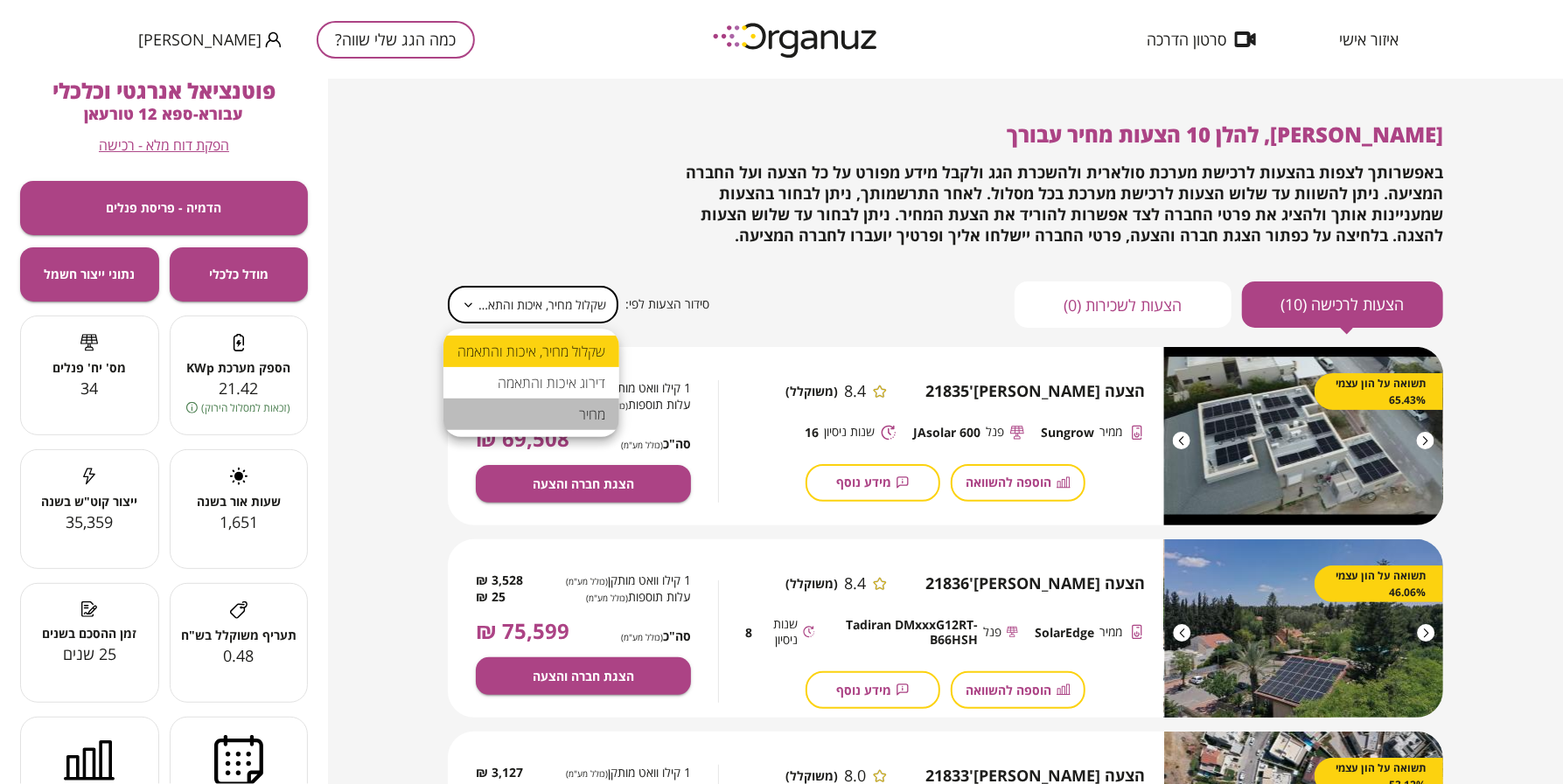
click at [592, 420] on li "מחיר" at bounding box center [531, 414] width 176 height 32
type input "*****"
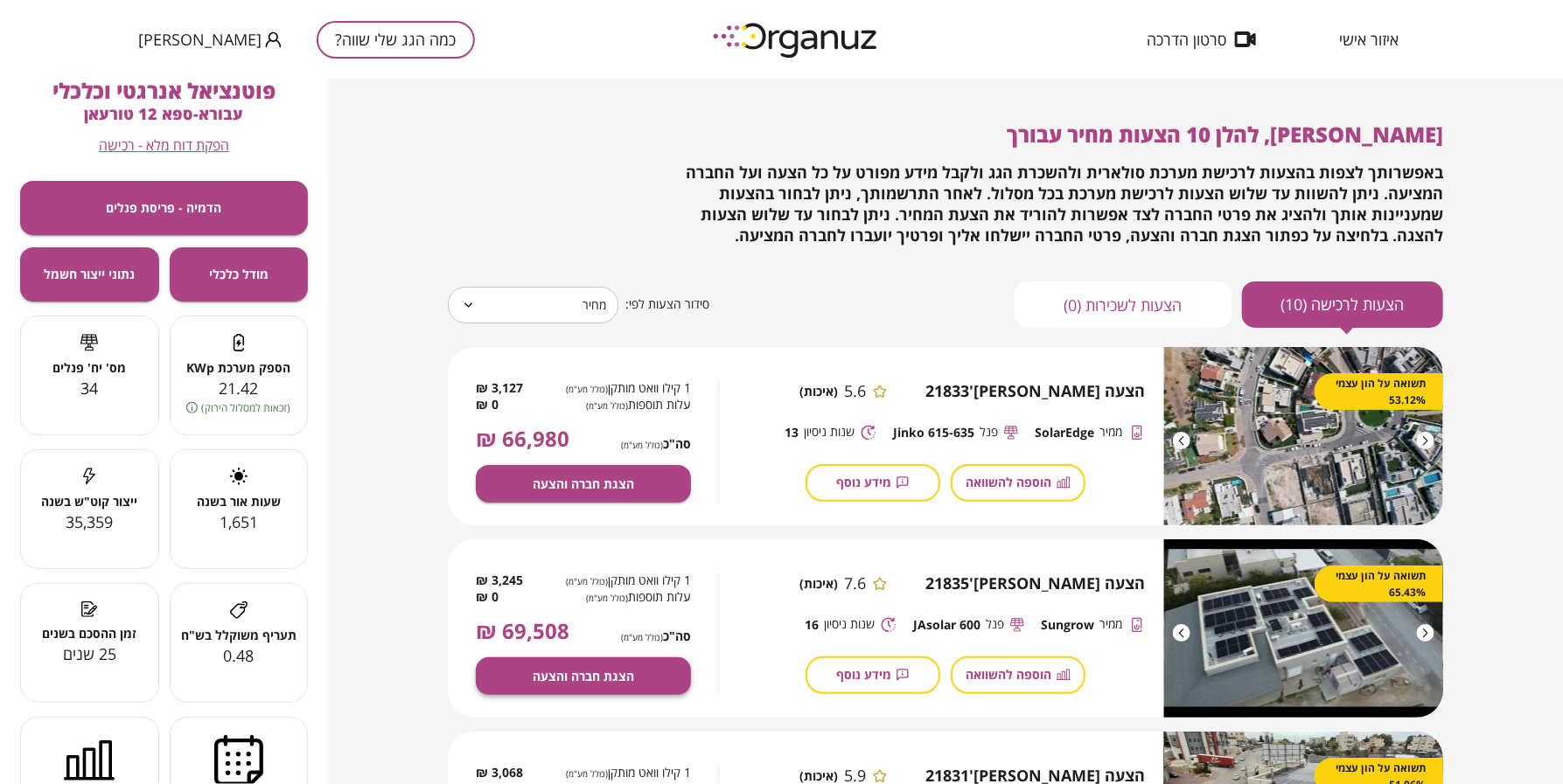
click at [556, 669] on span "הצגת חברה והצעה" at bounding box center [583, 676] width 102 height 15
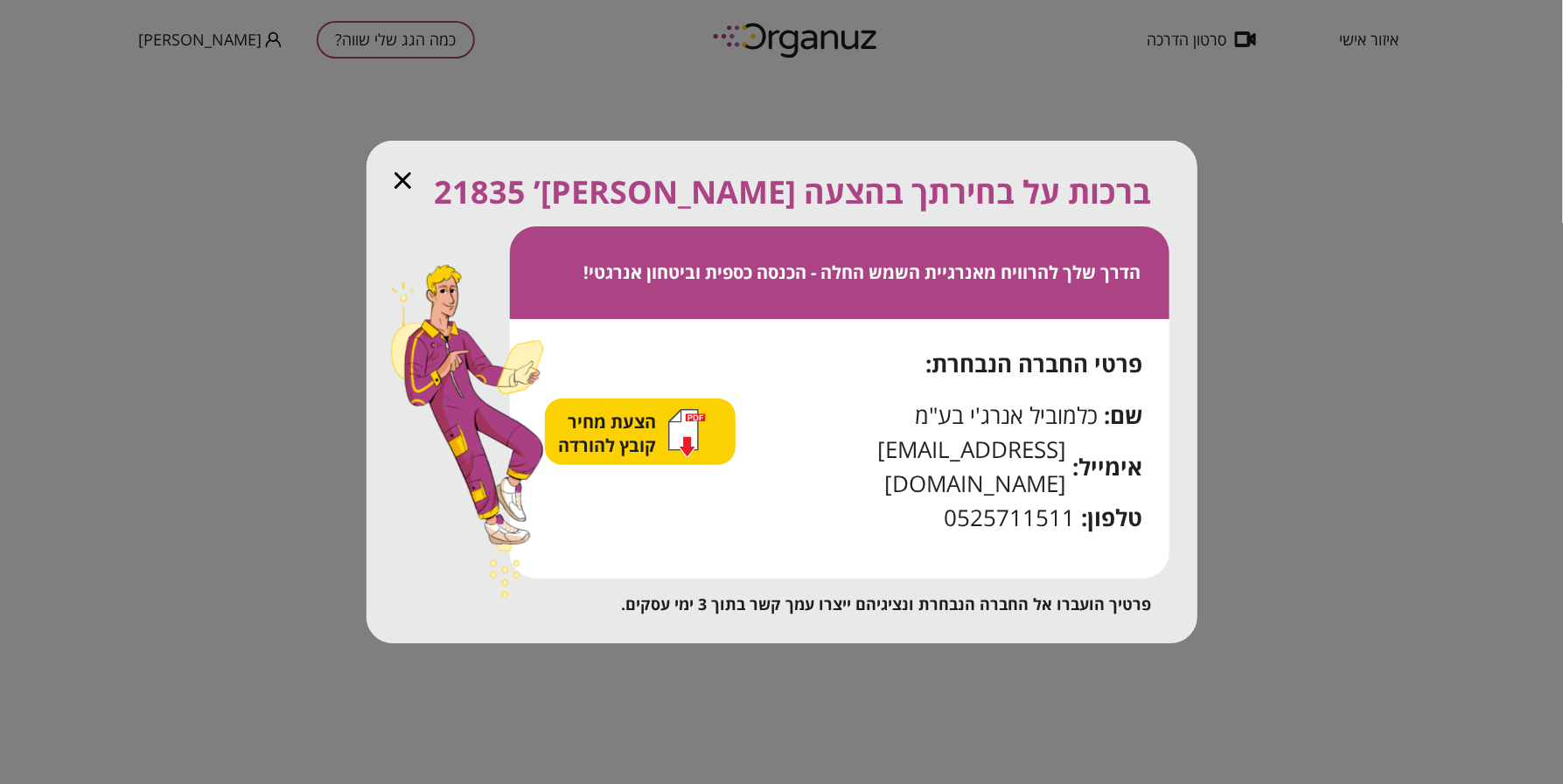
click at [634, 457] on span "הצעת מחיר קובץ להורדה" at bounding box center [610, 434] width 103 height 47
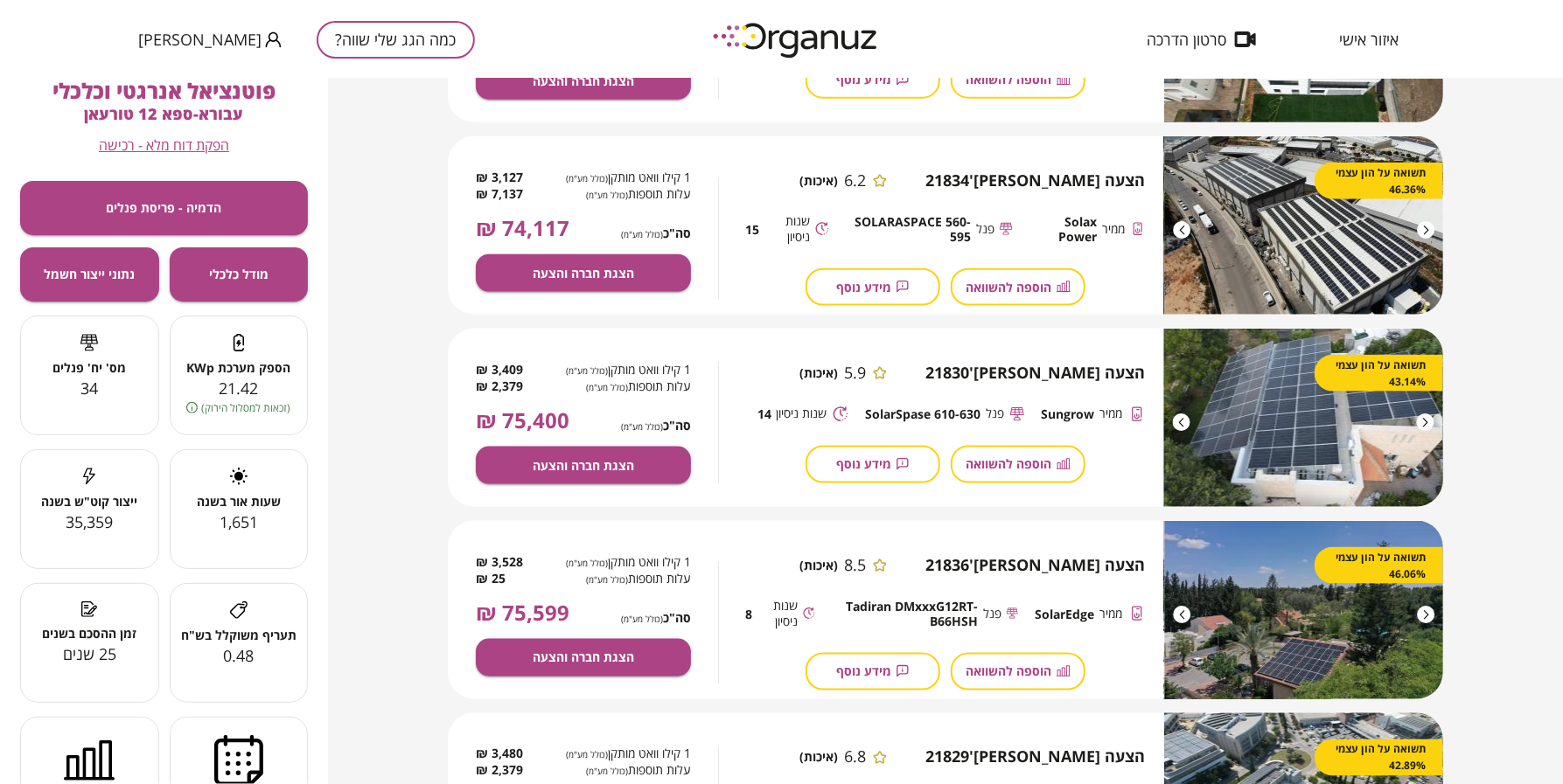
scroll to position [984, 0]
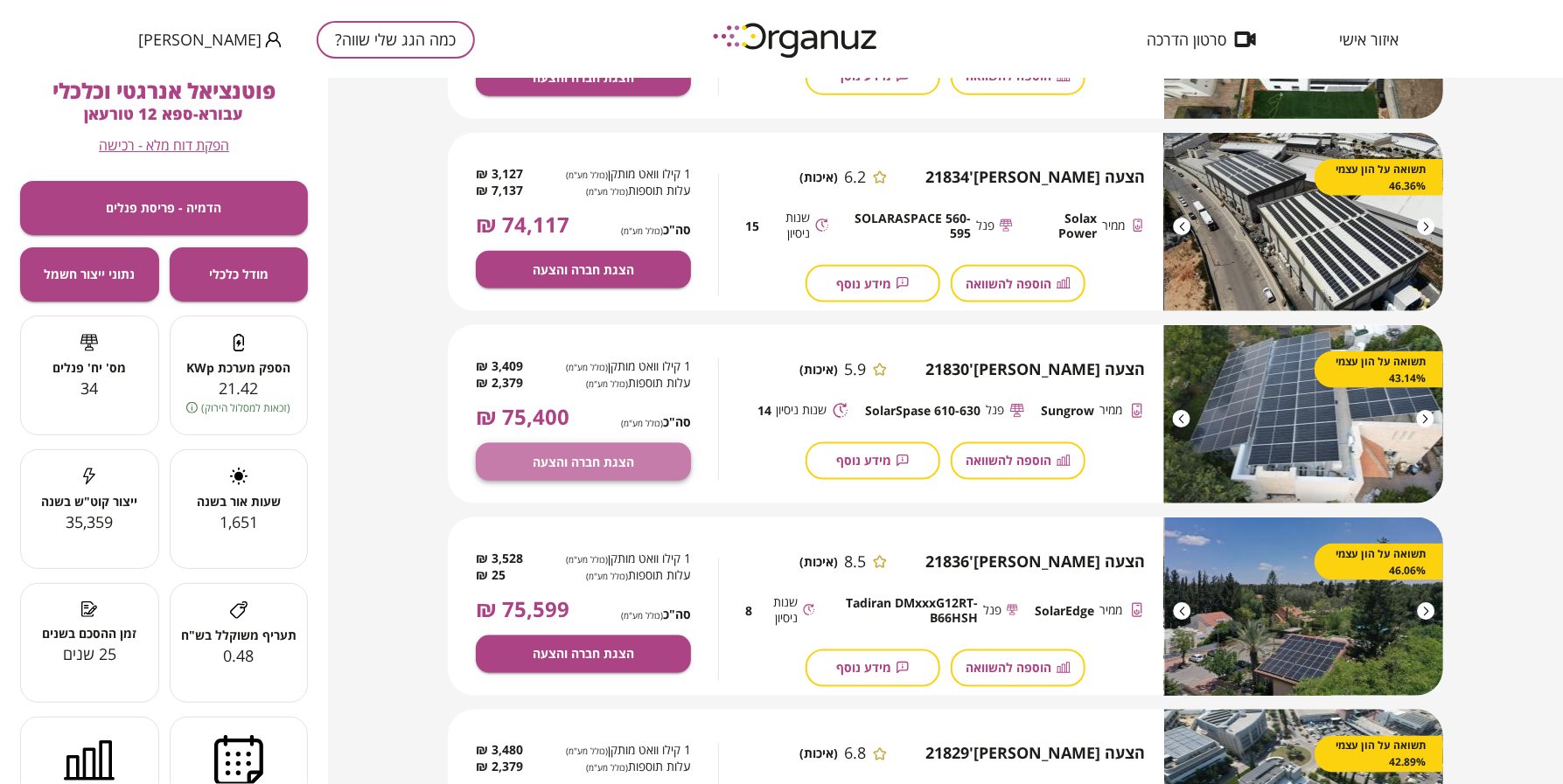
click at [541, 460] on span "הצגת חברה והצעה" at bounding box center [583, 462] width 102 height 15
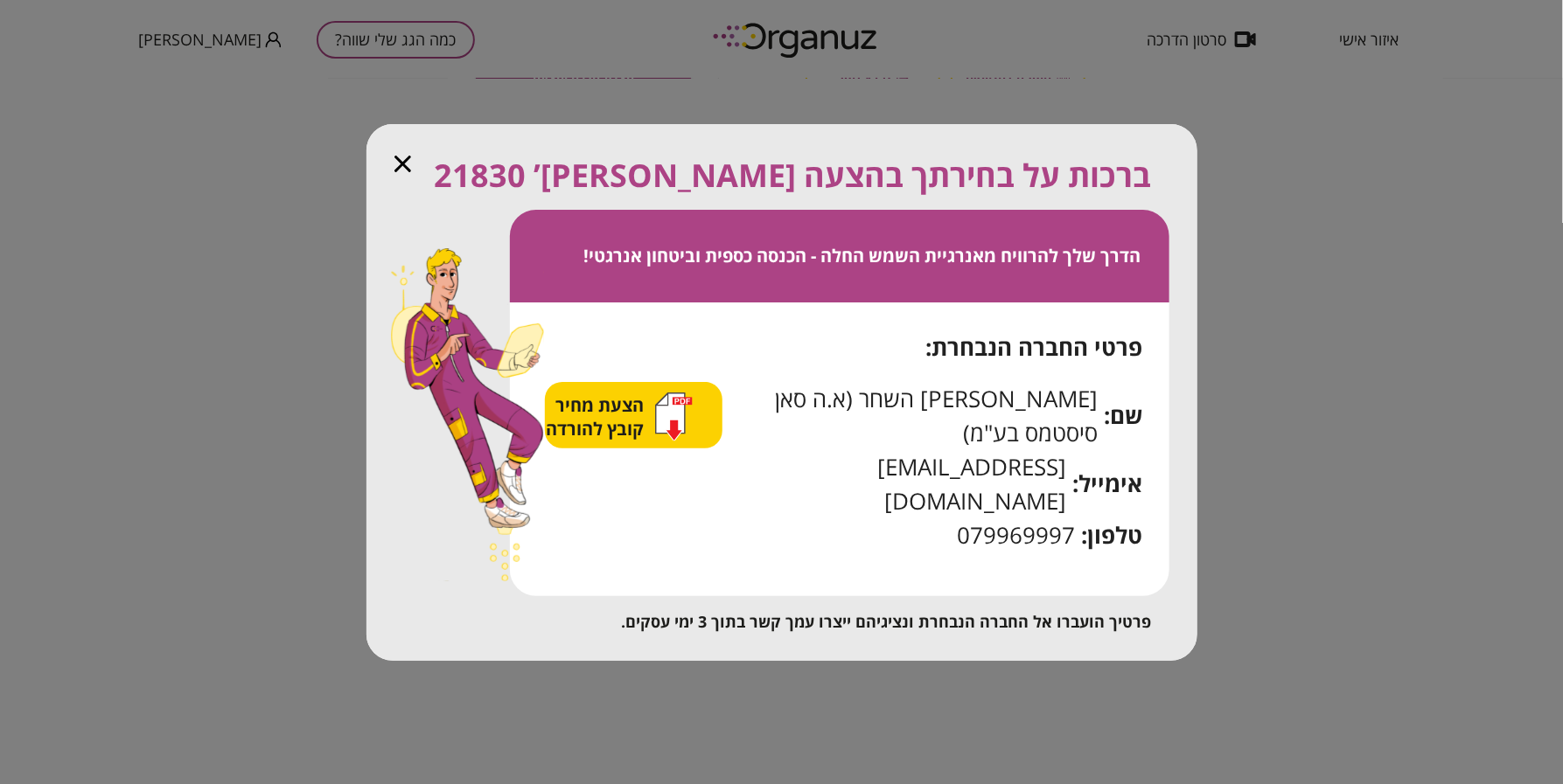
click at [634, 435] on span "הצעת מחיר קובץ להורדה" at bounding box center [597, 417] width 103 height 47
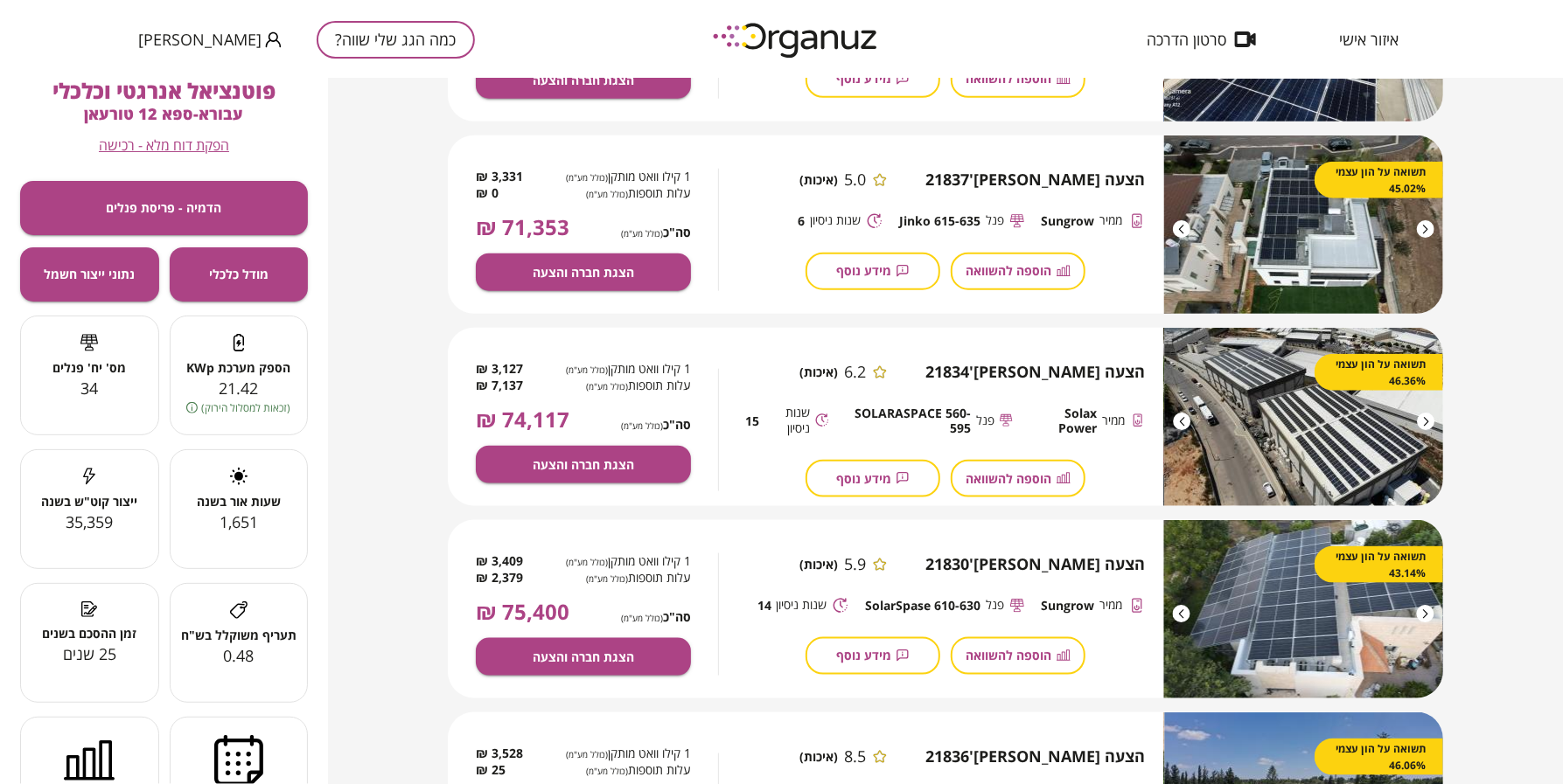
scroll to position [765, 0]
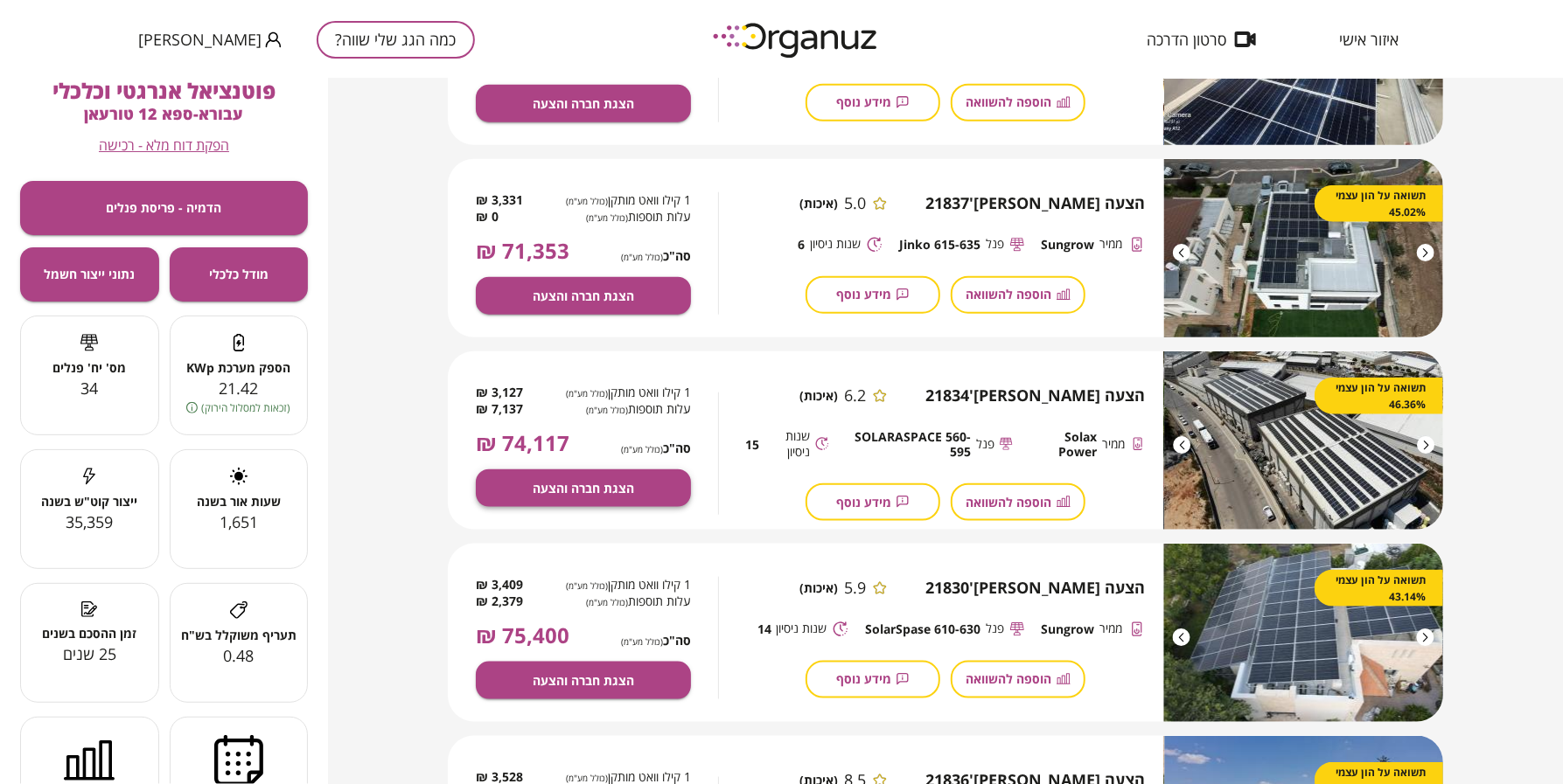
click at [609, 494] on span "הצגת חברה והצעה" at bounding box center [583, 488] width 102 height 15
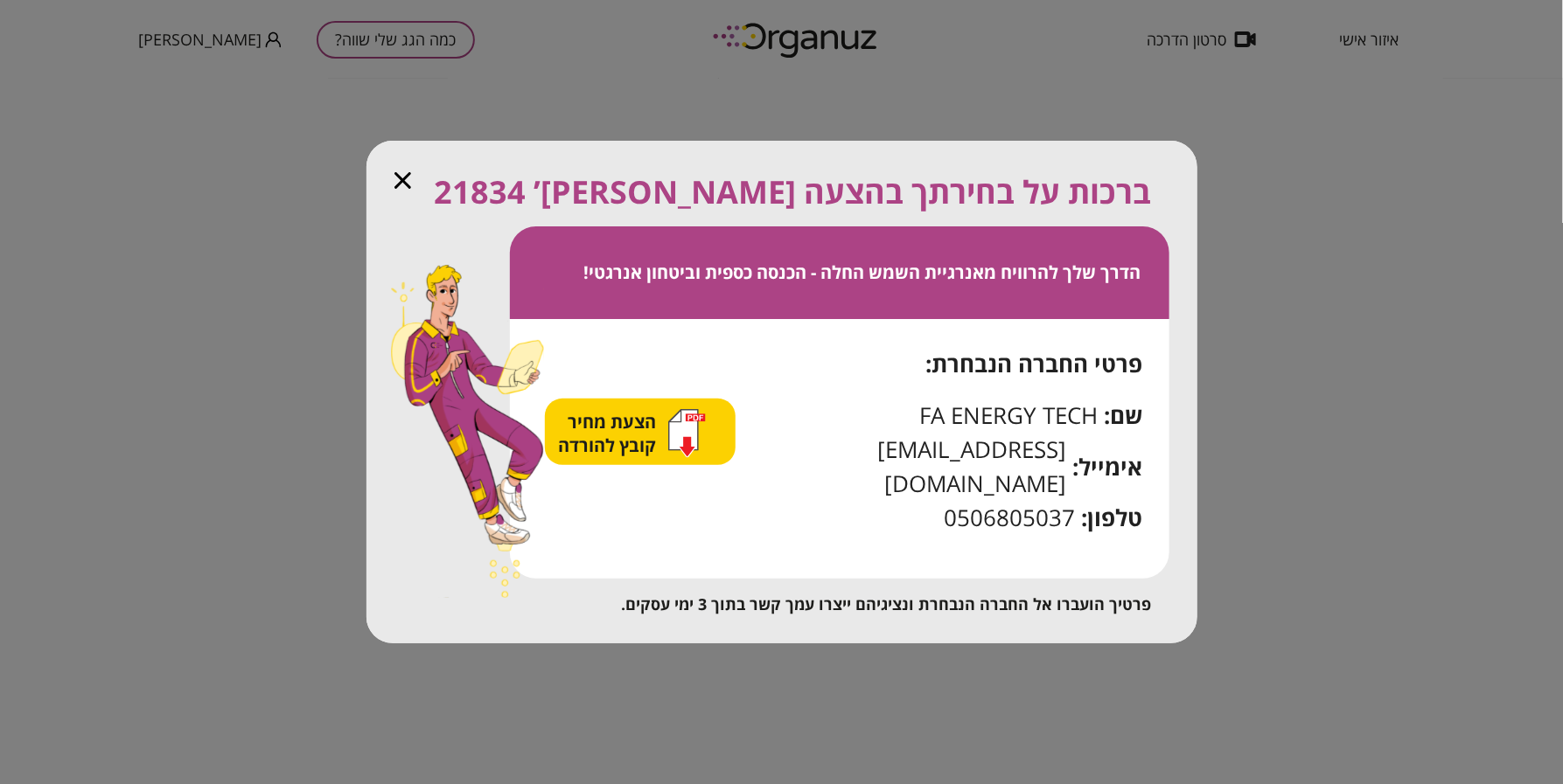
click at [600, 457] on span "הצעת מחיר קובץ להורדה" at bounding box center [610, 434] width 103 height 47
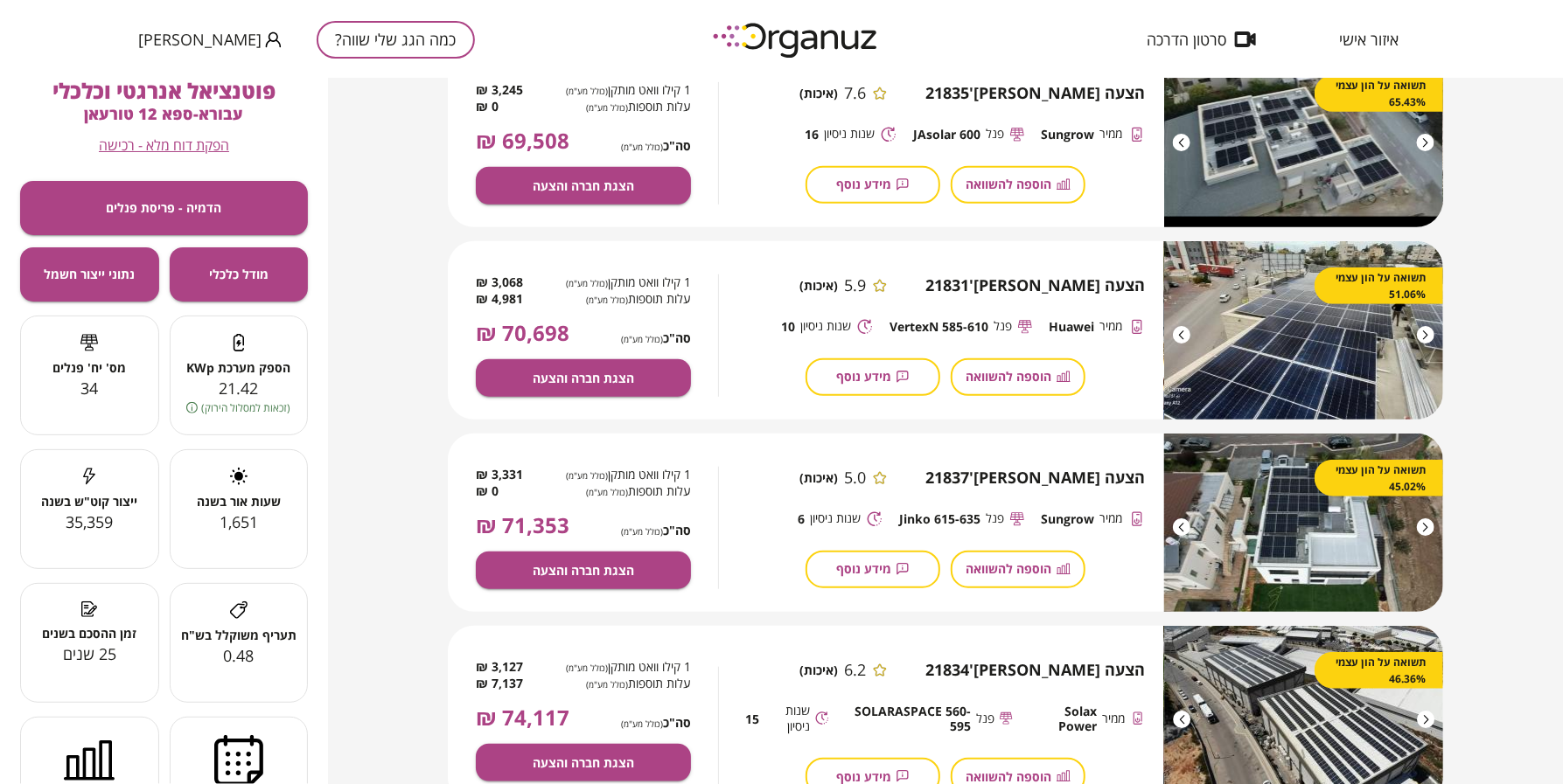
scroll to position [109, 0]
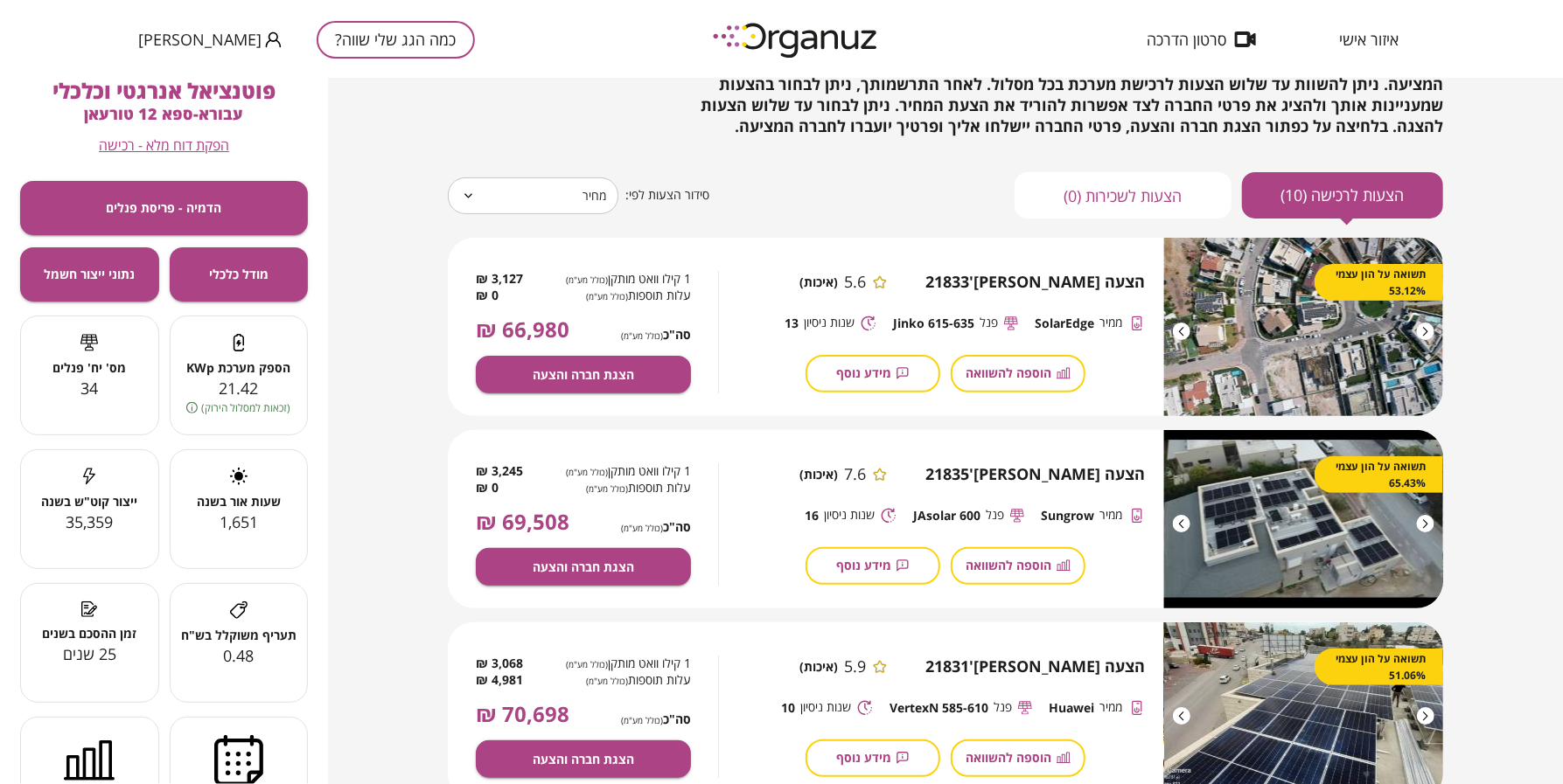
click at [505, 92] on div "[PERSON_NAME], להלן 10 הצעות מחיר עבורך באפשרותך לצפות בהצעות לרכישת מערכת סולא…" at bounding box center [945, 75] width 995 height 124
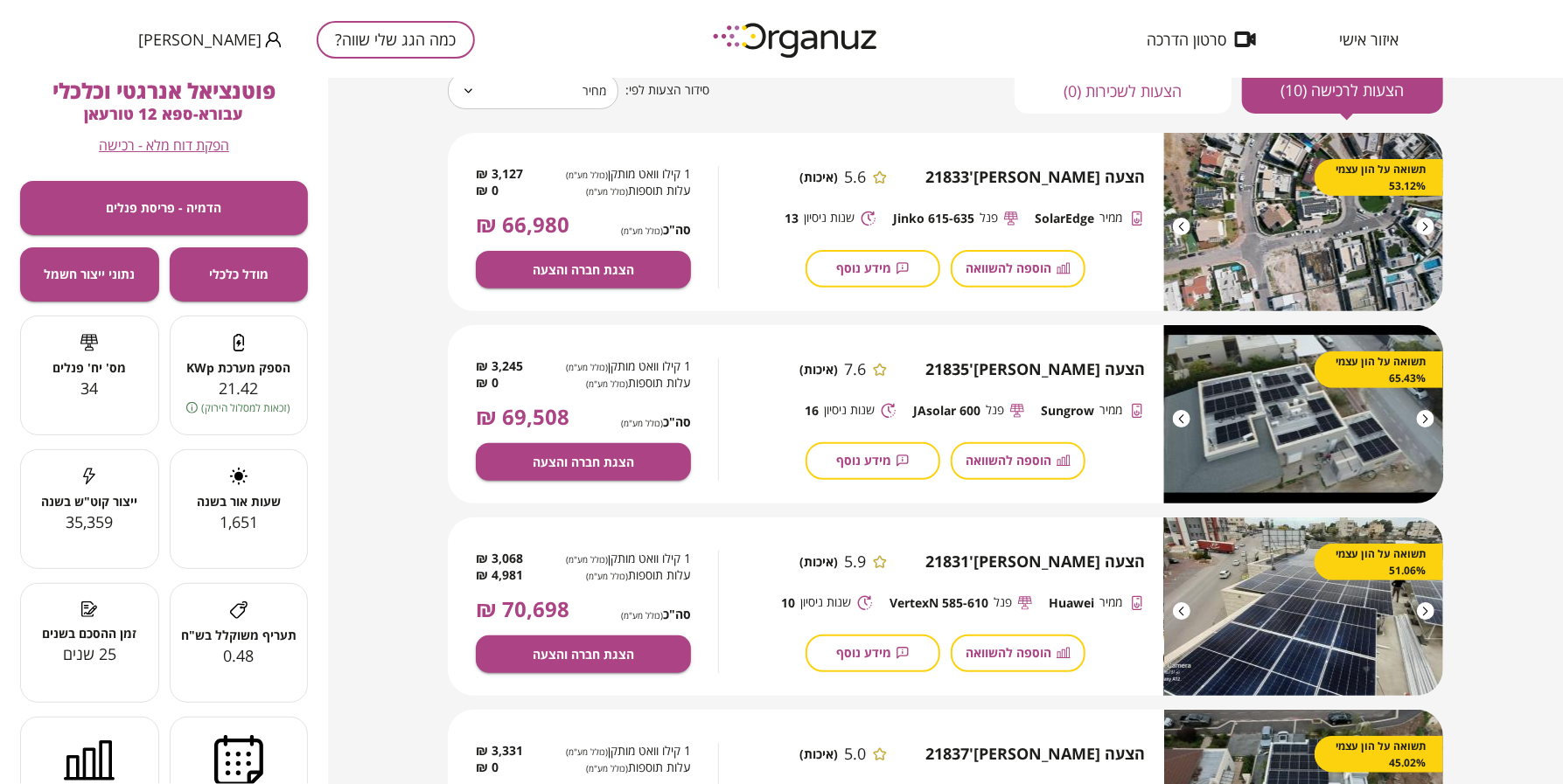
scroll to position [0, 0]
